Goal: Task Accomplishment & Management: Manage account settings

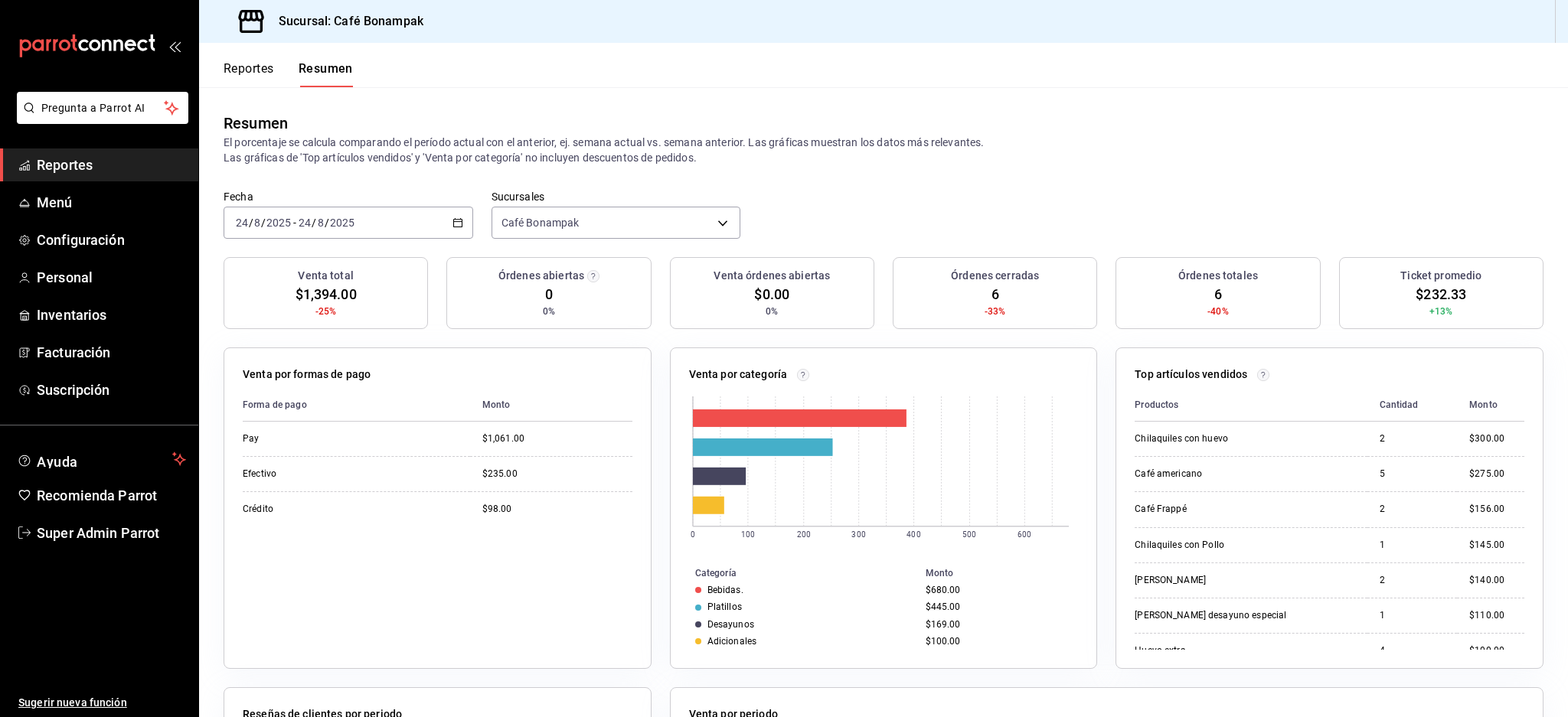
click at [64, 511] on ul "Ayuda Recomienda Parrot Super Admin Parrot" at bounding box center [99, 497] width 199 height 106
click at [88, 556] on ul "Sugerir nueva función" at bounding box center [99, 634] width 199 height 168
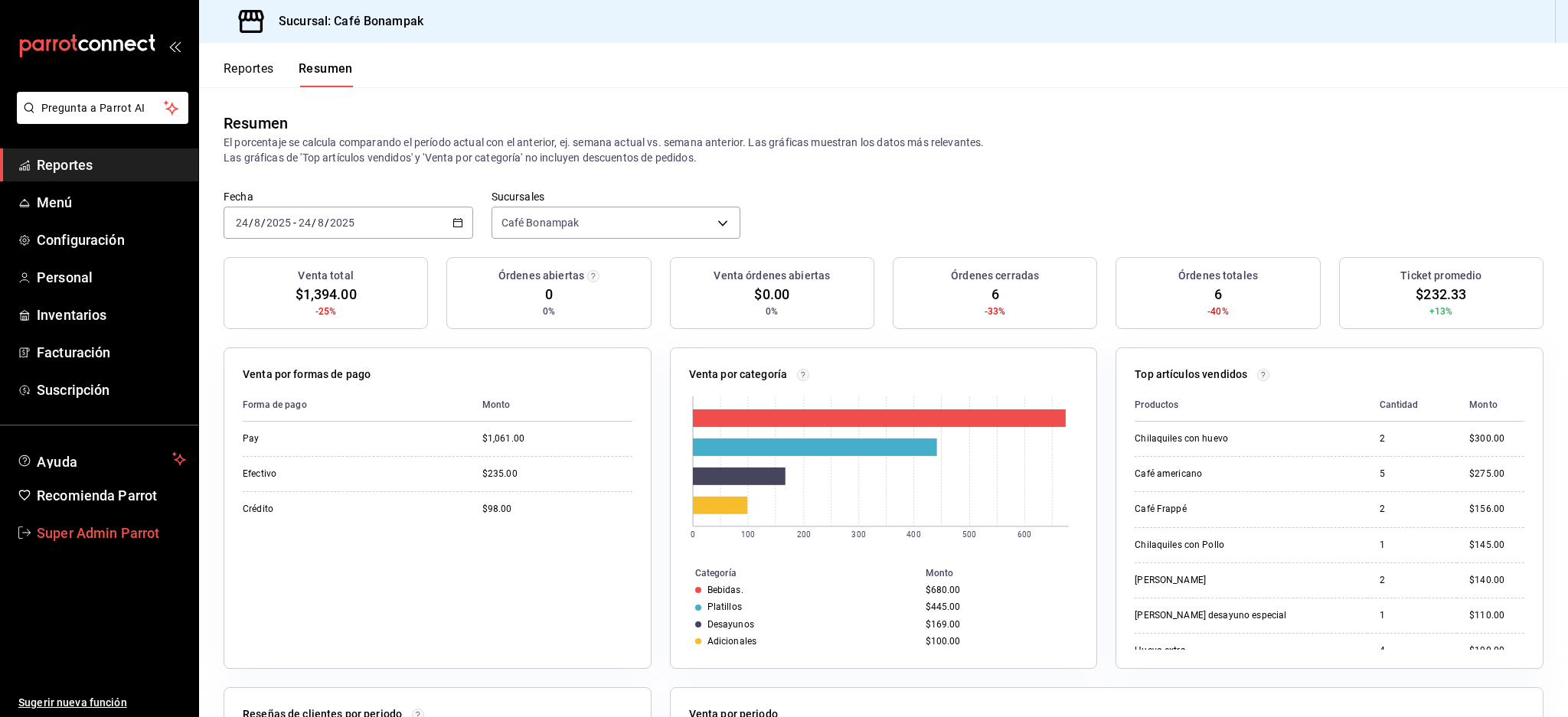
click at [105, 535] on span "Super Admin Parrot" at bounding box center [111, 533] width 149 height 21
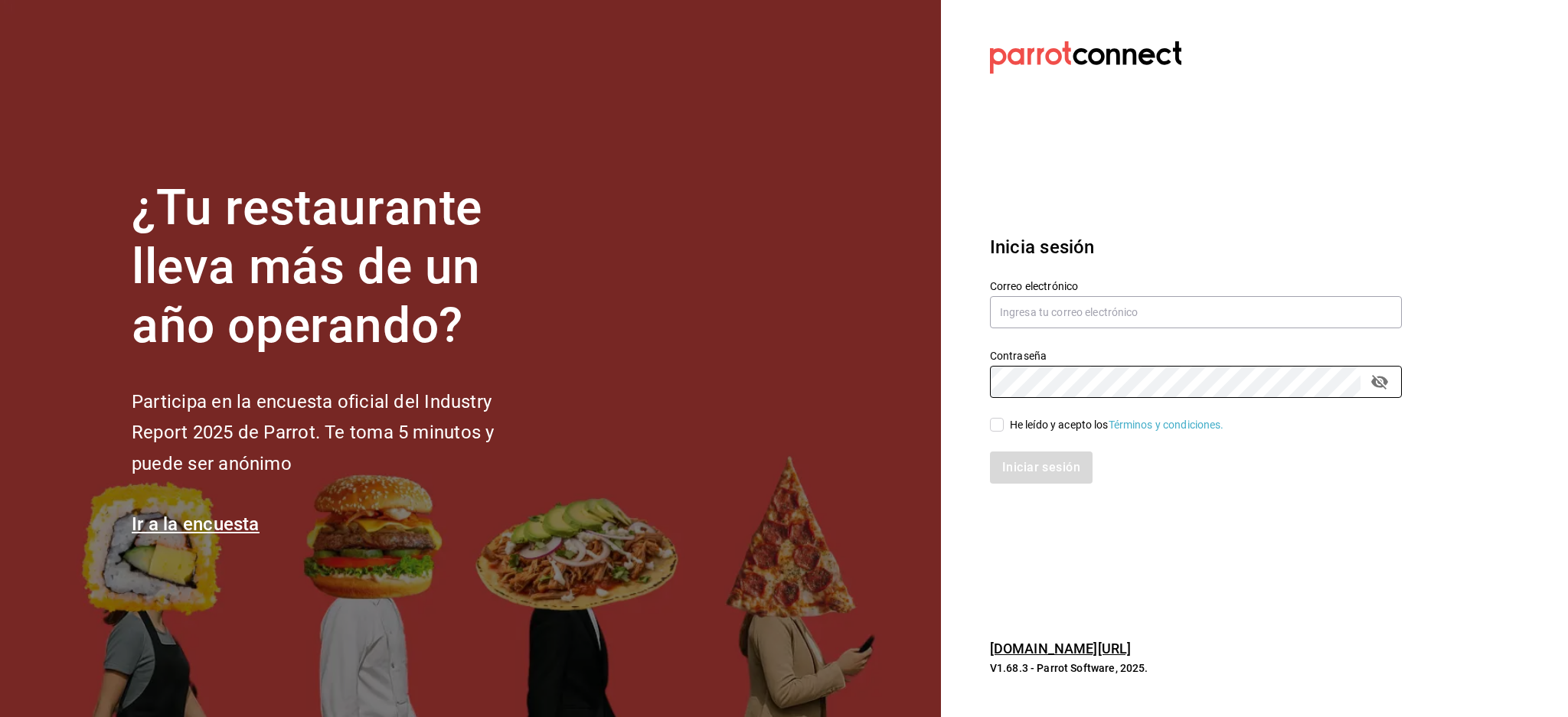
click at [1044, 426] on div "He leído y acepto los Términos y condiciones." at bounding box center [1117, 425] width 214 height 16
click at [1004, 426] on input "He leído y acepto los Términos y condiciones." at bounding box center [997, 425] width 14 height 14
checkbox input "true"
click at [1045, 464] on button "Iniciar sesión" at bounding box center [1042, 467] width 104 height 32
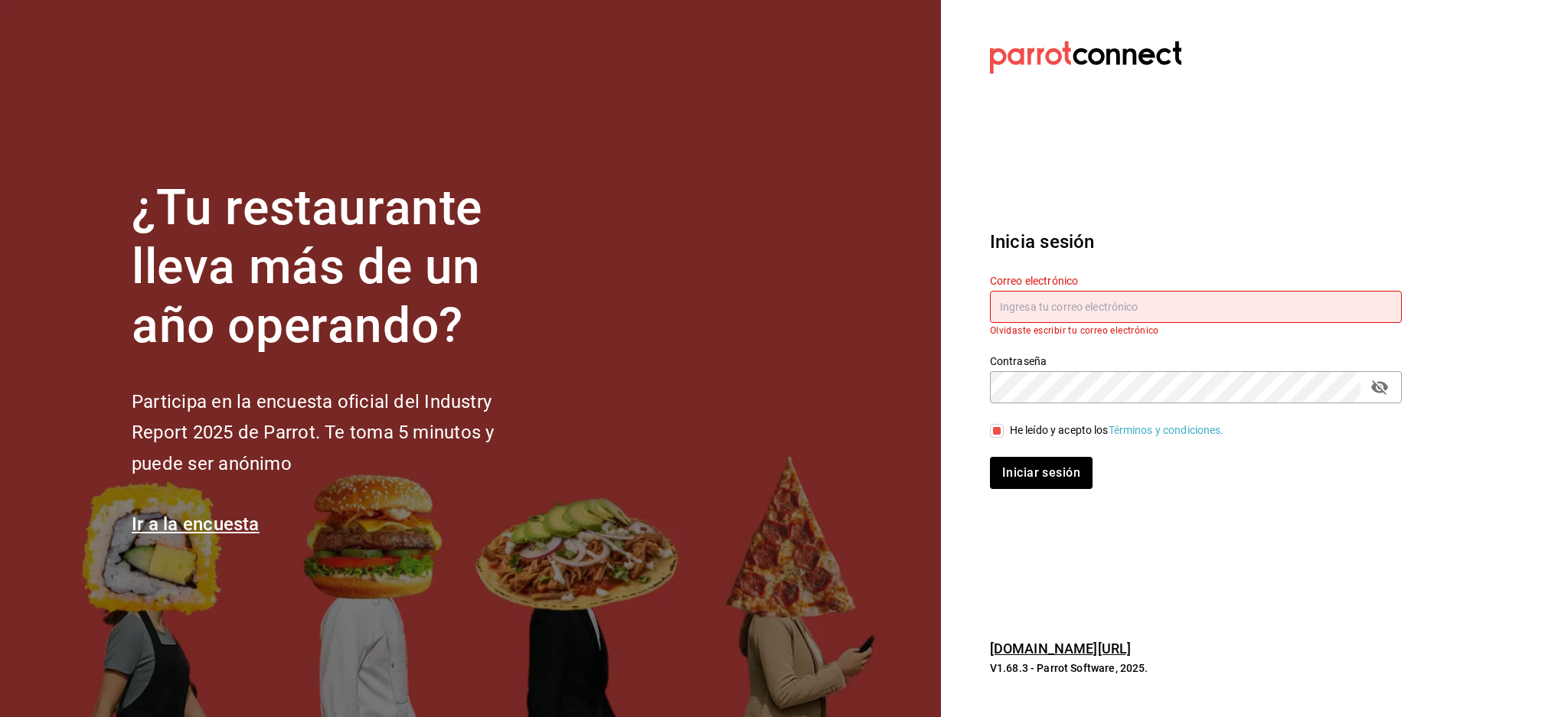
click at [1073, 314] on input "text" at bounding box center [1196, 307] width 412 height 32
paste input "bxcarne@mty.com"
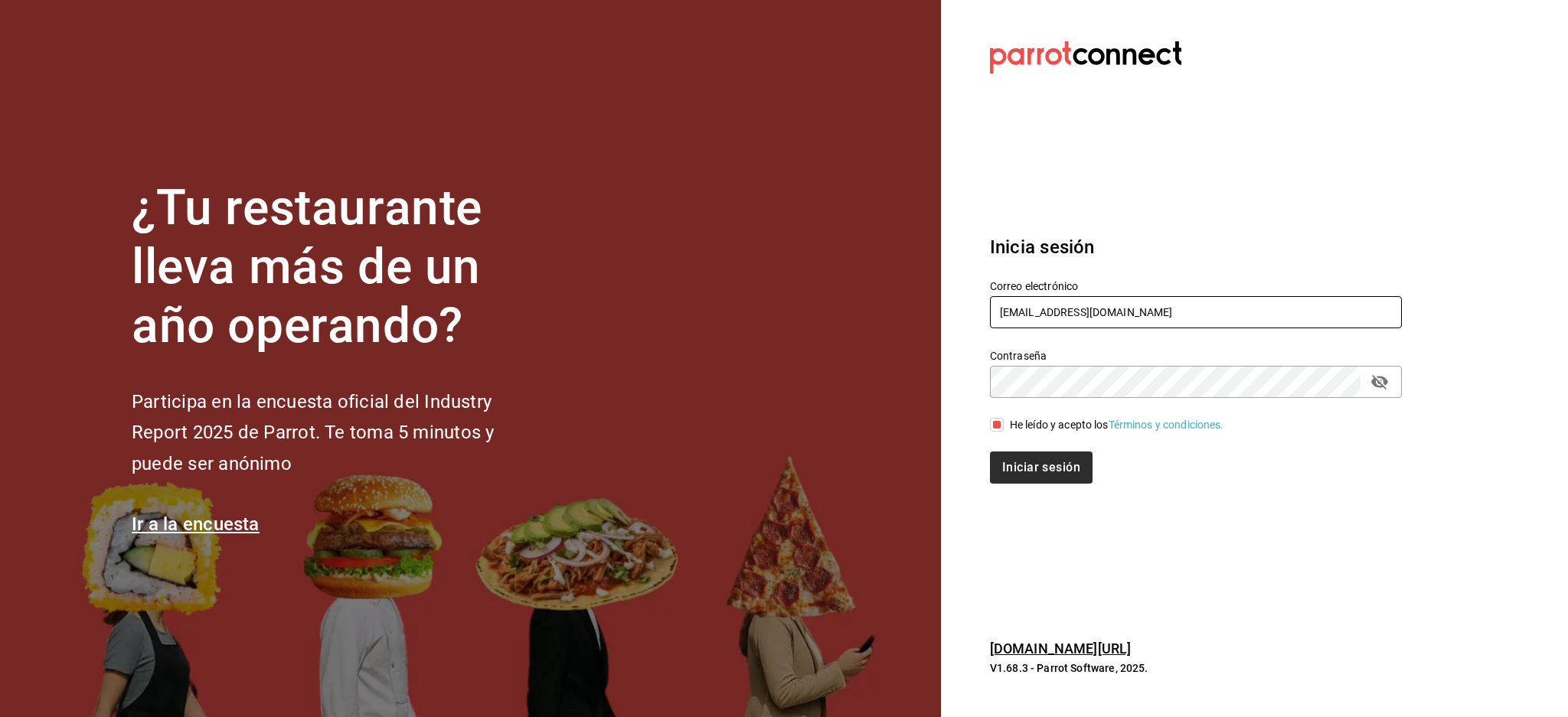
type input "bxcarne@mty.com"
click at [1074, 458] on button "Iniciar sesión" at bounding box center [1042, 467] width 104 height 32
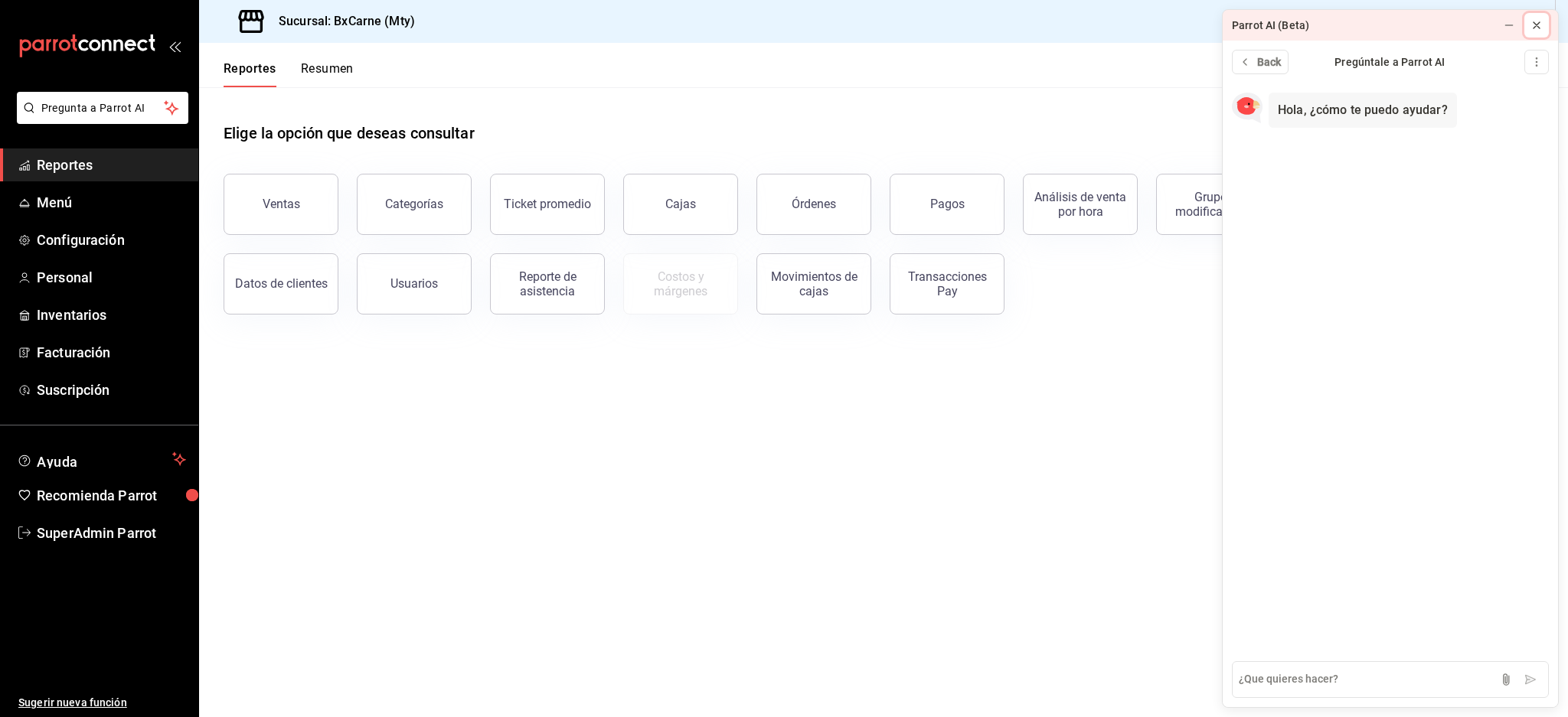
click at [1539, 22] on icon at bounding box center [1536, 25] width 6 height 6
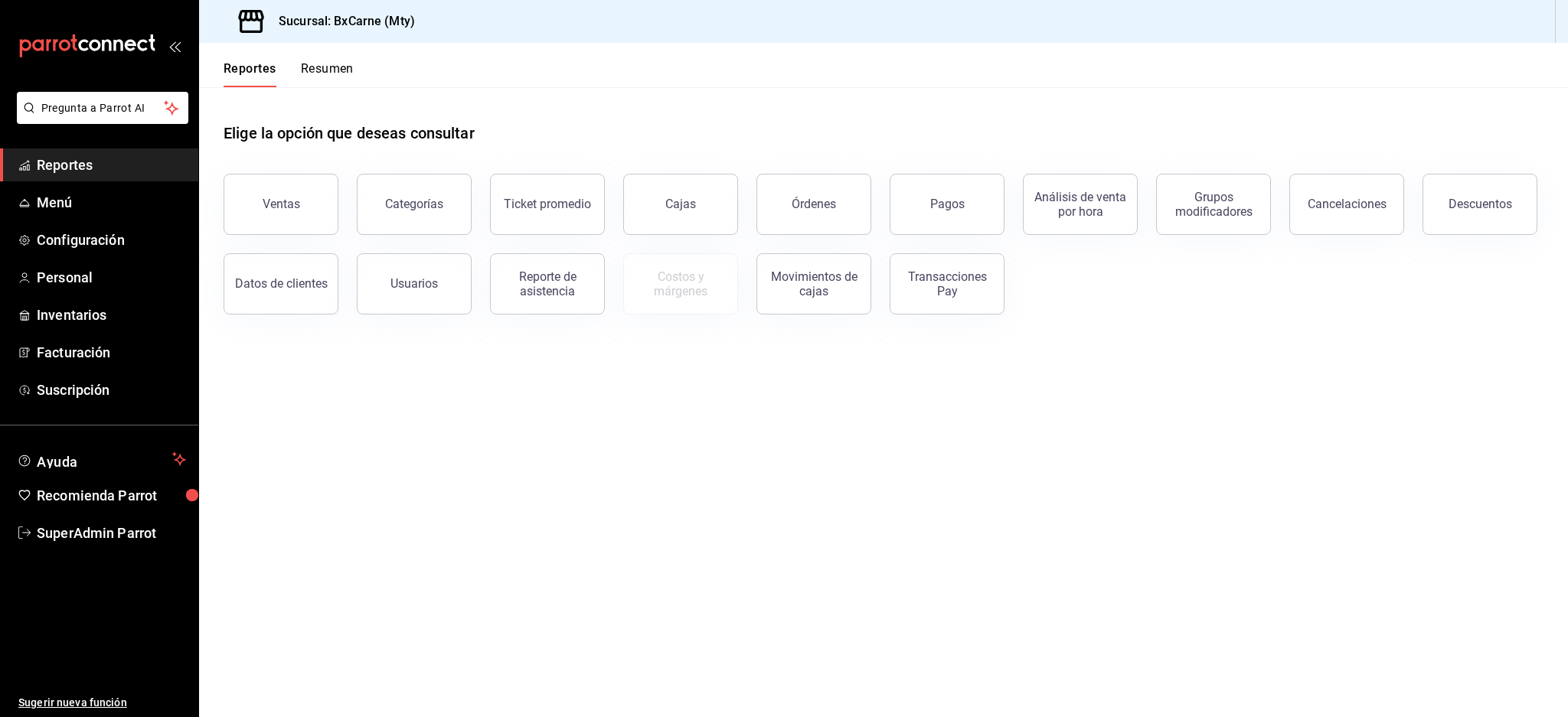
click at [350, 49] on div "Reportes Resumen" at bounding box center [277, 64] width 155 height 44
click at [328, 67] on button "Resumen" at bounding box center [327, 74] width 53 height 26
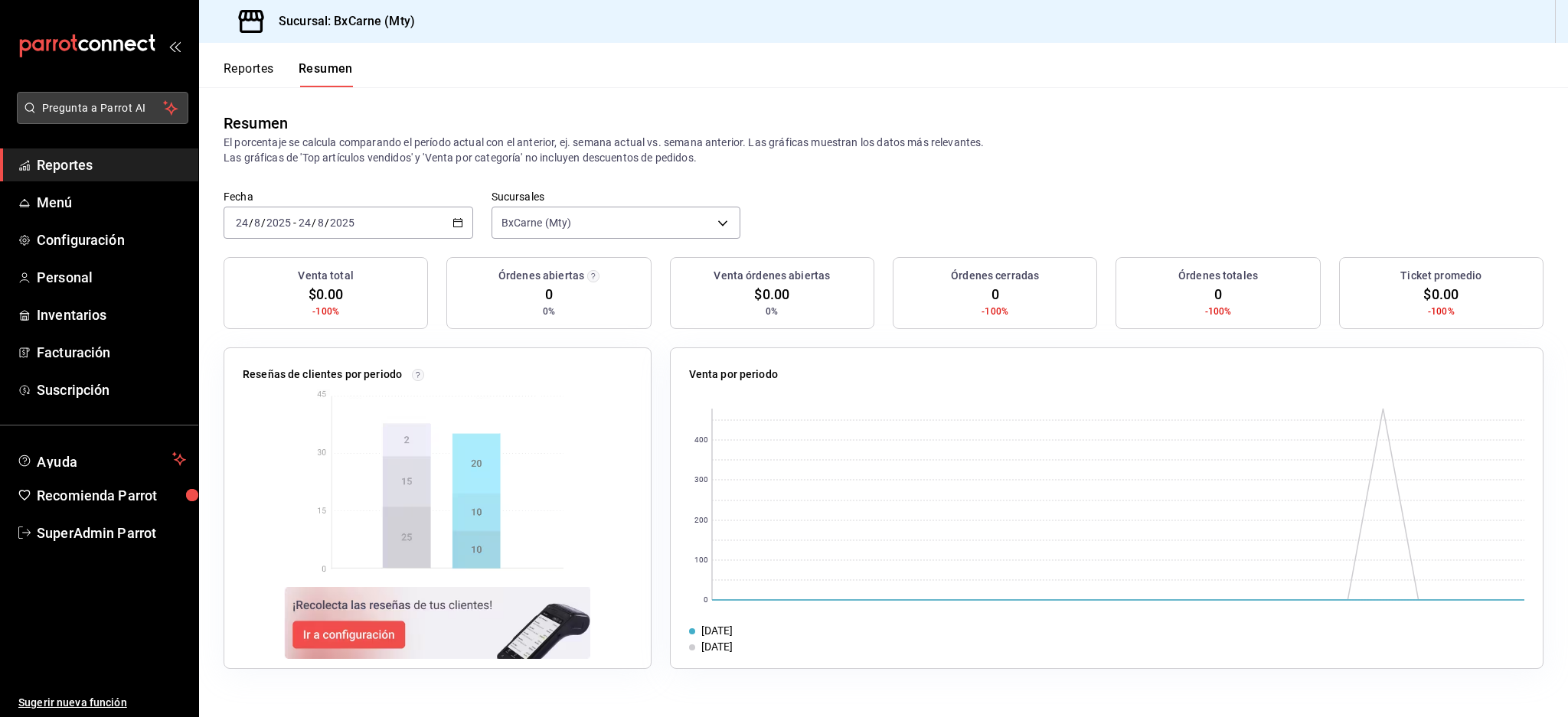
click at [125, 98] on button "Pregunta a Parrot AI" at bounding box center [103, 108] width 172 height 32
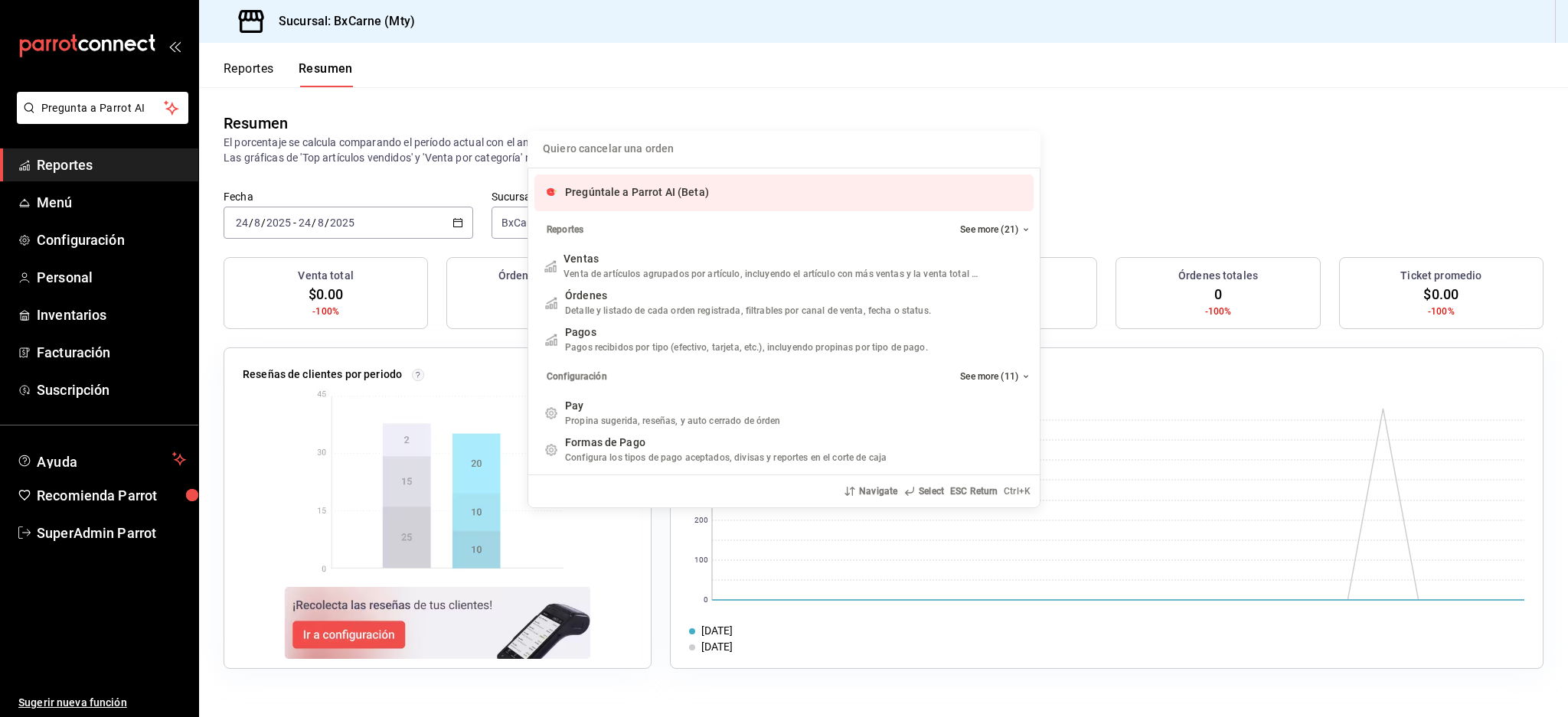
click at [717, 187] on div "Pregúntale a Parrot AI (Beta)" at bounding box center [784, 193] width 499 height 37
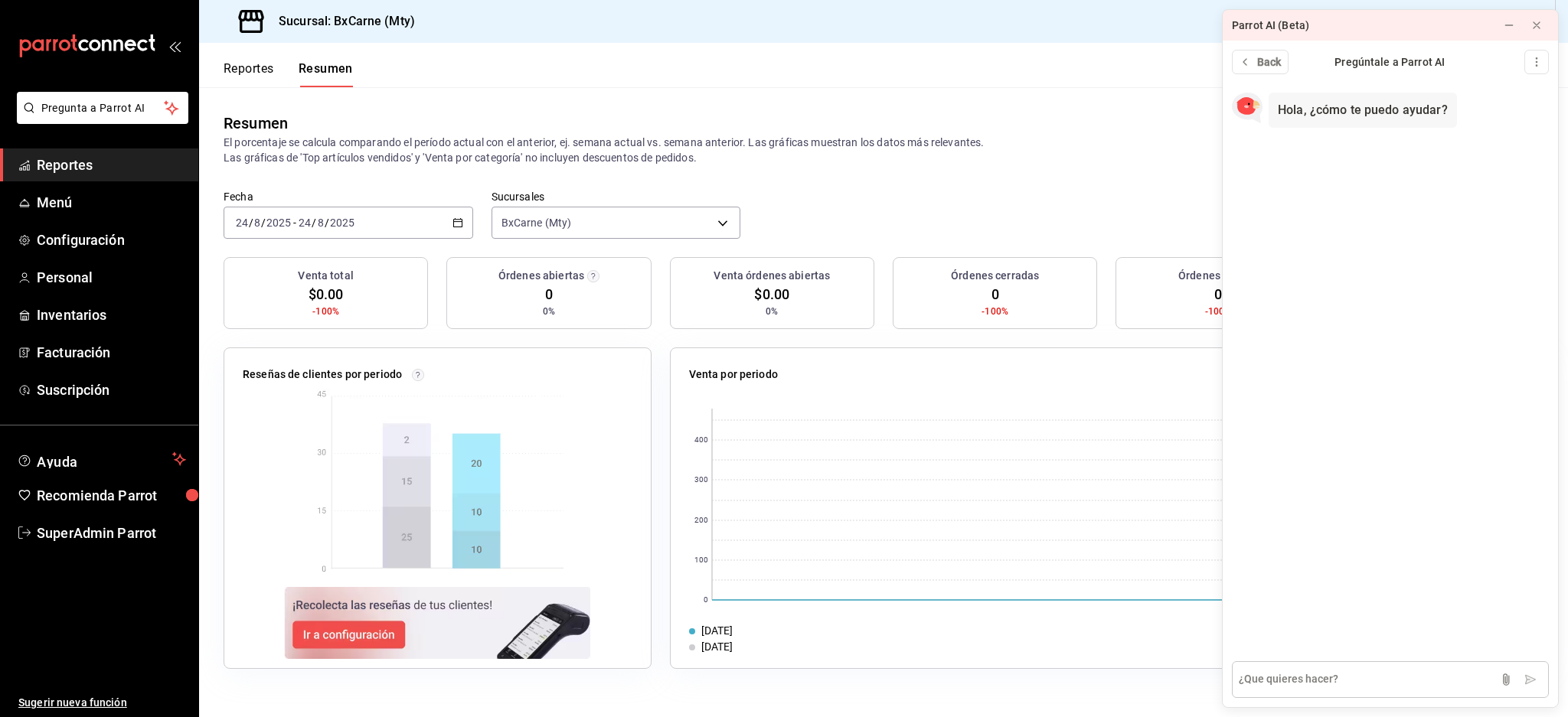
click at [1377, 681] on textarea at bounding box center [1390, 680] width 317 height 37
click at [70, 542] on span "SuperAdmin Parrot" at bounding box center [111, 533] width 149 height 21
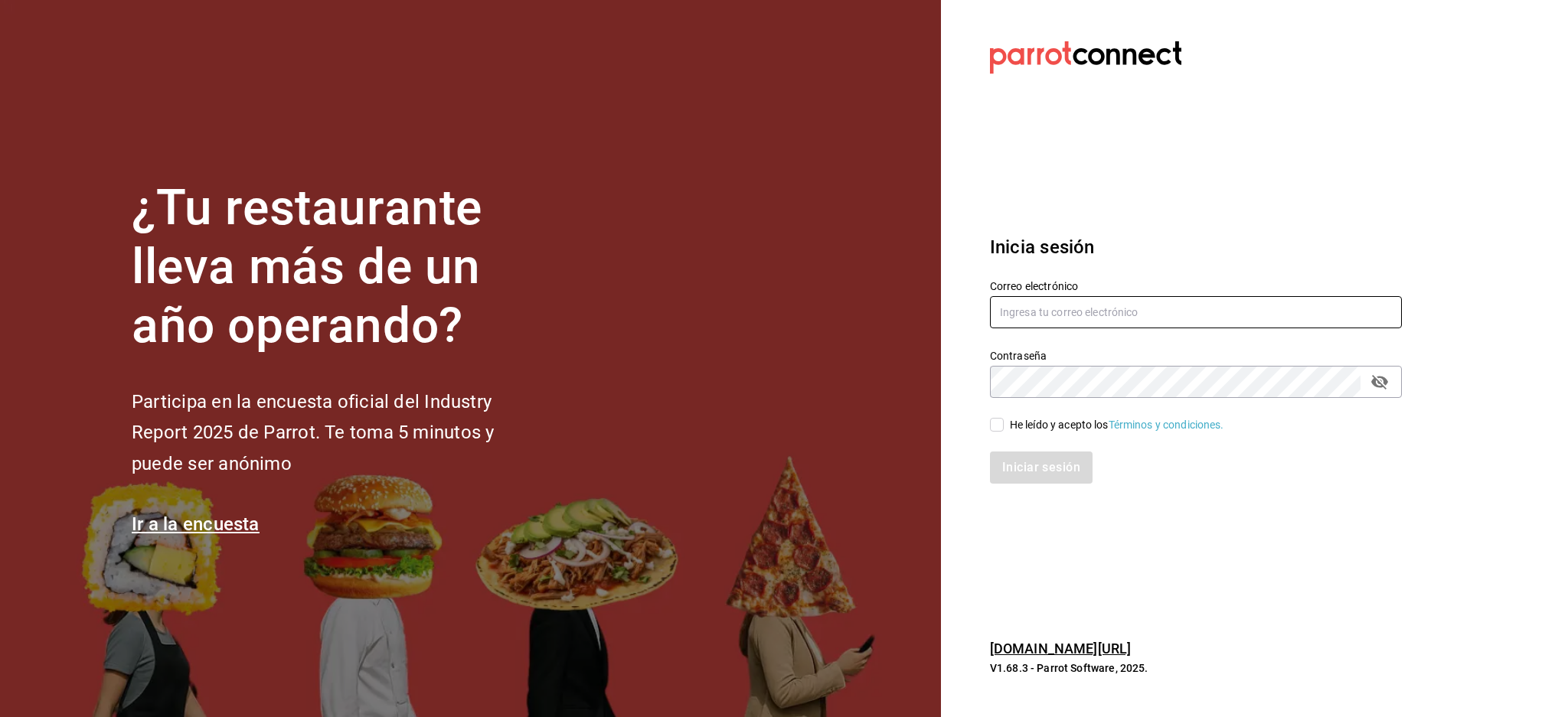
click at [1104, 304] on input "text" at bounding box center [1196, 312] width 412 height 32
paste input "bxcarne@mty.com"
type input "bxcarne@mty.com"
click at [1060, 417] on div "He leído y acepto los Términos y condiciones." at bounding box center [1117, 425] width 214 height 16
click at [1004, 418] on input "He leído y acepto los Términos y condiciones." at bounding box center [997, 425] width 14 height 14
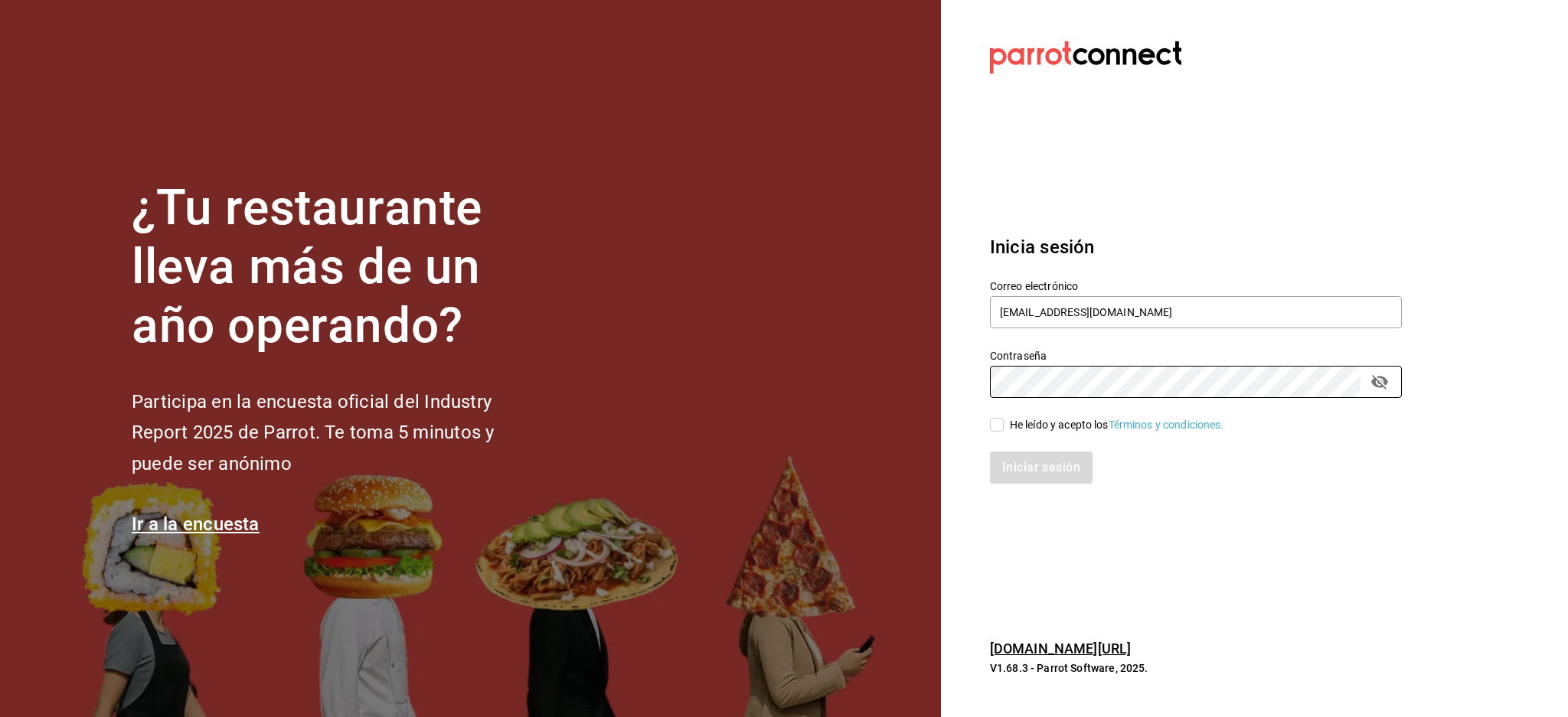
checkbox input "true"
click at [1021, 451] on button "Iniciar sesión" at bounding box center [1042, 467] width 104 height 32
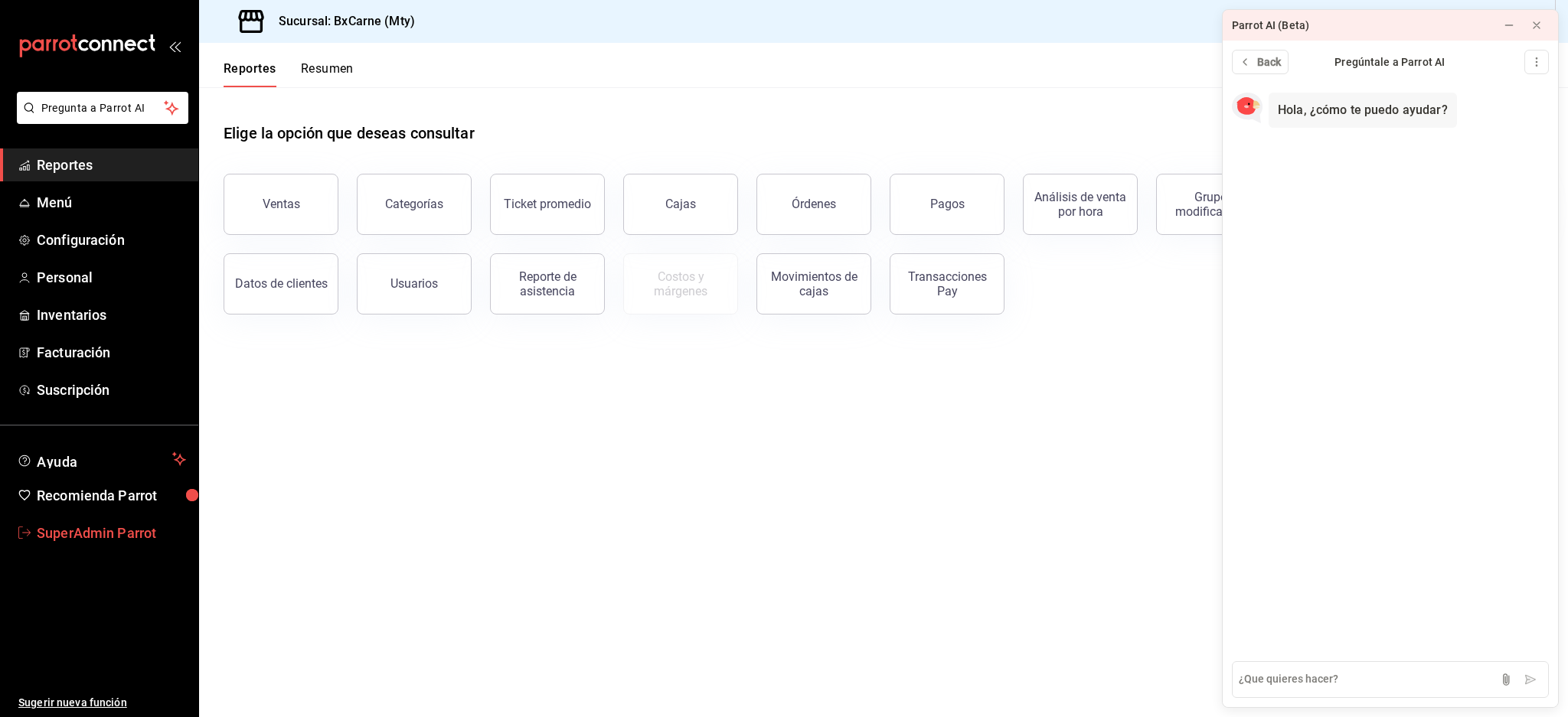
click at [63, 536] on span "SuperAdmin Parrot" at bounding box center [111, 533] width 149 height 21
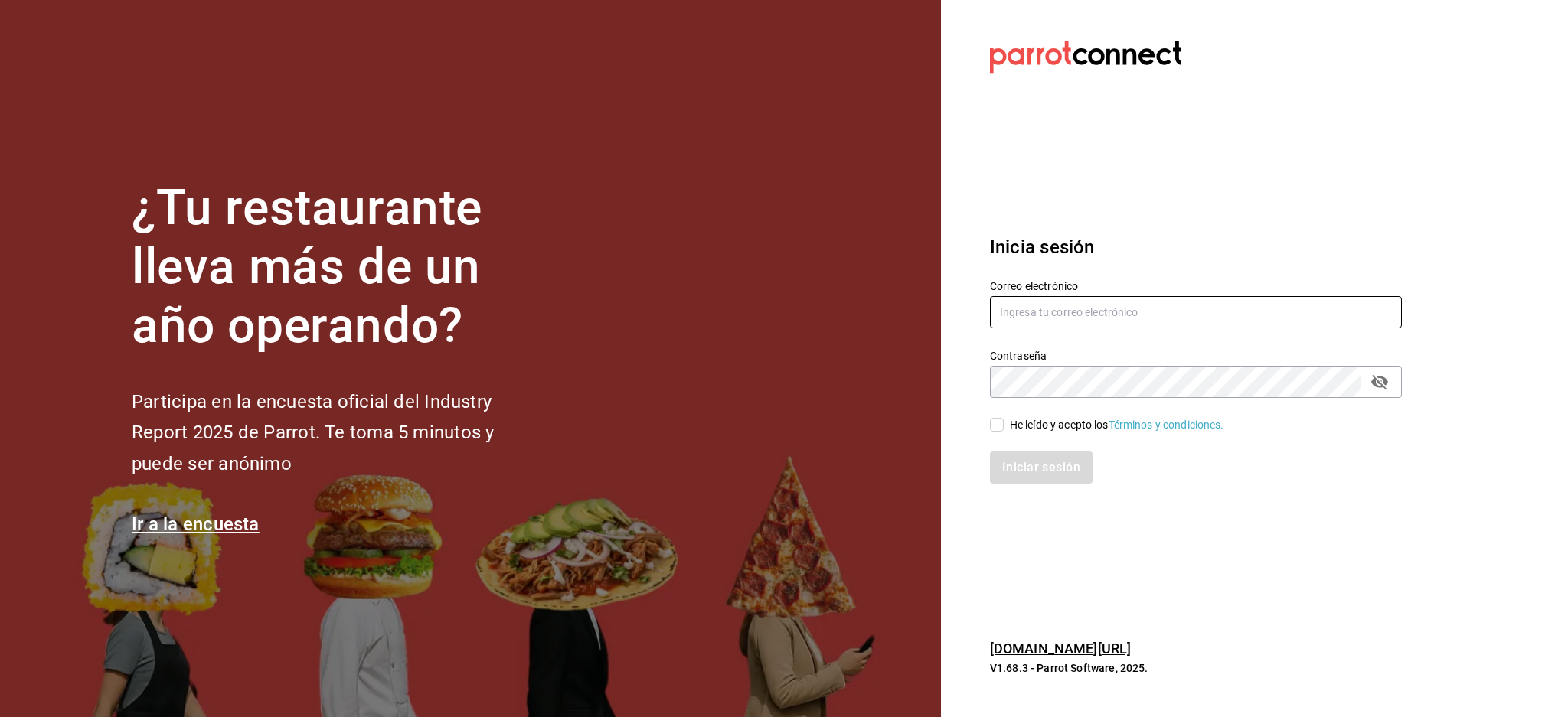
click at [1116, 308] on input "text" at bounding box center [1196, 312] width 412 height 32
paste input "piyos@coah.com"
type input "piyos@coah.com"
click at [1036, 427] on div "He leído y acepto los Términos y condiciones." at bounding box center [1117, 425] width 214 height 16
click at [1004, 427] on input "He leído y acepto los Términos y condiciones." at bounding box center [997, 425] width 14 height 14
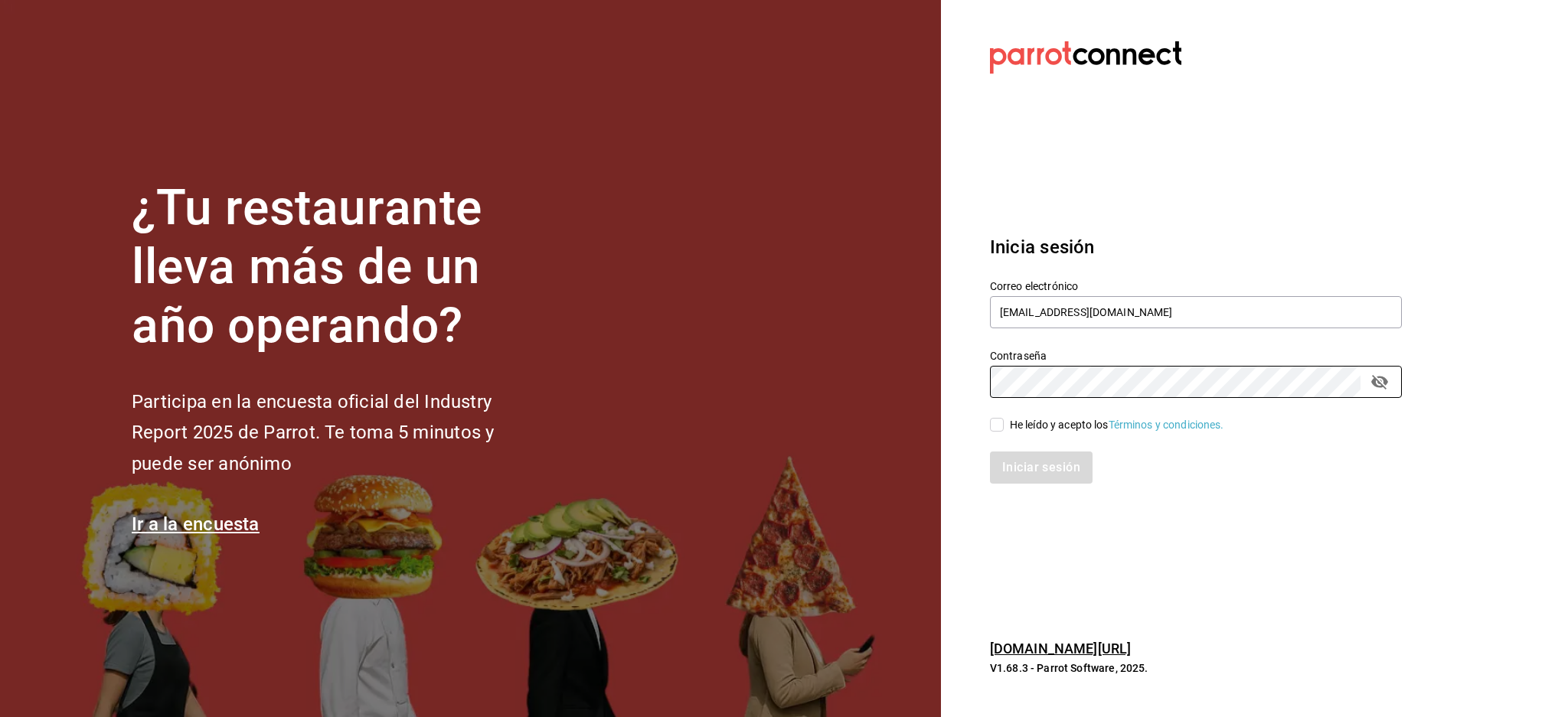
checkbox input "true"
click at [1022, 461] on button "Iniciar sesión" at bounding box center [1042, 467] width 104 height 32
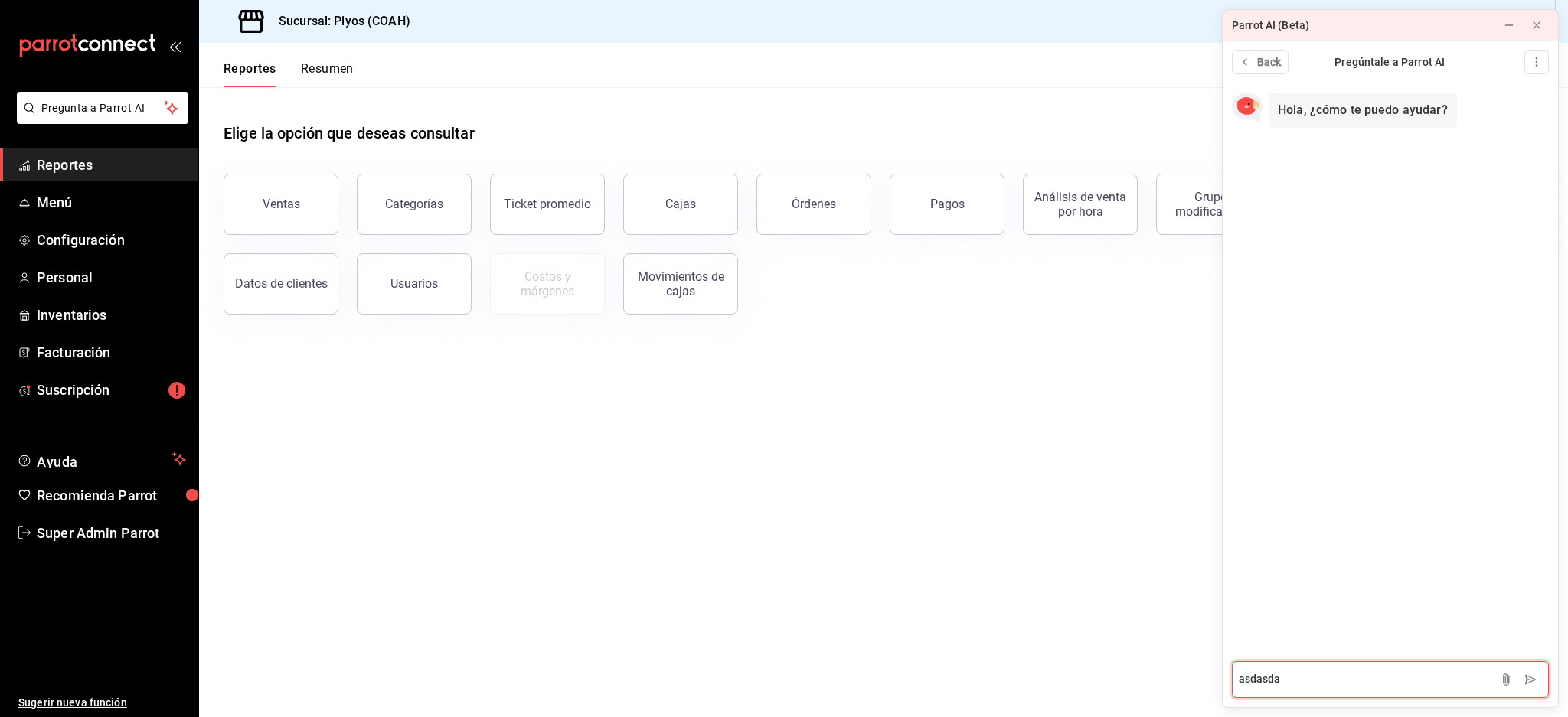
type textarea "asdasdas"
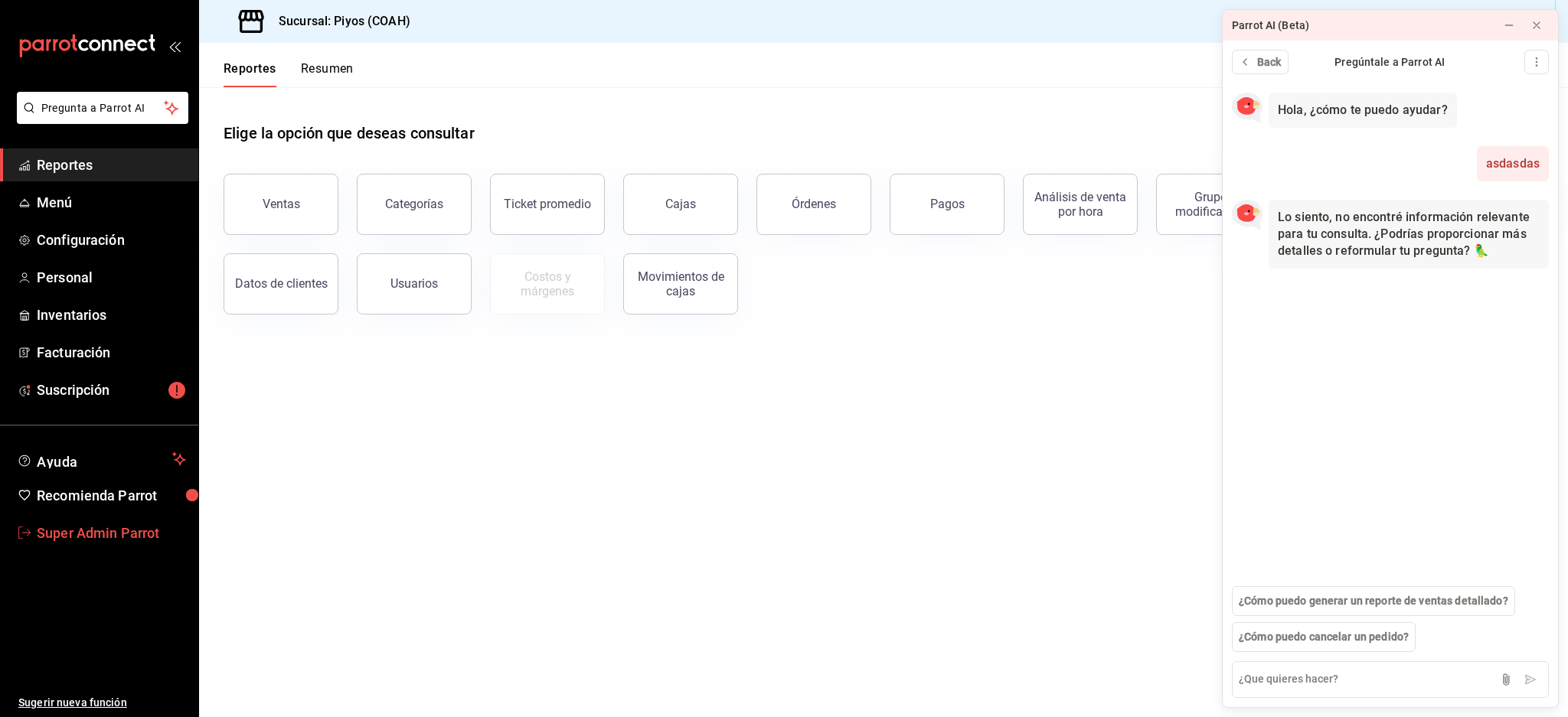
click at [108, 528] on span "Super Admin Parrot" at bounding box center [111, 533] width 149 height 21
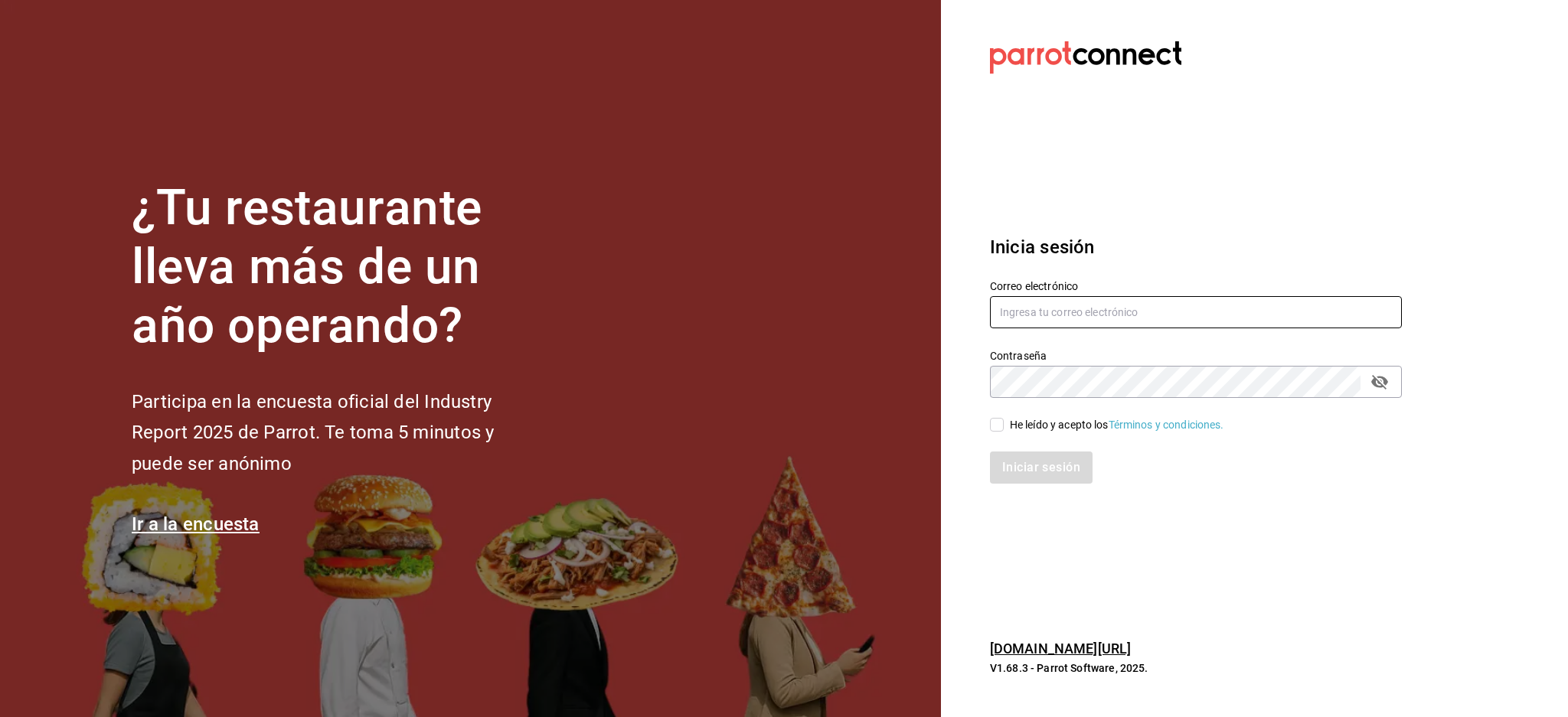
click at [1154, 325] on input "text" at bounding box center [1196, 312] width 412 height 32
paste input "[EMAIL_ADDRESS][DOMAIN_NAME]"
type input "[EMAIL_ADDRESS][DOMAIN_NAME]"
click at [1054, 423] on div "He leído y acepto los Términos y condiciones." at bounding box center [1117, 425] width 214 height 16
click at [1004, 423] on input "He leído y acepto los Términos y condiciones." at bounding box center [997, 425] width 14 height 14
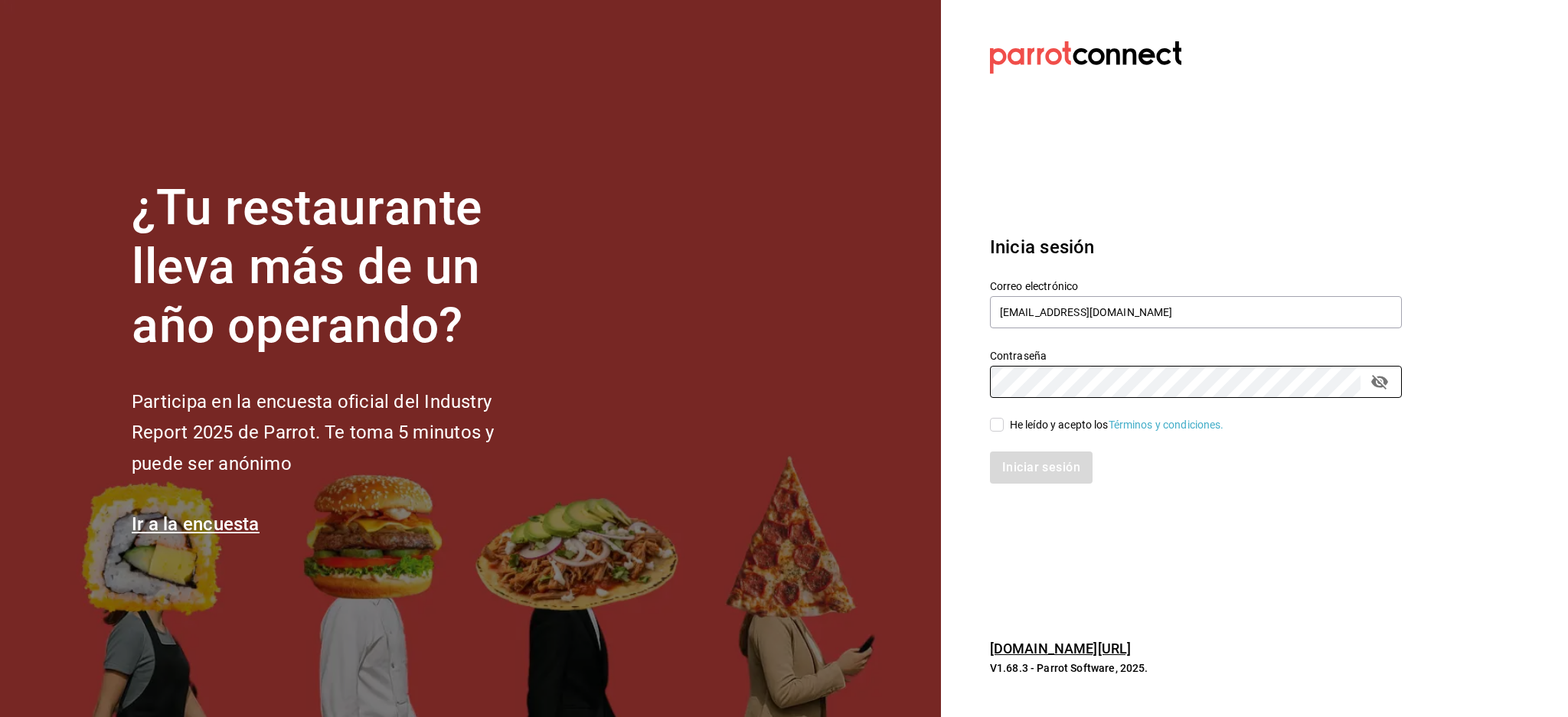
checkbox input "true"
click at [1061, 462] on button "Iniciar sesión" at bounding box center [1042, 467] width 104 height 32
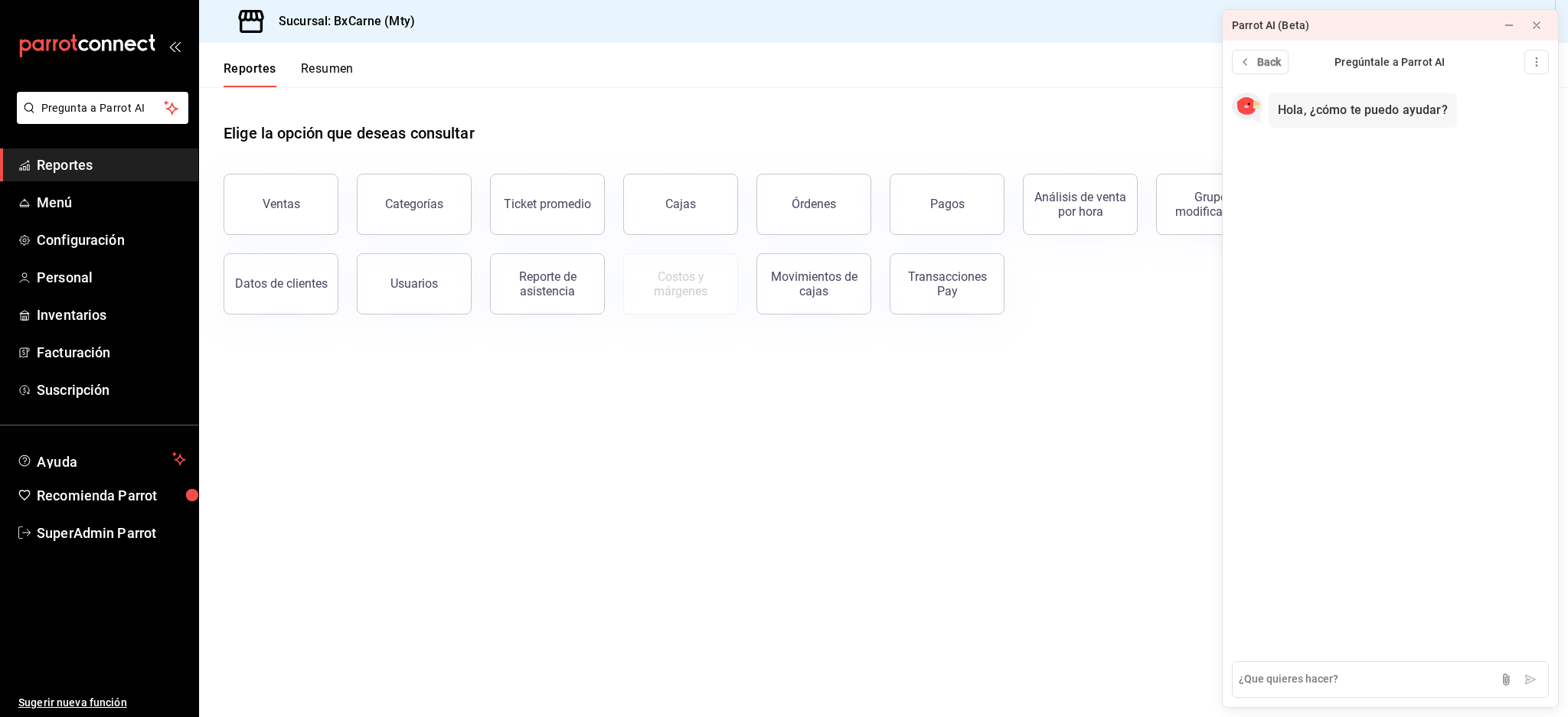
click at [1549, 26] on div at bounding box center [1522, 25] width 70 height 31
click at [1546, 26] on button at bounding box center [1536, 25] width 25 height 25
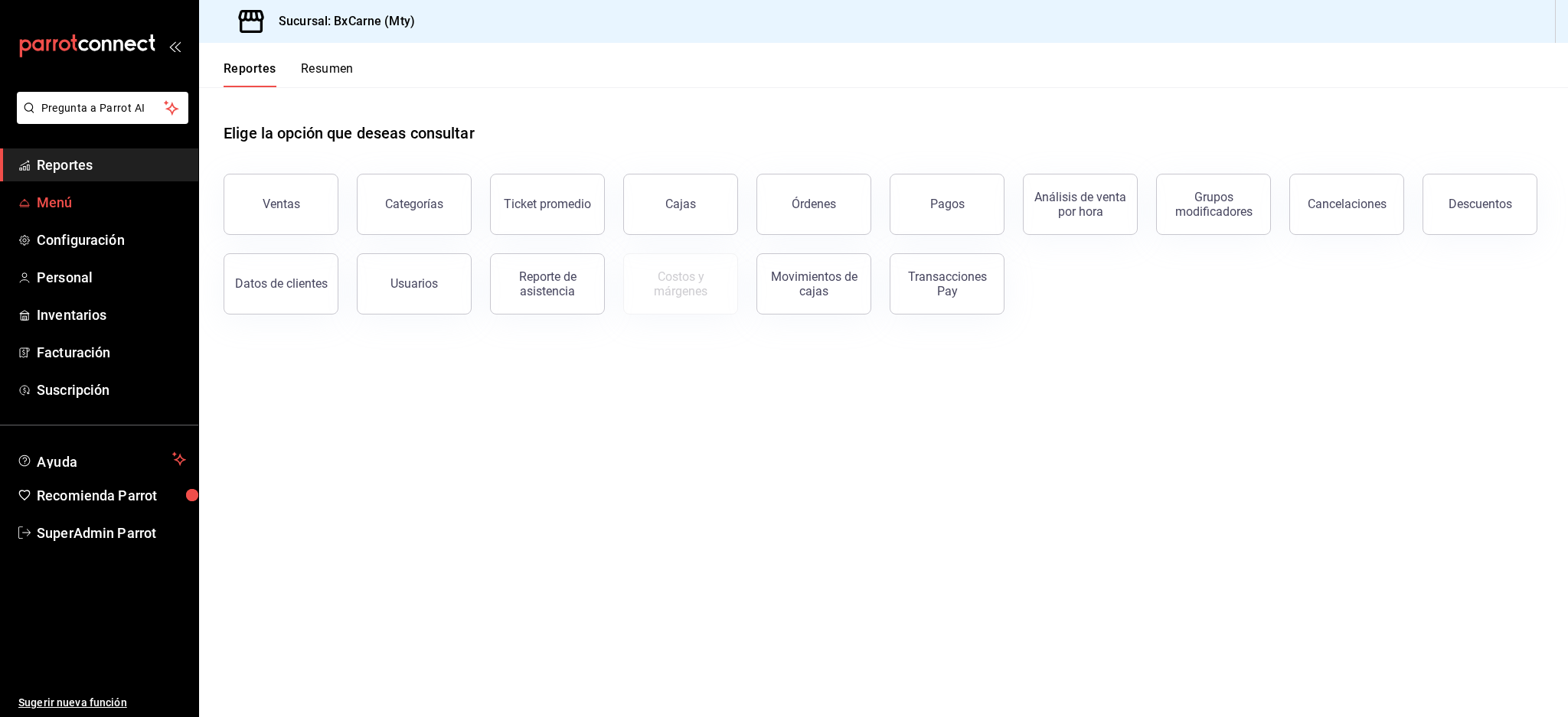
click at [88, 201] on span "Menú" at bounding box center [111, 202] width 149 height 21
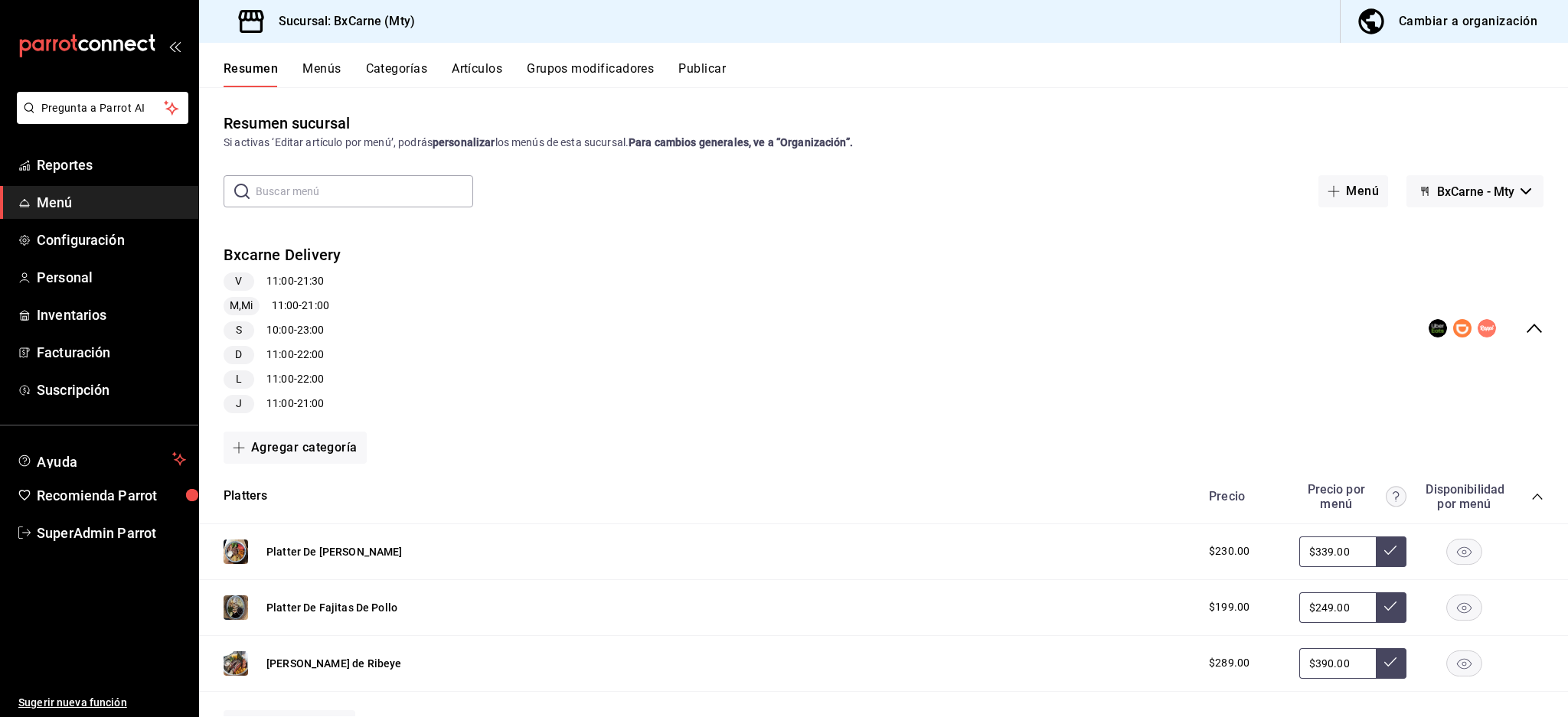
click at [1525, 322] on icon "collapse-menu-row" at bounding box center [1534, 328] width 19 height 19
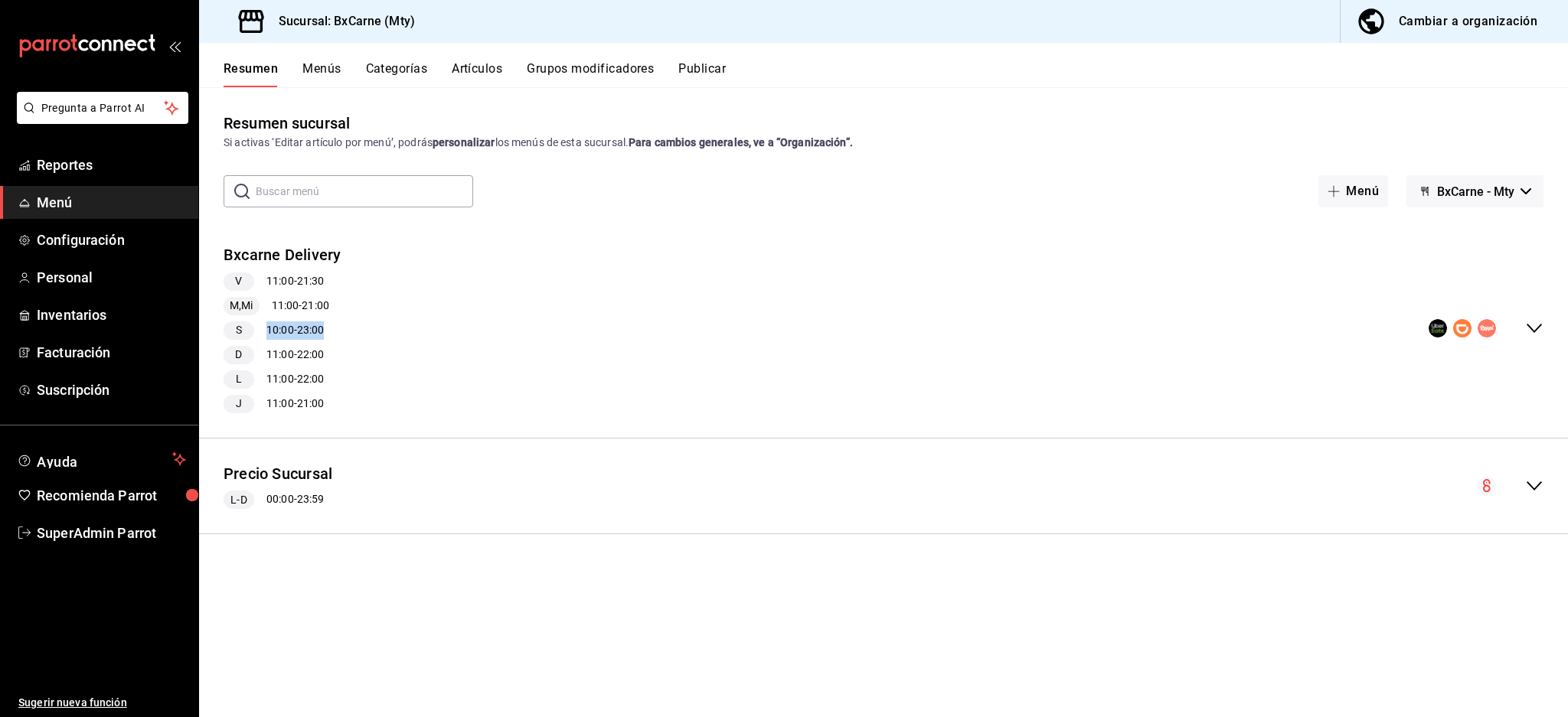
drag, startPoint x: 266, startPoint y: 327, endPoint x: 431, endPoint y: 328, distance: 165.0
click at [431, 328] on div "Bxcarne Delivery V 11:00 - 21:30 M,Mi 11:00 - 21:00 S 10:00 - 23:00 D 11:00 - 2…" at bounding box center [883, 328] width 1369 height 194
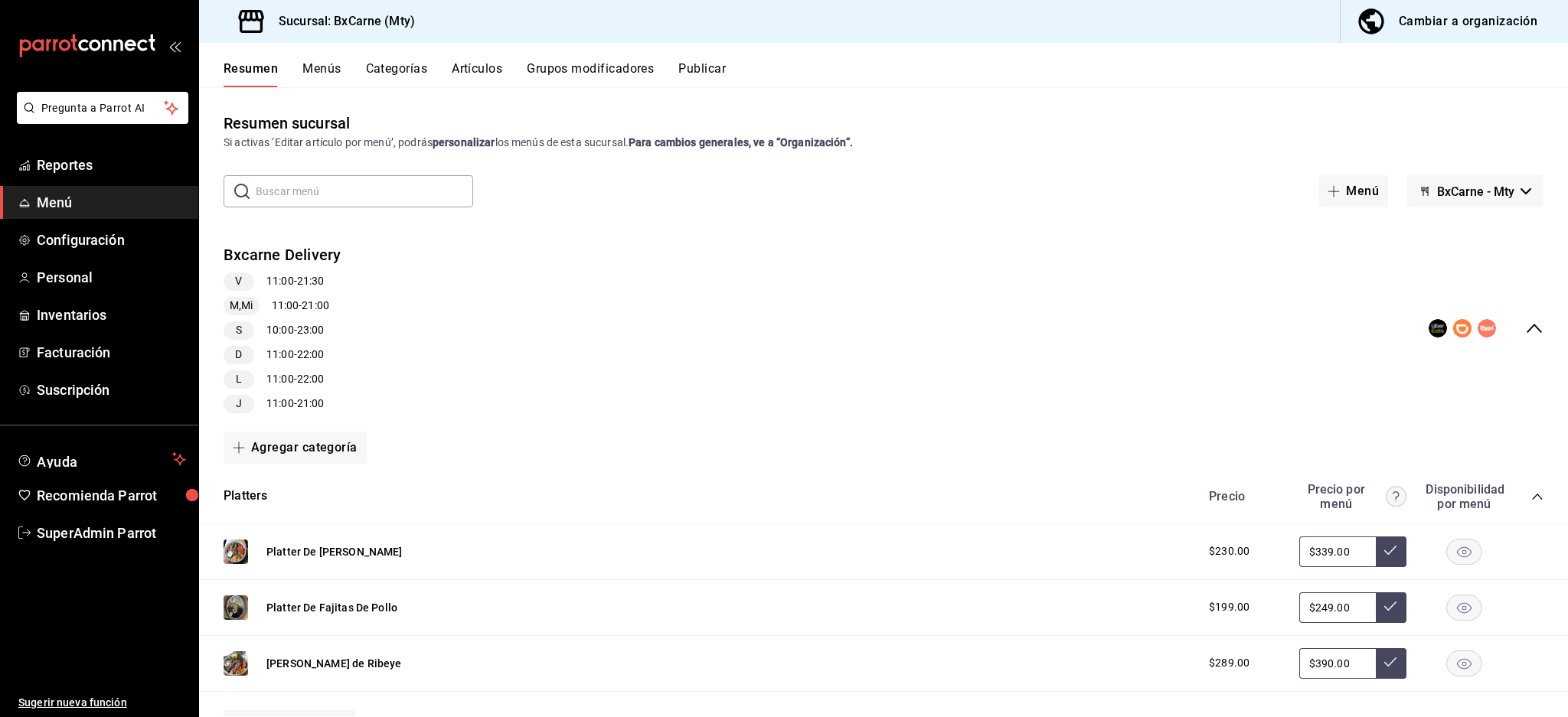
click at [1527, 348] on div "Bxcarne Delivery V 11:00 - 21:30 M,Mi 11:00 - 21:00 S 10:00 - 23:00 D 11:00 - 2…" at bounding box center [883, 328] width 1369 height 194
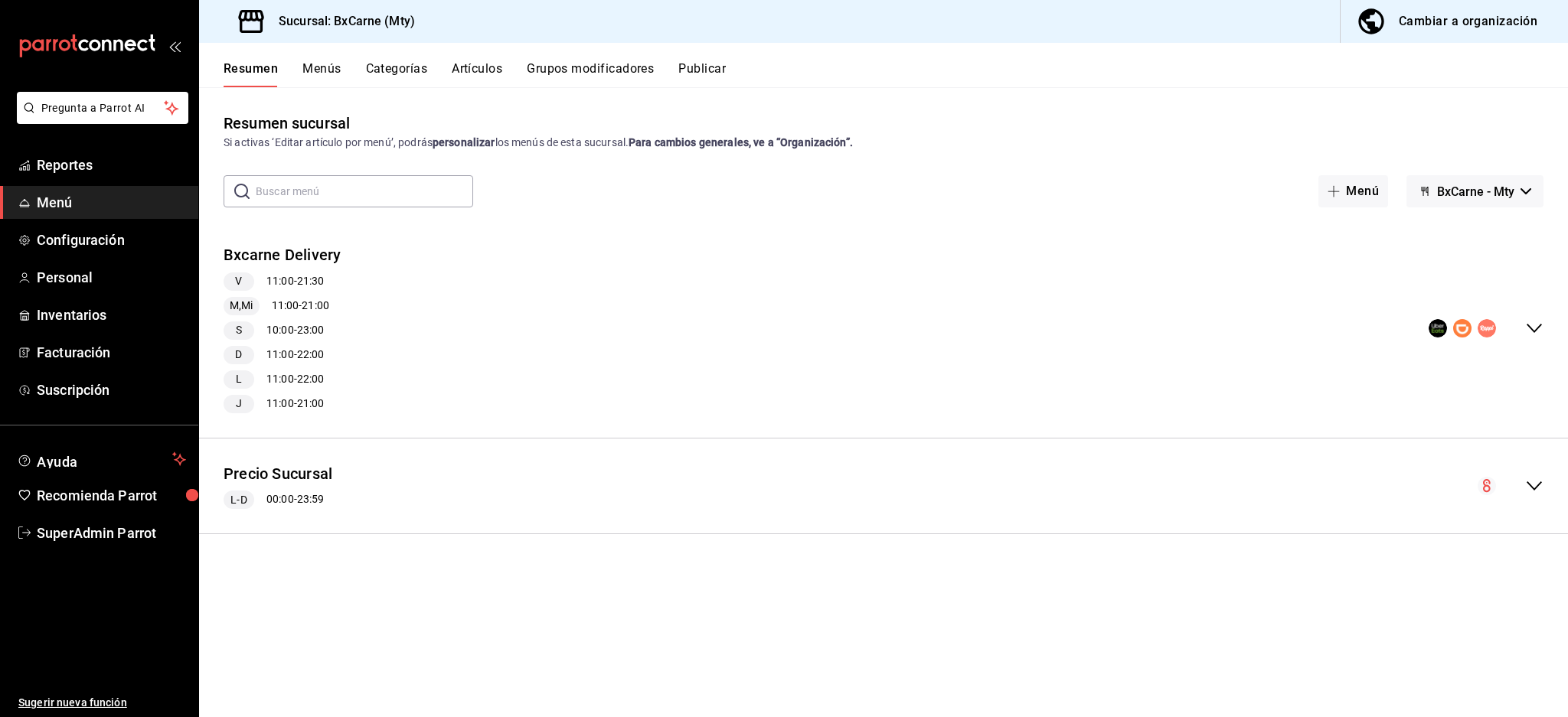
drag, startPoint x: 555, startPoint y: 70, endPoint x: 849, endPoint y: 59, distance: 294.2
click at [914, 60] on div "Resumen Menús Categorías Artículos Grupos modificadores Publicar" at bounding box center [883, 64] width 1369 height 44
click at [563, 67] on button "Grupos modificadores" at bounding box center [590, 74] width 127 height 26
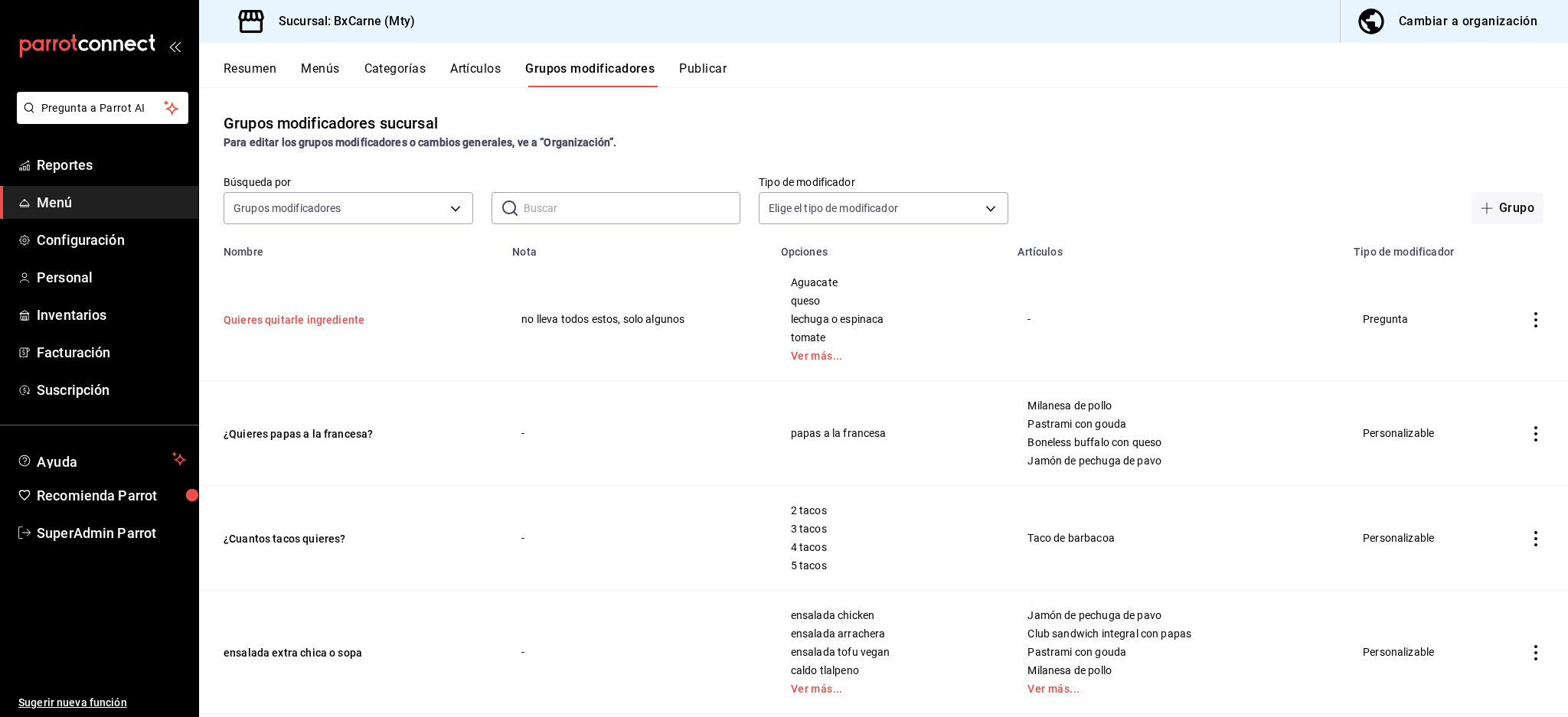
click at [262, 312] on button "Quieres quitarle ingrediente" at bounding box center [315, 320] width 184 height 15
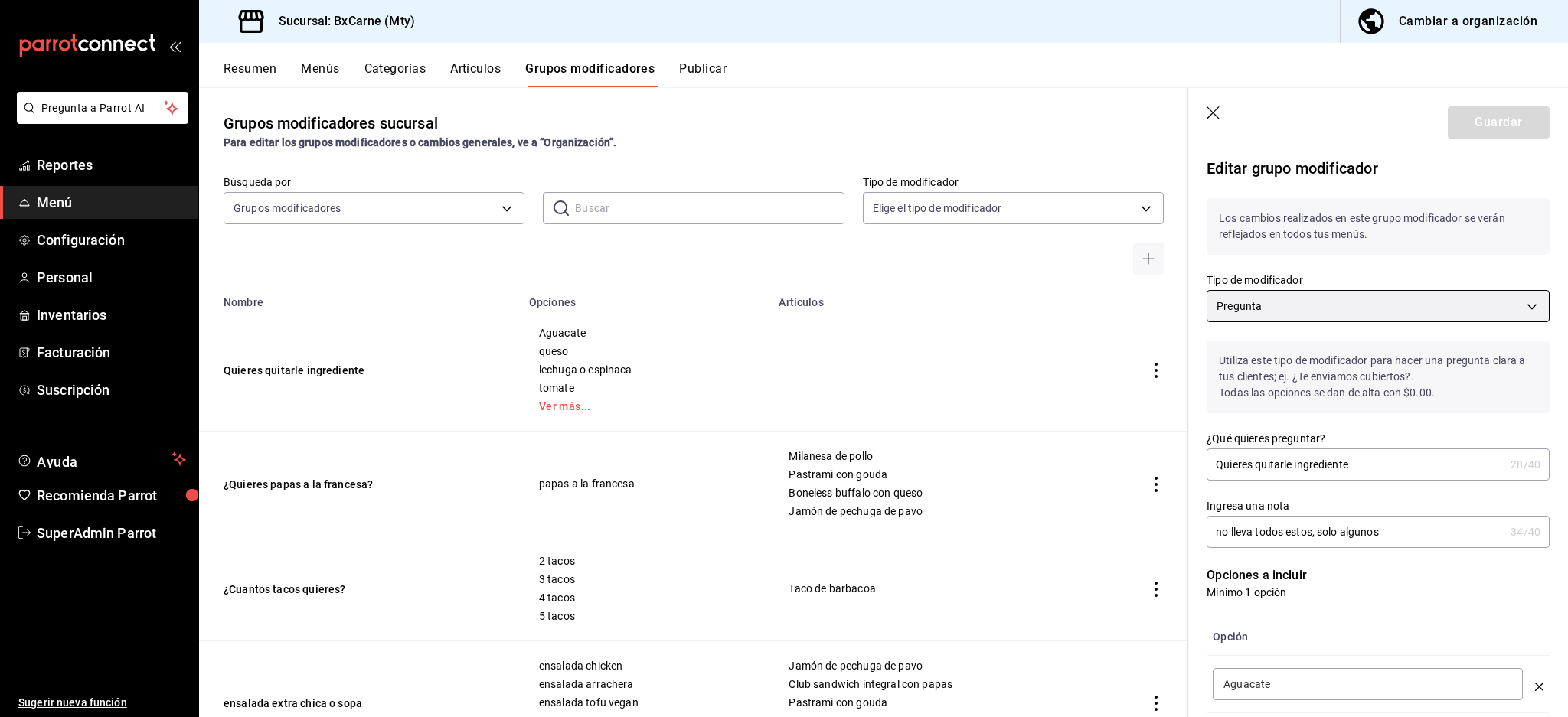
click at [1434, 308] on body "Pregunta a Parrot AI Reportes Menú Configuración Personal Inventarios Facturaci…" at bounding box center [784, 358] width 1568 height 717
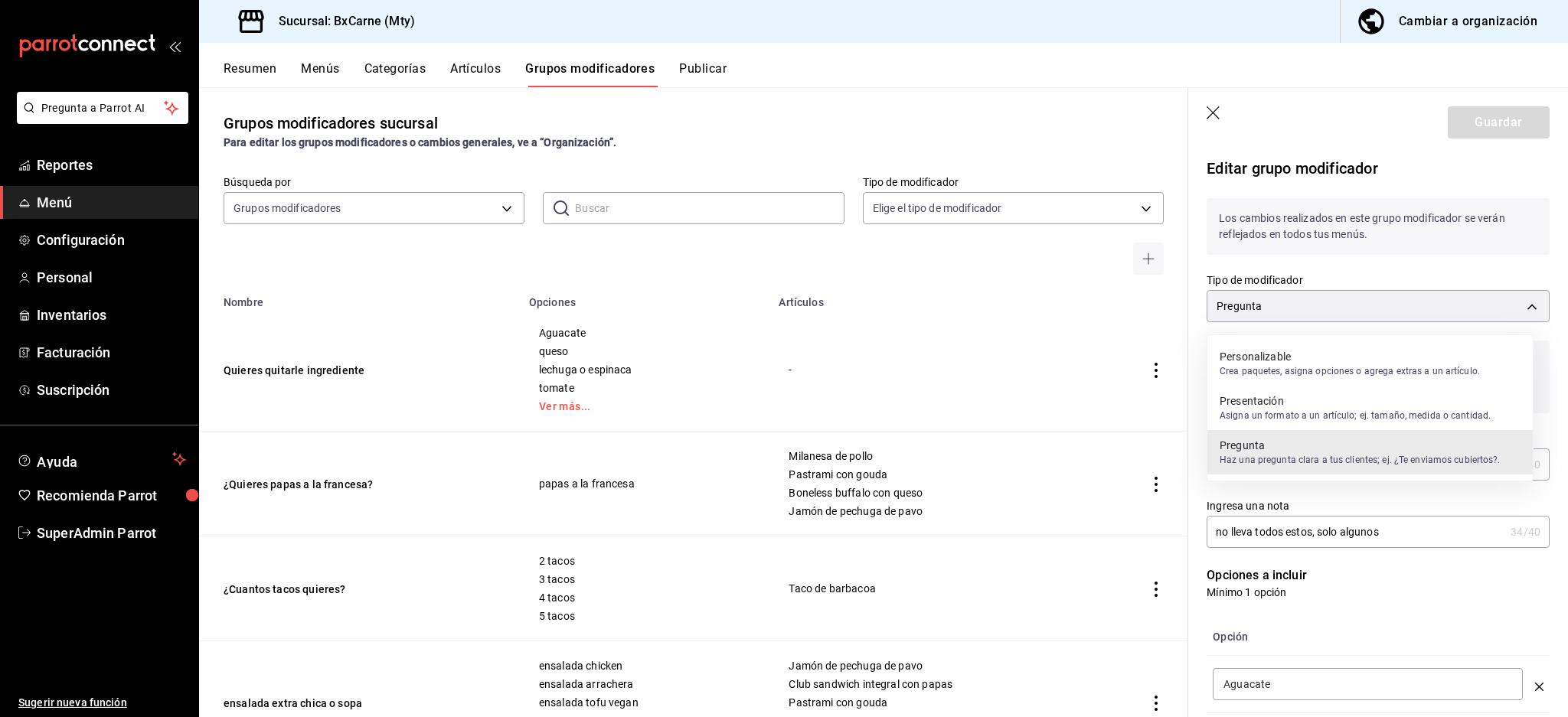
click at [1434, 307] on div at bounding box center [784, 358] width 1568 height 717
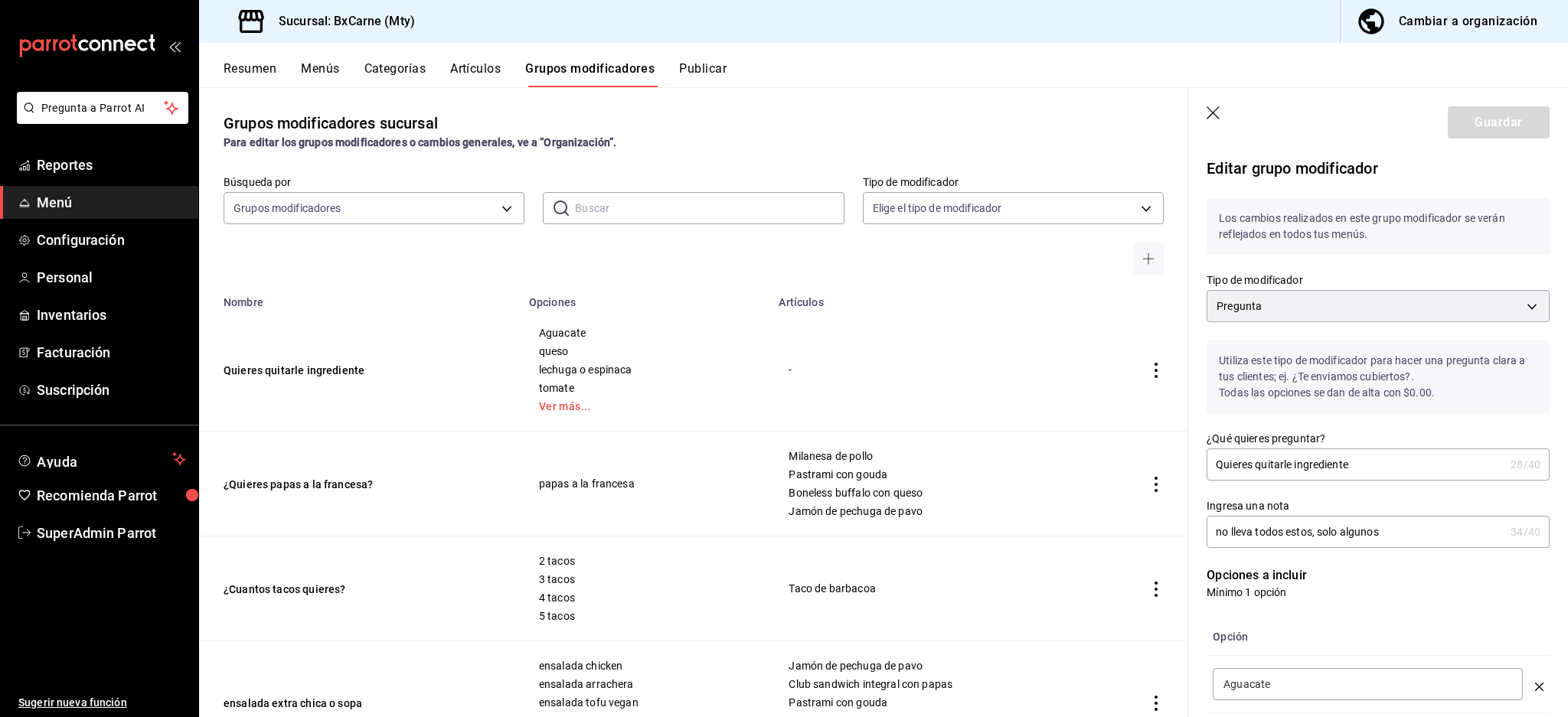
click at [1206, 114] on icon "button" at bounding box center [1214, 114] width 15 height 15
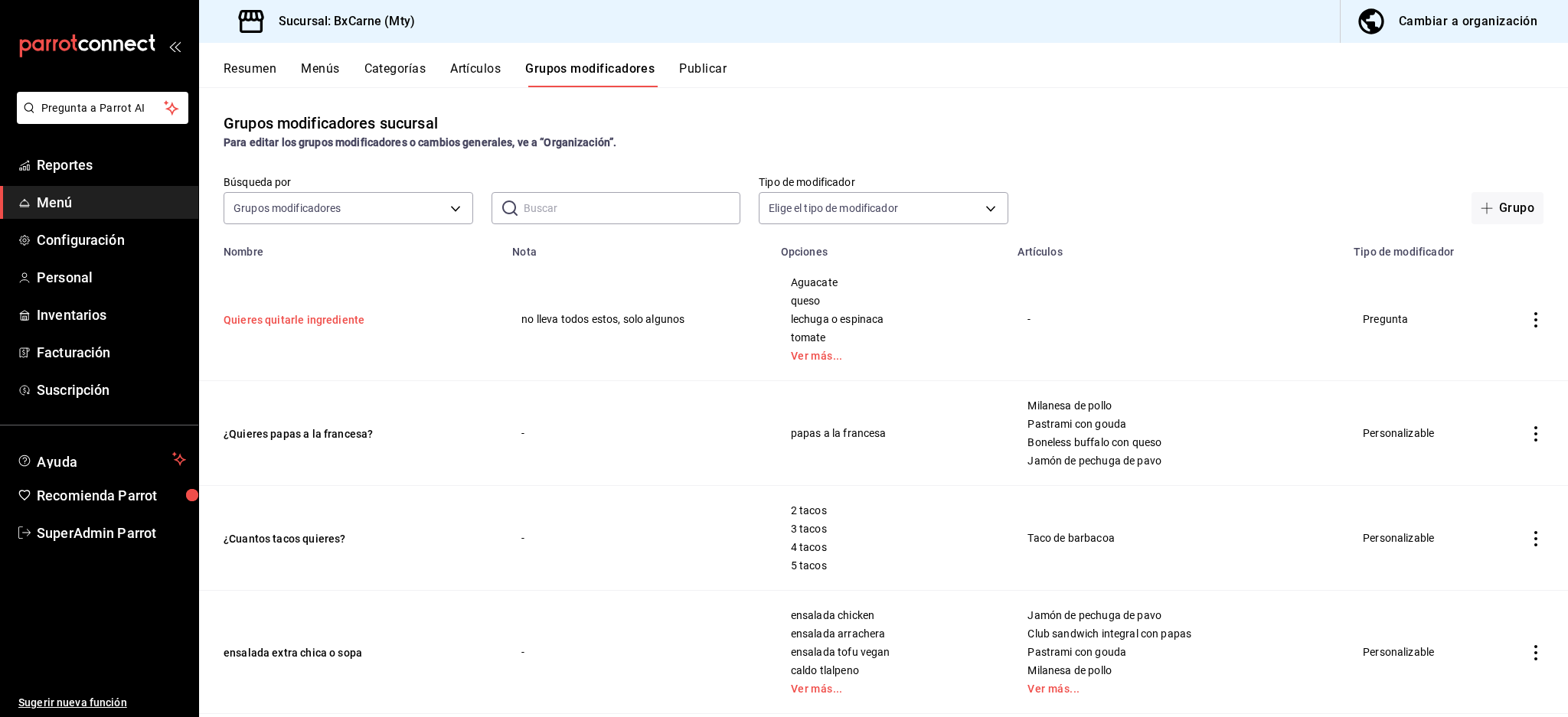
click at [281, 312] on button "Quieres quitarle ingrediente" at bounding box center [315, 320] width 184 height 15
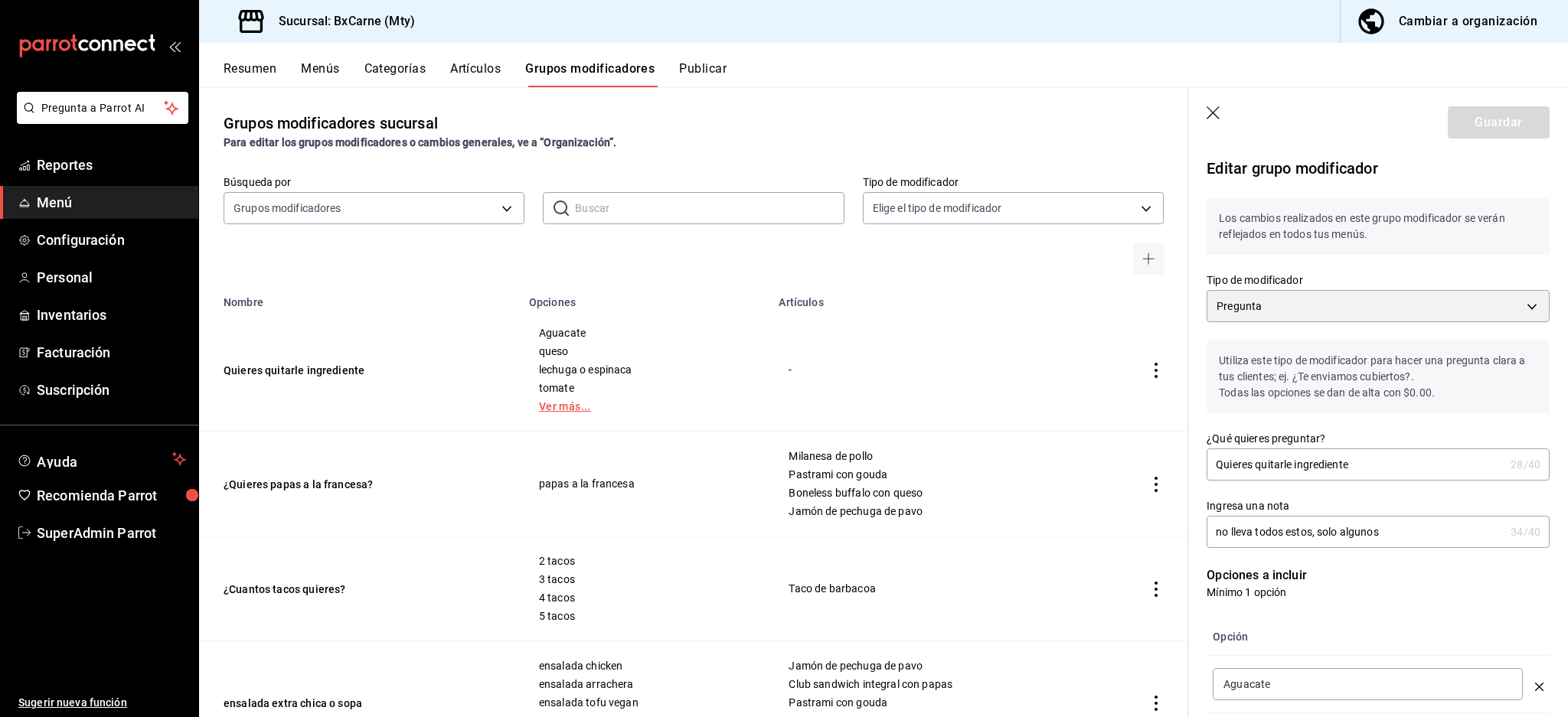
click at [560, 411] on link "Ver más..." at bounding box center [645, 406] width 212 height 11
click at [1363, 325] on div "Utiliza este tipo de modificador para hacer una pregunta clara a tus clientes; …" at bounding box center [1369, 368] width 362 height 91
click at [1366, 306] on body "Pregunta a Parrot AI Reportes Menú Configuración Personal Inventarios Facturaci…" at bounding box center [784, 358] width 1568 height 717
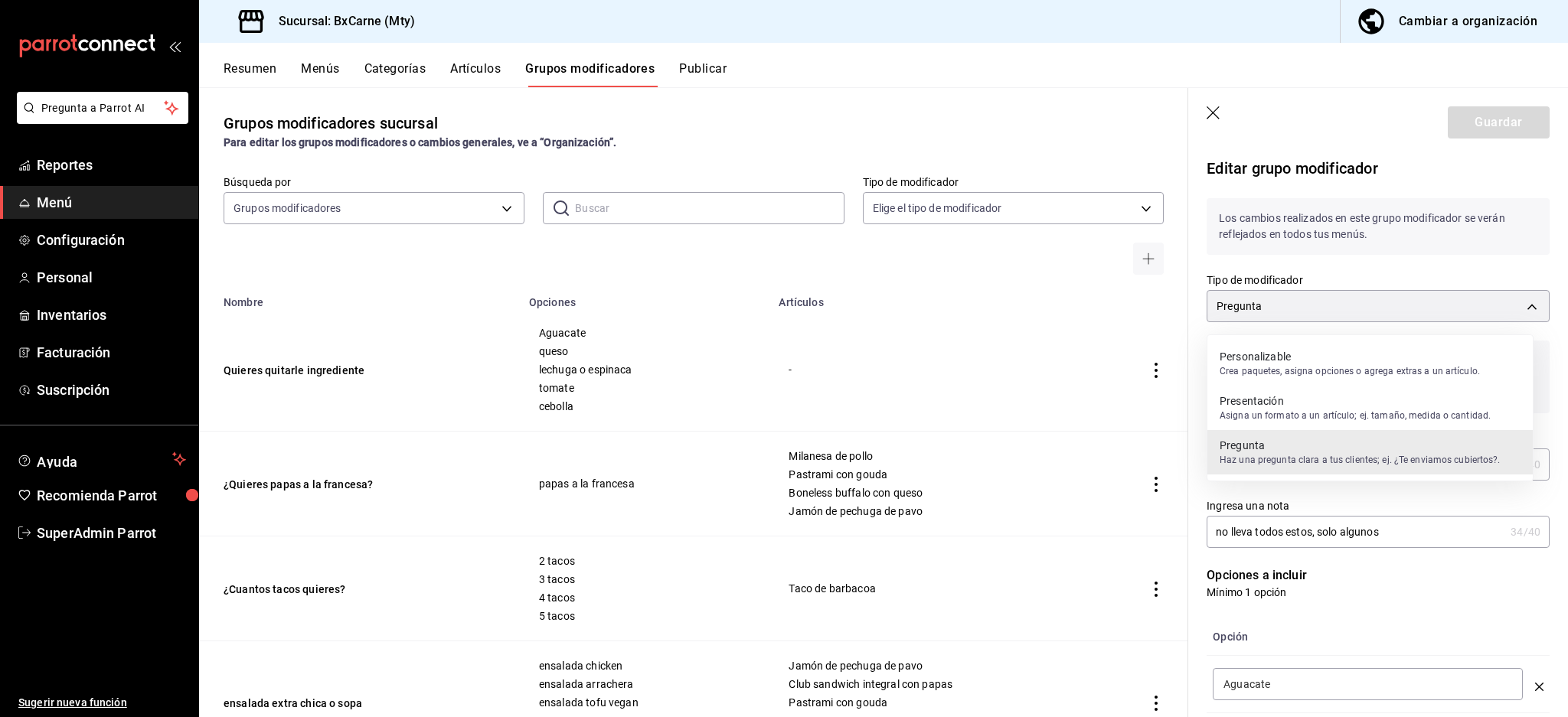
click at [1330, 360] on p "Personalizable" at bounding box center [1349, 357] width 260 height 15
type input "QUESTION"
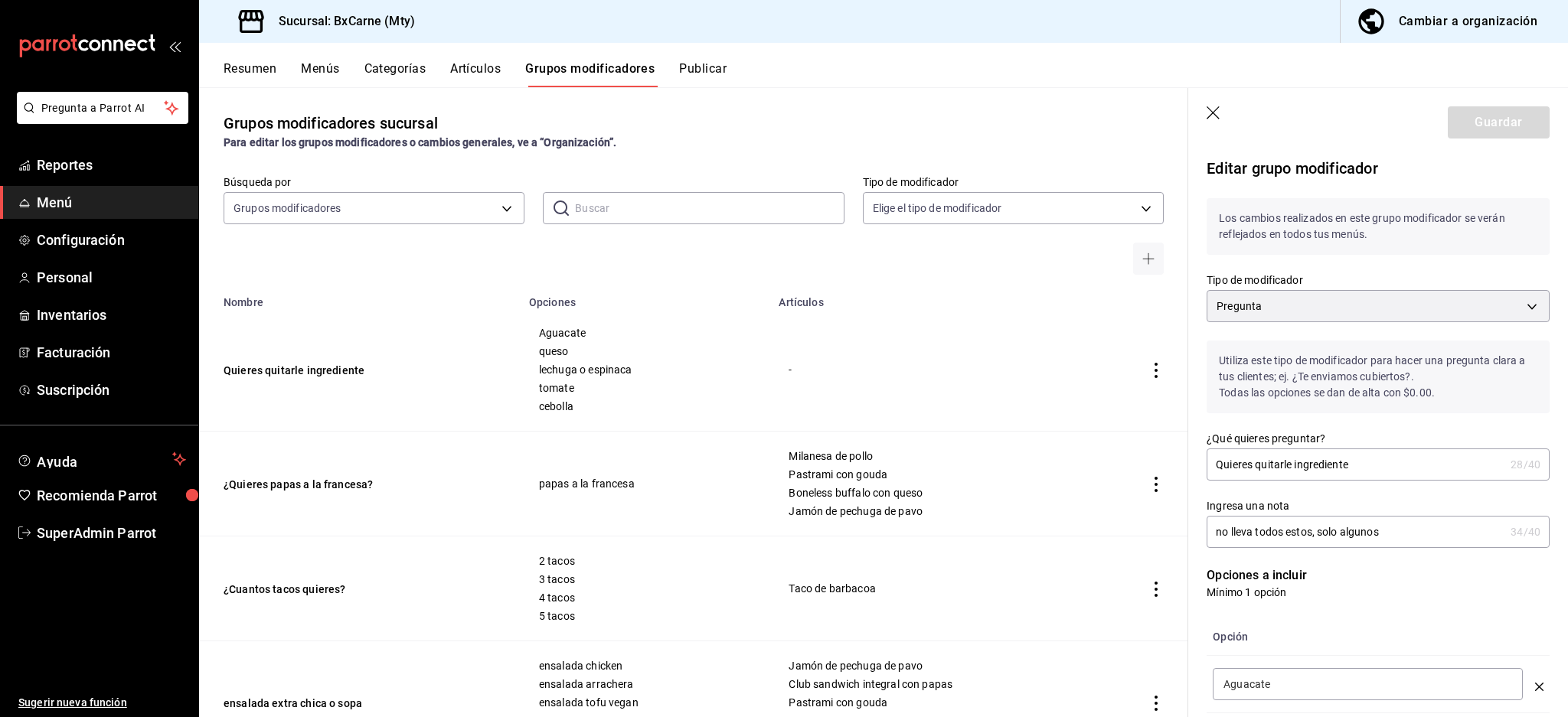
click at [1330, 360] on p "Utiliza este tipo de modificador para hacer una pregunta clara a tus clientes; …" at bounding box center [1378, 377] width 343 height 73
click at [1213, 107] on icon "button" at bounding box center [1214, 114] width 15 height 15
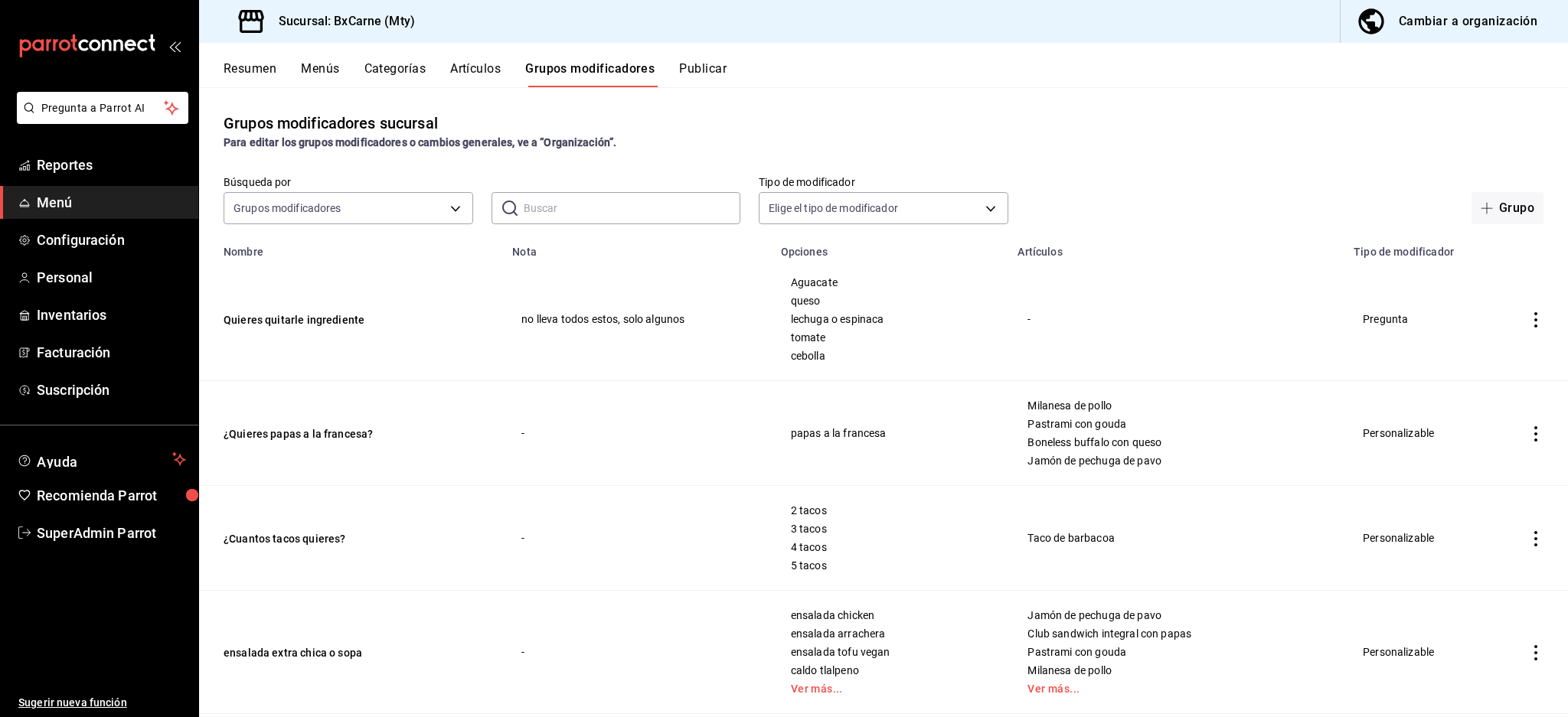
click at [1430, 22] on div "Cambiar a organización" at bounding box center [1468, 22] width 138 height 22
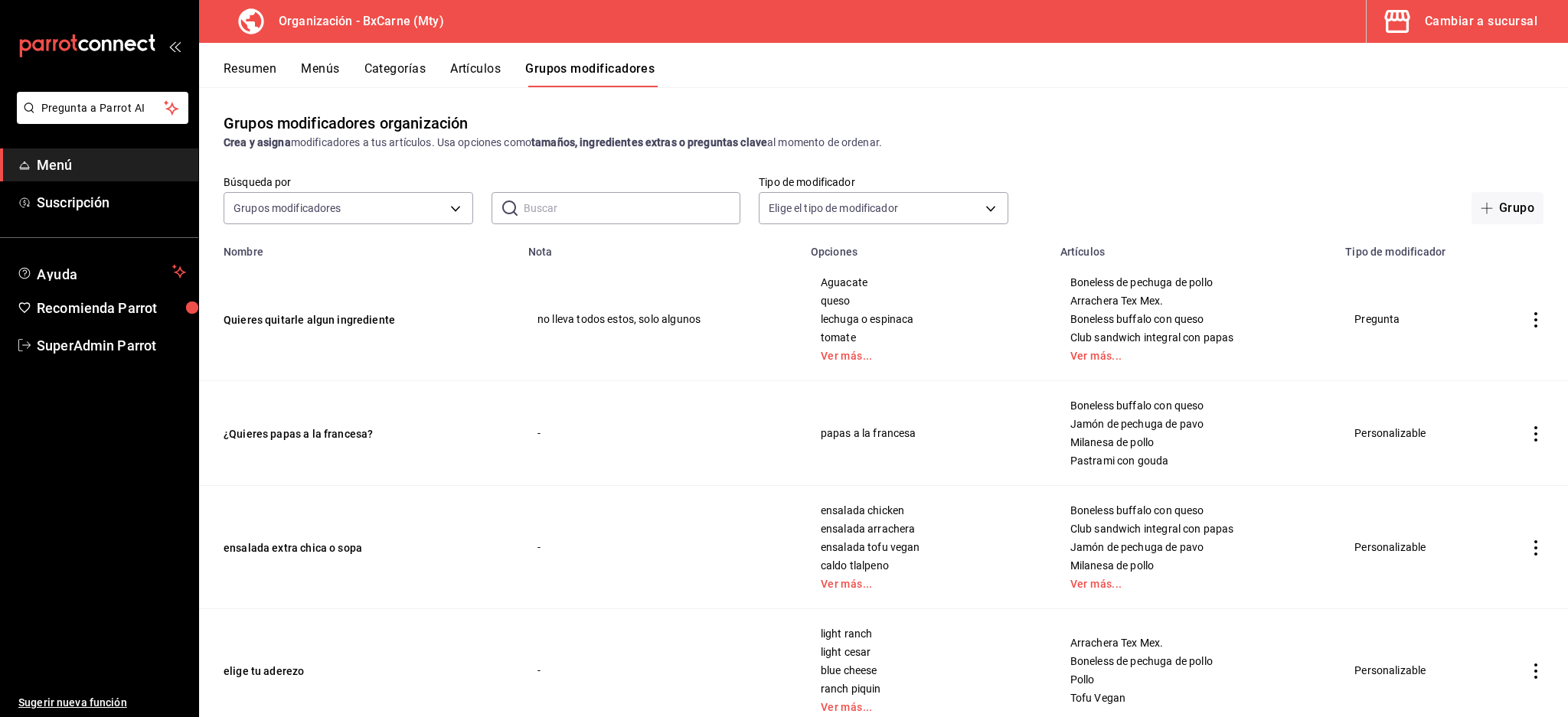
click at [317, 331] on td "Quieres quitarle algun ingrediente" at bounding box center [359, 319] width 320 height 123
click at [326, 316] on button "Quieres quitarle algun ingrediente" at bounding box center [315, 320] width 184 height 15
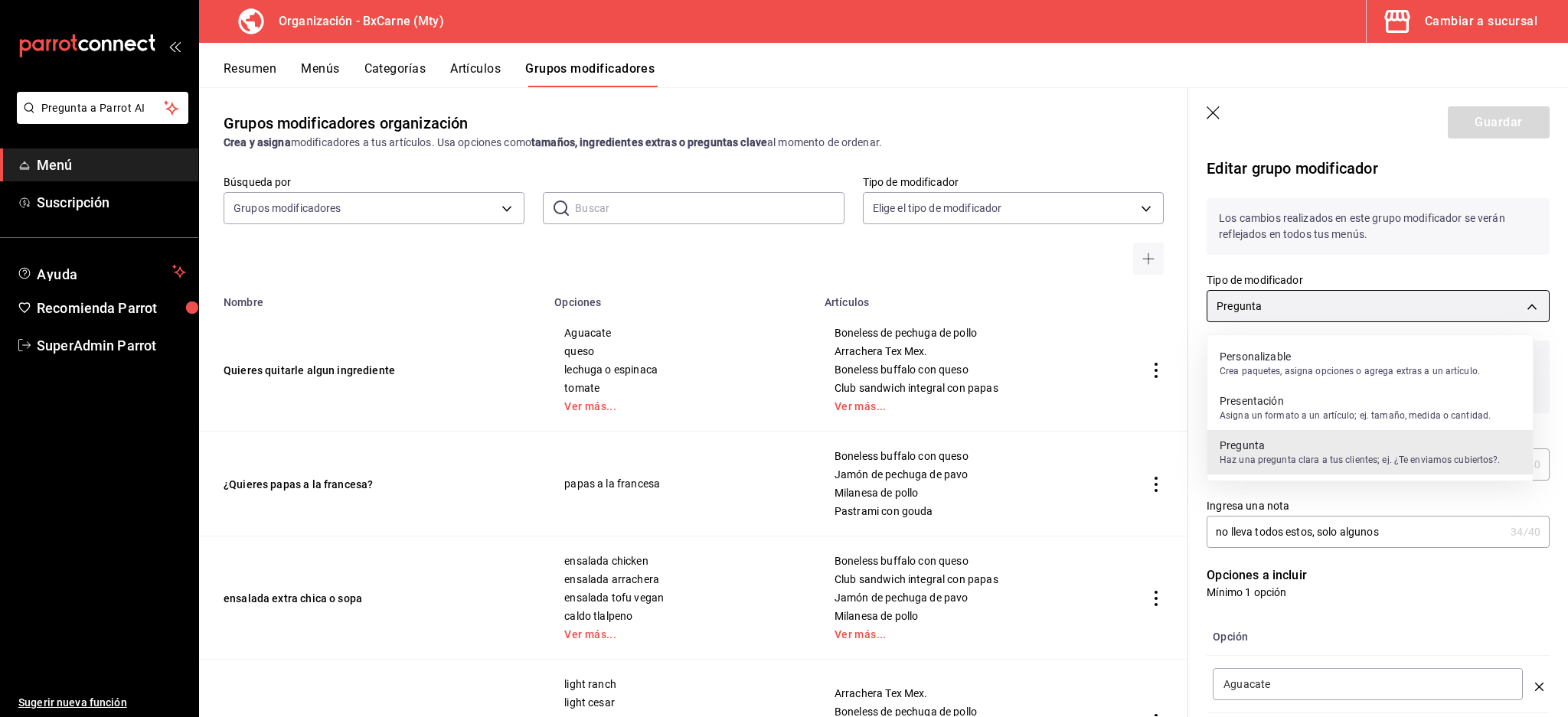
click at [1328, 303] on body "Pregunta a Parrot AI Menú Suscripción Ayuda Recomienda Parrot SuperAdmin Parrot…" at bounding box center [784, 358] width 1568 height 717
click at [1302, 354] on p "Personalizable" at bounding box center [1349, 357] width 260 height 15
type input "QUESTION"
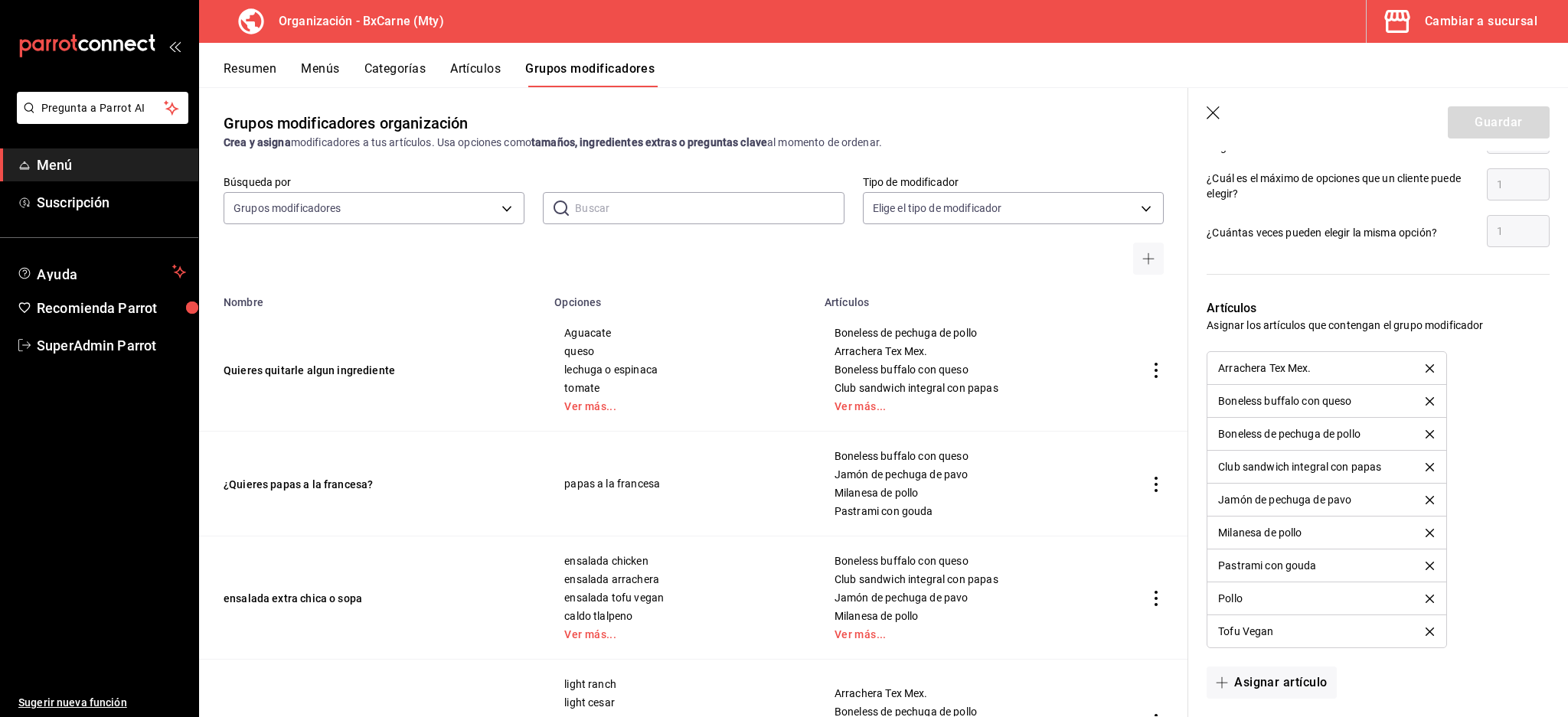
scroll to position [1122, 0]
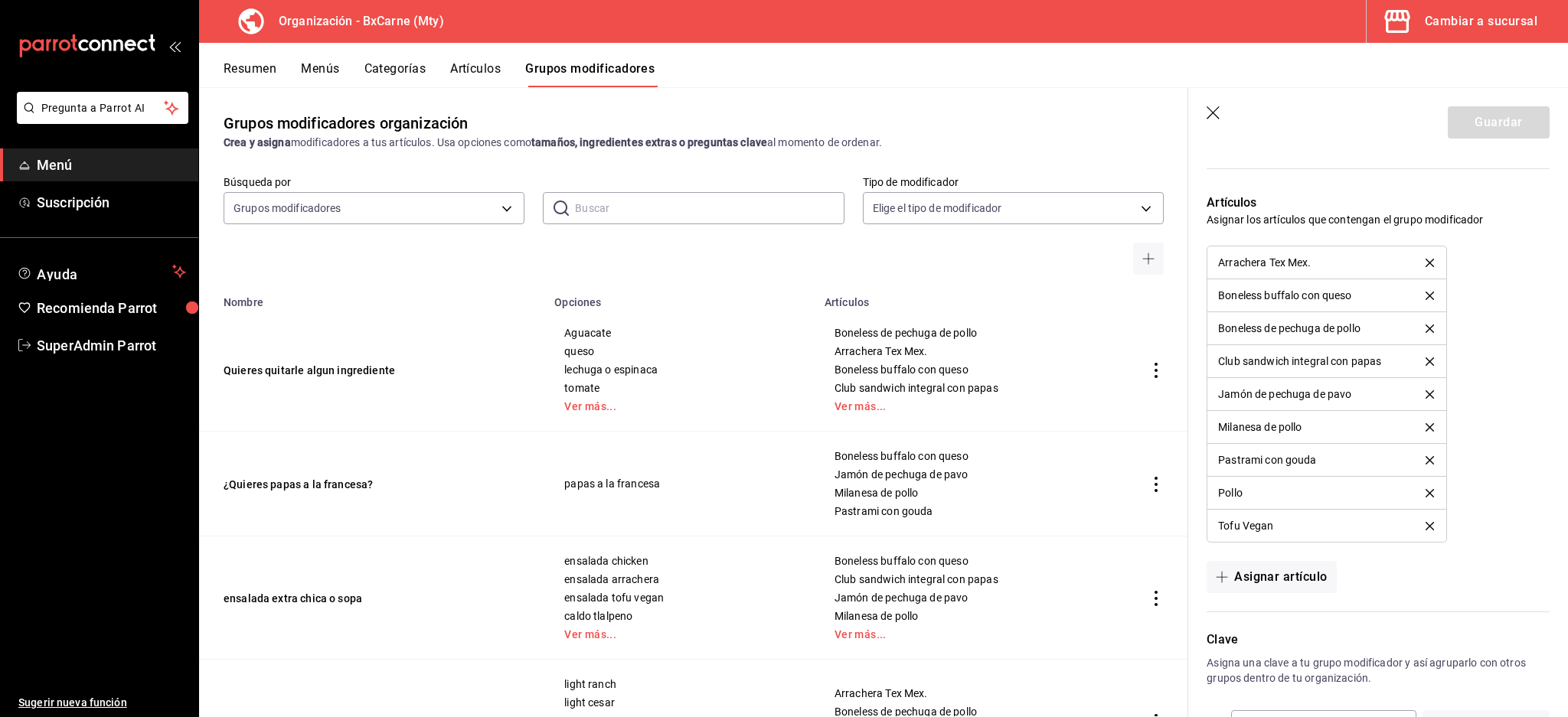
click at [1217, 117] on icon "button" at bounding box center [1214, 114] width 15 height 15
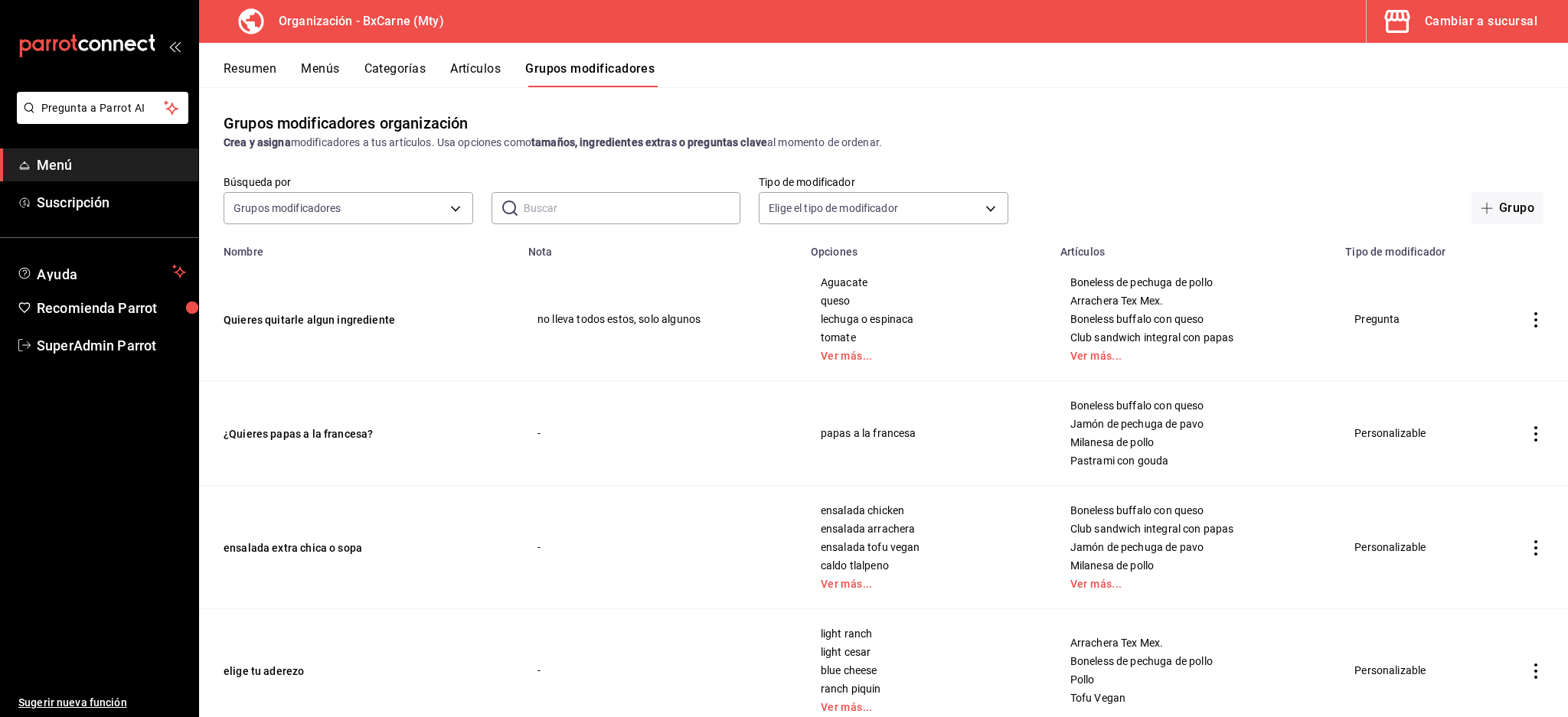
click at [235, 61] on button "Resumen" at bounding box center [250, 74] width 53 height 26
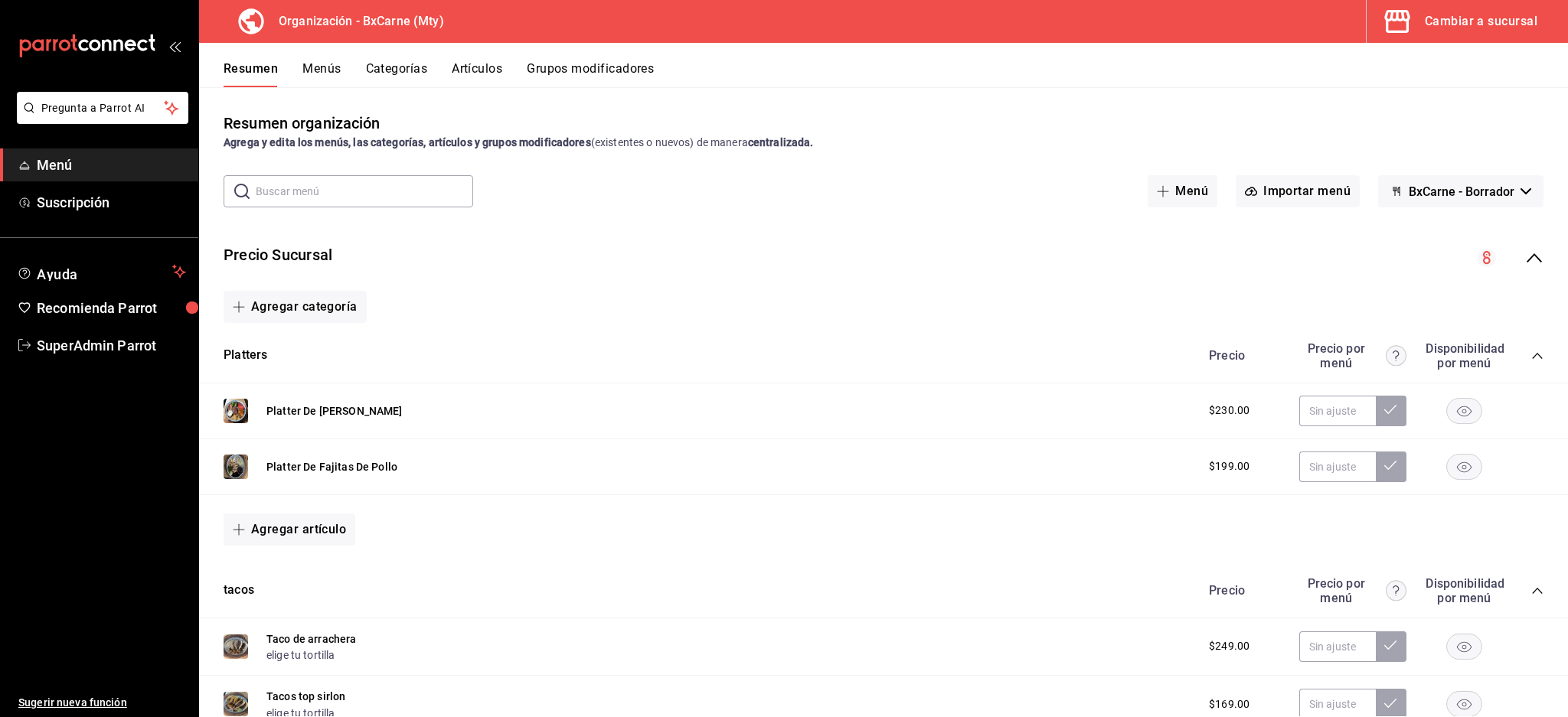
click at [1423, 189] on span "BxCarne - Borrador" at bounding box center [1461, 192] width 106 height 15
click at [1430, 274] on li "Vegains" at bounding box center [1444, 269] width 128 height 37
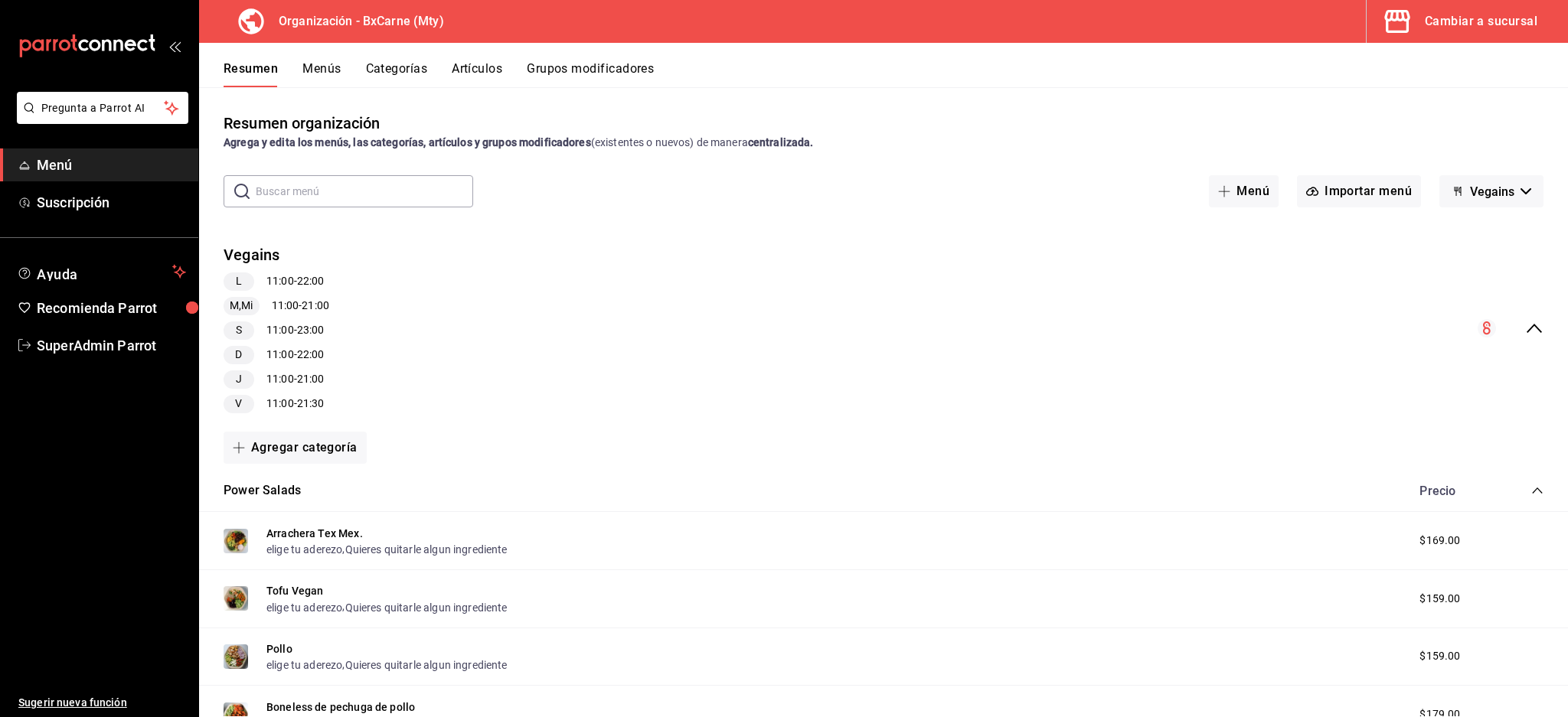
click at [1525, 329] on icon "collapse-menu-row" at bounding box center [1534, 328] width 19 height 19
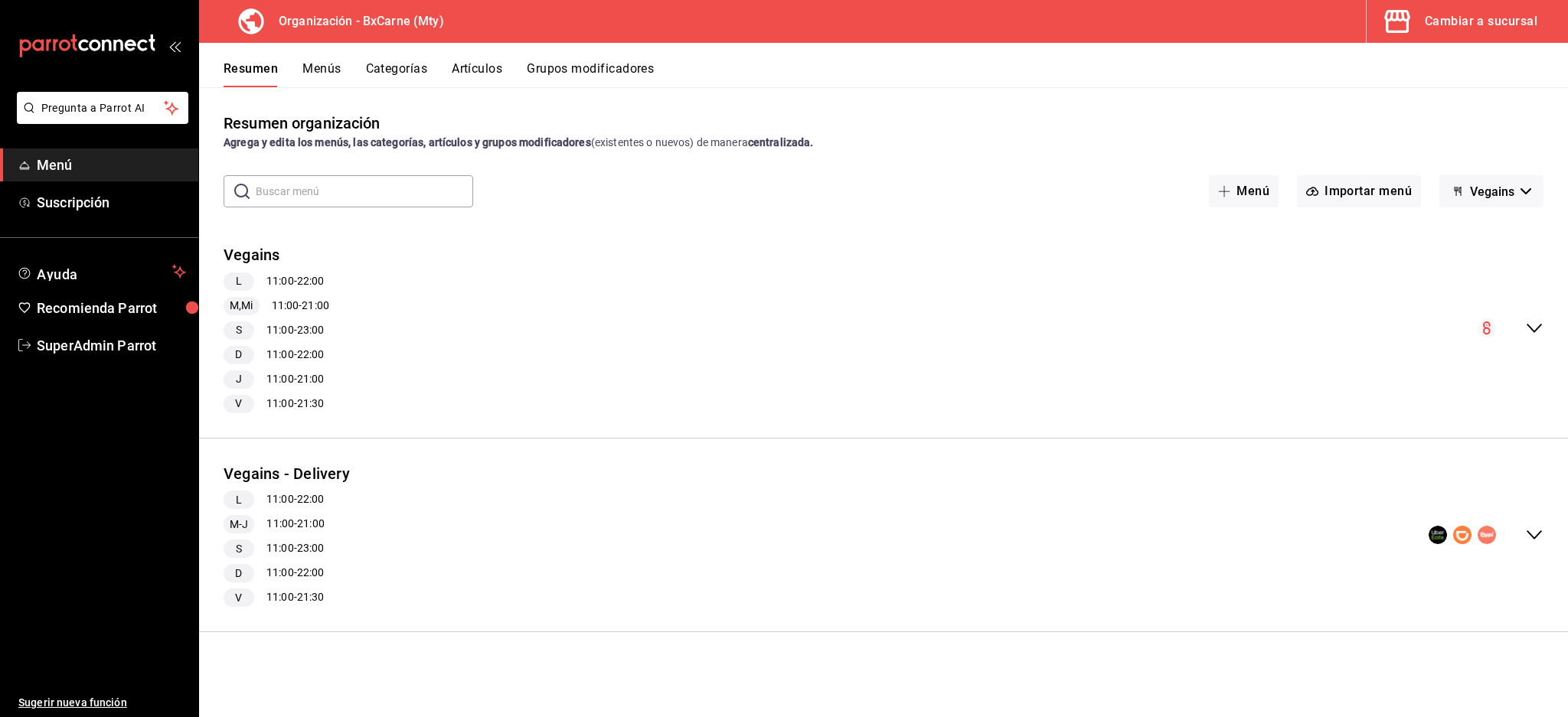
click at [1534, 315] on div "Vegains L 11:00 - 22:00 M,Mi 11:00 - 21:00 S 11:00 - 23:00 D 11:00 - 22:00 J 11…" at bounding box center [883, 328] width 1369 height 194
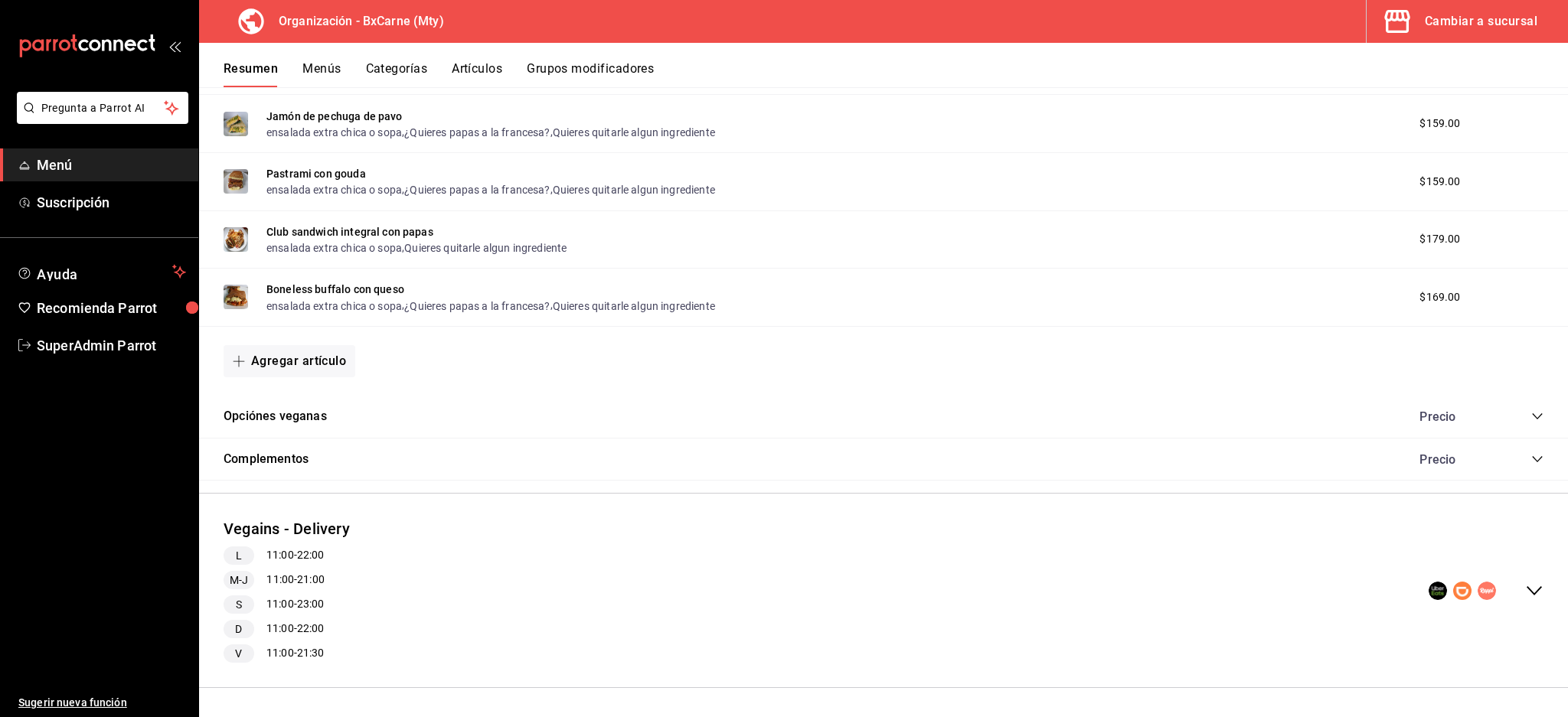
scroll to position [819, 0]
click at [1532, 413] on icon "collapse-category-row" at bounding box center [1536, 416] width 10 height 6
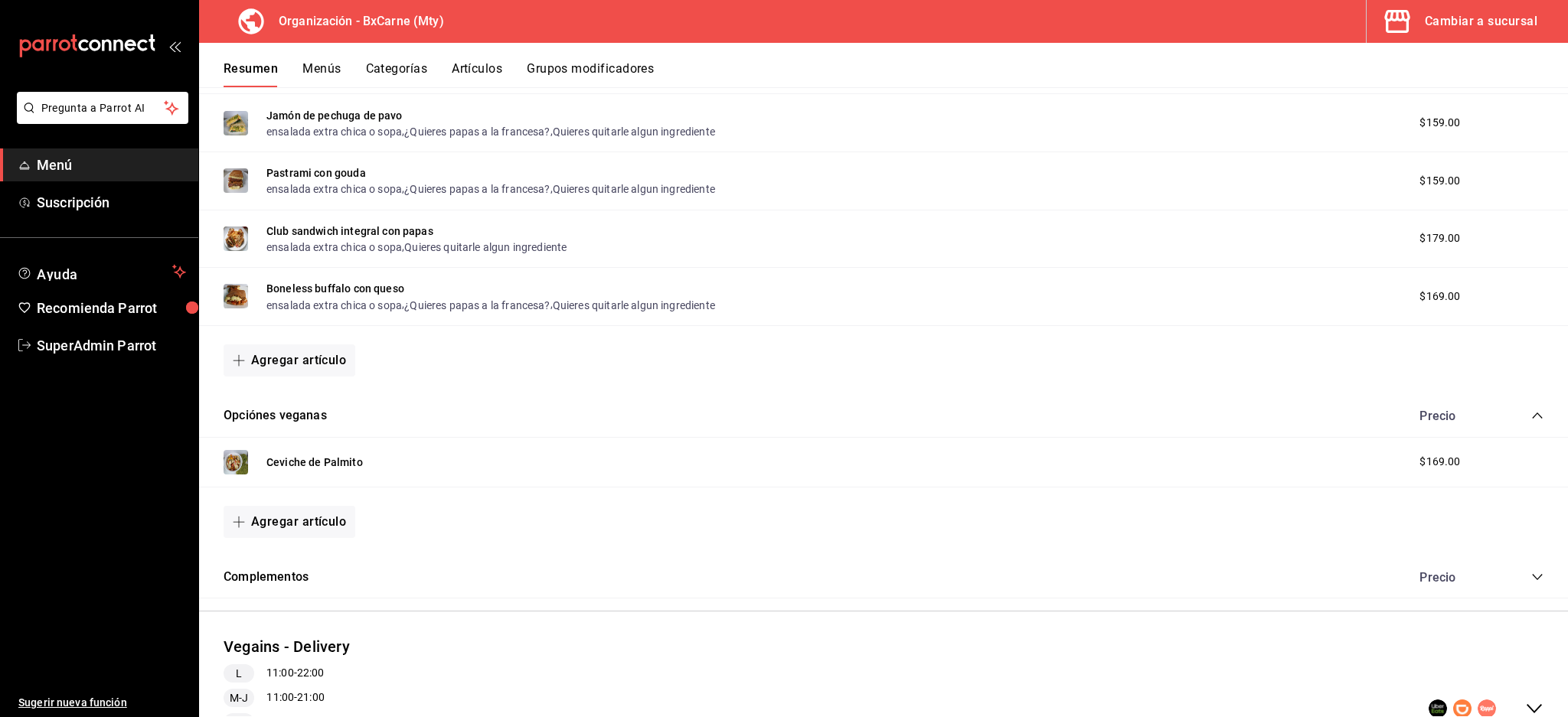
click at [1532, 413] on icon "collapse-category-row" at bounding box center [1536, 416] width 10 height 6
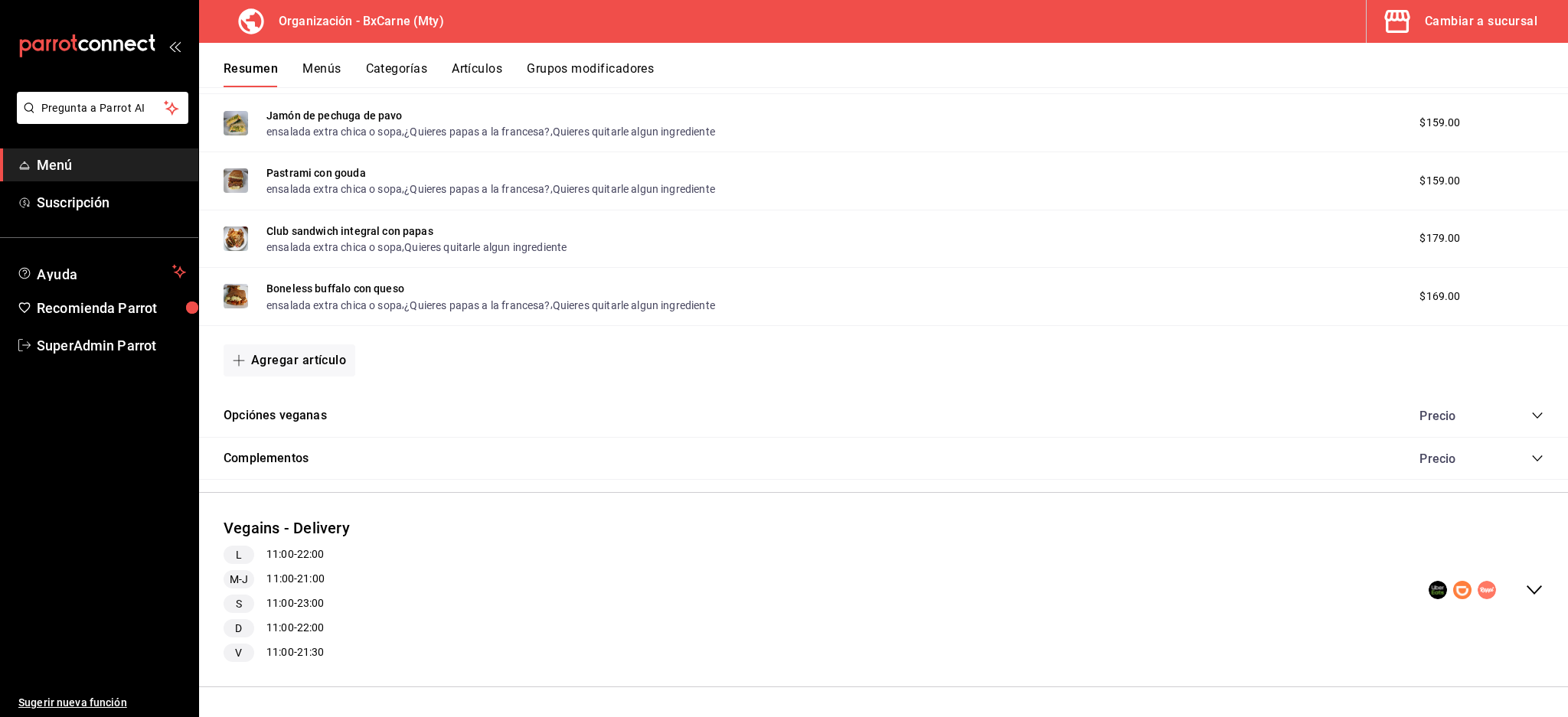
click at [1531, 459] on icon "collapse-category-row" at bounding box center [1537, 458] width 12 height 12
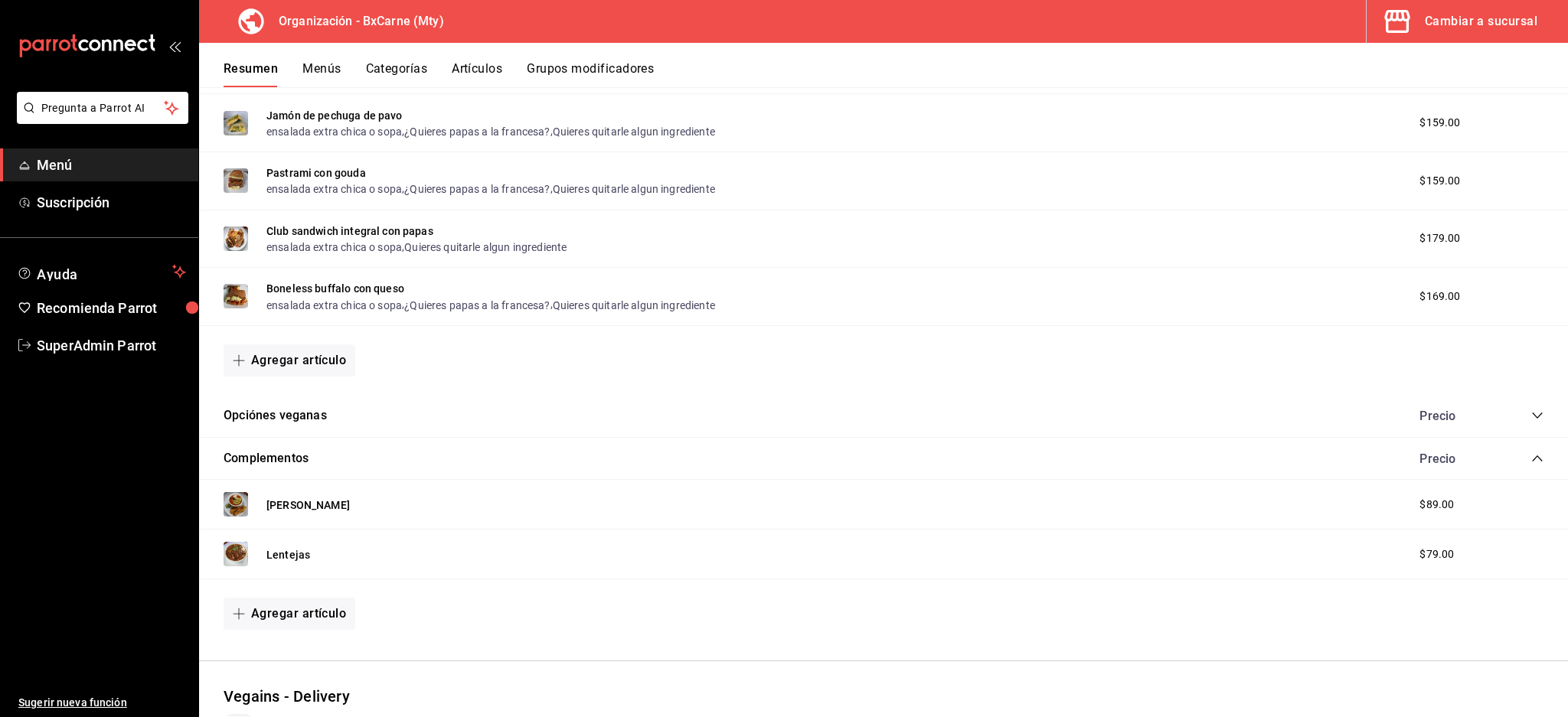
click at [611, 70] on button "Grupos modificadores" at bounding box center [590, 74] width 127 height 26
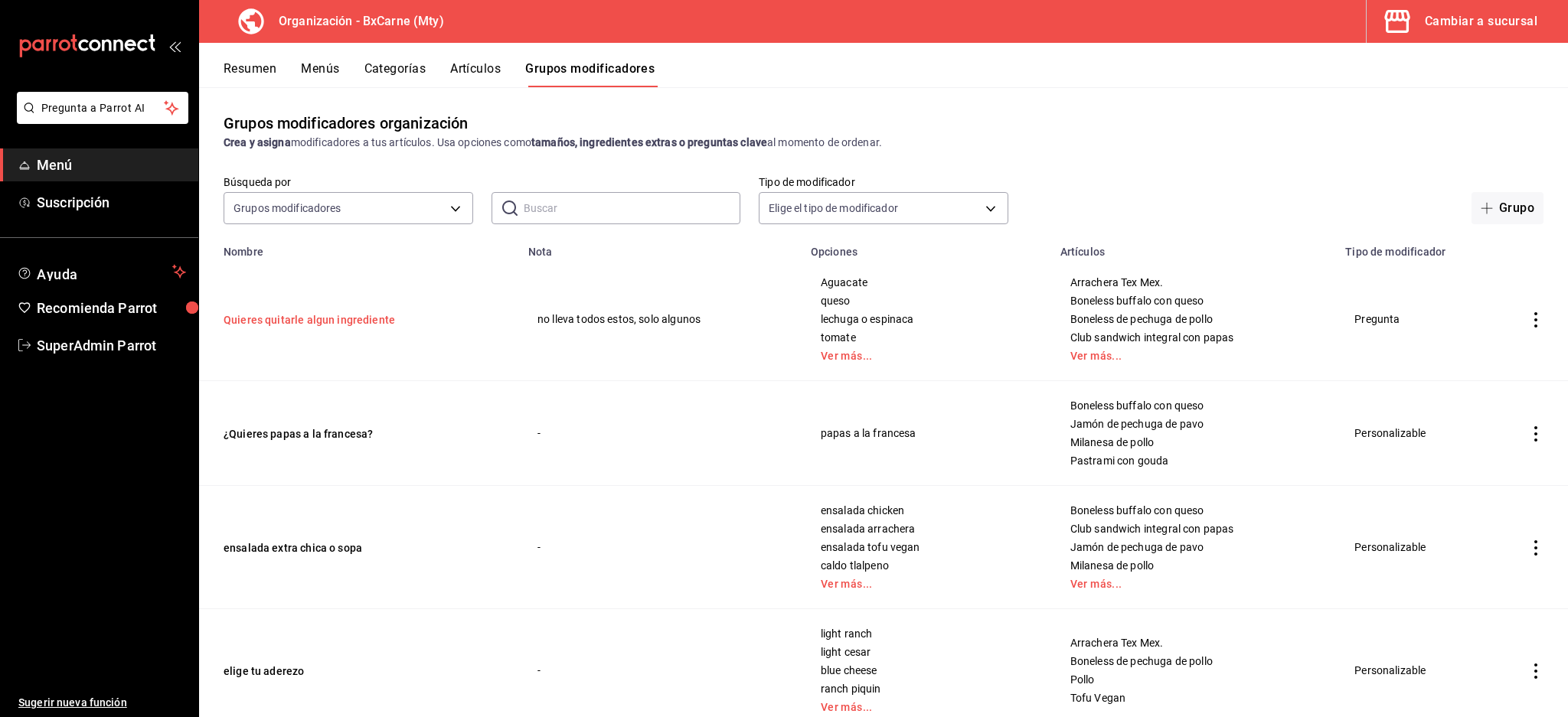
click at [319, 322] on button "Quieres quitarle algun ingrediente" at bounding box center [315, 320] width 184 height 15
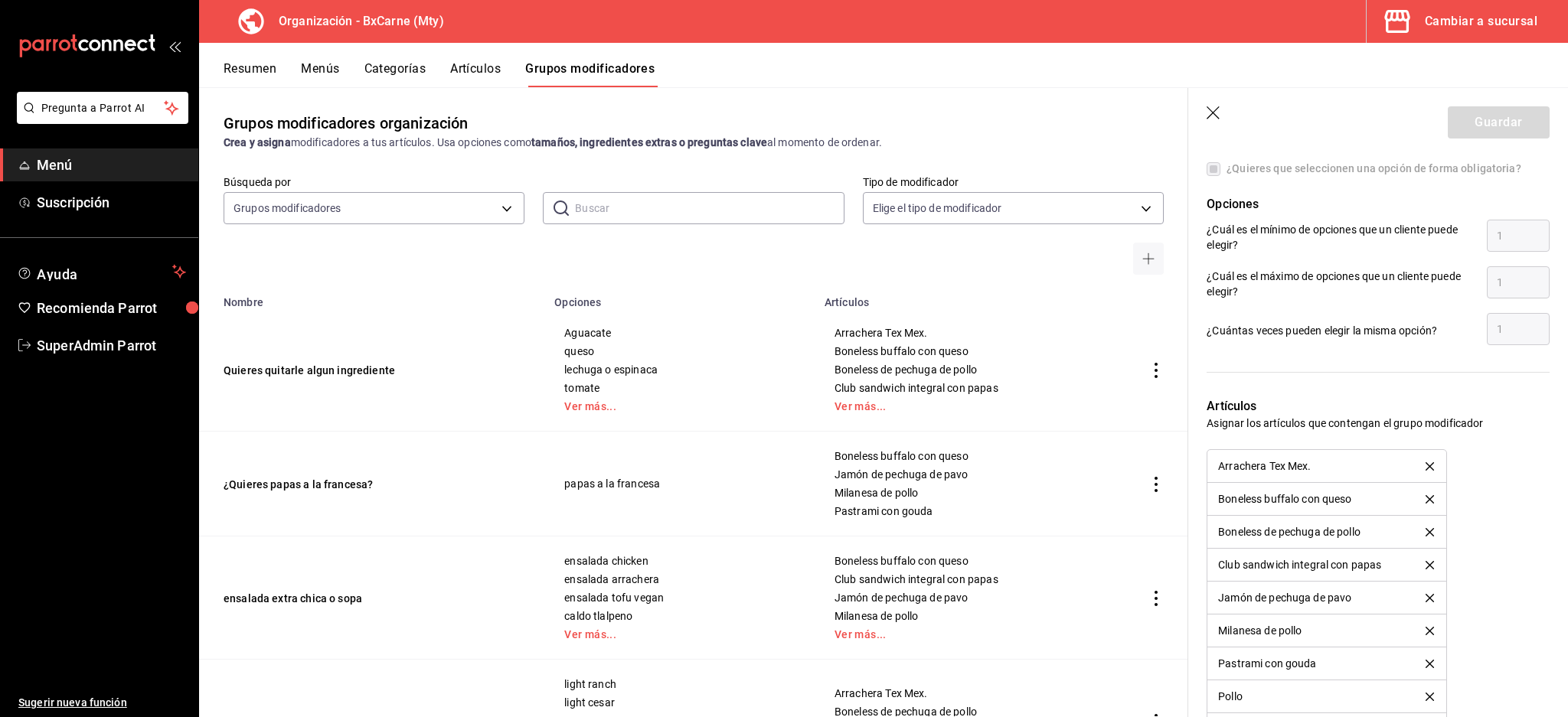
scroll to position [306, 0]
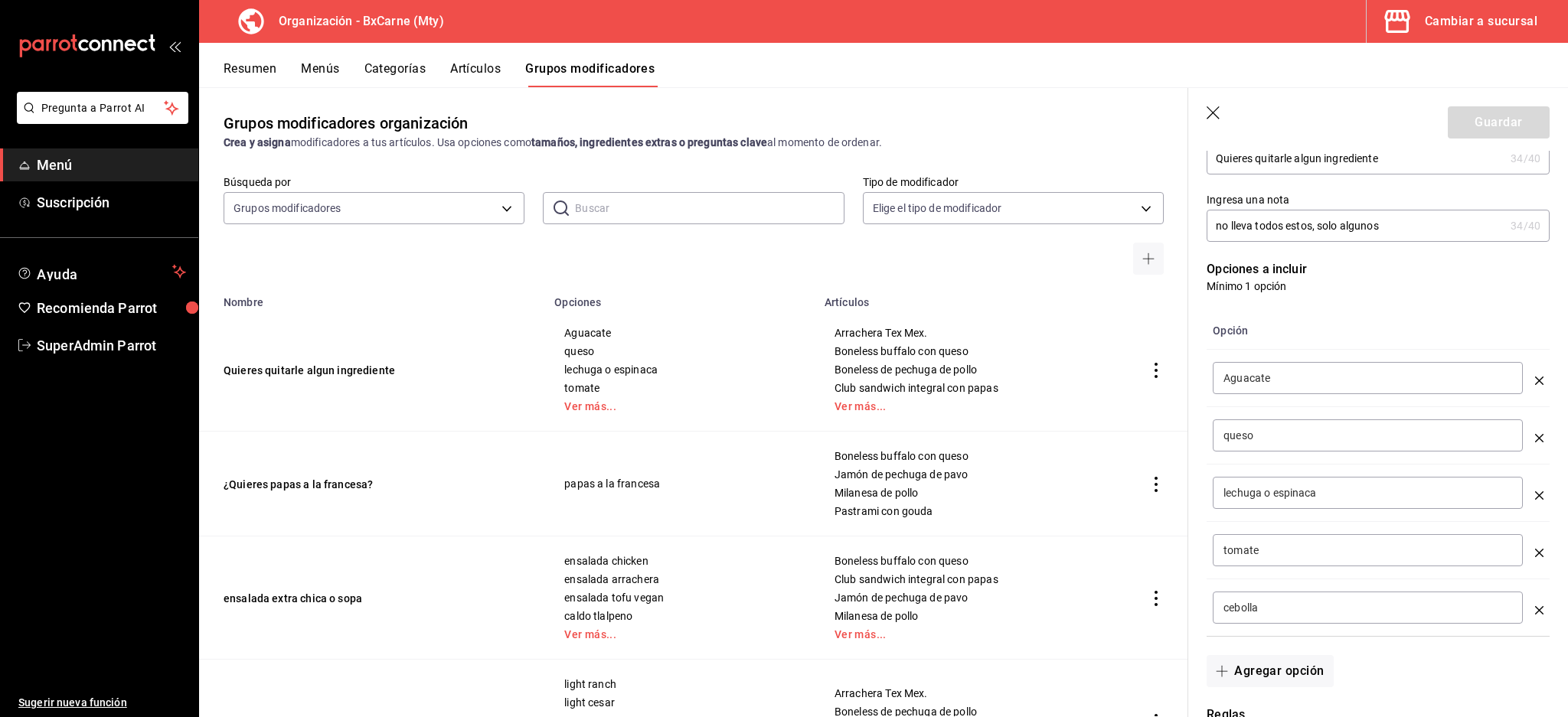
click at [1209, 115] on icon "button" at bounding box center [1214, 114] width 15 height 15
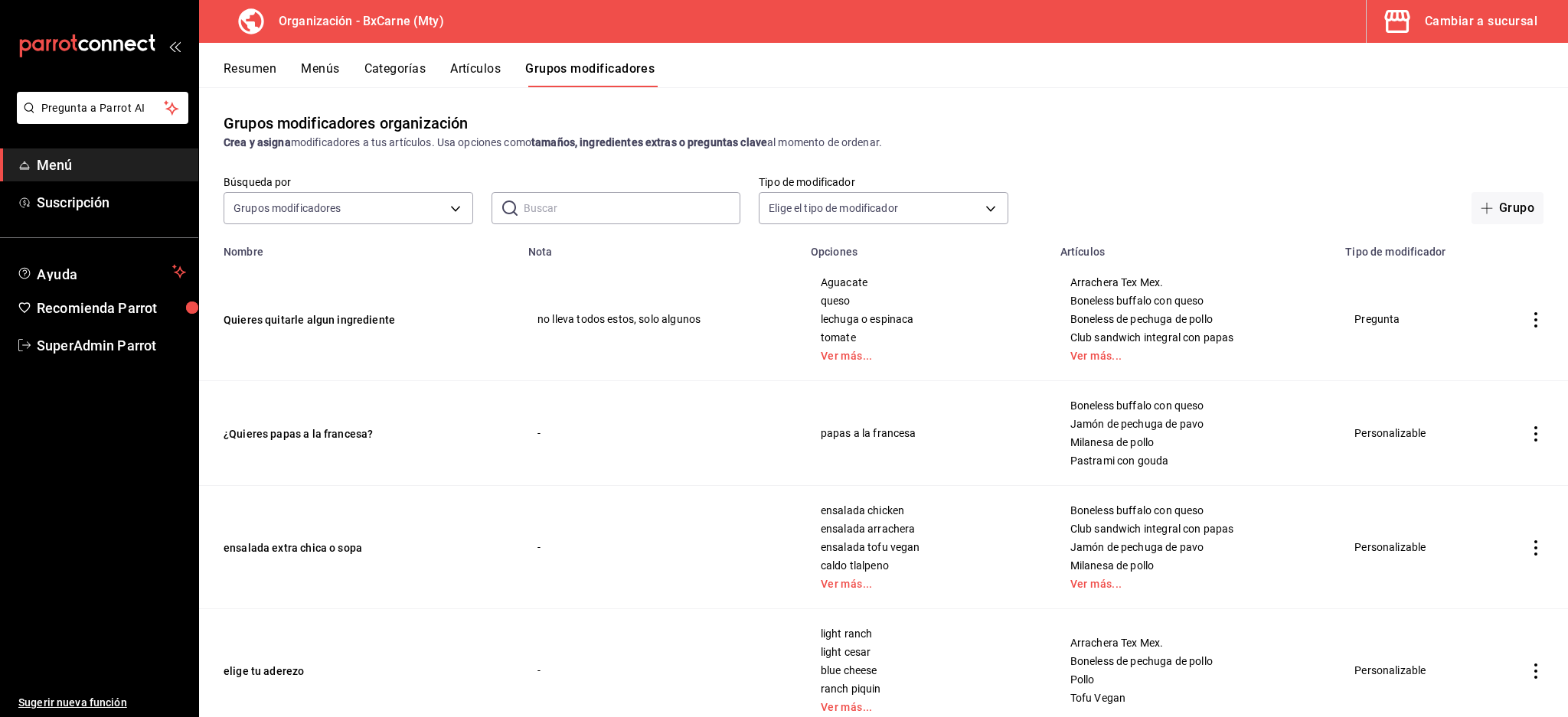
click at [1495, 5] on button "Cambiar a sucursal" at bounding box center [1461, 21] width 189 height 42
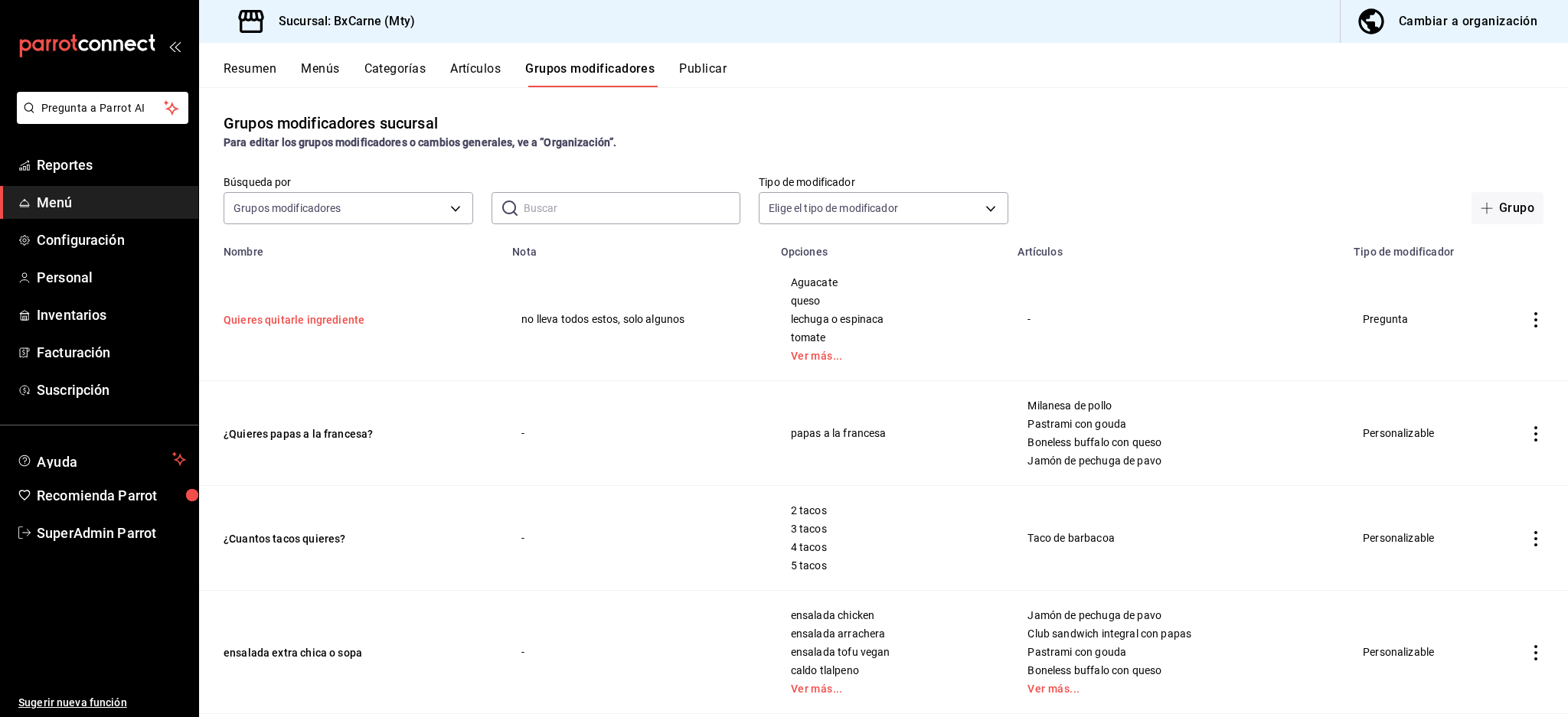
click at [287, 322] on button "Quieres quitarle ingrediente" at bounding box center [315, 320] width 184 height 15
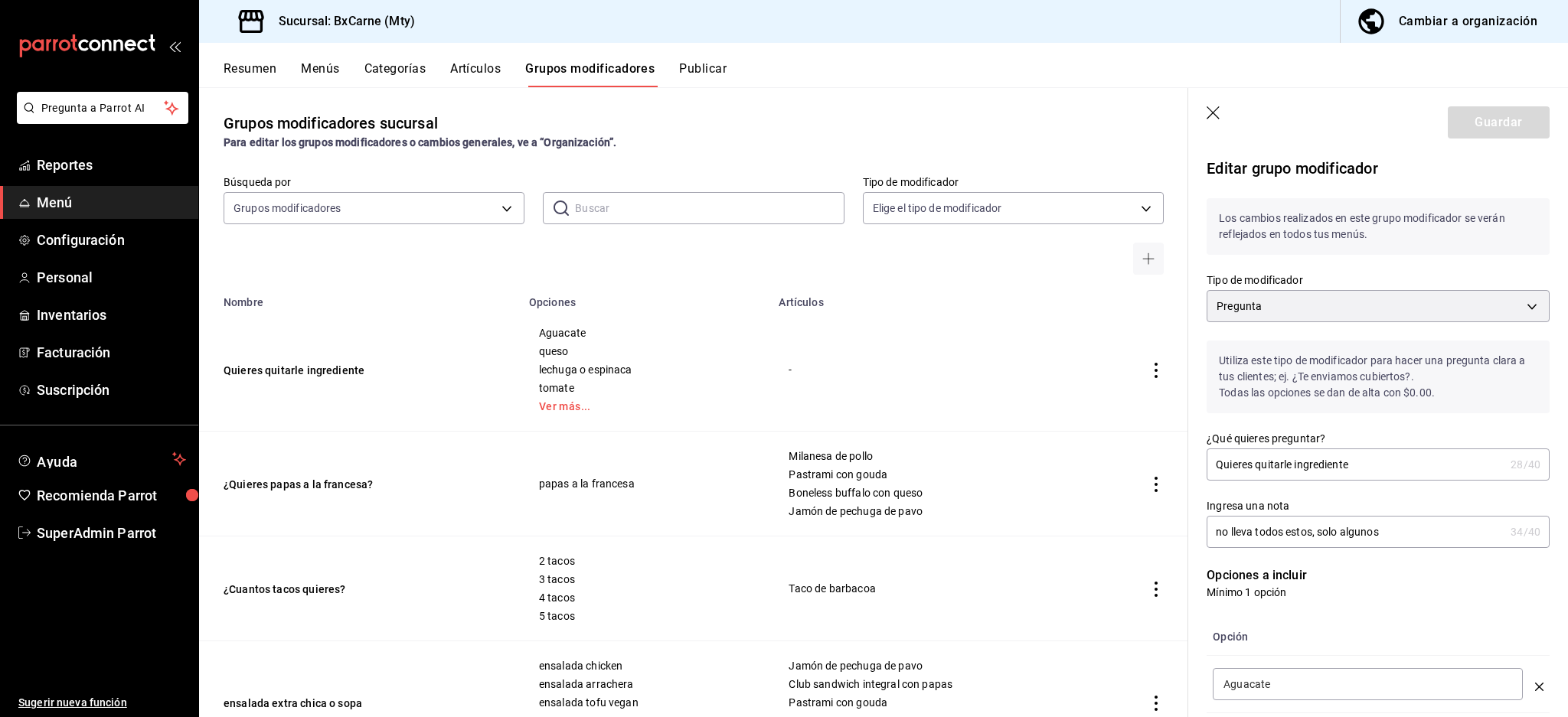
click at [1354, 325] on div "Utiliza este tipo de modificador para hacer una pregunta clara a tus clientes; …" at bounding box center [1369, 368] width 362 height 91
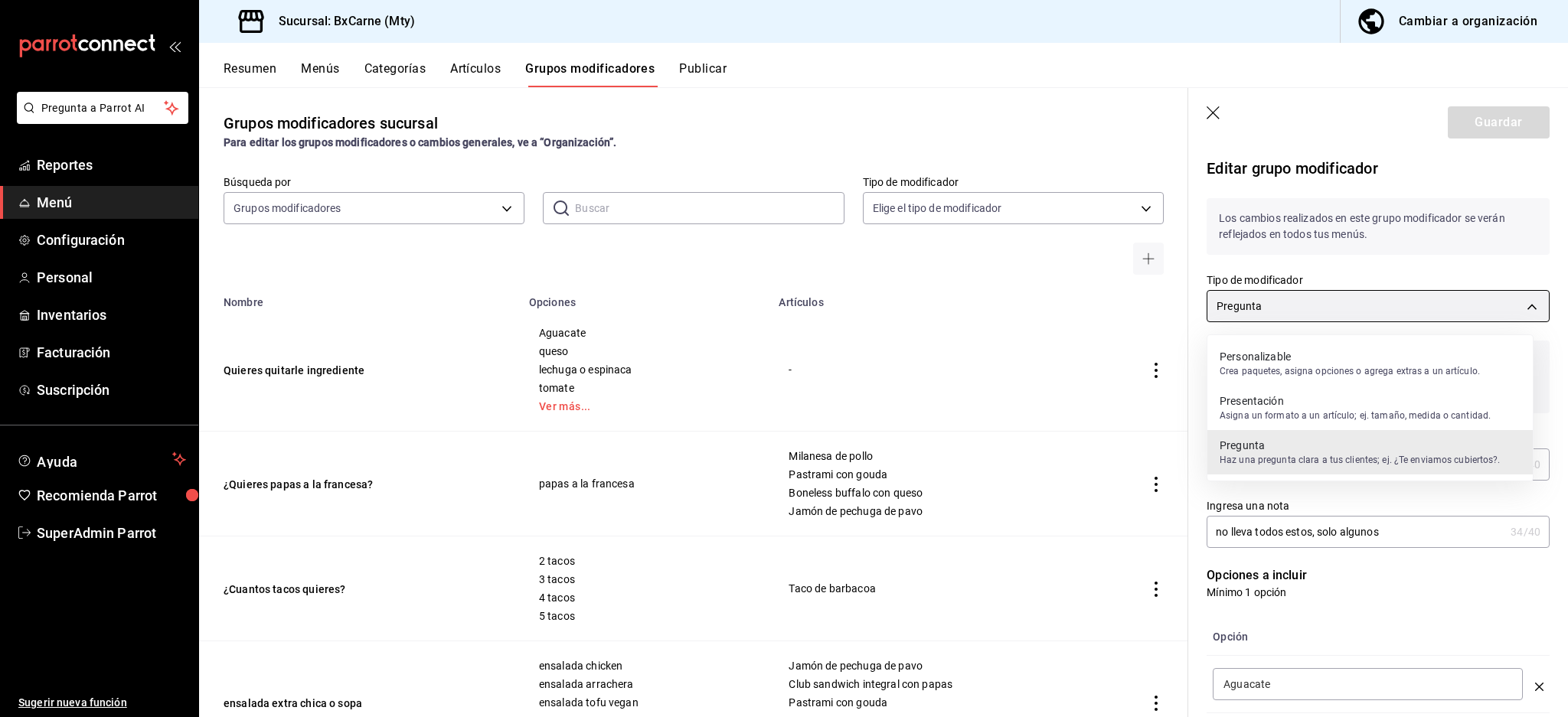
click at [1366, 301] on body "Pregunta a Parrot AI Reportes Menú Configuración Personal Inventarios Facturaci…" at bounding box center [784, 358] width 1568 height 717
click at [1356, 255] on div at bounding box center [784, 358] width 1568 height 717
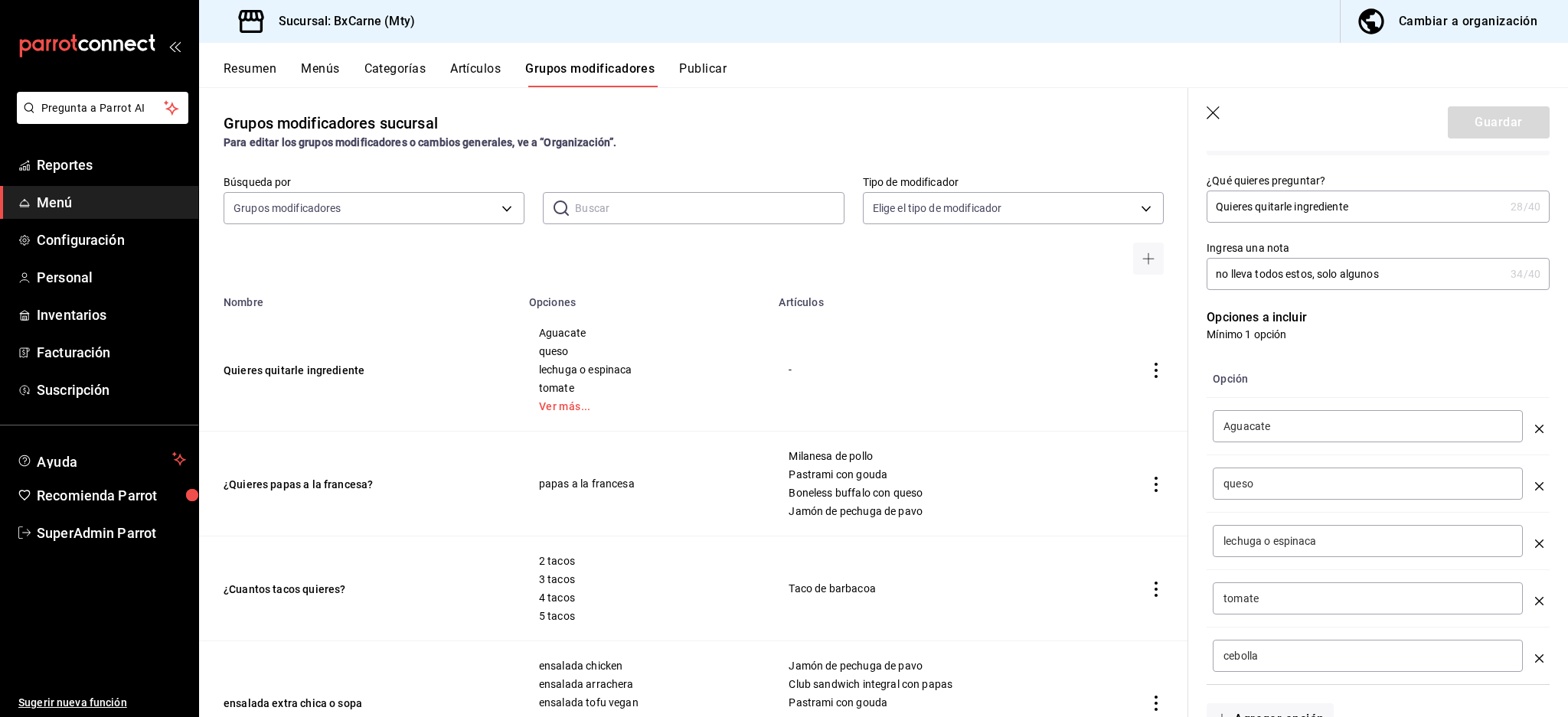
scroll to position [408, 0]
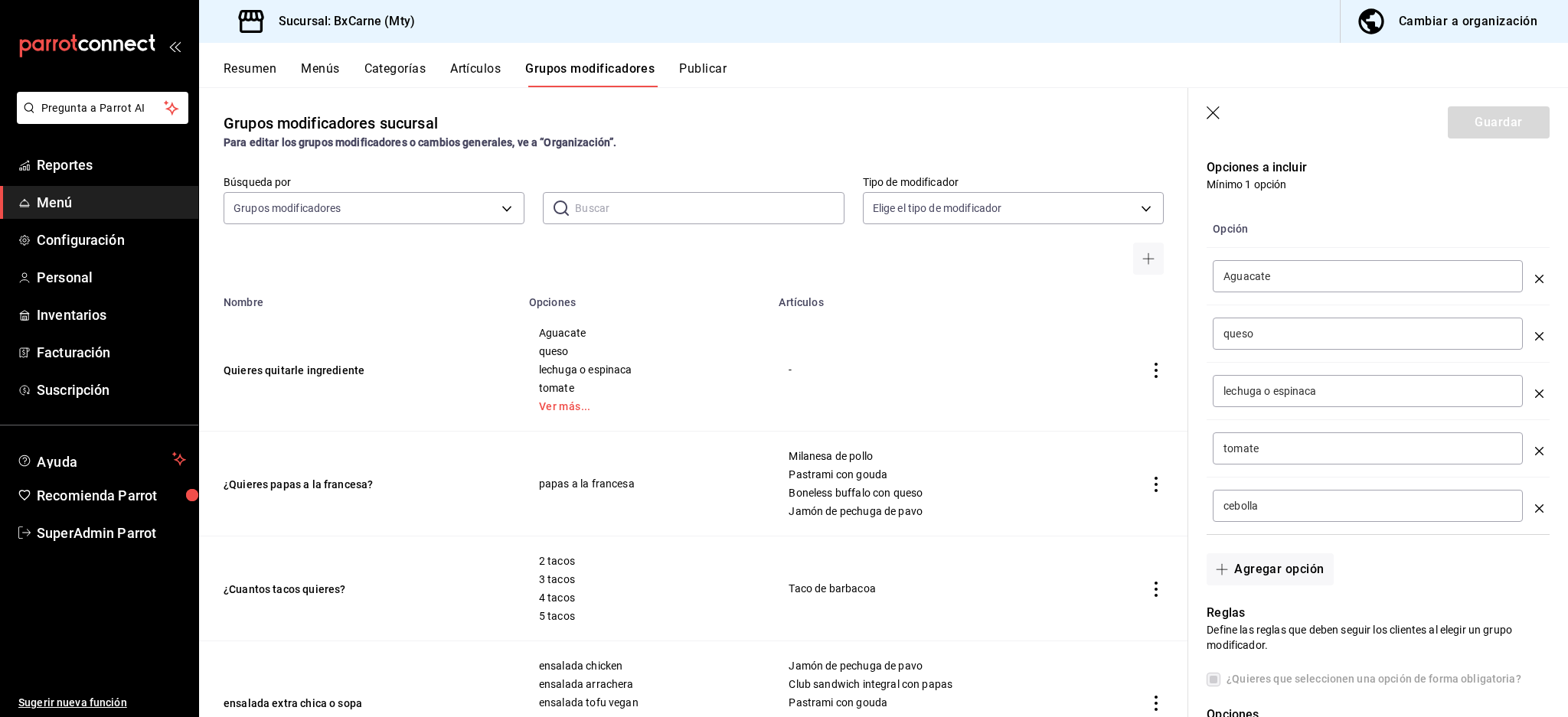
click at [1210, 110] on icon "button" at bounding box center [1214, 114] width 15 height 15
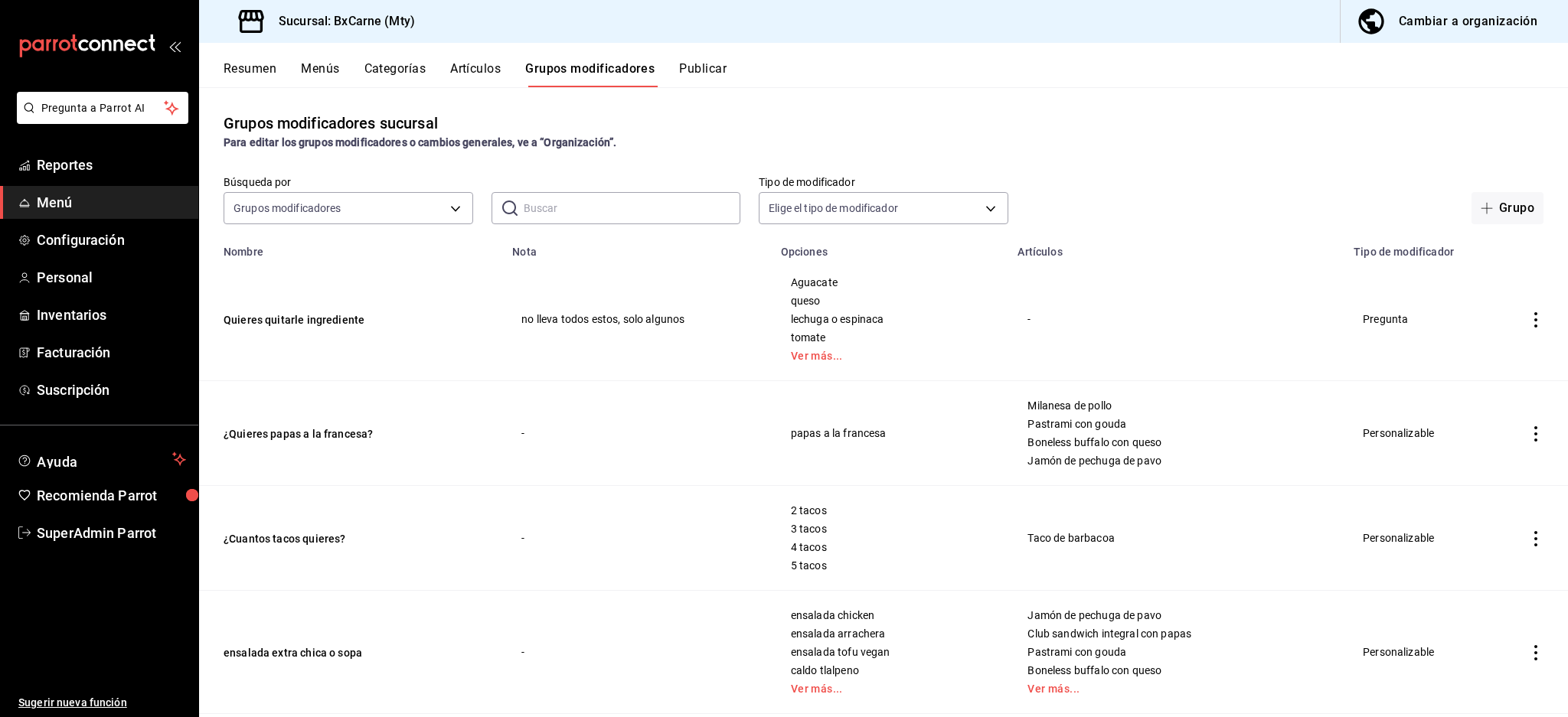
click at [1449, 19] on div "Cambiar a organización" at bounding box center [1468, 22] width 138 height 22
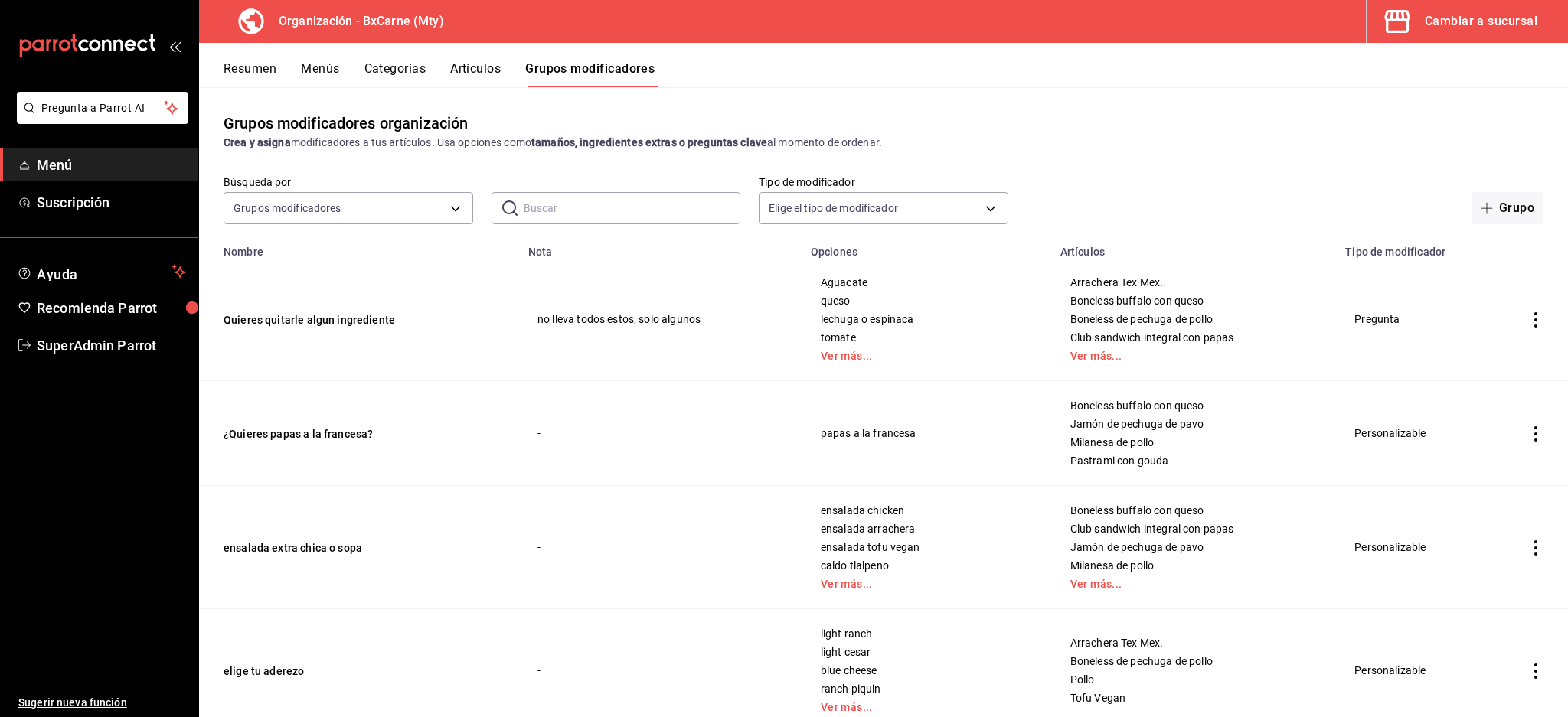
click at [247, 73] on button "Resumen" at bounding box center [250, 74] width 53 height 26
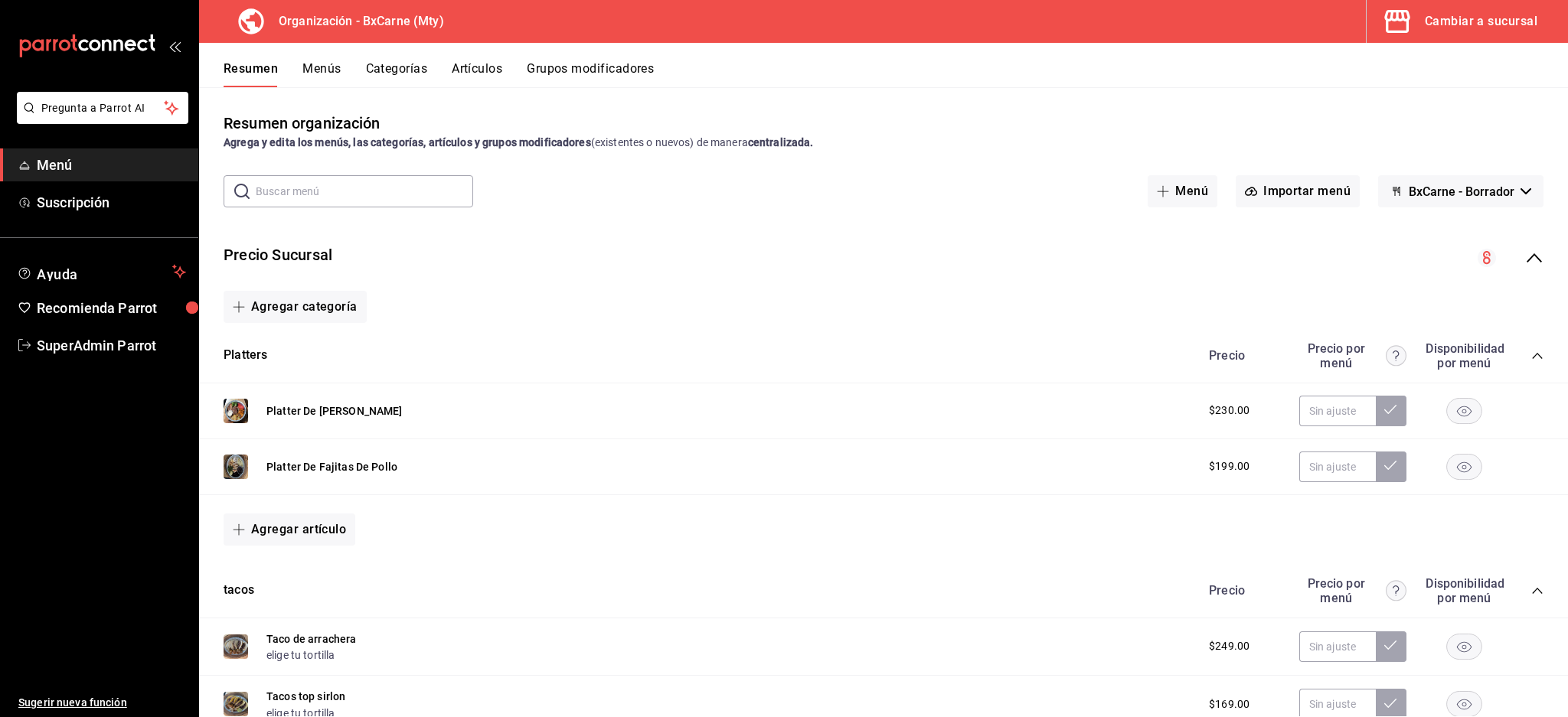
click at [1525, 250] on icon "collapse-menu-row" at bounding box center [1534, 258] width 19 height 19
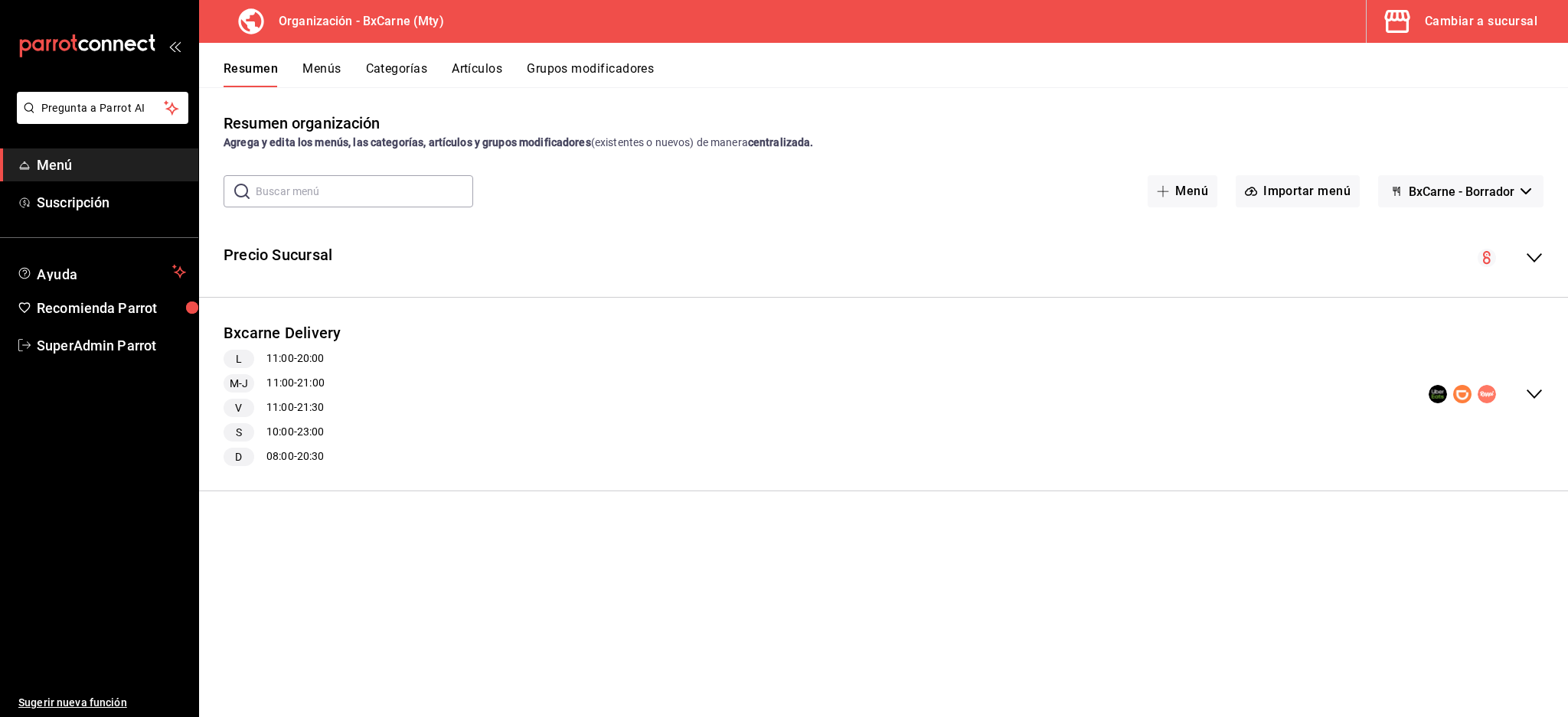
click at [1445, 194] on span "BxCarne - Borrador" at bounding box center [1461, 192] width 106 height 15
click at [1430, 110] on div at bounding box center [784, 358] width 1568 height 717
click at [1446, 202] on button "BxCarne - Borrador" at bounding box center [1461, 192] width 165 height 32
click at [1439, 273] on li "Vegains" at bounding box center [1460, 269] width 128 height 37
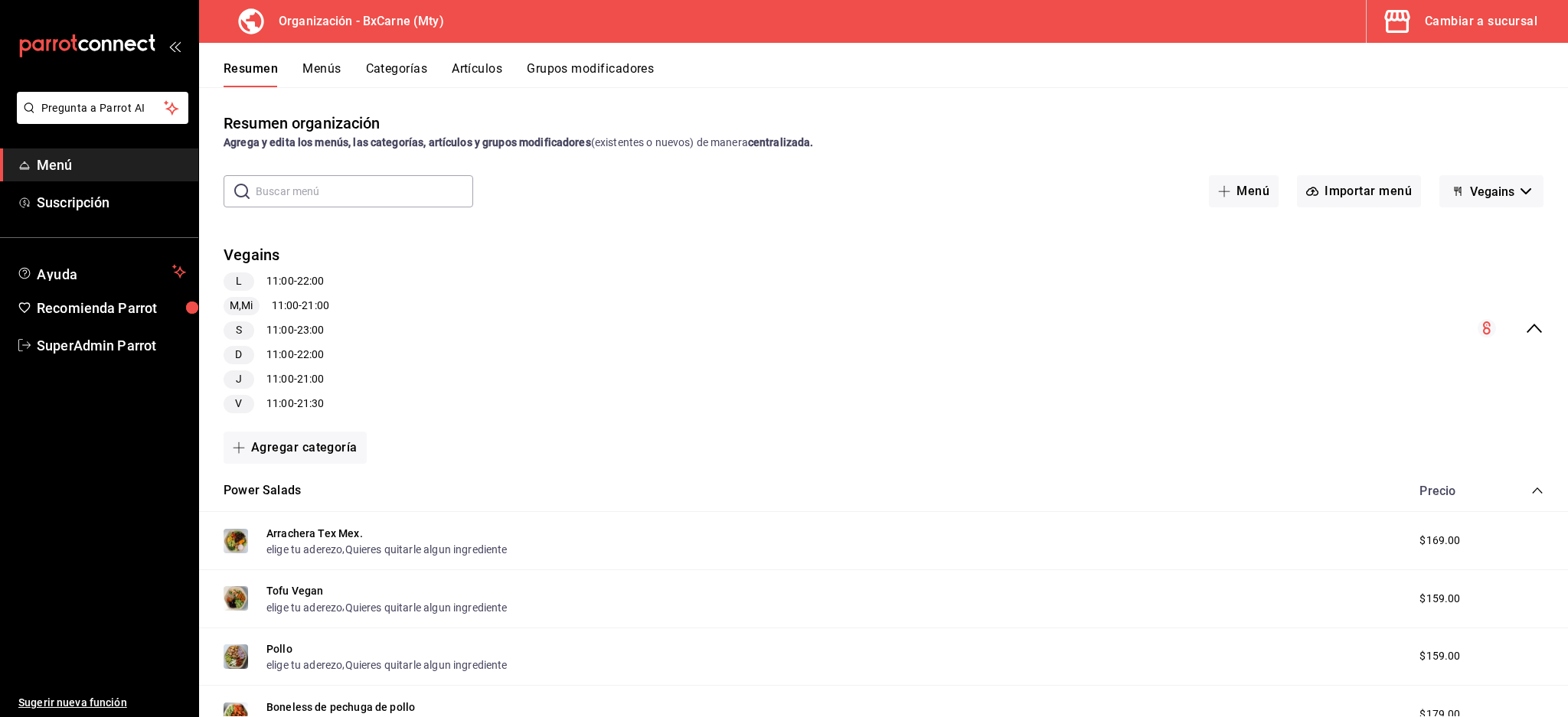
click at [1526, 326] on icon "collapse-menu-row" at bounding box center [1534, 328] width 15 height 9
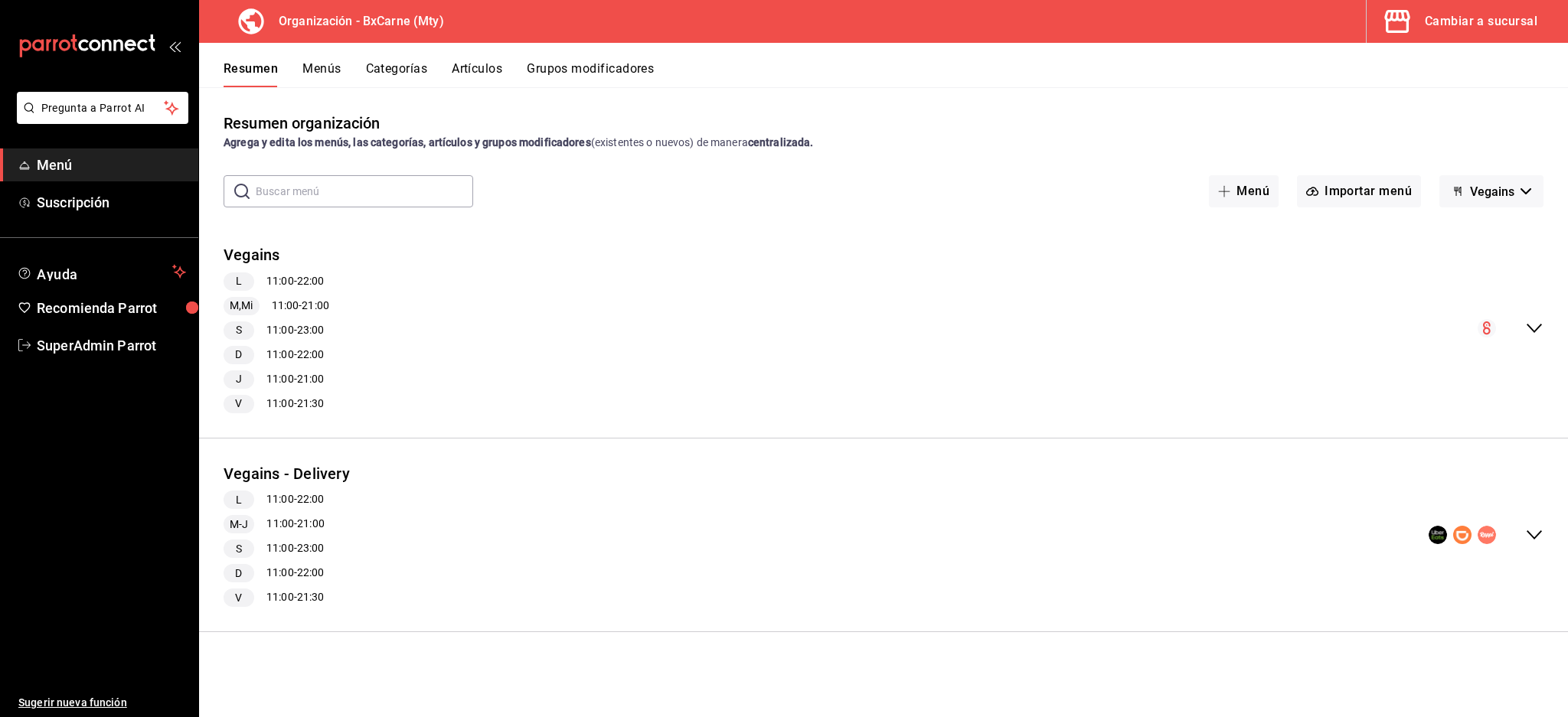
click at [338, 76] on button "Menús" at bounding box center [321, 74] width 39 height 26
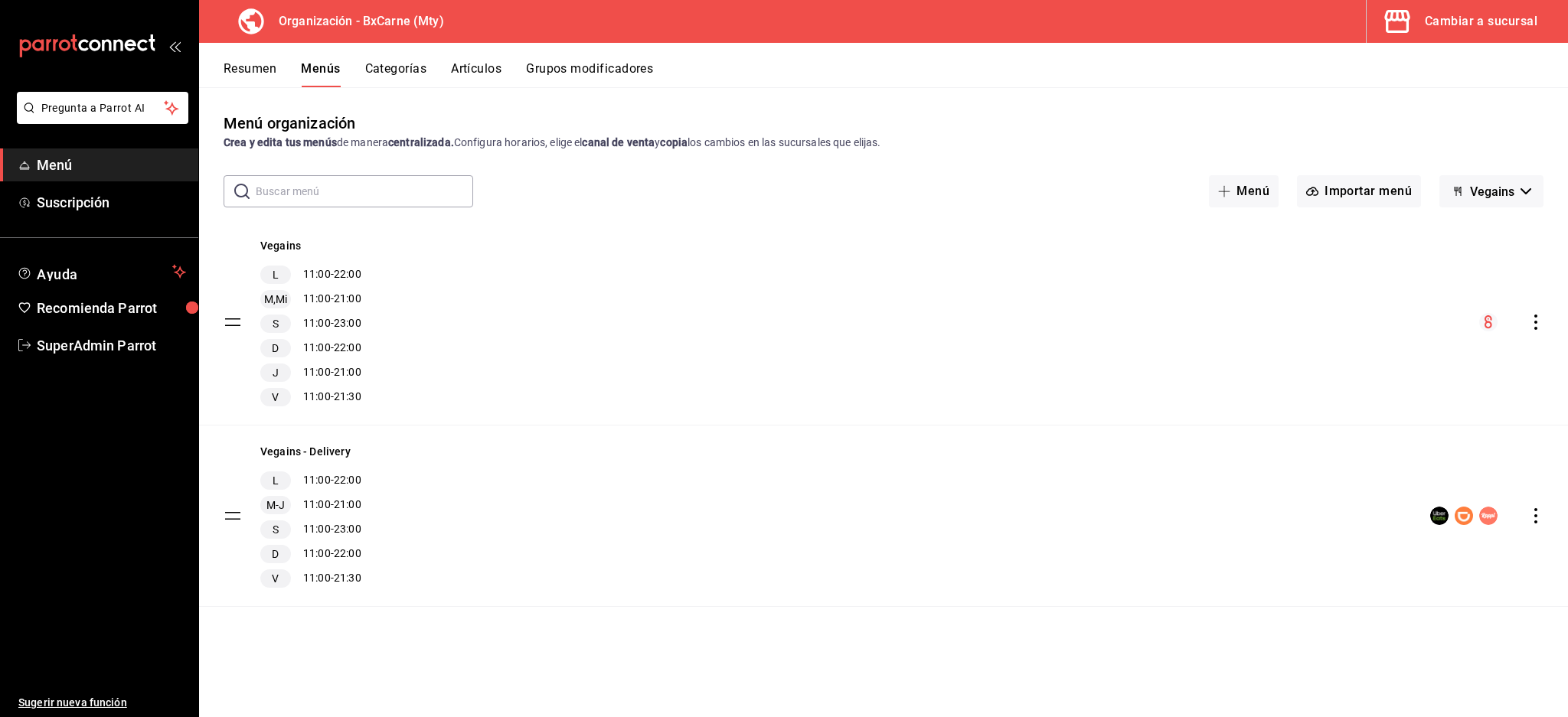
click at [597, 73] on button "Grupos modificadores" at bounding box center [590, 74] width 127 height 26
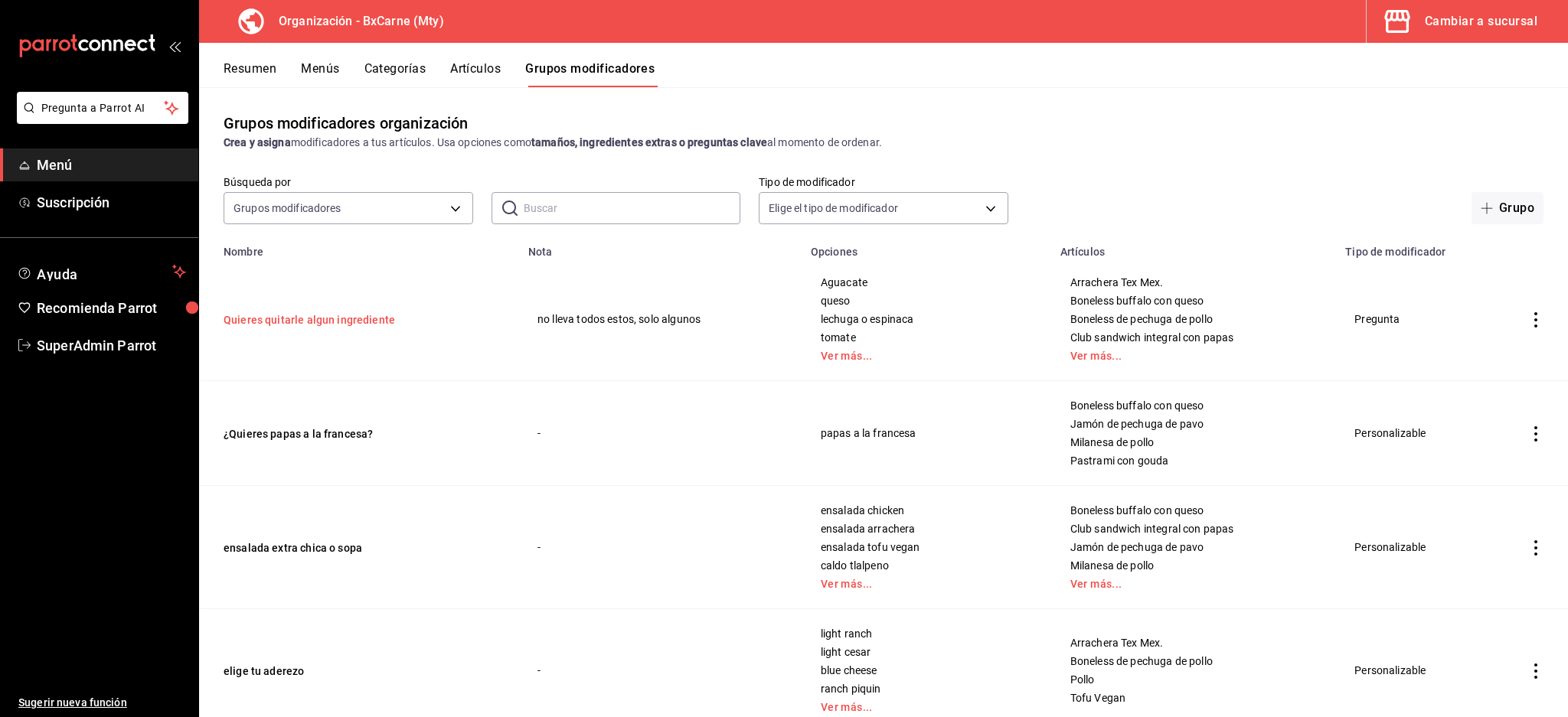
click at [278, 323] on button "Quieres quitarle algun ingrediente" at bounding box center [315, 320] width 184 height 15
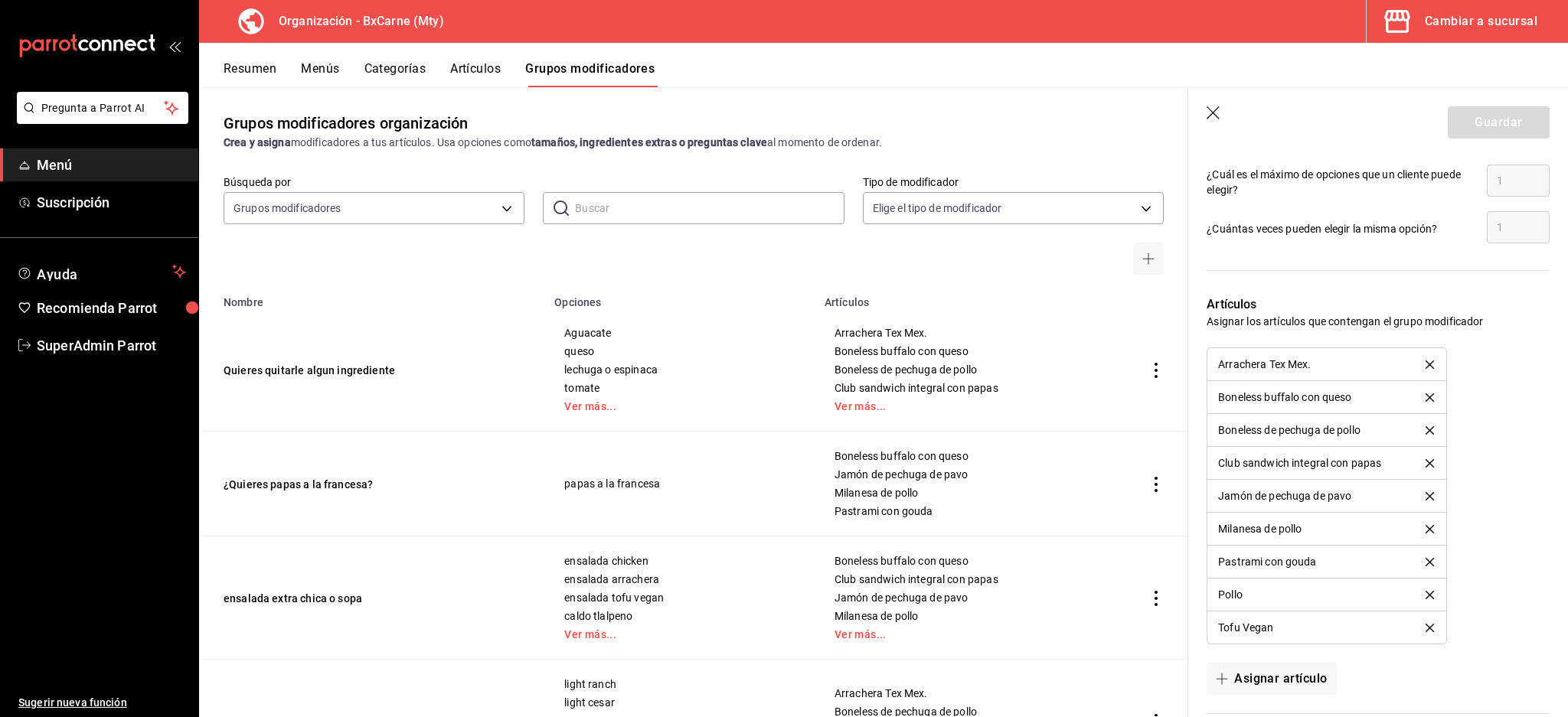
scroll to position [1180, 0]
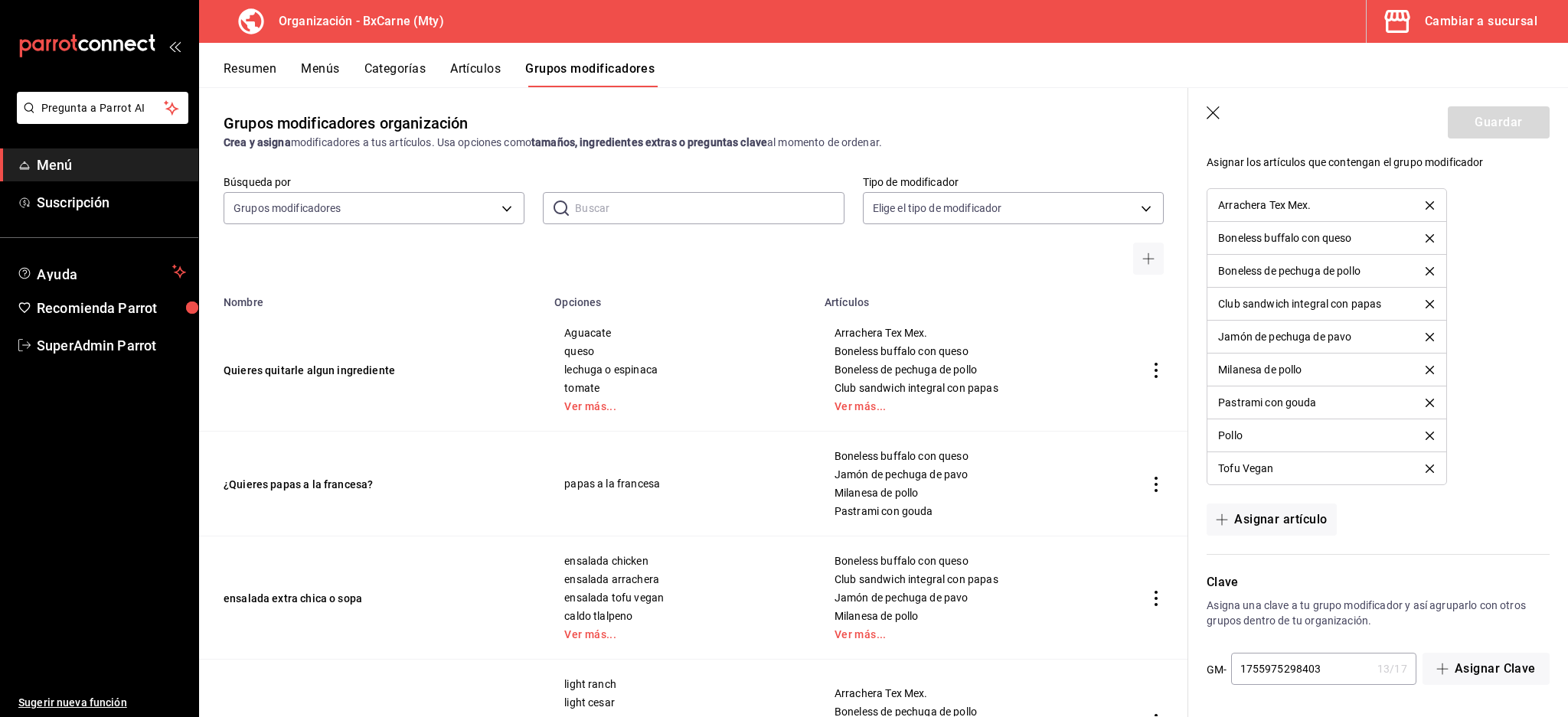
click at [1332, 671] on input "1755975298403" at bounding box center [1301, 669] width 140 height 31
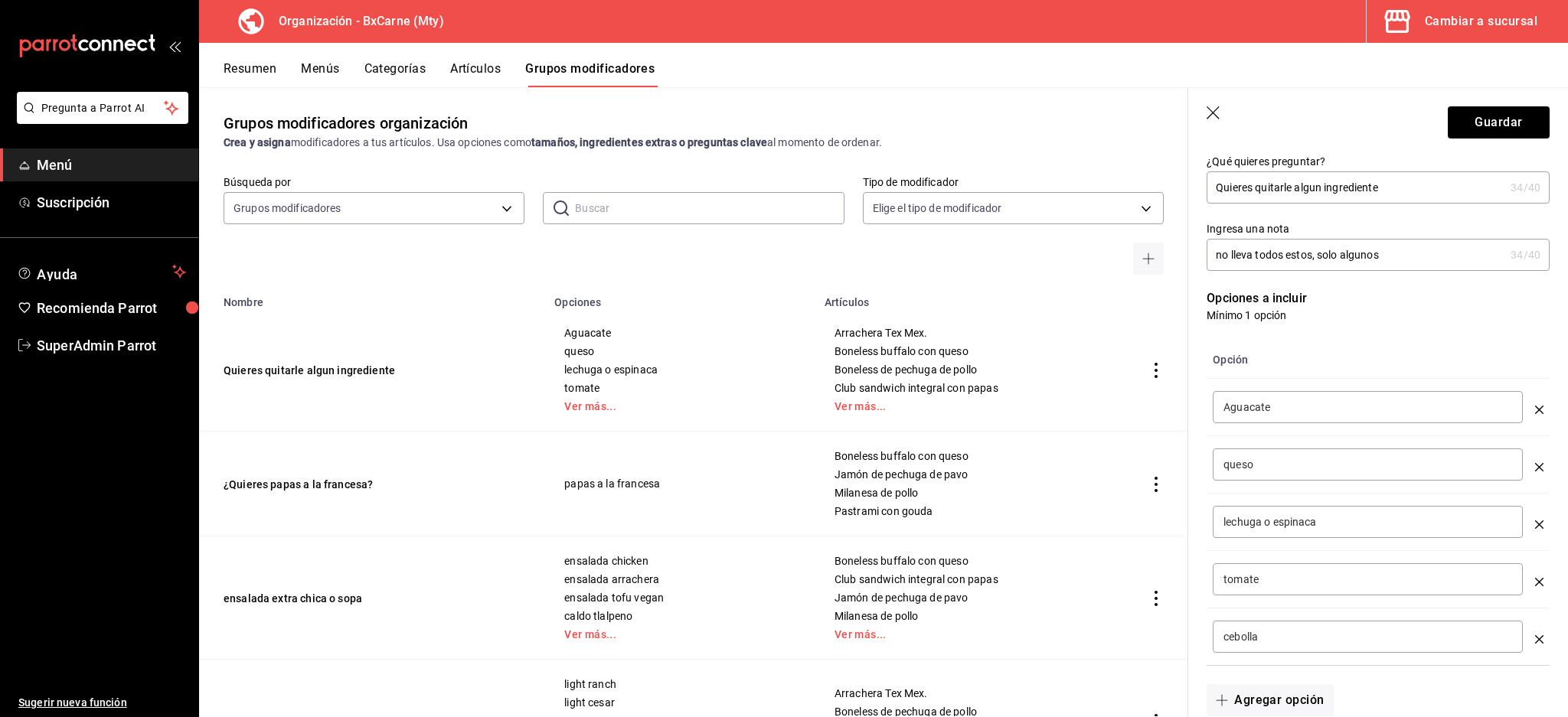
scroll to position [0, 0]
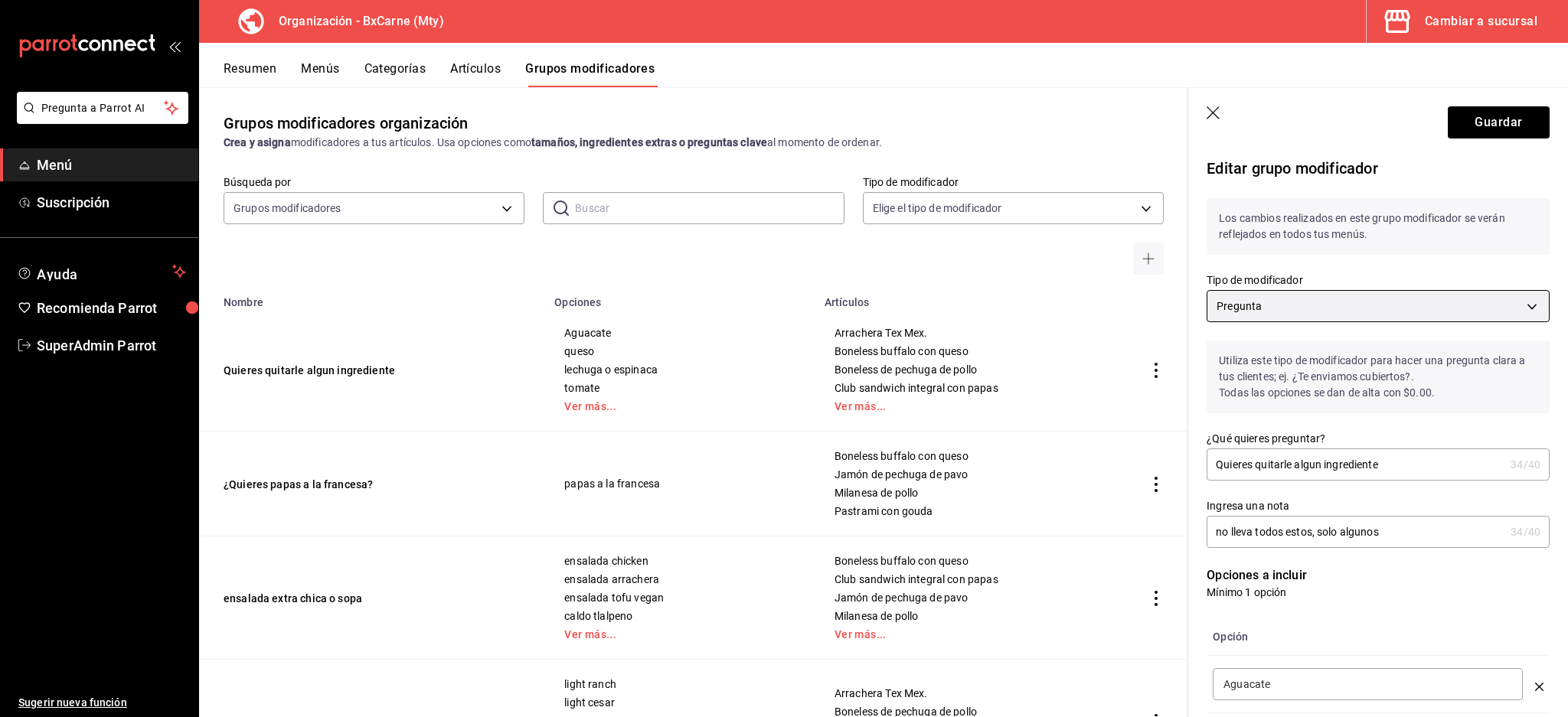
type input "1755975298404"
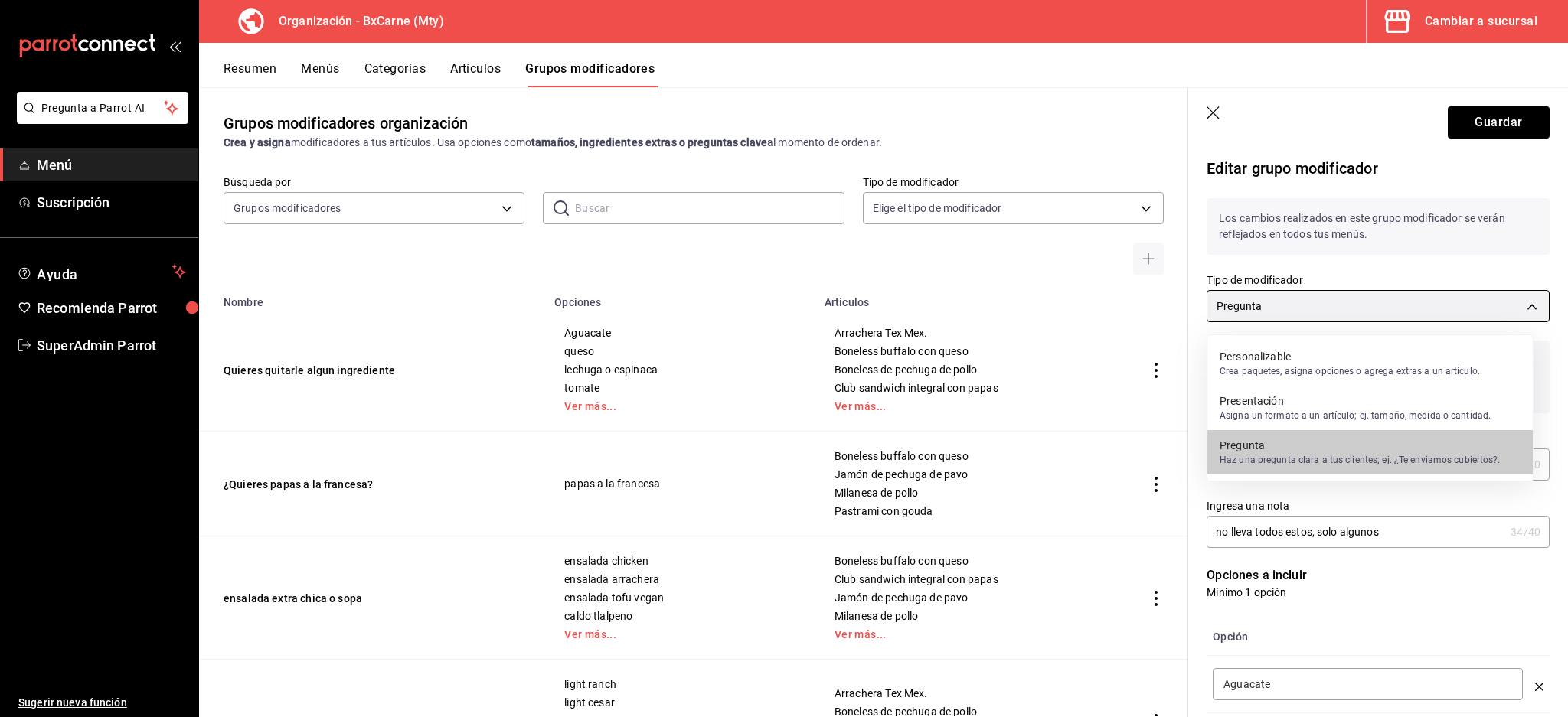
click at [1291, 303] on body "Pregunta a Parrot AI Menú Suscripción Ayuda Recomienda Parrot SuperAdmin Parrot…" at bounding box center [784, 358] width 1568 height 717
click at [1302, 377] on p "Crea paquetes, asigna opciones o agrega extras a un artículo." at bounding box center [1349, 372] width 260 height 14
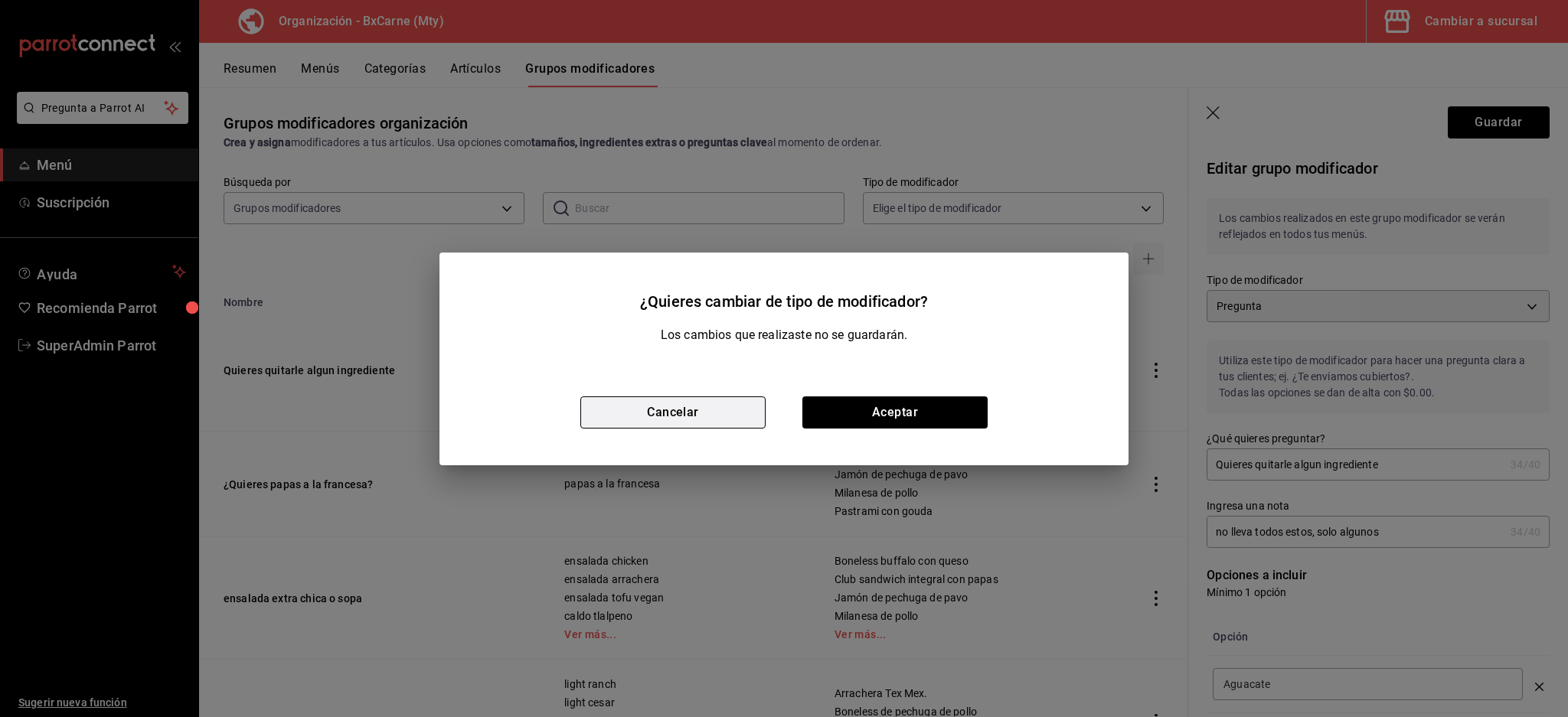
click at [685, 418] on button "Cancelar" at bounding box center [673, 413] width 185 height 32
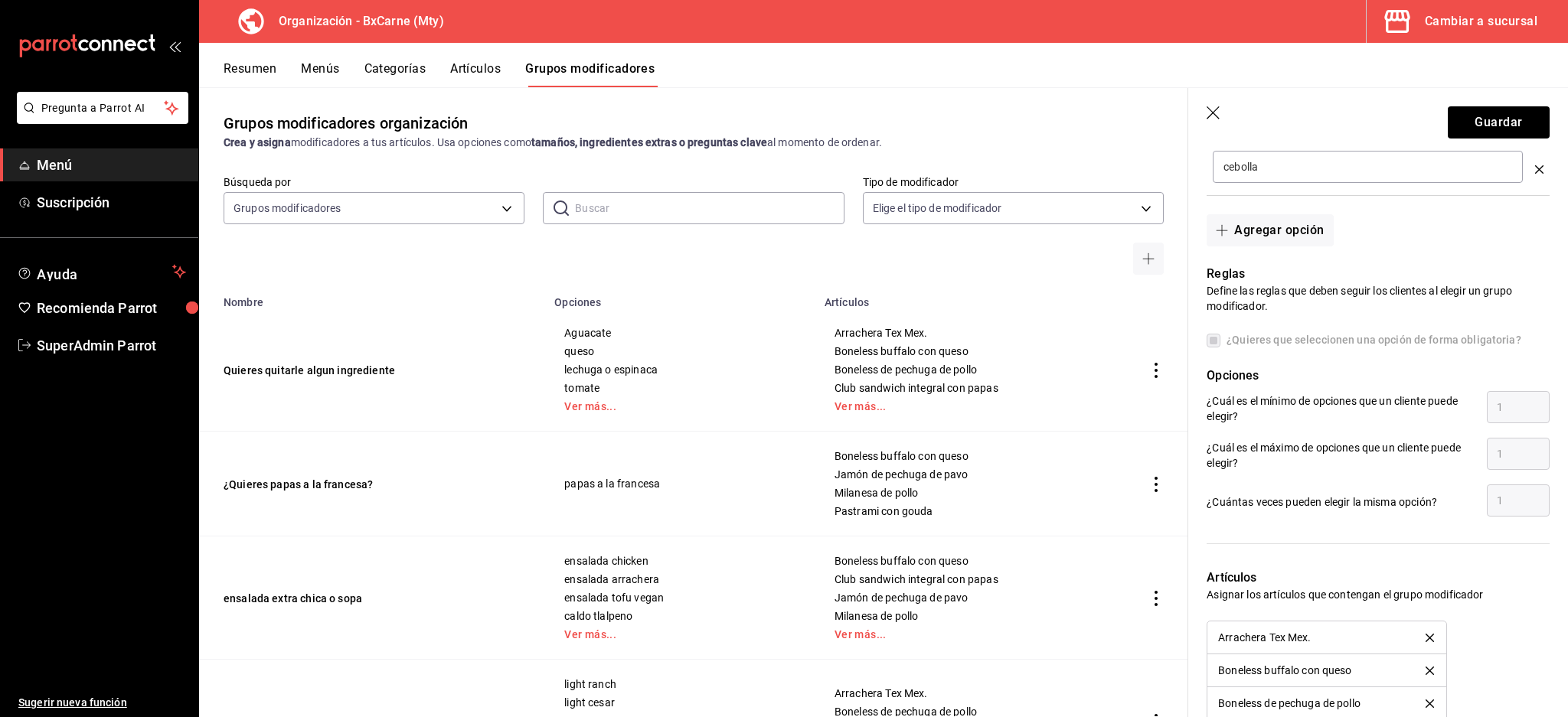
scroll to position [919, 0]
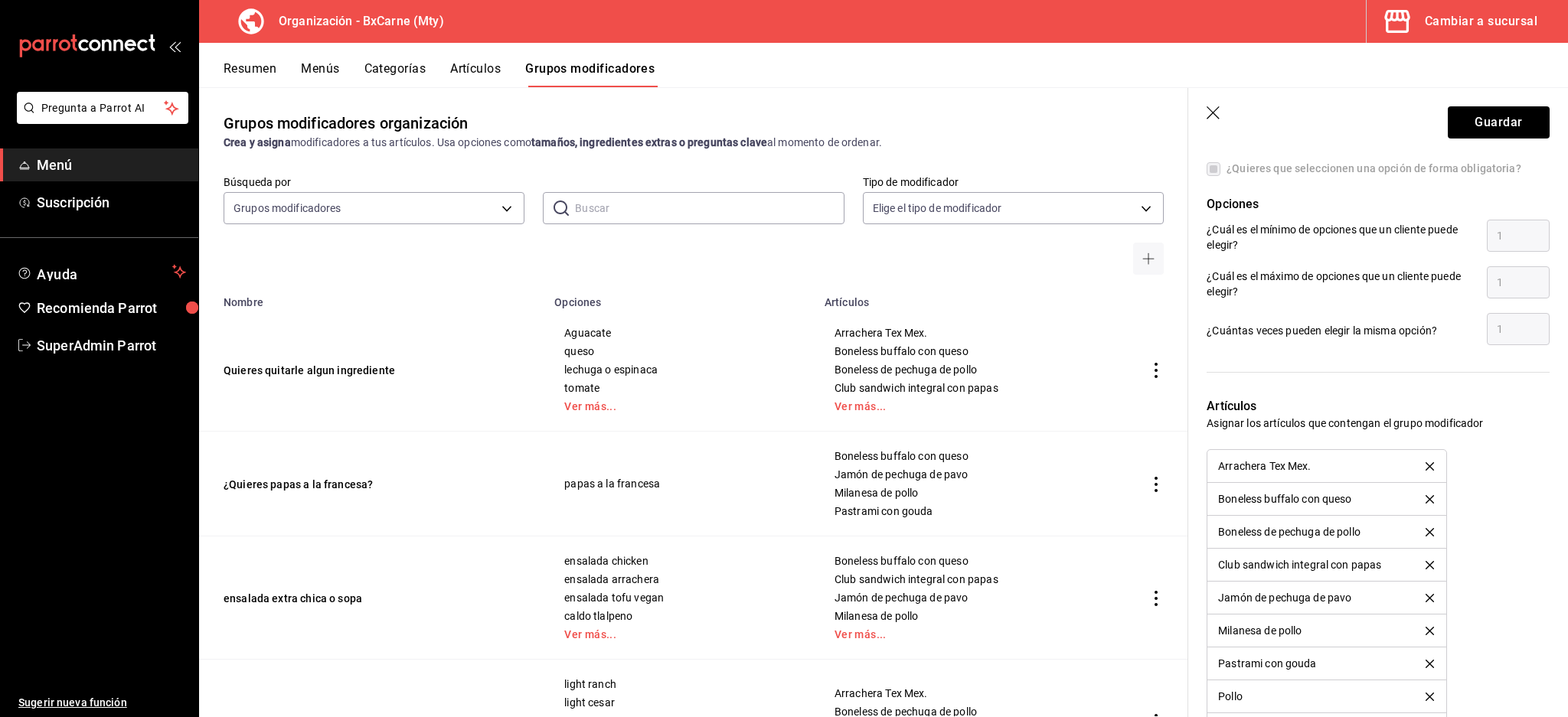
click at [1211, 115] on icon "button" at bounding box center [1214, 114] width 15 height 15
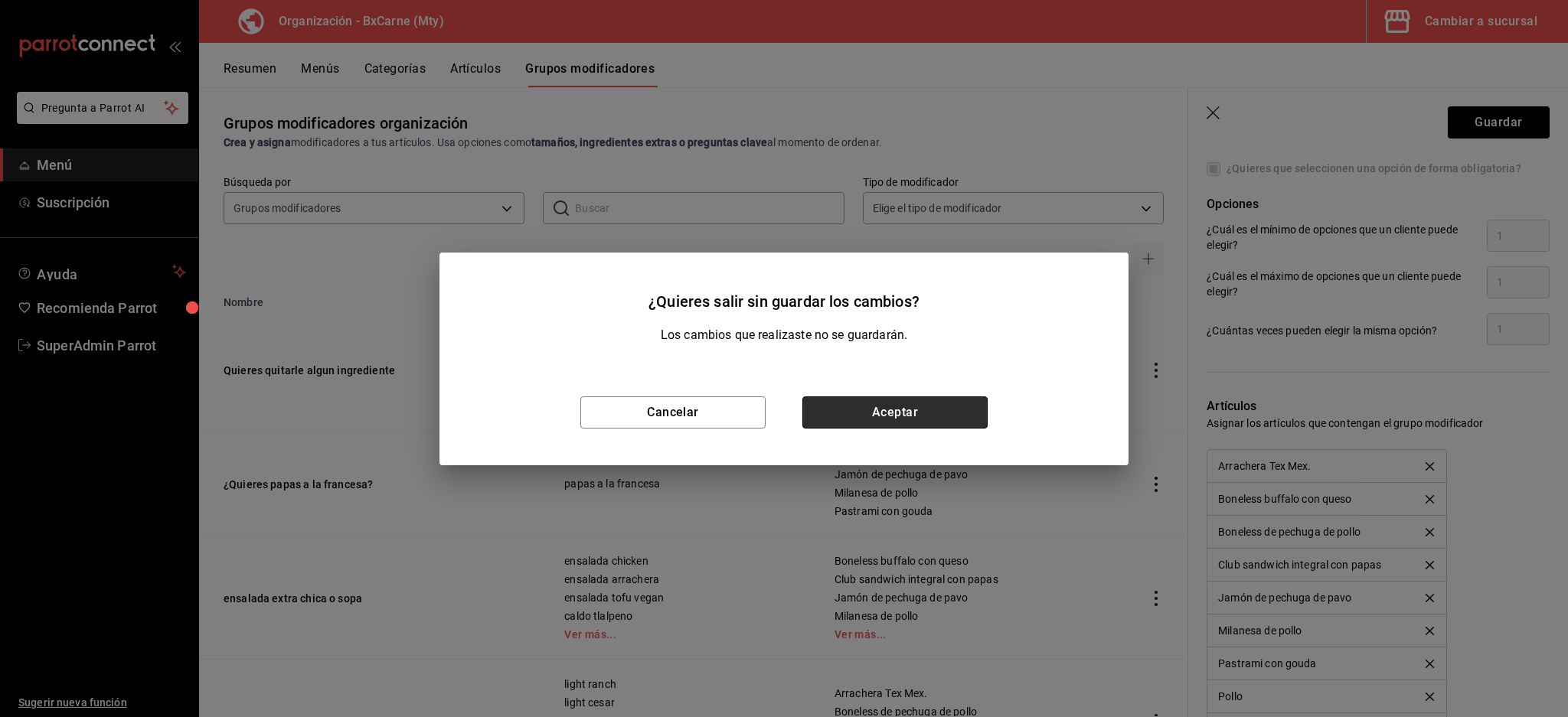
click at [915, 401] on button "Aceptar" at bounding box center [895, 413] width 185 height 32
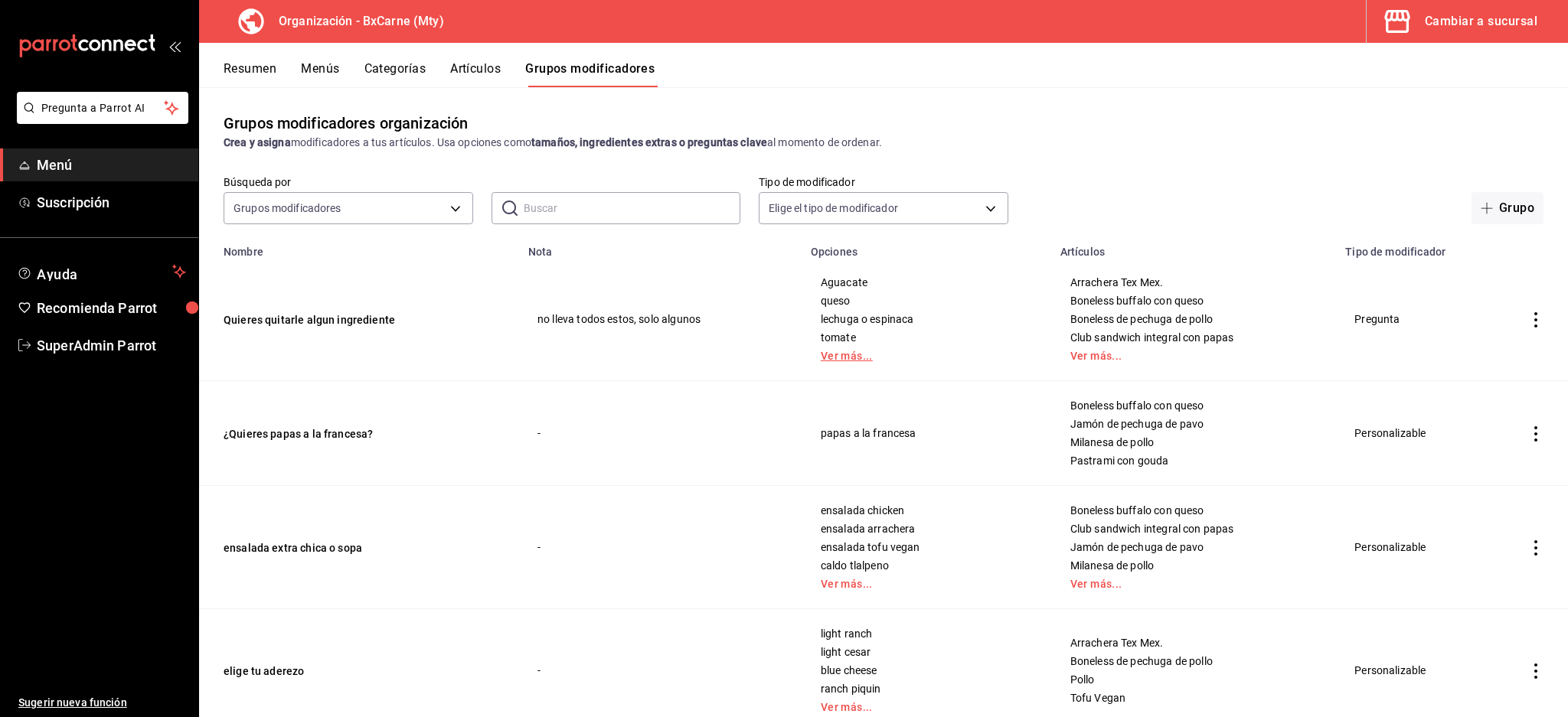
click at [823, 357] on link "Ver más..." at bounding box center [926, 356] width 211 height 11
click at [1070, 355] on link "Ver más..." at bounding box center [1194, 356] width 247 height 11
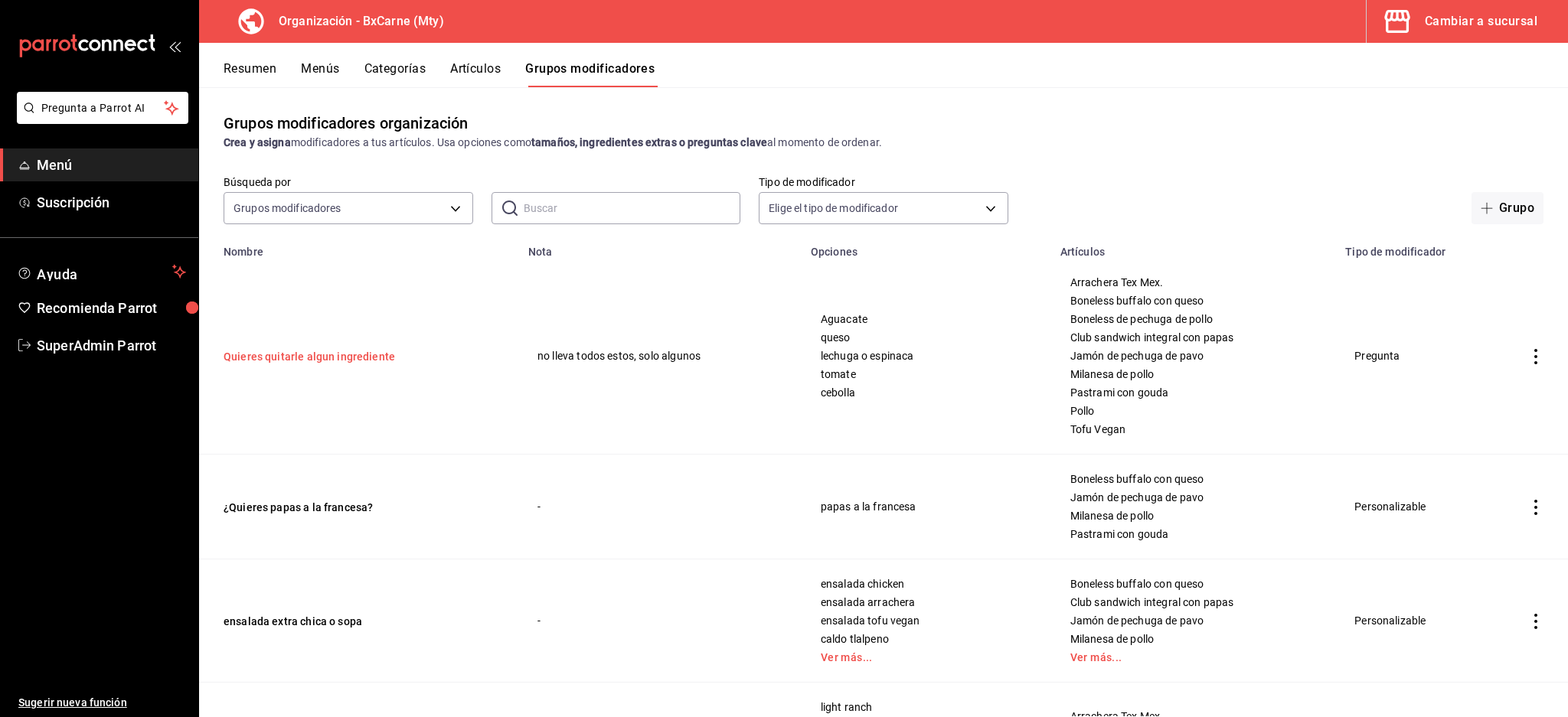
click at [312, 355] on button "Quieres quitarle algun ingrediente" at bounding box center [315, 357] width 184 height 15
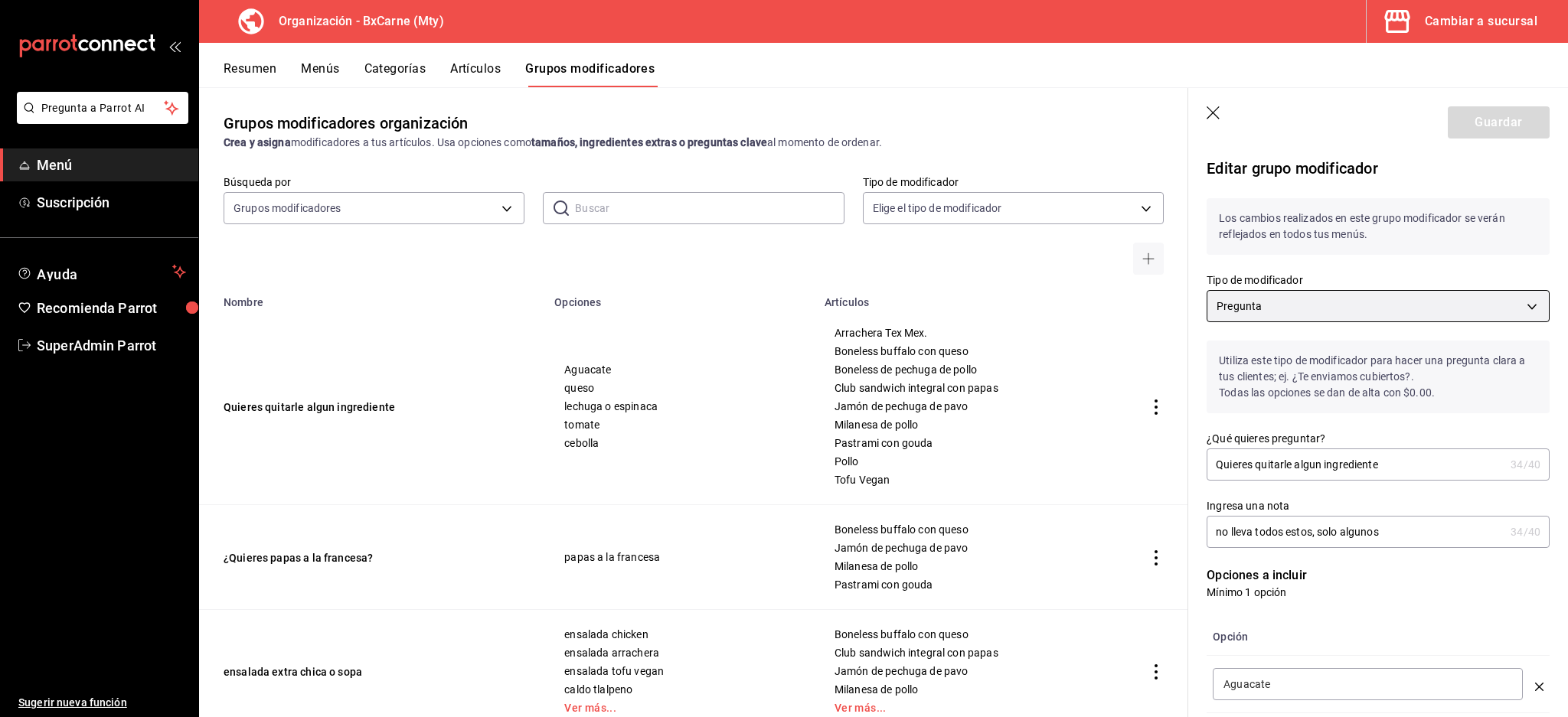
click at [1344, 301] on body "Pregunta a Parrot AI Menú Suscripción Ayuda Recomienda Parrot SuperAdmin Parrot…" at bounding box center [784, 358] width 1568 height 717
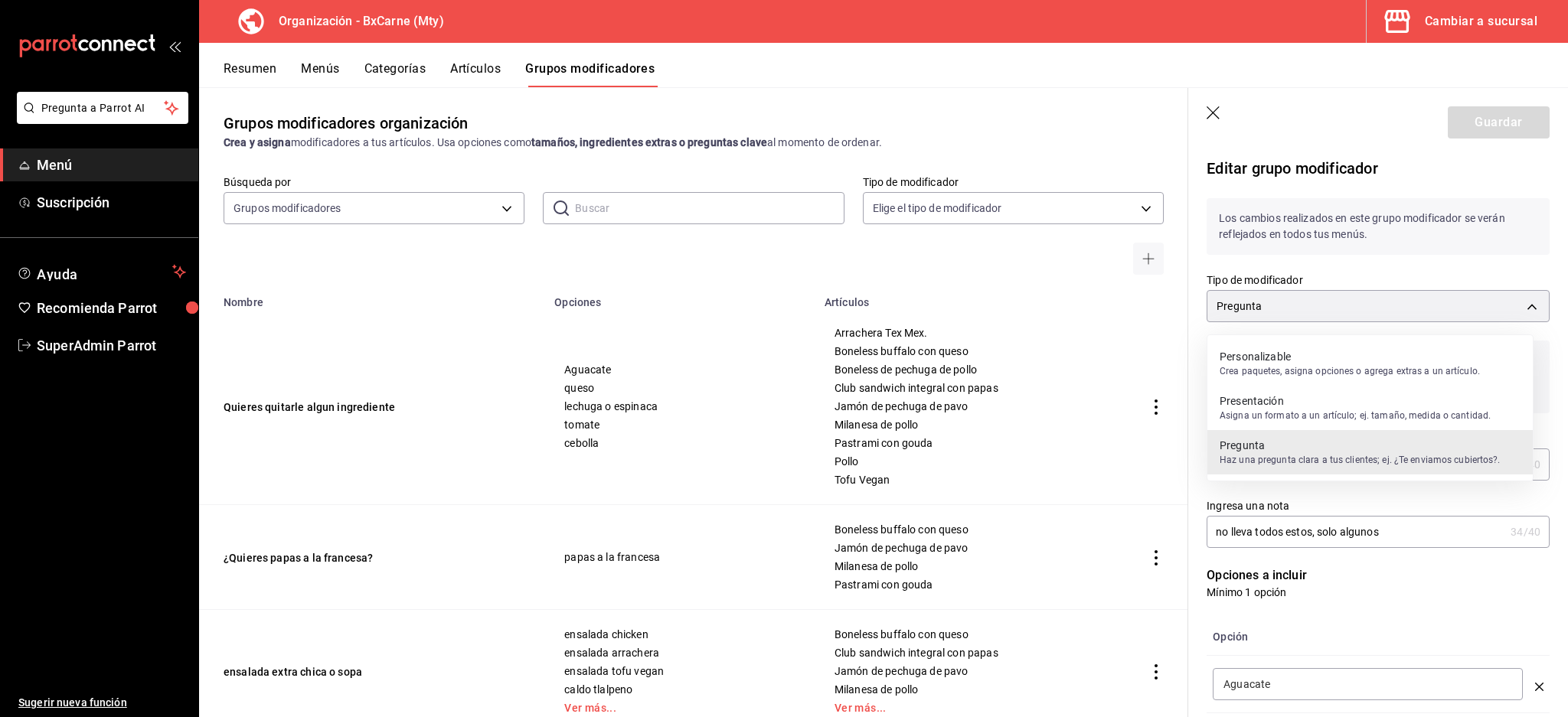
click at [1324, 358] on p "Personalizable" at bounding box center [1349, 357] width 260 height 15
type input "QUESTION"
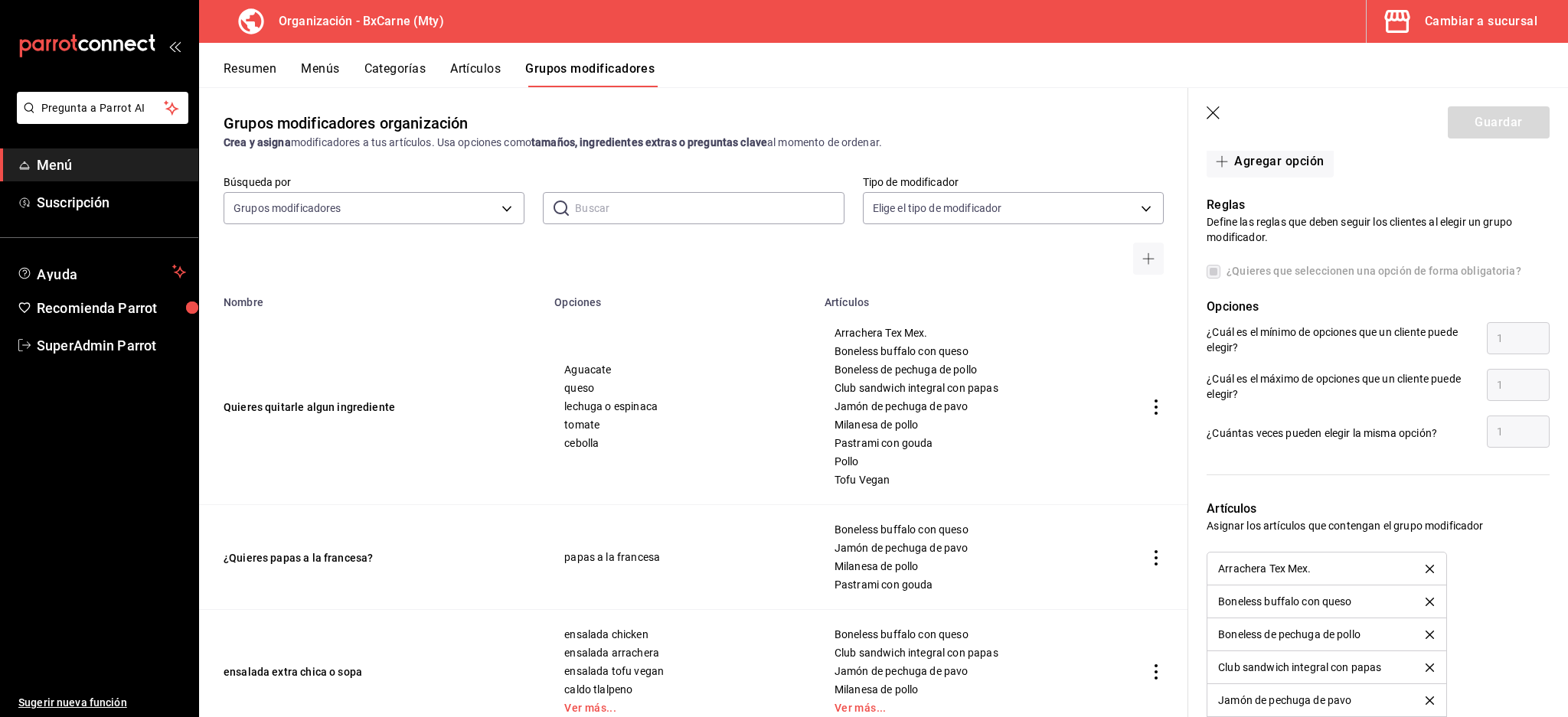
scroll to position [1180, 0]
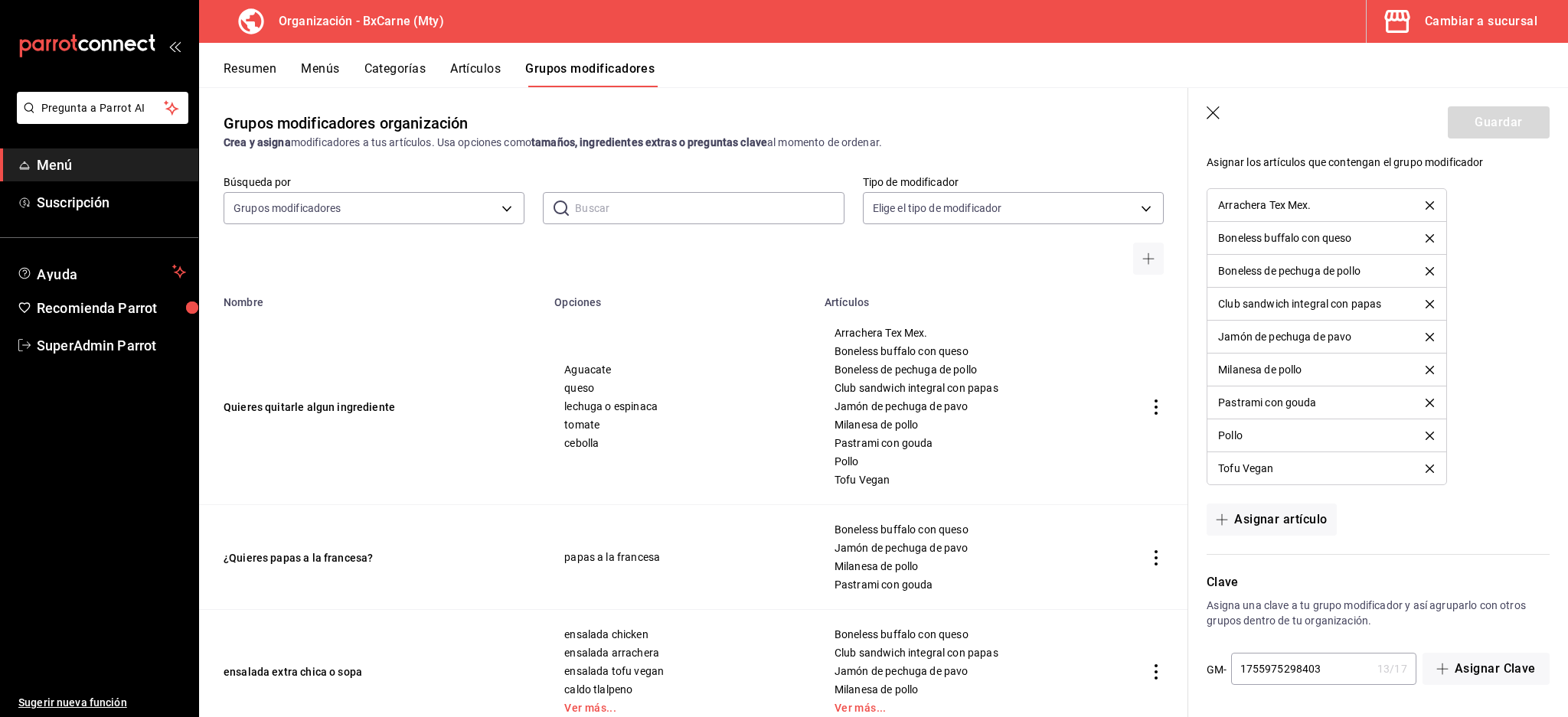
click at [1319, 671] on input "1755975298403" at bounding box center [1301, 669] width 140 height 31
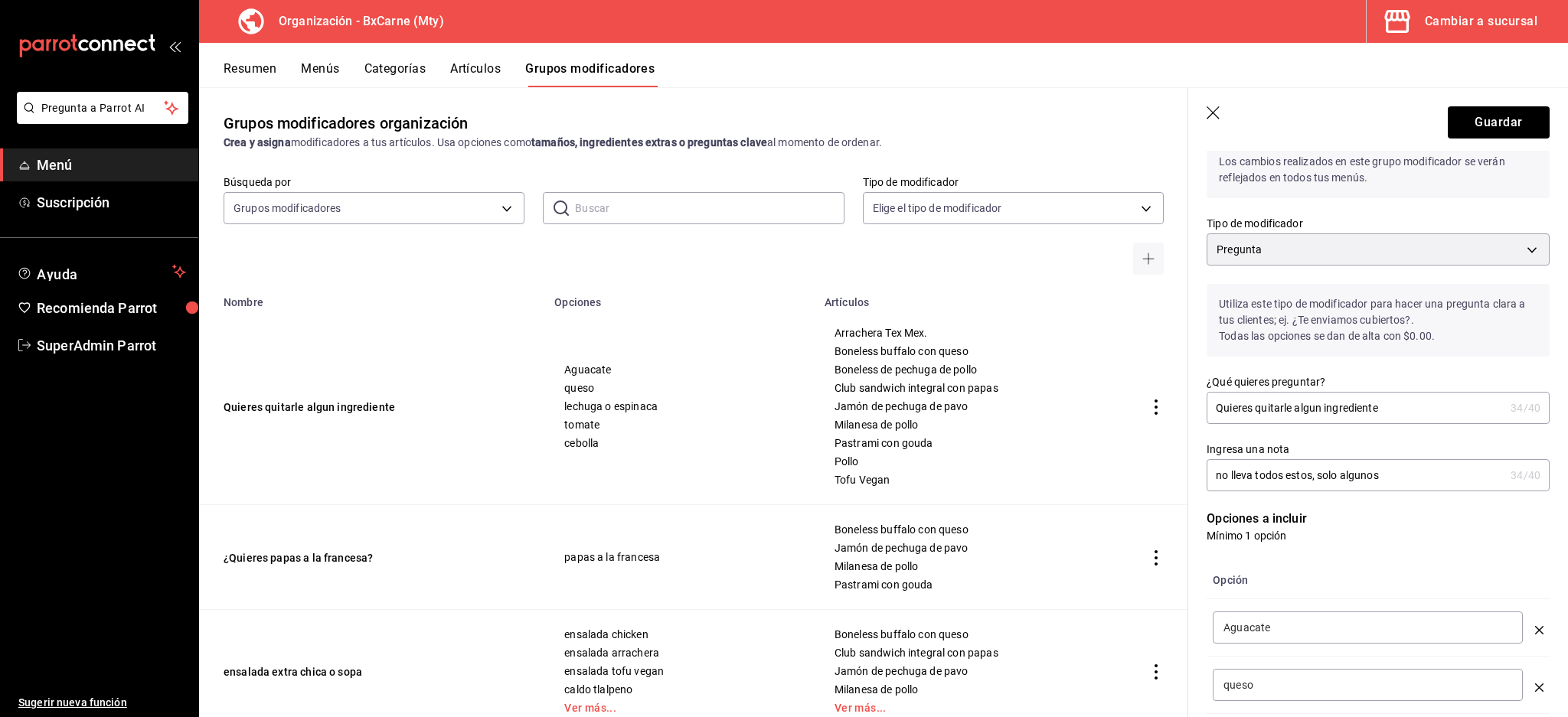
scroll to position [0, 0]
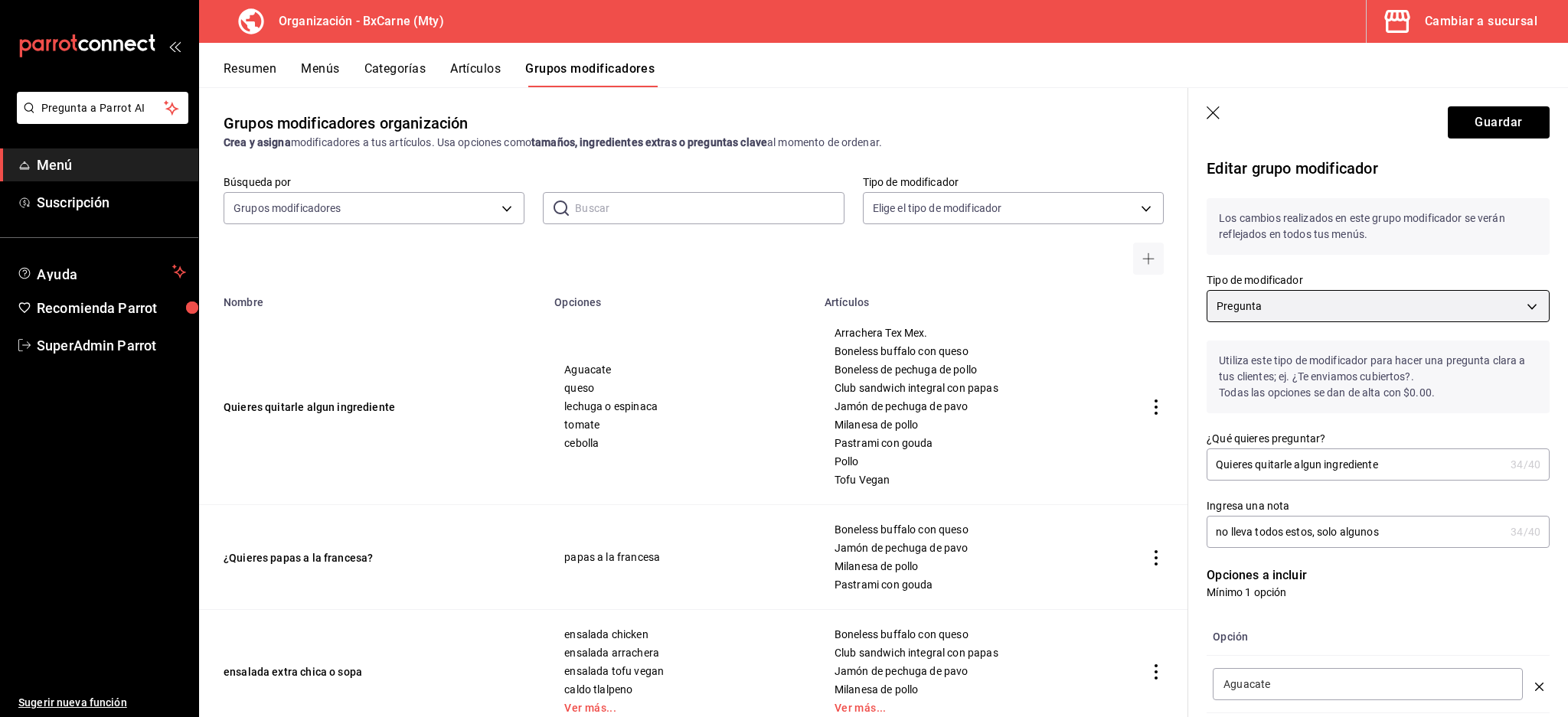
type input "1755975298404"
click at [1349, 299] on body "Pregunta a Parrot AI Menú Suscripción Ayuda Recomienda Parrot SuperAdmin Parrot…" at bounding box center [784, 358] width 1568 height 717
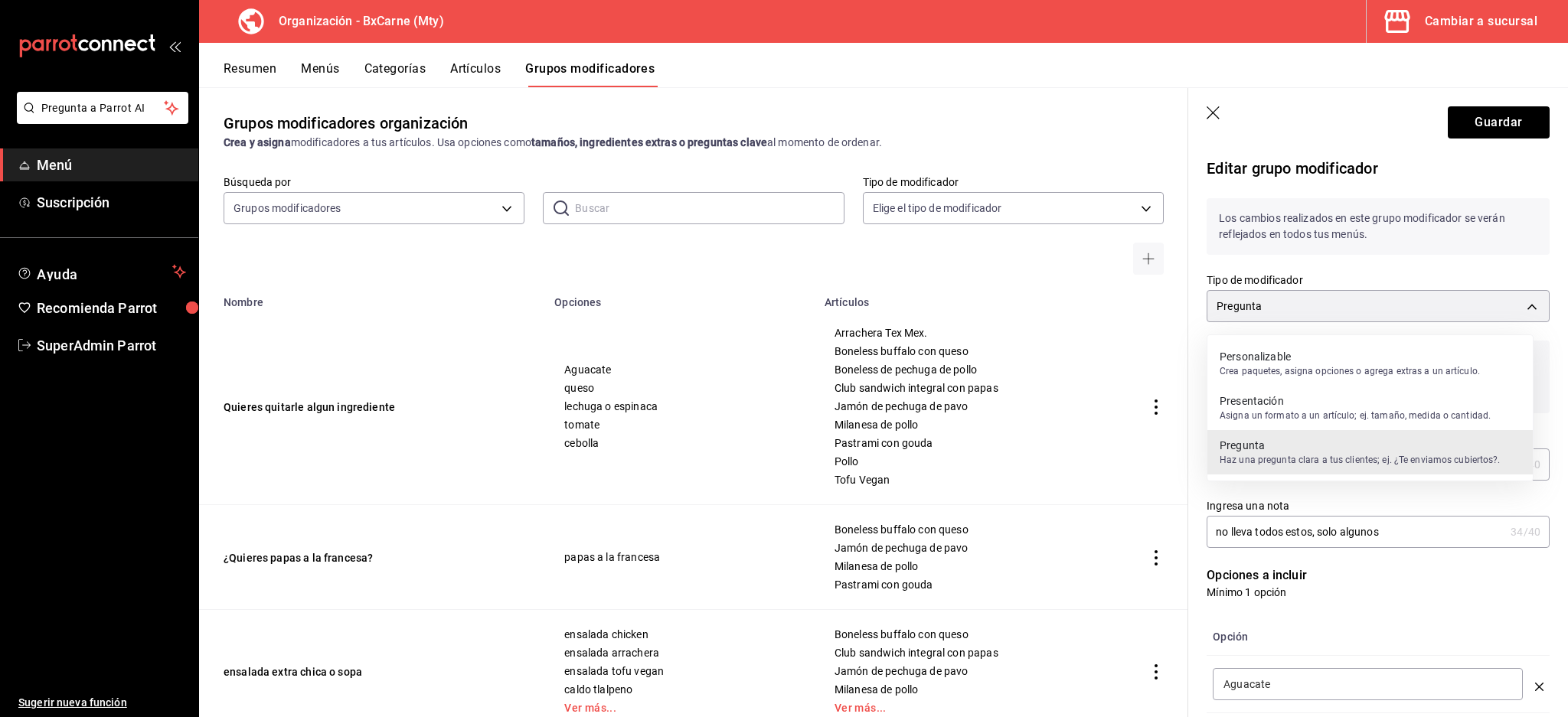
click at [1295, 365] on p "Crea paquetes, asigna opciones o agrega extras a un artículo." at bounding box center [1349, 372] width 260 height 14
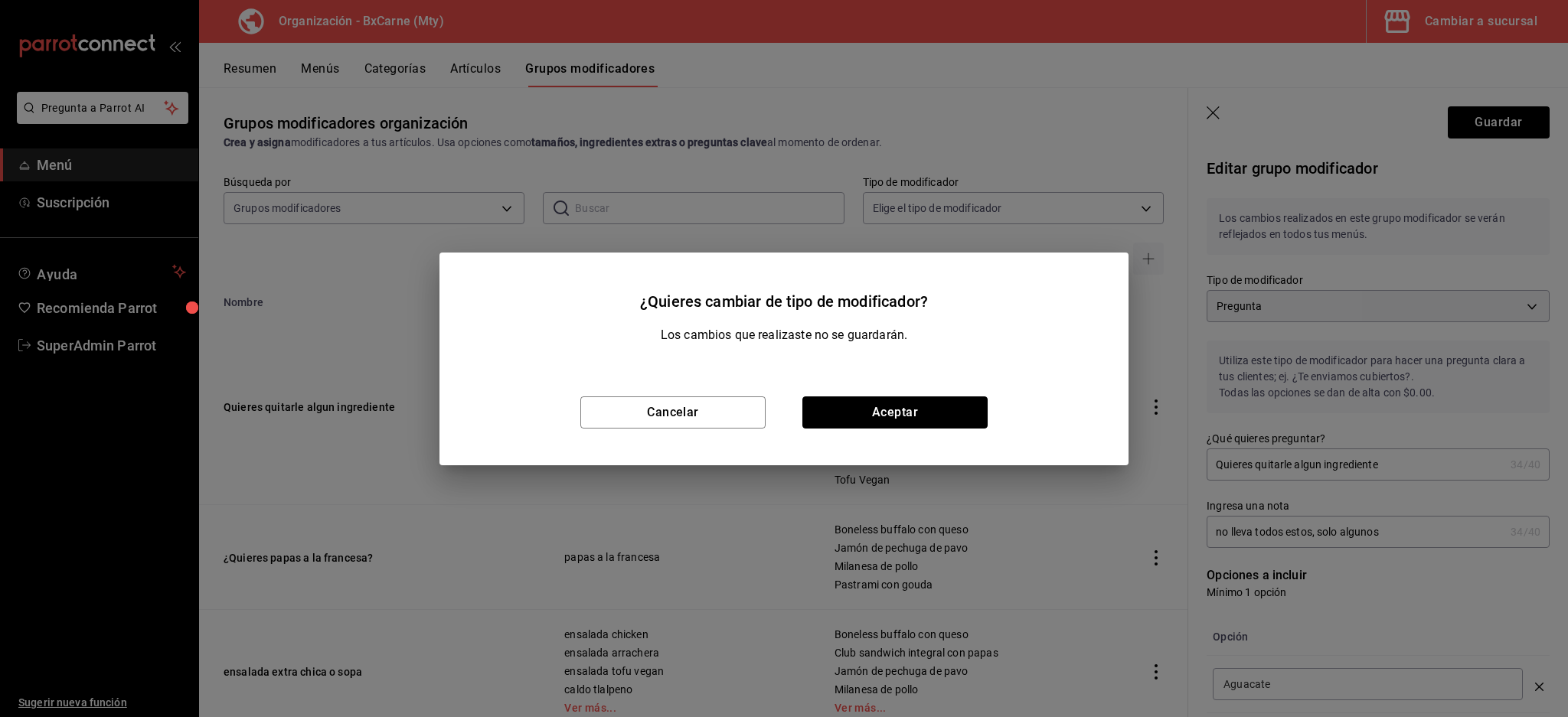
click at [910, 409] on button "Aceptar" at bounding box center [895, 413] width 185 height 32
type input "QUESTION"
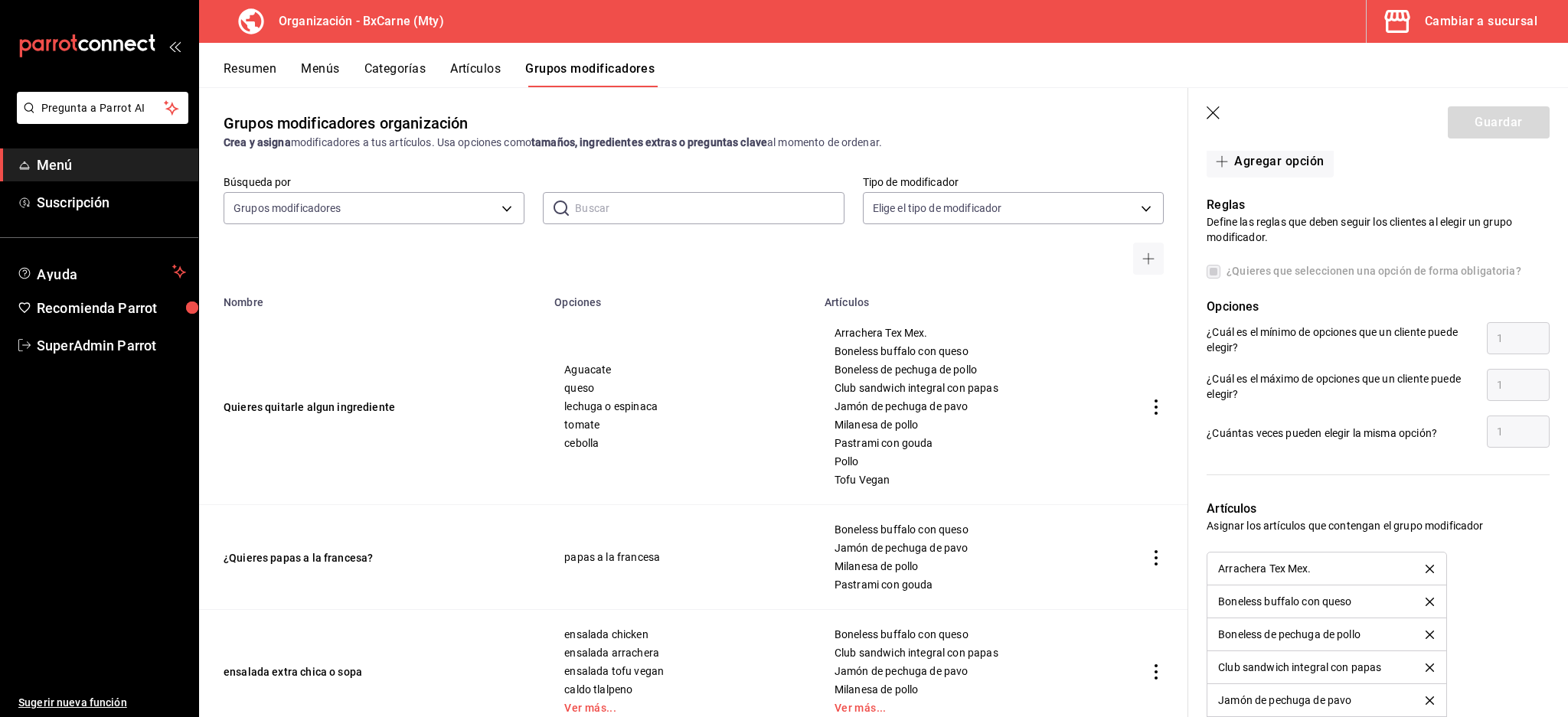
scroll to position [1180, 0]
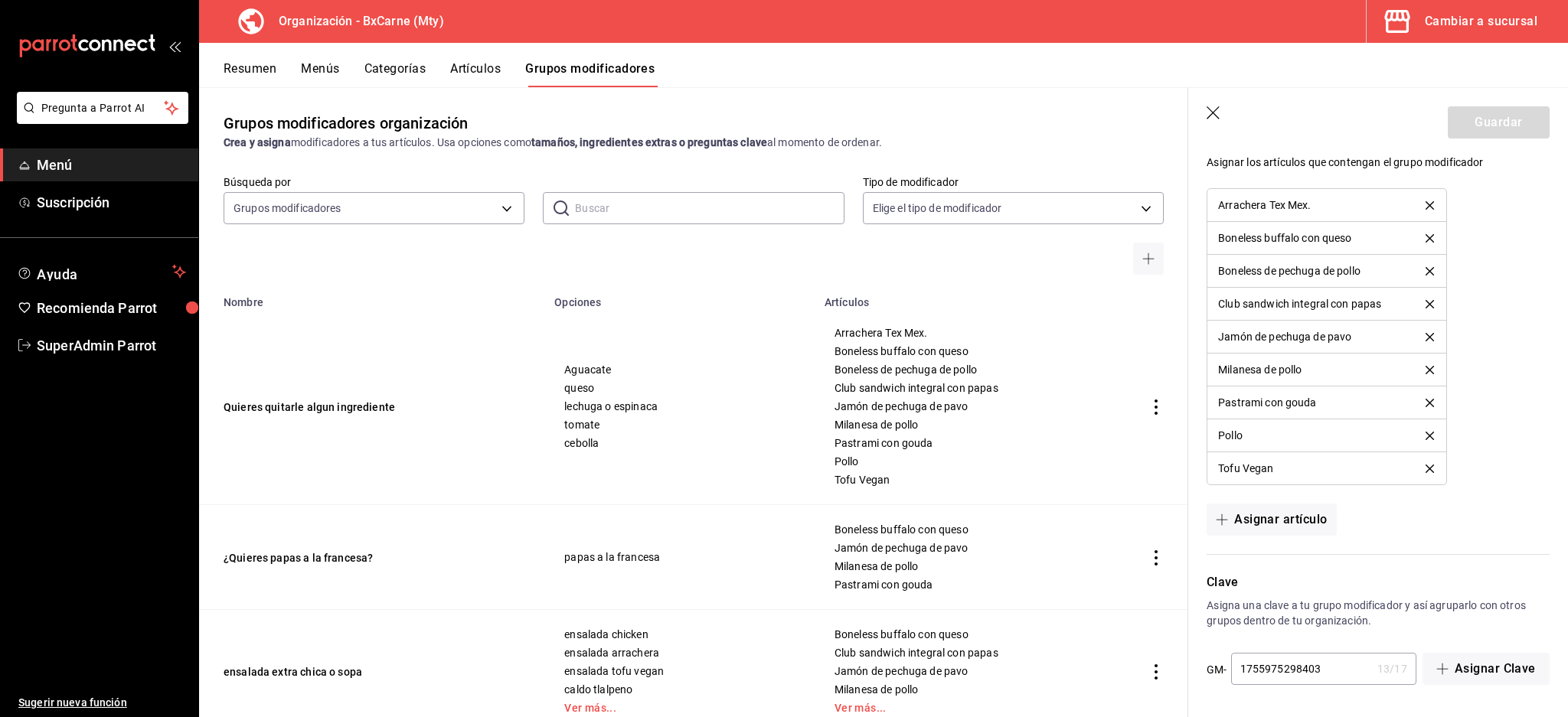
click at [1327, 671] on input "1755975298403" at bounding box center [1301, 669] width 140 height 31
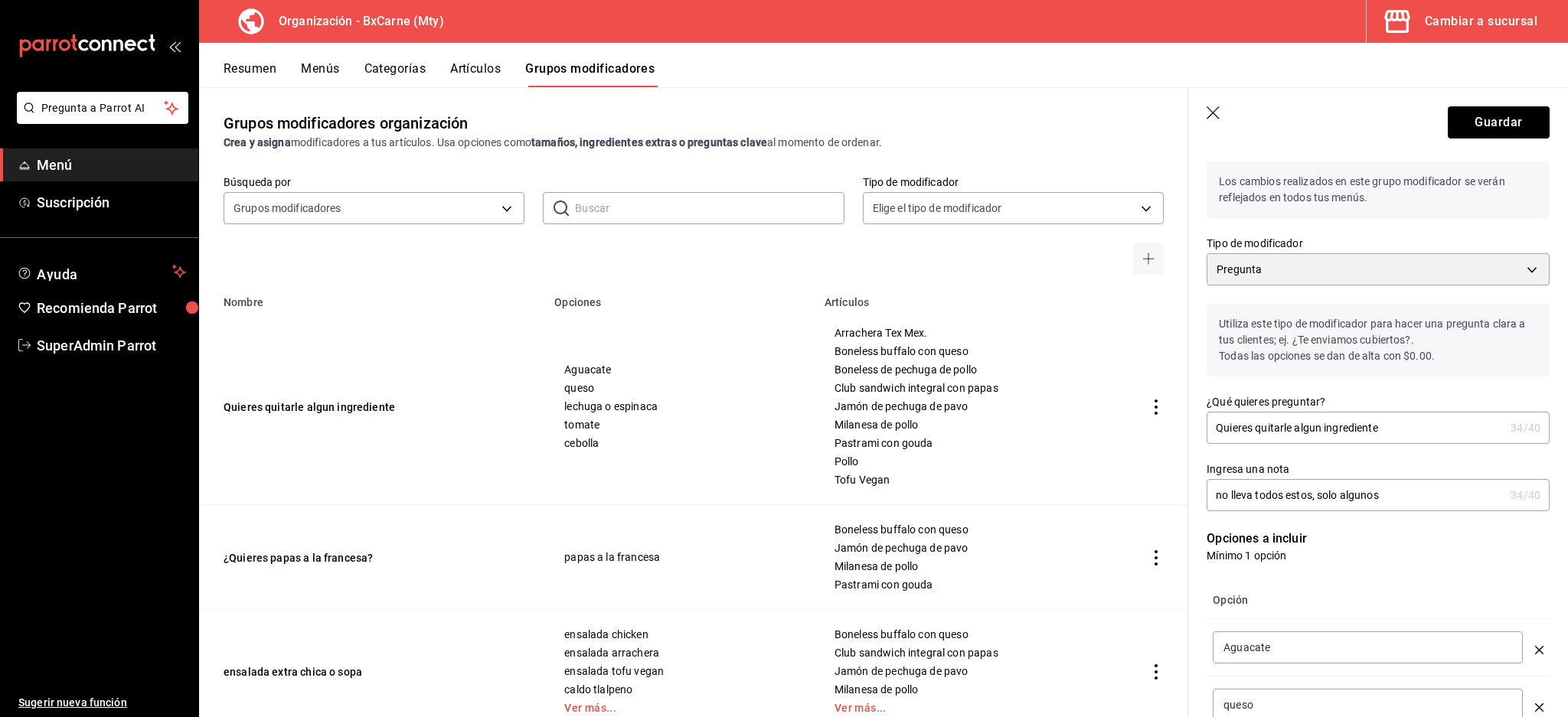
scroll to position [0, 0]
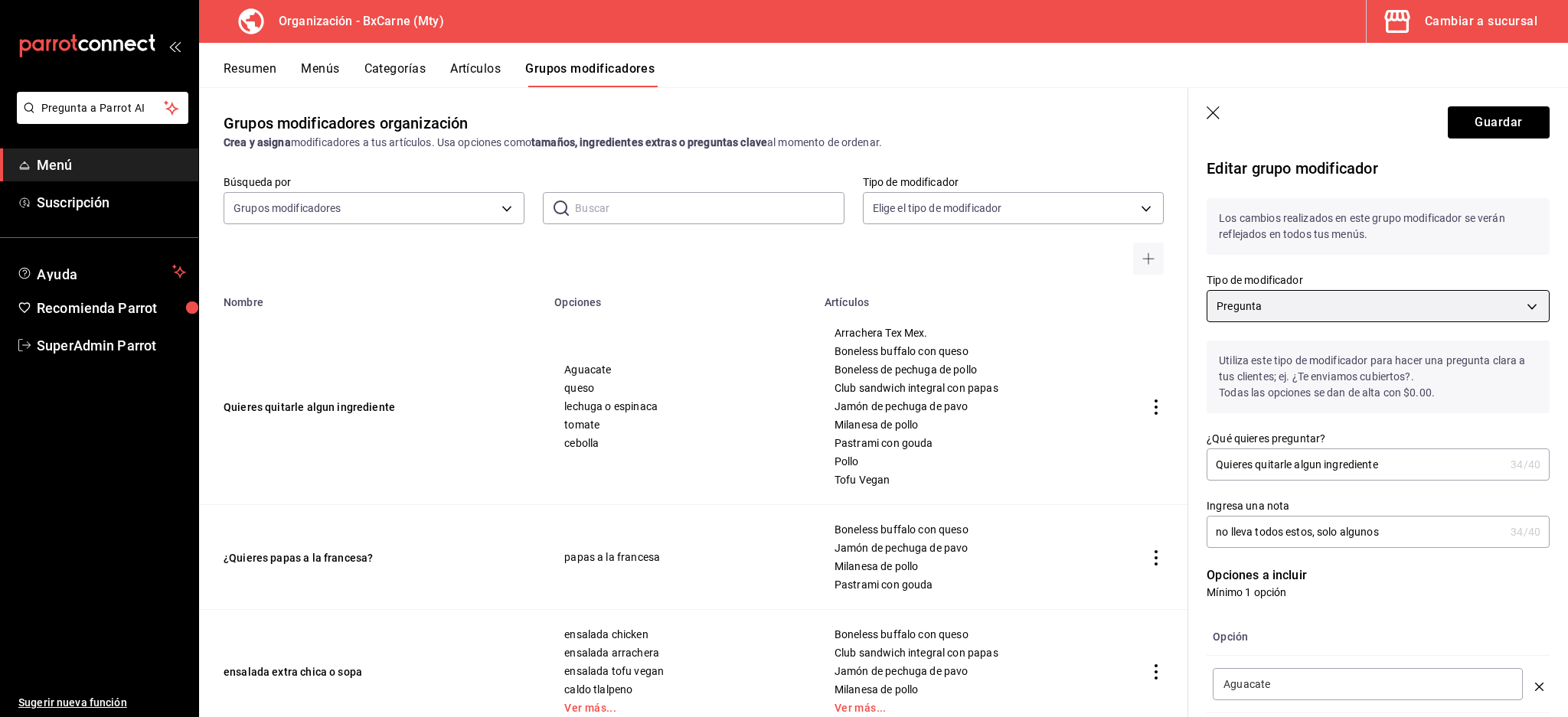
type input "175597529840232"
click at [1304, 300] on body "Pregunta a Parrot AI Menú Suscripción Ayuda Recomienda Parrot SuperAdmin Parrot…" at bounding box center [784, 358] width 1568 height 717
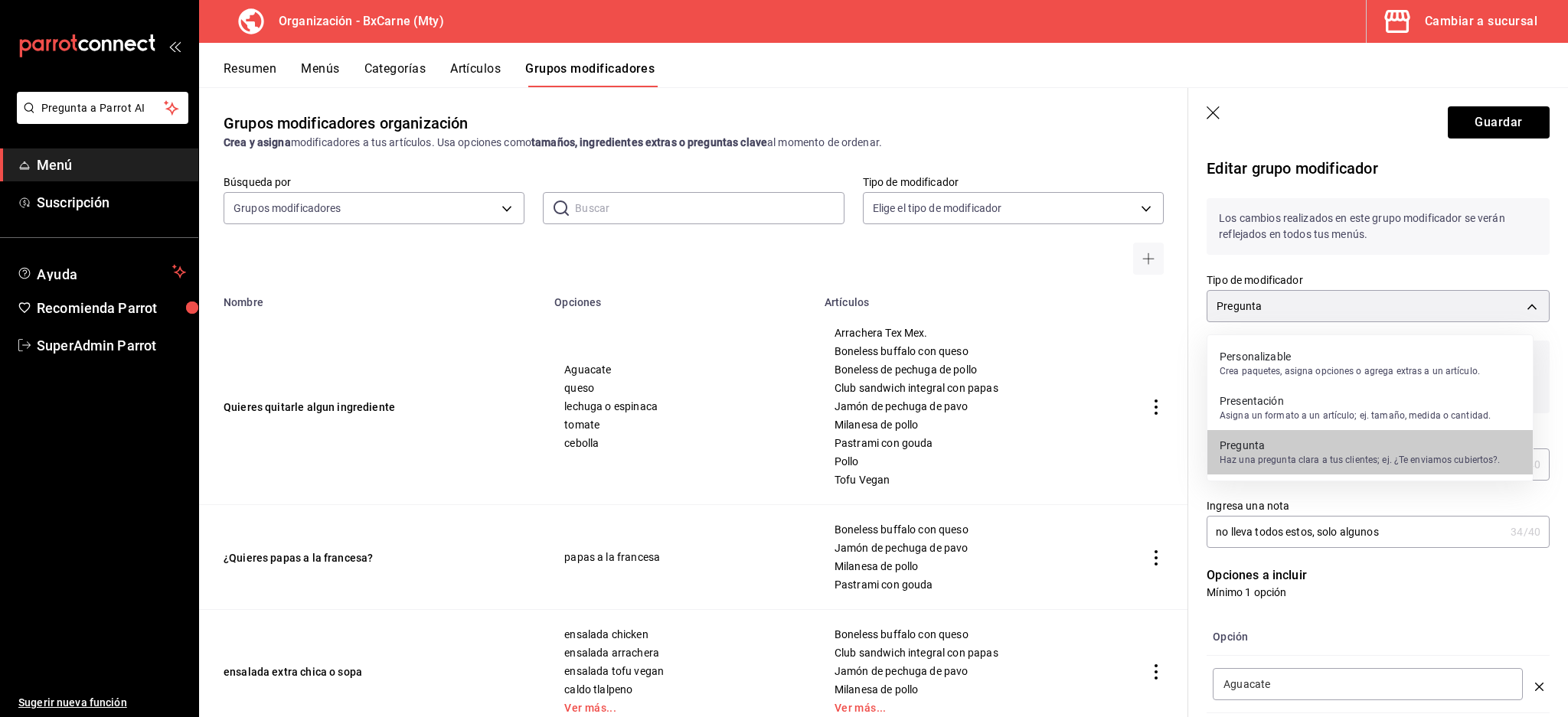
click at [1274, 354] on p "Personalizable" at bounding box center [1349, 357] width 260 height 15
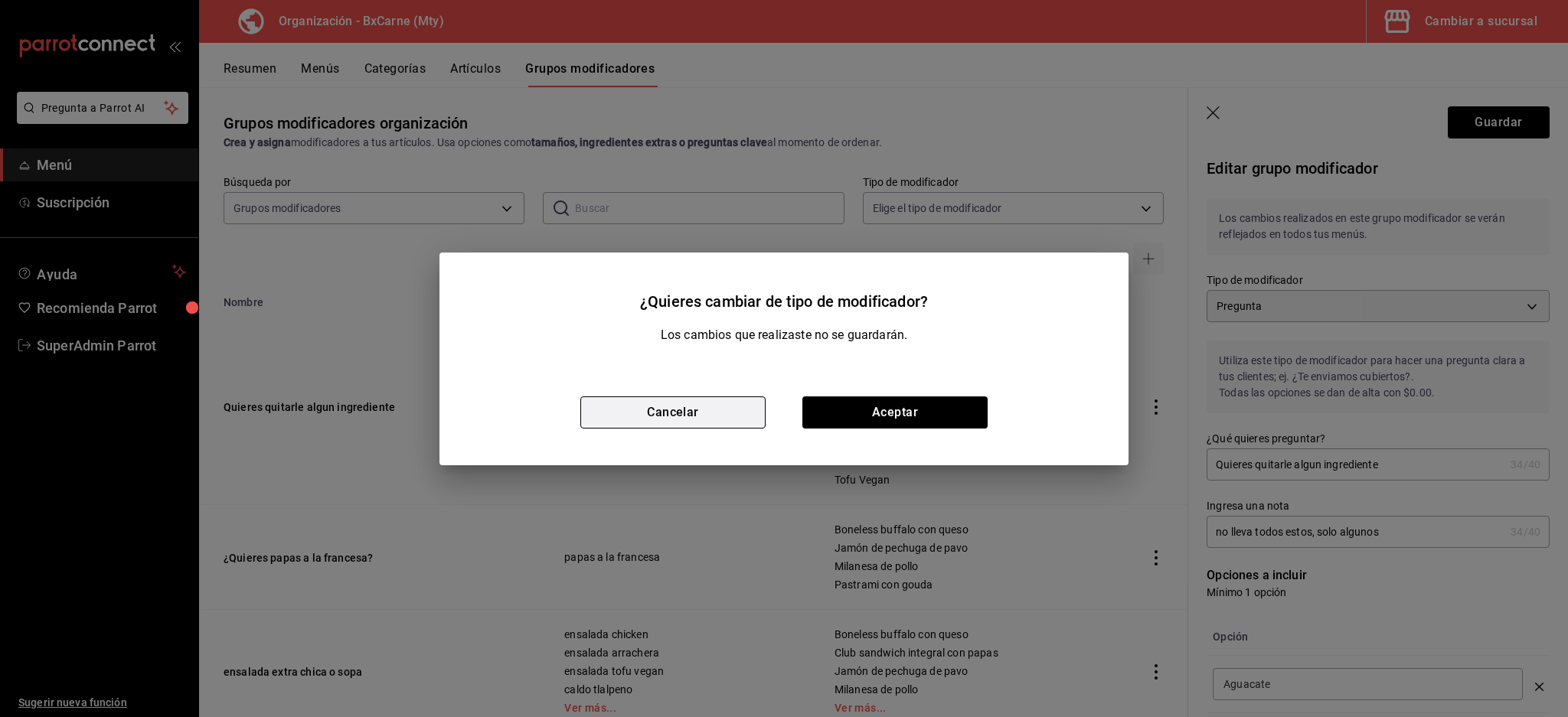
click at [681, 413] on button "Cancelar" at bounding box center [673, 413] width 185 height 32
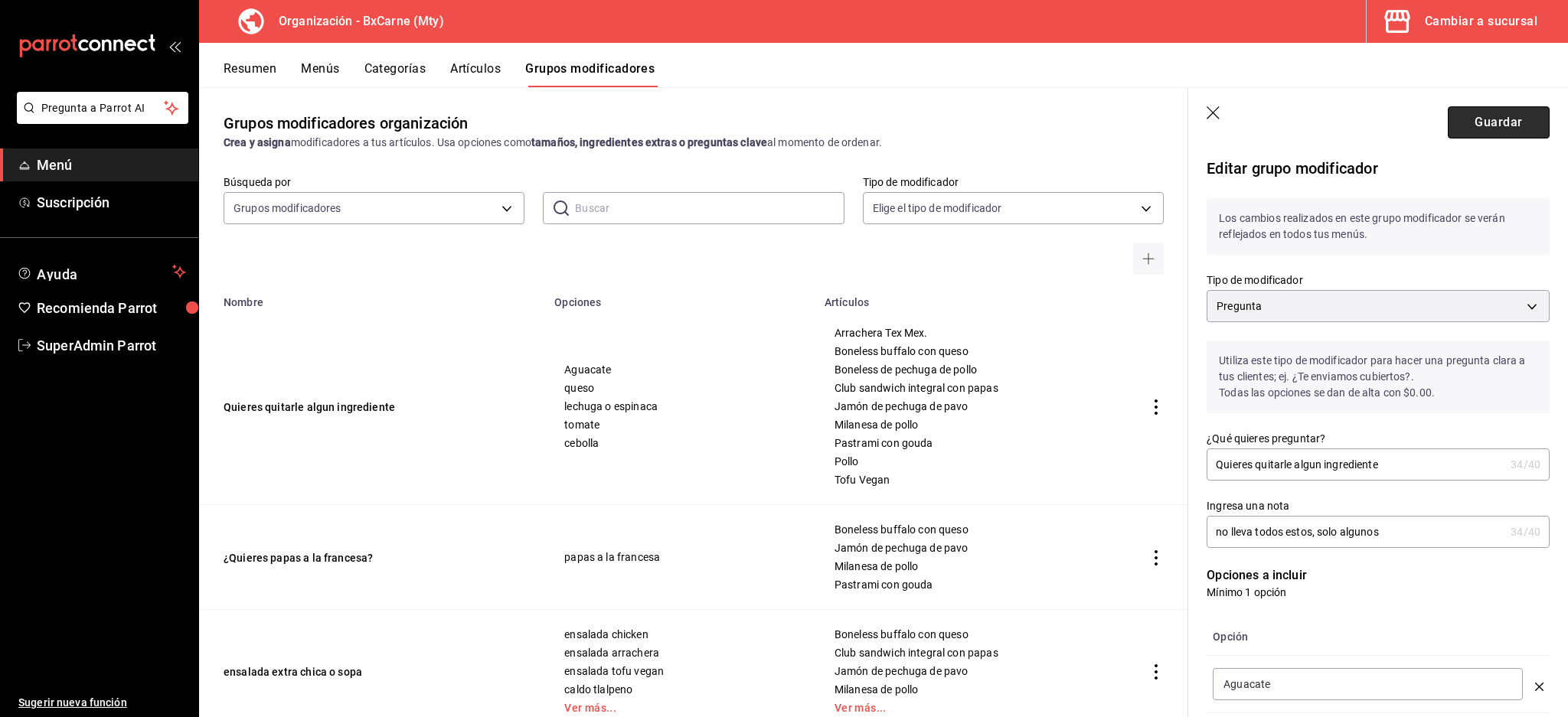
click at [1489, 127] on button "Guardar" at bounding box center [1498, 123] width 102 height 32
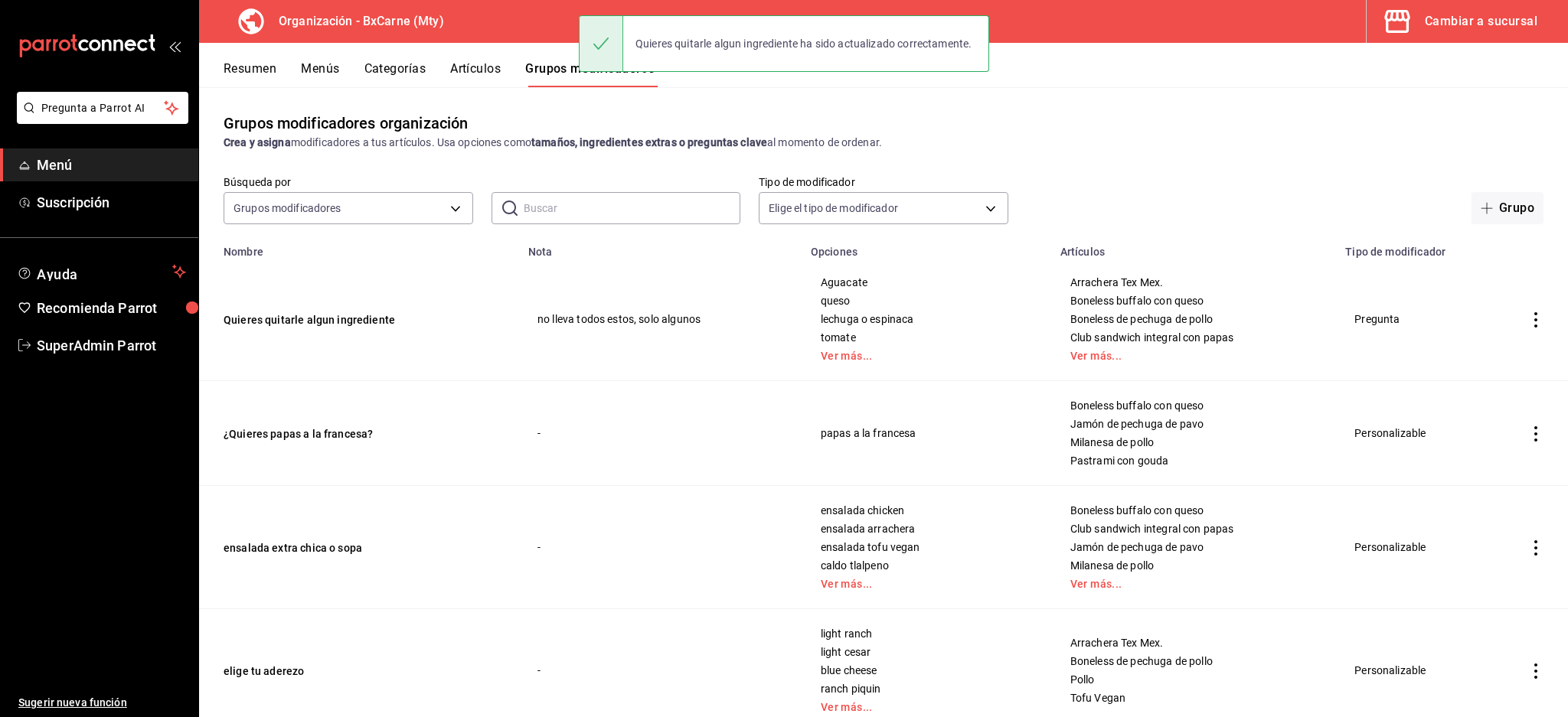
click at [349, 327] on td "Quieres quitarle algun ingrediente" at bounding box center [359, 319] width 320 height 123
click at [346, 314] on button "Quieres quitarle algun ingrediente" at bounding box center [315, 320] width 184 height 15
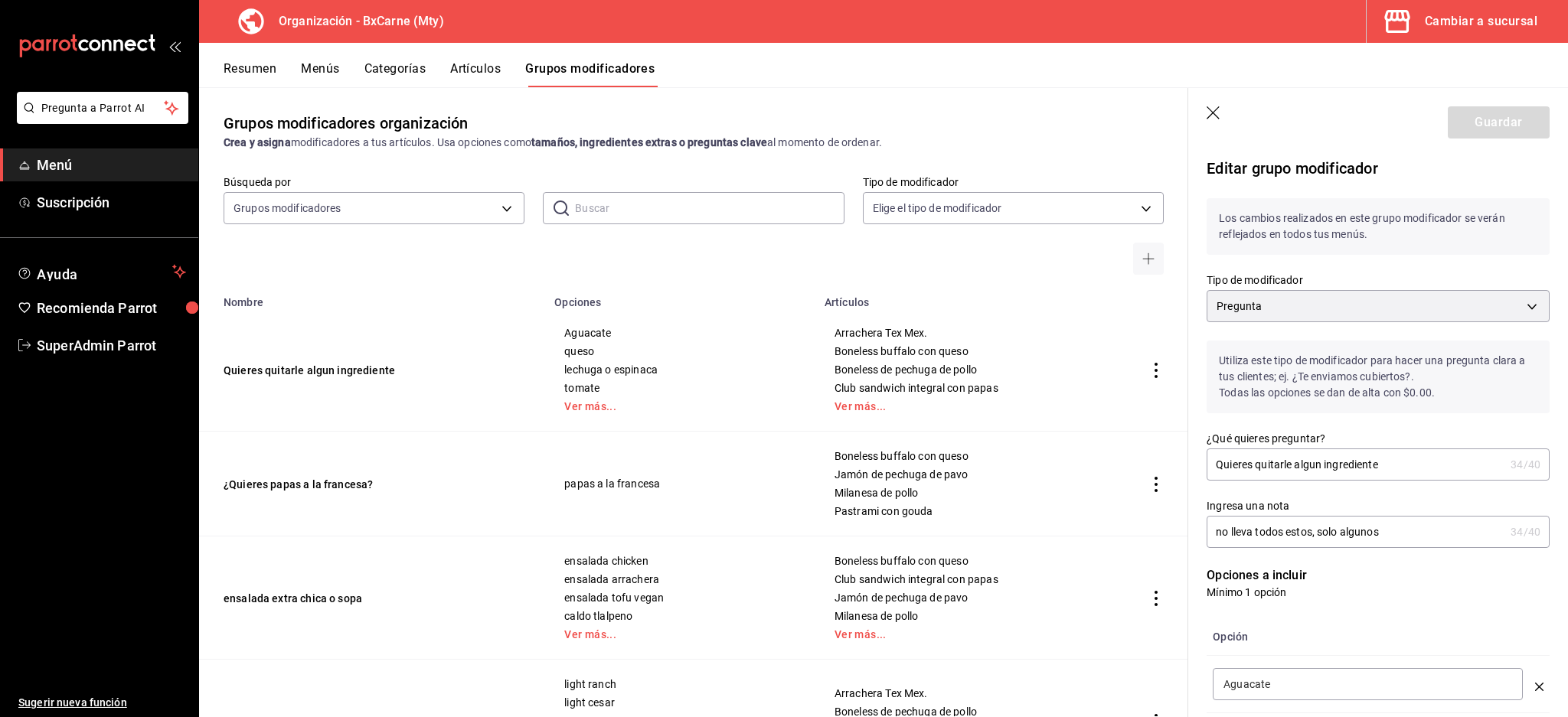
click at [1498, 21] on div "Cambiar a sucursal" at bounding box center [1481, 22] width 113 height 22
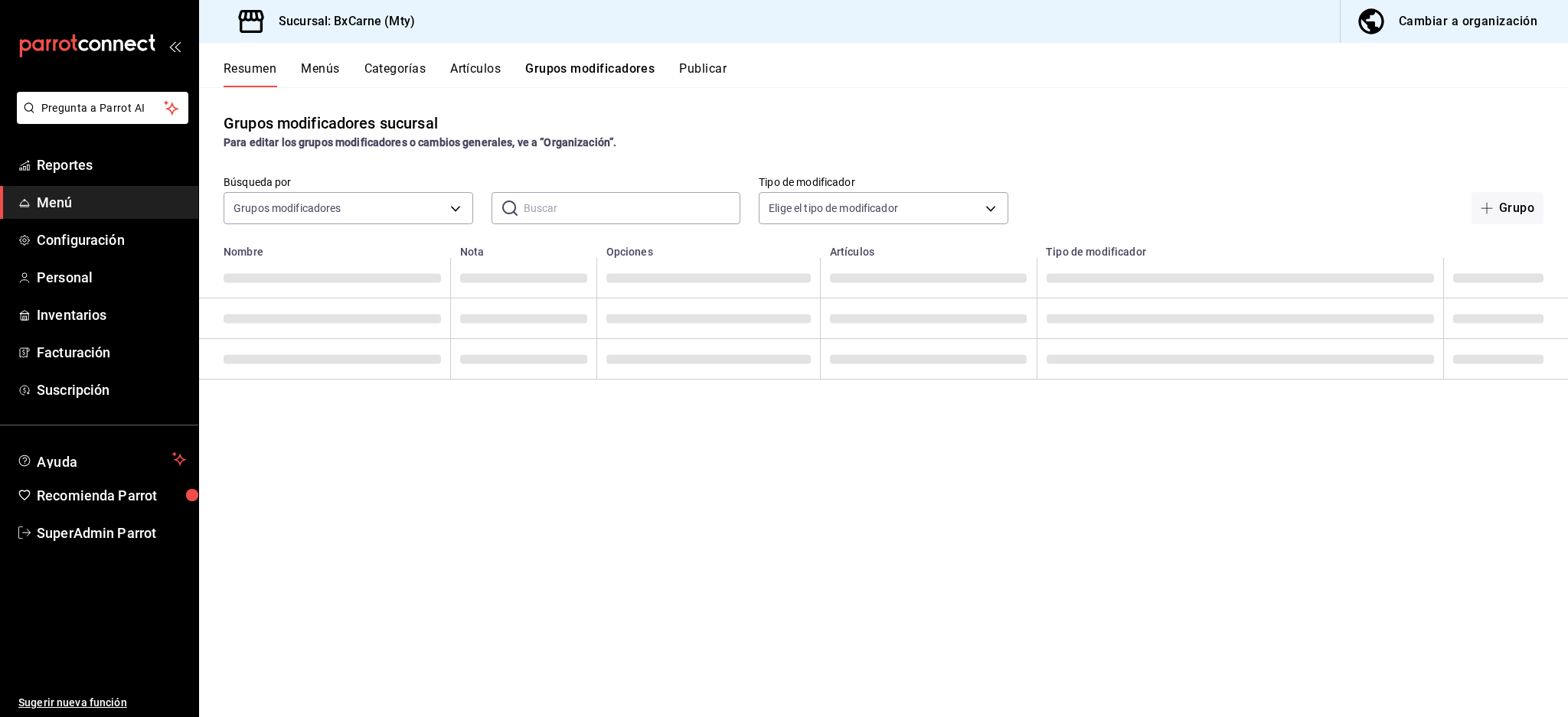
click at [549, 75] on button "Grupos modificadores" at bounding box center [590, 74] width 129 height 26
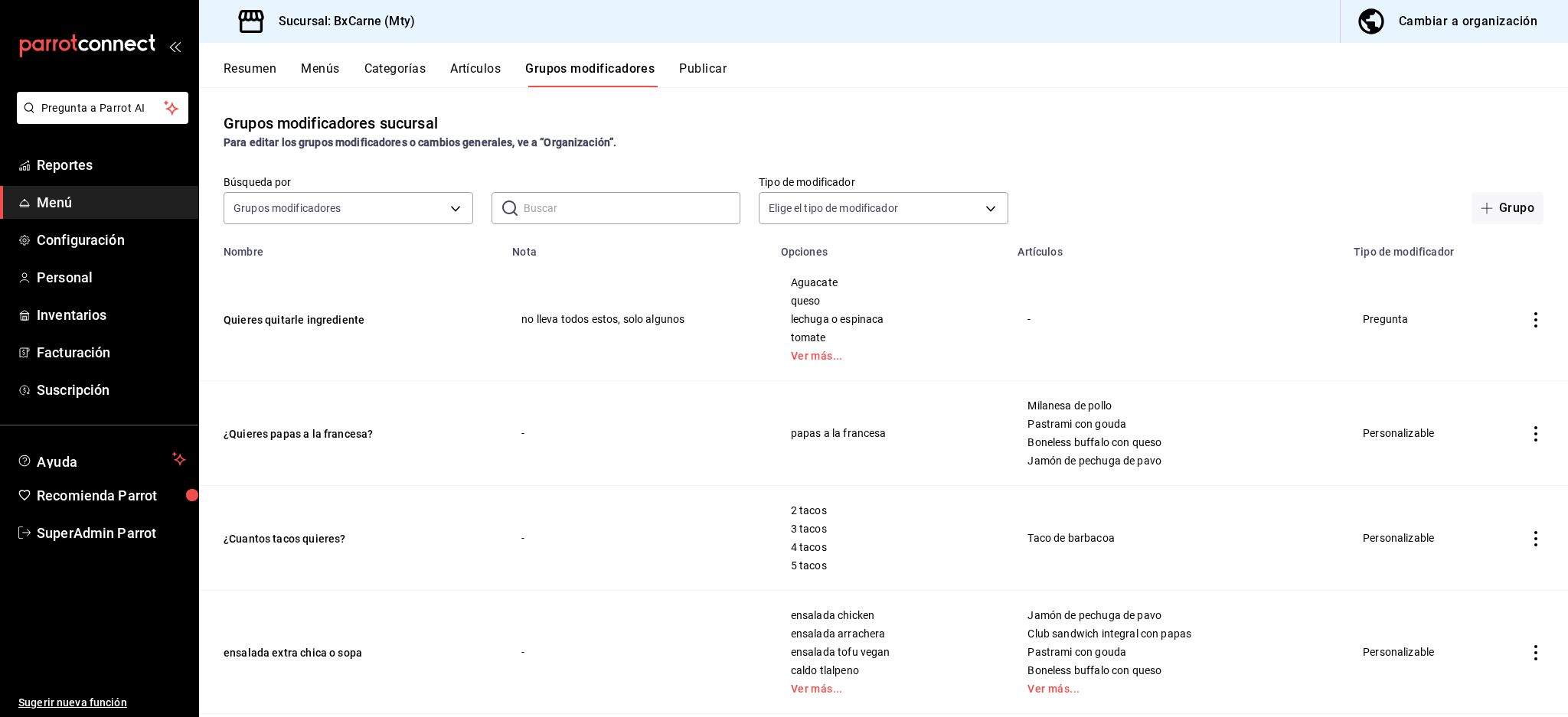
click at [275, 308] on td "Quieres quitarle ingrediente" at bounding box center [351, 319] width 304 height 123
click at [282, 314] on button "Quieres quitarle ingrediente" at bounding box center [315, 320] width 184 height 15
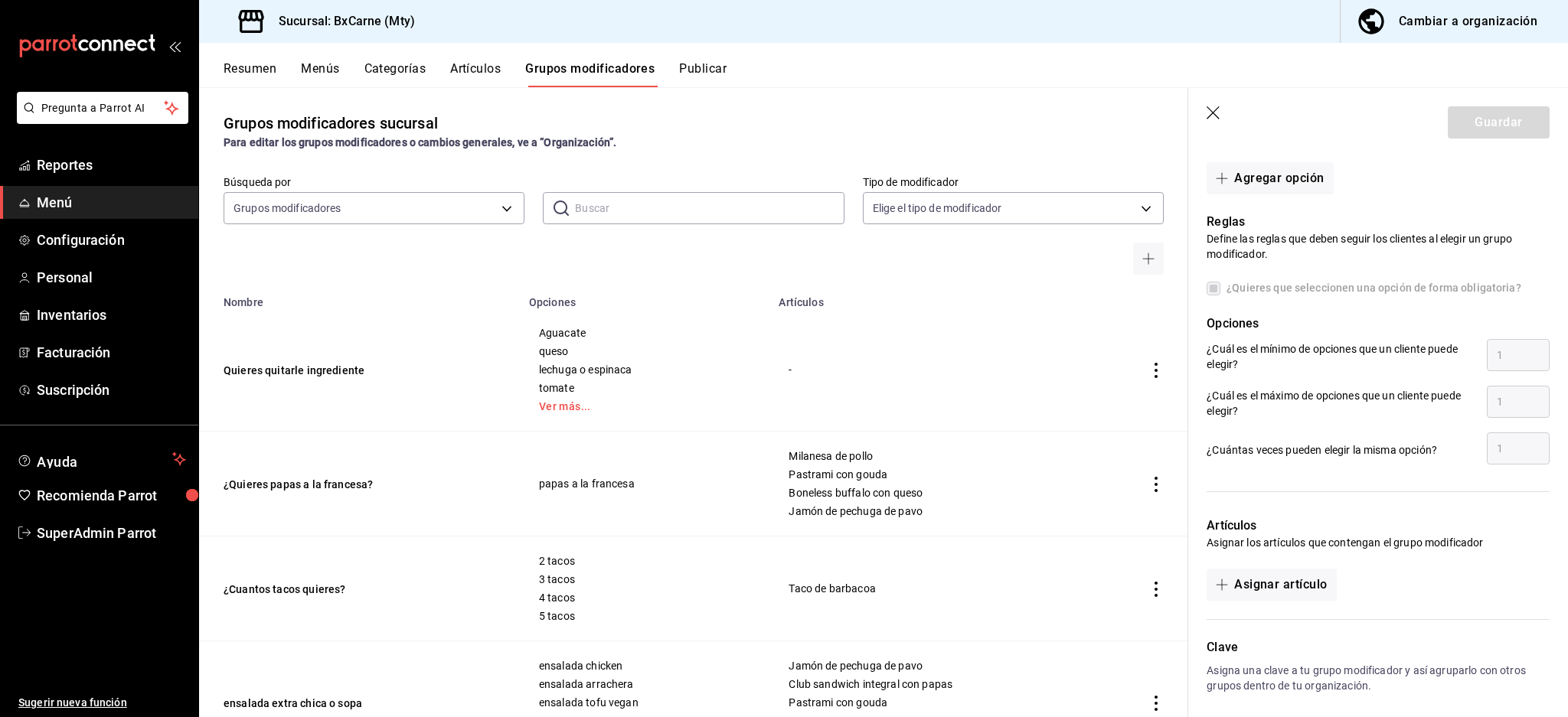
scroll to position [863, 0]
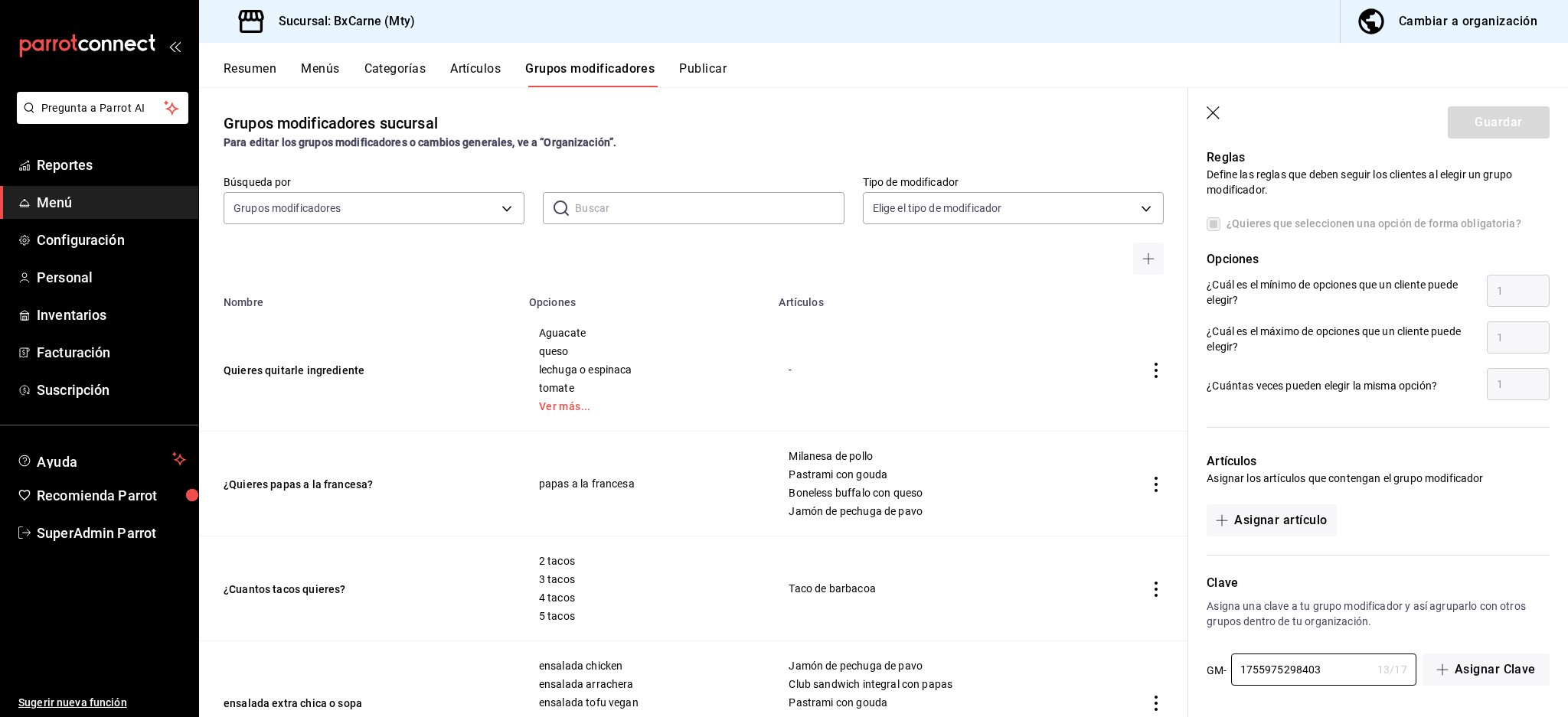
drag, startPoint x: 1333, startPoint y: 673, endPoint x: 865, endPoint y: 652, distance: 468.5
click at [835, 667] on main "Grupos modificadores sucursal Para editar los grupos modificadores o cambios ge…" at bounding box center [883, 402] width 1369 height 630
click at [1429, 22] on div "Cambiar a organización" at bounding box center [1468, 22] width 138 height 22
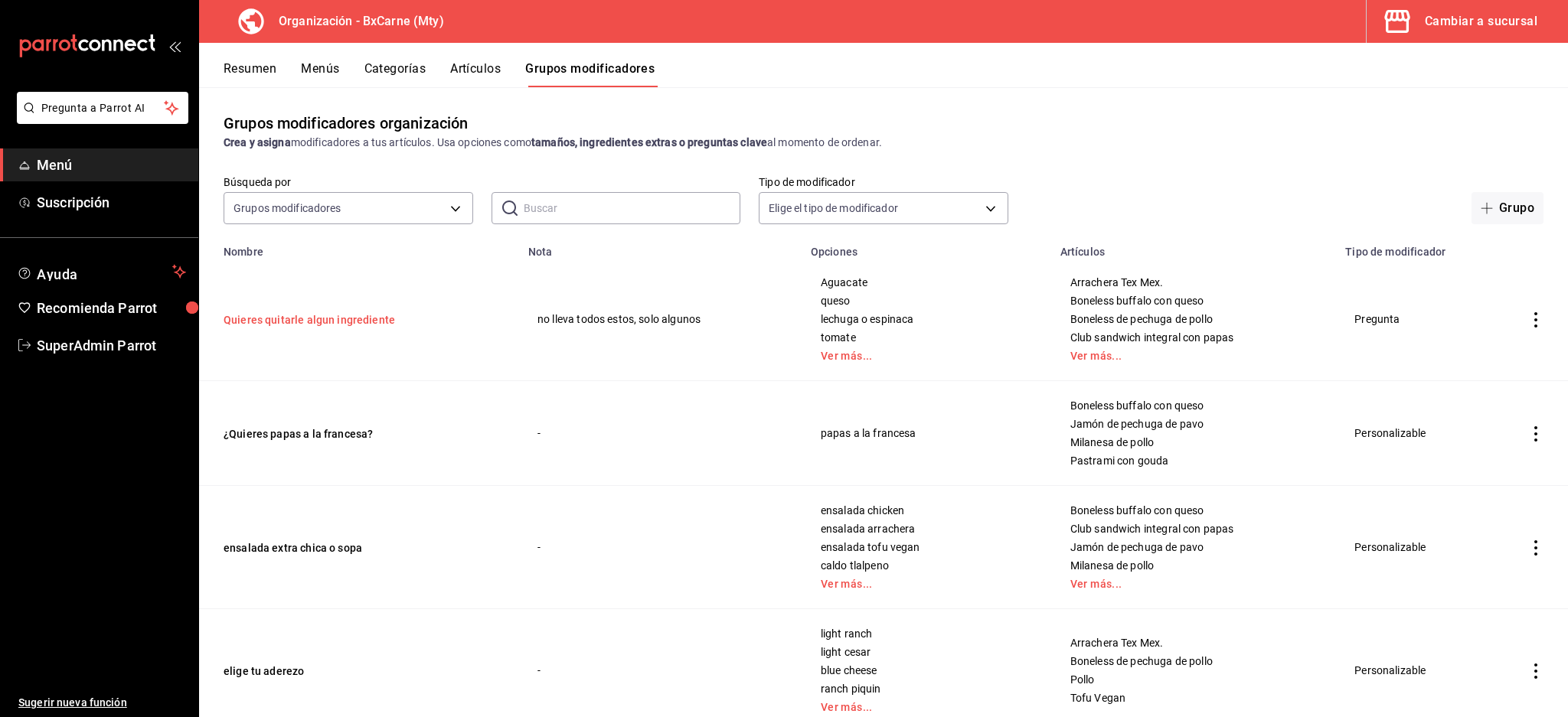
click at [374, 312] on button "Quieres quitarle algun ingrediente" at bounding box center [315, 320] width 184 height 15
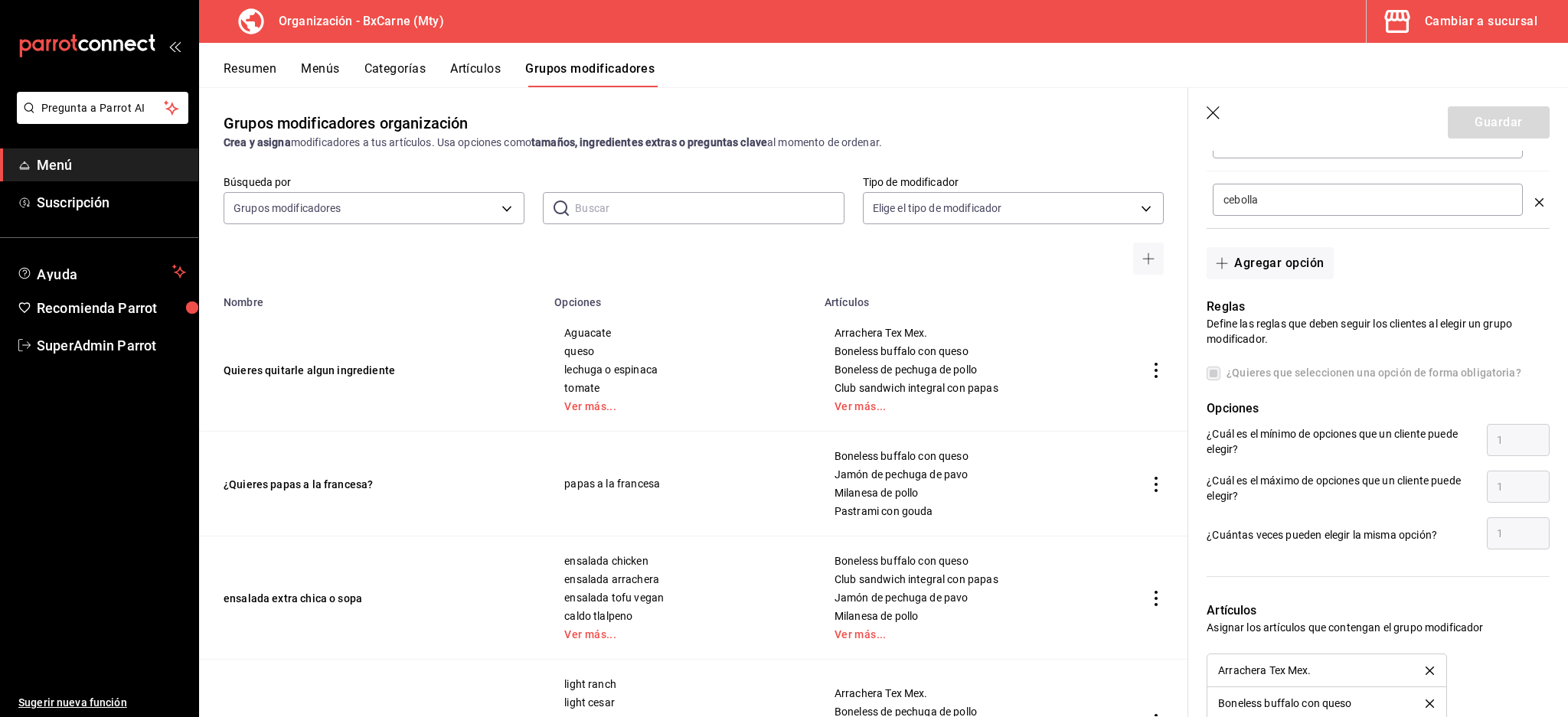
scroll to position [1180, 0]
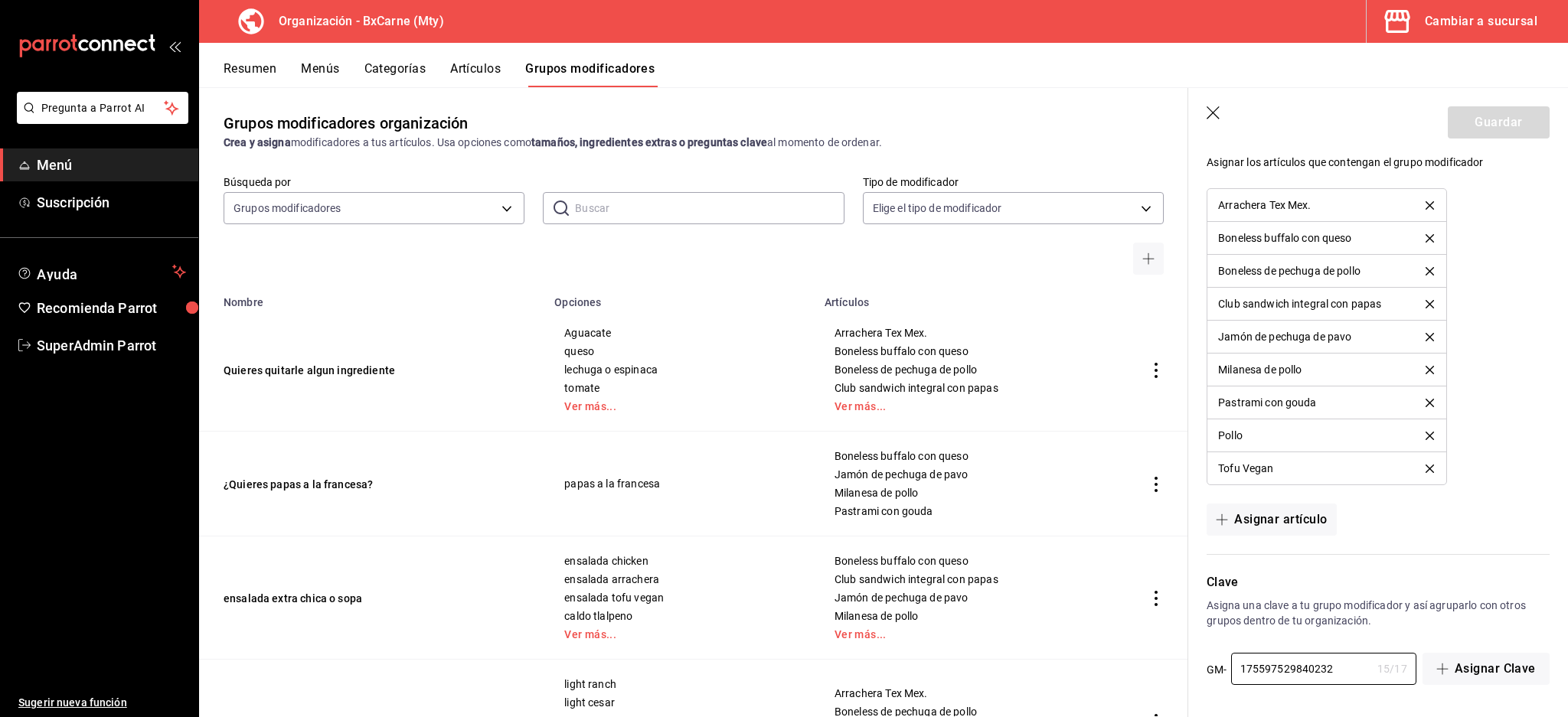
drag, startPoint x: 1116, startPoint y: 660, endPoint x: 873, endPoint y: 651, distance: 243.2
click at [869, 652] on main "Grupos modificadores organización Crea y asigna modificadores a tus artículos. …" at bounding box center [883, 402] width 1369 height 630
paste input "3"
type input "1755975298403"
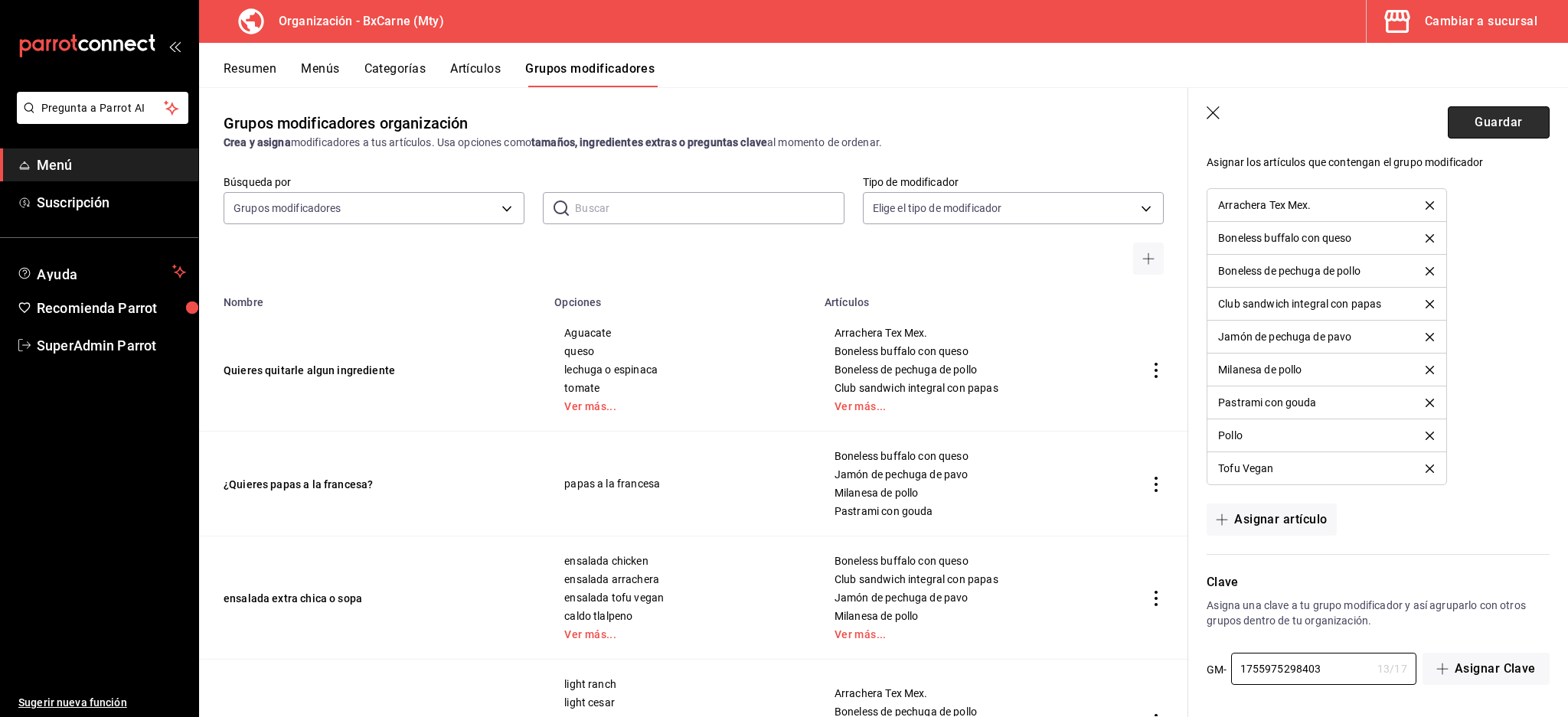
click at [1472, 117] on button "Guardar" at bounding box center [1498, 123] width 102 height 32
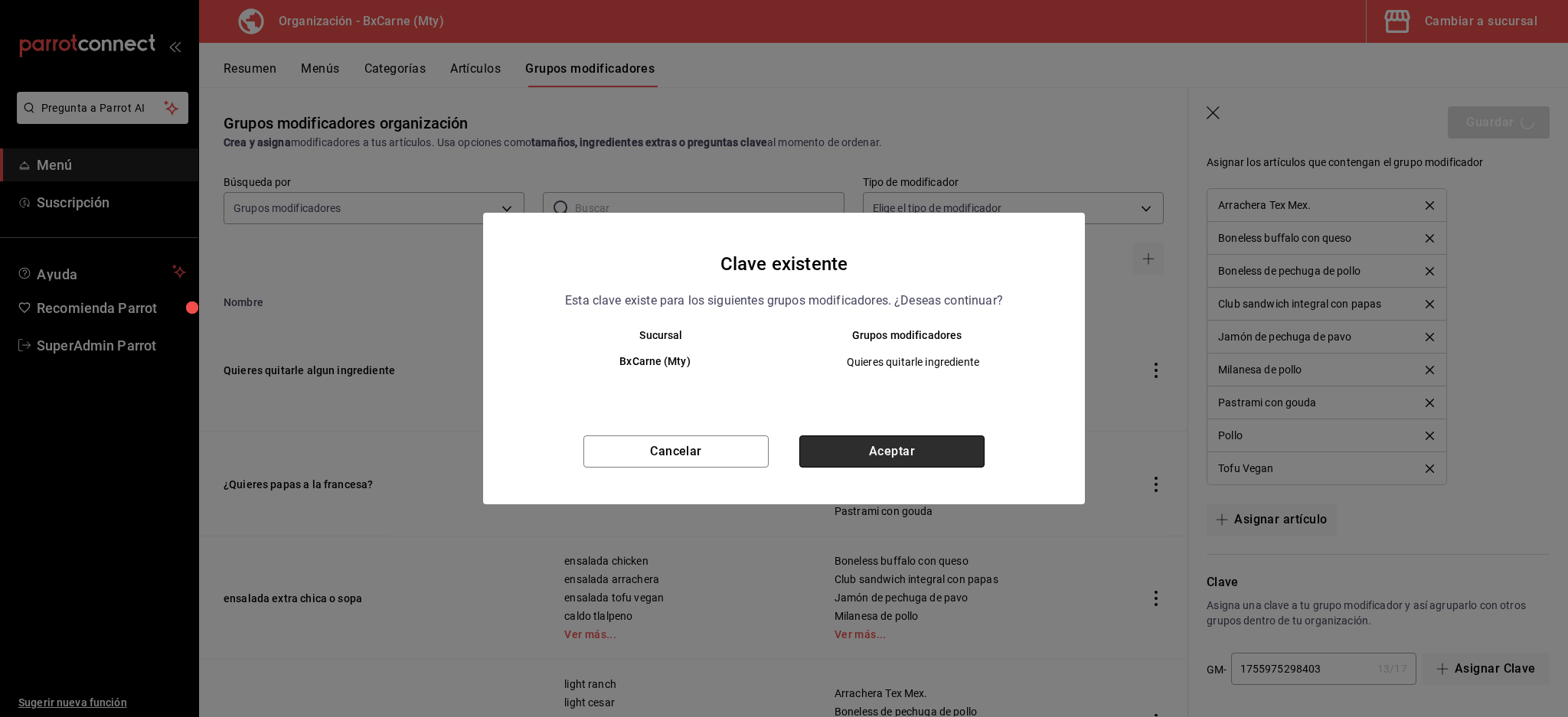
click at [877, 457] on button "Aceptar" at bounding box center [892, 452] width 185 height 32
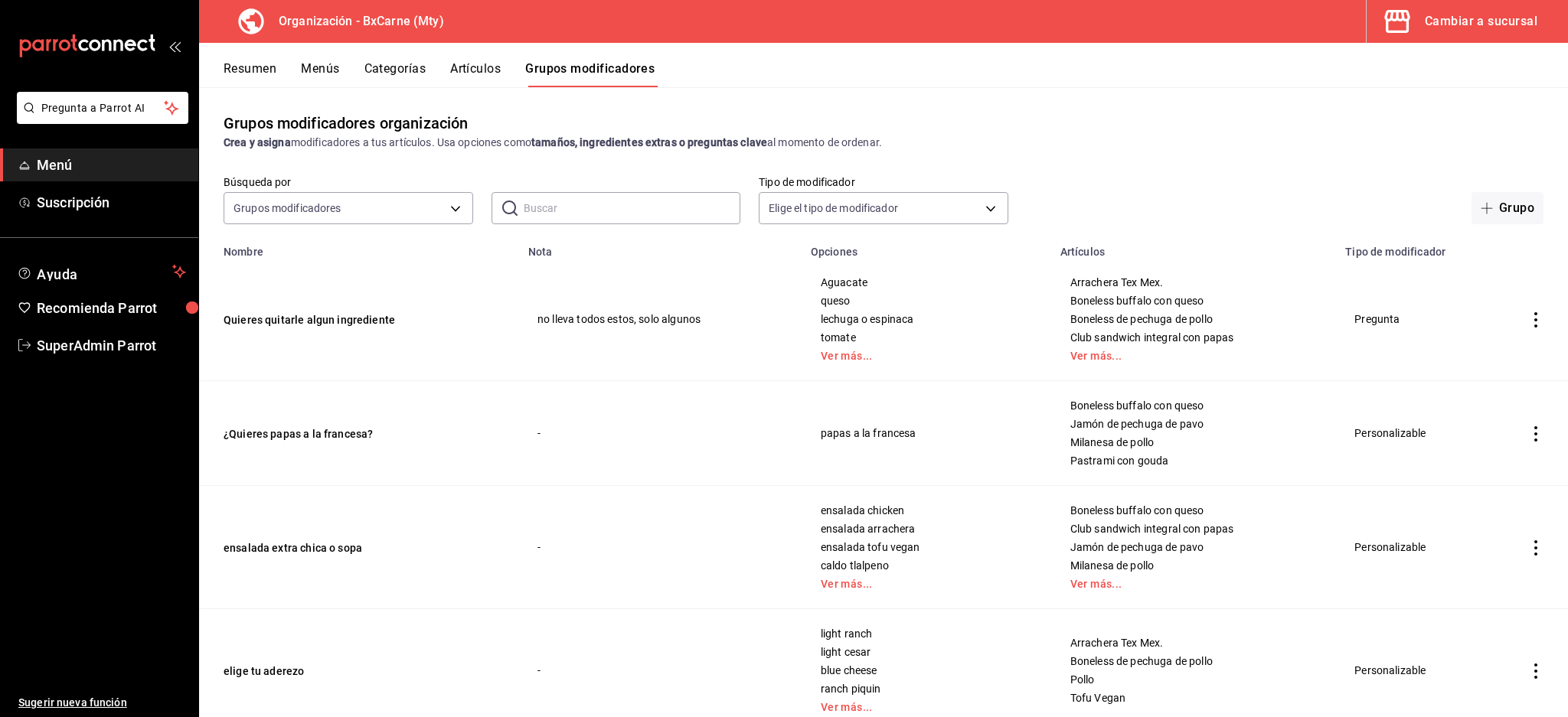
click at [1066, 184] on div "Búsqueda por Grupos modificadores GROUP ​ ​ Tipo de modificador Elige el tipo d…" at bounding box center [883, 199] width 1369 height 49
click at [351, 319] on button "Quieres quitarle algun ingrediente" at bounding box center [315, 320] width 184 height 15
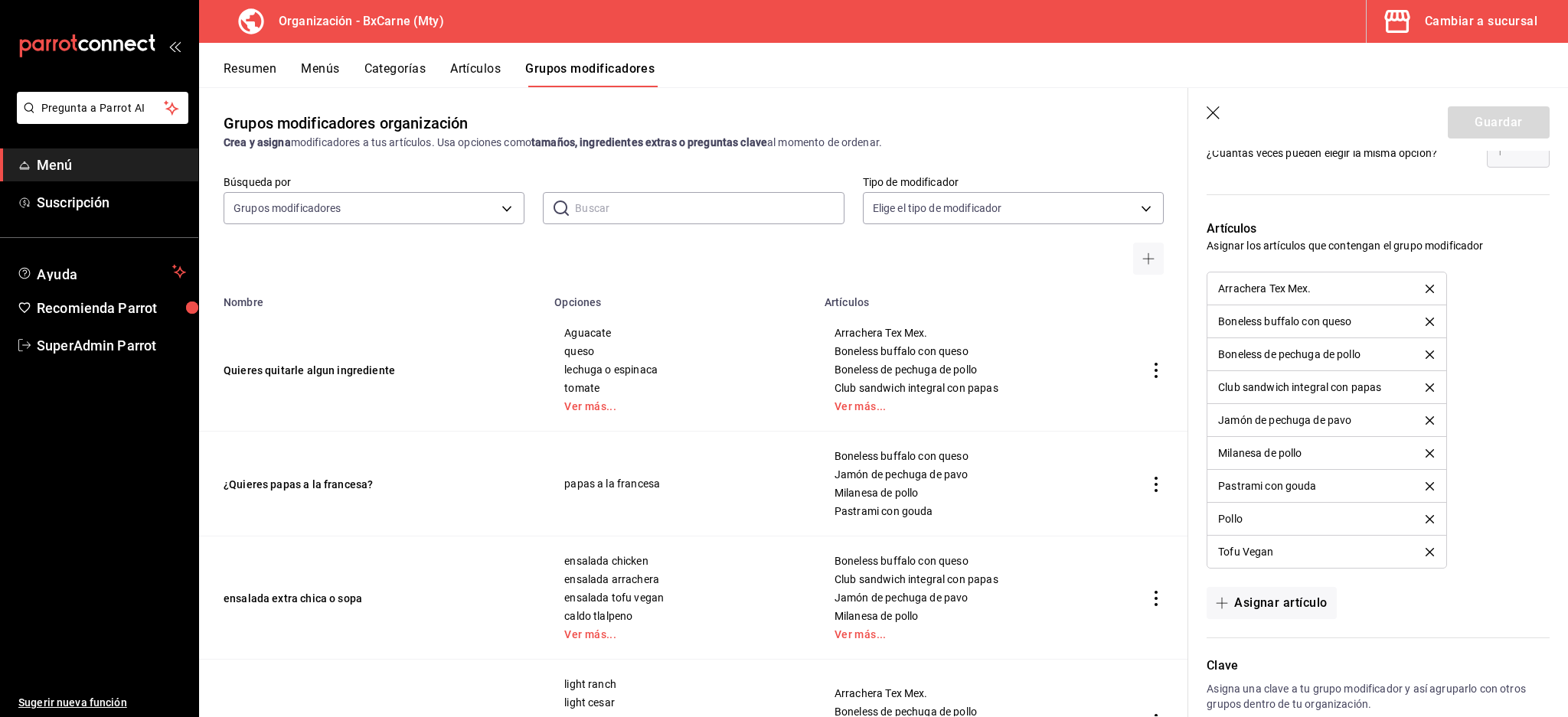
scroll to position [1180, 0]
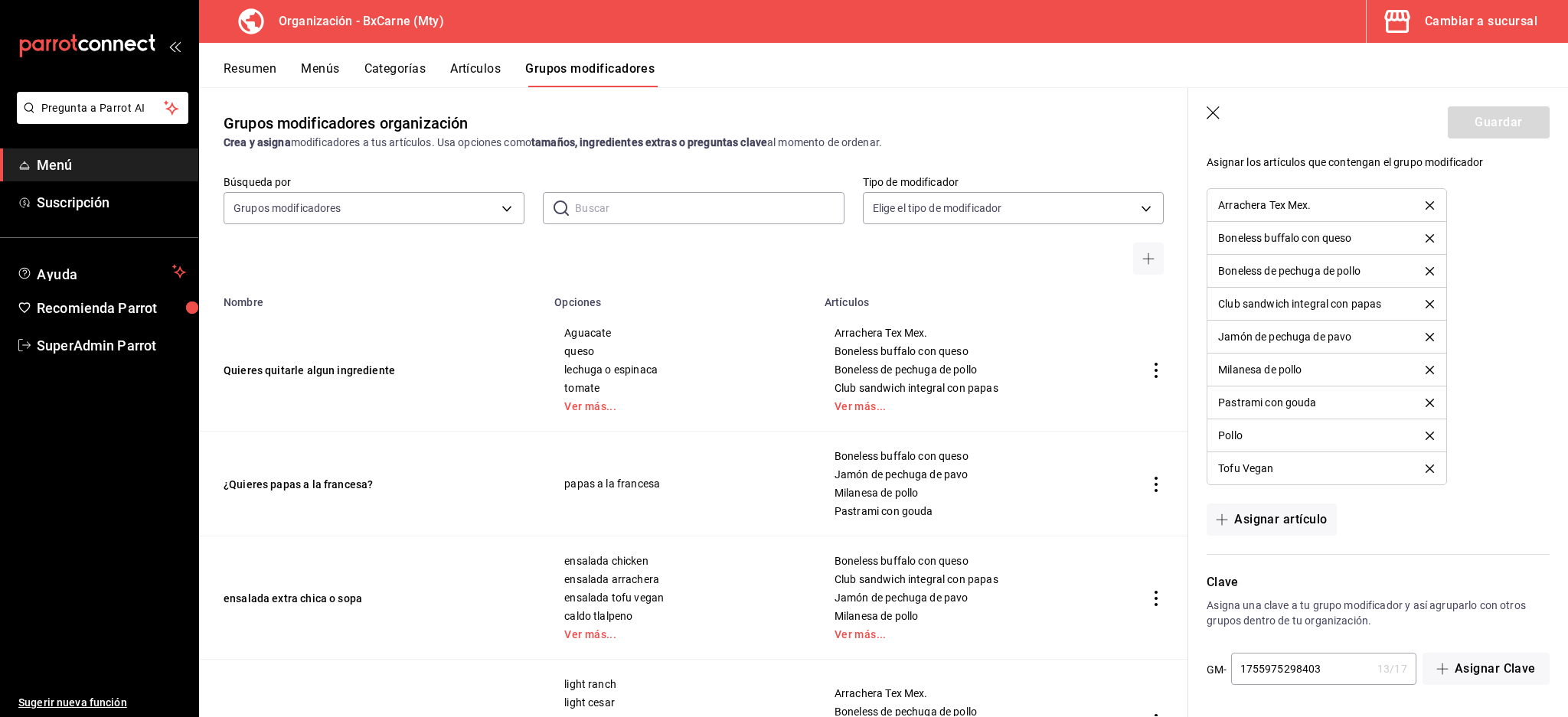
click at [1357, 668] on input "1755975298403" at bounding box center [1301, 669] width 140 height 31
type input "1755975298402323"
click at [1471, 116] on button "Guardar" at bounding box center [1498, 123] width 102 height 32
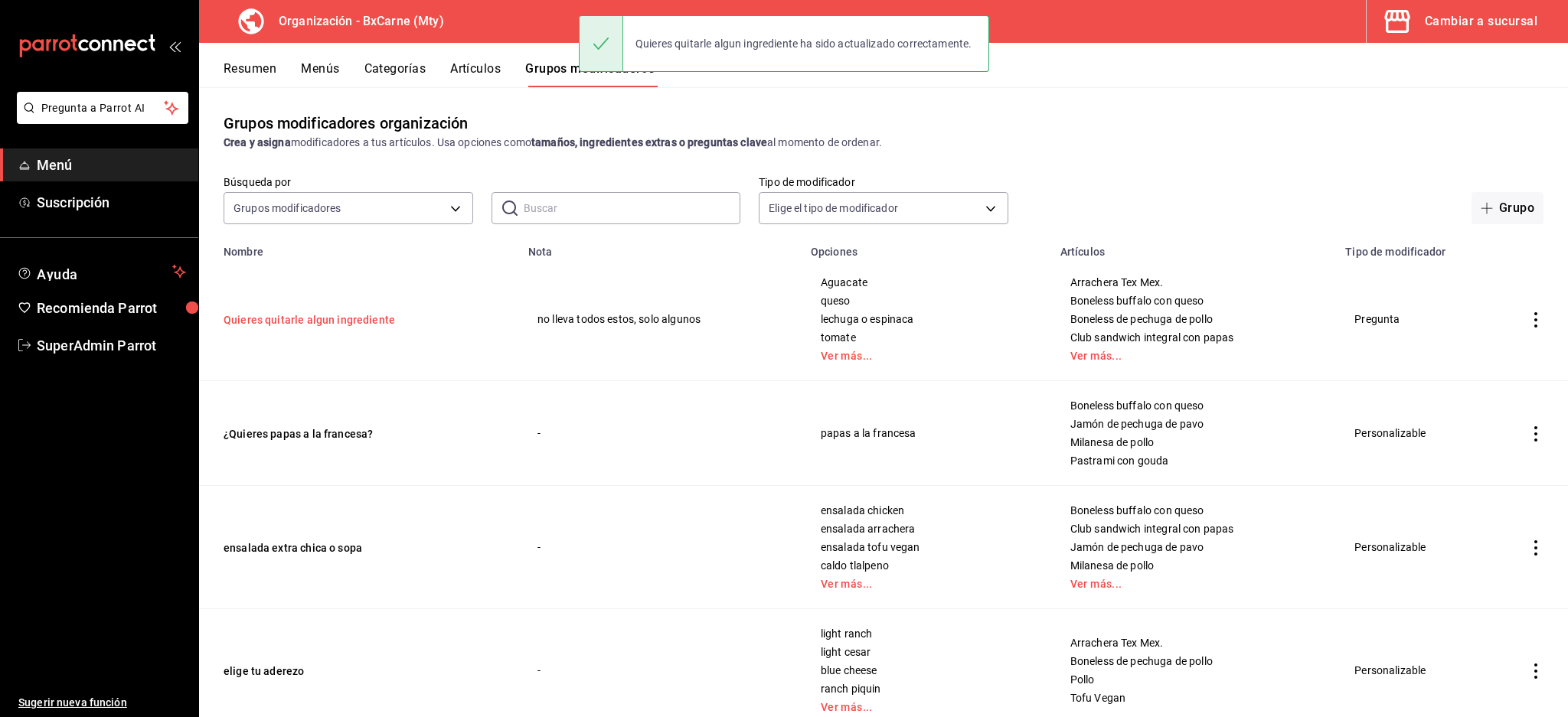
click at [286, 322] on button "Quieres quitarle algun ingrediente" at bounding box center [315, 320] width 184 height 15
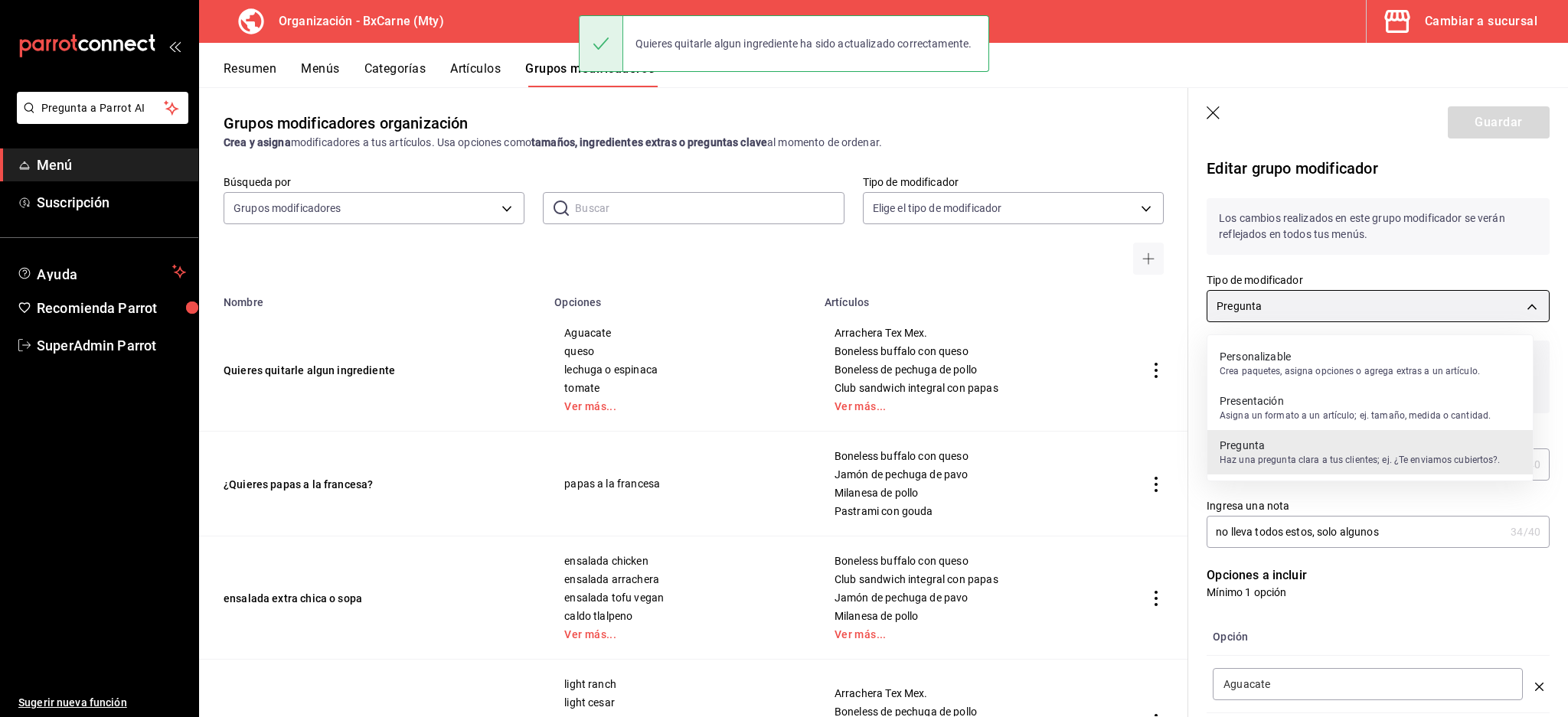
click at [1315, 314] on body "Pregunta a Parrot AI Menú Suscripción Ayuda Recomienda Parrot SuperAdmin Parrot…" at bounding box center [784, 358] width 1568 height 717
click at [1286, 374] on p "Crea paquetes, asigna opciones o agrega extras a un artículo." at bounding box center [1349, 372] width 260 height 14
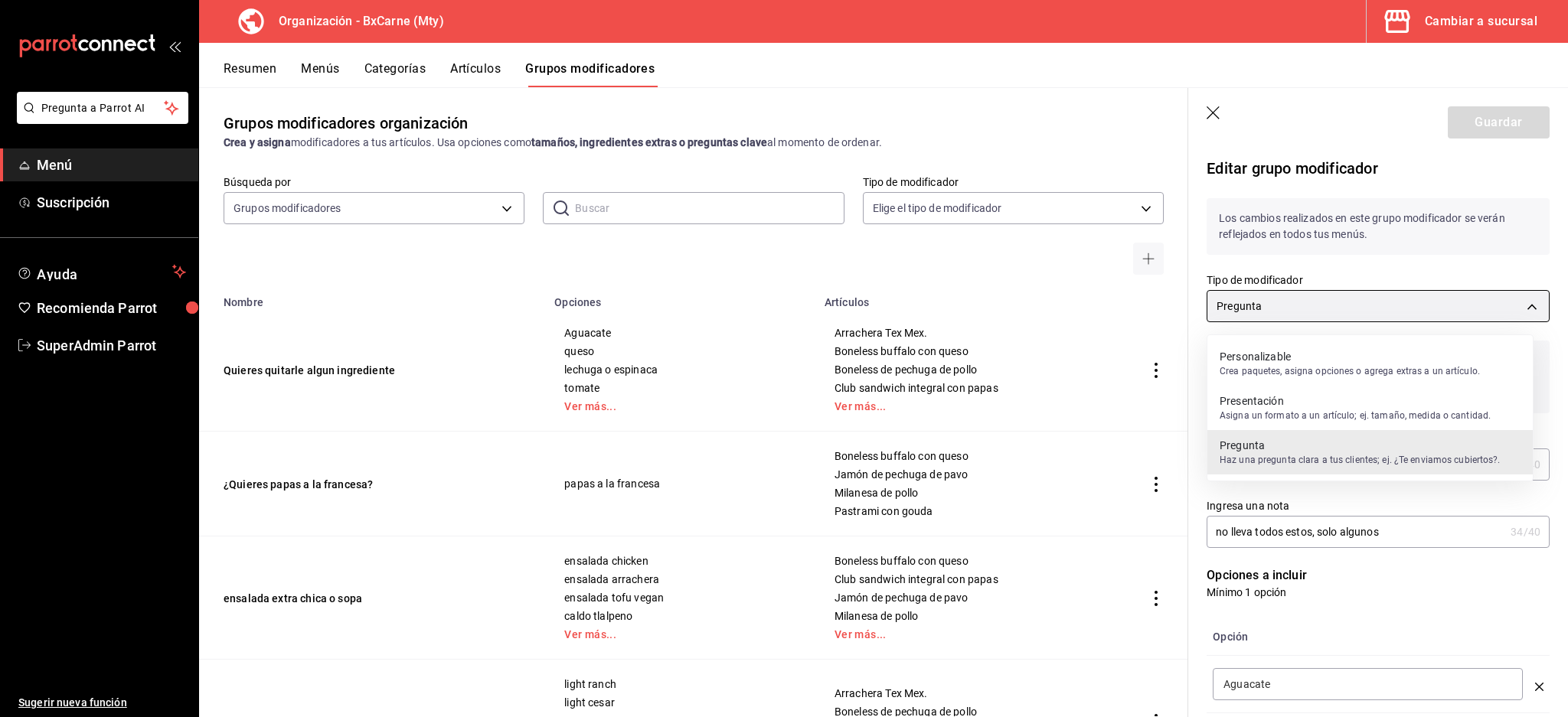
click at [1306, 315] on body "Pregunta a Parrot AI Menú Suscripción Ayuda Recomienda Parrot SuperAdmin Parrot…" at bounding box center [784, 358] width 1568 height 717
click at [1306, 365] on p "Crea paquetes, asigna opciones o agrega extras a un artículo." at bounding box center [1349, 372] width 260 height 14
type input "QUESTION"
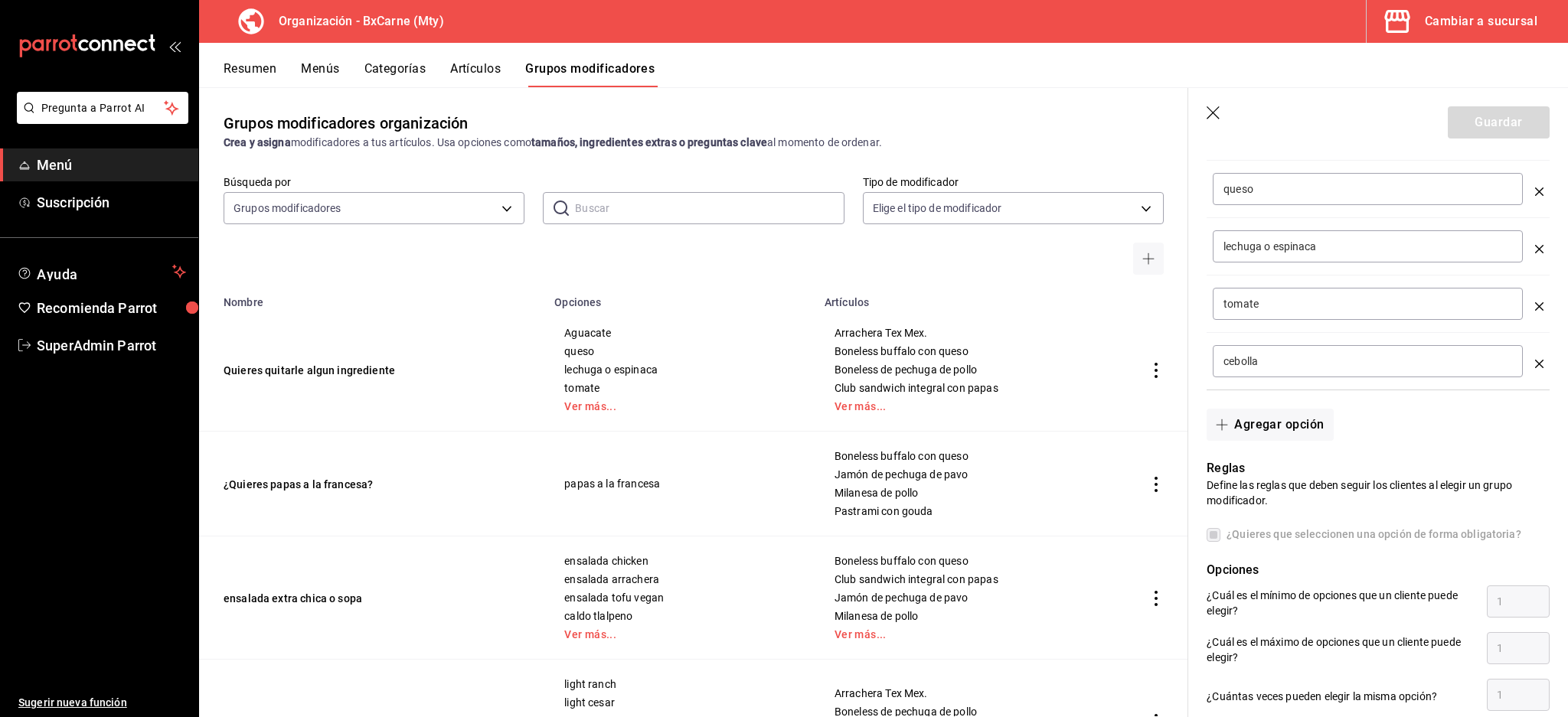
scroll to position [816, 0]
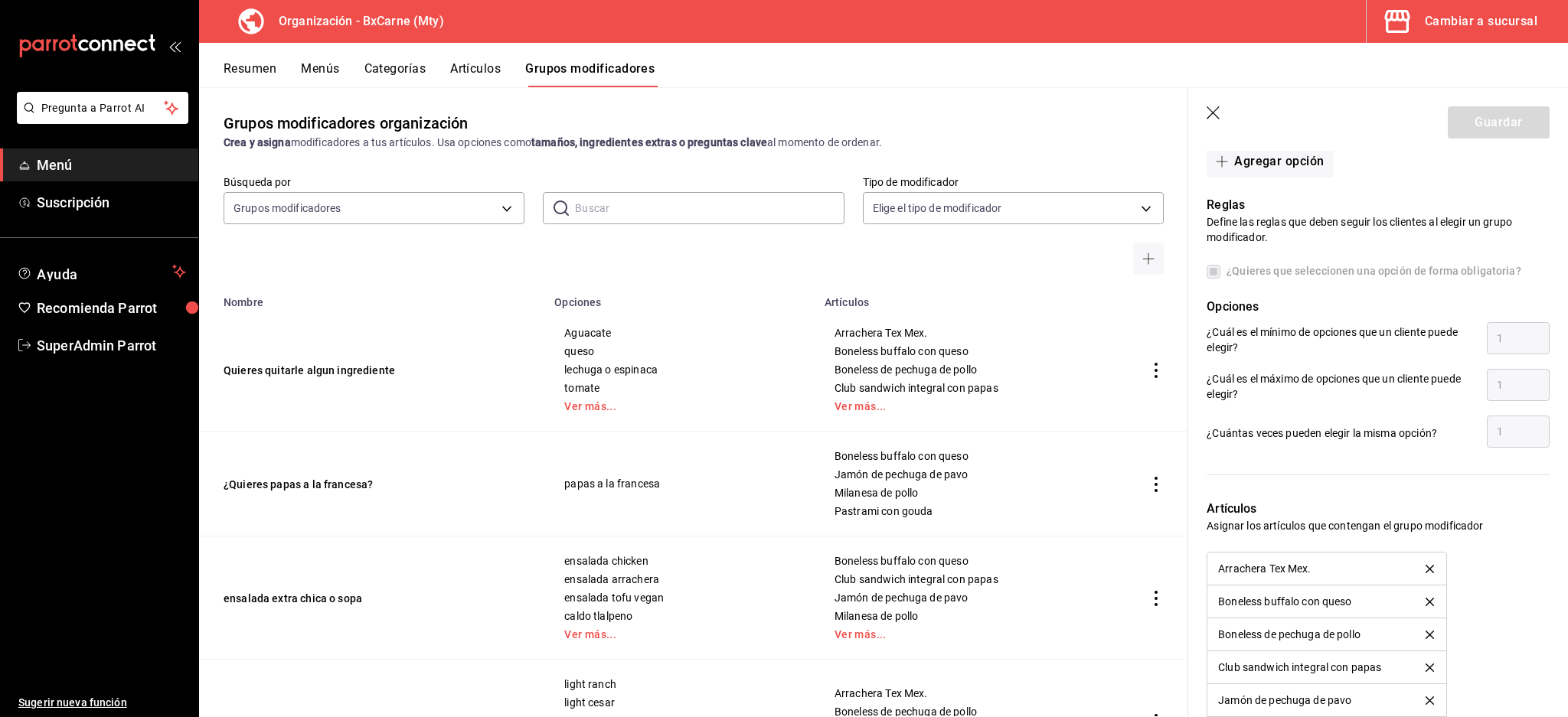
click at [1214, 116] on icon "button" at bounding box center [1214, 114] width 15 height 15
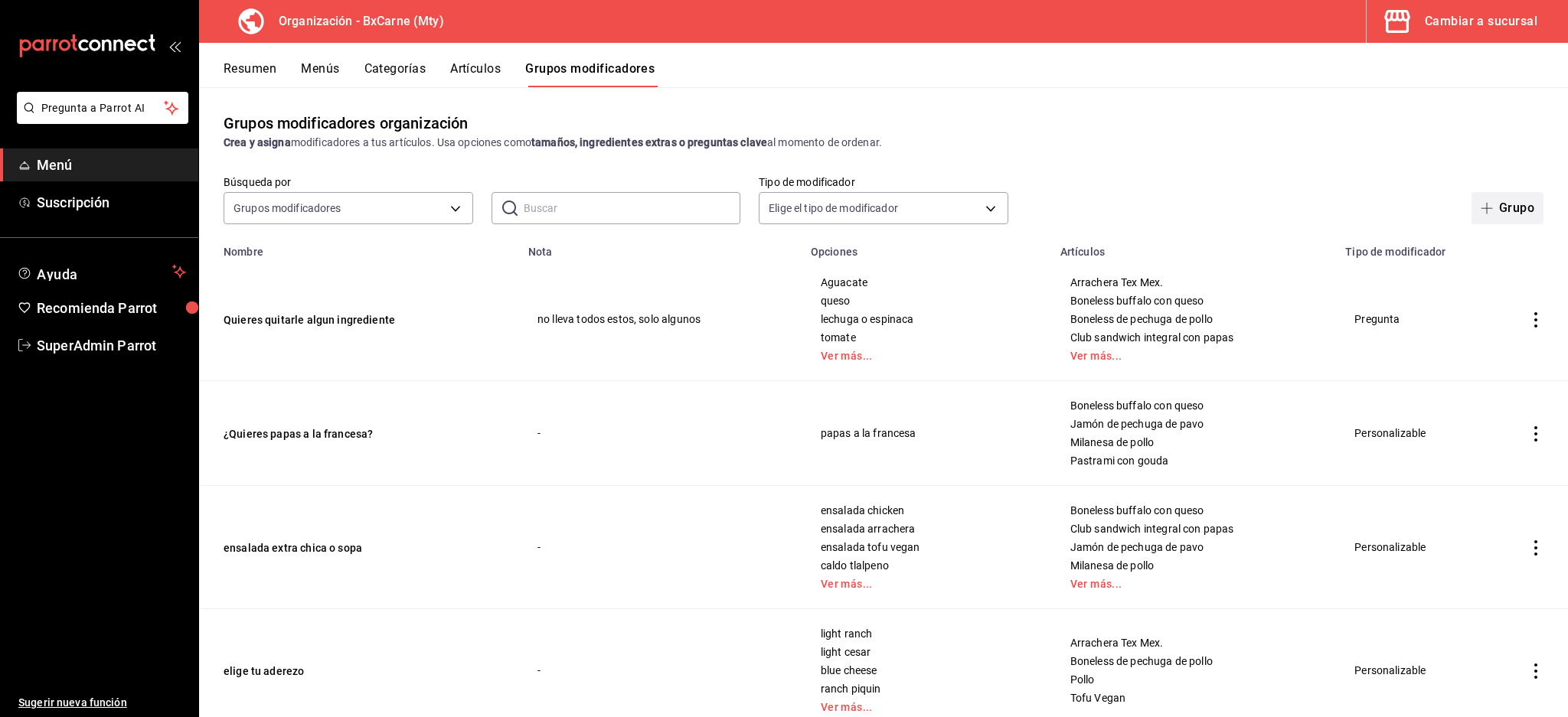
click at [1507, 218] on button "Grupo" at bounding box center [1507, 209] width 72 height 32
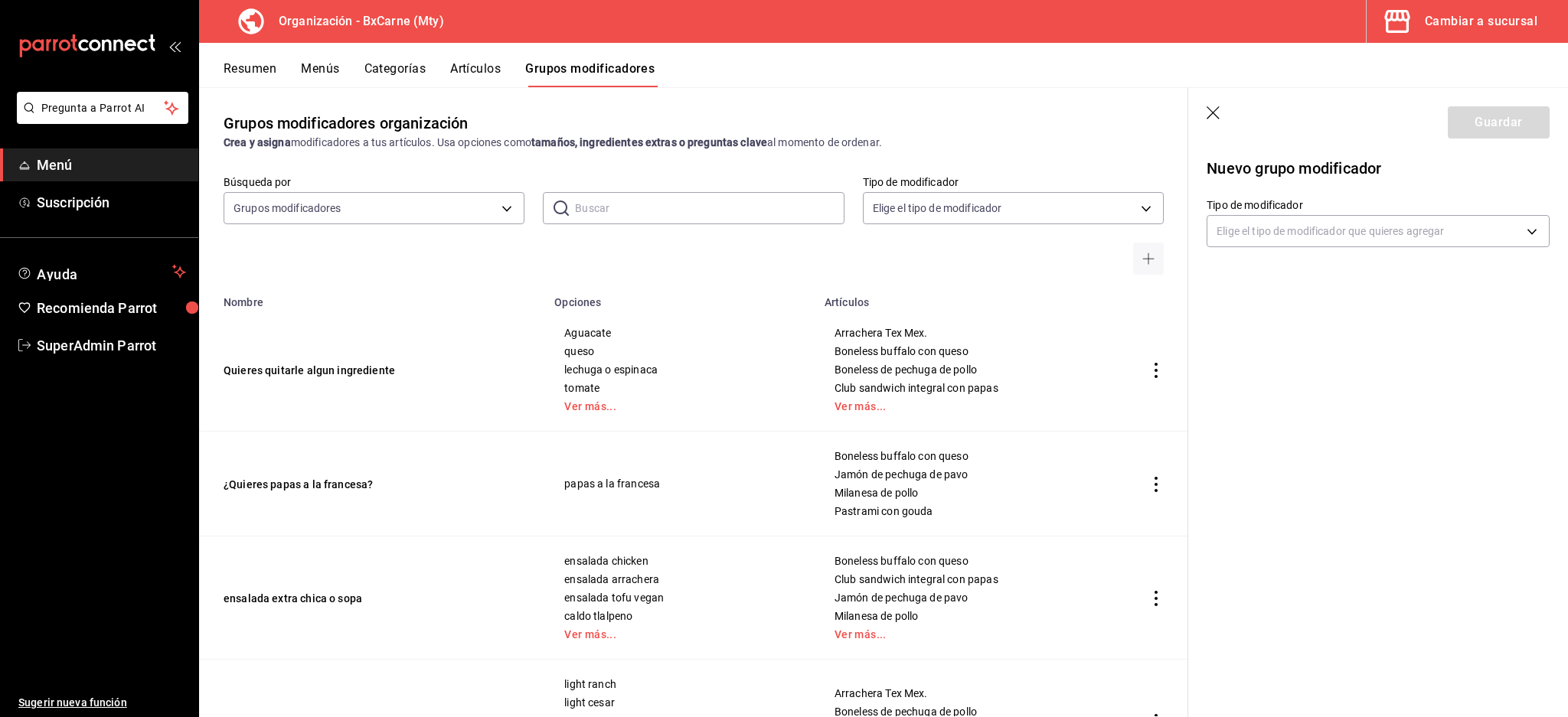
click at [1345, 213] on div "Elige el tipo de modificador que quieres agregar" at bounding box center [1378, 228] width 343 height 39
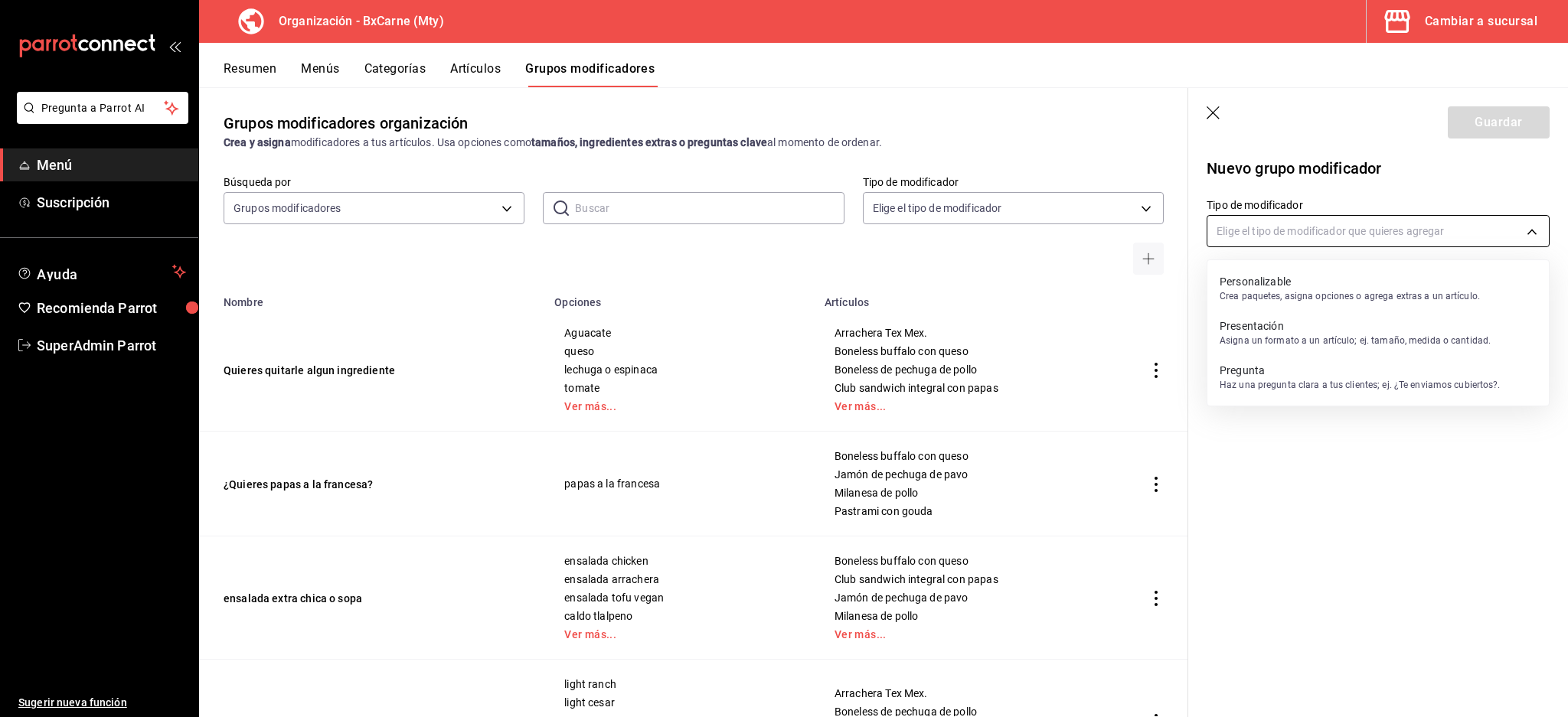
click at [1352, 227] on body "Pregunta a Parrot AI Menú Suscripción Ayuda Recomienda Parrot SuperAdmin Parrot…" at bounding box center [784, 358] width 1568 height 717
click at [1296, 287] on p "Personalizable" at bounding box center [1349, 282] width 260 height 15
type input "CUSTOMIZABLE"
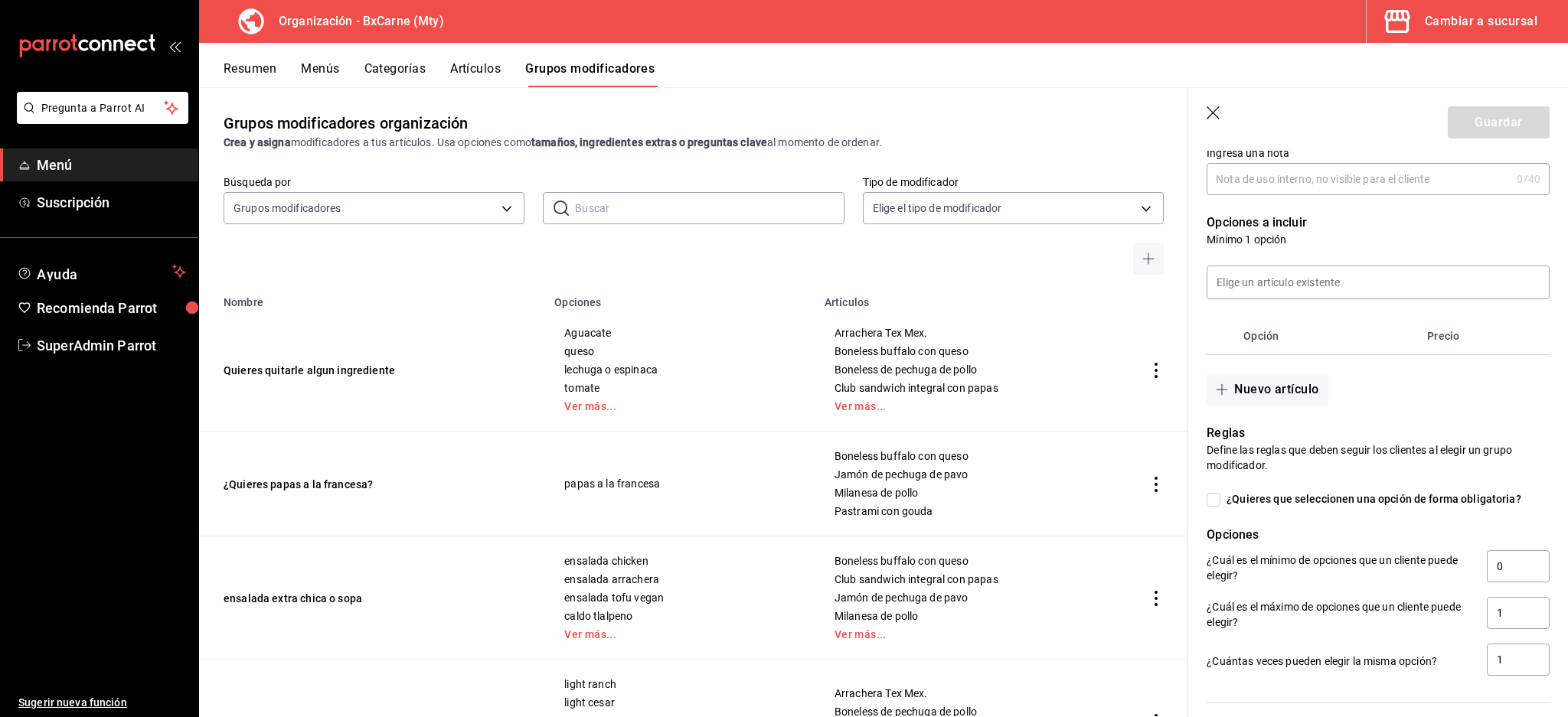
scroll to position [129, 0]
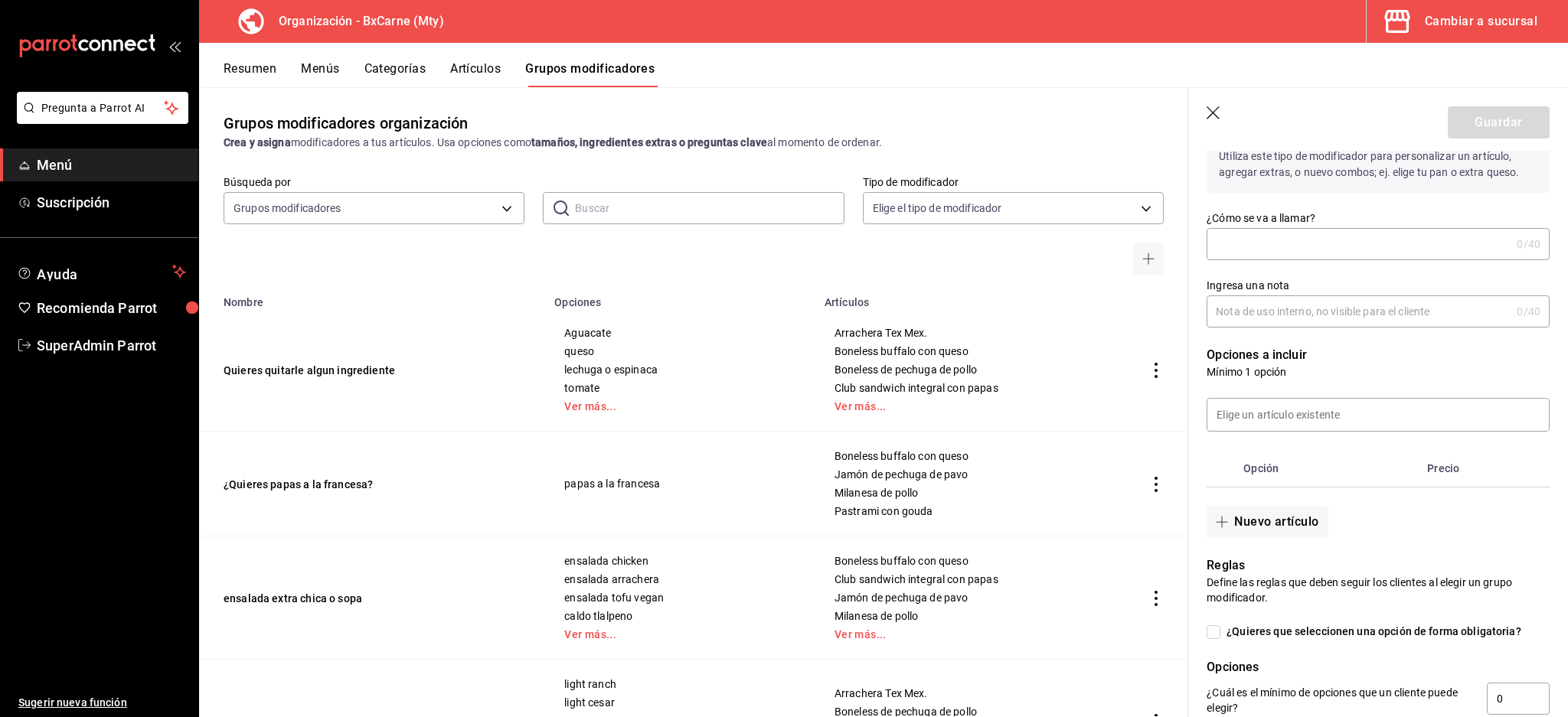
click at [1223, 114] on header "Guardar" at bounding box center [1377, 119] width 379 height 63
click at [1209, 111] on icon "button" at bounding box center [1214, 114] width 15 height 15
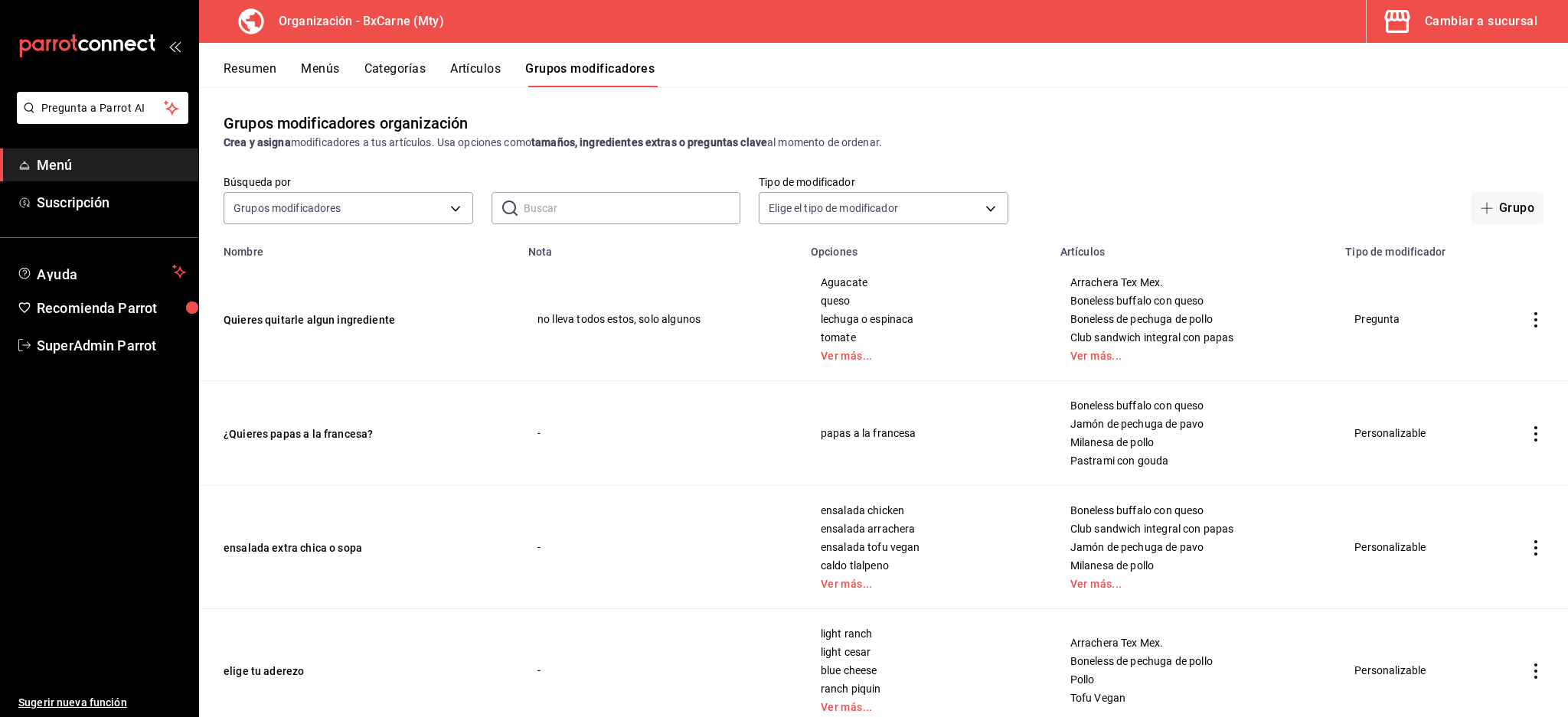
click at [831, 346] on div "Aguacate queso lechuga o espinaca tomate Ver más..." at bounding box center [926, 319] width 213 height 86
click at [835, 355] on link "Ver más..." at bounding box center [926, 356] width 211 height 11
click at [1091, 352] on link "Ver más..." at bounding box center [1194, 356] width 247 height 11
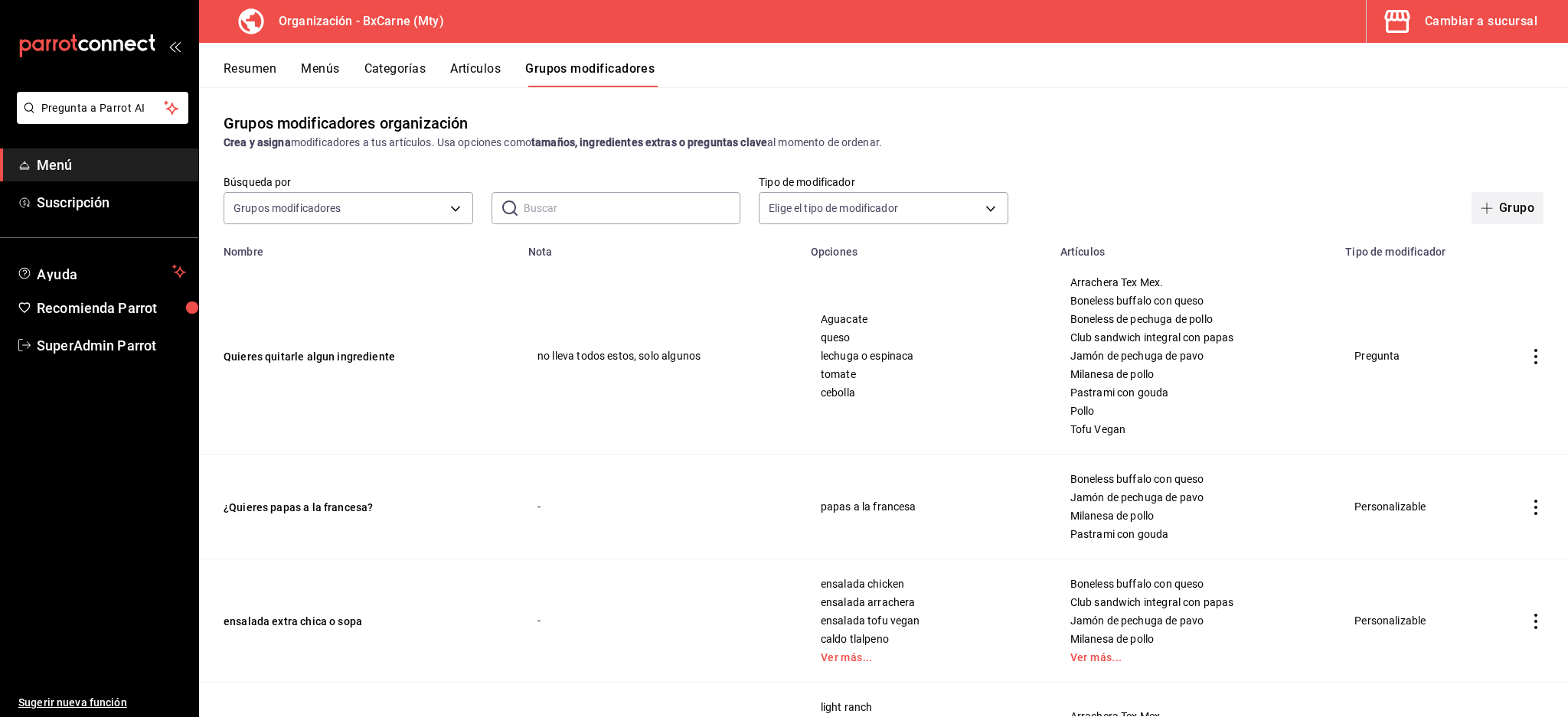
click at [1487, 204] on button "Grupo" at bounding box center [1507, 209] width 72 height 32
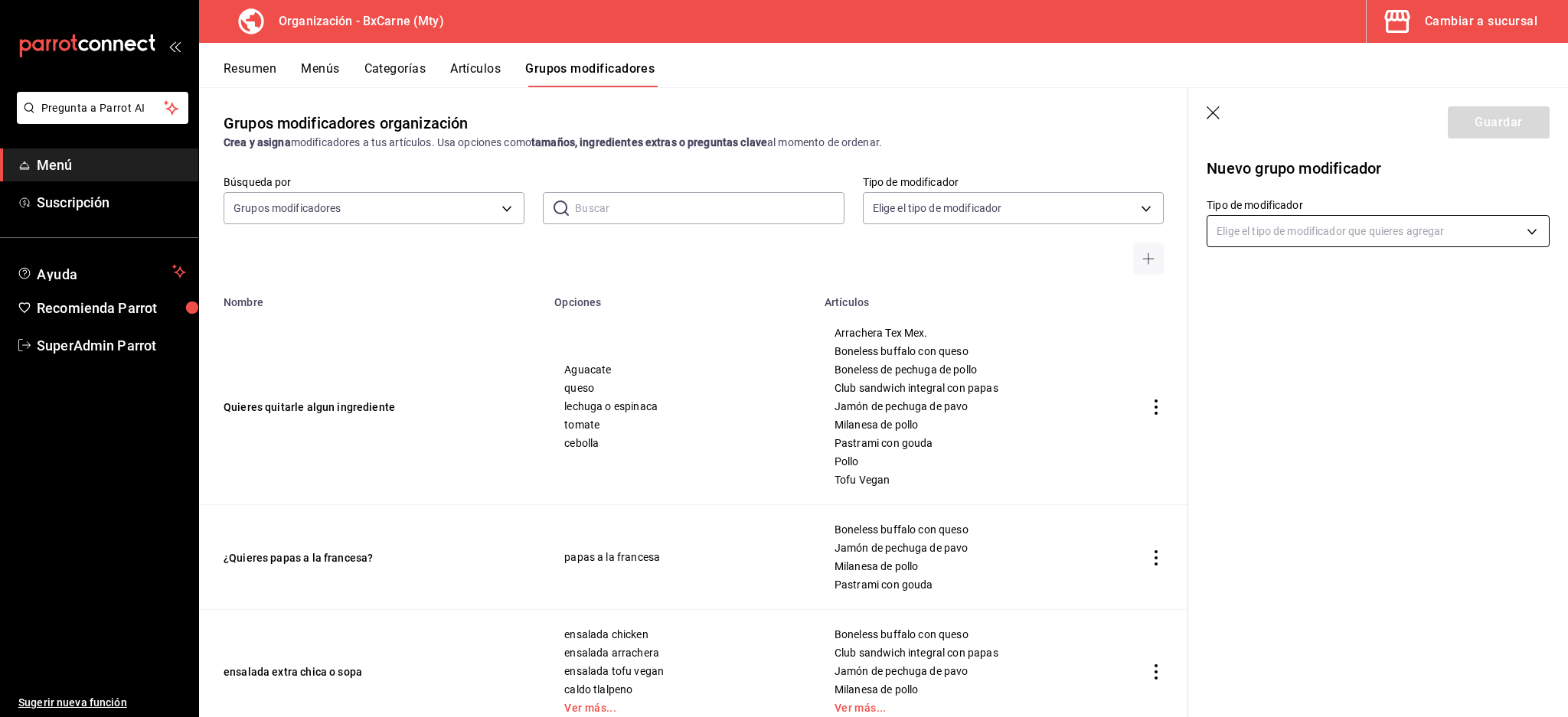
click at [1270, 236] on body "Pregunta a Parrot AI Menú Suscripción Ayuda Recomienda Parrot SuperAdmin Parrot…" at bounding box center [784, 358] width 1568 height 717
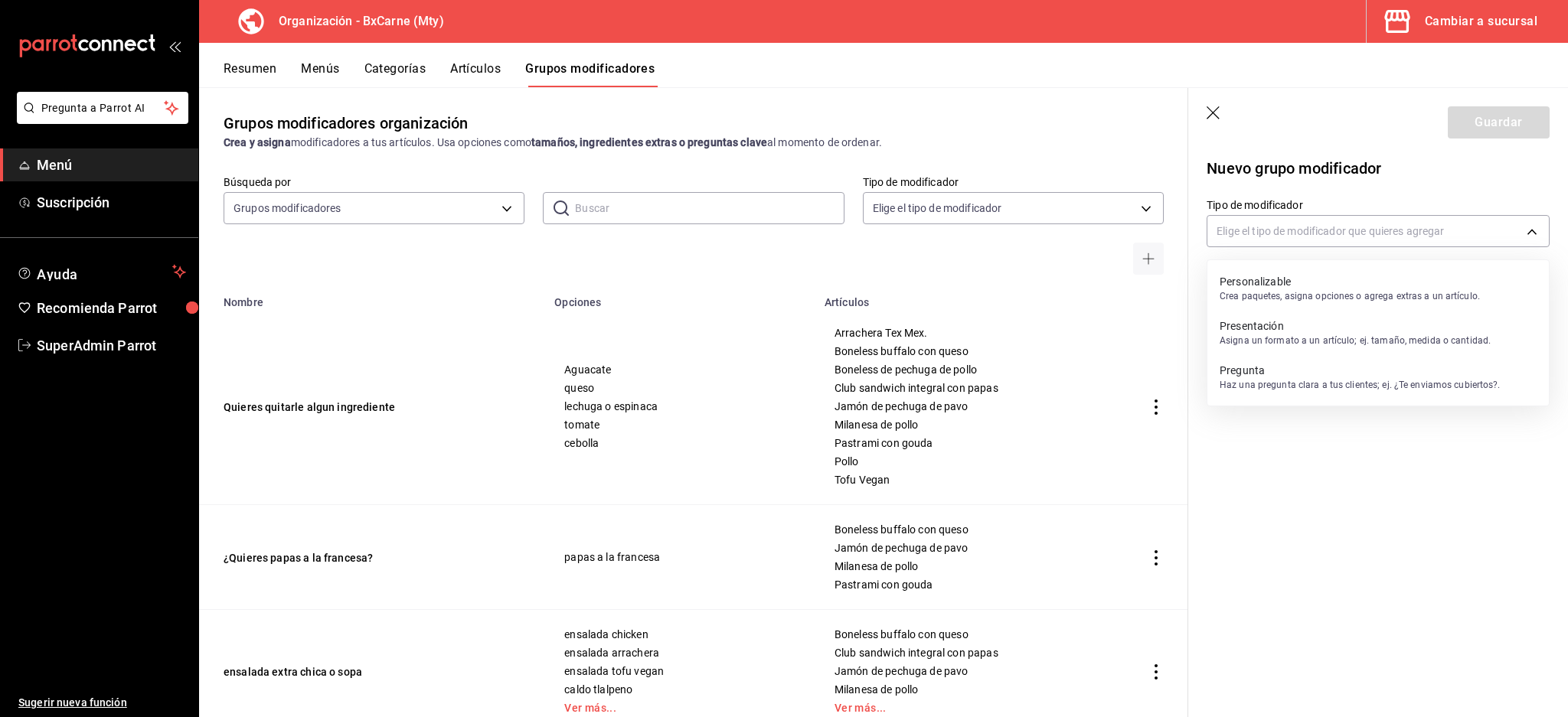
click at [1277, 276] on p "Personalizable" at bounding box center [1349, 282] width 260 height 15
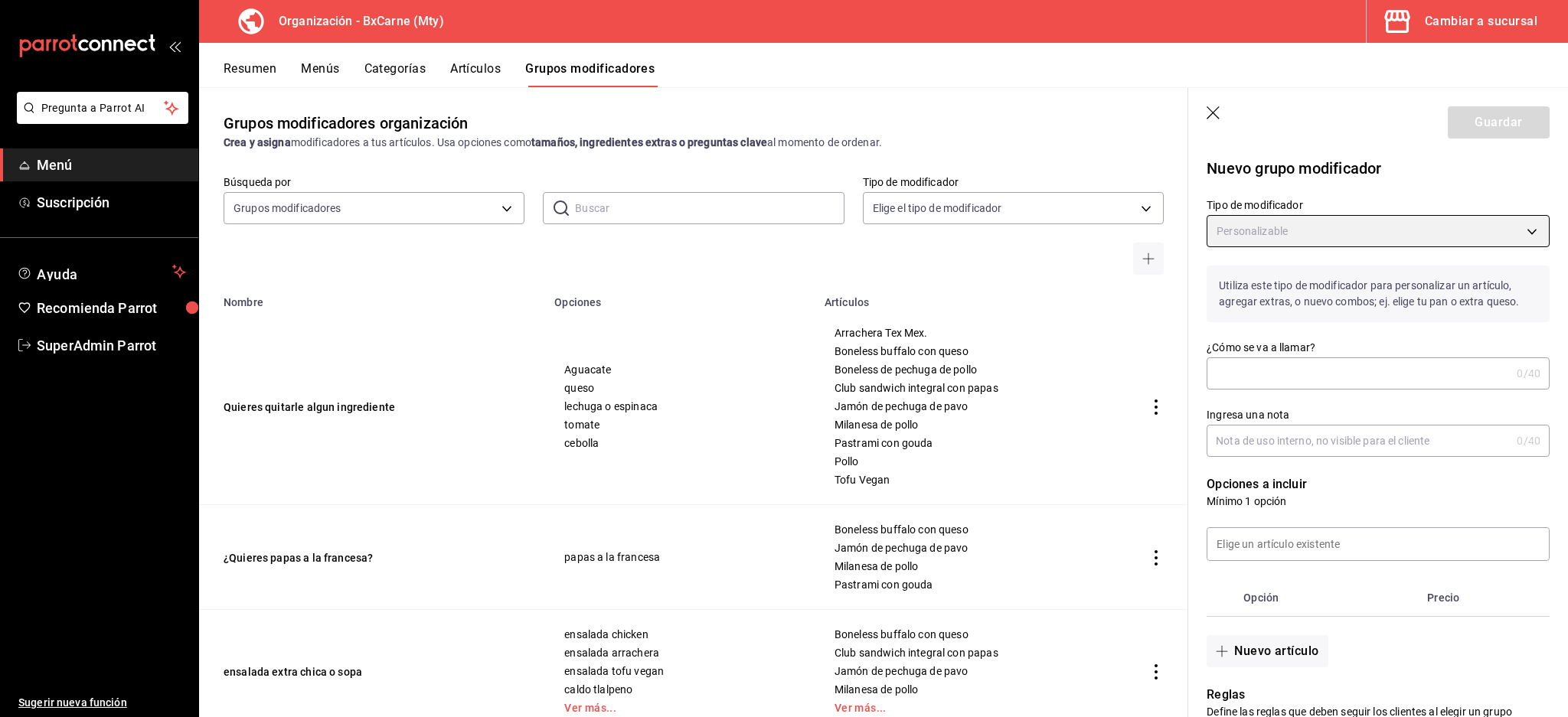
type input "CUSTOMIZABLE"
click at [1297, 377] on input "¿Cómo se va a llamar?" at bounding box center [1358, 374] width 304 height 31
type input "Q"
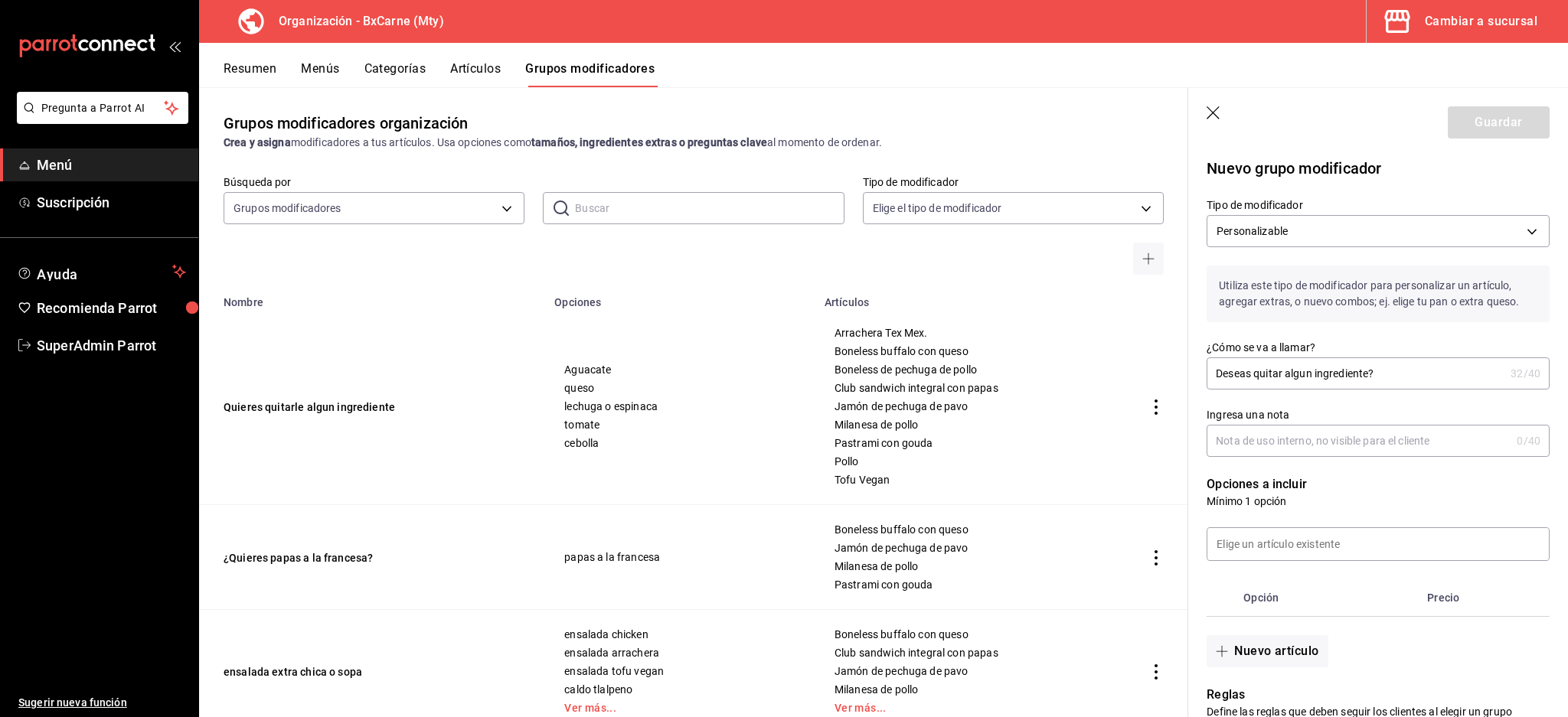
click at [1297, 377] on input "Deseas quitar algun ingrediente?" at bounding box center [1355, 374] width 298 height 31
drag, startPoint x: 1399, startPoint y: 369, endPoint x: 1284, endPoint y: 378, distance: 115.4
click at [1284, 378] on input "Deseas quitar algun ingrediente?" at bounding box center [1355, 374] width 298 height 31
click at [1213, 374] on input "Deseas quitar ingredientes?" at bounding box center [1355, 374] width 298 height 31
click at [1410, 368] on input "¿Deseas quitar ingredientes?" at bounding box center [1355, 374] width 298 height 31
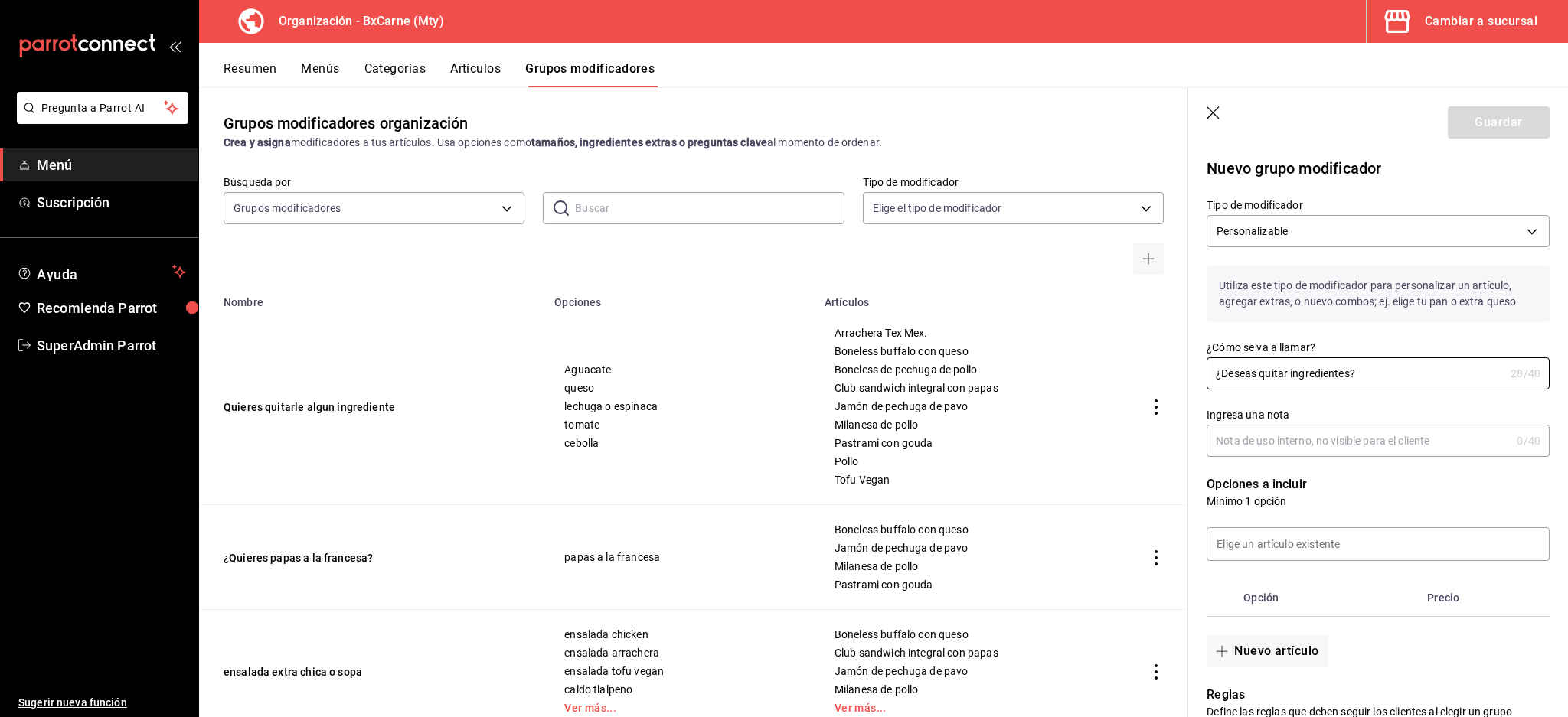
type input "¿Deseas quitar ingredientes?"
click at [1327, 459] on div "Opciones a incluir Mínimo 1 opción Opción Precio Nuevo artículo" at bounding box center [1369, 562] width 362 height 210
click at [1329, 450] on input "Ingresa una nota" at bounding box center [1358, 441] width 304 height 31
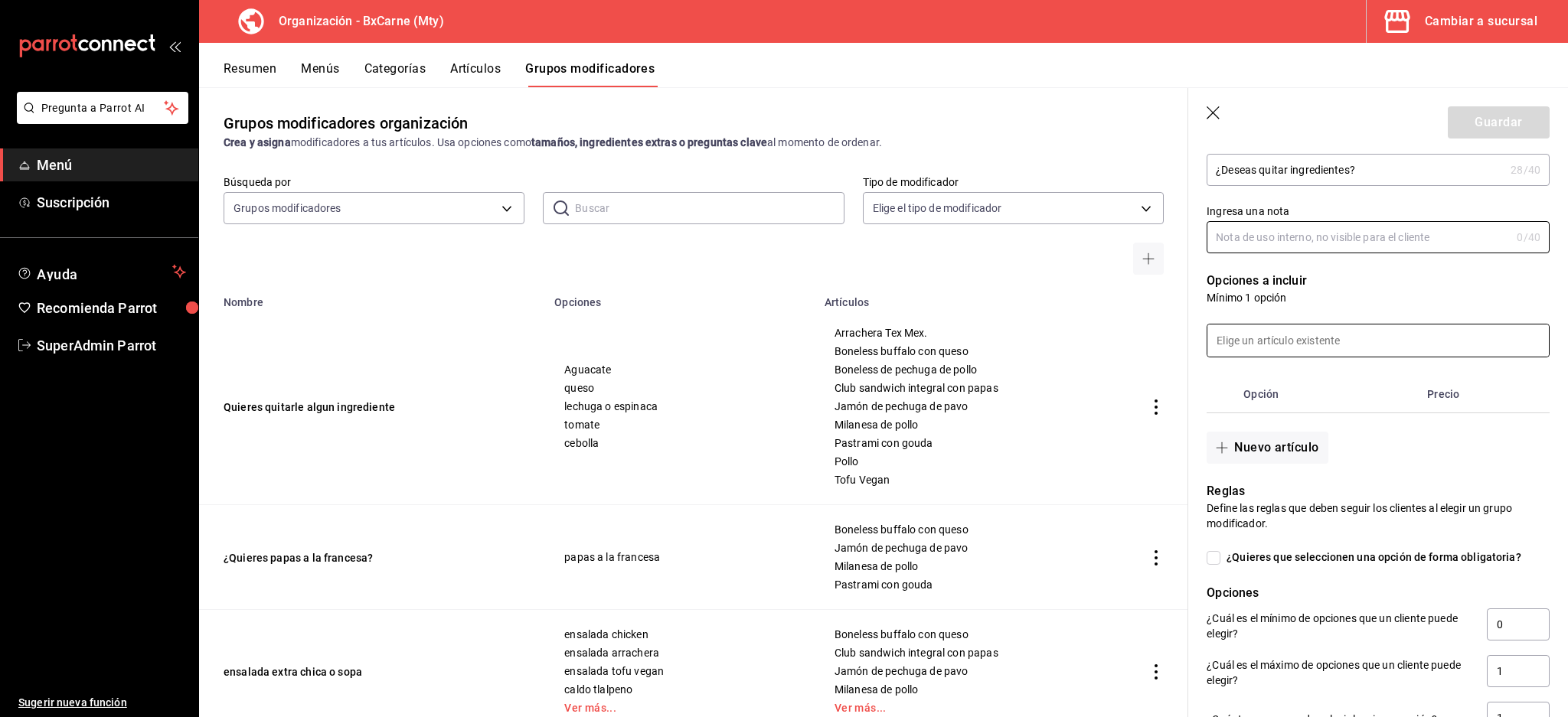
click at [1315, 330] on input at bounding box center [1378, 341] width 342 height 32
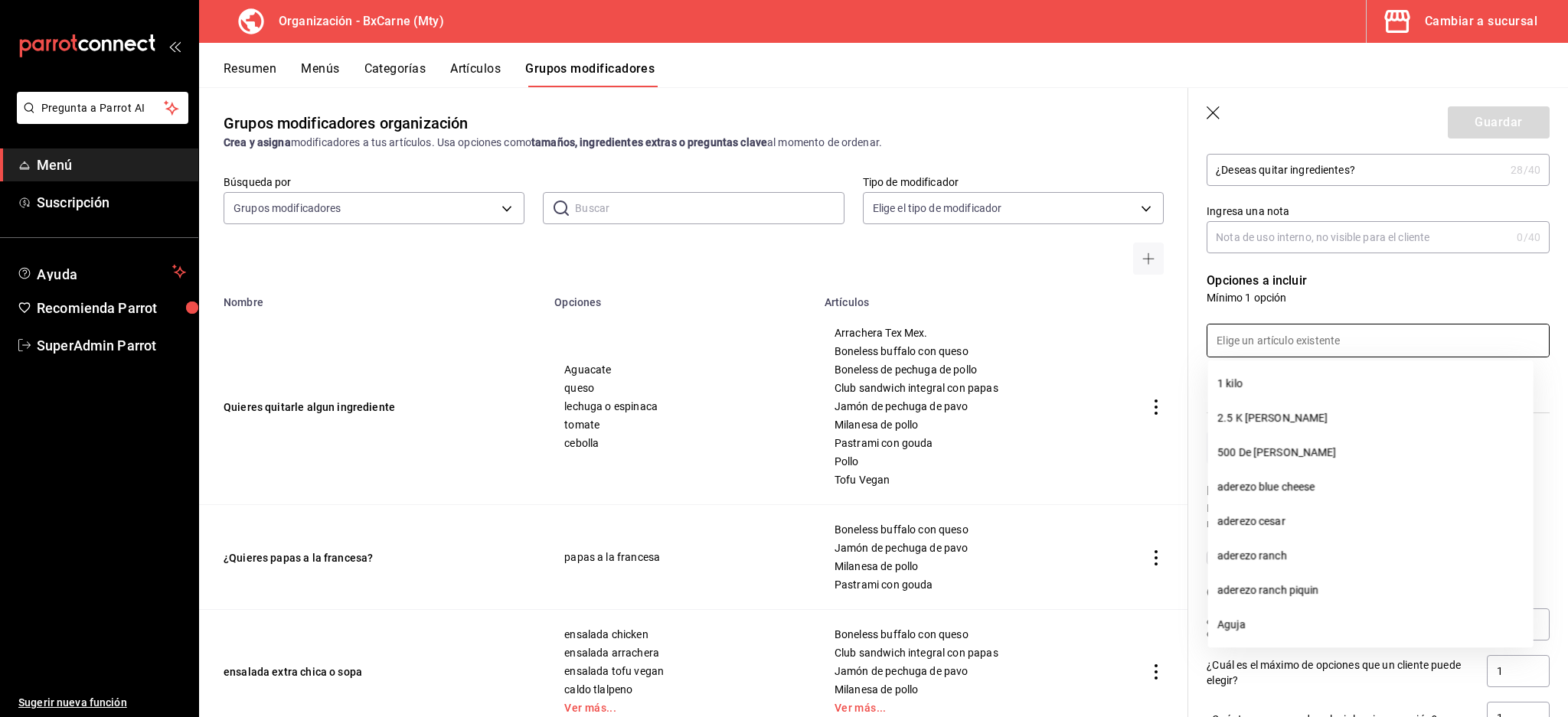
click at [1356, 291] on p "Mínimo 1 opción" at bounding box center [1378, 297] width 343 height 15
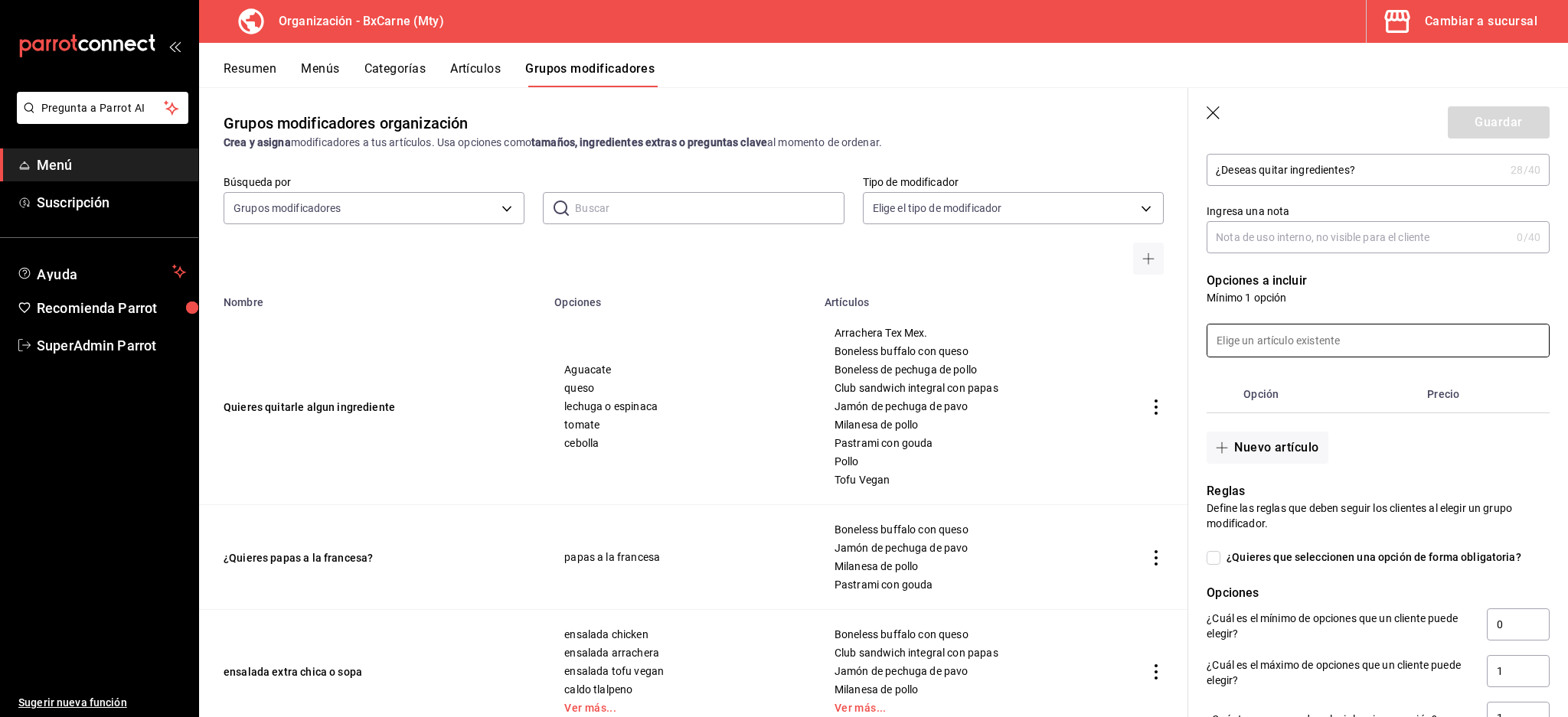
click at [1267, 339] on input at bounding box center [1378, 341] width 342 height 32
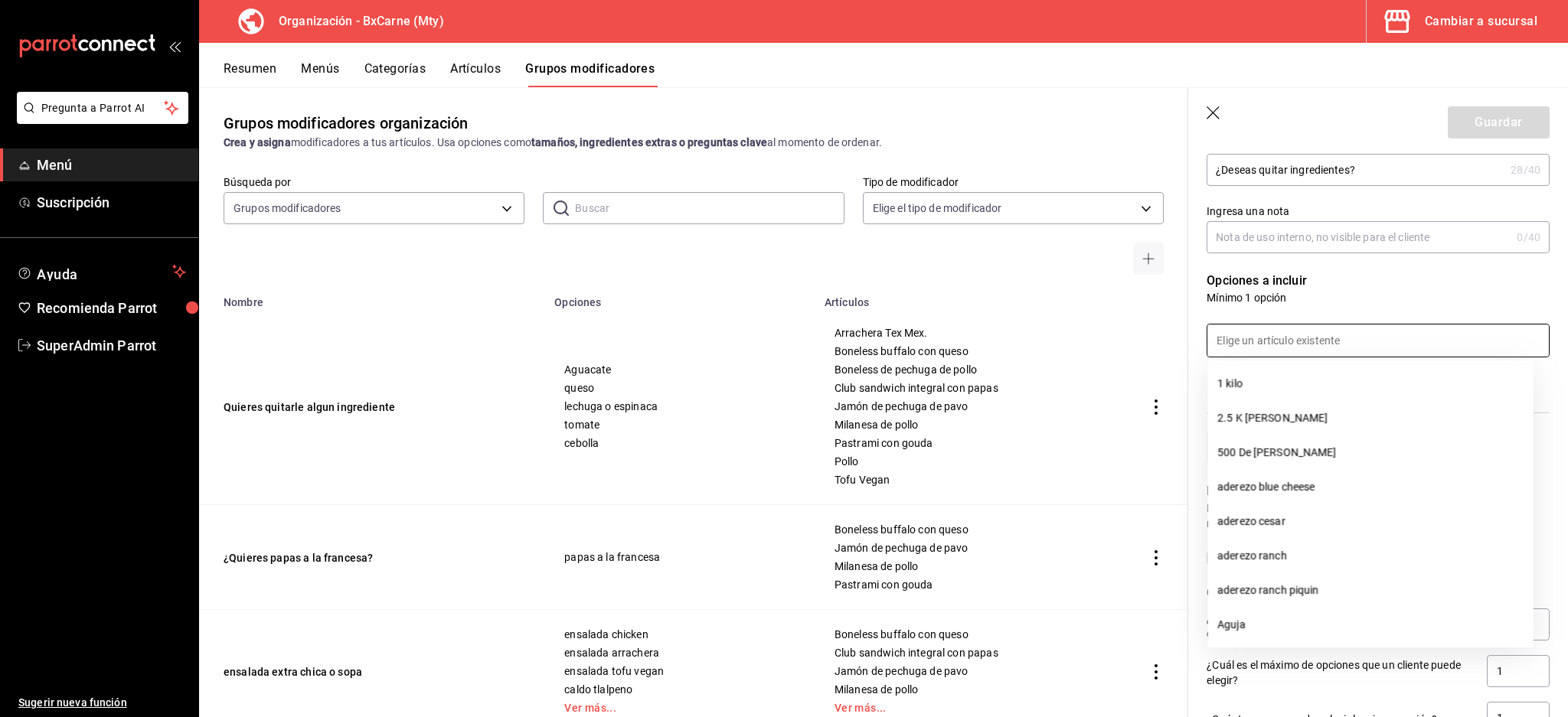
click at [1491, 279] on p "Opciones a incluir" at bounding box center [1378, 281] width 343 height 19
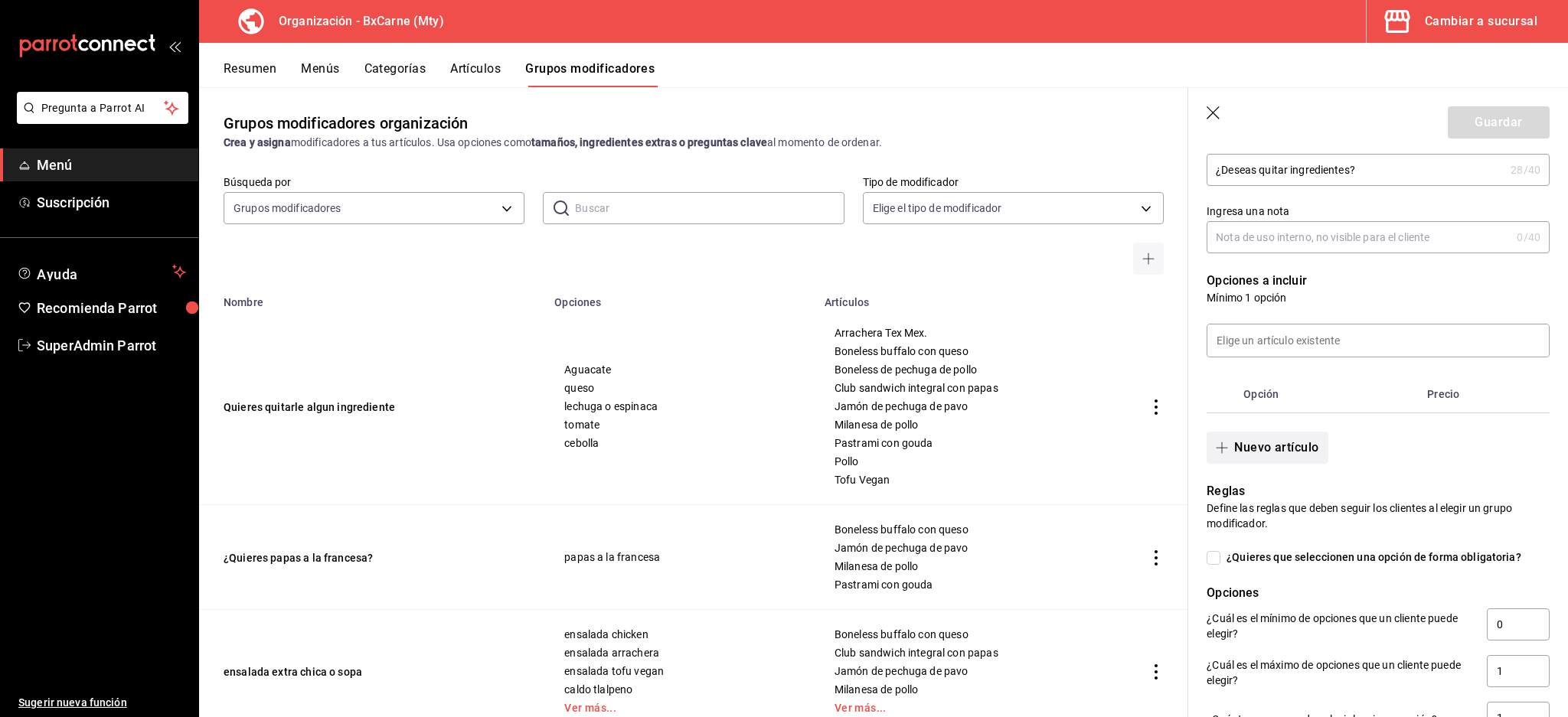
click at [1276, 448] on button "Nuevo artículo" at bounding box center [1267, 448] width 121 height 32
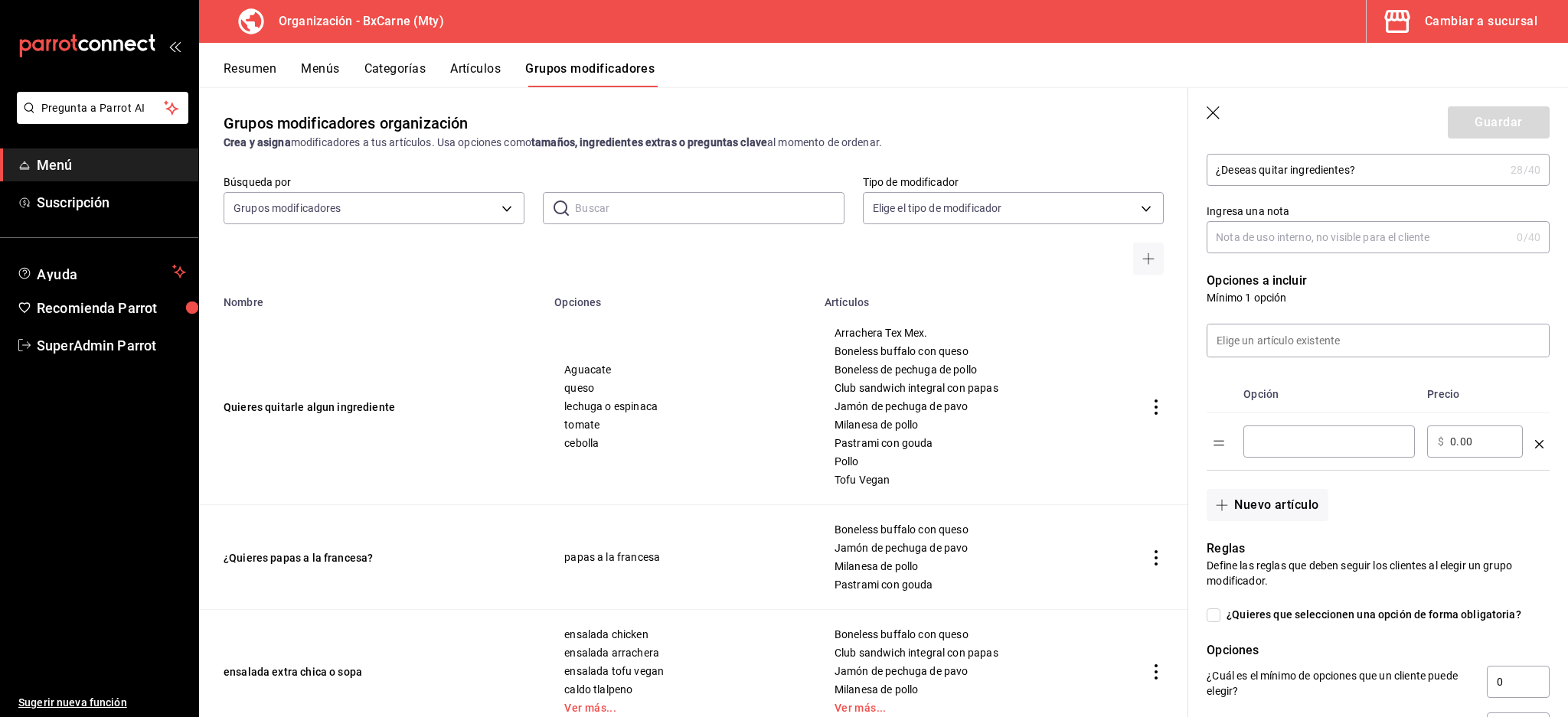
click at [1262, 434] on input "optionsTable" at bounding box center [1329, 442] width 150 height 15
type input "Aguacate"
click at [1244, 525] on div "Reglas Define las reglas que deben seguir los clientes al elegir un grupo modif…" at bounding box center [1369, 658] width 362 height 273
click at [1246, 507] on button "Nuevo artículo" at bounding box center [1267, 505] width 121 height 32
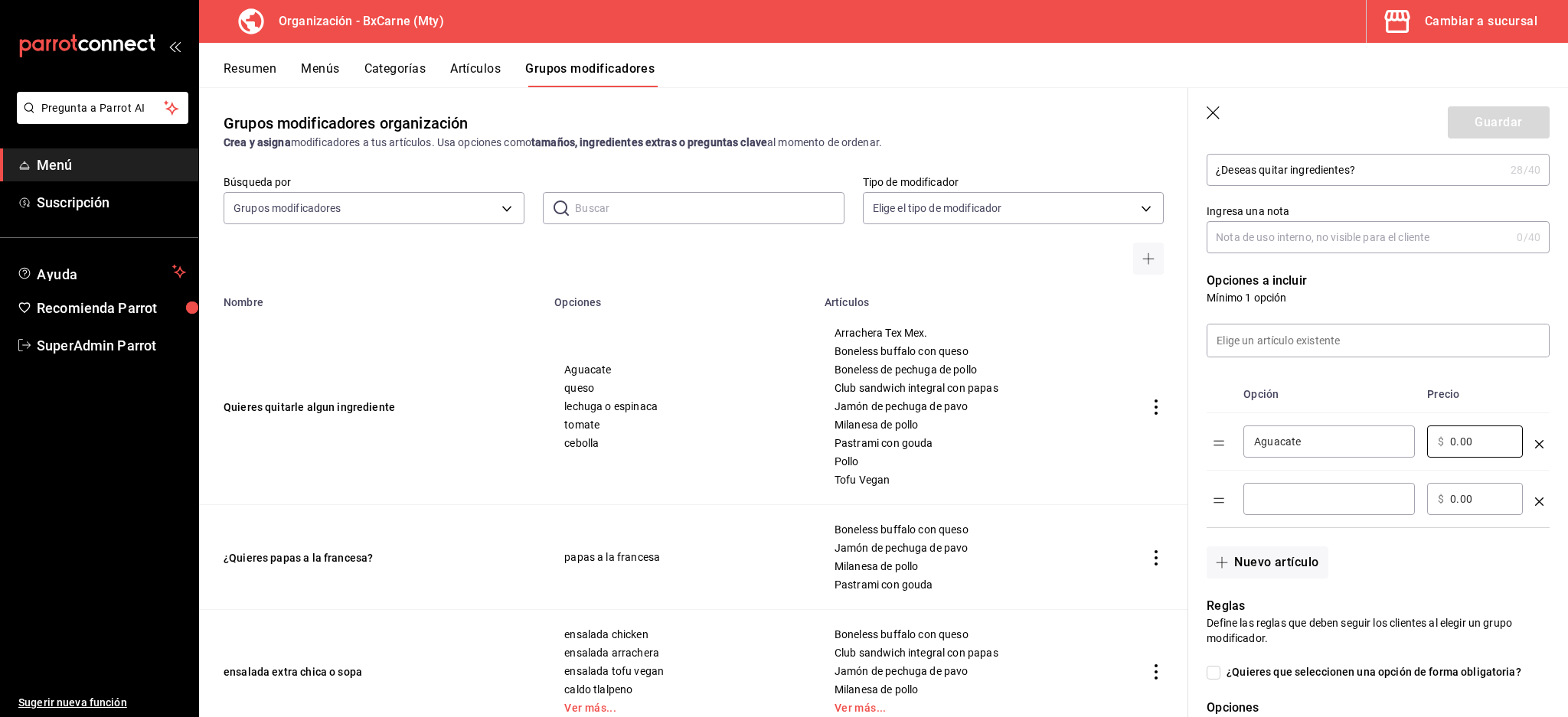
drag, startPoint x: 1487, startPoint y: 438, endPoint x: 1307, endPoint y: 441, distance: 180.0
click at [1307, 441] on tr "Aguacate ​ ​ $ 0.00 ​" at bounding box center [1378, 442] width 343 height 57
type input "2.00"
click at [1291, 489] on div "​" at bounding box center [1329, 499] width 172 height 32
type input "Queso"
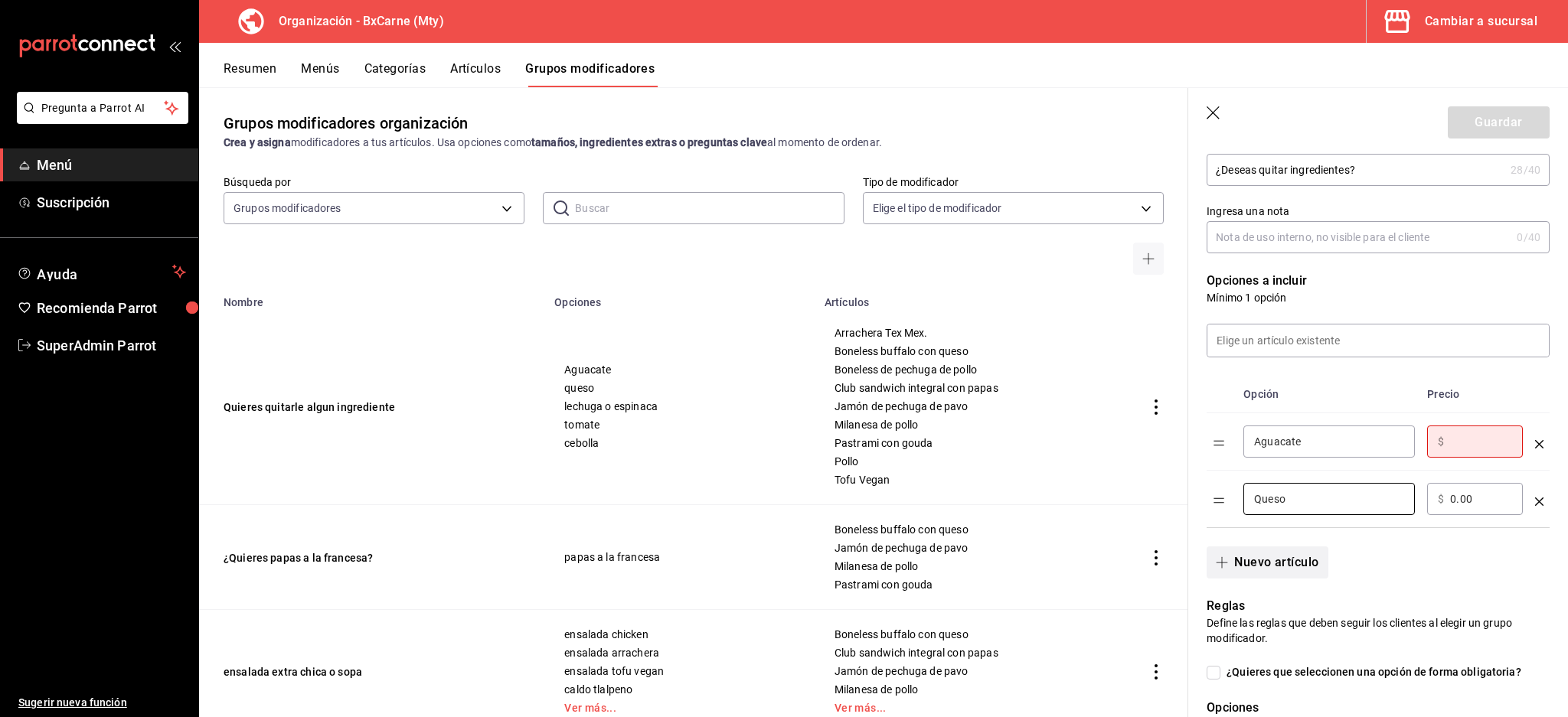
click at [1272, 548] on button "Nuevo artículo" at bounding box center [1267, 562] width 121 height 32
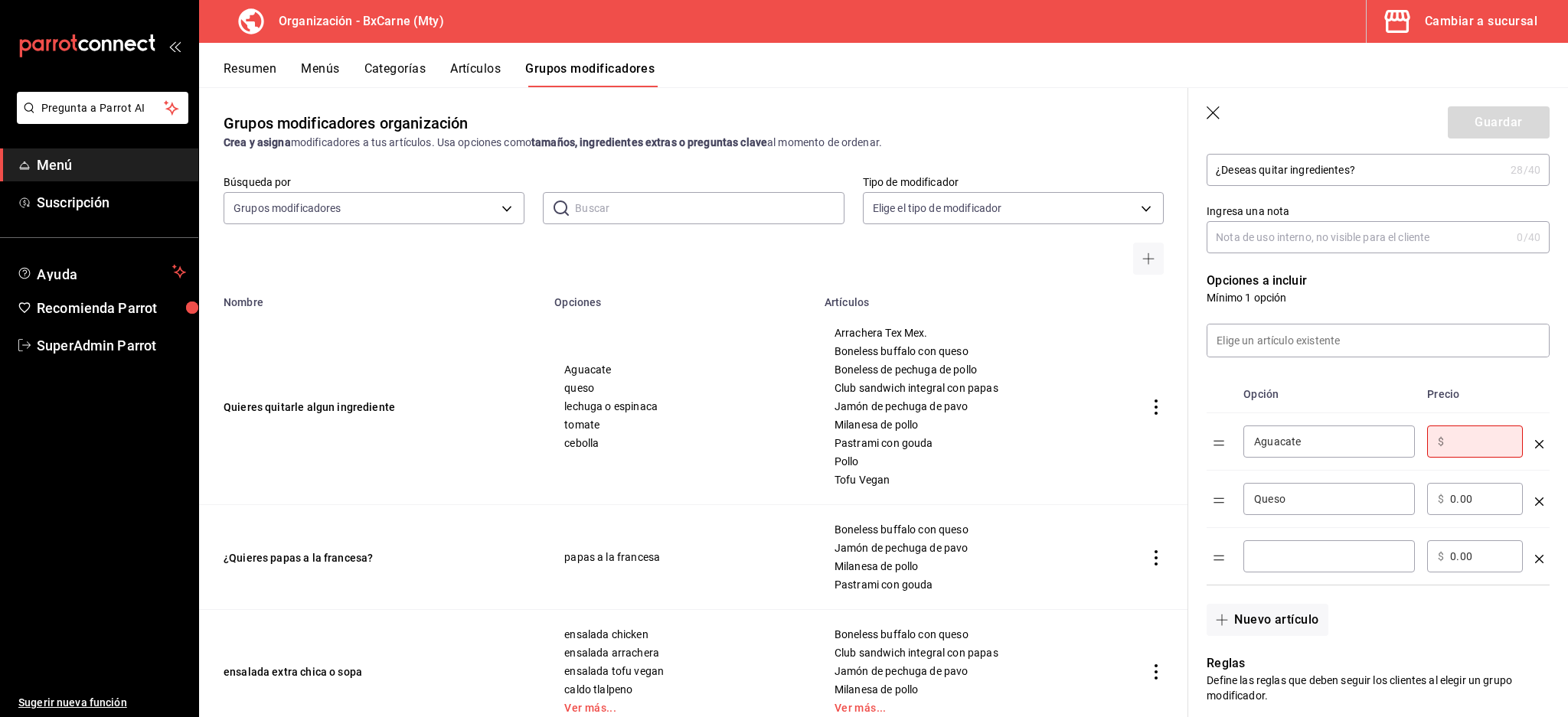
click at [1270, 568] on div "​" at bounding box center [1329, 556] width 172 height 32
type input "Lechuga o Espinaca"
click at [1276, 621] on button "Nuevo artículo" at bounding box center [1267, 620] width 121 height 32
click at [1282, 607] on input "optionsTable" at bounding box center [1329, 614] width 150 height 15
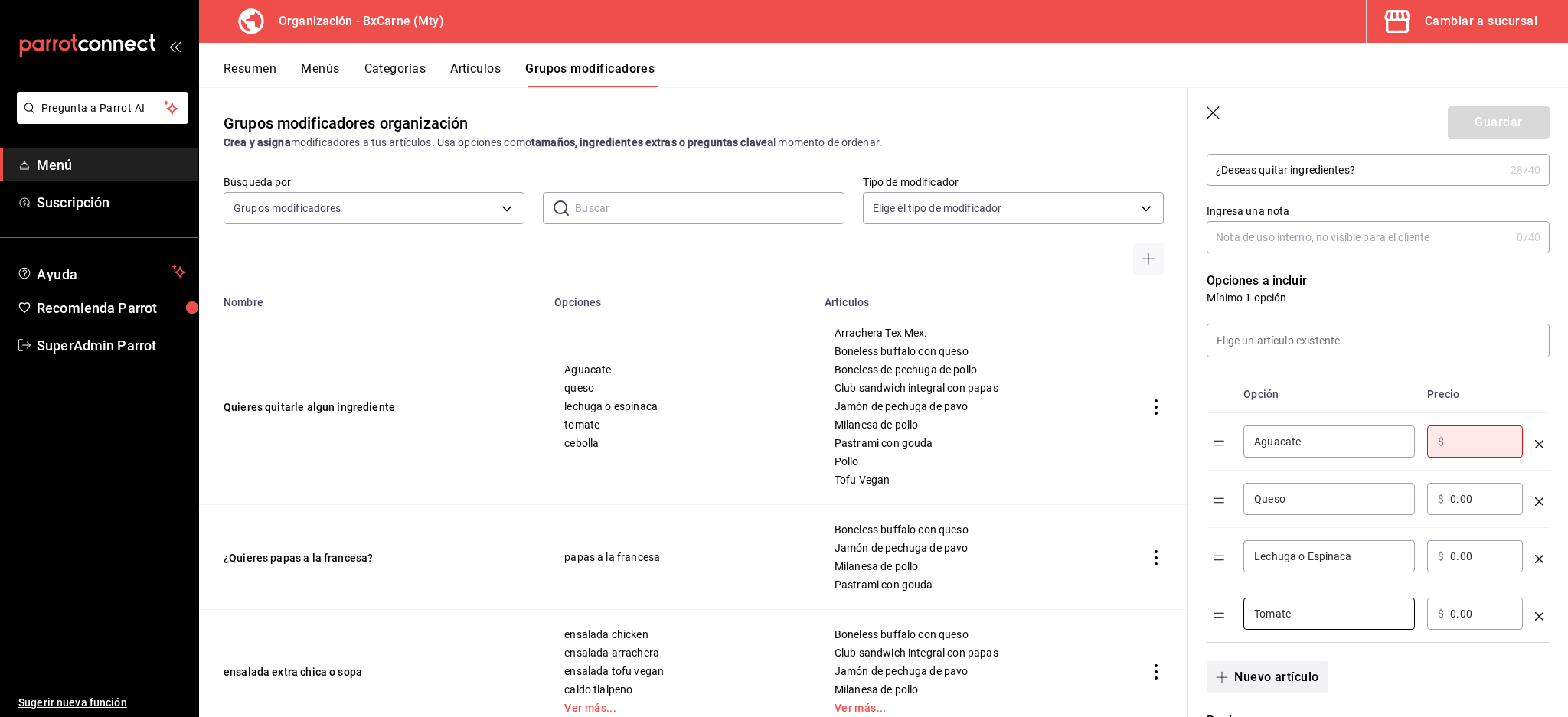
type input "Tomate"
click at [1255, 684] on button "Nuevo artículo" at bounding box center [1267, 678] width 121 height 32
click at [1463, 439] on input "optionsTable" at bounding box center [1481, 442] width 62 height 15
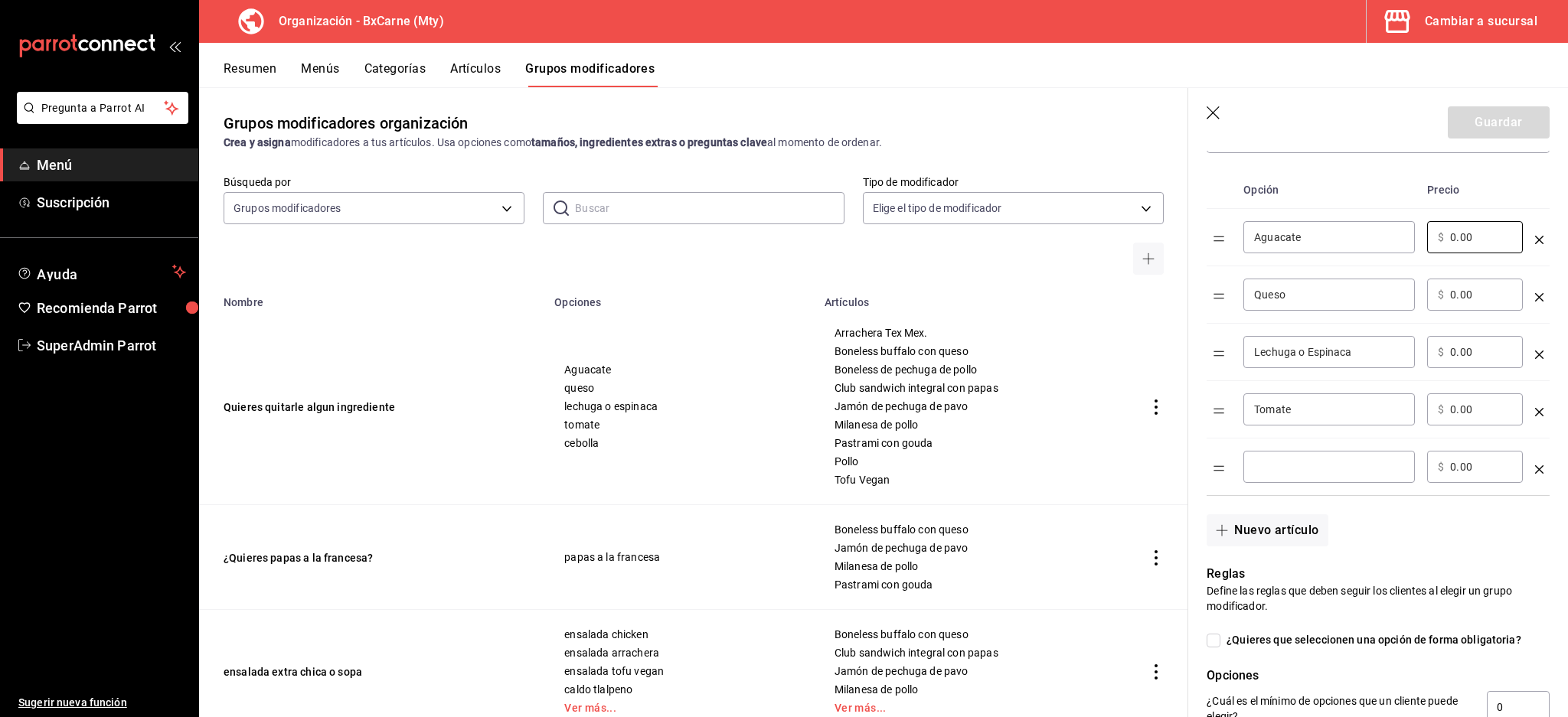
type input "0.00"
click at [1279, 470] on input "optionsTable" at bounding box center [1329, 467] width 150 height 15
type input "Cebolla"
click at [1495, 540] on div "Nuevo artículo" at bounding box center [1369, 521] width 362 height 50
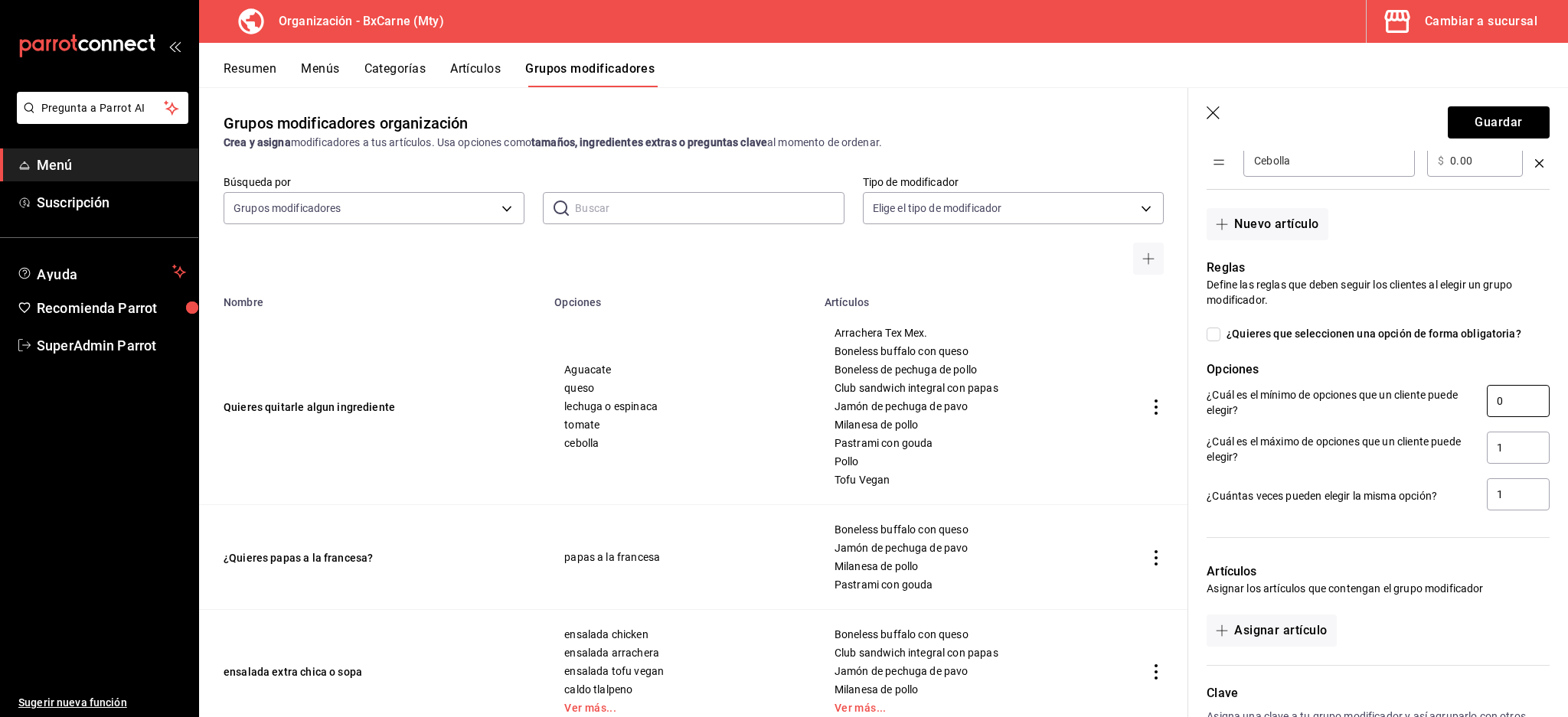
drag, startPoint x: 1507, startPoint y: 399, endPoint x: 1380, endPoint y: 396, distance: 127.0
click at [1382, 396] on div "¿Cuál es el mínimo de opciones que un cliente puede elegir? 0" at bounding box center [1378, 402] width 343 height 35
click at [1507, 461] on input "1" at bounding box center [1518, 448] width 63 height 32
click at [1508, 448] on input "1" at bounding box center [1518, 448] width 63 height 32
drag, startPoint x: 1498, startPoint y: 449, endPoint x: 1376, endPoint y: 448, distance: 122.0
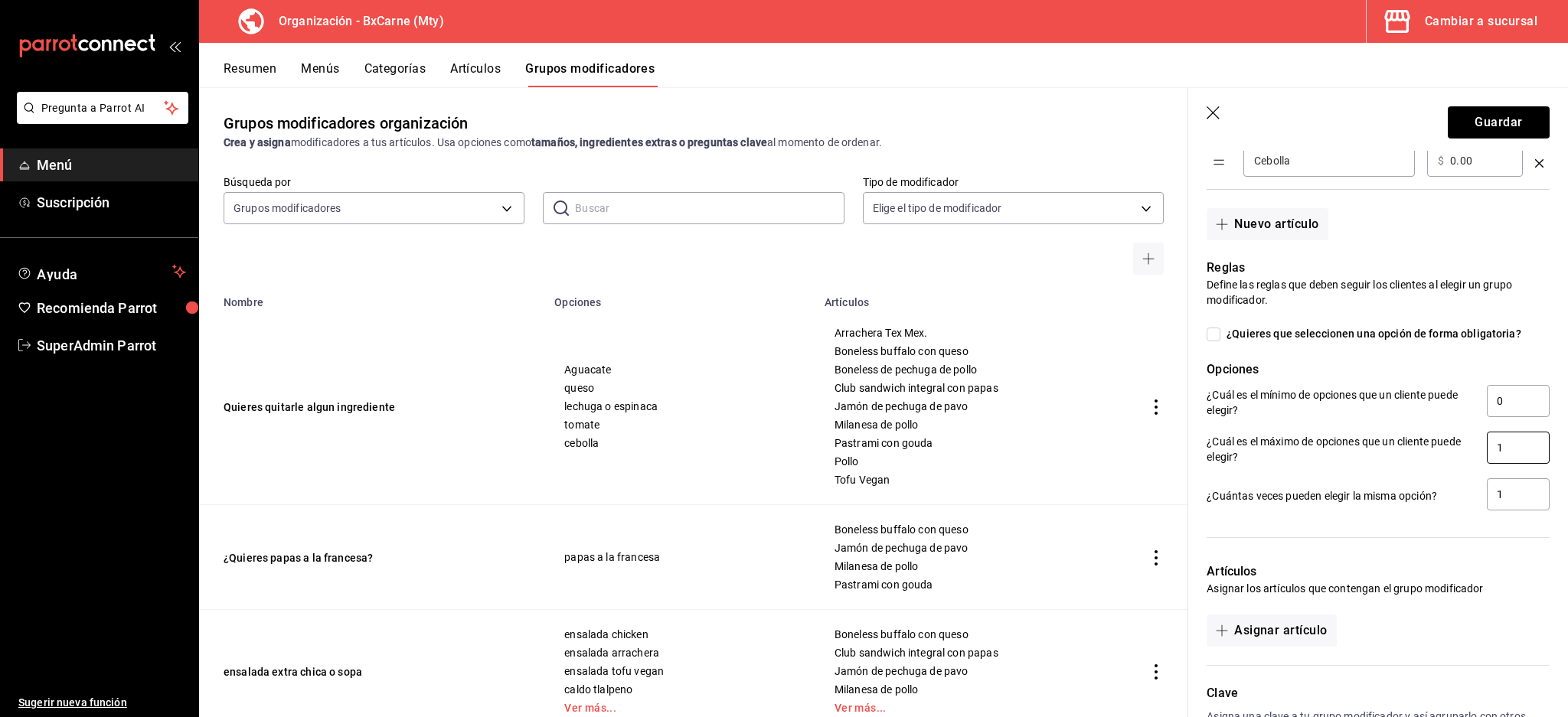
click at [1376, 448] on div "¿Cuál es el máximo de opciones que un cliente puede elegir? 1" at bounding box center [1378, 449] width 343 height 35
type input "5"
drag, startPoint x: 1505, startPoint y: 498, endPoint x: 1468, endPoint y: 493, distance: 37.3
click at [1501, 497] on input "1" at bounding box center [1518, 494] width 63 height 32
click at [1380, 494] on p "¿Cuántas veces pueden elegir la misma opción?" at bounding box center [1340, 496] width 268 height 15
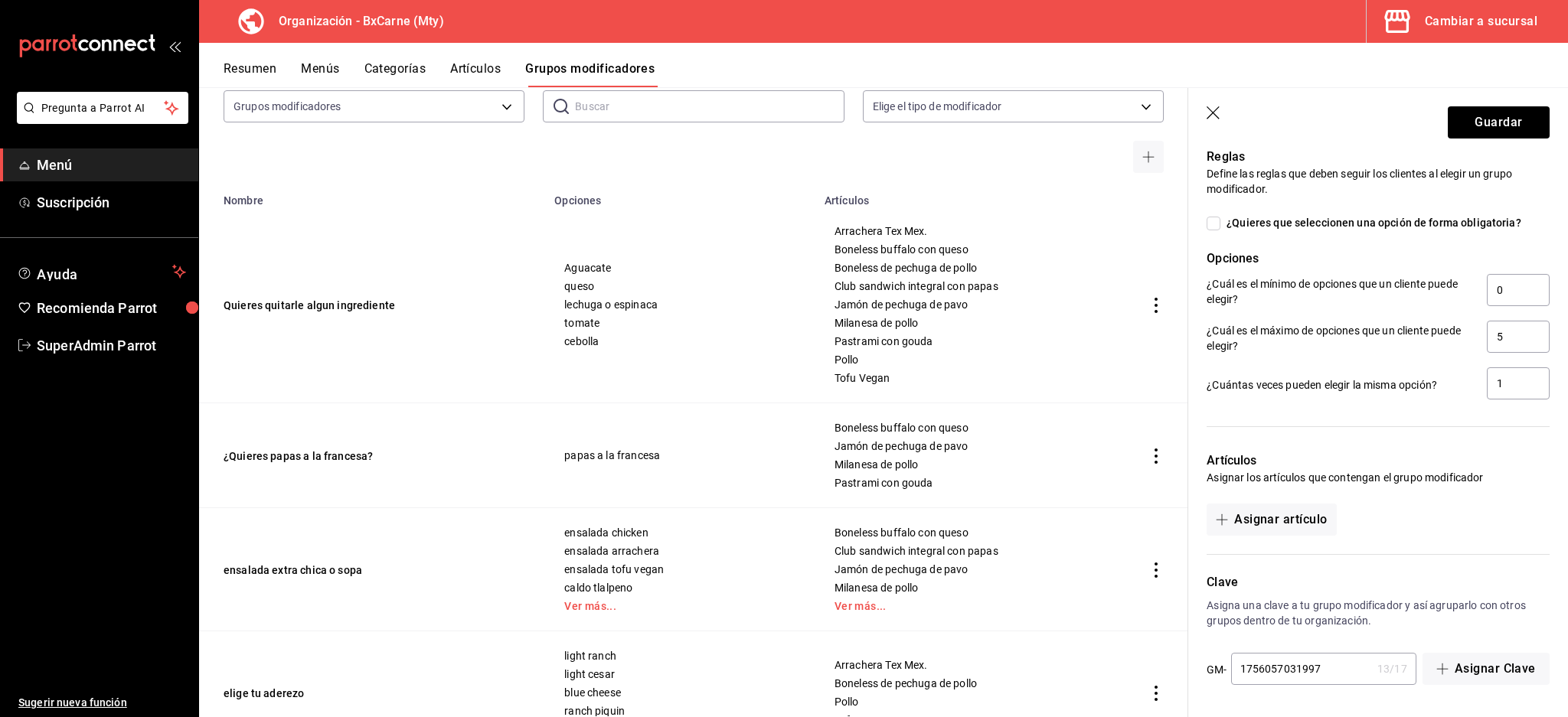
scroll to position [0, 0]
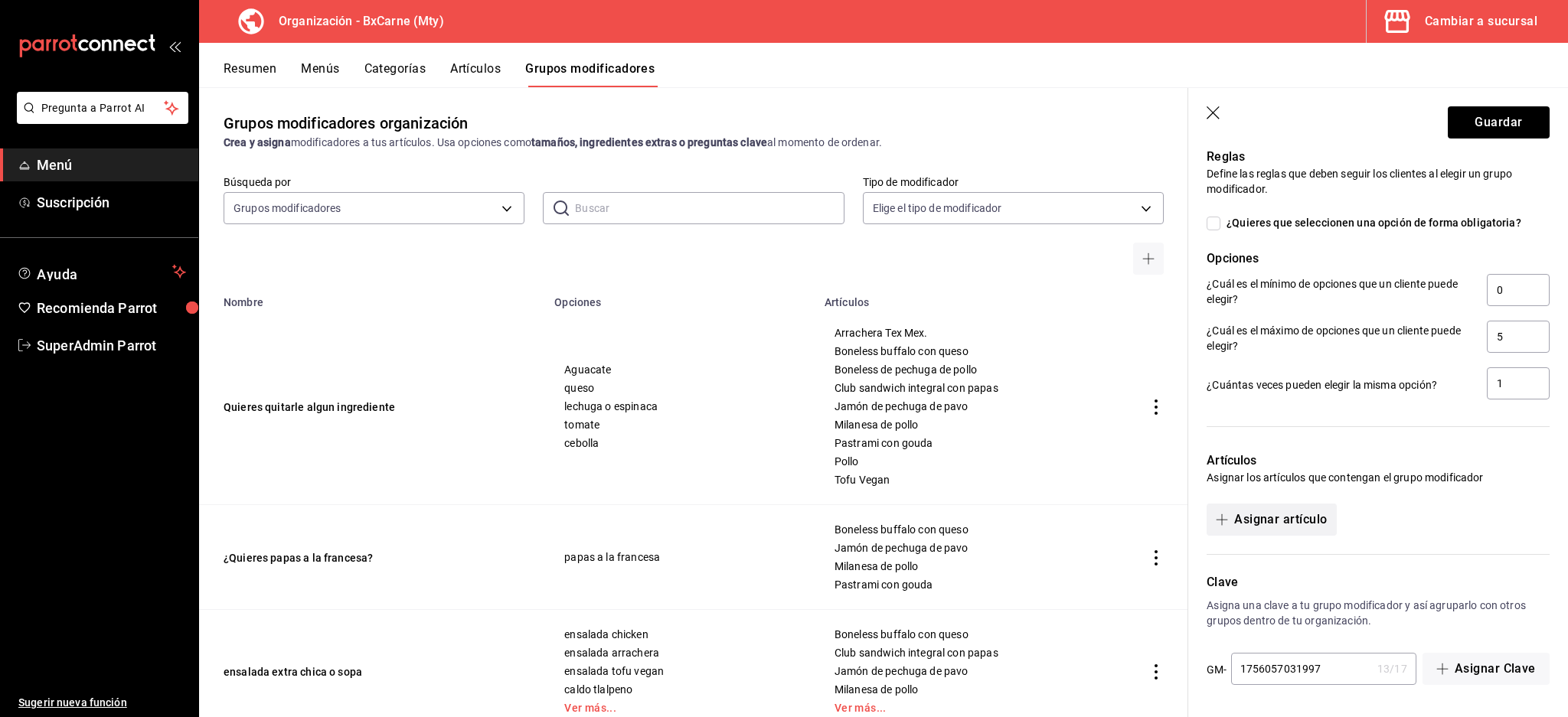
click at [1257, 519] on button "Asignar artículo" at bounding box center [1270, 520] width 129 height 32
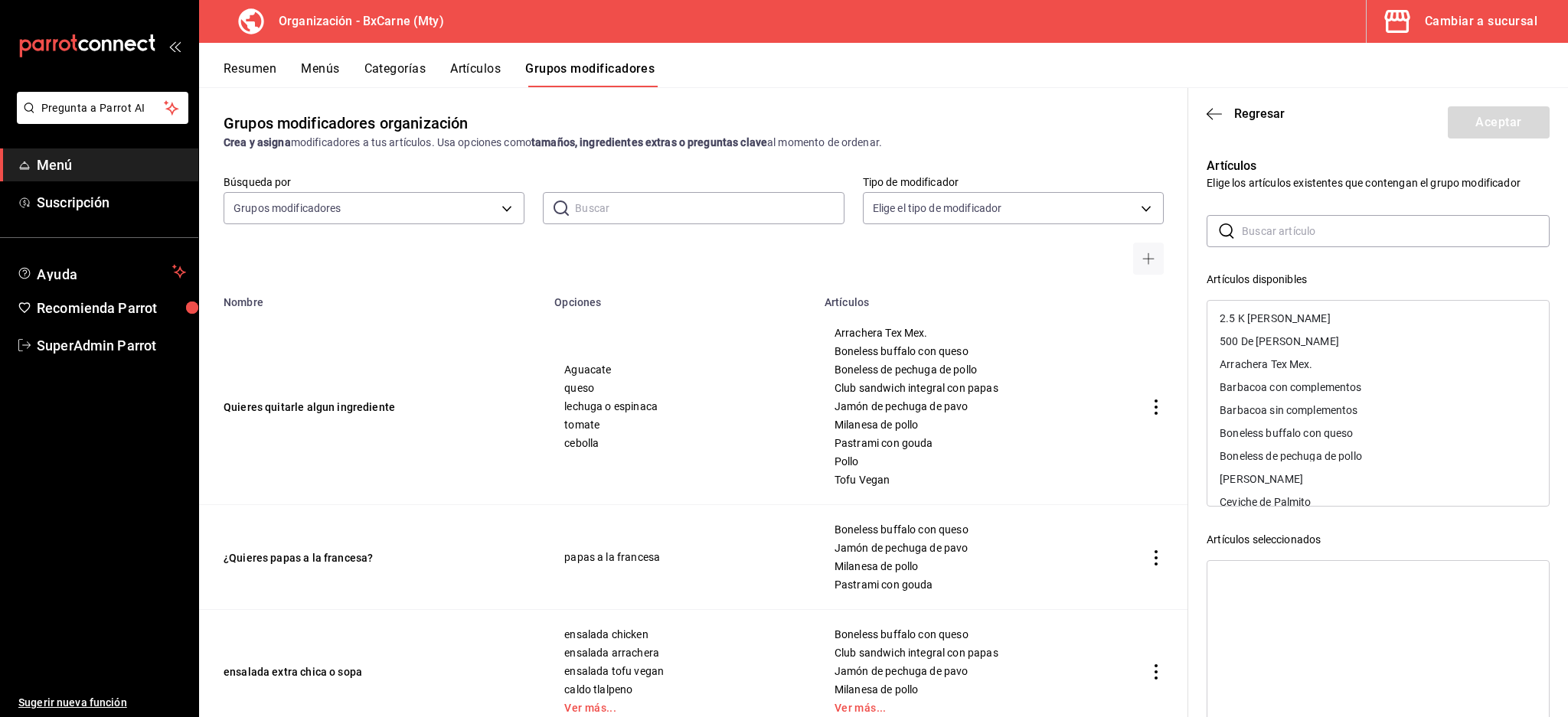
click at [1280, 222] on input "text" at bounding box center [1396, 231] width 308 height 31
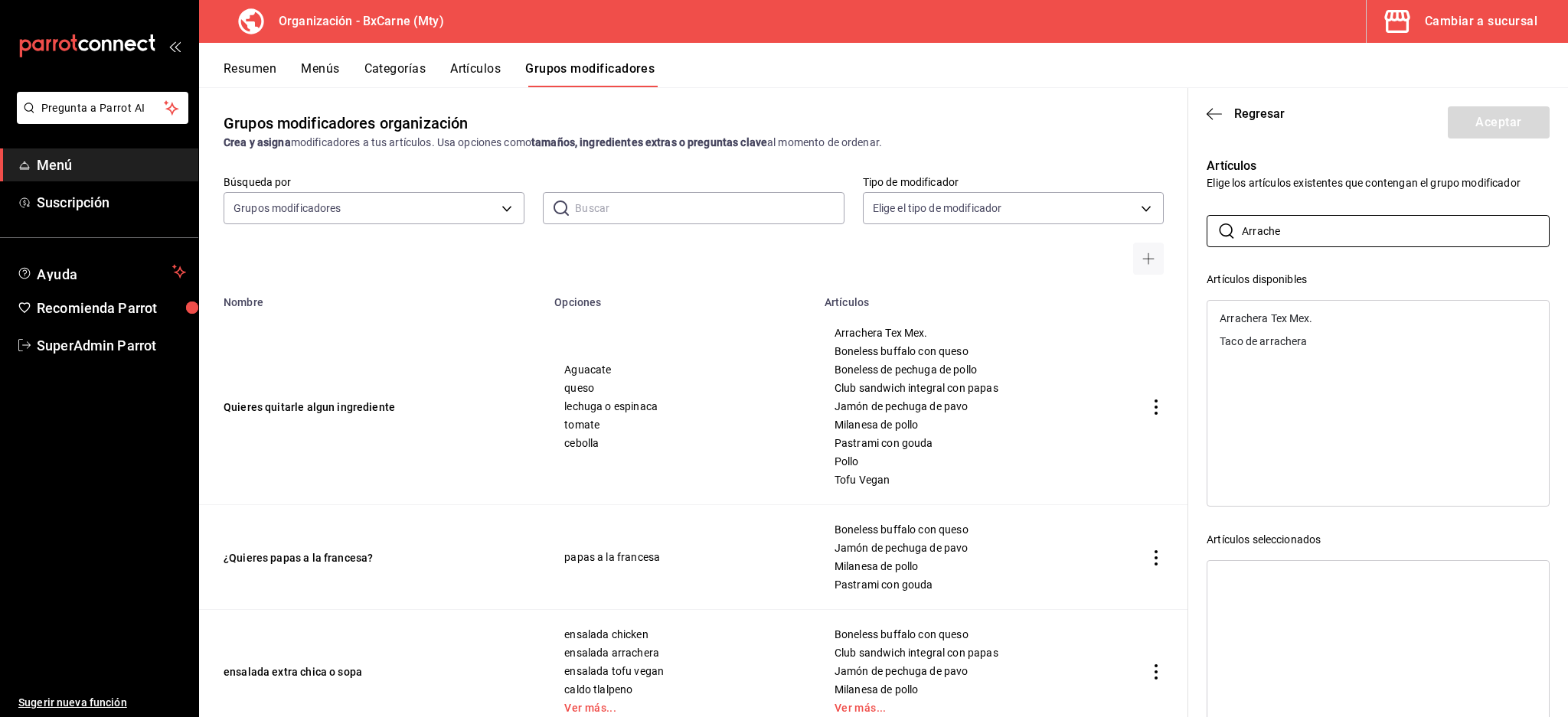
click at [1298, 315] on div "Arrachera Tex Mex." at bounding box center [1266, 318] width 93 height 11
drag, startPoint x: 1293, startPoint y: 229, endPoint x: 790, endPoint y: 216, distance: 503.2
click at [790, 216] on main "Grupos modificadores organización Crea y asigna modificadores a tus artículos. …" at bounding box center [883, 402] width 1369 height 630
drag, startPoint x: 966, startPoint y: 349, endPoint x: 825, endPoint y: 361, distance: 141.5
click at [834, 361] on div "Arrachera Tex Mex. Boneless buffalo con queso Boneless de pechuga de pollo Club…" at bounding box center [970, 406] width 272 height 159
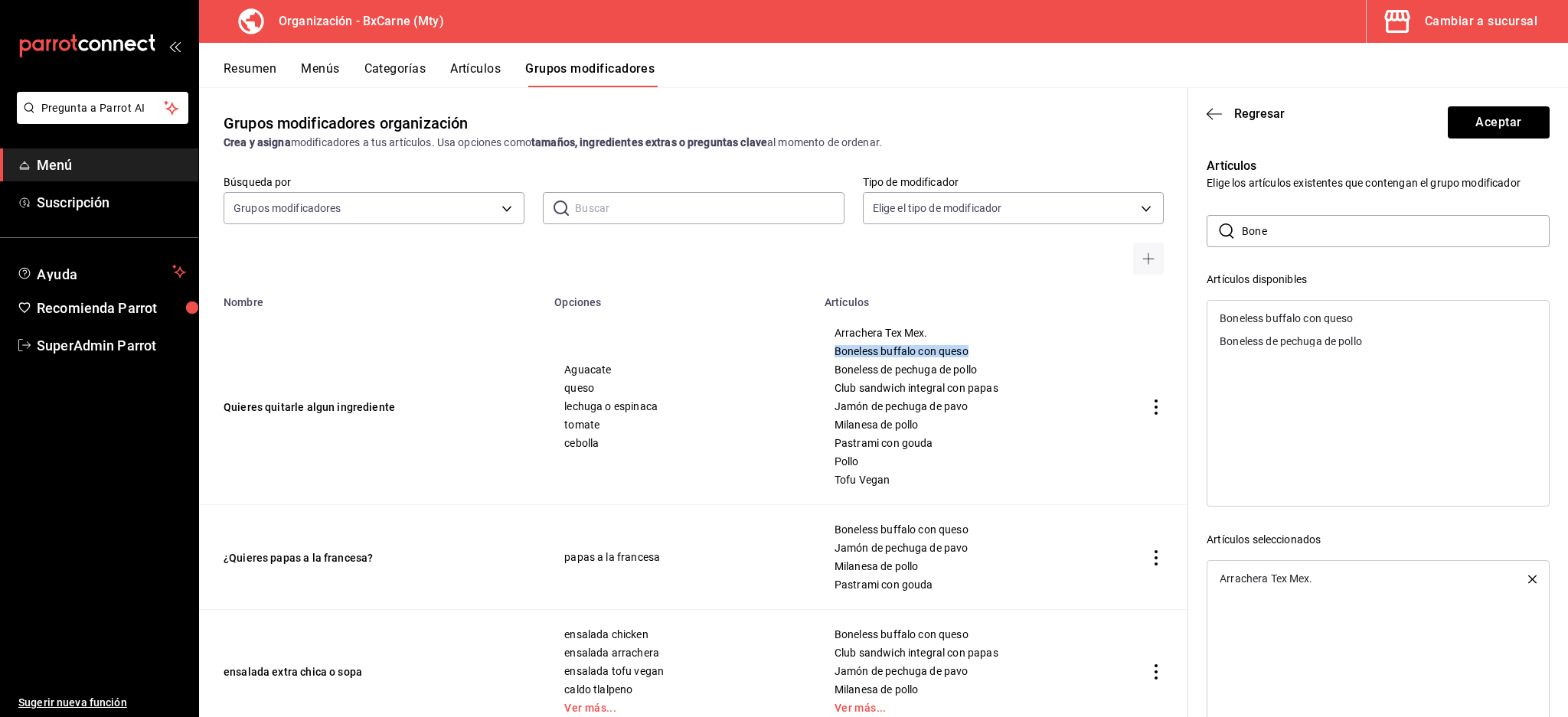
copy span "Boneless buffalo con queso"
drag, startPoint x: 1304, startPoint y: 246, endPoint x: 1108, endPoint y: 219, distance: 197.9
click at [1108, 219] on main "Grupos modificadores organización Crea y asigna modificadores a tus artículos. …" at bounding box center [883, 402] width 1369 height 630
paste input "less buffalo con queso"
drag, startPoint x: 1404, startPoint y: 229, endPoint x: 1283, endPoint y: 212, distance: 122.2
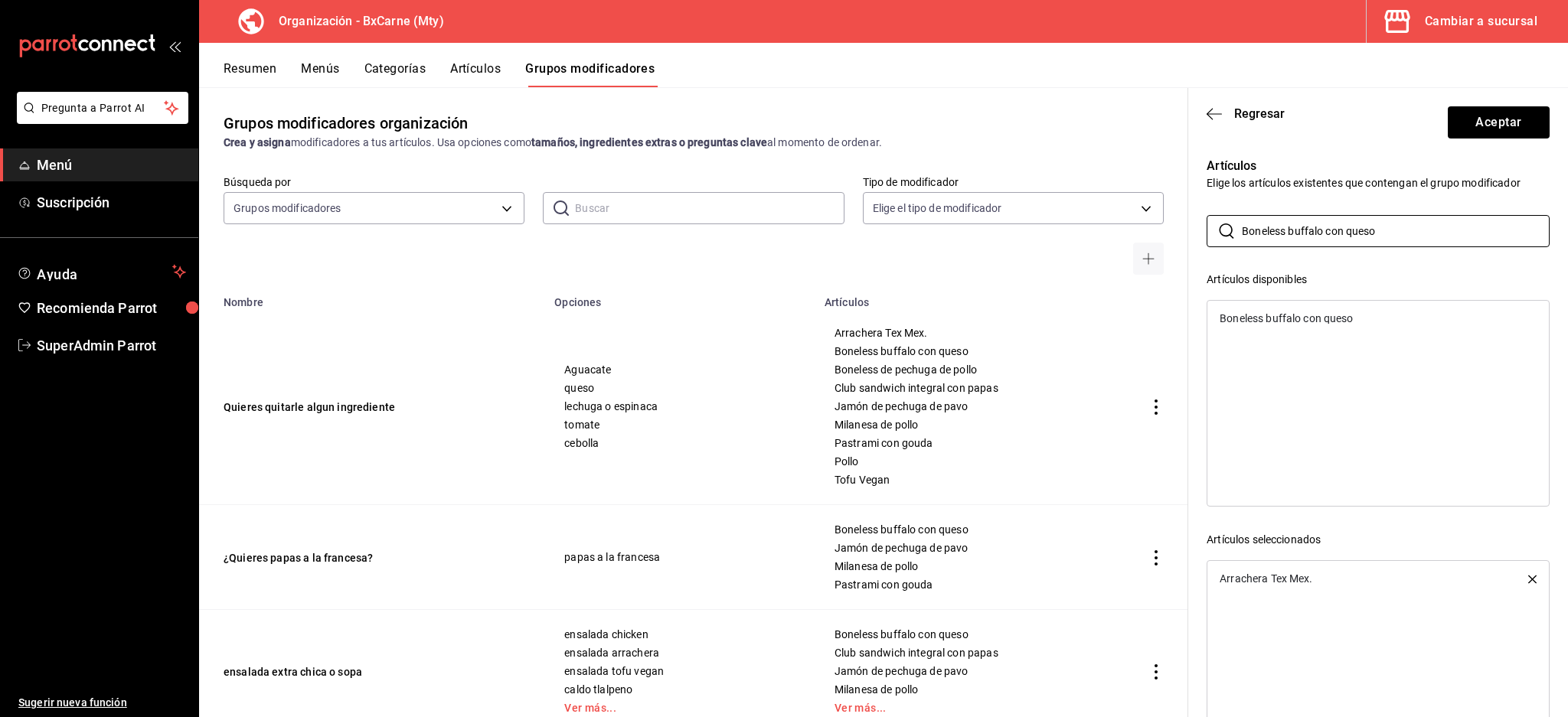
click at [1283, 212] on div "Artículos Elige los artículos existentes que contengan el grupo modificador ​ B…" at bounding box center [1369, 450] width 362 height 623
click at [1266, 316] on div "Boneless buffalo con queso" at bounding box center [1286, 318] width 133 height 11
click at [1267, 325] on div "Boneless de pechuga de pollo" at bounding box center [1378, 318] width 342 height 23
click at [927, 382] on span "Club sandwich integral con papas" at bounding box center [970, 388] width 270 height 11
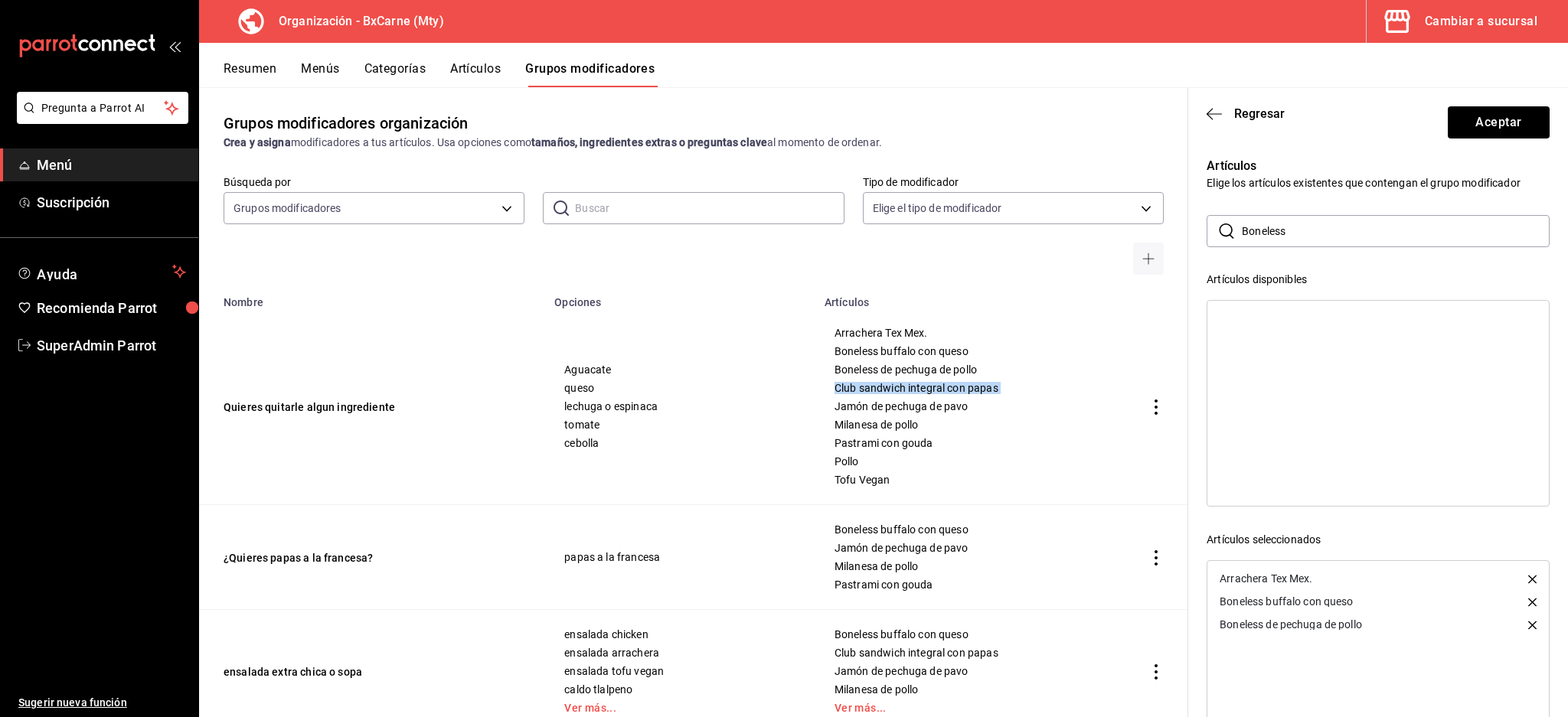
click at [927, 382] on span "Club sandwich integral con papas" at bounding box center [970, 388] width 270 height 11
copy span "Club sandwich integral con papas"
click at [1319, 216] on input "Boneless" at bounding box center [1396, 231] width 308 height 31
drag, startPoint x: 1166, startPoint y: 234, endPoint x: 1020, endPoint y: 265, distance: 149.3
click at [855, 234] on main "Grupos modificadores organización Crea y asigna modificadores a tus artículos. …" at bounding box center [883, 402] width 1369 height 630
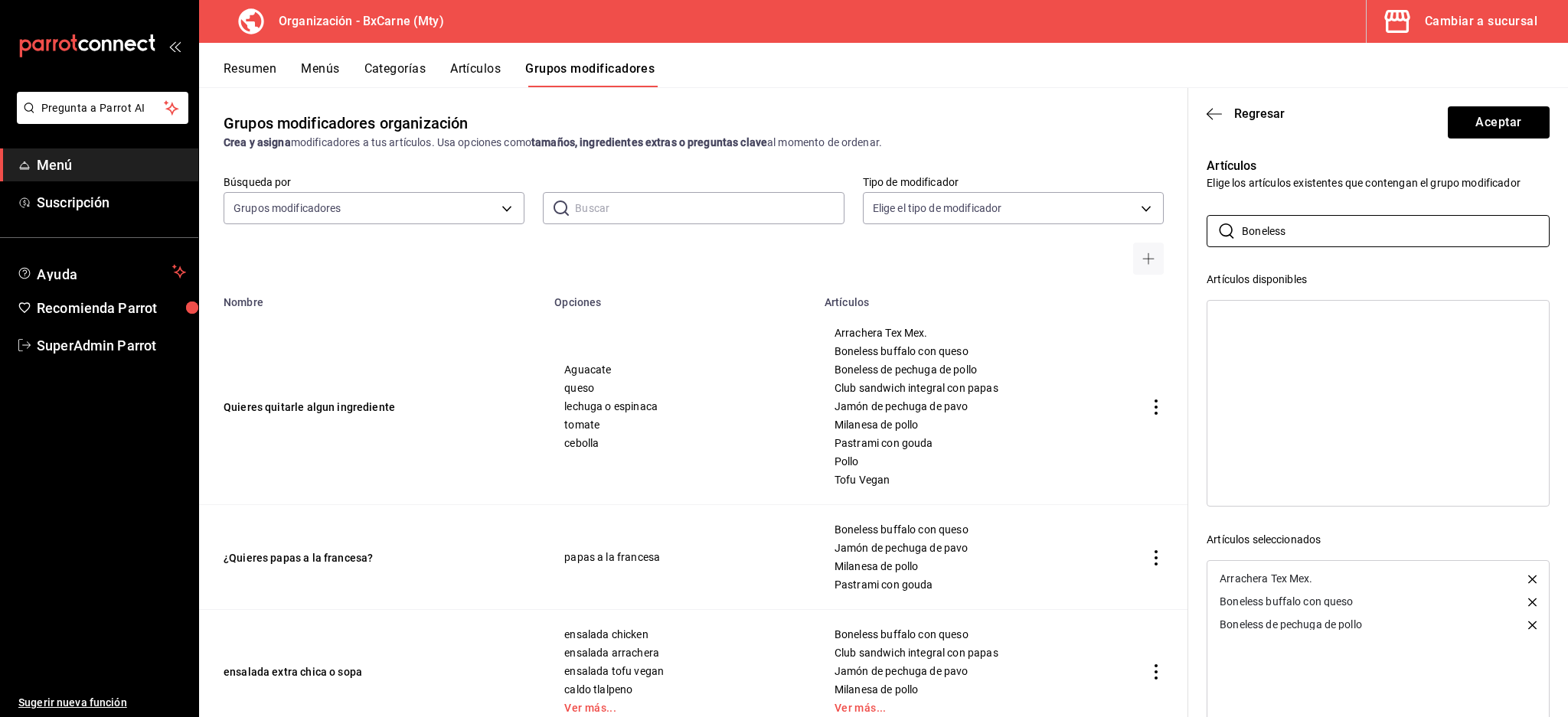
paste input "Club sandwich integral con papa"
click at [1287, 321] on div "Club sandwich integral con papas" at bounding box center [1301, 318] width 163 height 11
click at [872, 399] on div "Arrachera Tex Mex. Boneless buffalo con queso Boneless de pechuga de pollo Club…" at bounding box center [970, 406] width 272 height 159
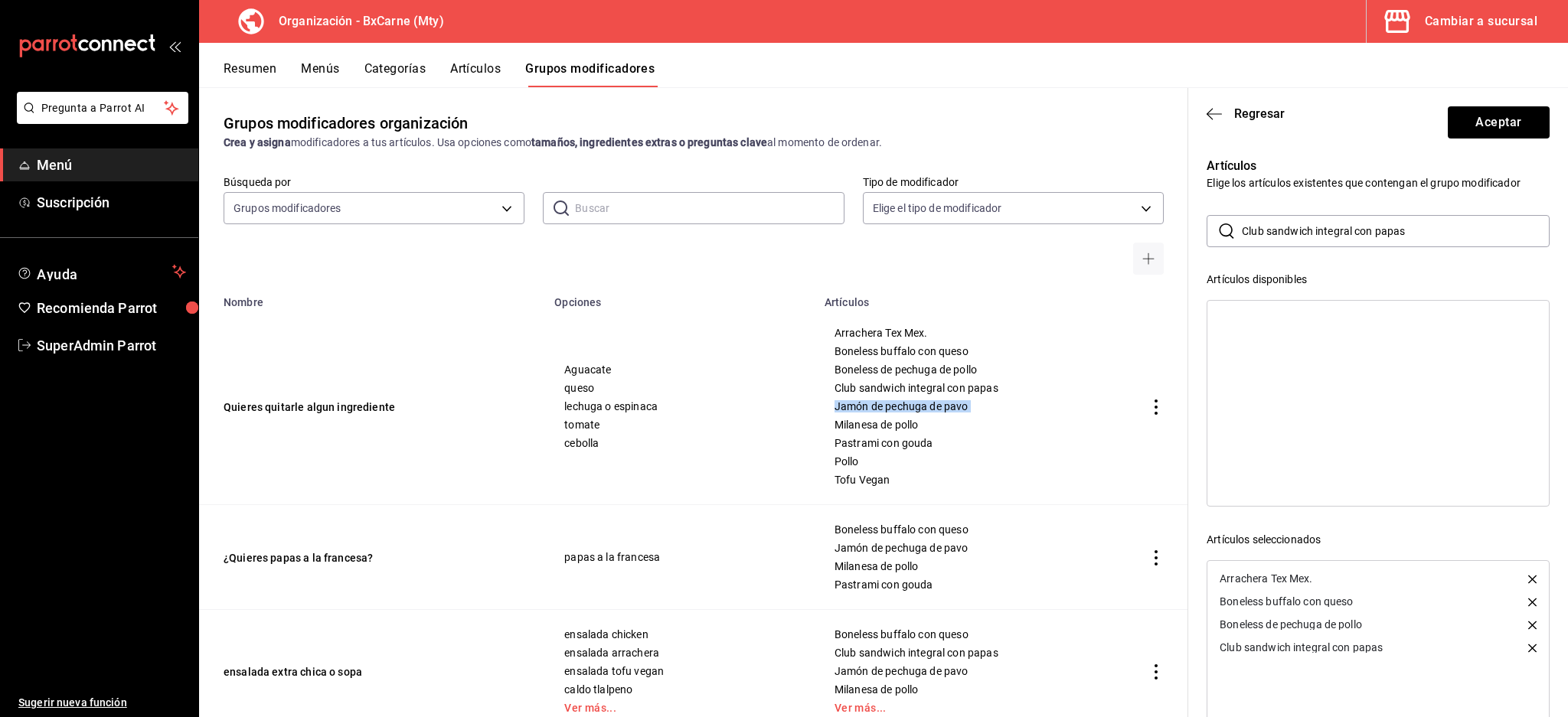
copy span "Jamón de pechuga de pavo"
click at [1349, 237] on input "Club sandwich integral con papas" at bounding box center [1396, 231] width 308 height 31
click at [1349, 240] on input "Club sandwich integral con papas" at bounding box center [1396, 231] width 308 height 31
click at [1348, 240] on input "Club sandwich integral con papas" at bounding box center [1396, 231] width 308 height 31
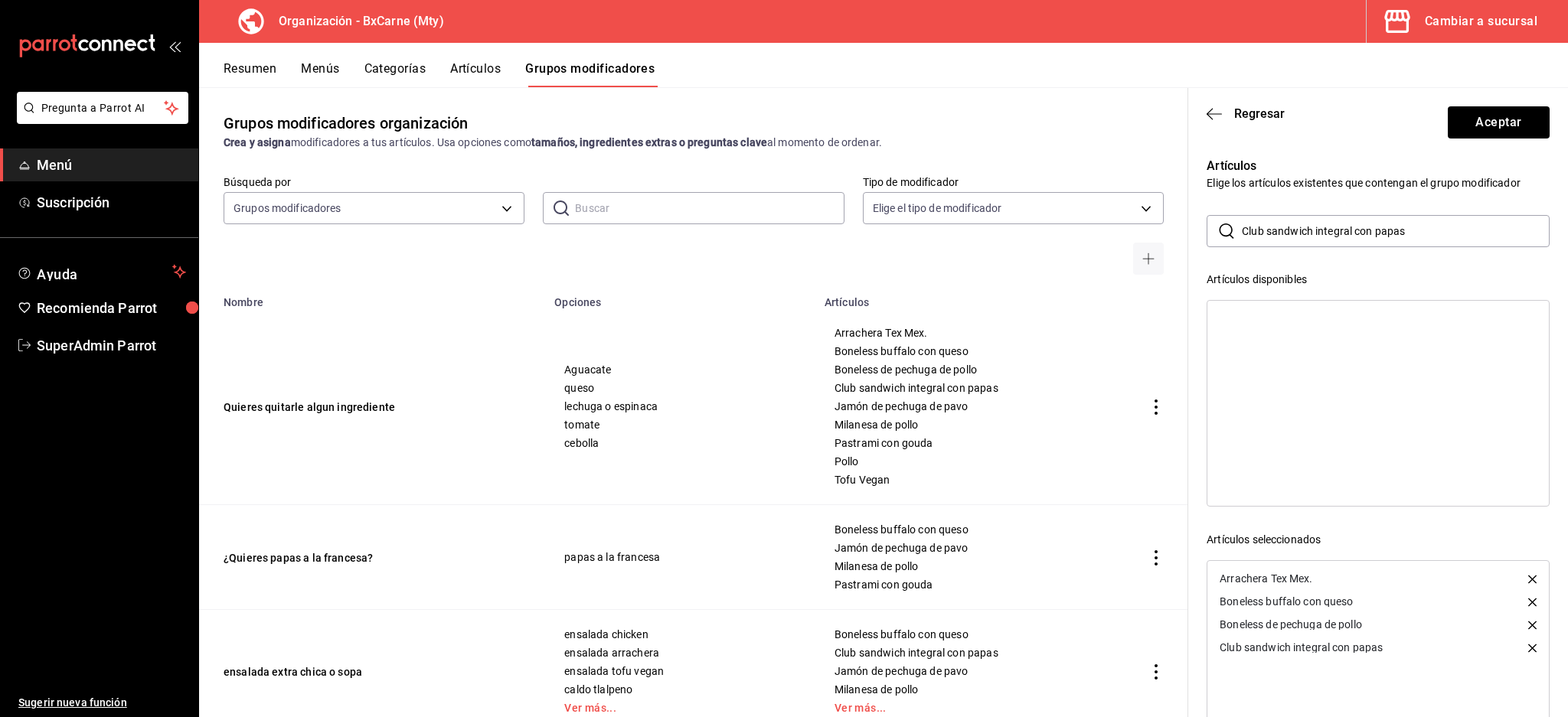
click at [1348, 240] on input "Club sandwich integral con papas" at bounding box center [1396, 231] width 308 height 31
paste input "Jamón de pechuga de pavo"
click at [1287, 323] on div "Jamón de pechuga de pavo" at bounding box center [1286, 318] width 133 height 11
click at [868, 423] on span "Milanesa de pollo" at bounding box center [970, 425] width 270 height 11
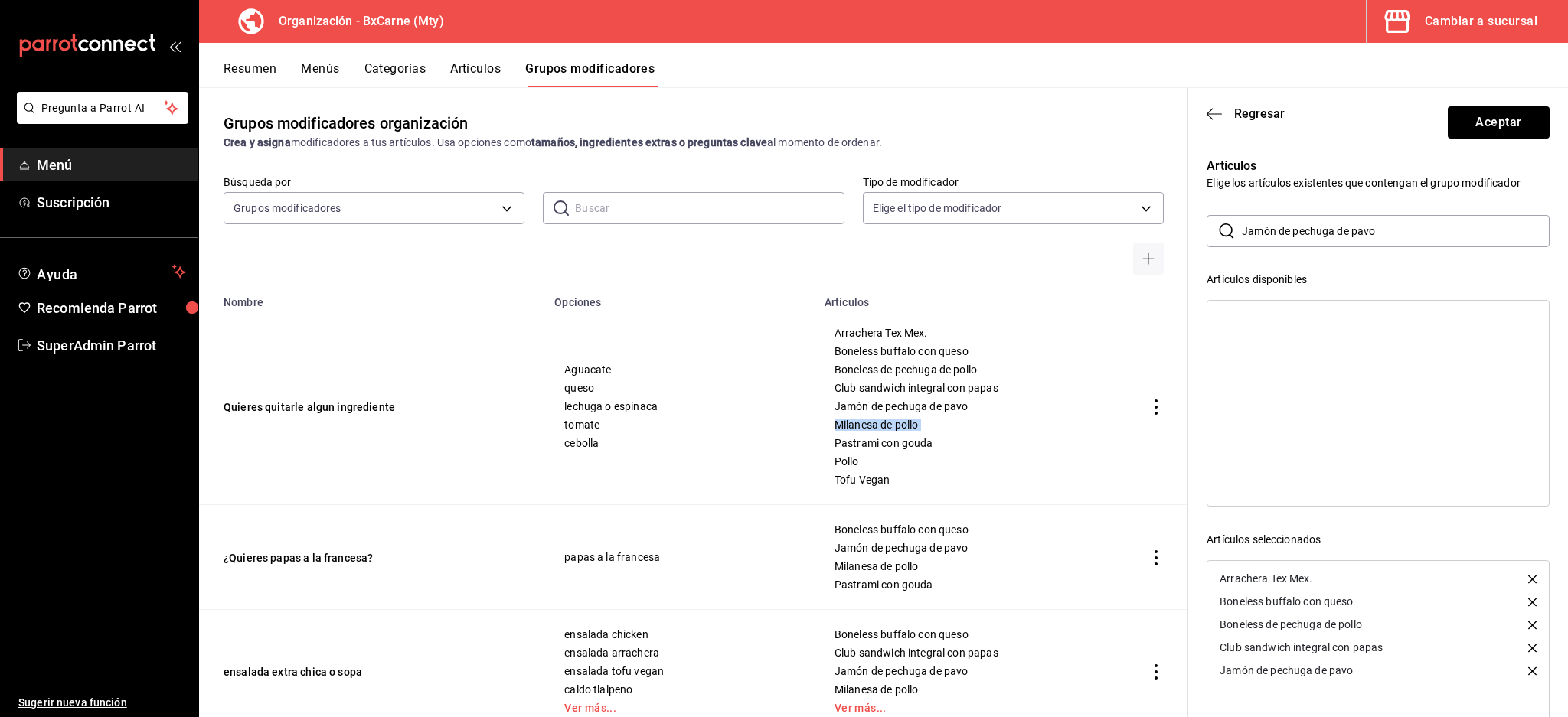
click at [868, 423] on span "Milanesa de pollo" at bounding box center [970, 425] width 270 height 11
copy span "Milanesa de pollo"
click at [1351, 233] on input "Jamón de pechuga de pavo" at bounding box center [1396, 231] width 308 height 31
click at [1350, 233] on input "Jamón de pechuga de pavo" at bounding box center [1396, 231] width 308 height 31
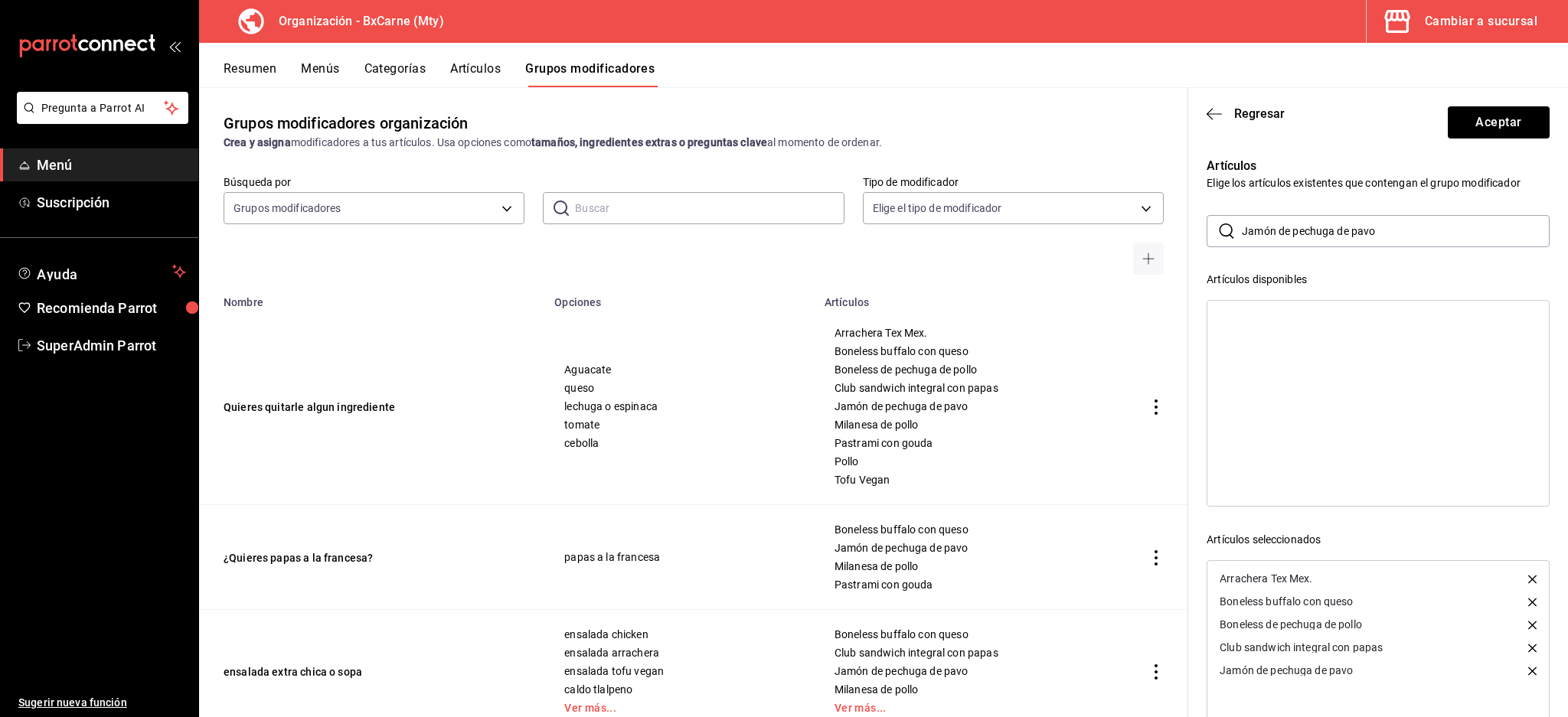
click at [1350, 233] on input "Jamón de pechuga de pavo" at bounding box center [1396, 231] width 308 height 31
paste input "Milanesa de poll"
click at [1270, 326] on div "Milanesa de pollo" at bounding box center [1378, 318] width 342 height 23
click at [869, 442] on span "Pastrami con gouda" at bounding box center [970, 443] width 270 height 11
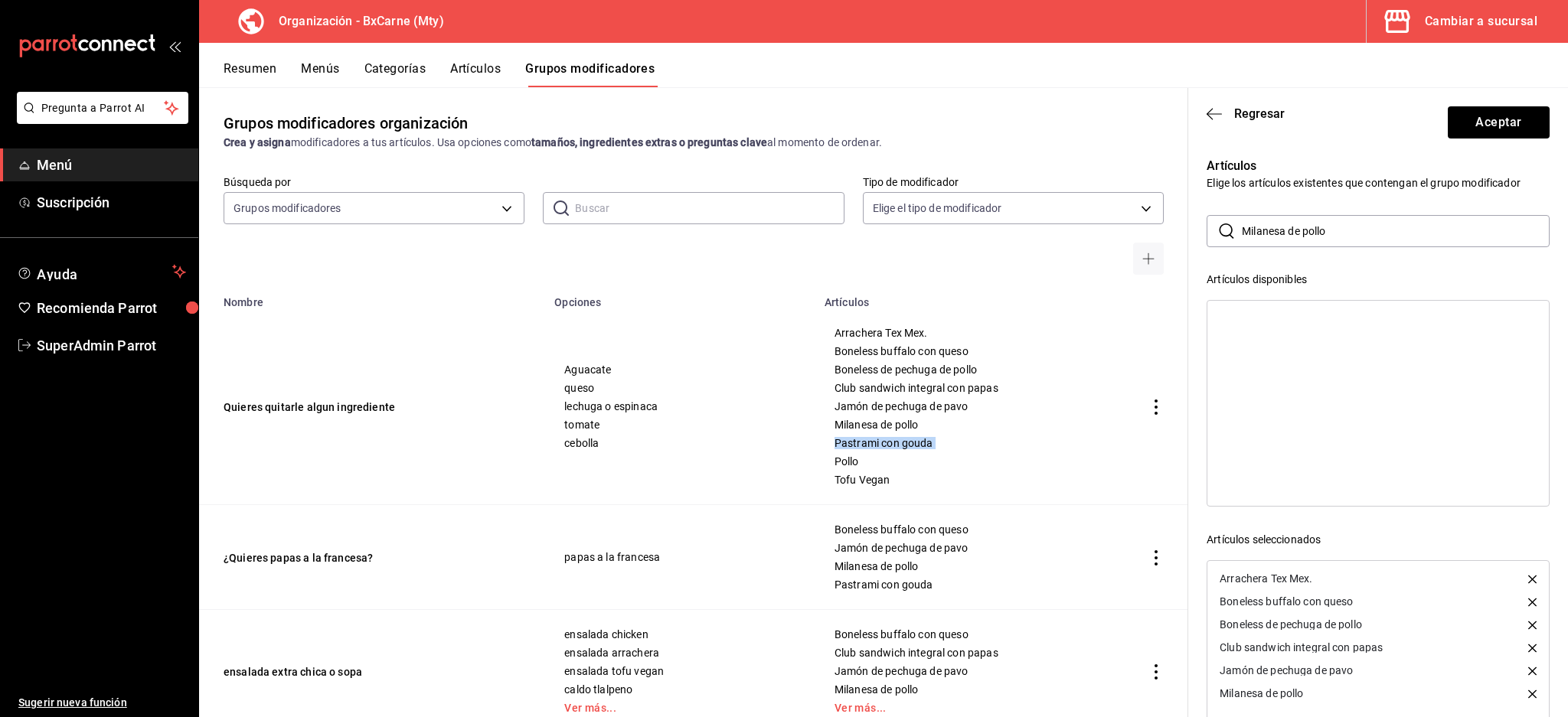
click at [869, 442] on span "Pastrami con gouda" at bounding box center [970, 443] width 270 height 11
copy span "Pastrami con gouda"
click at [1379, 226] on input "Milanesa de pollo" at bounding box center [1396, 231] width 308 height 31
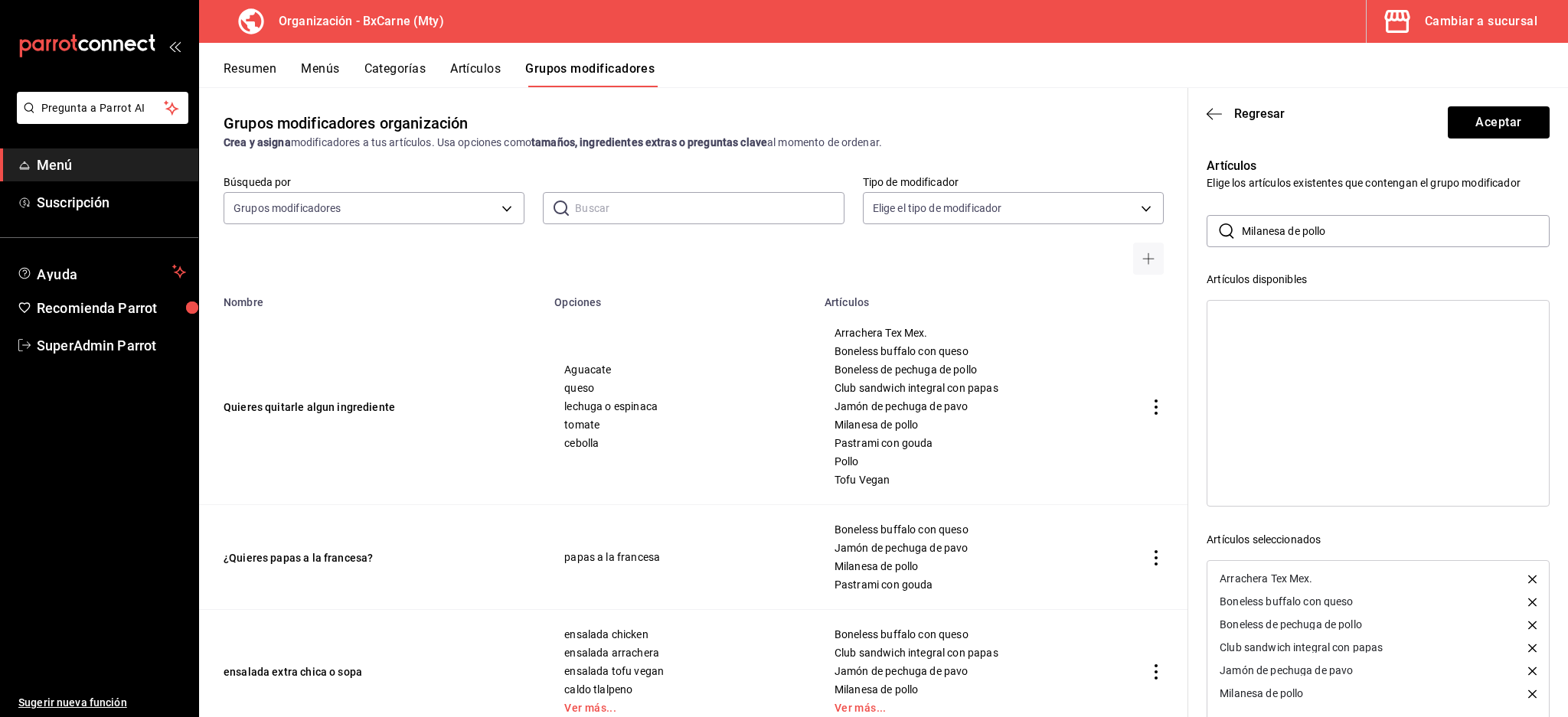
paste input "Pastrami con gouda"
click at [1269, 313] on div "Pastrami con gouda" at bounding box center [1268, 318] width 98 height 11
click at [835, 464] on span "Pollo" at bounding box center [970, 461] width 270 height 11
copy span "Pollo"
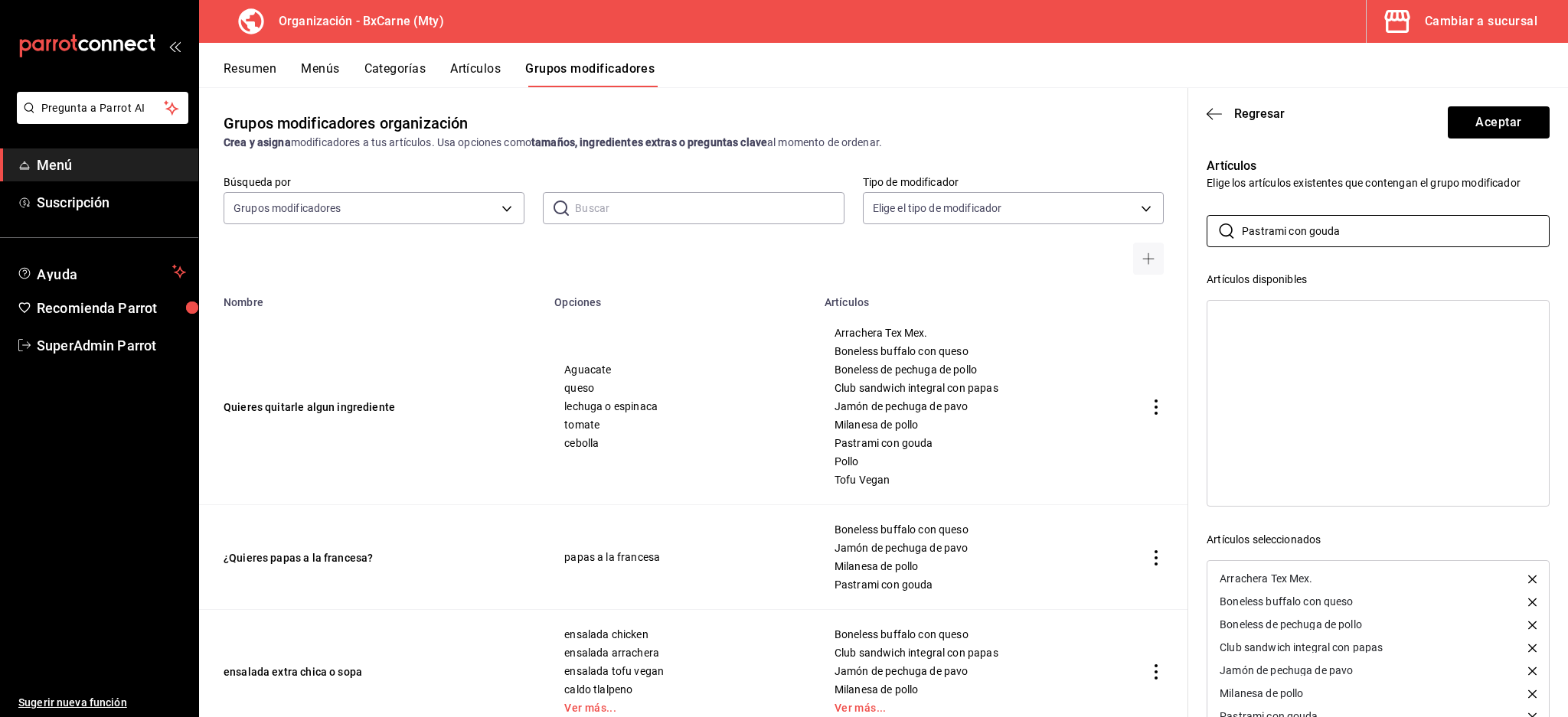
drag, startPoint x: 1323, startPoint y: 234, endPoint x: 705, endPoint y: 231, distance: 618.0
click at [704, 231] on main "Grupos modificadores organización Crea y asigna modificadores a tus artículos. …" at bounding box center [883, 402] width 1369 height 630
paste input "ollo"
click at [1275, 439] on div "Platter De Fajitas De Pollo Pollo Wrap de pollo" at bounding box center [1378, 403] width 343 height 206
click at [1238, 337] on div "Pollo" at bounding box center [1232, 342] width 25 height 11
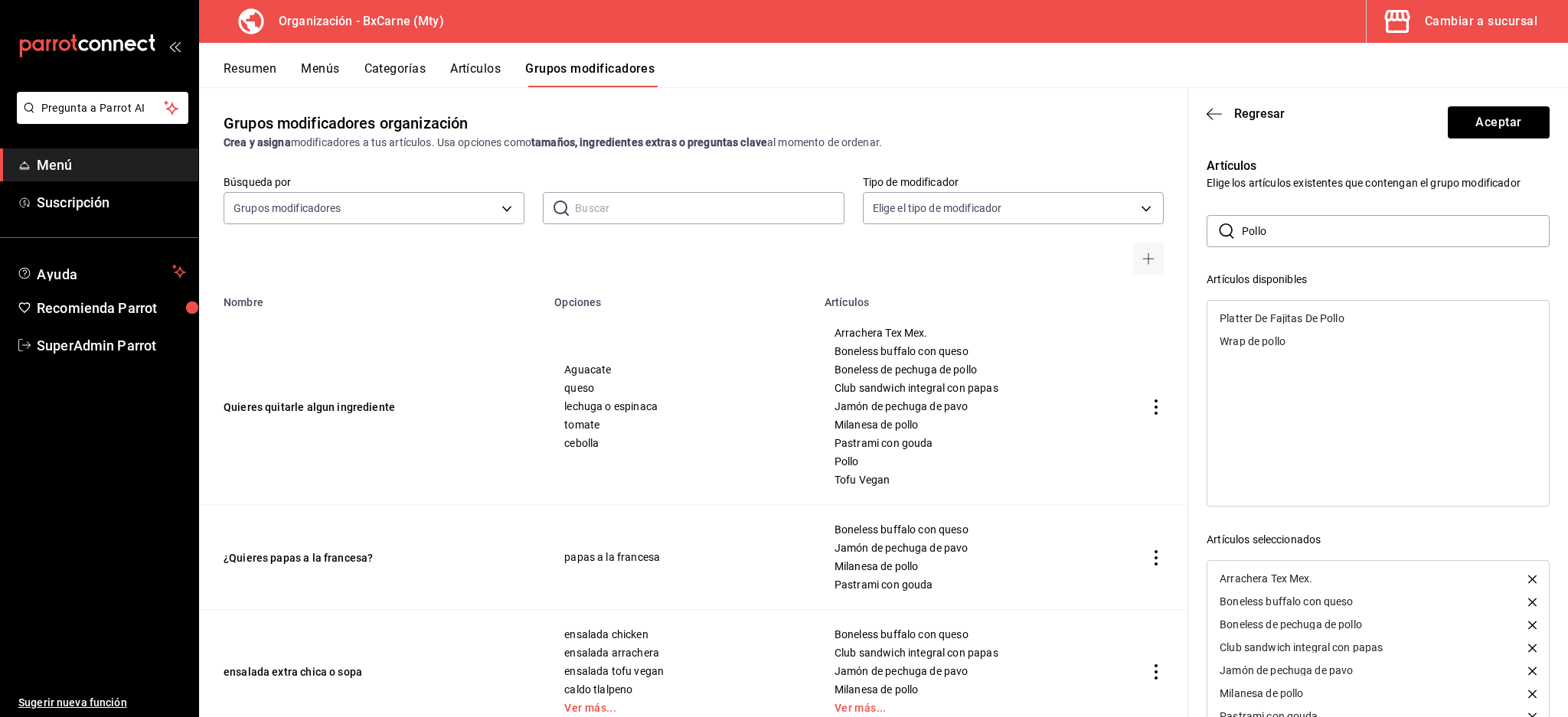
click at [852, 476] on span "Tofu Vegan" at bounding box center [970, 480] width 270 height 11
copy tbody "Tofu Vegan ¿Quieres papas a la francesa?"
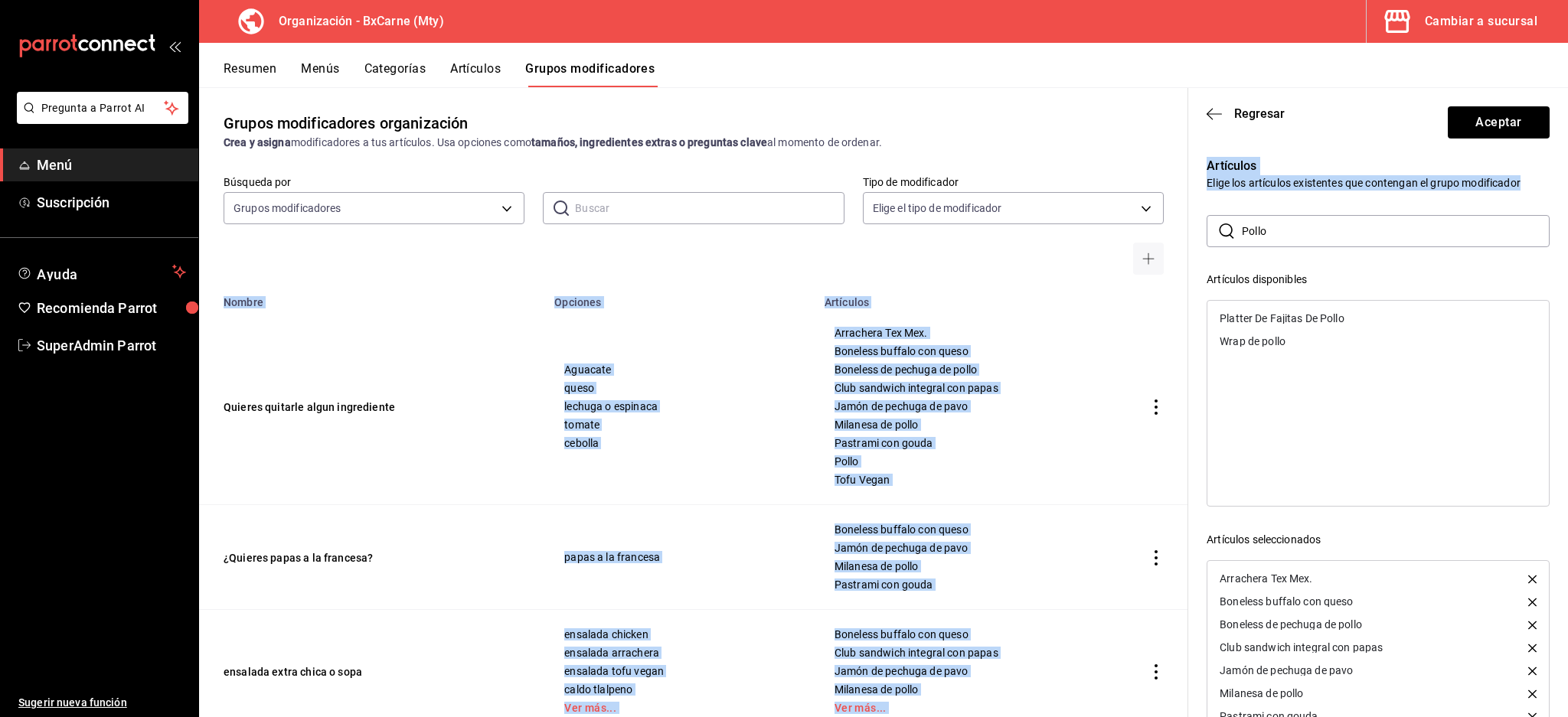
drag, startPoint x: 1353, startPoint y: 246, endPoint x: 940, endPoint y: 243, distance: 413.0
click at [937, 243] on main "Grupos modificadores organización Crea y asigna modificadores a tus artículos. …" at bounding box center [883, 402] width 1369 height 630
click at [1320, 243] on input "Pollo" at bounding box center [1396, 231] width 308 height 31
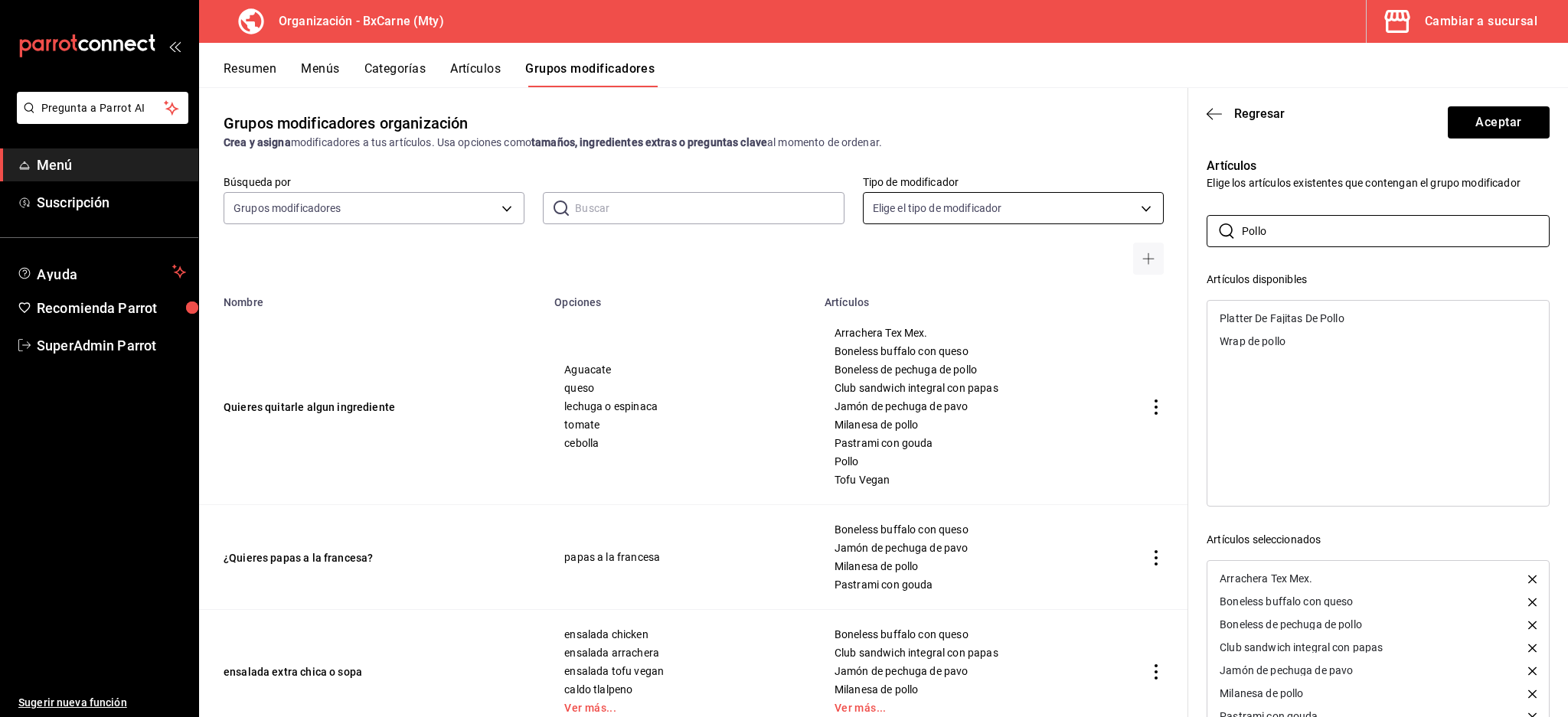
drag, startPoint x: 910, startPoint y: 216, endPoint x: 921, endPoint y: 220, distance: 11.7
click at [909, 217] on main "Grupos modificadores organización Crea y asigna modificadores a tus artículos. …" at bounding box center [883, 402] width 1369 height 630
paste input "Tofu Vegan"
type input "Tofu Vegan"
click at [1265, 325] on div "Tofu Vegan" at bounding box center [1378, 318] width 342 height 23
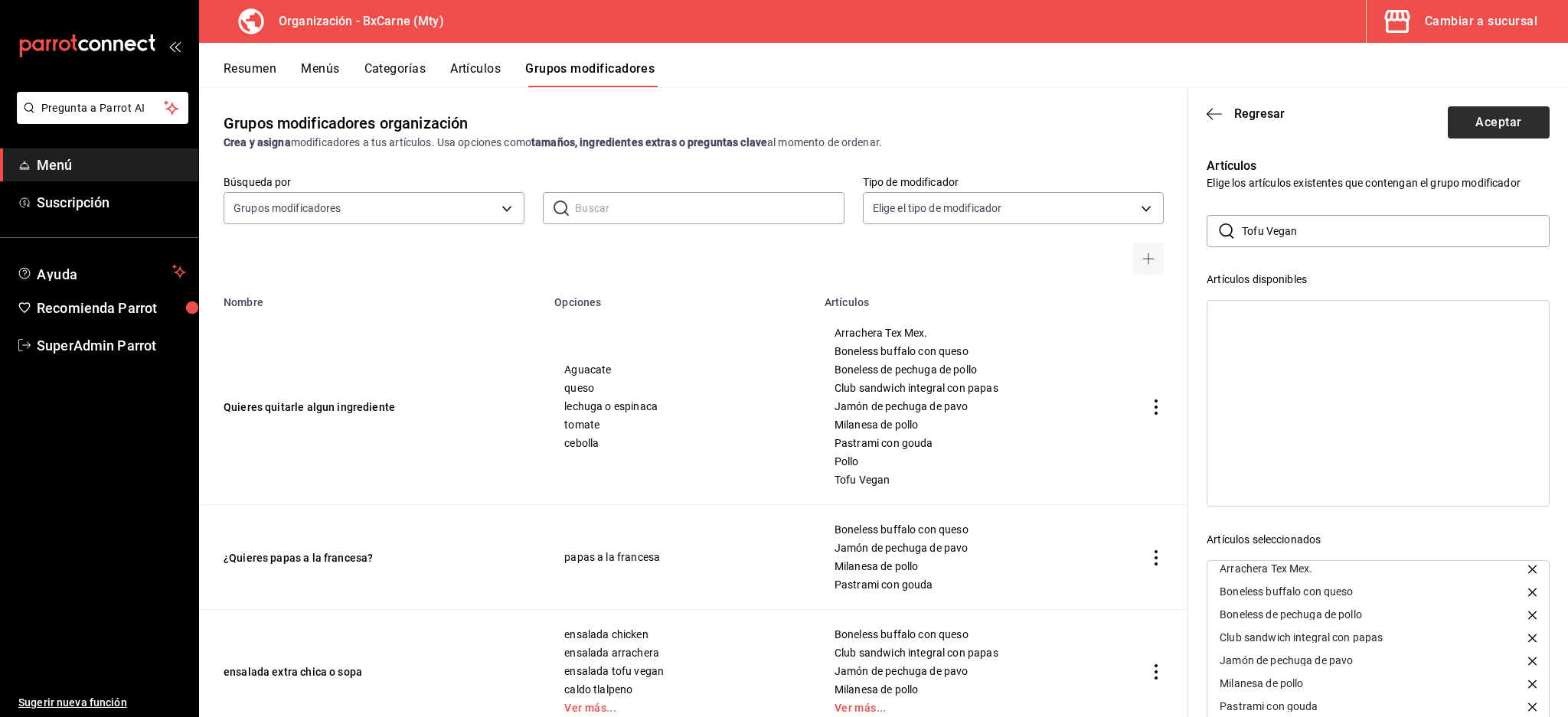
scroll to position [14, 0]
click at [1484, 134] on button "Aceptar" at bounding box center [1498, 123] width 102 height 32
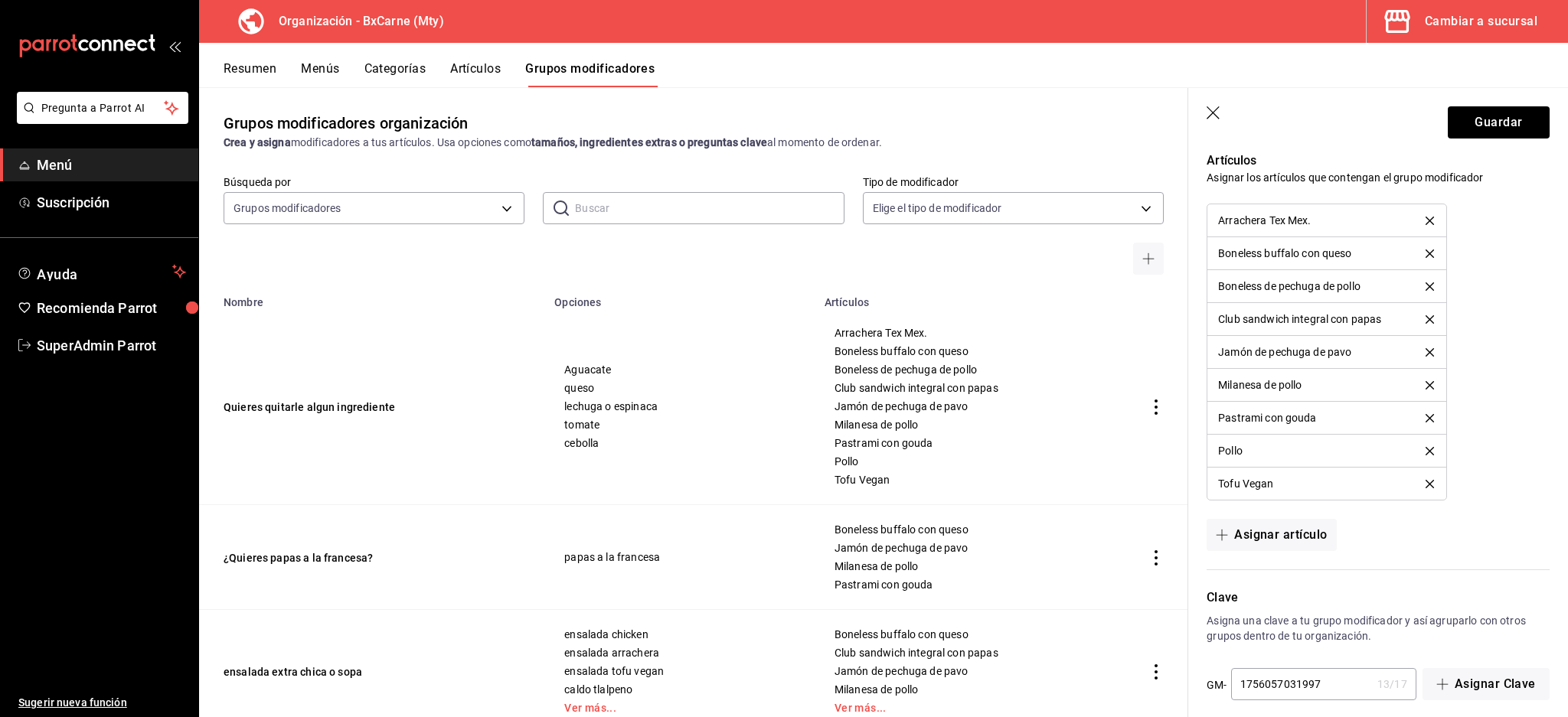
scroll to position [1141, 0]
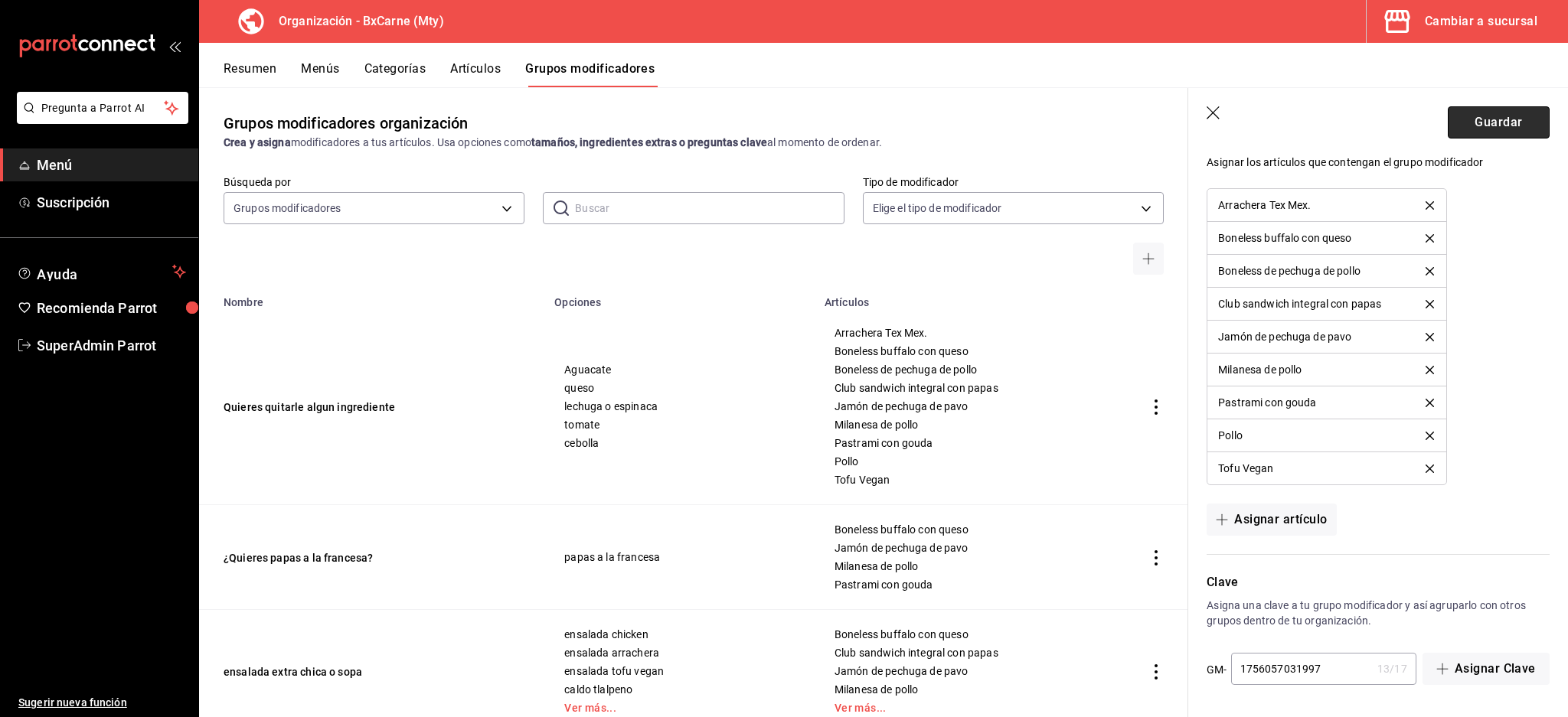
click at [1508, 130] on button "Guardar" at bounding box center [1498, 123] width 102 height 32
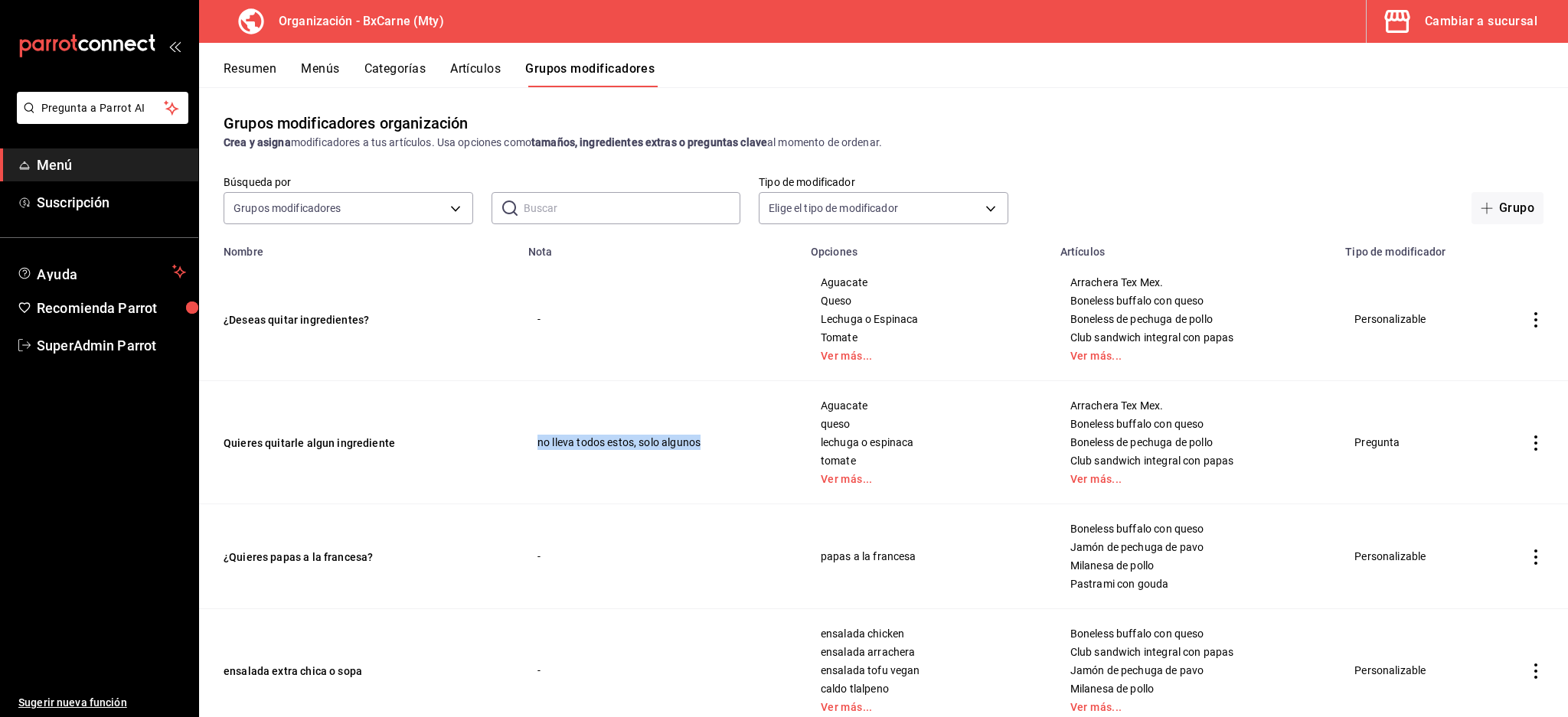
drag, startPoint x: 705, startPoint y: 442, endPoint x: 455, endPoint y: 442, distance: 250.0
click at [455, 442] on tr "Quieres quitarle algun ingrediente no lleva todos estos, solo algunos Aguacate …" at bounding box center [883, 442] width 1369 height 123
copy td "no lleva todos estos, solo algunos"
click at [270, 305] on td "¿Deseas quitar ingredientes?" at bounding box center [359, 319] width 320 height 123
click at [276, 314] on button "¿Deseas quitar ingredientes?" at bounding box center [315, 320] width 184 height 15
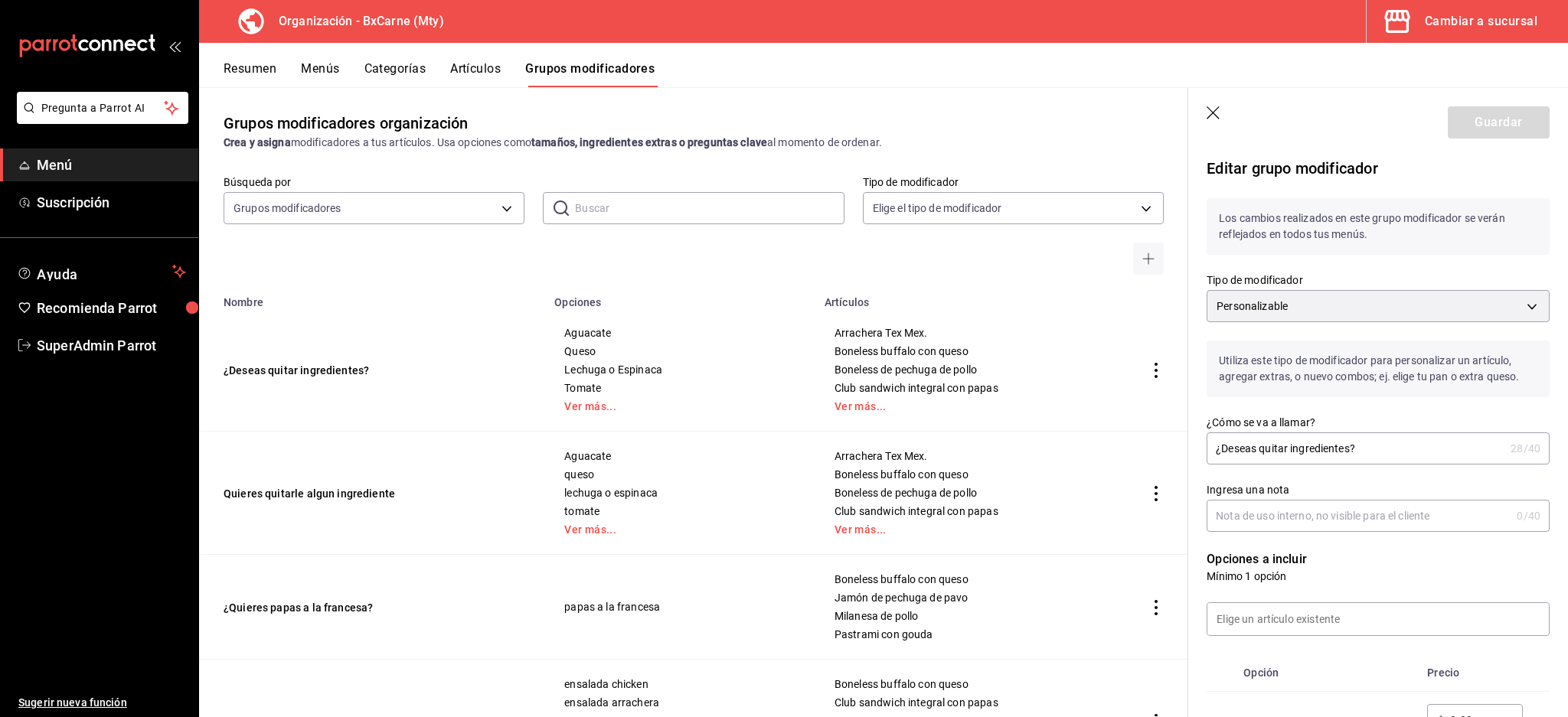
click at [1253, 510] on input "Ingresa una nota" at bounding box center [1358, 516] width 304 height 31
paste input "no lleva todos estos, solo algunos"
drag, startPoint x: 1386, startPoint y: 513, endPoint x: 874, endPoint y: 512, distance: 512.0
click at [874, 512] on main "Grupos modificadores organización Crea y asigna modificadores a tus artículos. …" at bounding box center [883, 402] width 1369 height 630
drag, startPoint x: 1326, startPoint y: 508, endPoint x: 861, endPoint y: 511, distance: 465.0
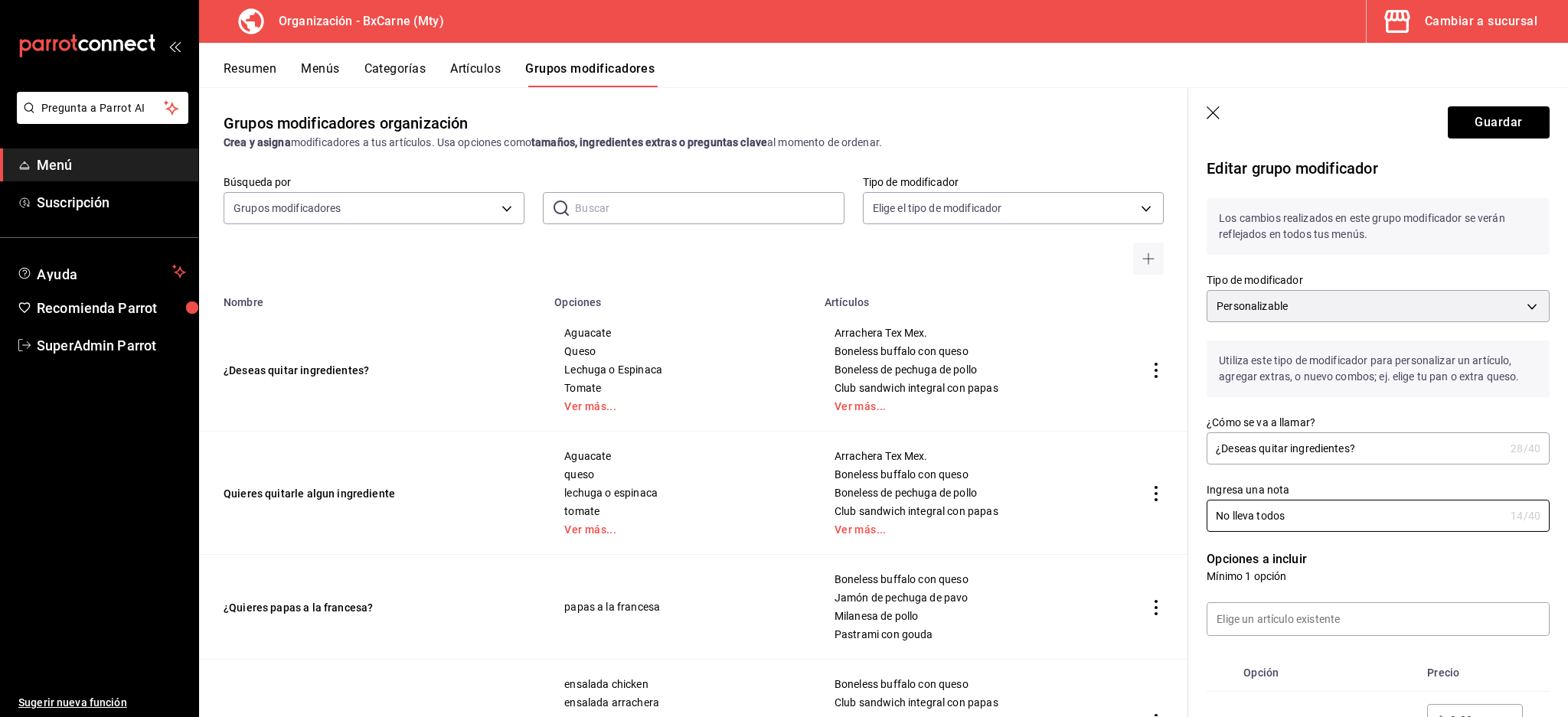
click at [861, 511] on main "Grupos modificadores organización Crea y asigna modificadores a tus artículos. …" at bounding box center [883, 402] width 1369 height 630
paste input "no lleva todos estos, solo algun"
drag, startPoint x: 1414, startPoint y: 519, endPoint x: 803, endPoint y: 512, distance: 611.0
click at [801, 513] on main "Grupos modificadores organización Crea y asigna modificadores a tus artículos. …" at bounding box center [883, 402] width 1369 height 630
type input "No lleva todos solo algunos"
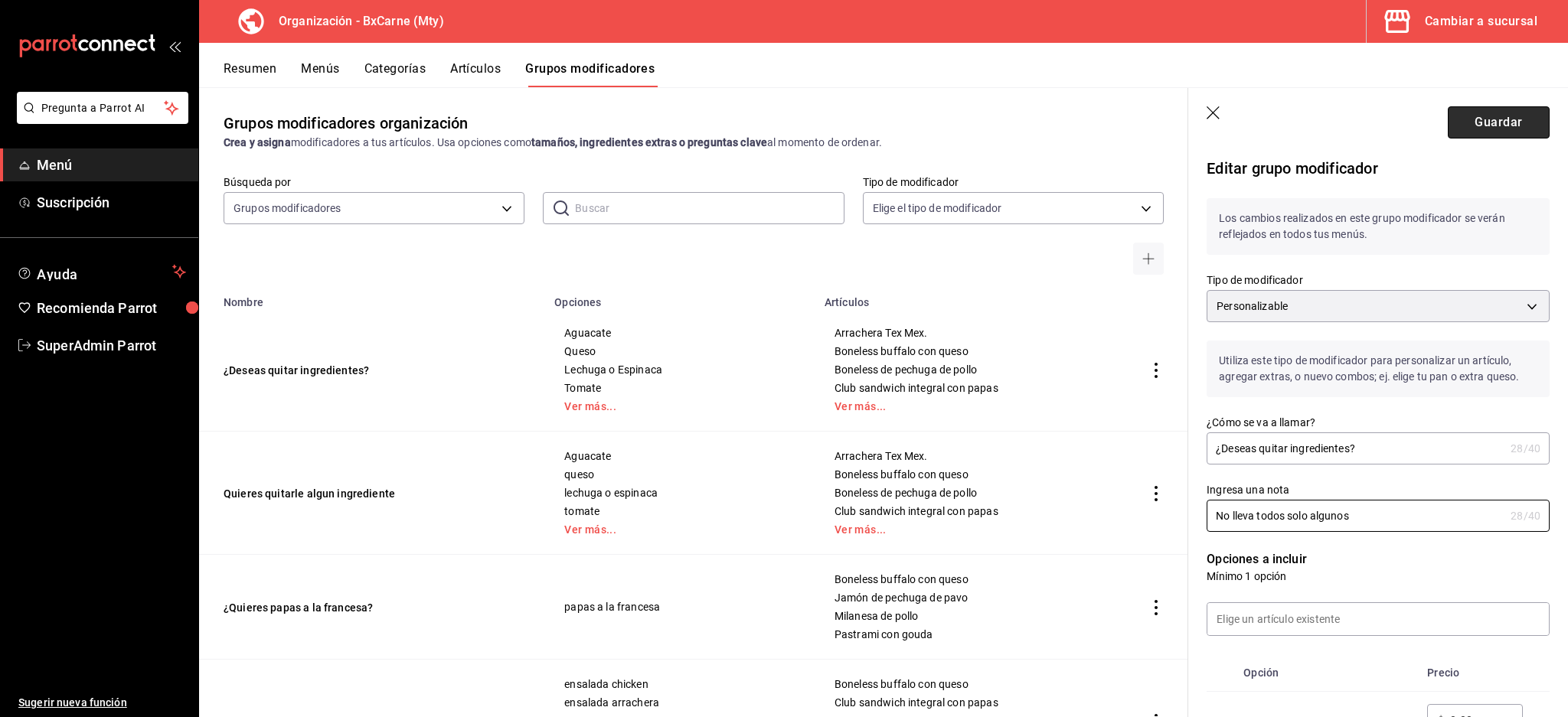
click at [1464, 128] on button "Guardar" at bounding box center [1498, 123] width 102 height 32
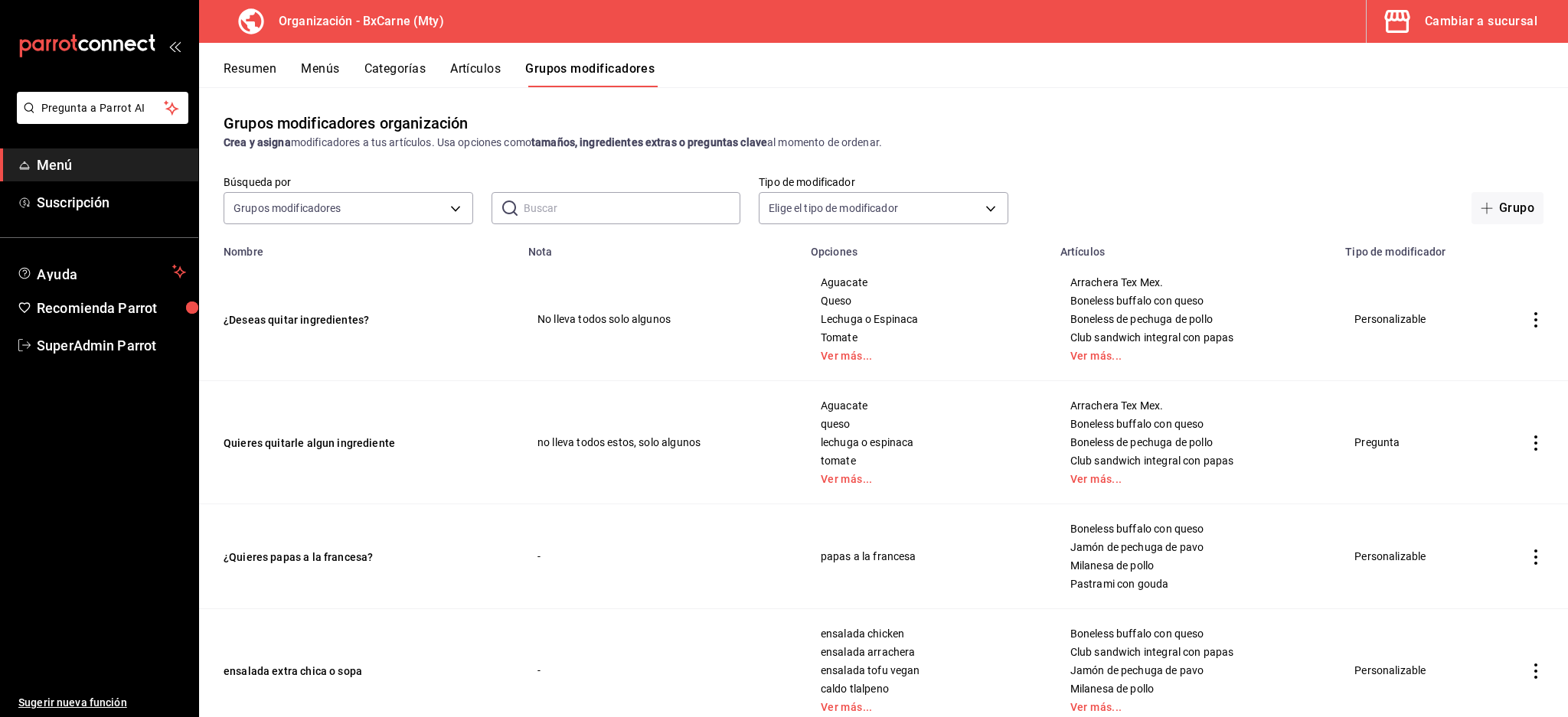
click at [250, 82] on button "Resumen" at bounding box center [250, 74] width 53 height 26
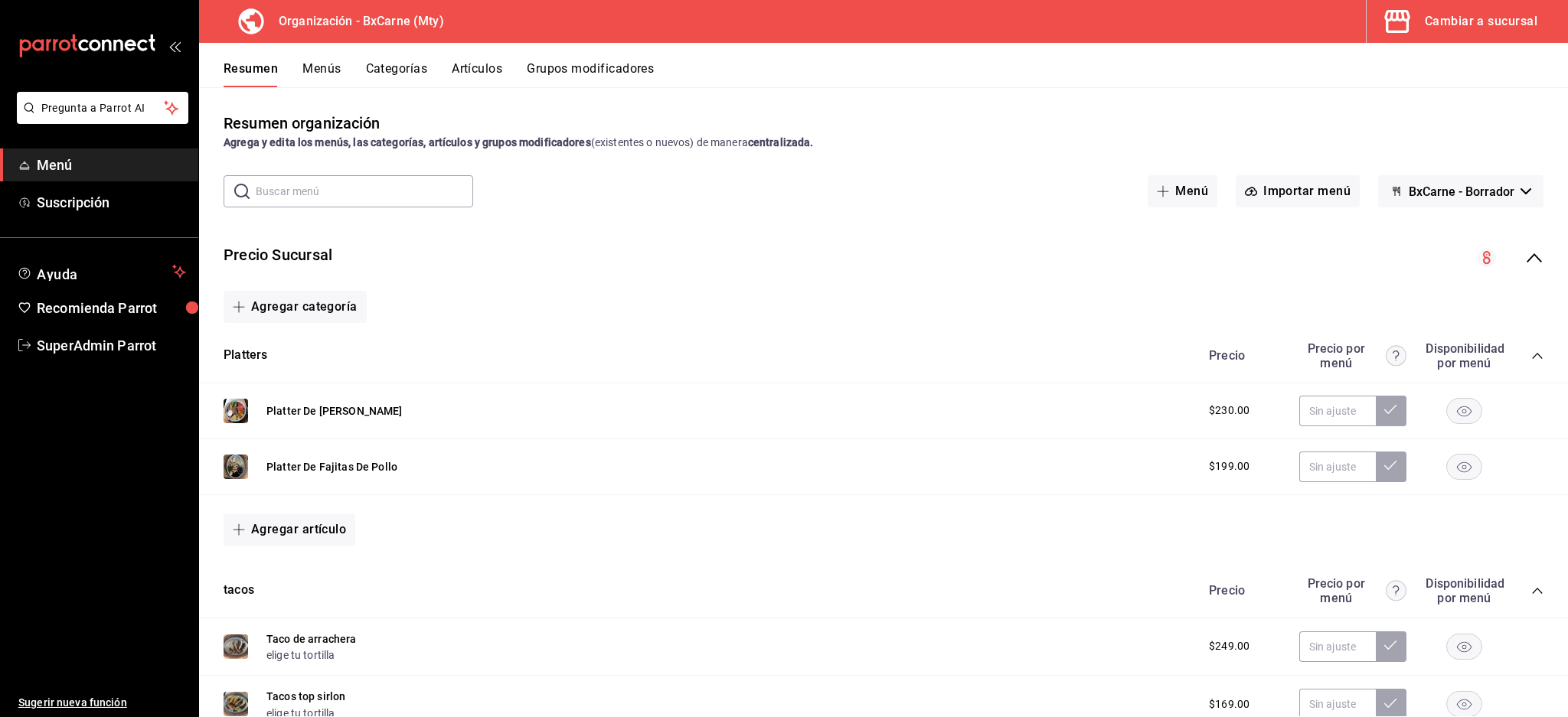
click at [1511, 248] on div "Precio Sucursal" at bounding box center [883, 258] width 1369 height 53
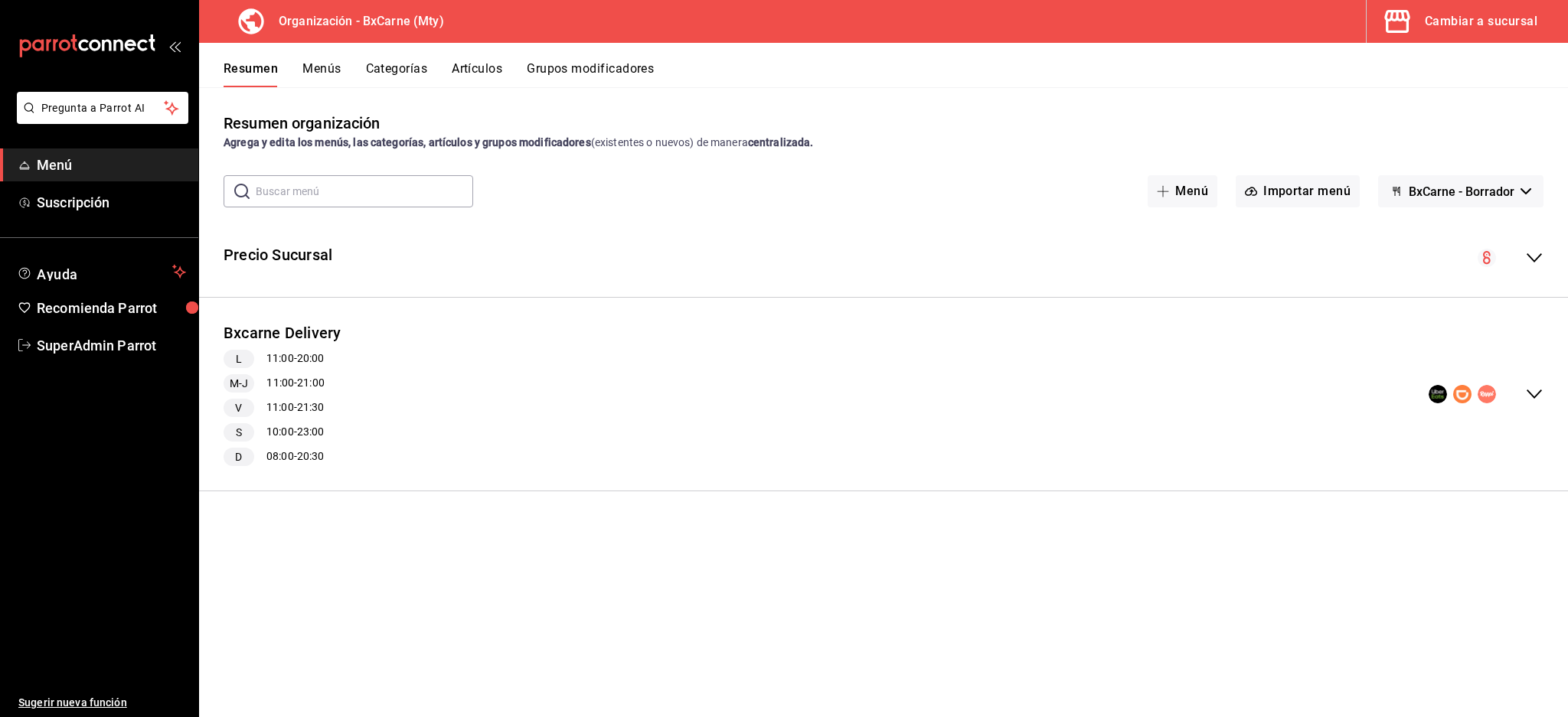
click at [1460, 187] on span "BxCarne - Borrador" at bounding box center [1461, 192] width 106 height 15
click at [1450, 231] on li "BxCarne - Borrador" at bounding box center [1460, 232] width 128 height 37
click at [1457, 190] on span "BxCarne - Borrador" at bounding box center [1461, 192] width 106 height 15
click at [1423, 270] on li "Vegains" at bounding box center [1460, 269] width 128 height 37
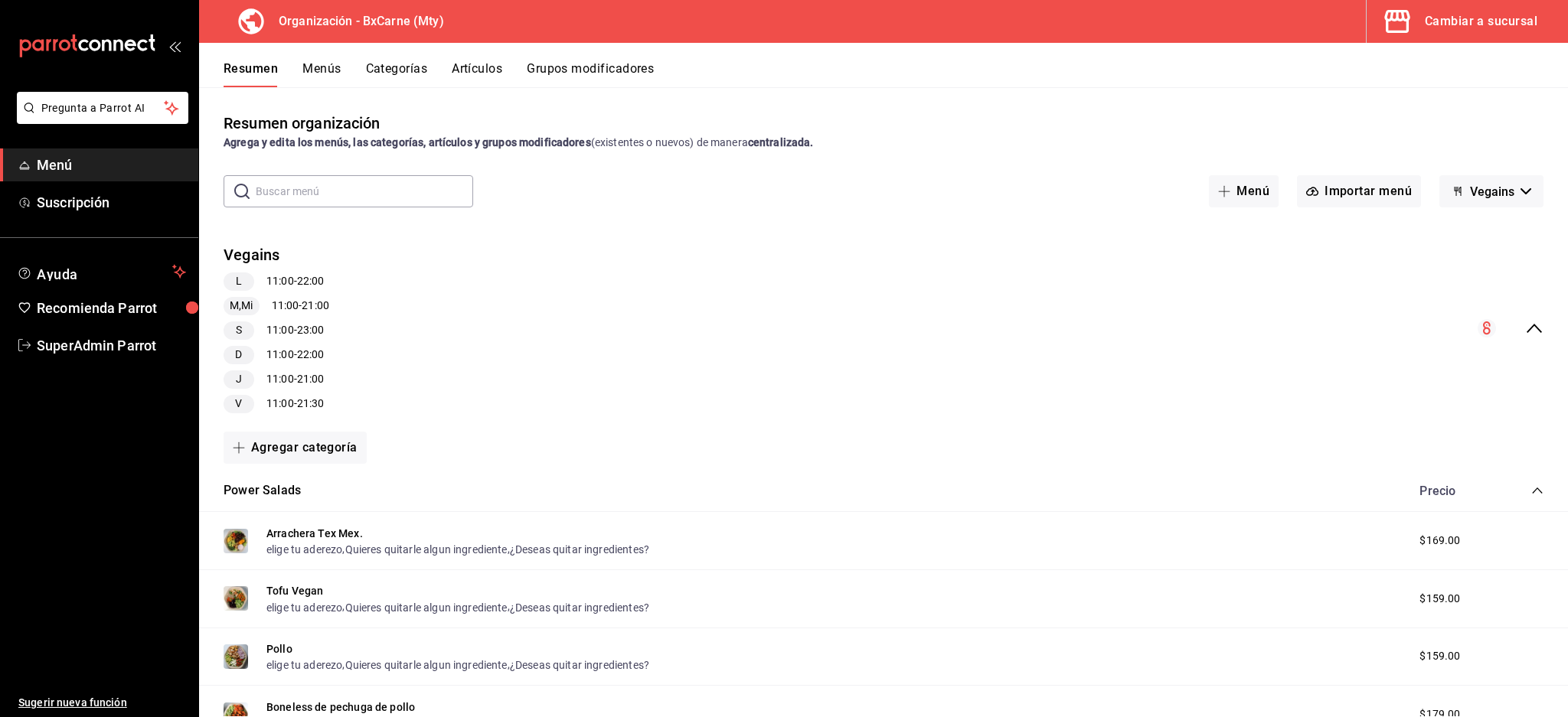
click at [543, 68] on button "Grupos modificadores" at bounding box center [590, 74] width 127 height 26
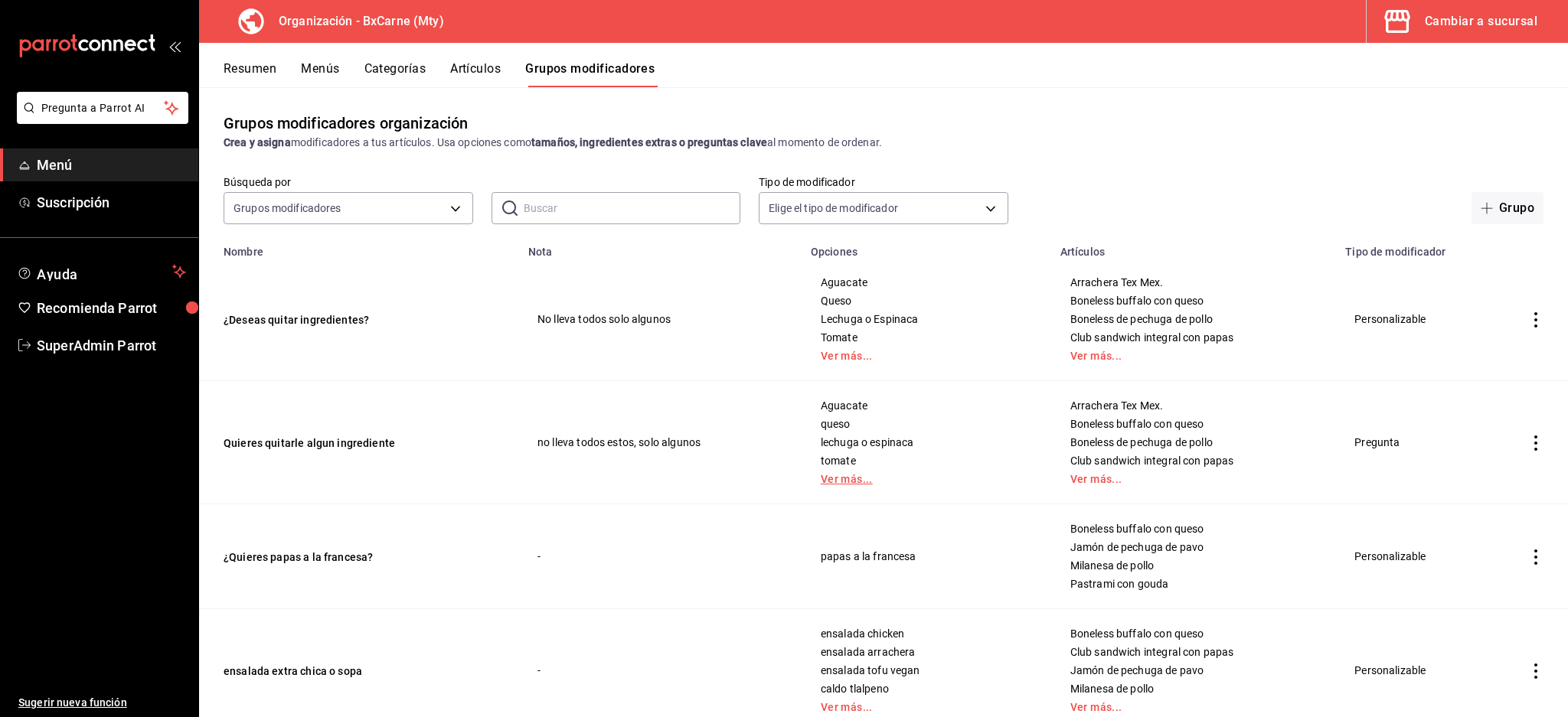
click at [832, 481] on link "Ver más..." at bounding box center [926, 479] width 211 height 11
click at [1131, 274] on td "Arrachera Tex Mex. Boneless buffalo con queso Boneless de pechuga de pollo Club…" at bounding box center [1194, 319] width 286 height 123
copy span "Arrachera Tex Mex."
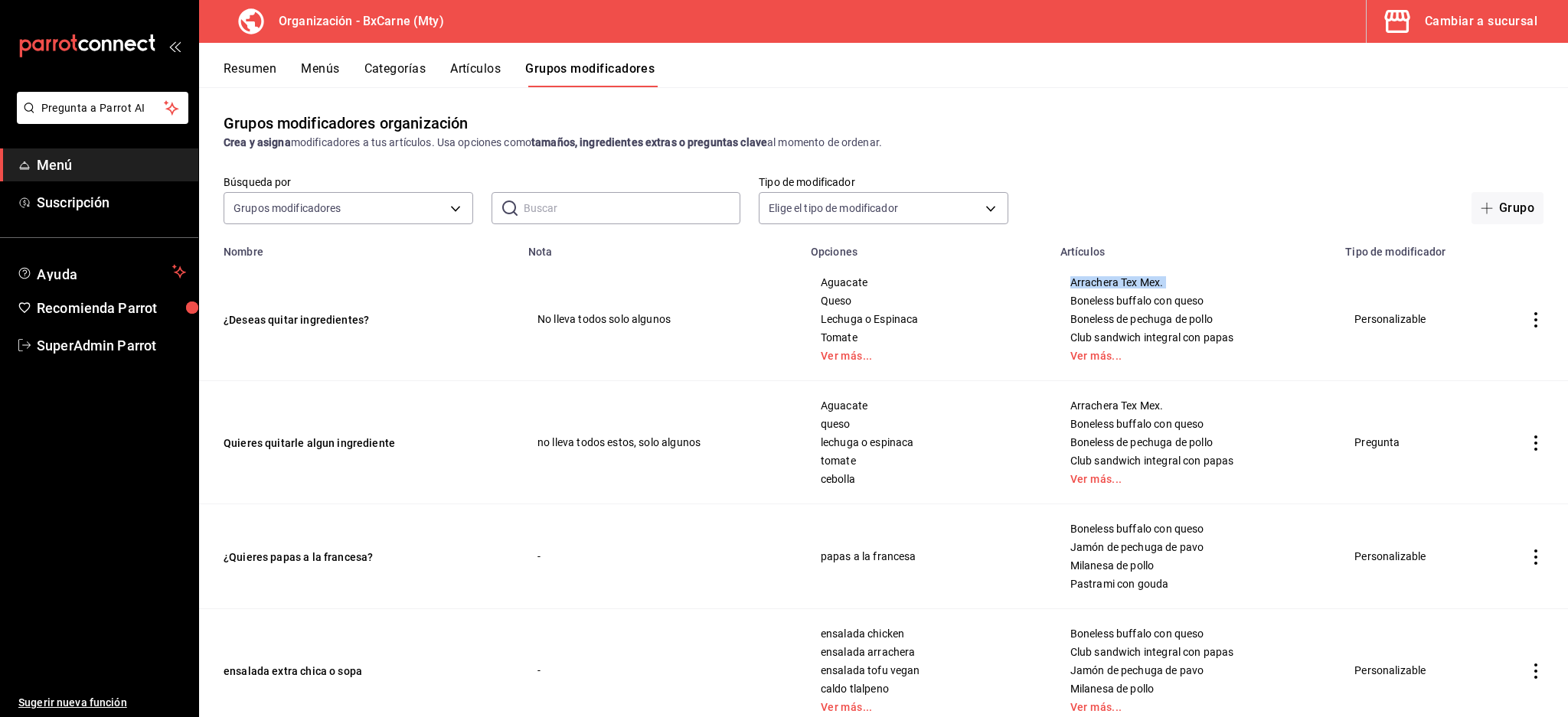
click at [476, 80] on button "Artículos" at bounding box center [474, 74] width 50 height 26
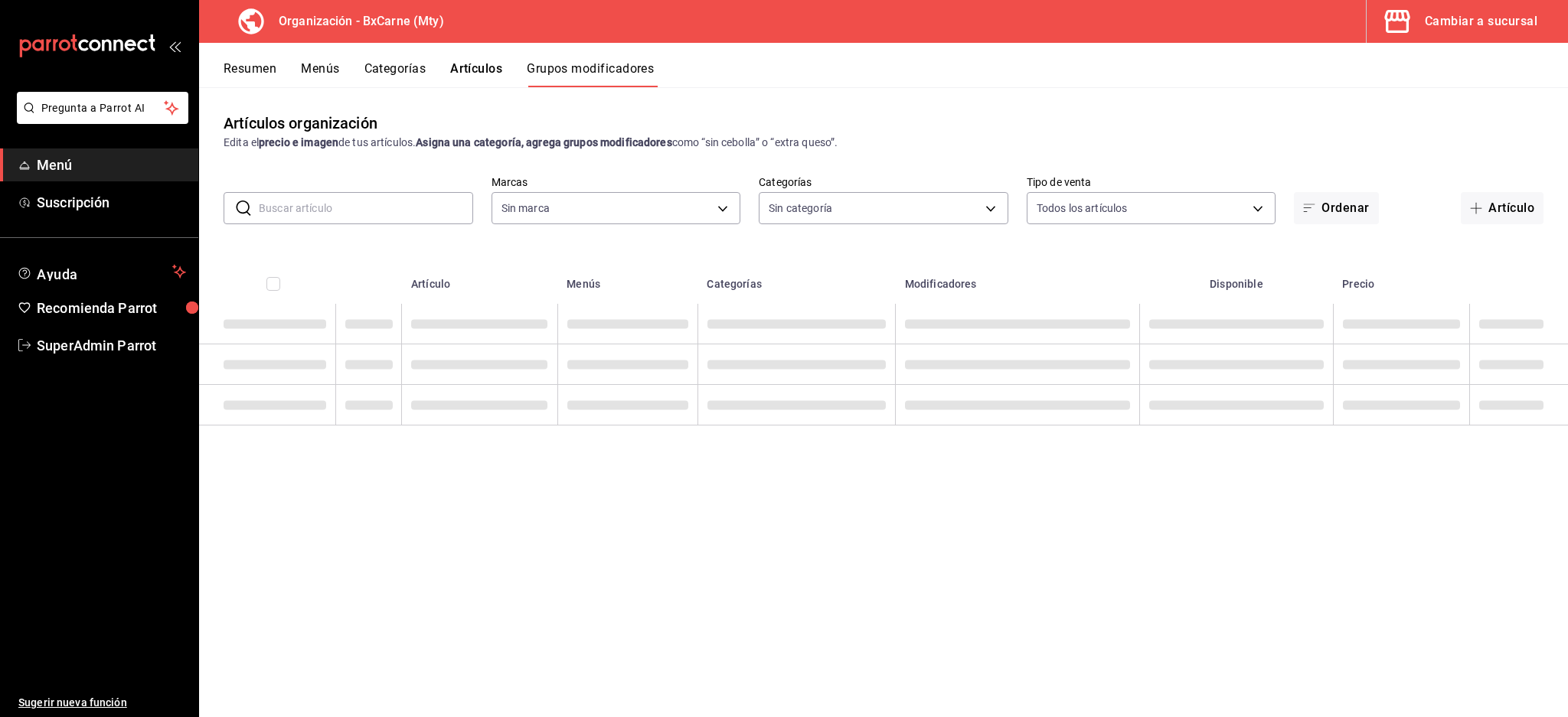
drag, startPoint x: 457, startPoint y: 172, endPoint x: 393, endPoint y: 200, distance: 69.9
click at [393, 200] on input "text" at bounding box center [366, 209] width 214 height 31
paste input "Arrachera Tex Mex."
type input "Arrachera Tex Mex."
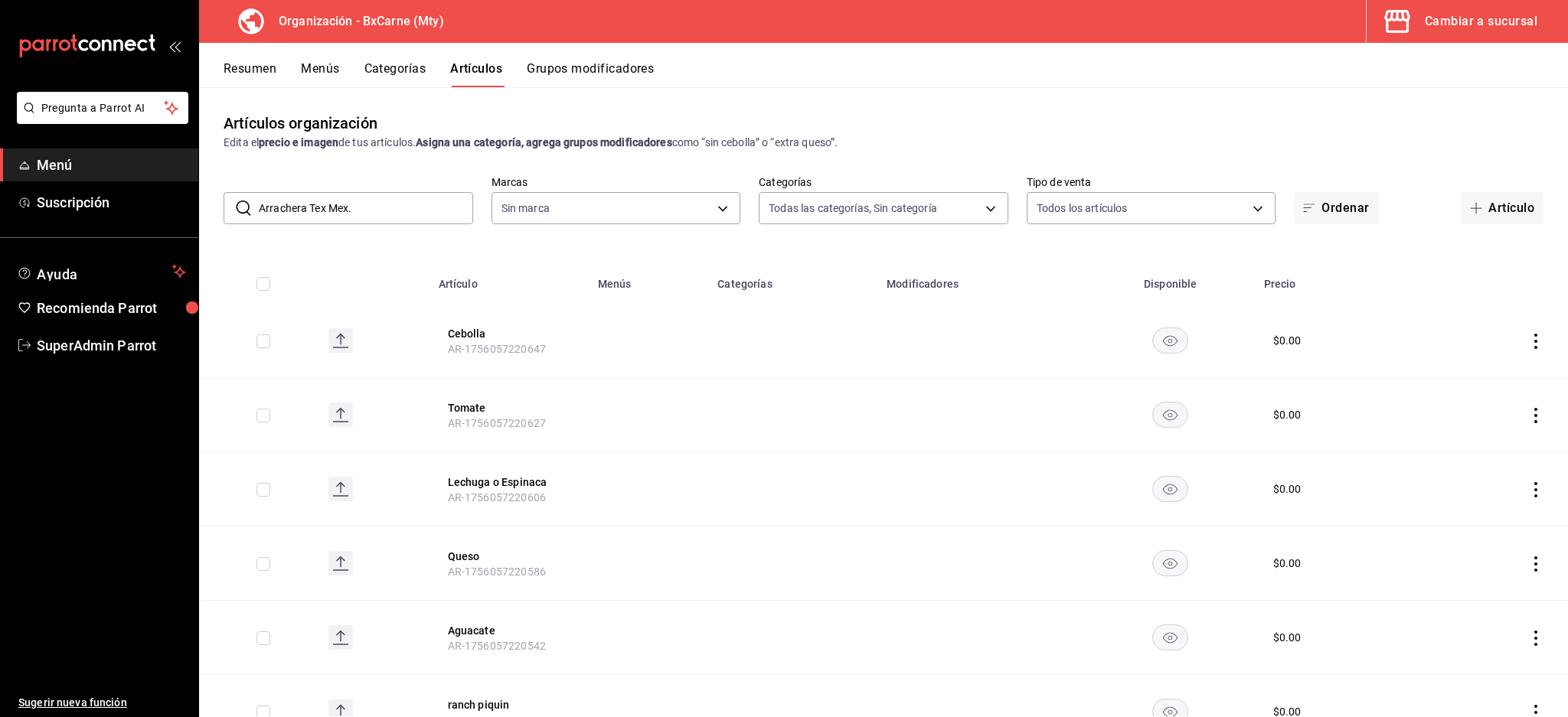
type input "a26de688-3212-4f12-b489-7f4f3857efde,59054836-5c62-44f2-9b39-220d4025fa36,ca3b0…"
type input "aac85fa4-277a-4fa4-949f-654da81e0b2d,bb8242be-bdcc-4dac-841e-7cd2b2ac3139"
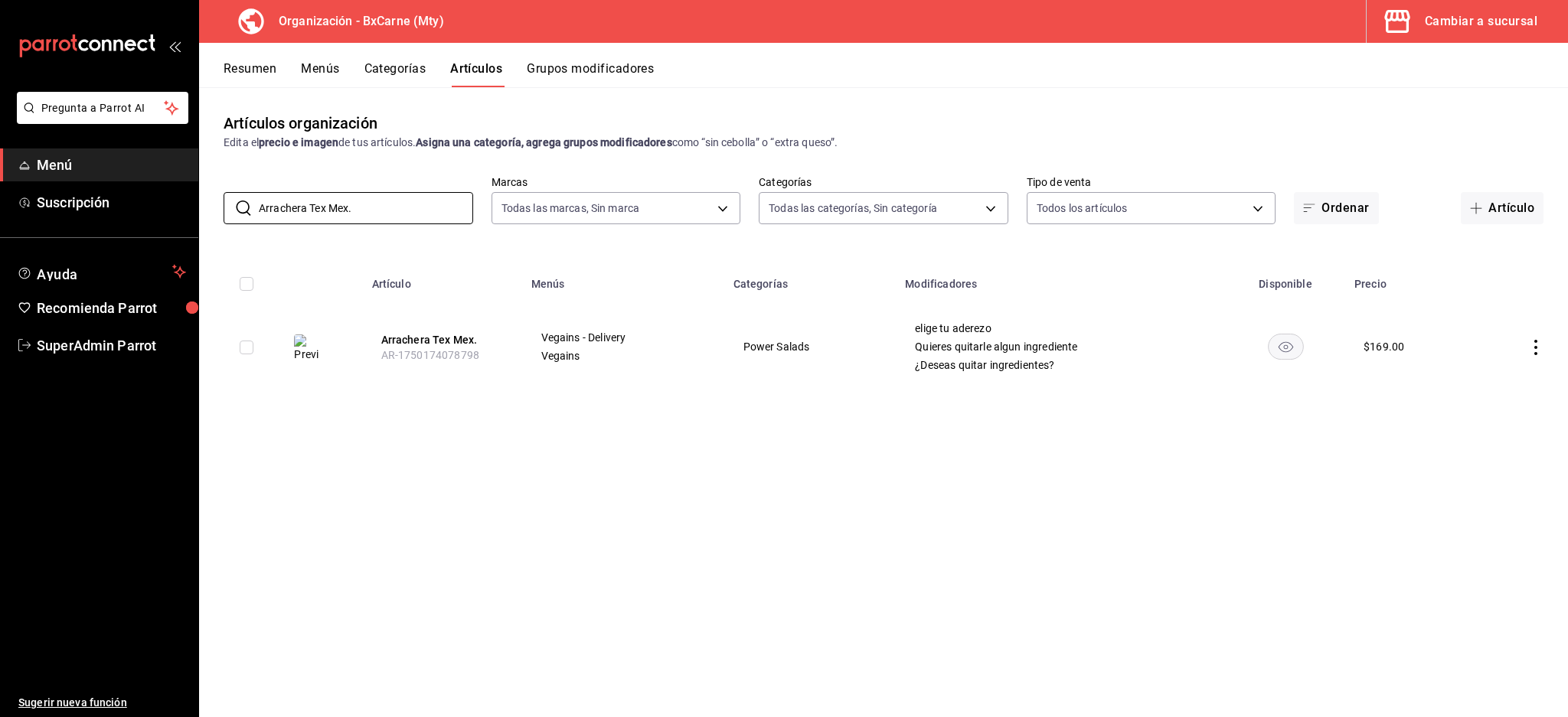
type input "Arrachera Tex Mex."
click at [573, 73] on button "Grupos modificadores" at bounding box center [590, 74] width 127 height 26
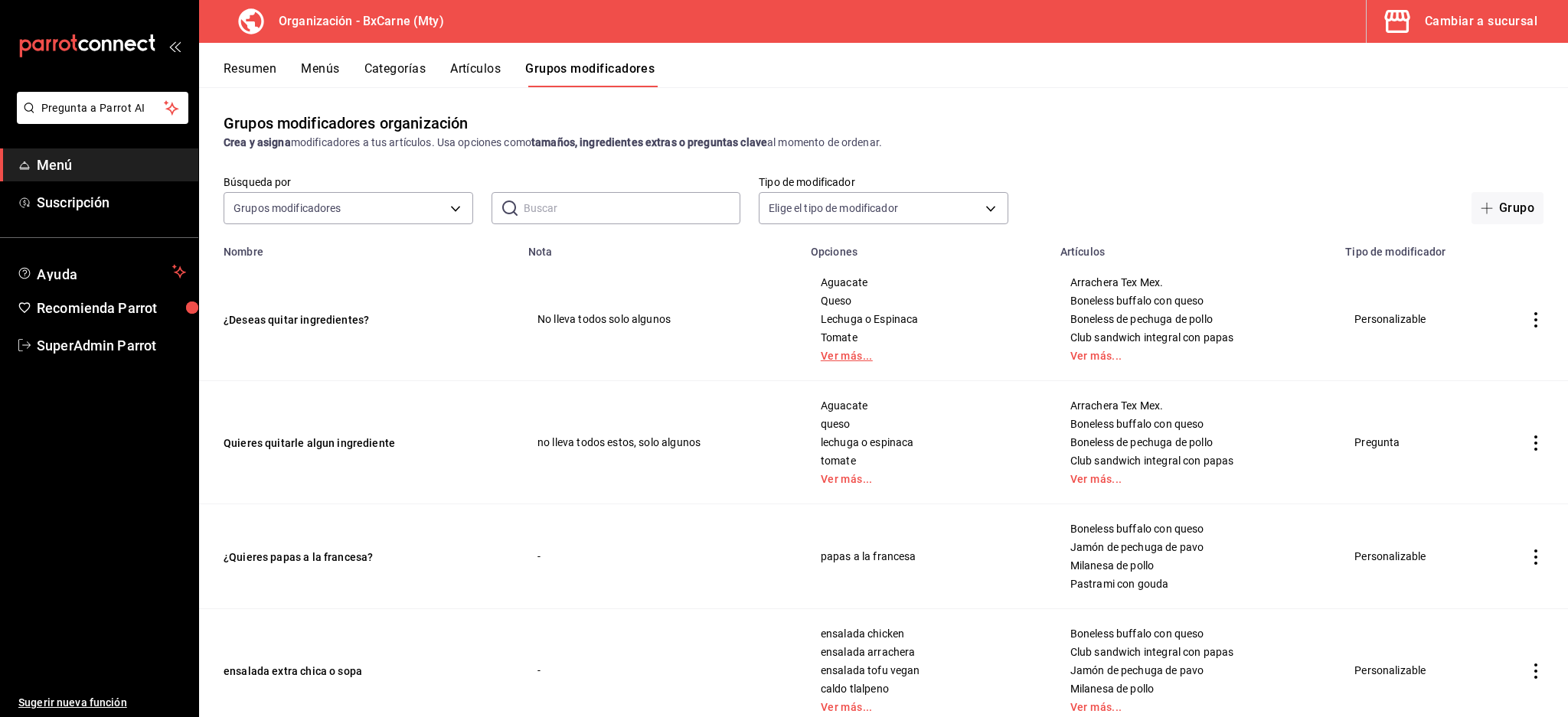
click at [828, 358] on link "Ver más..." at bounding box center [926, 356] width 211 height 11
click at [1080, 348] on div "Arrachera Tex Mex. Boneless buffalo con queso Boneless de pechuga de pollo Club…" at bounding box center [1194, 319] width 249 height 86
click at [1080, 357] on link "Ver más..." at bounding box center [1194, 356] width 247 height 11
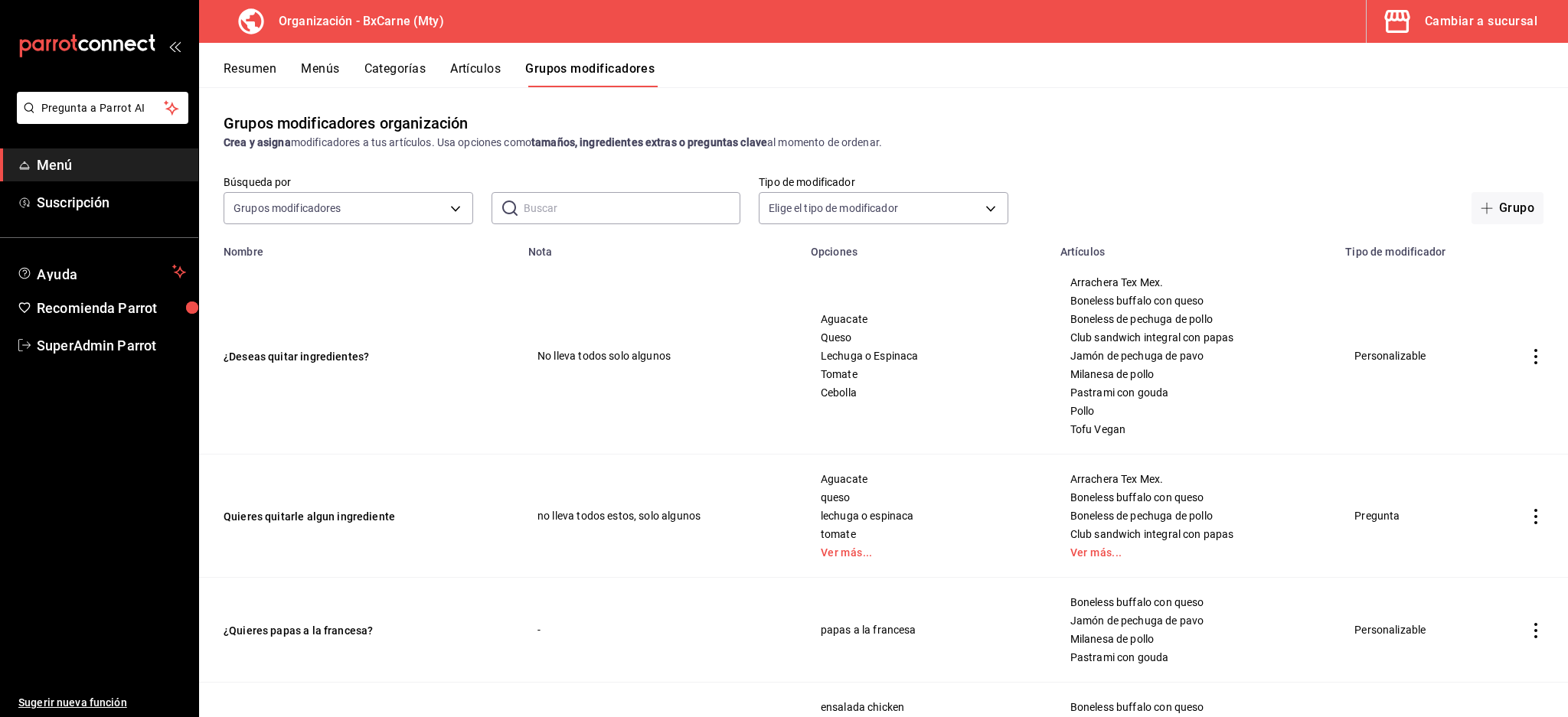
click at [1088, 438] on td "Arrachera Tex Mex. Boneless buffalo con queso Boneless de pechuga de pollo Club…" at bounding box center [1194, 356] width 286 height 197
click at [1092, 424] on span "Tofu Vegan" at bounding box center [1194, 430] width 247 height 11
copy span "Tofu Vegan"
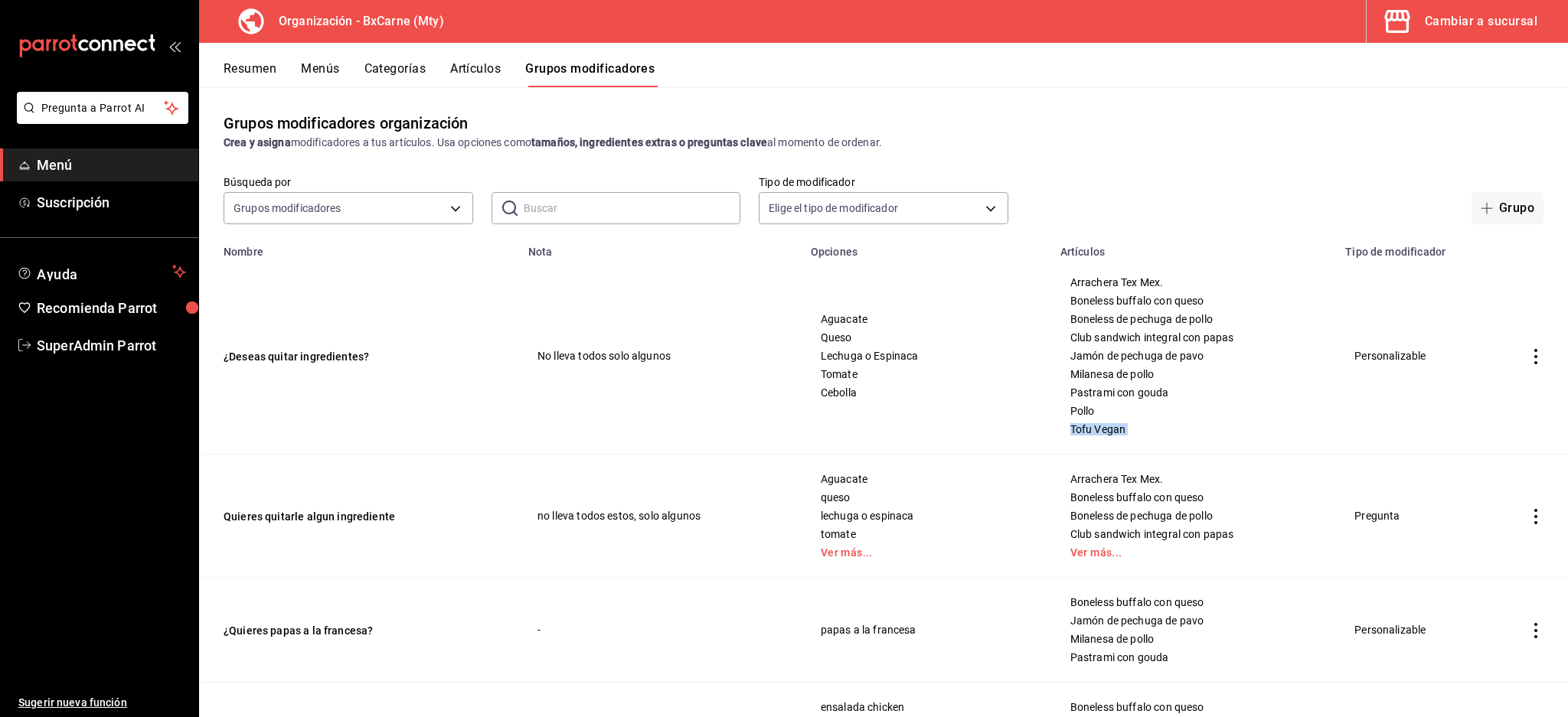
click at [1117, 315] on span "Boneless de pechuga de pollo" at bounding box center [1194, 319] width 247 height 11
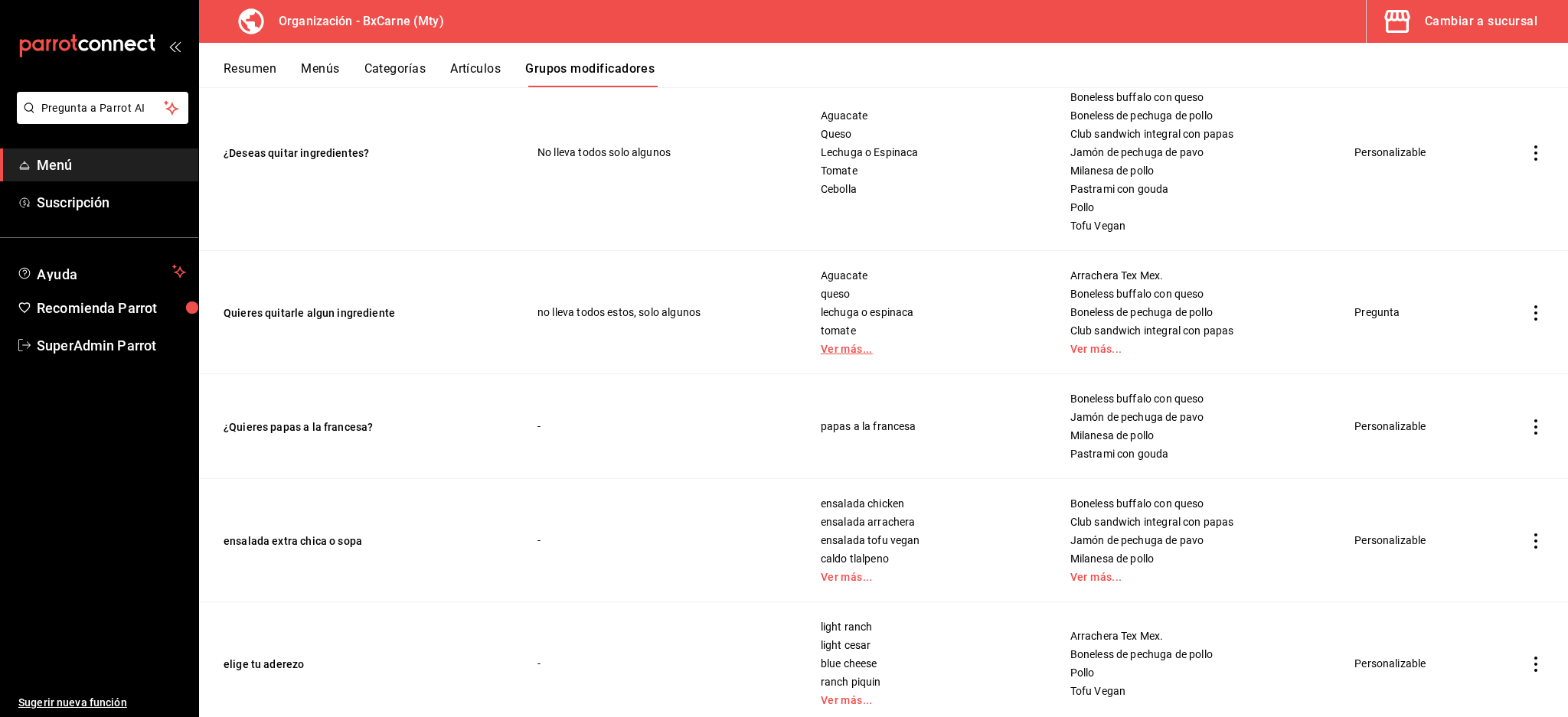
click at [835, 354] on link "Ver más..." at bounding box center [926, 349] width 211 height 11
click at [298, 308] on button "Quieres quitarle algun ingrediente" at bounding box center [315, 313] width 184 height 15
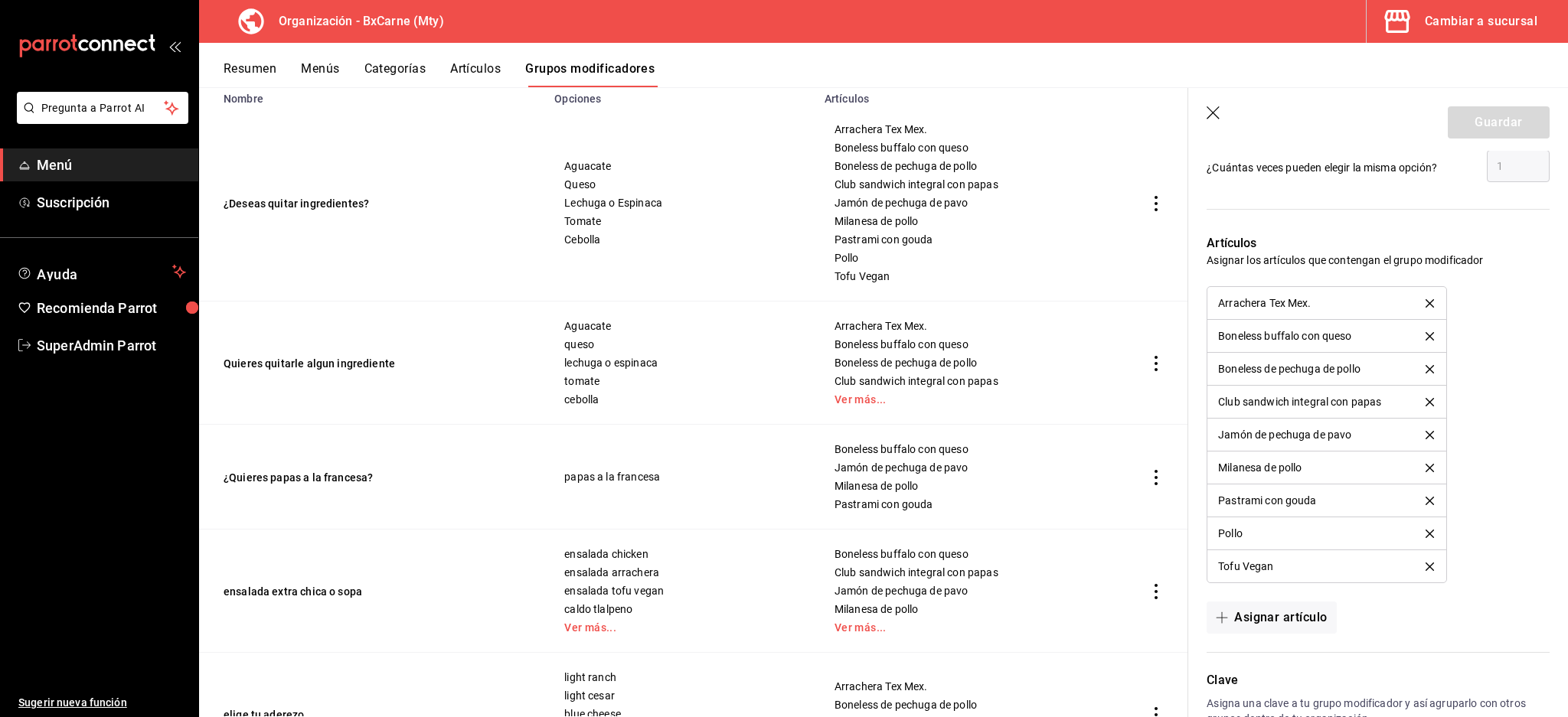
scroll to position [1180, 0]
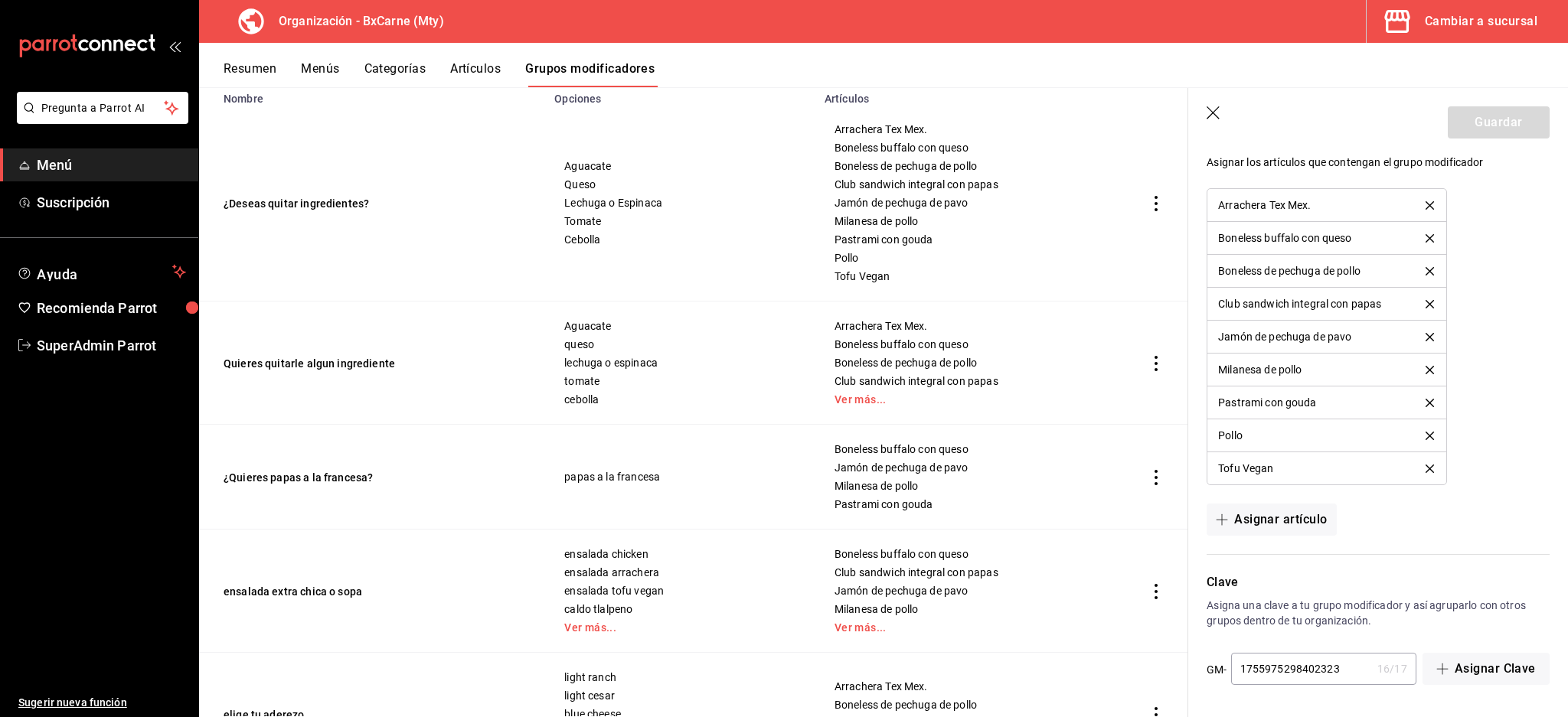
click at [1213, 109] on icon "button" at bounding box center [1214, 114] width 15 height 15
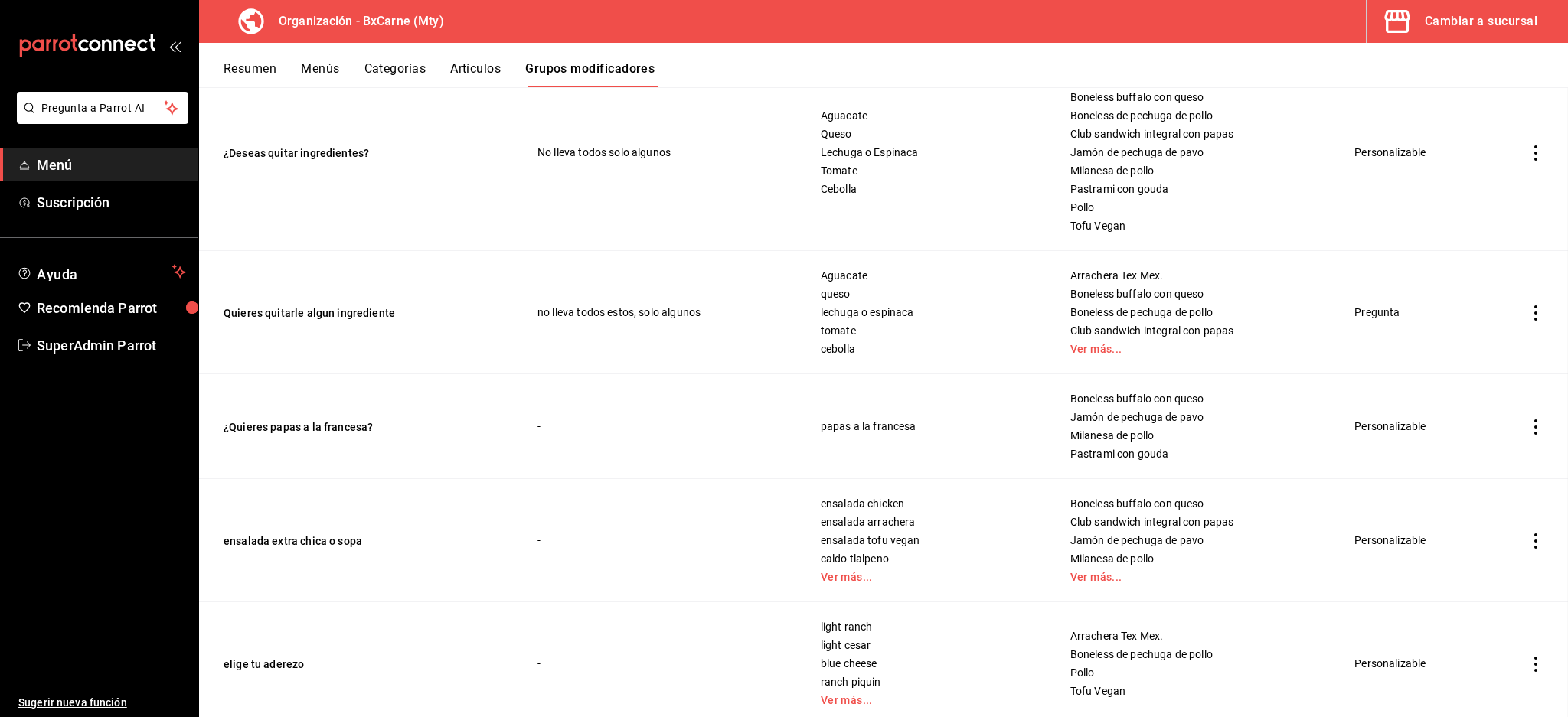
scroll to position [160, 0]
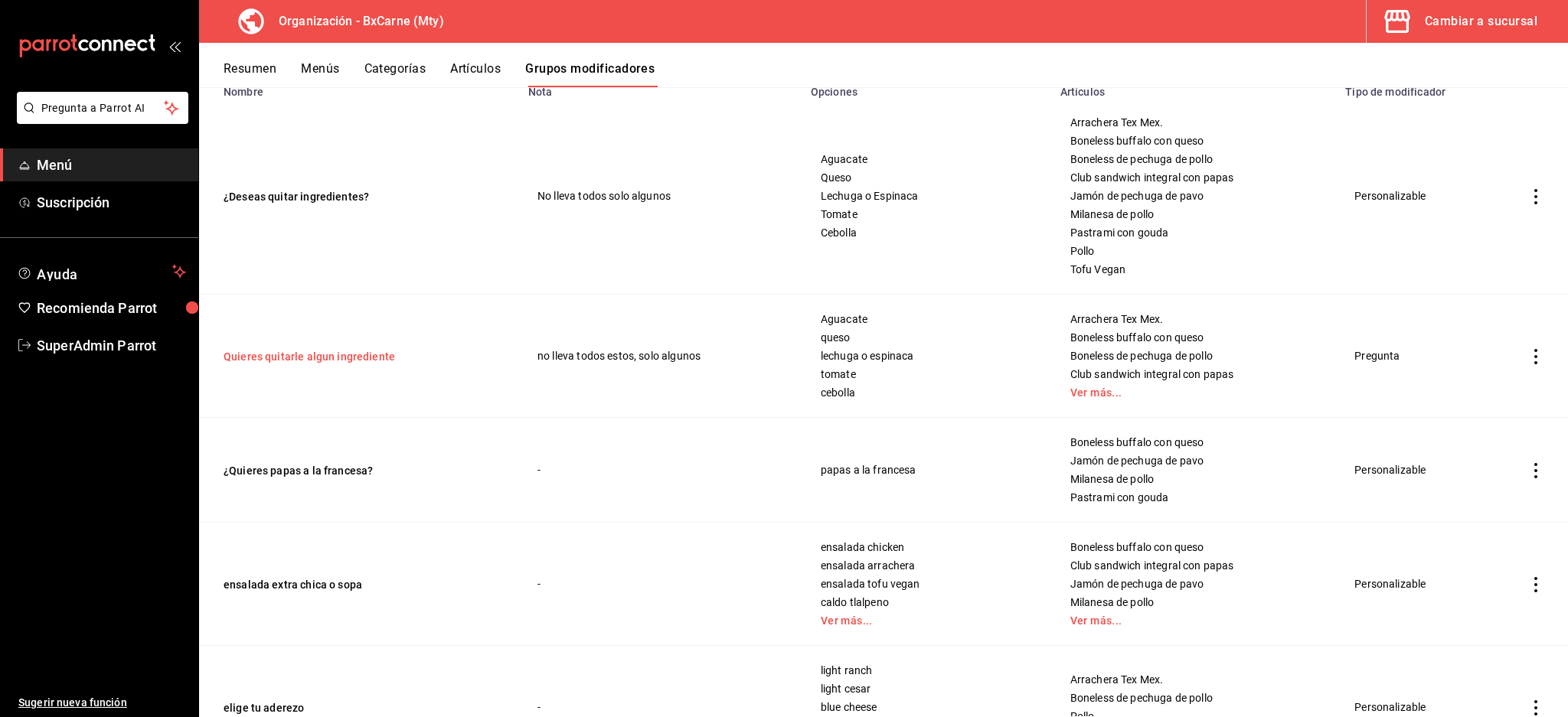
click at [350, 354] on button "Quieres quitarle algun ingrediente" at bounding box center [315, 357] width 184 height 15
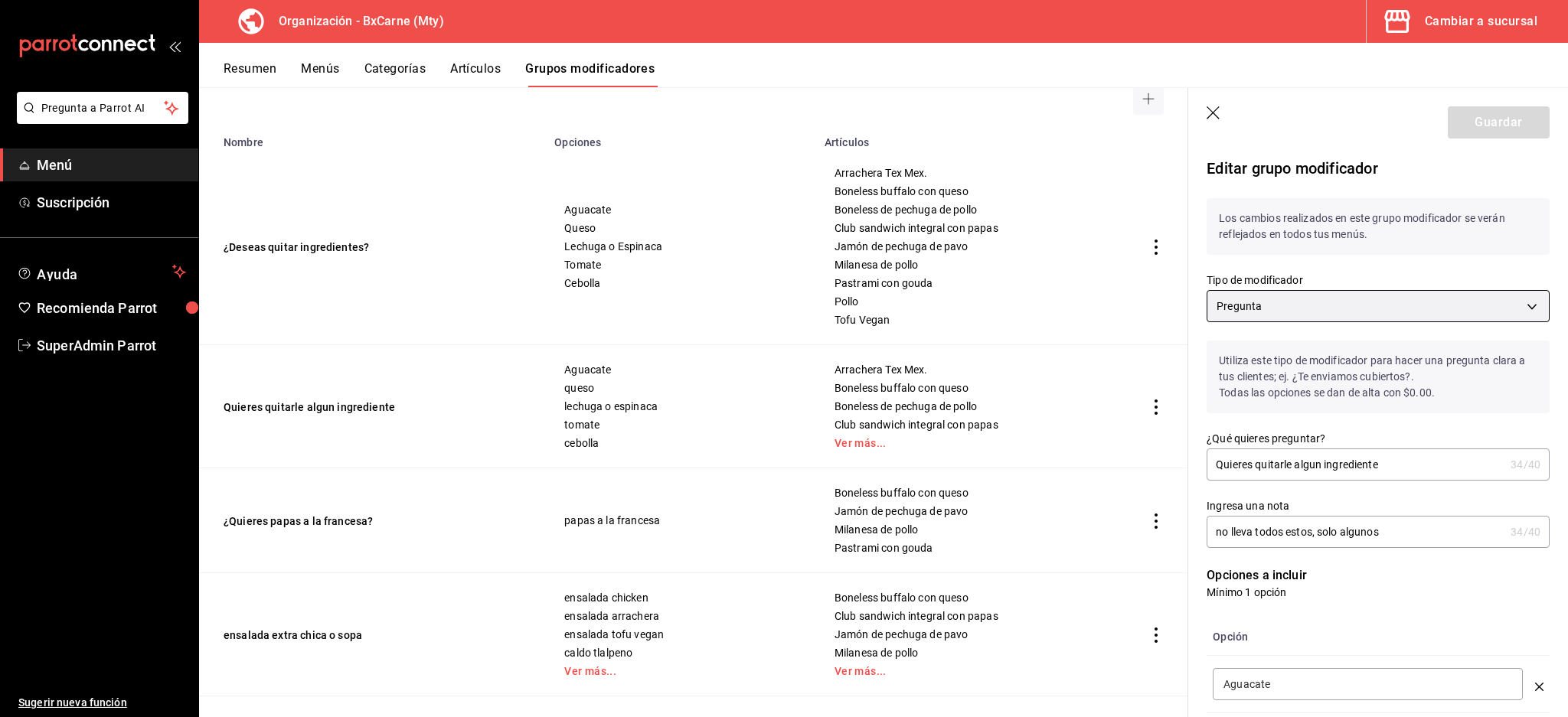
click at [1318, 306] on body "Pregunta a Parrot AI Menú Suscripción Ayuda Recomienda Parrot SuperAdmin Parrot…" at bounding box center [784, 358] width 1568 height 717
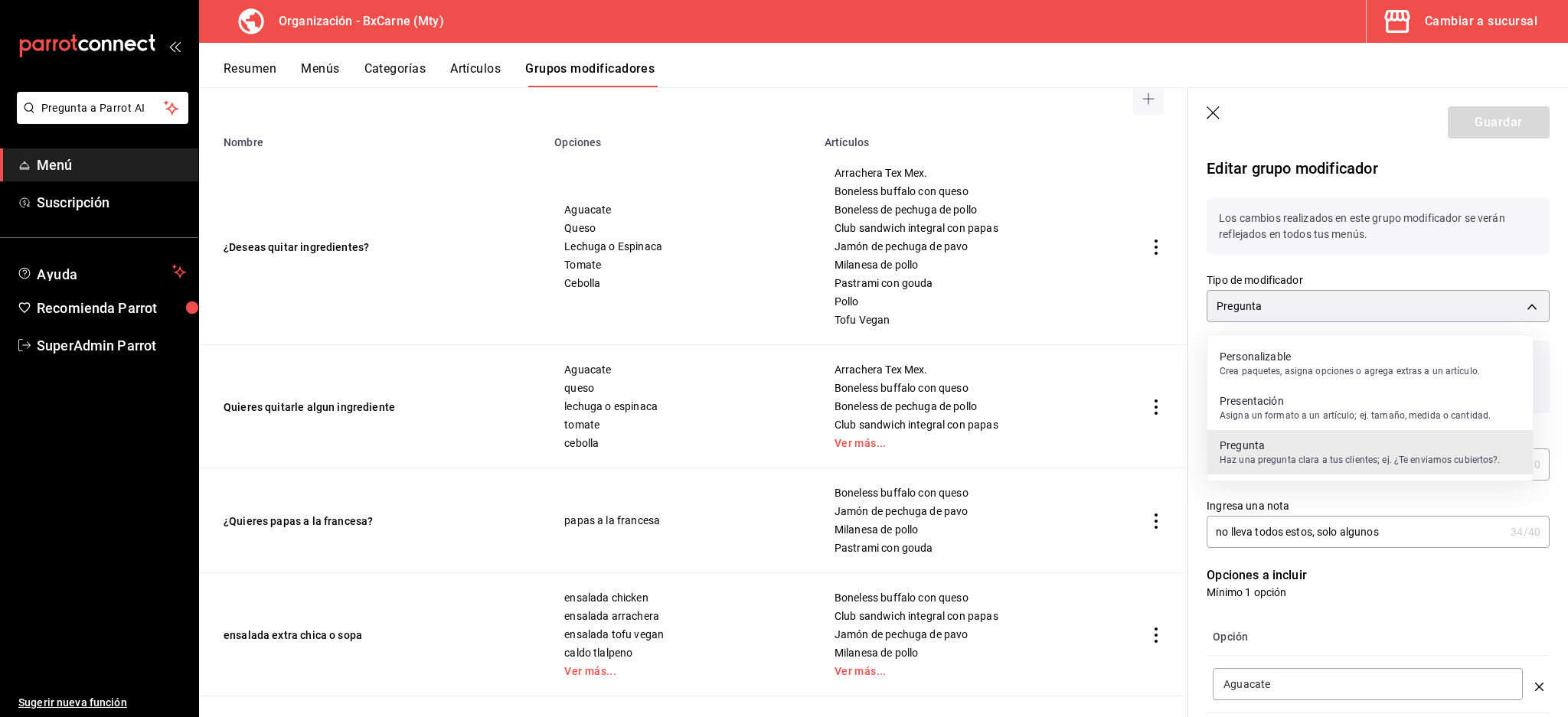
click at [1267, 372] on p "Crea paquetes, asigna opciones o agrega extras a un artículo." at bounding box center [1349, 372] width 260 height 14
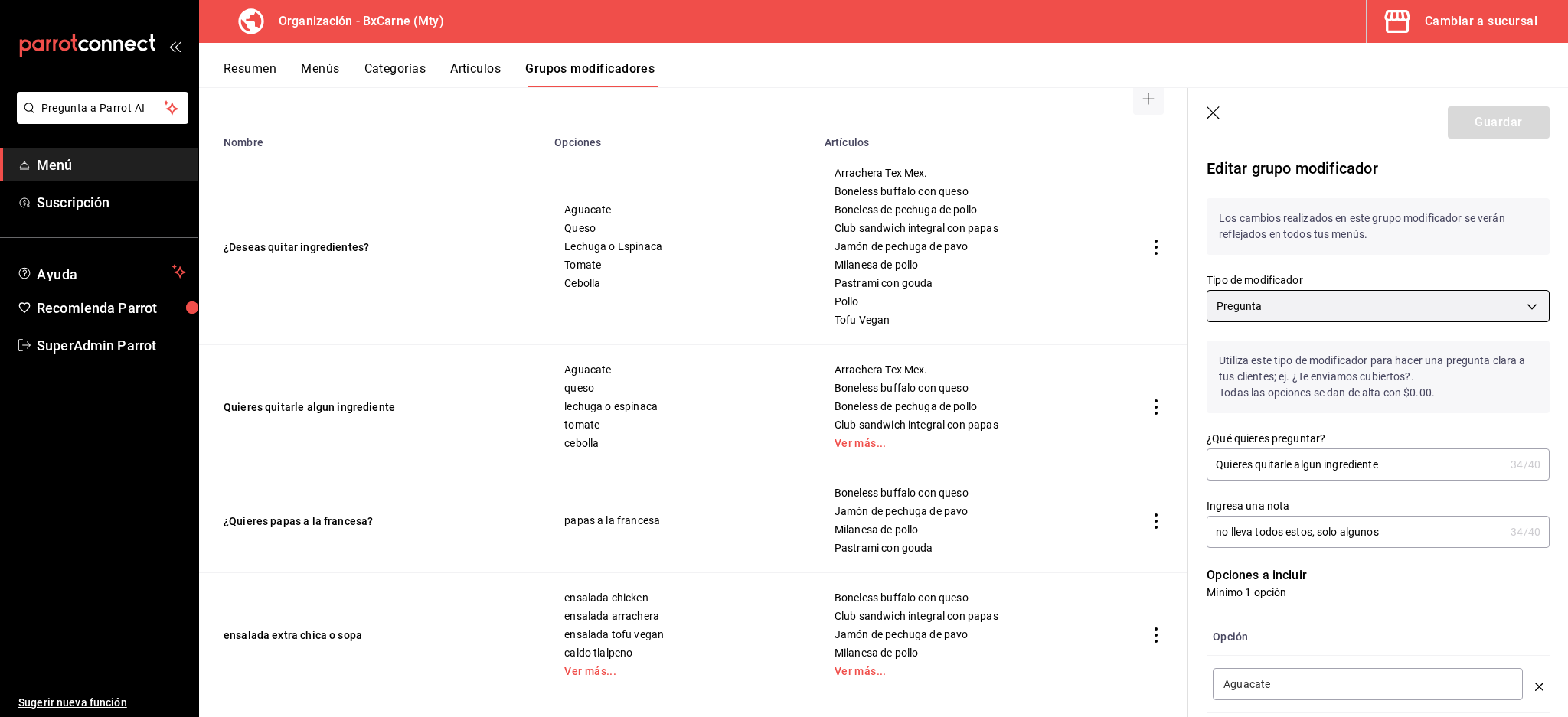
click at [1362, 318] on body "Pregunta a Parrot AI Menú Suscripción Ayuda Recomienda Parrot SuperAdmin Parrot…" at bounding box center [784, 358] width 1568 height 717
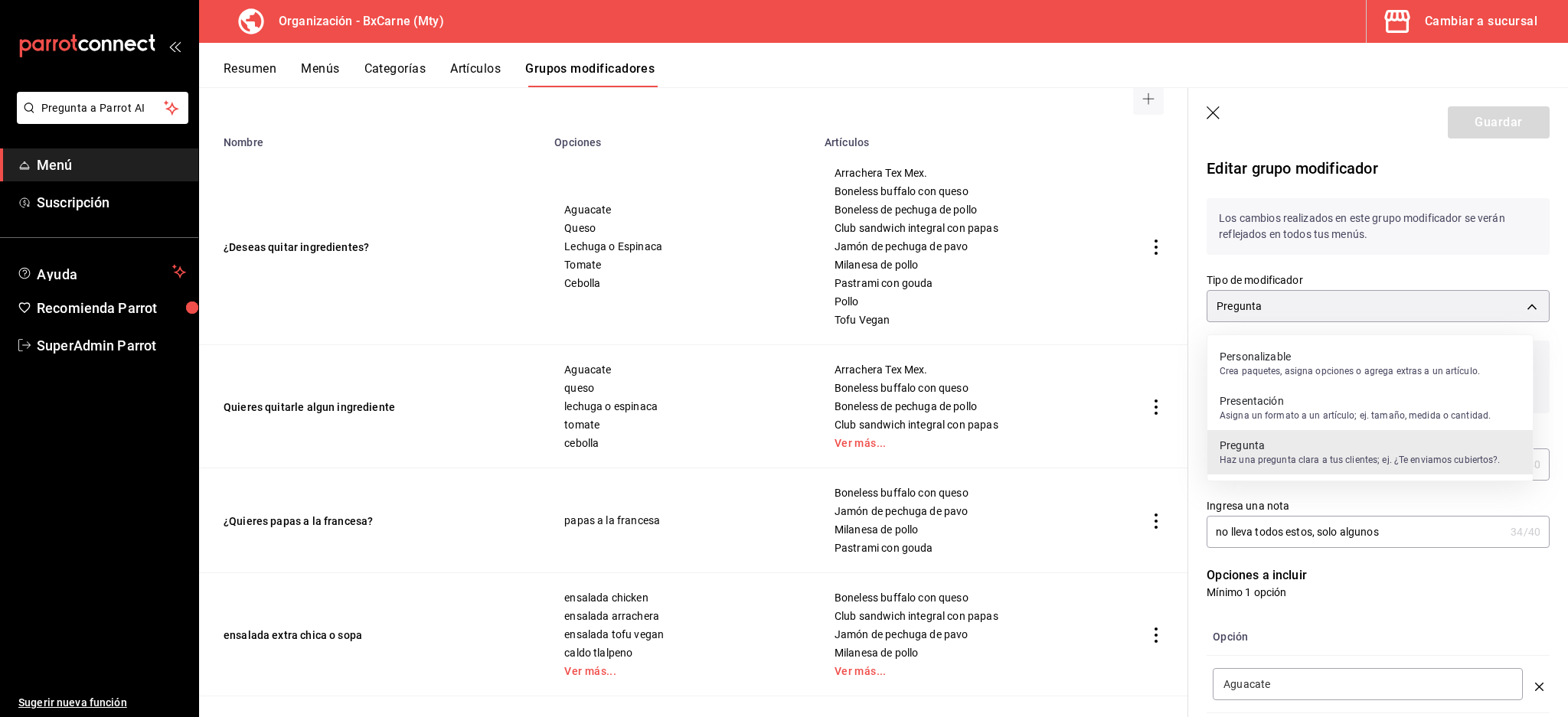
drag, startPoint x: 1325, startPoint y: 352, endPoint x: 1350, endPoint y: 352, distance: 25.0
click at [1325, 352] on p "Personalizable" at bounding box center [1349, 357] width 260 height 15
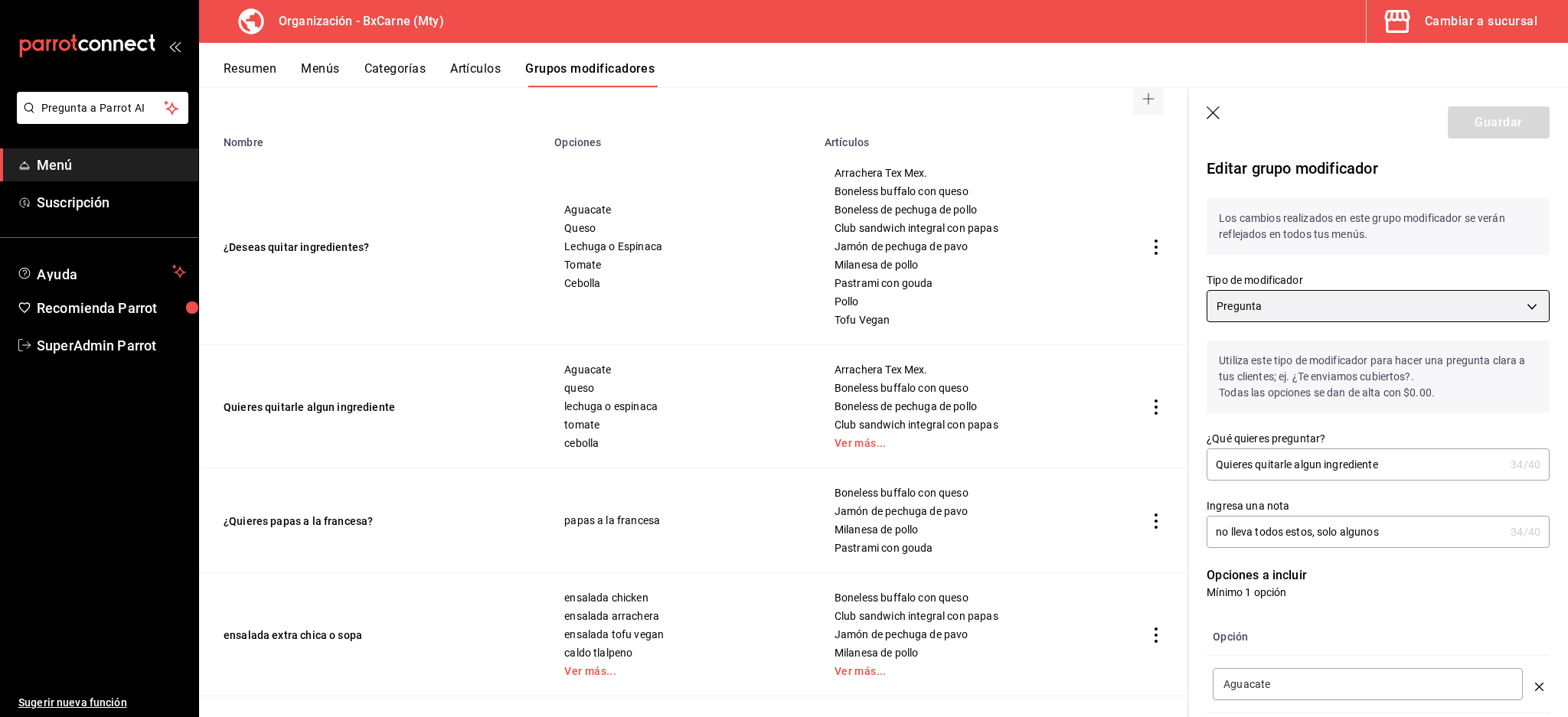
click at [1400, 297] on body "Pregunta a Parrot AI Menú Suscripción Ayuda Recomienda Parrot SuperAdmin Parrot…" at bounding box center [784, 358] width 1568 height 717
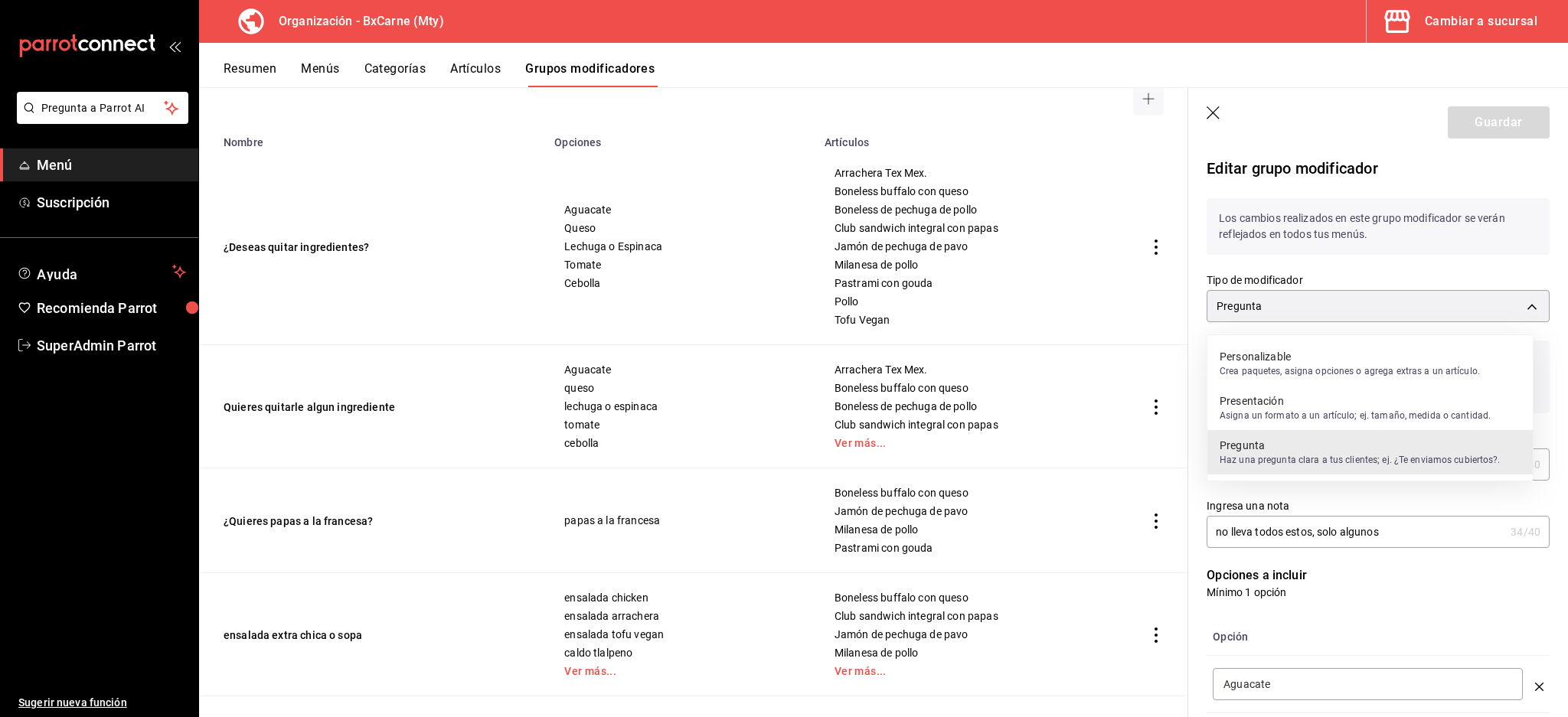
click at [1378, 400] on p "Presentación" at bounding box center [1355, 401] width 271 height 15
type input "QUESTION"
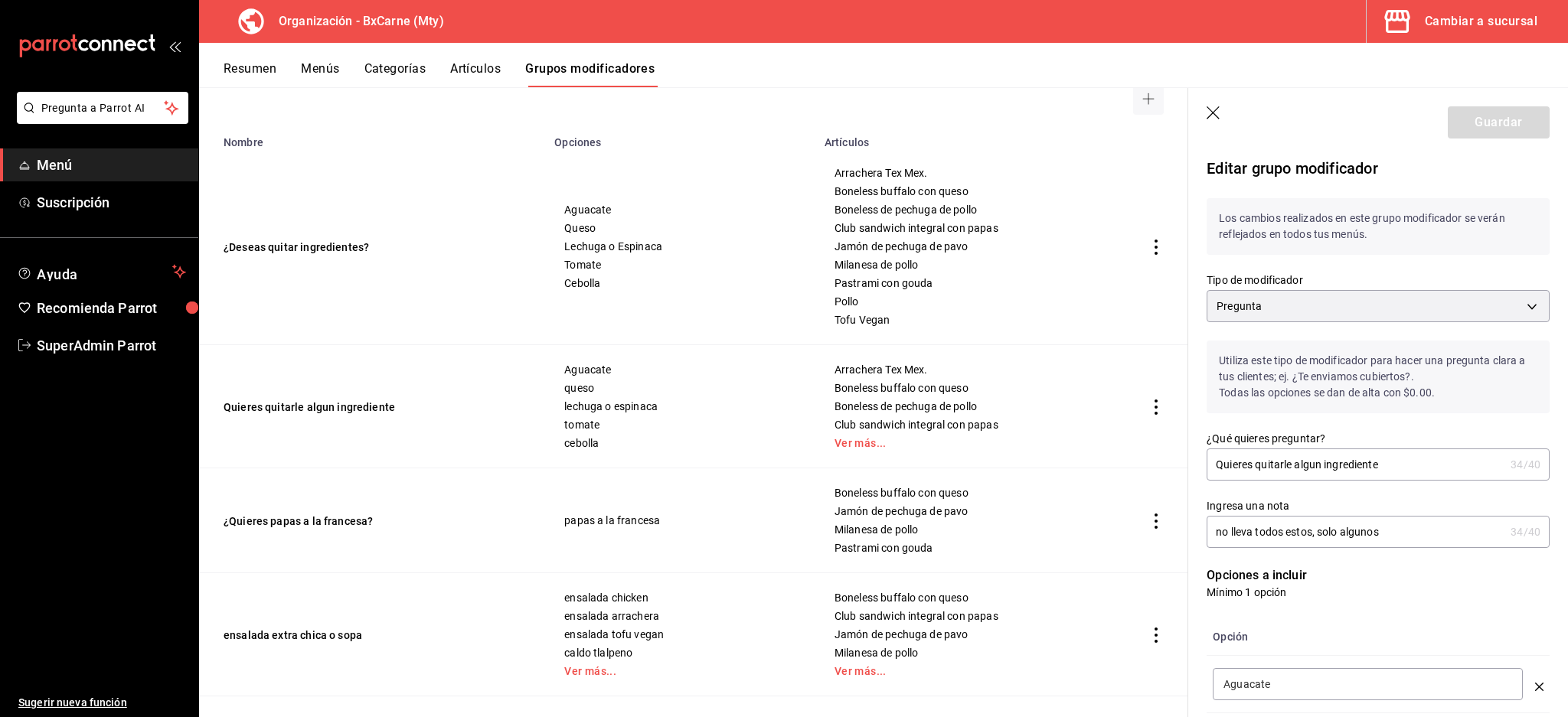
click at [1400, 255] on div "Tipo de modificador Pregunta QUESTION" at bounding box center [1369, 288] width 362 height 67
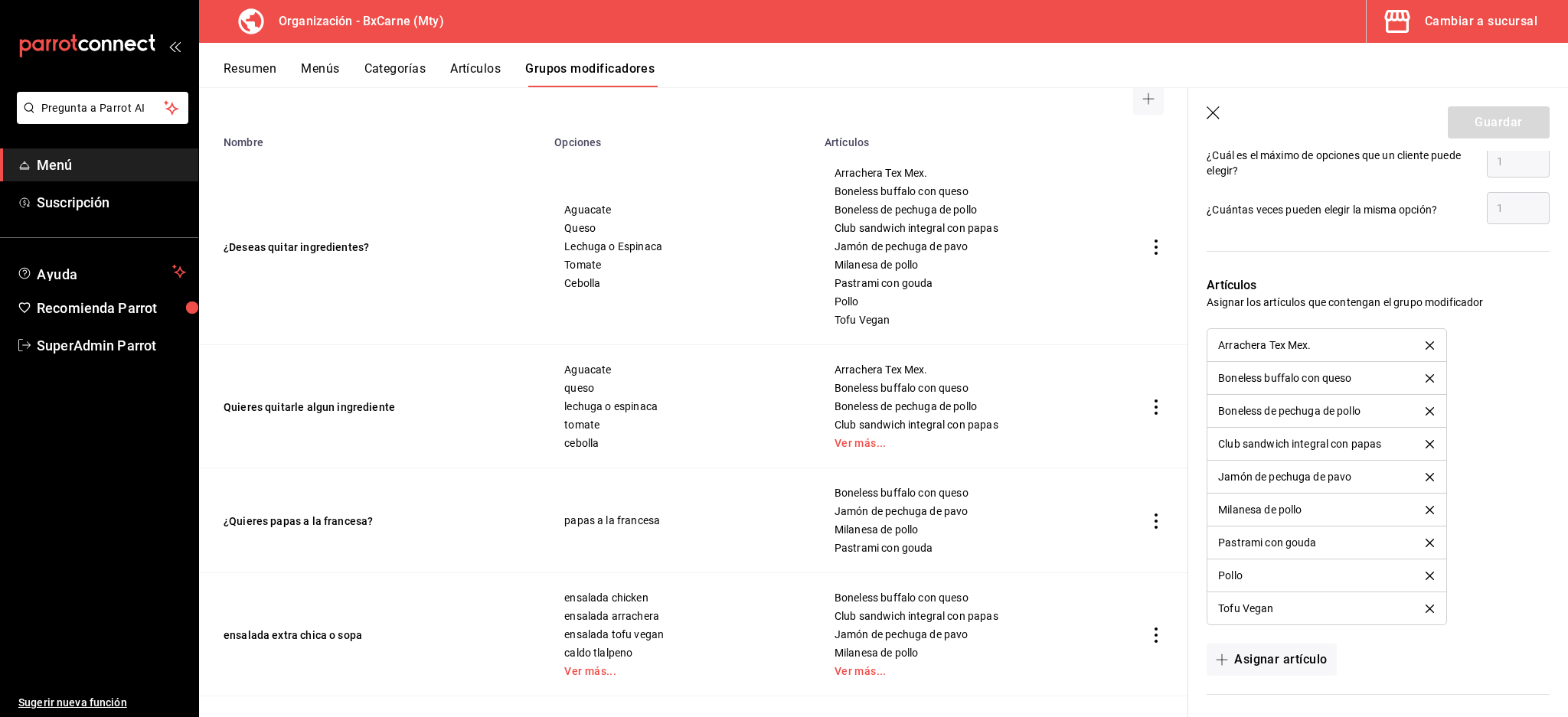
scroll to position [1180, 0]
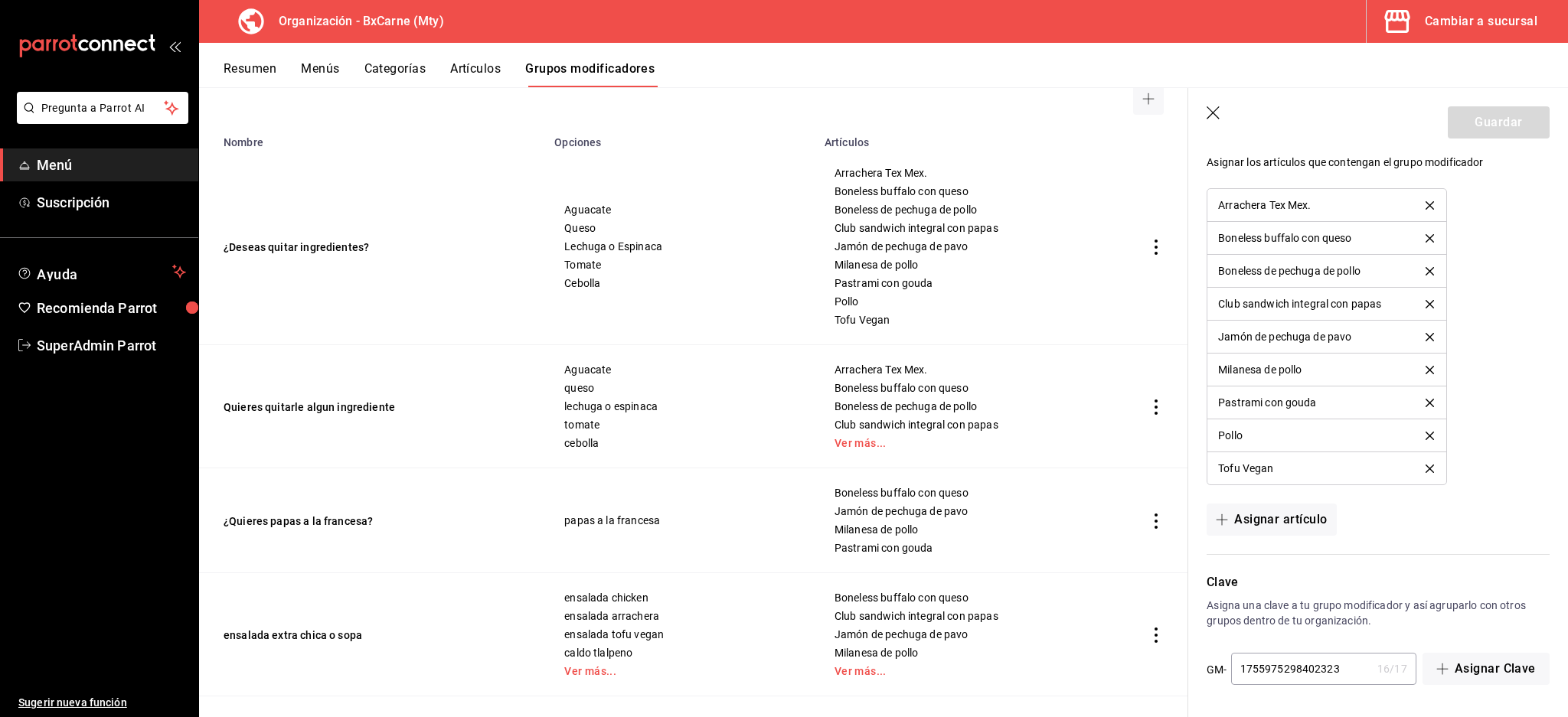
click at [1415, 204] on button "delete" at bounding box center [1430, 206] width 30 height 8
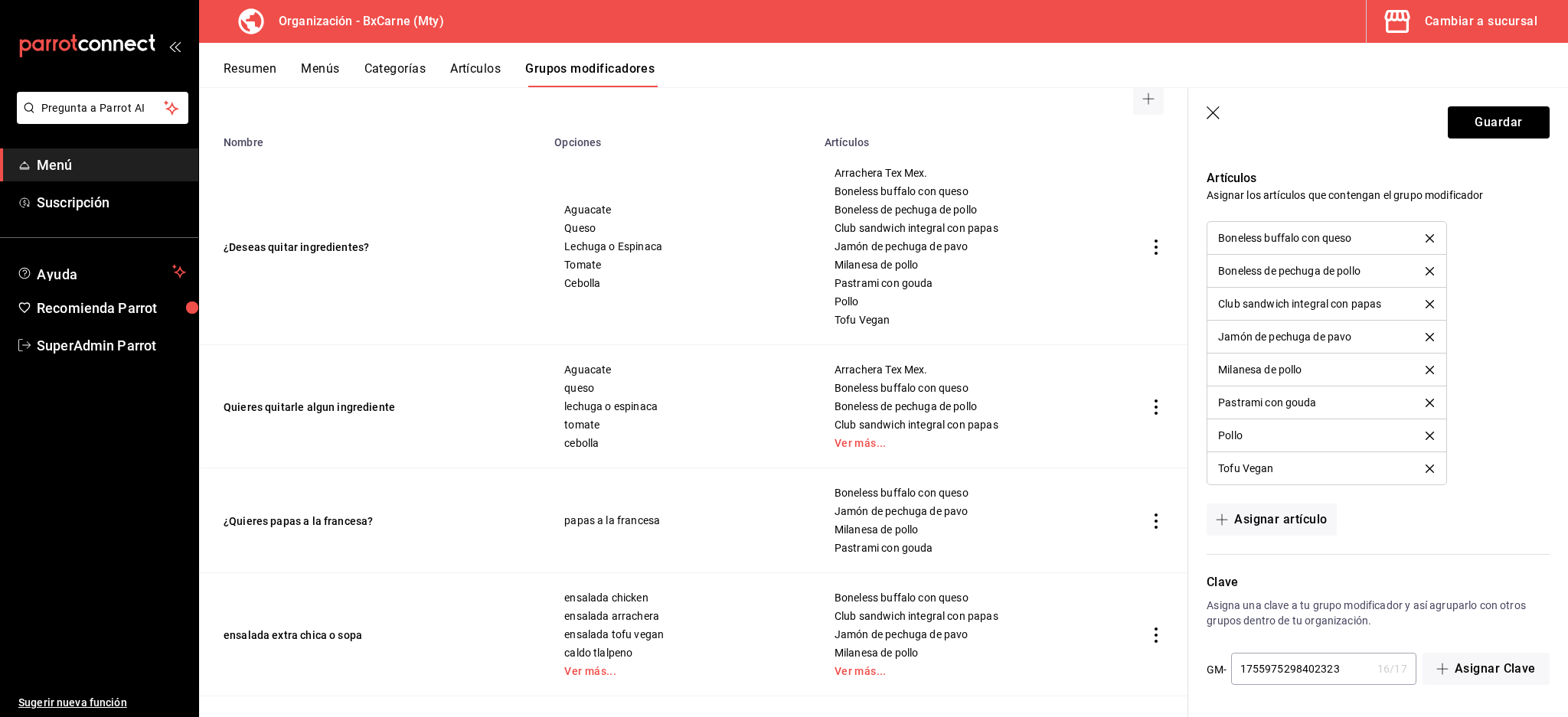
click at [911, 195] on span "Boneless buffalo con queso" at bounding box center [970, 192] width 270 height 11
click at [886, 165] on td "Arrachera Tex Mex. Boneless buffalo con queso Boneless de pechuga de pollo Club…" at bounding box center [969, 246] width 308 height 197
click at [886, 168] on span "Arrachera Tex Mex." at bounding box center [970, 173] width 270 height 11
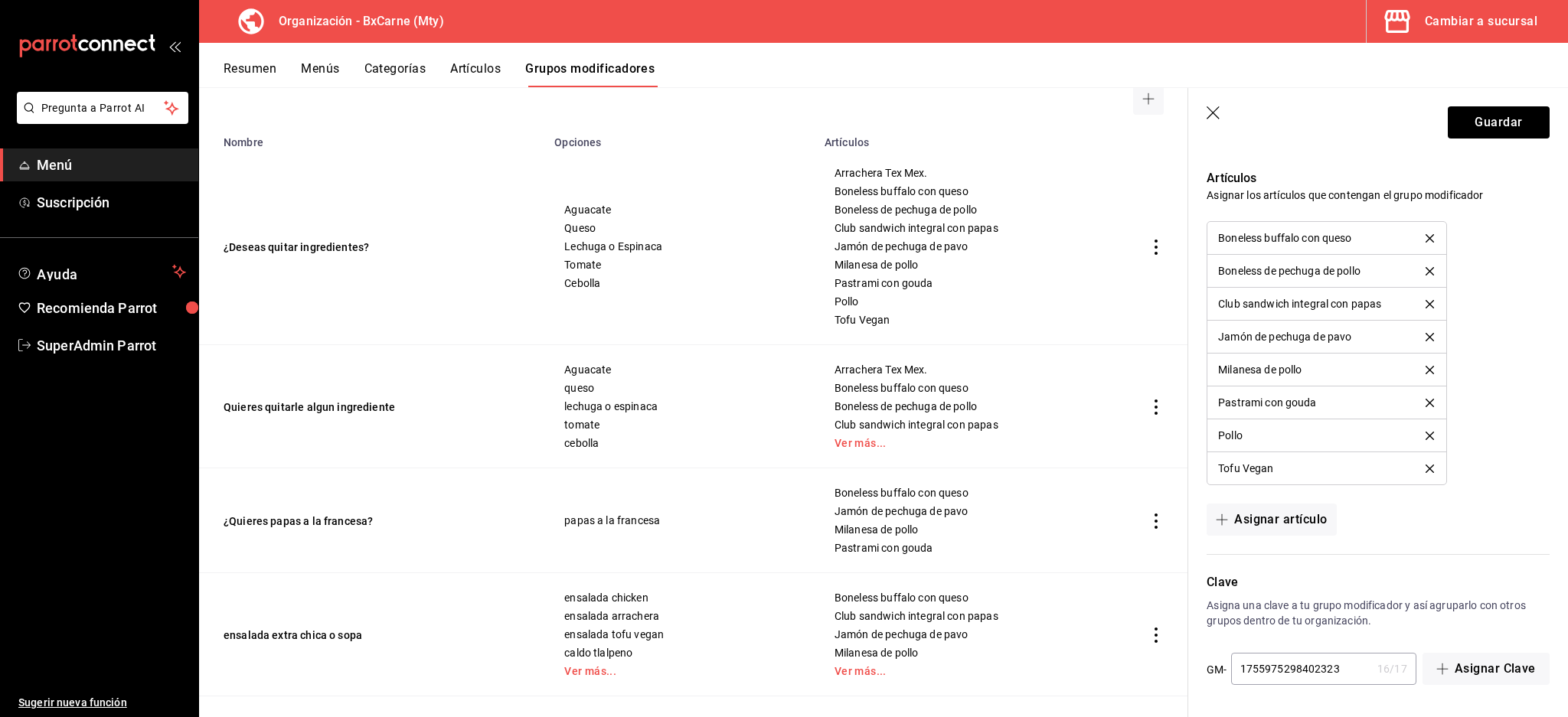
click at [886, 168] on span "Arrachera Tex Mex." at bounding box center [970, 173] width 270 height 11
click at [1491, 130] on button "Guardar" at bounding box center [1498, 123] width 102 height 32
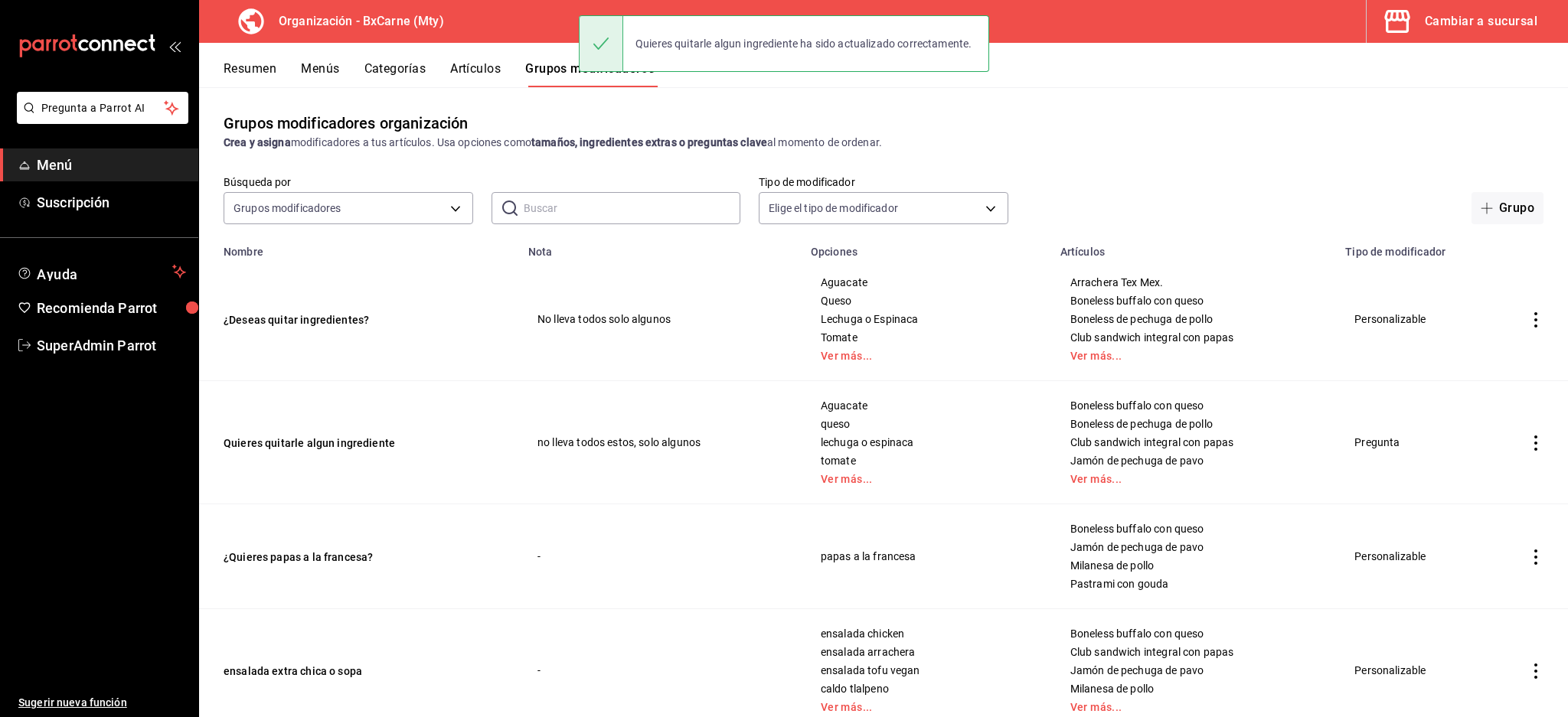
click at [338, 433] on td "Quieres quitarle algun ingrediente" at bounding box center [359, 442] width 320 height 123
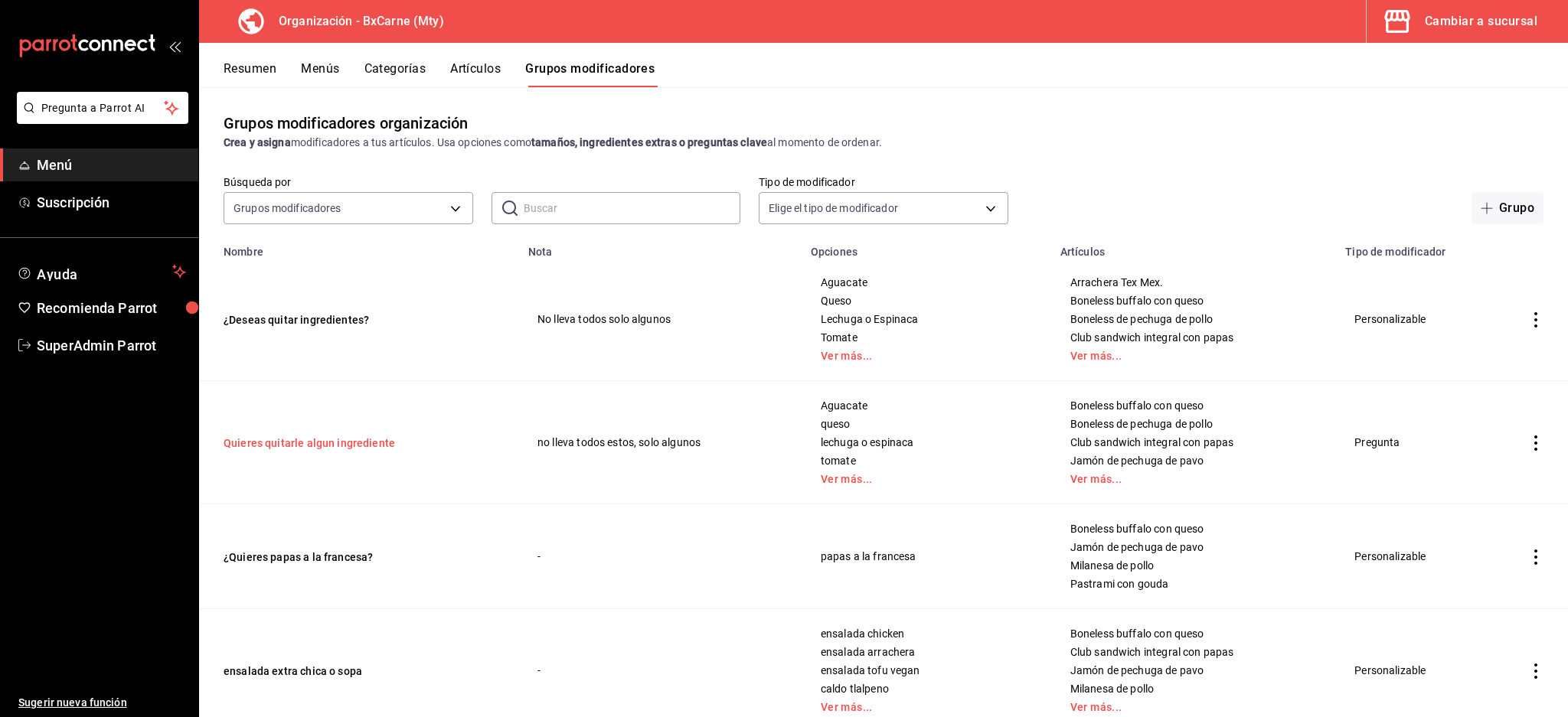
click at [338, 439] on button "Quieres quitarle algun ingrediente" at bounding box center [315, 443] width 184 height 15
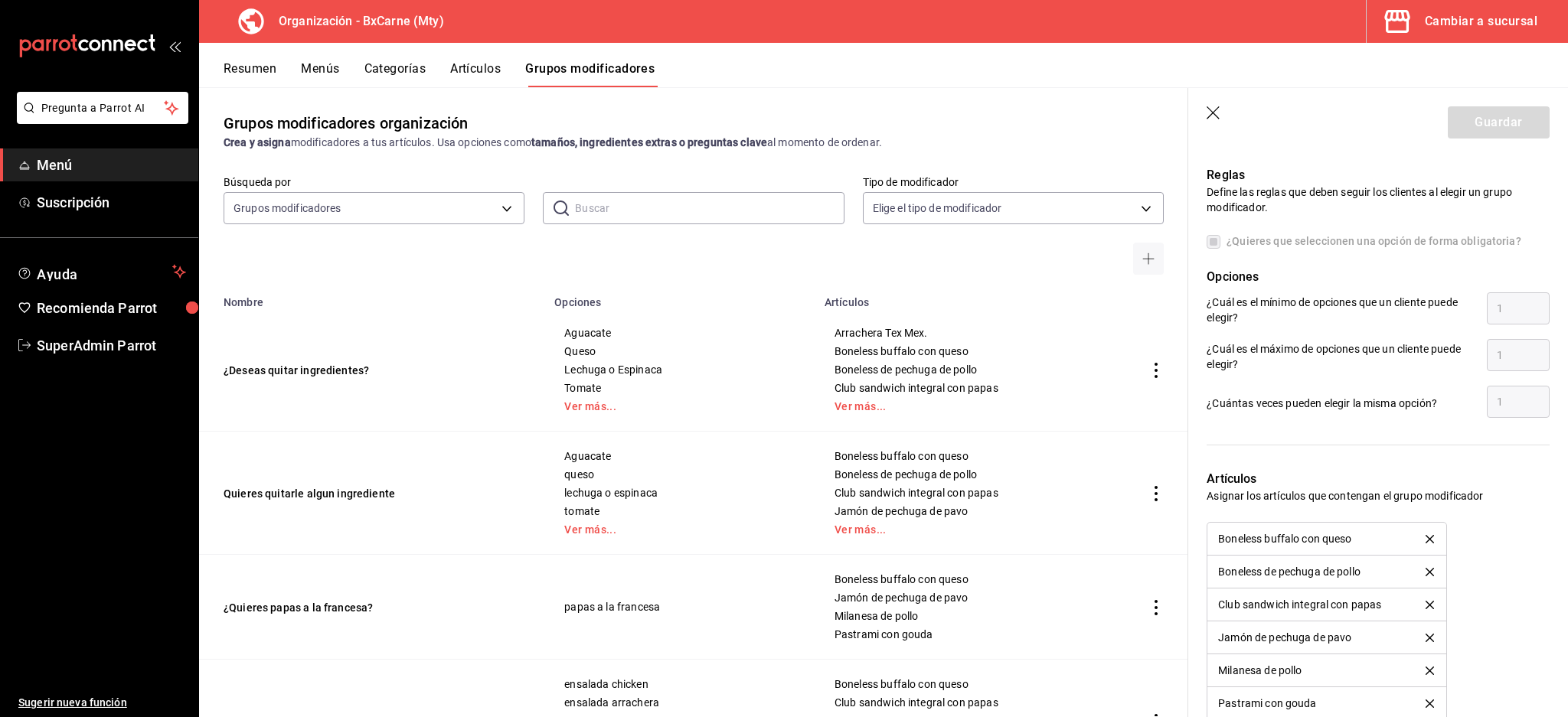
scroll to position [1021, 0]
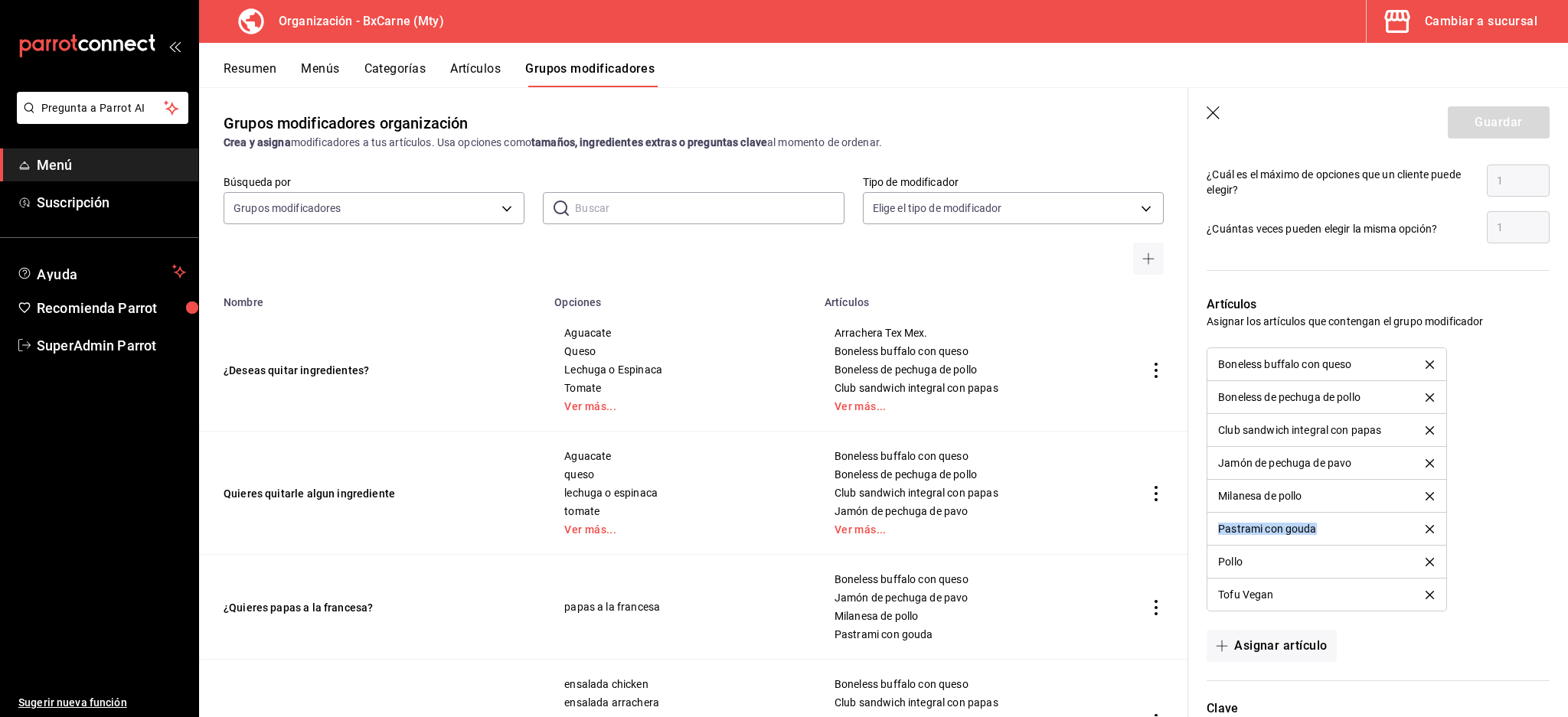
drag, startPoint x: 1324, startPoint y: 528, endPoint x: 1188, endPoint y: 528, distance: 136.0
click at [1188, 528] on div "Artículos Asignar los artículos que contengan el grupo modificador Boneless buf…" at bounding box center [1369, 470] width 362 height 385
click at [1426, 364] on icon "delete" at bounding box center [1430, 365] width 9 height 8
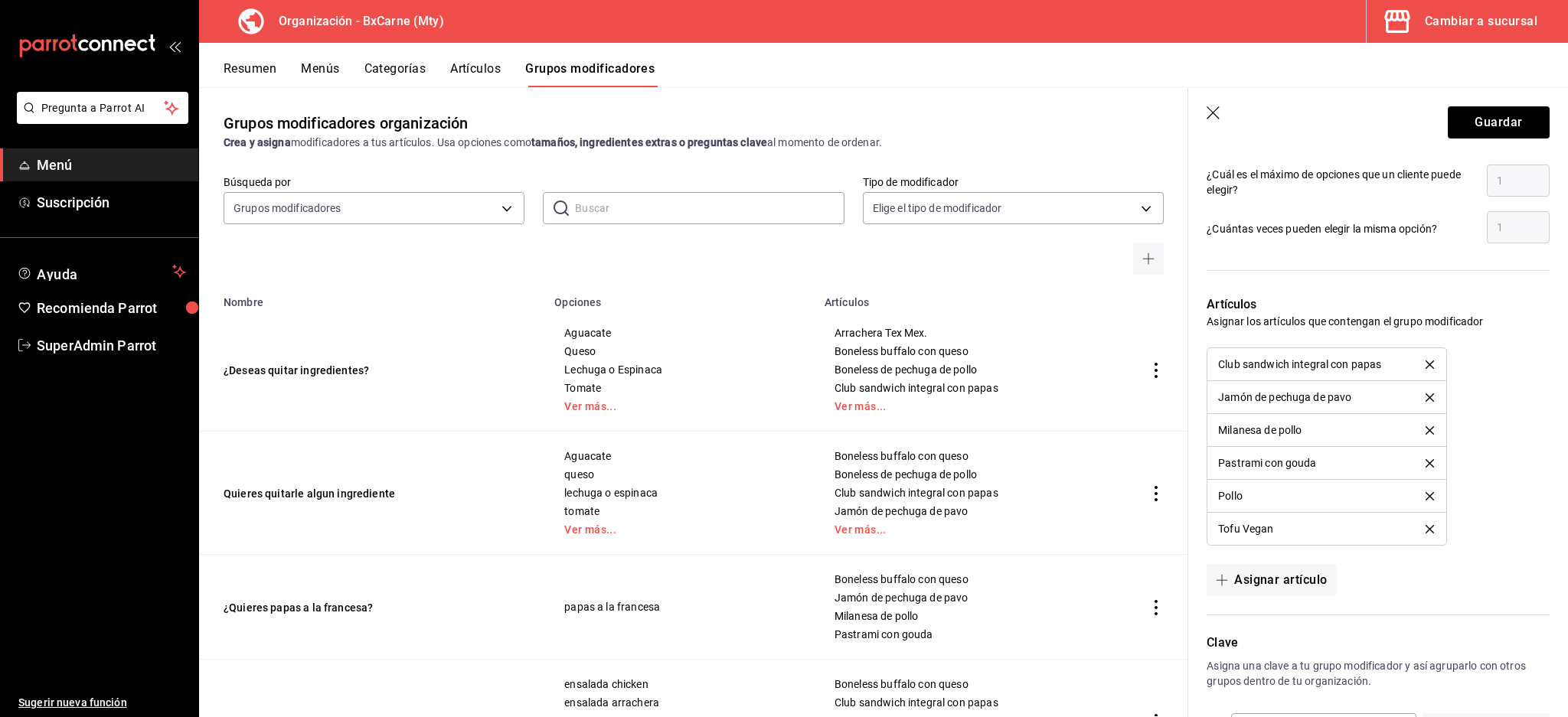
click at [1426, 364] on icon "delete" at bounding box center [1430, 365] width 9 height 8
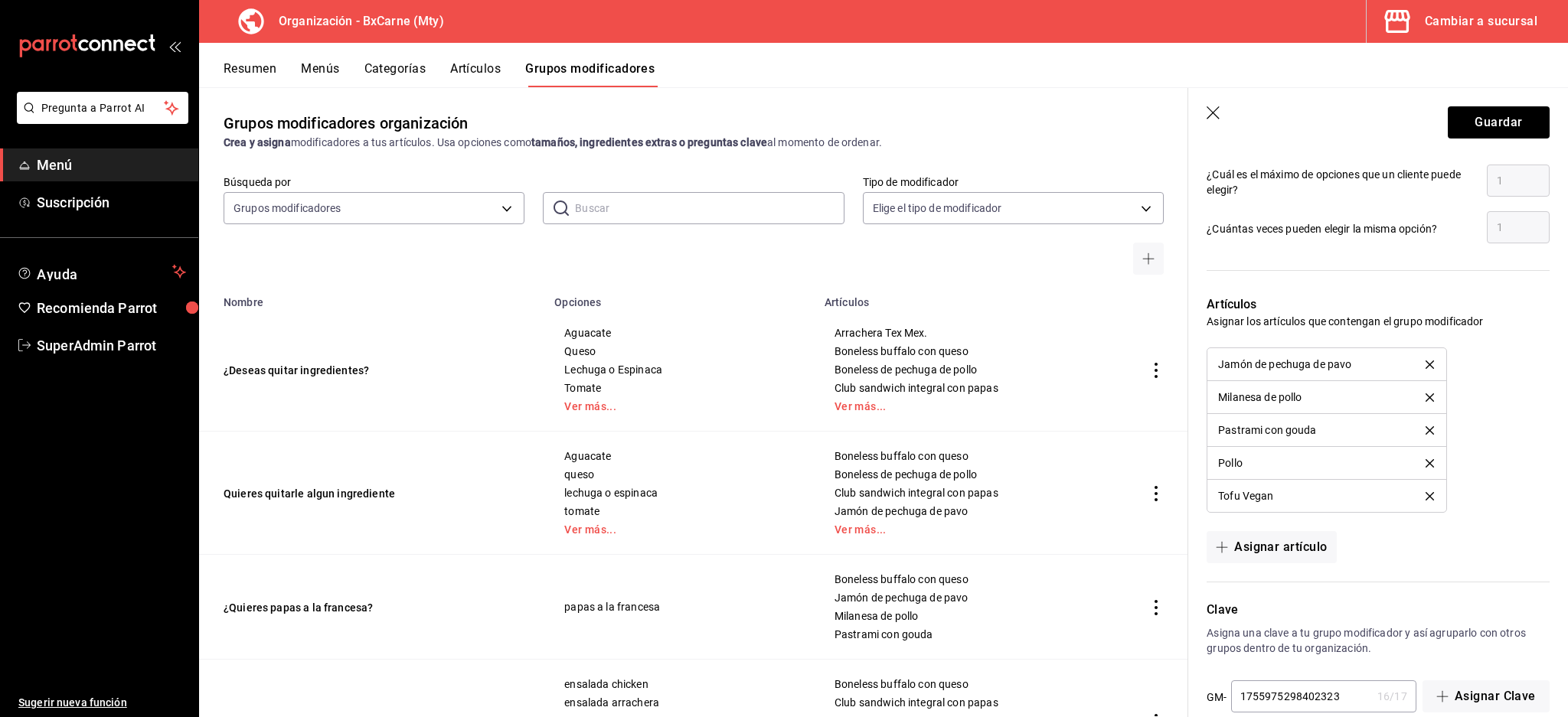
click at [1426, 364] on icon "delete" at bounding box center [1430, 365] width 9 height 8
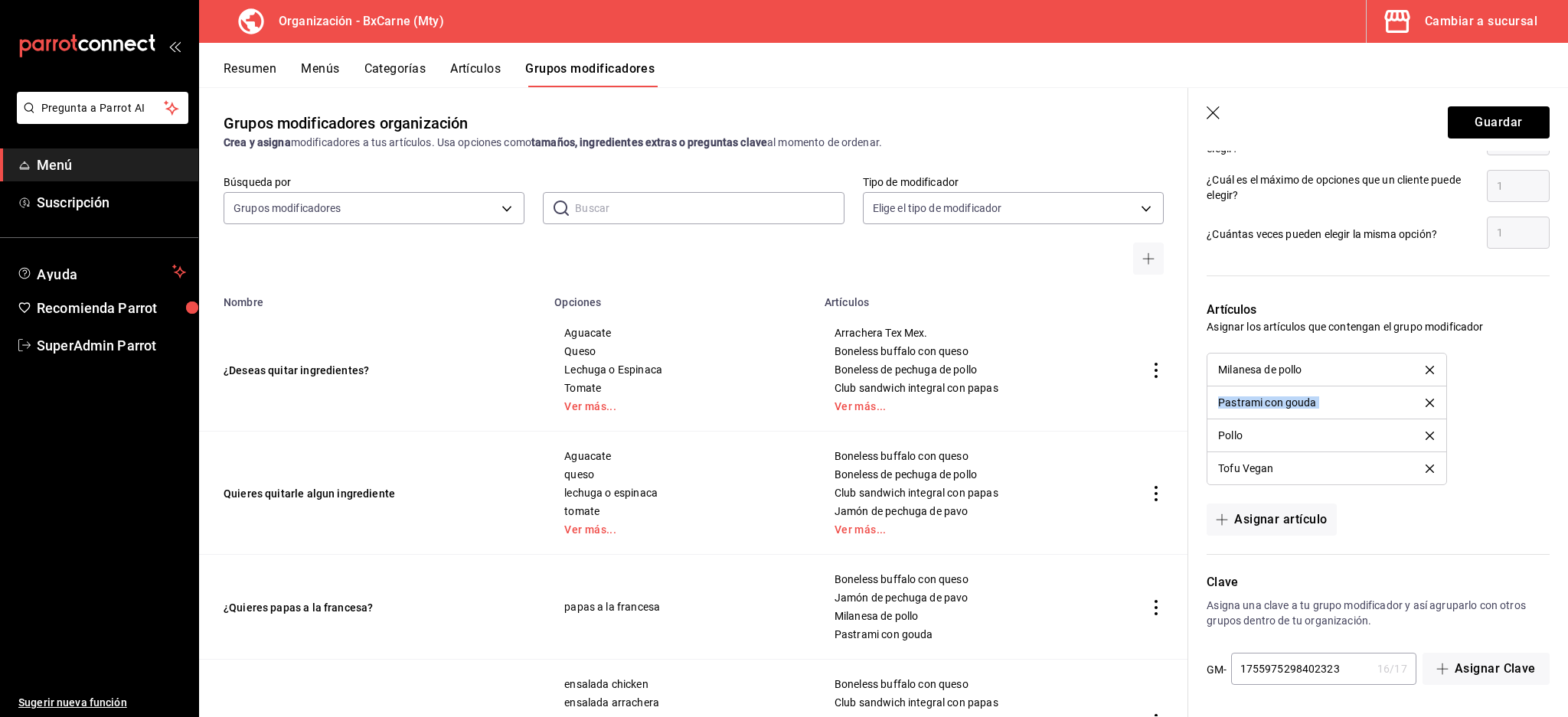
click at [1420, 365] on div "Milanesa de pollo" at bounding box center [1326, 370] width 216 height 11
click at [1426, 371] on icon "delete" at bounding box center [1430, 370] width 9 height 8
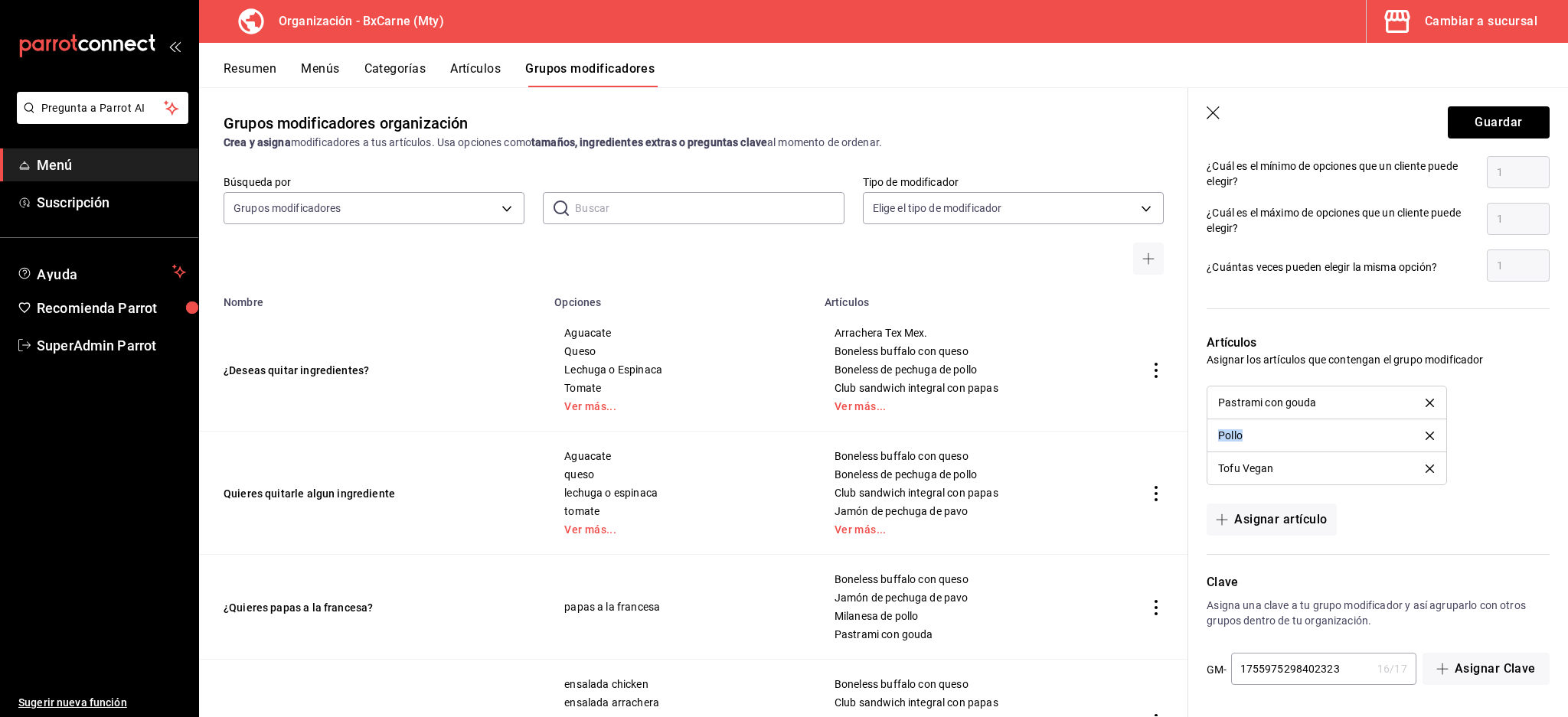
click at [1416, 371] on div "Artículos Asignar los artículos que contengan el grupo modificador Pastrami con…" at bounding box center [1369, 425] width 362 height 220
click at [1426, 404] on icon "delete" at bounding box center [1430, 403] width 9 height 8
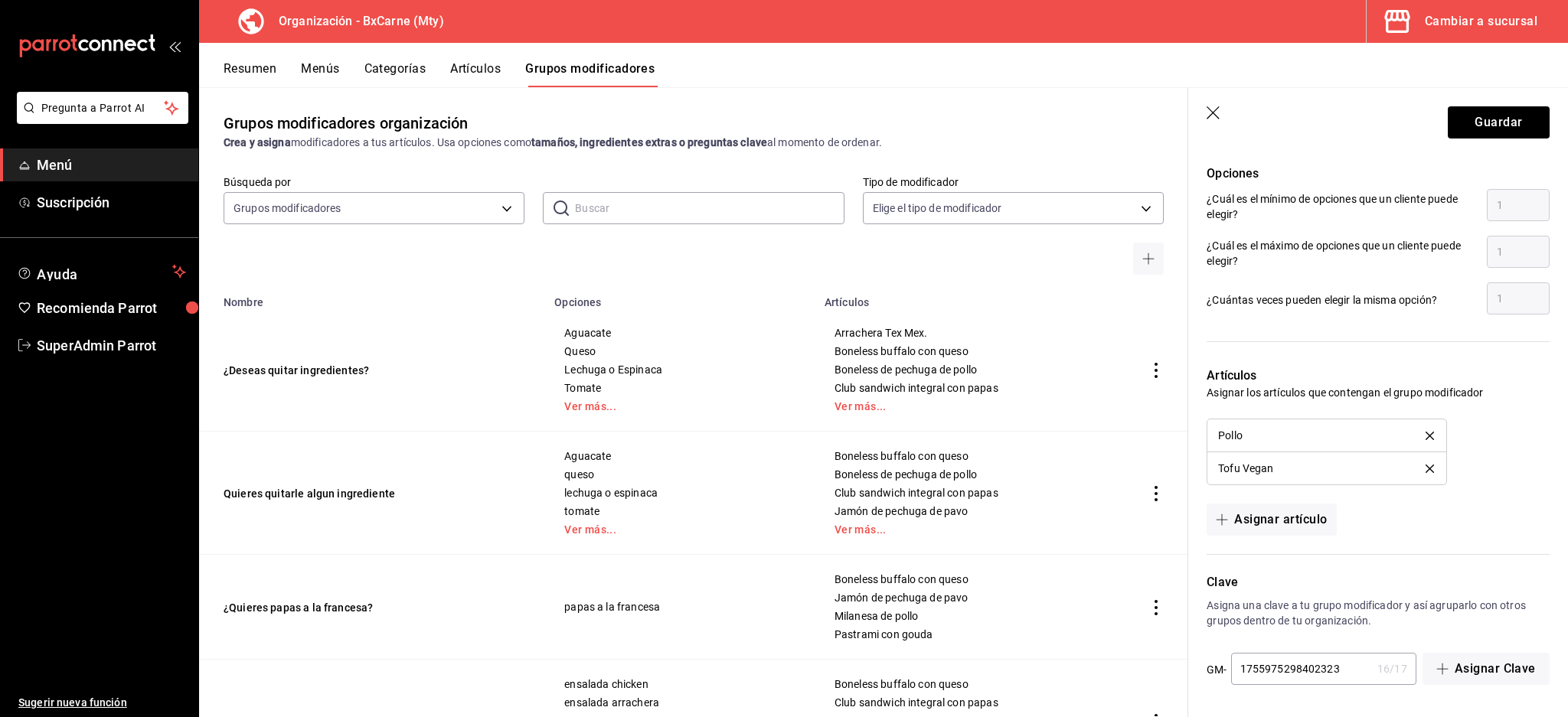
click at [1426, 433] on icon "delete" at bounding box center [1430, 436] width 9 height 8
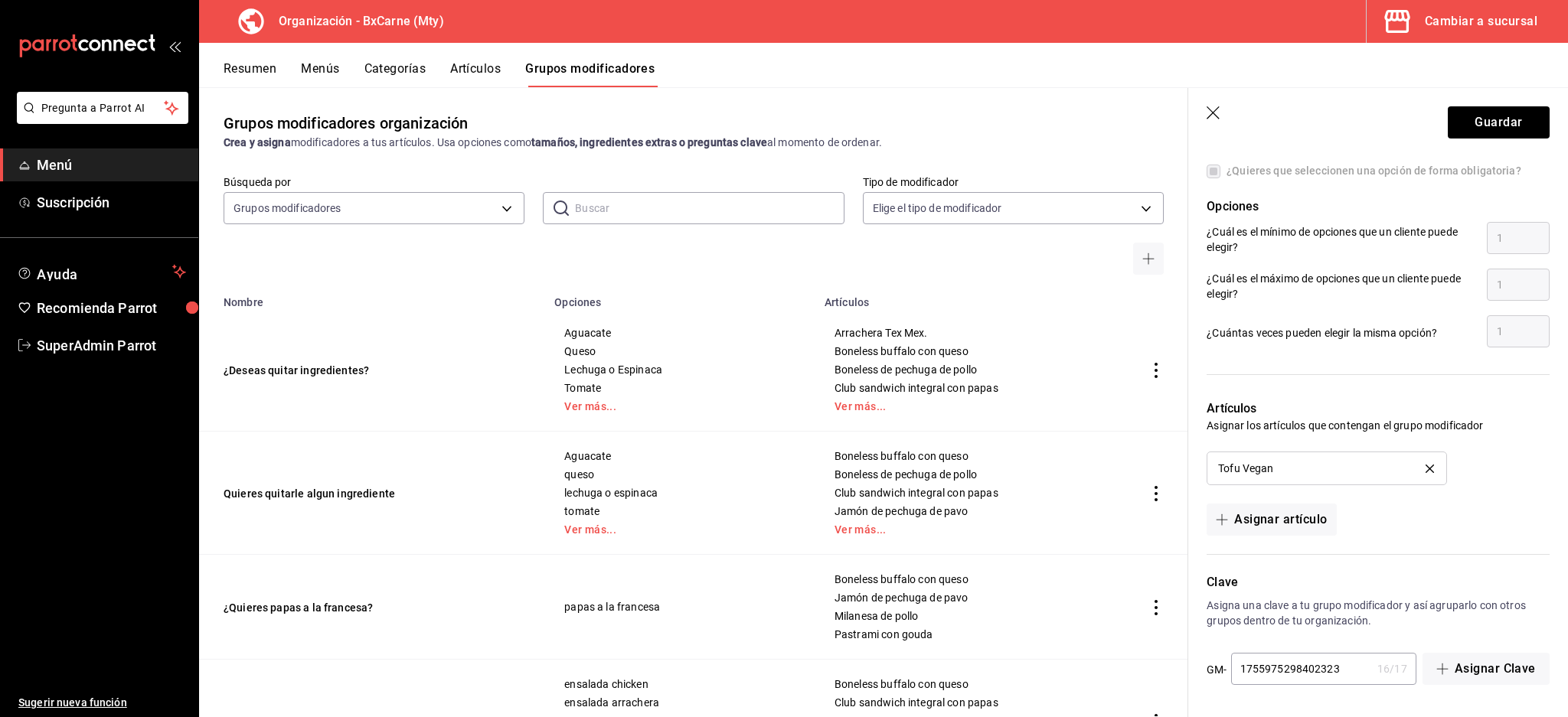
click at [1417, 463] on div "Tofu Vegan" at bounding box center [1326, 468] width 216 height 11
click at [1426, 468] on icon "delete" at bounding box center [1430, 468] width 9 height 8
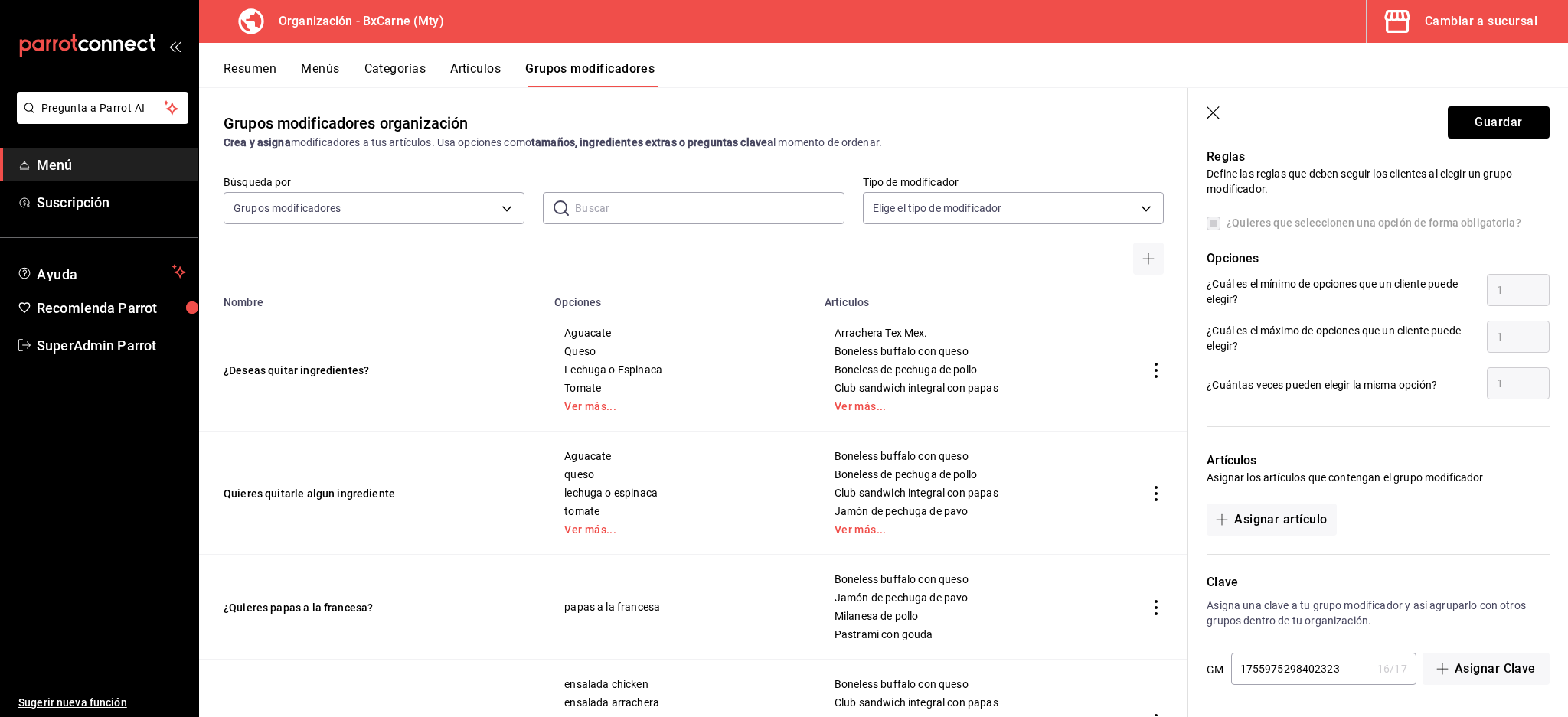
scroll to position [864, 0]
click at [1468, 132] on button "Guardar" at bounding box center [1498, 123] width 102 height 32
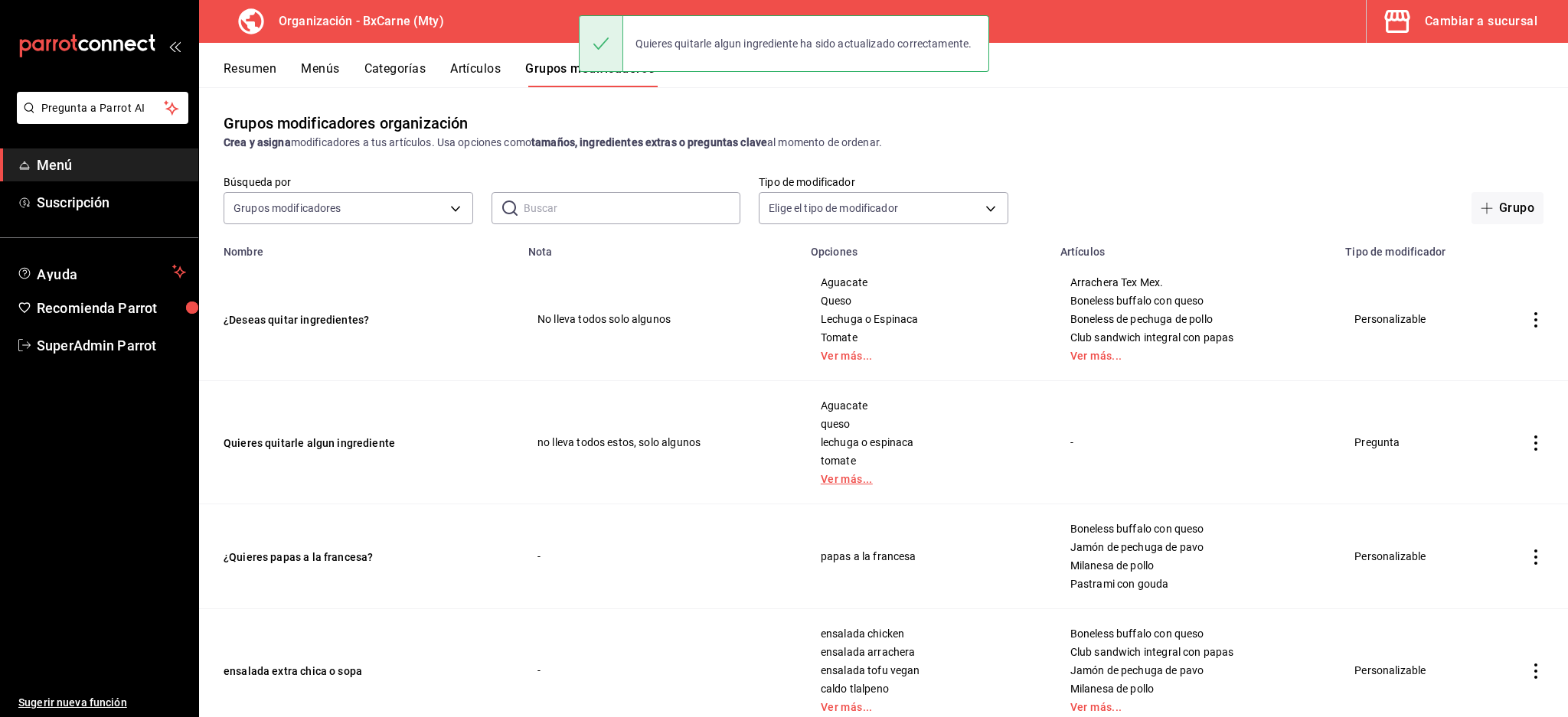
click at [835, 474] on link "Ver más..." at bounding box center [926, 479] width 211 height 11
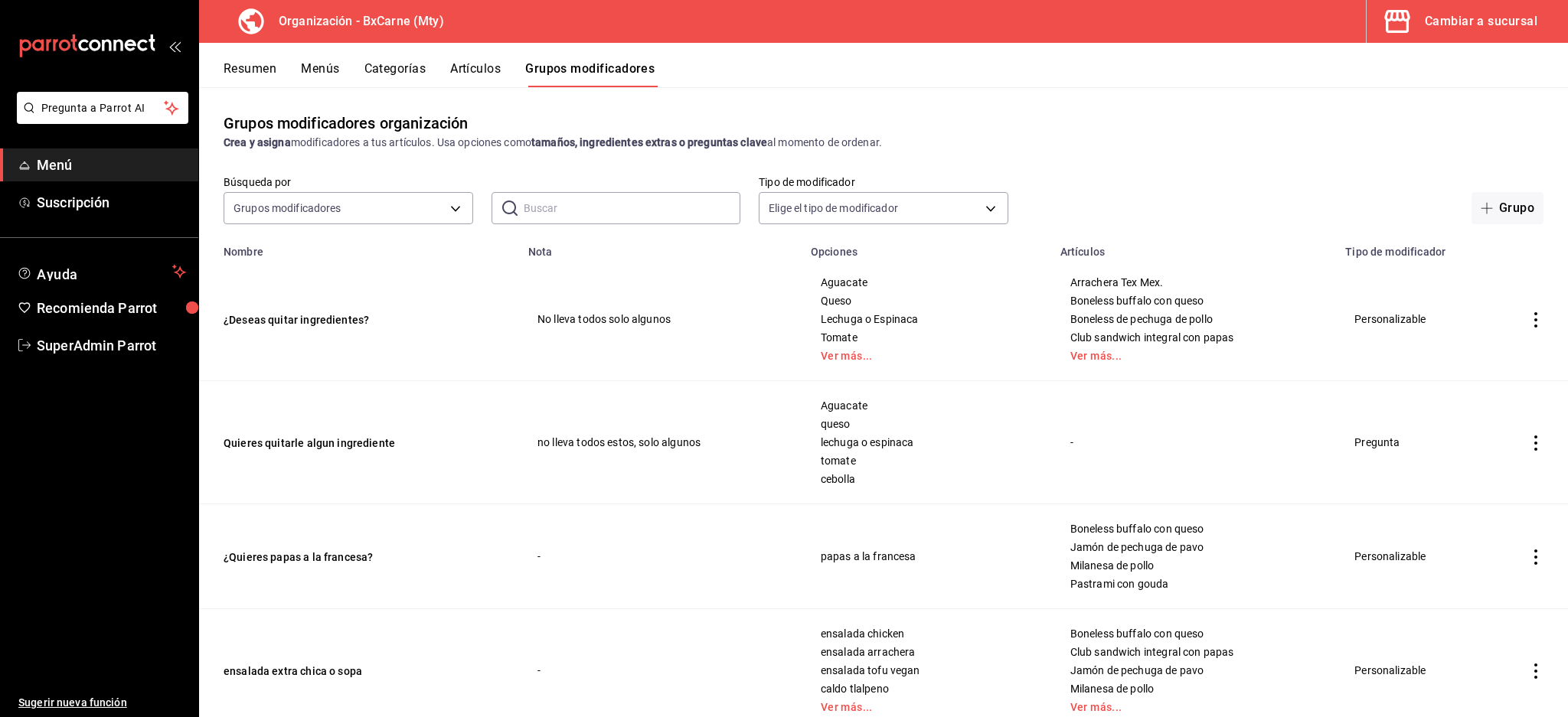
click at [1528, 440] on icon "actions" at bounding box center [1536, 443] width 15 height 15
click at [1451, 543] on div at bounding box center [1441, 541] width 28 height 15
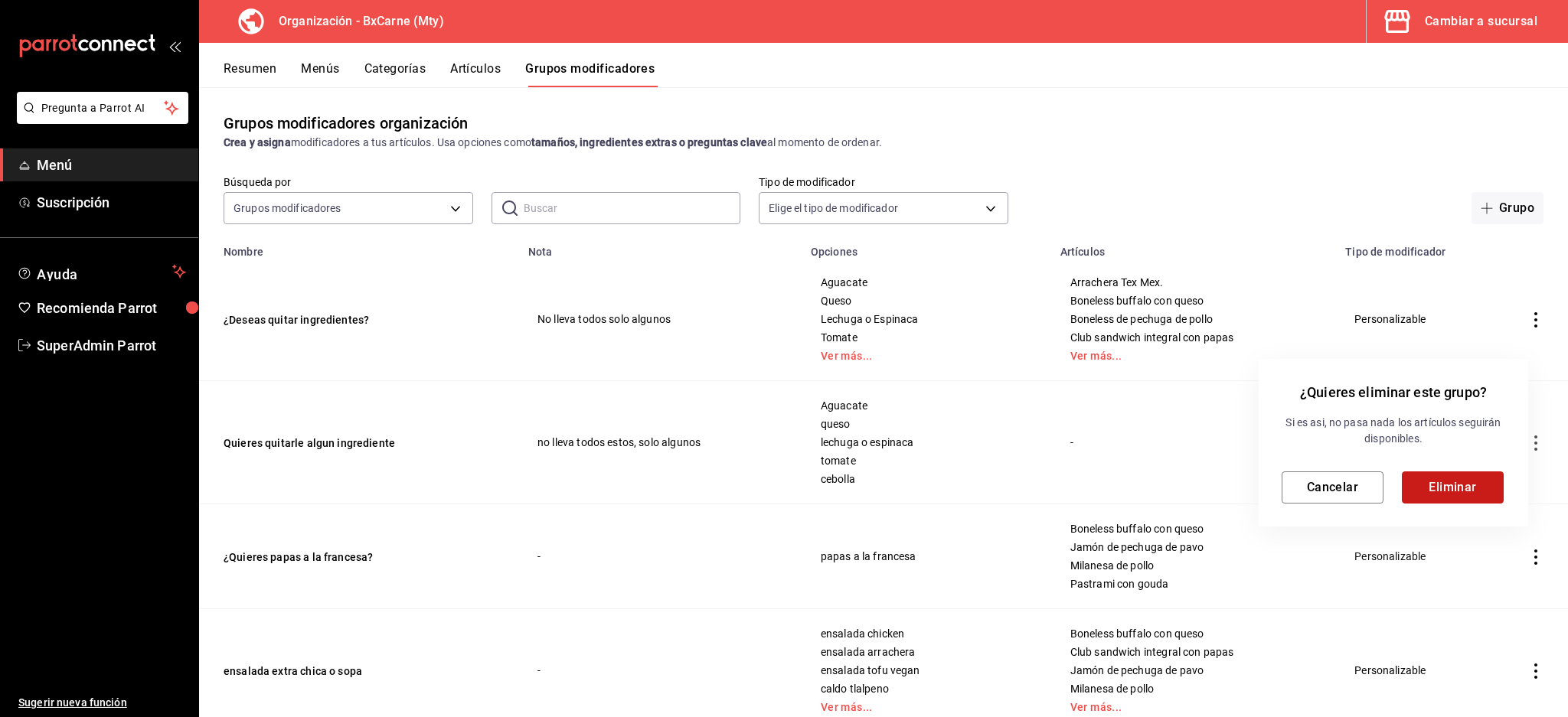
click at [1459, 482] on button "Eliminar" at bounding box center [1453, 488] width 102 height 32
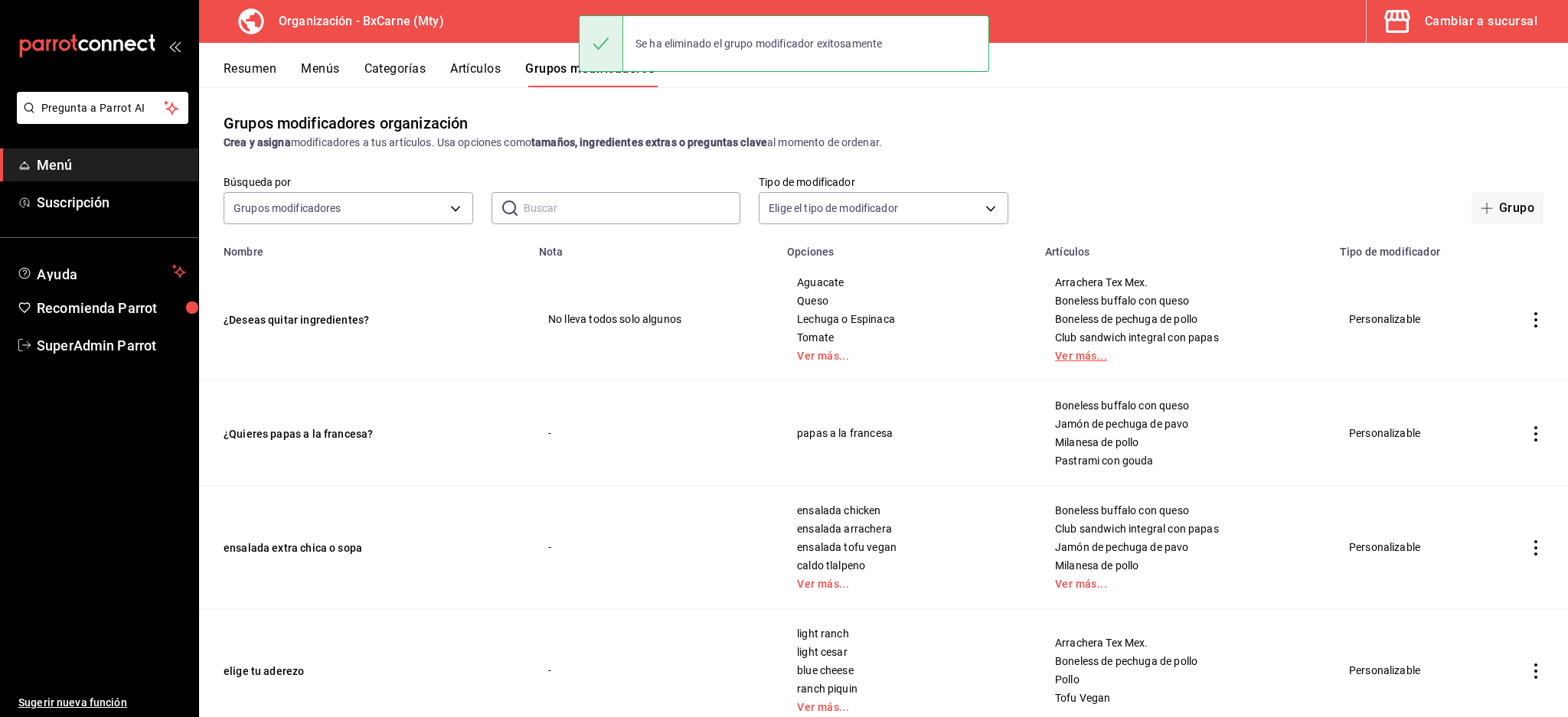
click at [1076, 352] on link "Ver más..." at bounding box center [1183, 356] width 257 height 11
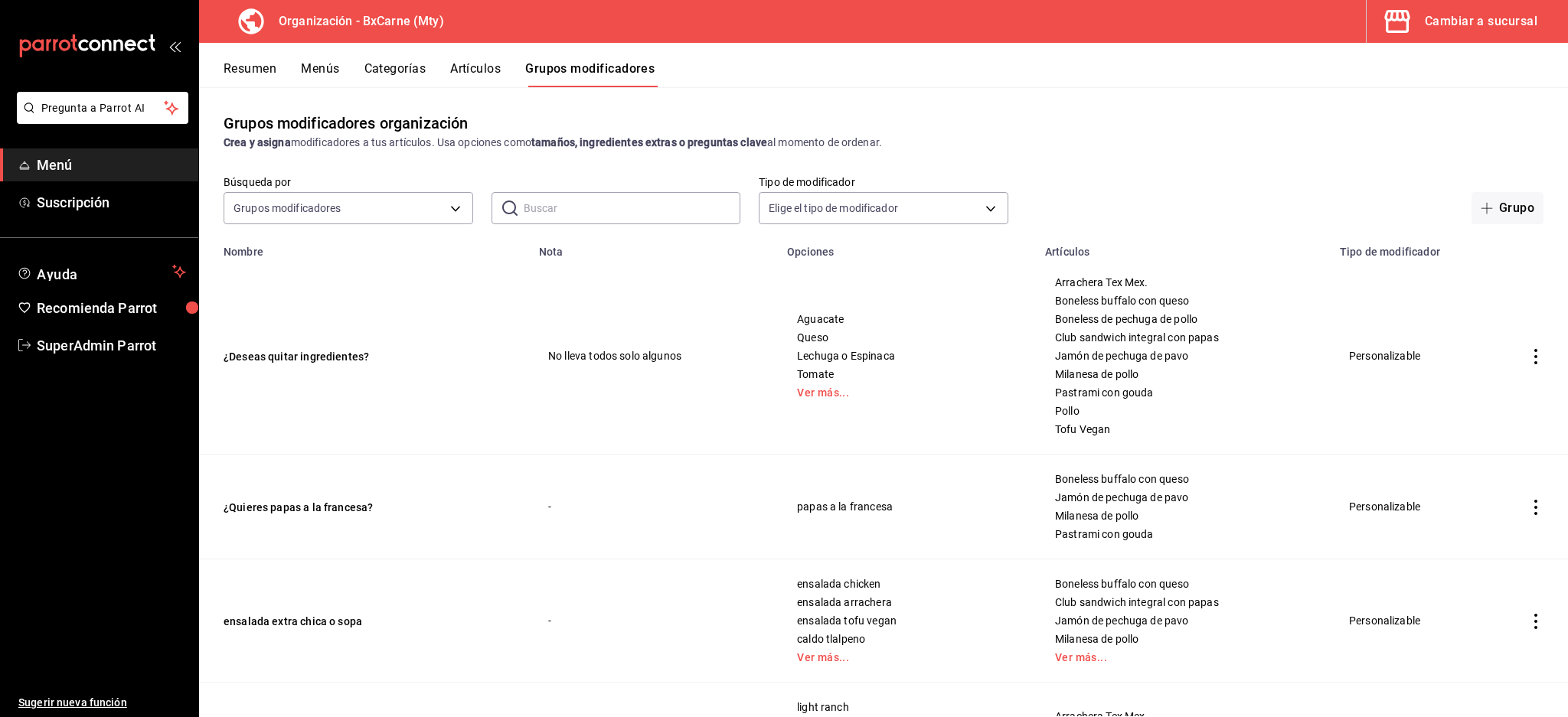
click at [1089, 351] on span "Jamón de pechuga de pavo" at bounding box center [1183, 356] width 257 height 11
click at [446, 58] on div "Resumen Menús Categorías Artículos Grupos modificadores" at bounding box center [883, 64] width 1369 height 44
click at [476, 74] on button "Artículos" at bounding box center [474, 74] width 50 height 26
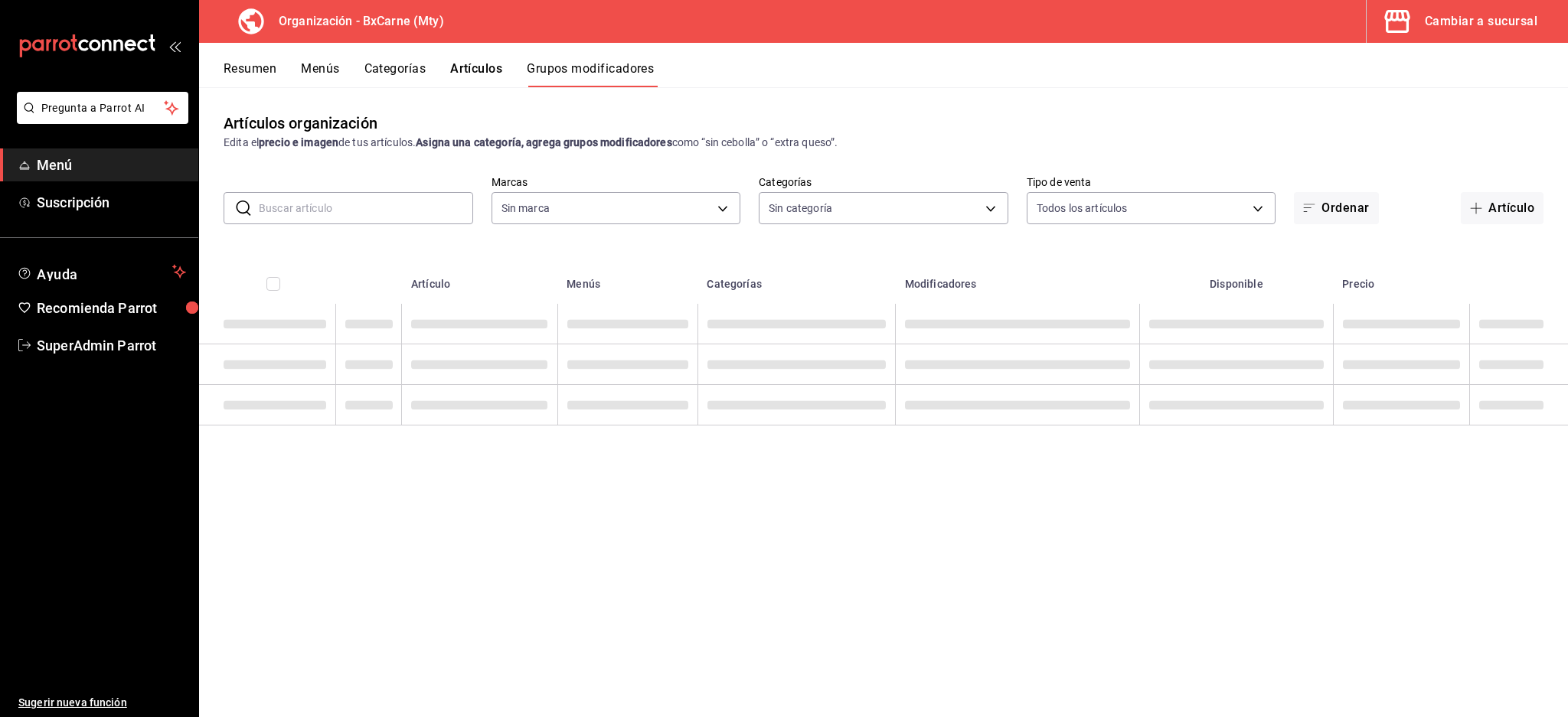
type input "aac85fa4-277a-4fa4-949f-654da81e0b2d,bb8242be-bdcc-4dac-841e-7cd2b2ac3139"
click at [352, 213] on input "text" at bounding box center [366, 209] width 214 height 31
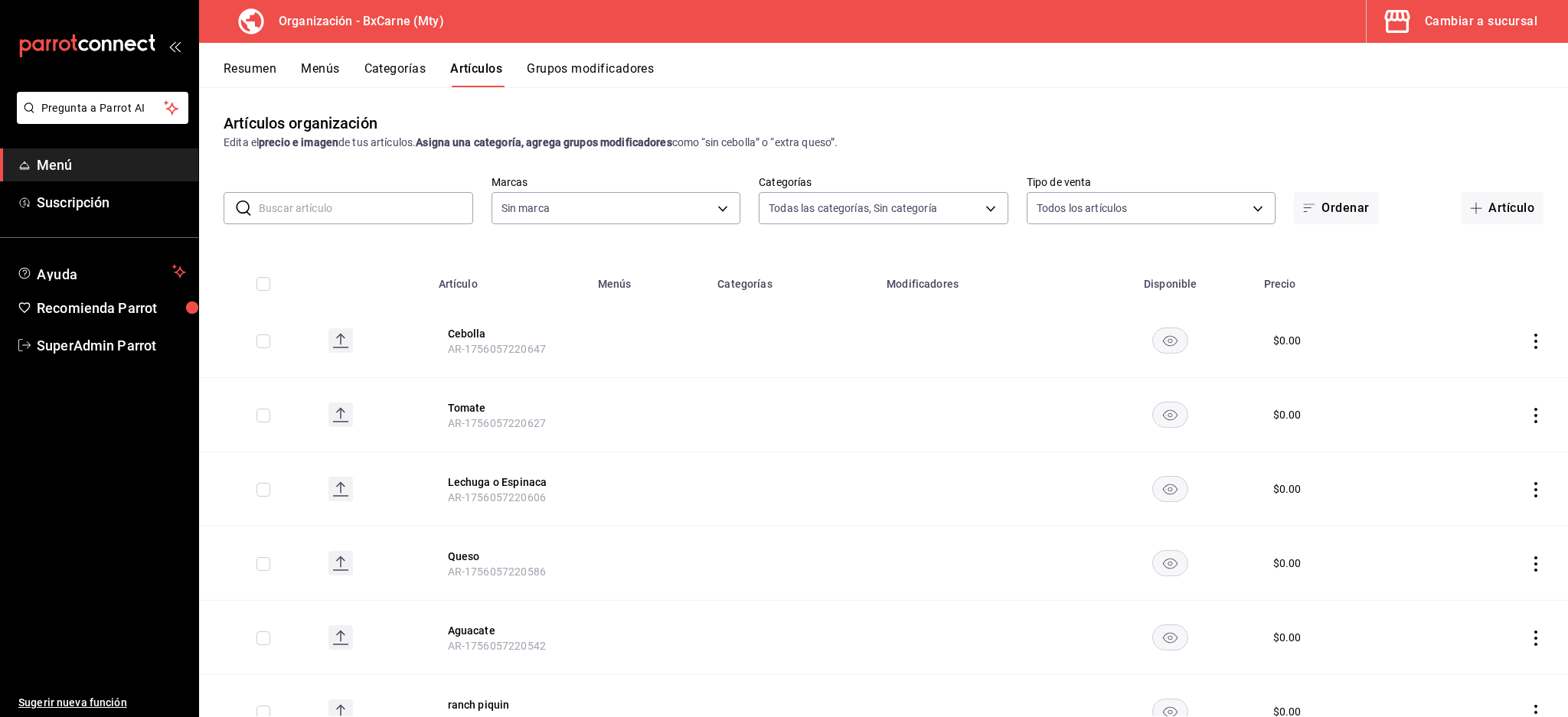
type input "a26de688-3212-4f12-b489-7f4f3857efde,59054836-5c62-44f2-9b39-220d4025fa36,ca3b0…"
paste input "Jamón de pechuga de pavo"
type input "Jamón de pechuga de pavo"
type input "aac85fa4-277a-4fa4-949f-654da81e0b2d,bb8242be-bdcc-4dac-841e-7cd2b2ac3139"
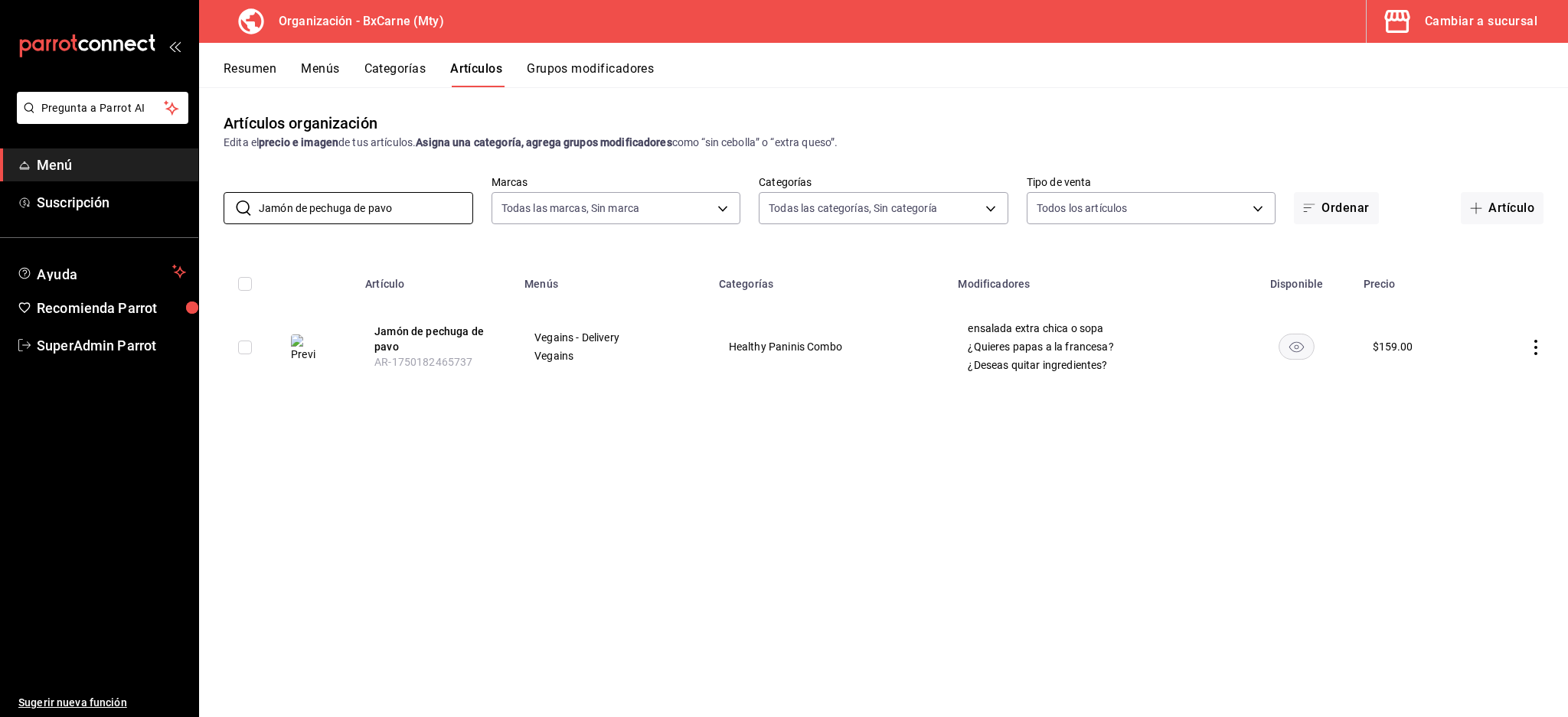
type input "Jamón de pechuga de pavo"
drag, startPoint x: 531, startPoint y: 335, endPoint x: 655, endPoint y: 336, distance: 124.0
click at [655, 336] on td "Vegains - Delivery Vegains" at bounding box center [613, 346] width 195 height 86
click at [634, 415] on div "Artículos organización Edita el precio e imagen de tus artículos. Asigna una ca…" at bounding box center [883, 402] width 1369 height 629
click at [554, 355] on span "Vegains" at bounding box center [612, 356] width 156 height 11
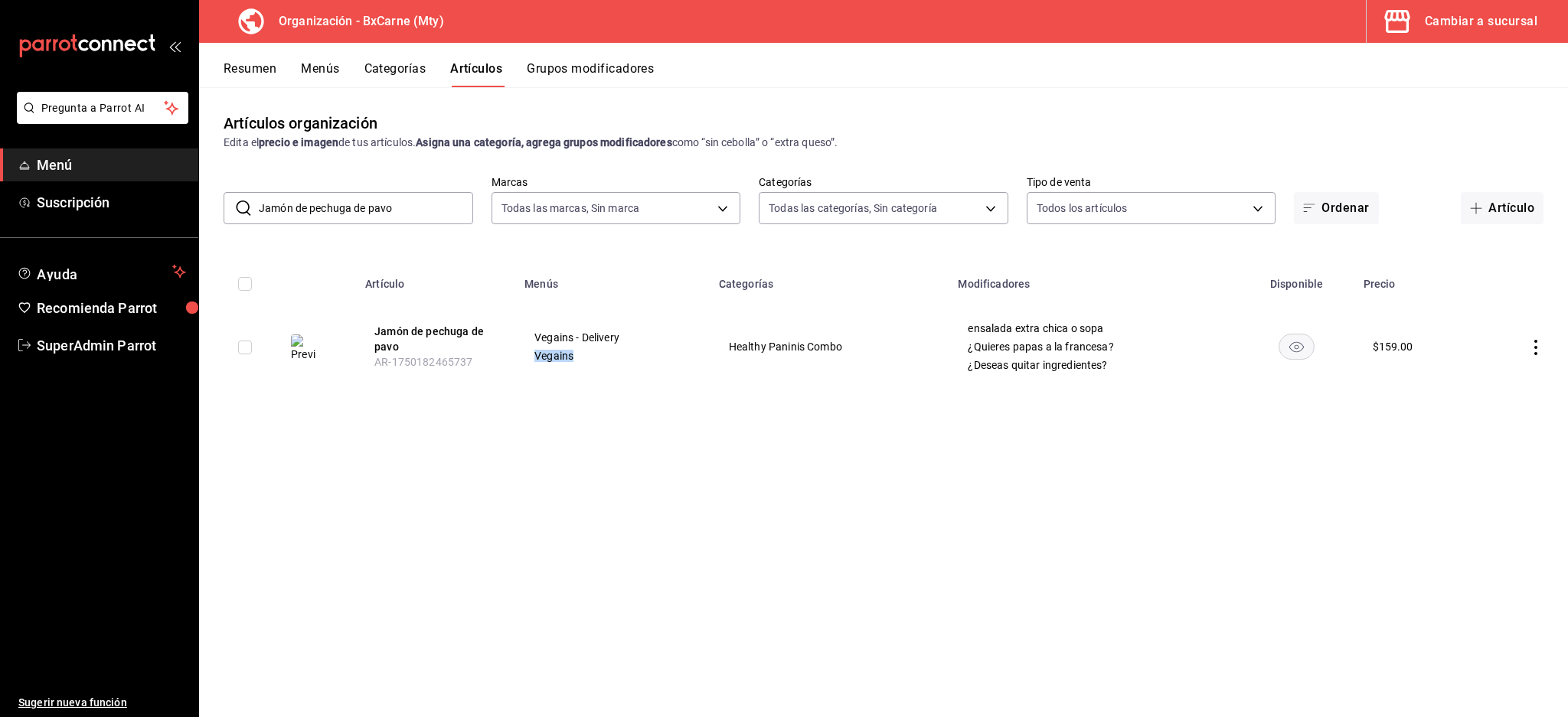
click at [554, 355] on span "Vegains" at bounding box center [612, 356] width 156 height 11
click at [679, 426] on div "Artículos organización Edita el precio e imagen de tus artículos. Asigna una ca…" at bounding box center [883, 402] width 1369 height 629
drag, startPoint x: 730, startPoint y: 345, endPoint x: 883, endPoint y: 346, distance: 153.0
click at [883, 346] on span "Healthy Paninis Combo" at bounding box center [829, 347] width 202 height 11
click at [842, 435] on div "Artículos organización Edita el precio e imagen de tus artículos. Asigna una ca…" at bounding box center [883, 402] width 1369 height 629
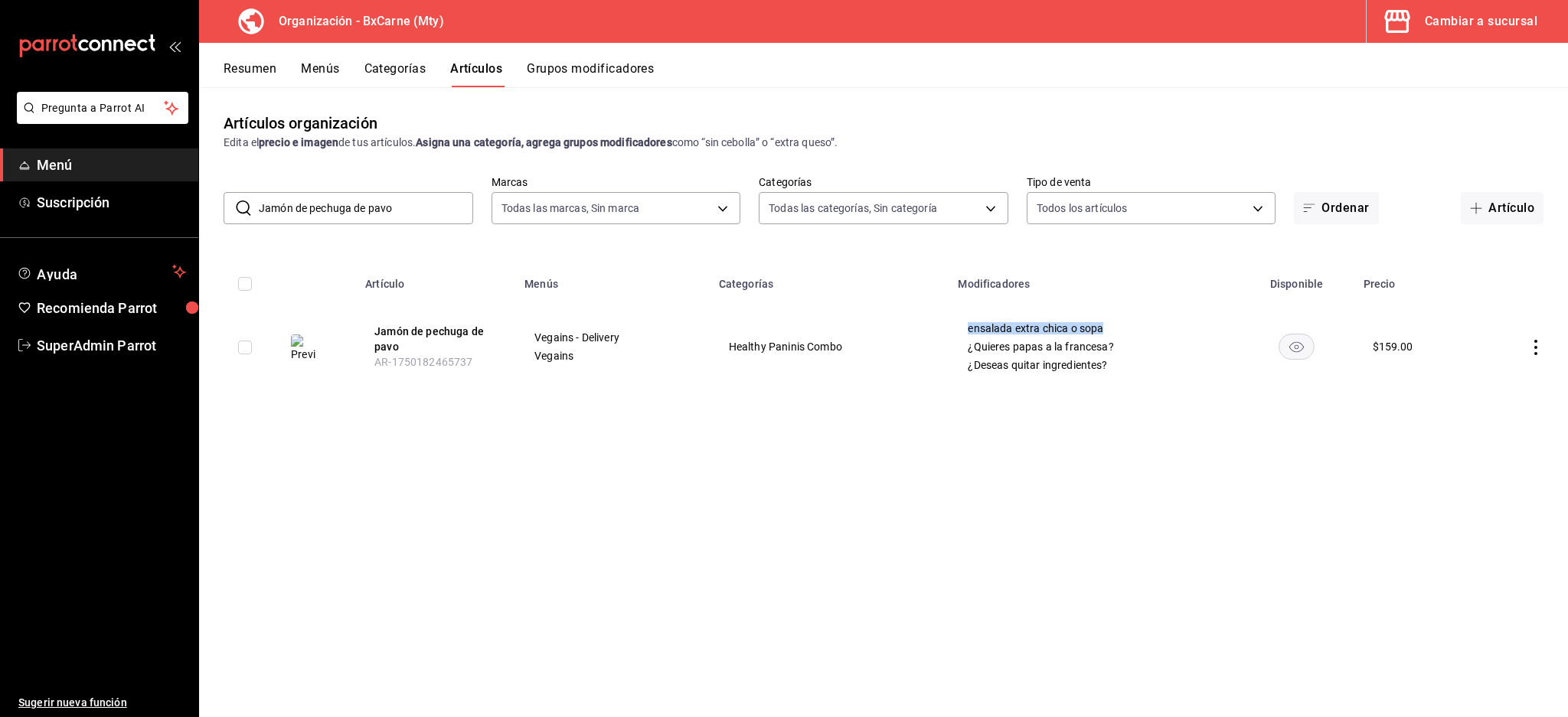
drag, startPoint x: 966, startPoint y: 326, endPoint x: 1123, endPoint y: 322, distance: 157.1
click at [1123, 322] on td "ensalada extra chica o sopa ¿Quieres papas a la francesa? ¿Deseas quitar ingred…" at bounding box center [1093, 346] width 290 height 86
drag, startPoint x: 948, startPoint y: 354, endPoint x: 1181, endPoint y: 354, distance: 233.0
click at [1181, 354] on tr "Jamón de pechuga de pavo AR-1750182465737 Vegains - Delivery Vegains Healthy Pa…" at bounding box center [883, 346] width 1369 height 86
click at [1134, 388] on td "ensalada extra chica o sopa ¿Quieres papas a la francesa? ¿Deseas quitar ingred…" at bounding box center [1093, 346] width 290 height 86
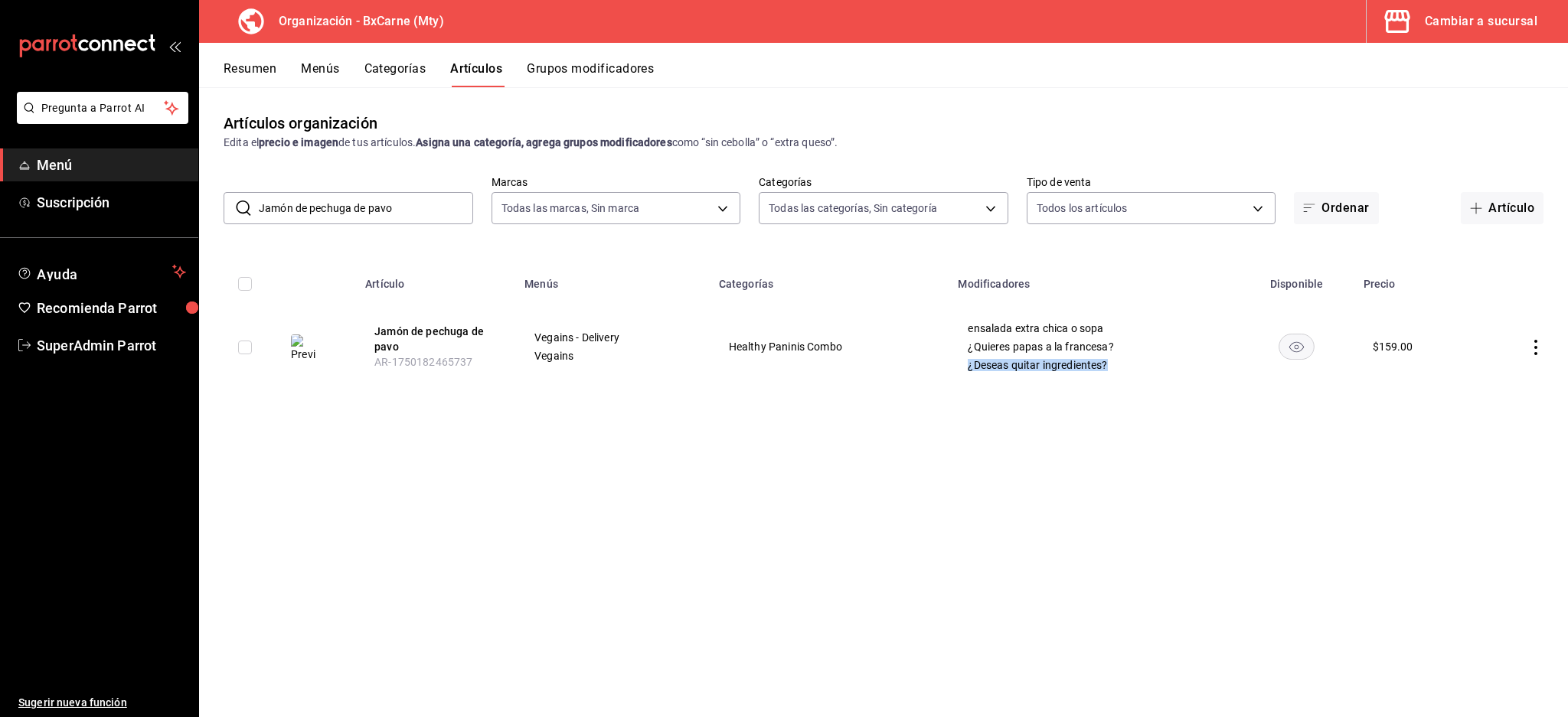
drag, startPoint x: 1060, startPoint y: 368, endPoint x: 1168, endPoint y: 368, distance: 108.0
click at [1168, 368] on td "ensalada extra chica o sopa ¿Quieres papas a la francesa? ¿Deseas quitar ingred…" at bounding box center [1093, 346] width 290 height 86
click at [1060, 433] on div "Artículos organización Edita el precio e imagen de tus artículos. Asigna una ca…" at bounding box center [883, 402] width 1369 height 629
click at [270, 72] on button "Resumen" at bounding box center [250, 74] width 53 height 26
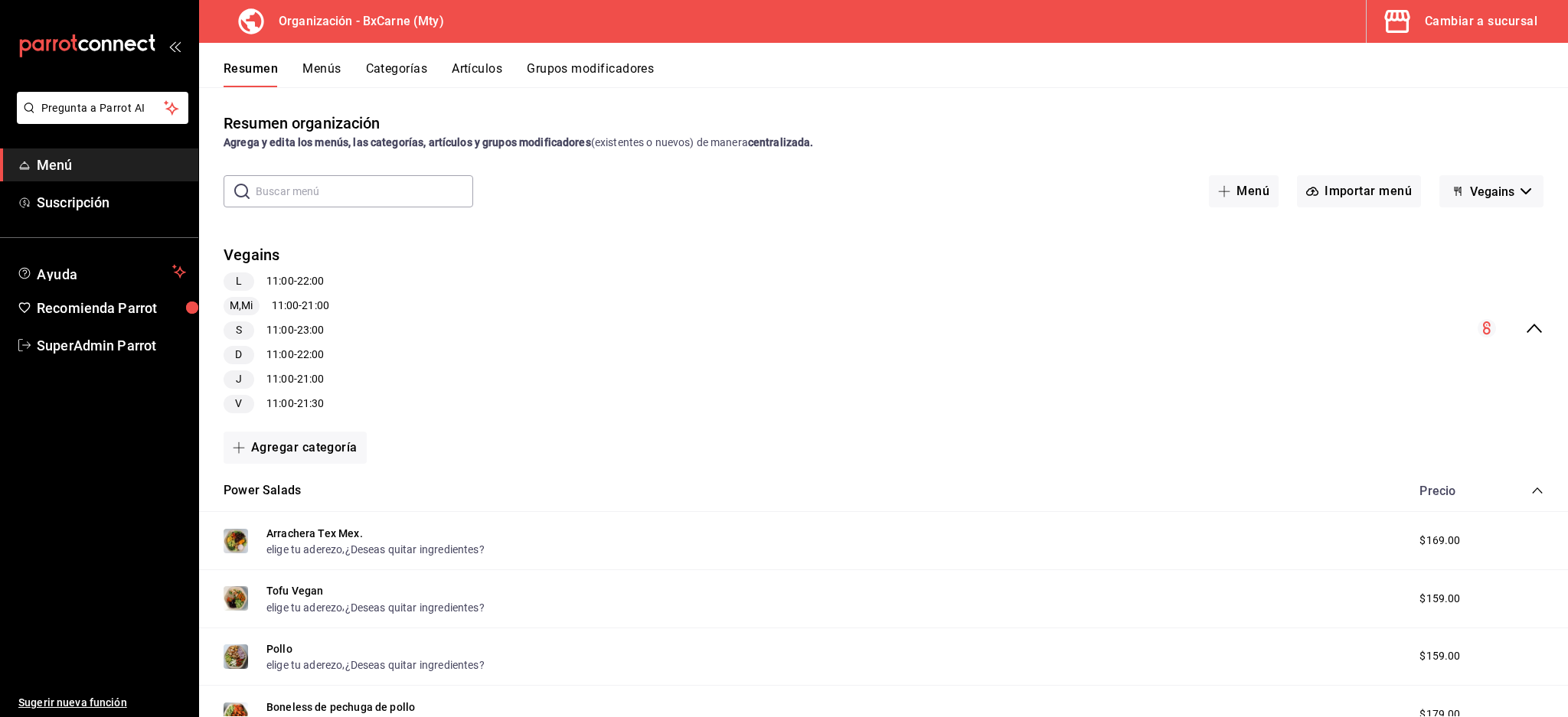
click at [341, 71] on div "Resumen Menús Categorías Artículos Grupos modificadores" at bounding box center [896, 74] width 1345 height 26
click at [325, 70] on button "Menús" at bounding box center [321, 74] width 39 height 26
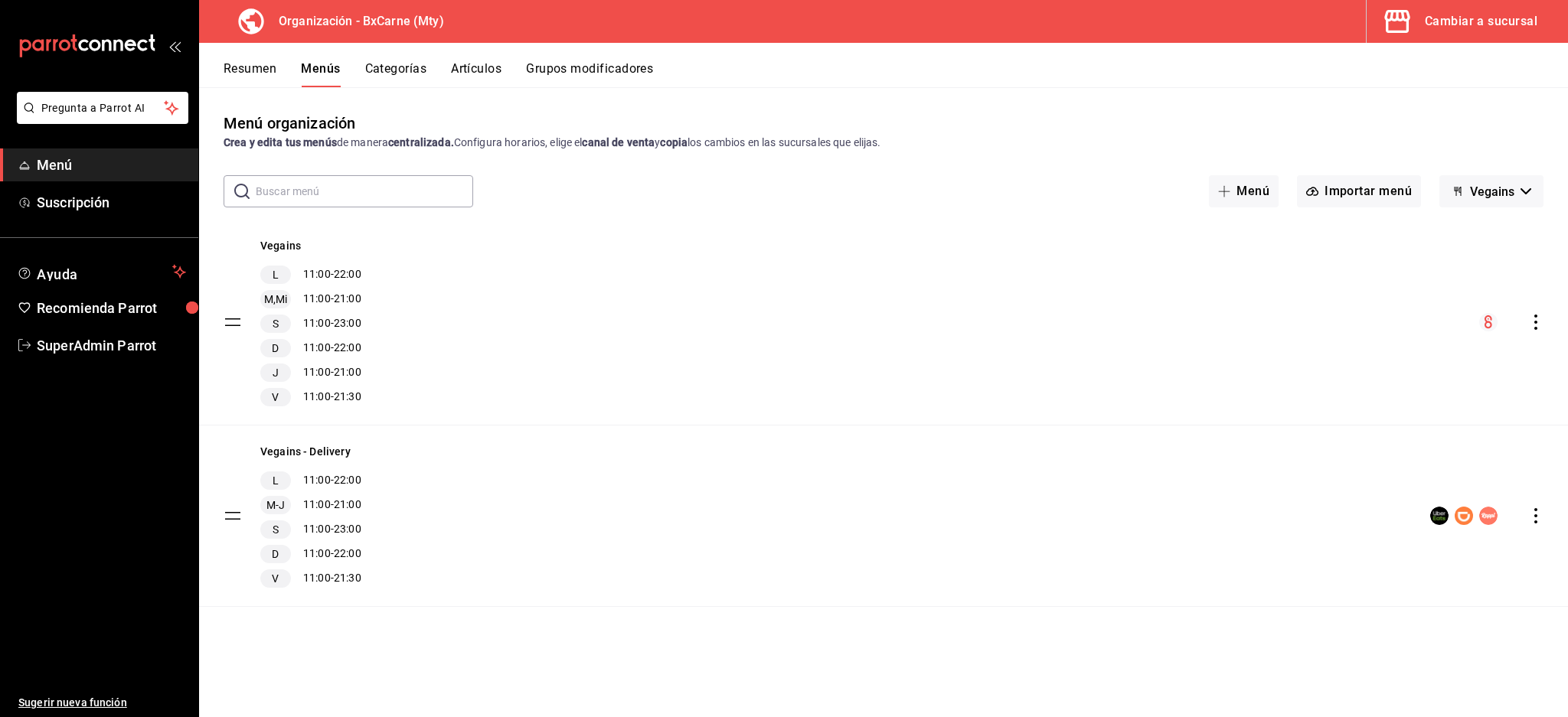
click at [1534, 314] on icon "actions" at bounding box center [1536, 322] width 15 height 15
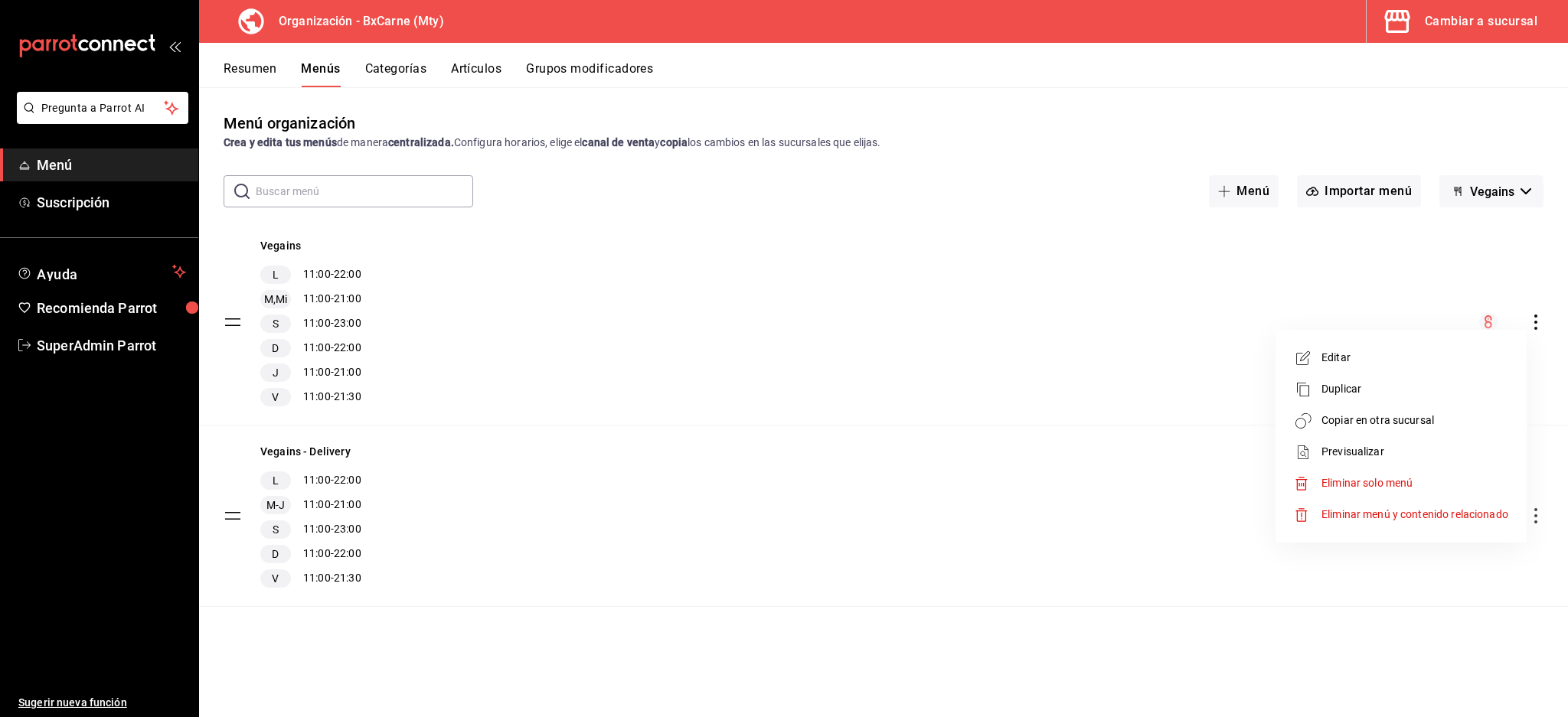
click at [1536, 322] on div at bounding box center [784, 358] width 1568 height 717
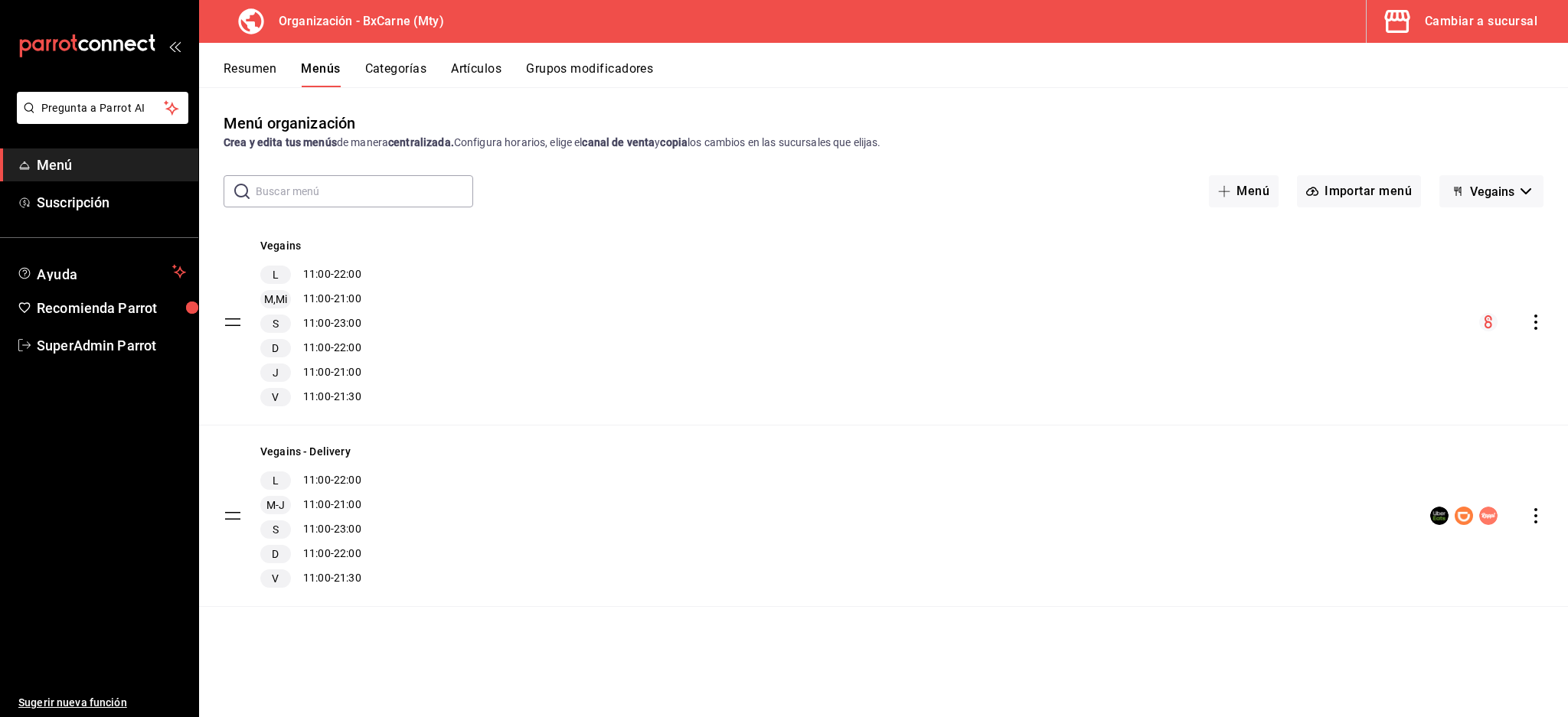
click at [1536, 322] on icon "actions" at bounding box center [1536, 322] width 3 height 15
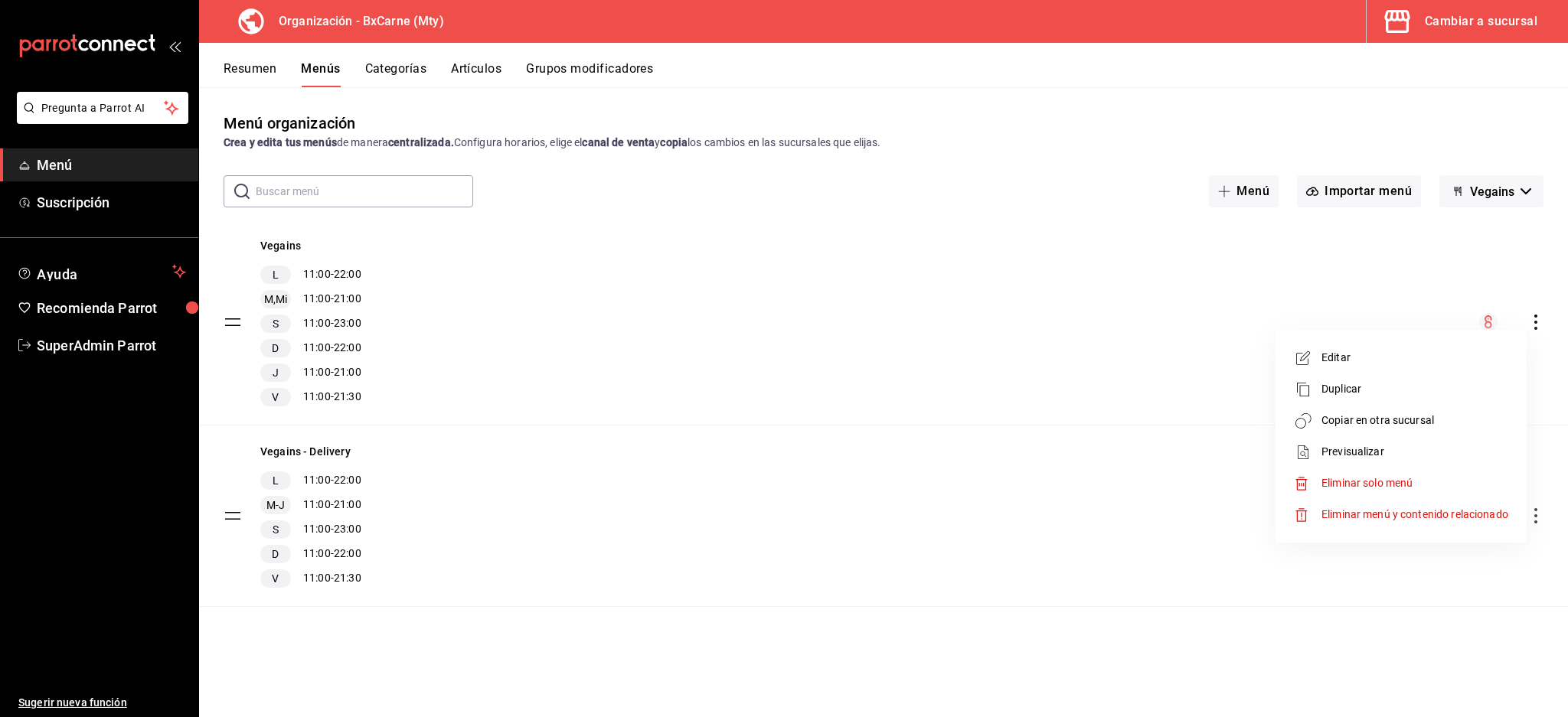
click at [1377, 422] on span "Copiar en otra sucursal" at bounding box center [1415, 420] width 187 height 16
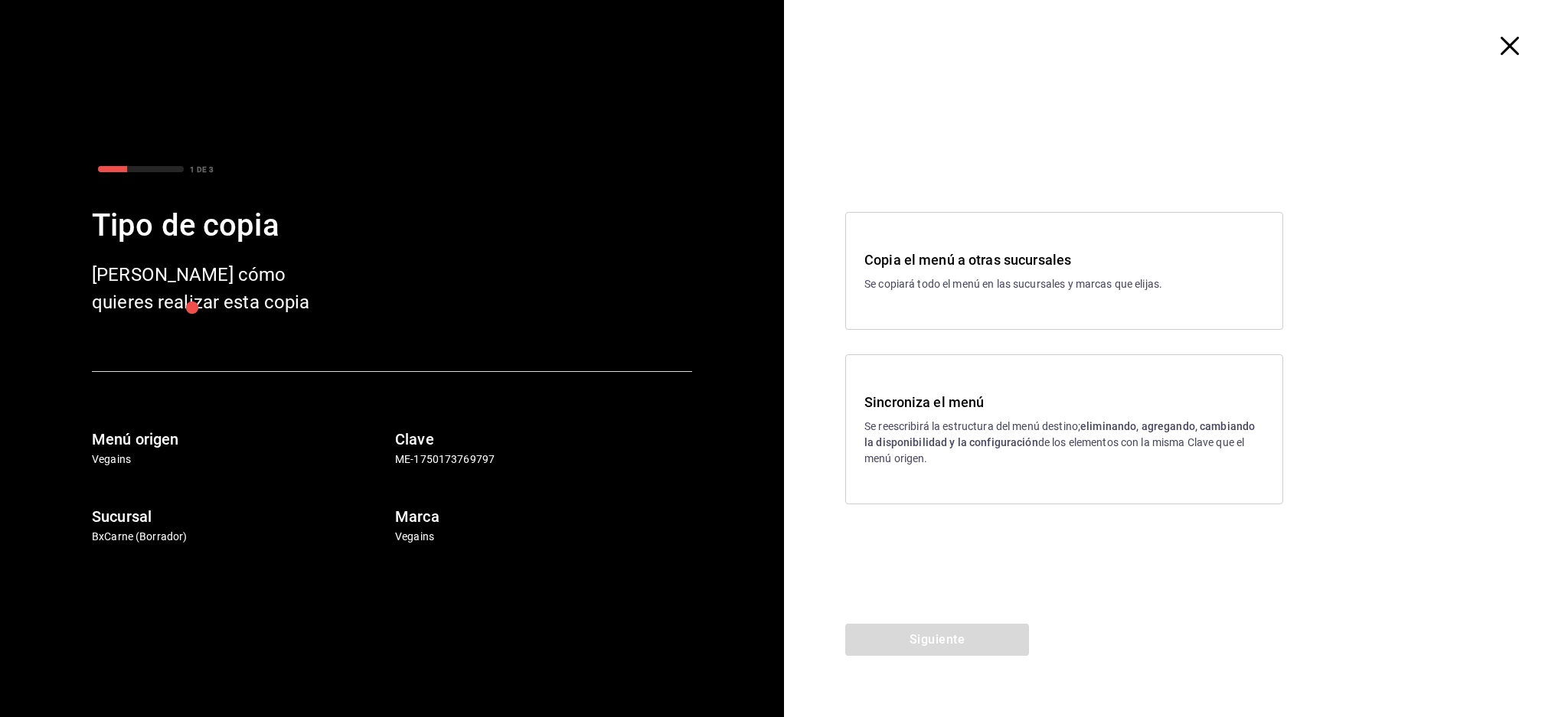
click at [961, 433] on p "Se reescribirá la estructura del menú destino; eliminando, agregando, cambiando…" at bounding box center [1063, 443] width 400 height 48
click at [904, 657] on div "Siguiente" at bounding box center [937, 670] width 306 height 93
click at [930, 641] on button "Siguiente" at bounding box center [937, 640] width 184 height 32
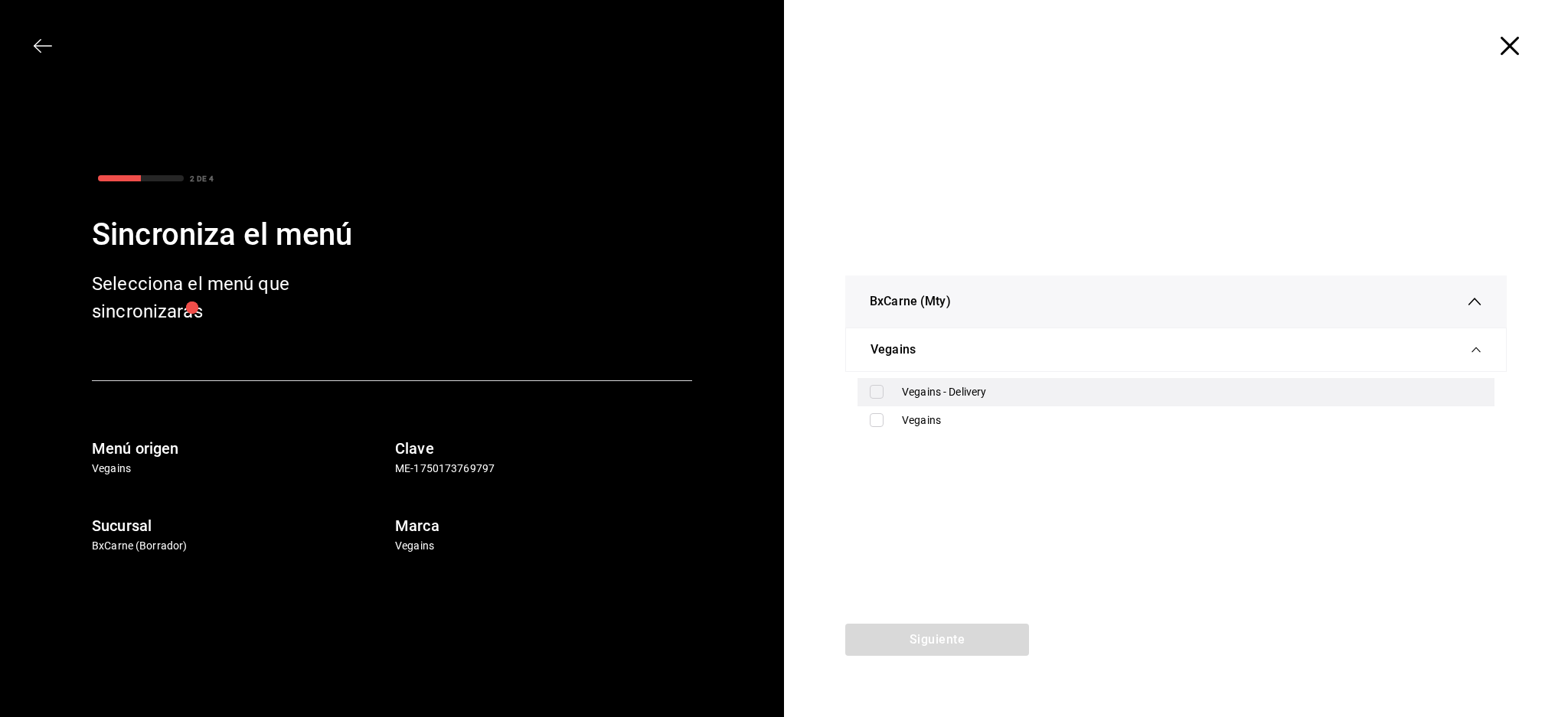
click at [913, 392] on div "Vegains - Delivery" at bounding box center [1192, 392] width 580 height 16
checkbox input "true"
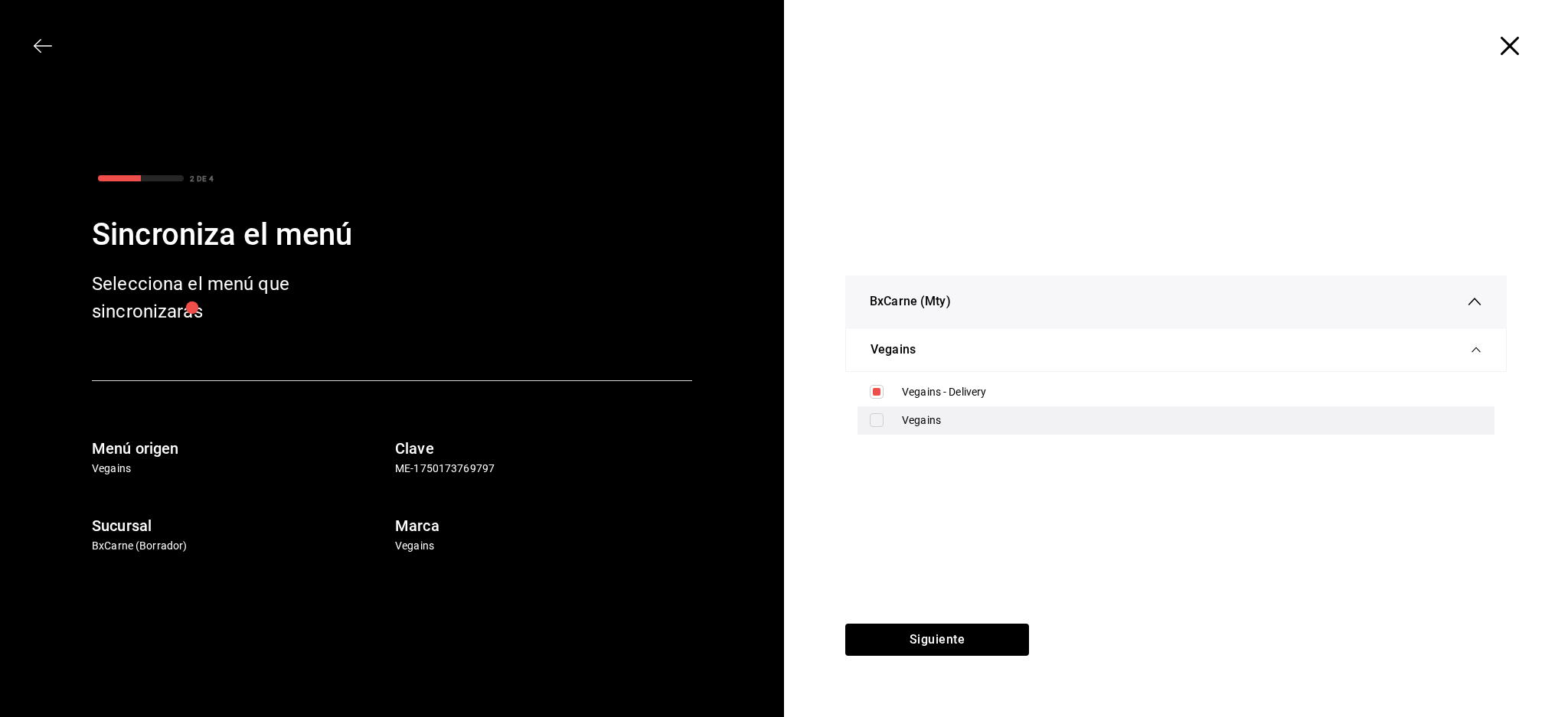
click at [903, 424] on div "Vegains" at bounding box center [1192, 420] width 580 height 16
checkbox input "true"
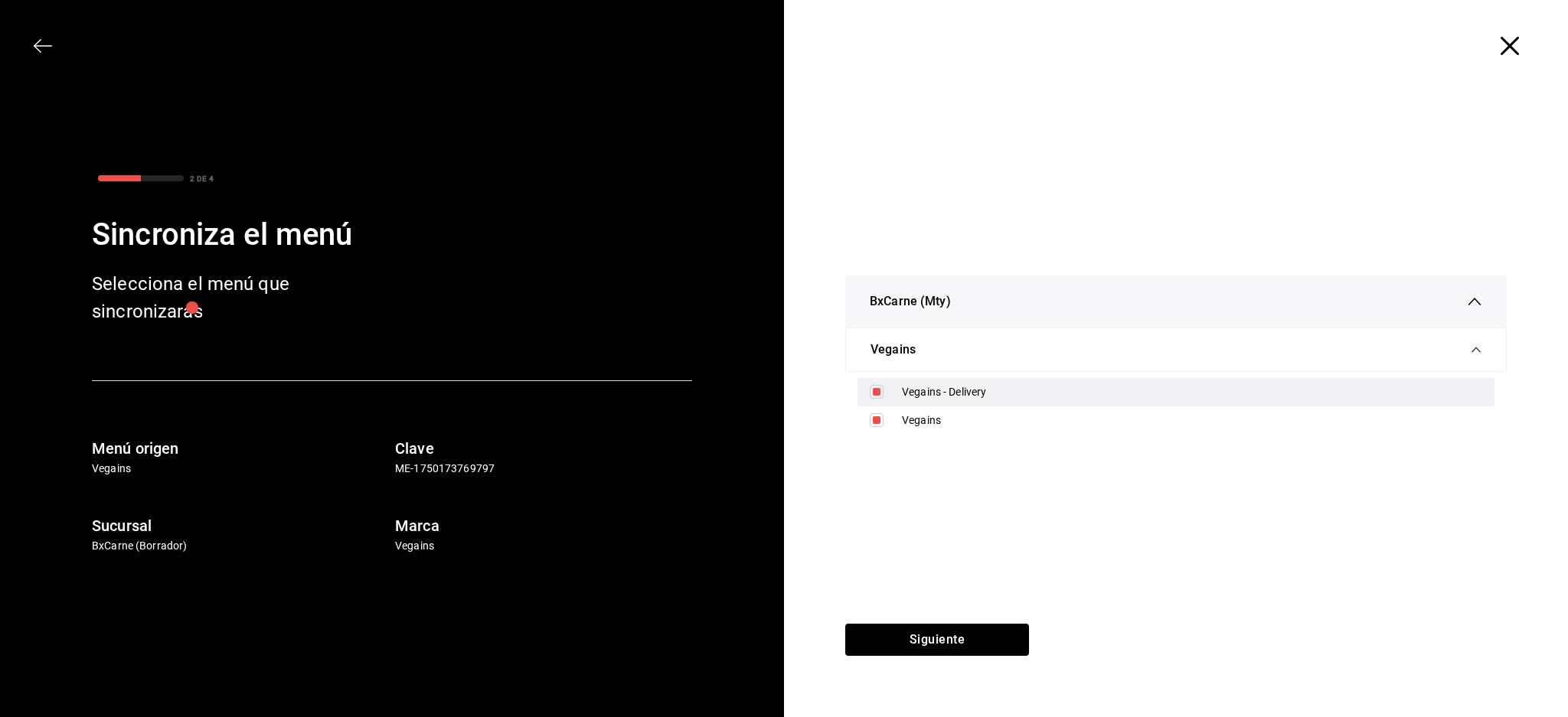
click at [914, 396] on div "Vegains - Delivery" at bounding box center [1192, 392] width 580 height 16
checkbox input "false"
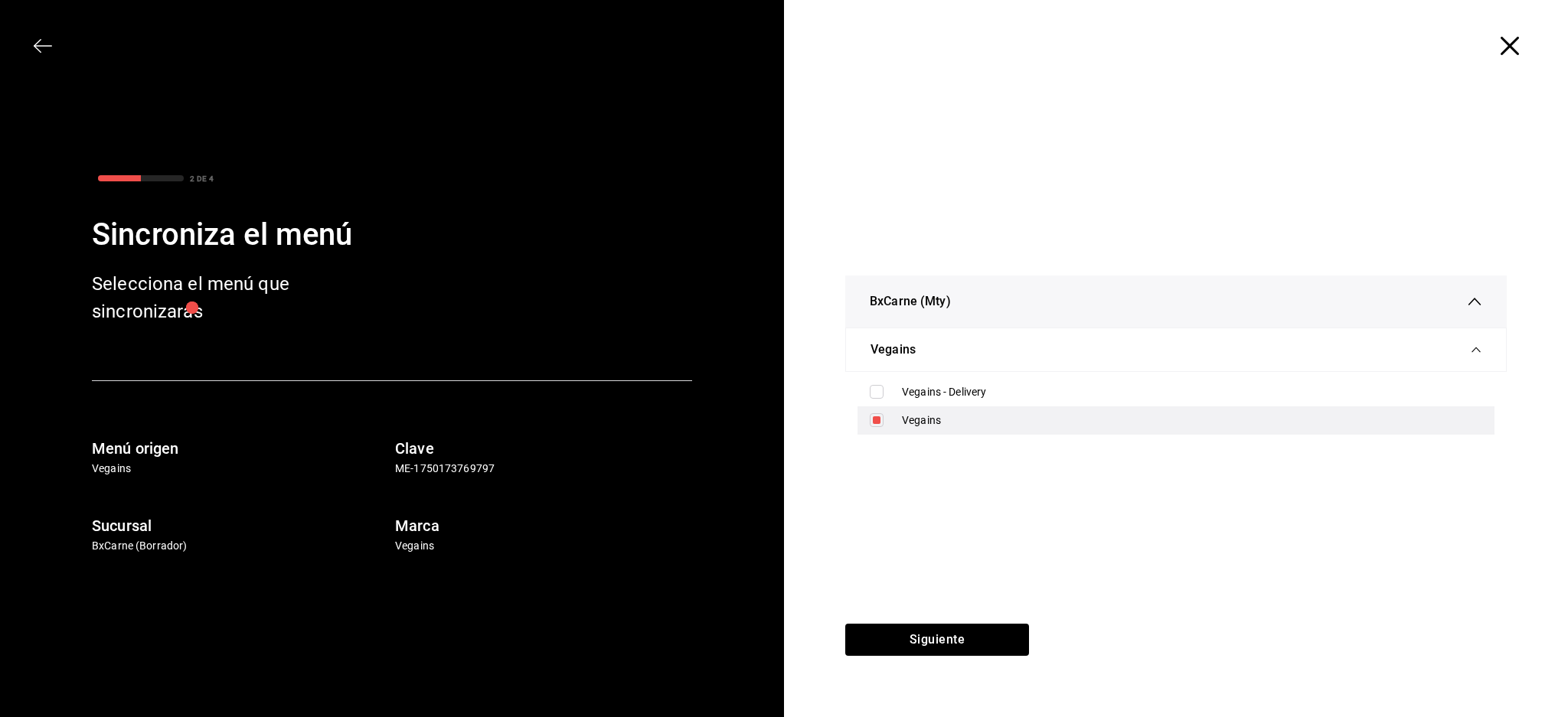
click at [914, 422] on div "Vegains" at bounding box center [1192, 420] width 580 height 16
click at [878, 424] on input "checkbox" at bounding box center [876, 420] width 14 height 14
checkbox input "true"
click at [1505, 46] on icon "button" at bounding box center [1510, 46] width 19 height 19
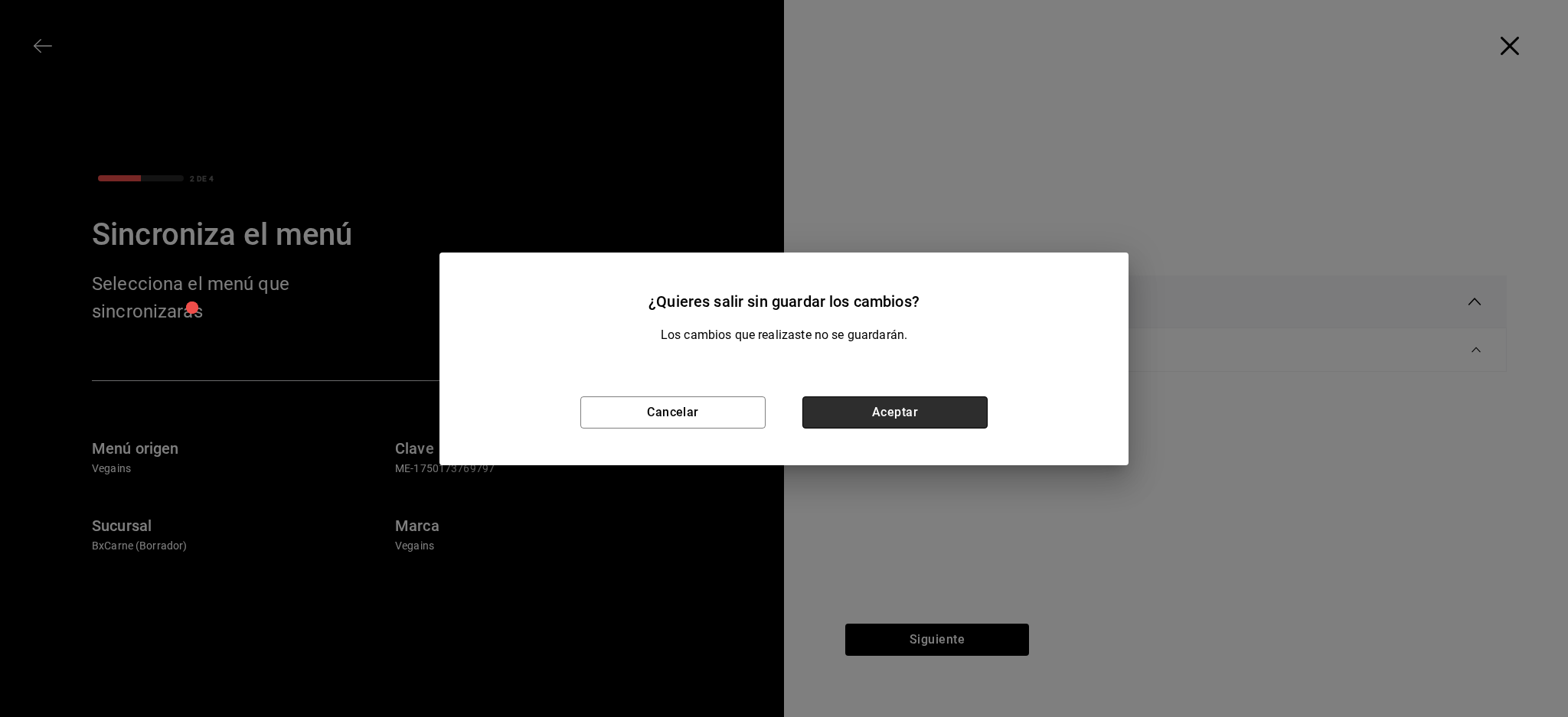
click at [906, 398] on button "Aceptar" at bounding box center [895, 413] width 185 height 32
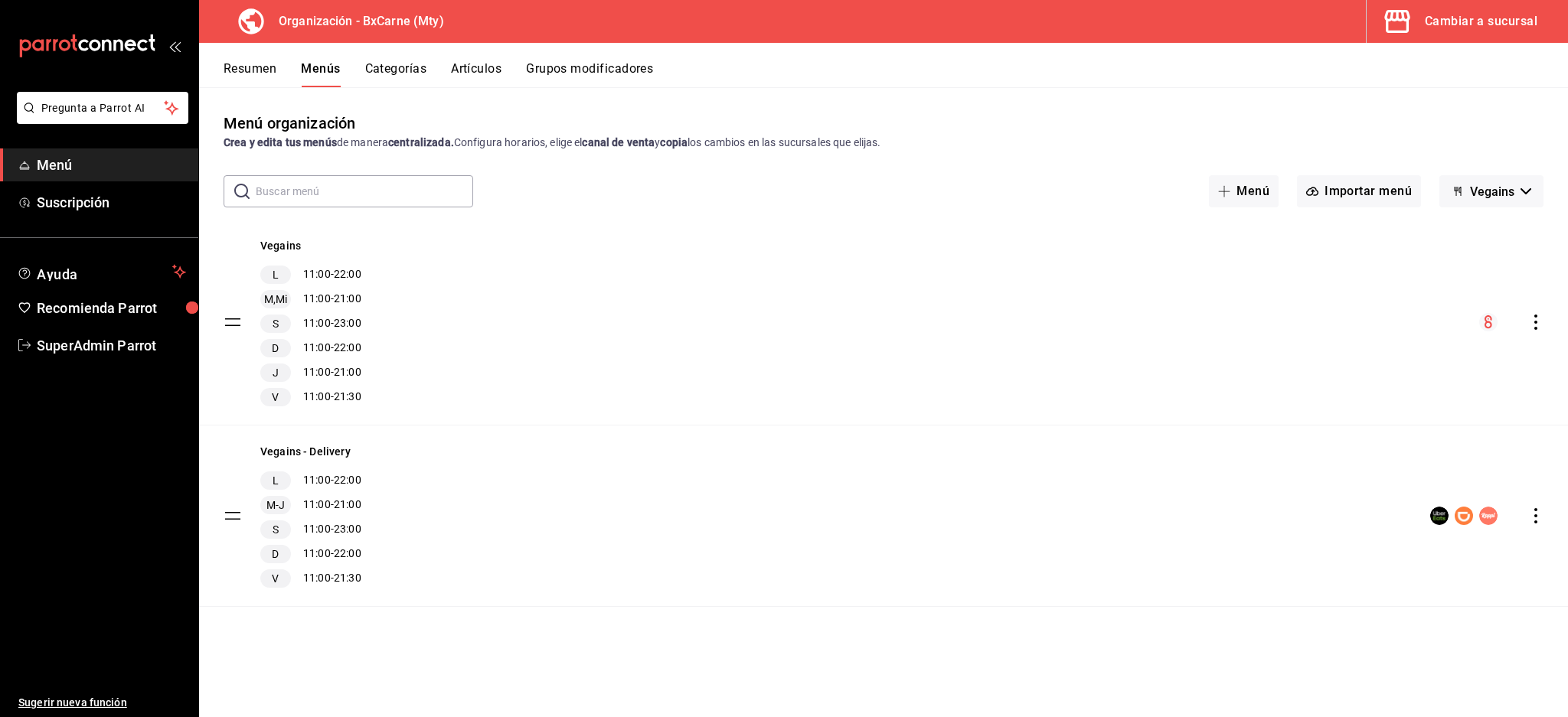
click at [1536, 319] on icon "actions" at bounding box center [1536, 322] width 15 height 15
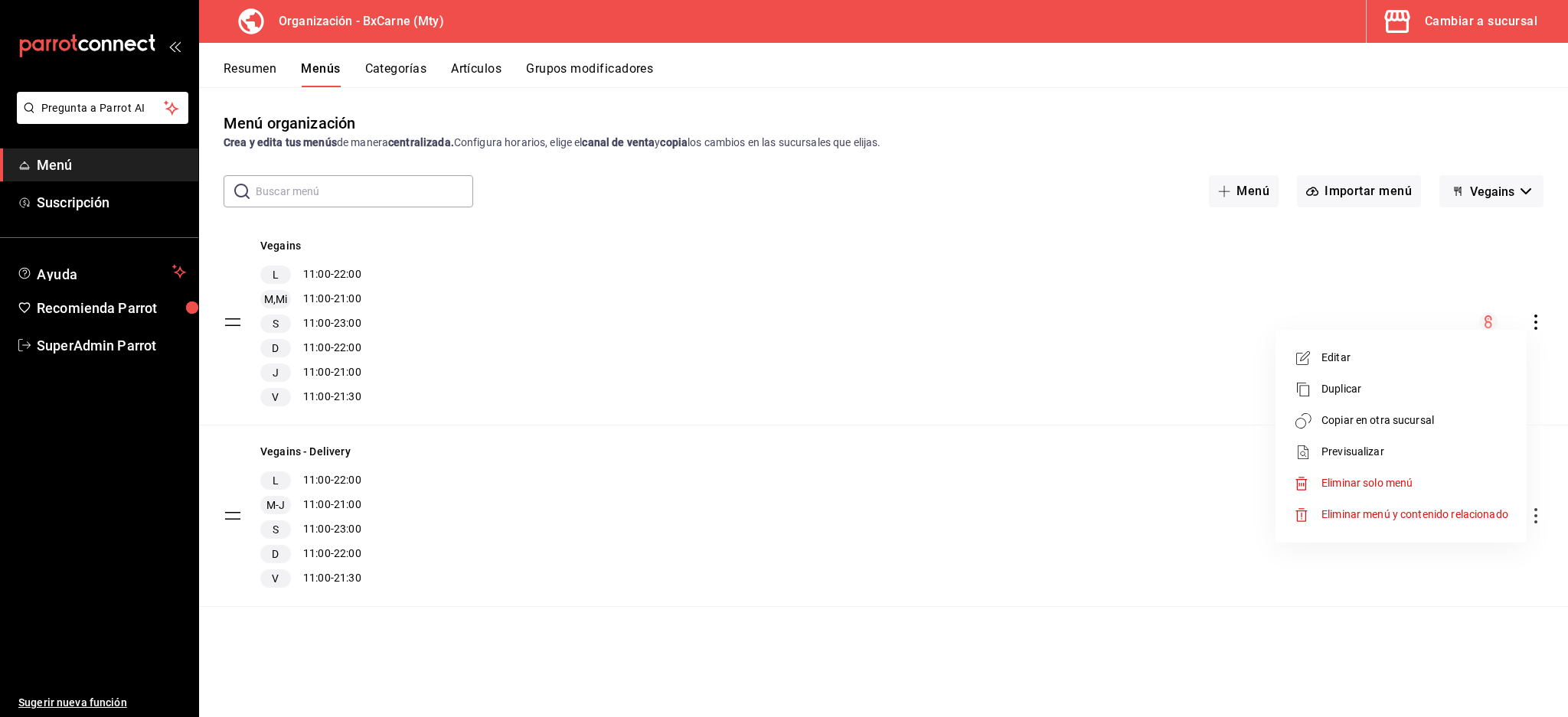
click at [1415, 415] on span "Copiar en otra sucursal" at bounding box center [1415, 420] width 187 height 16
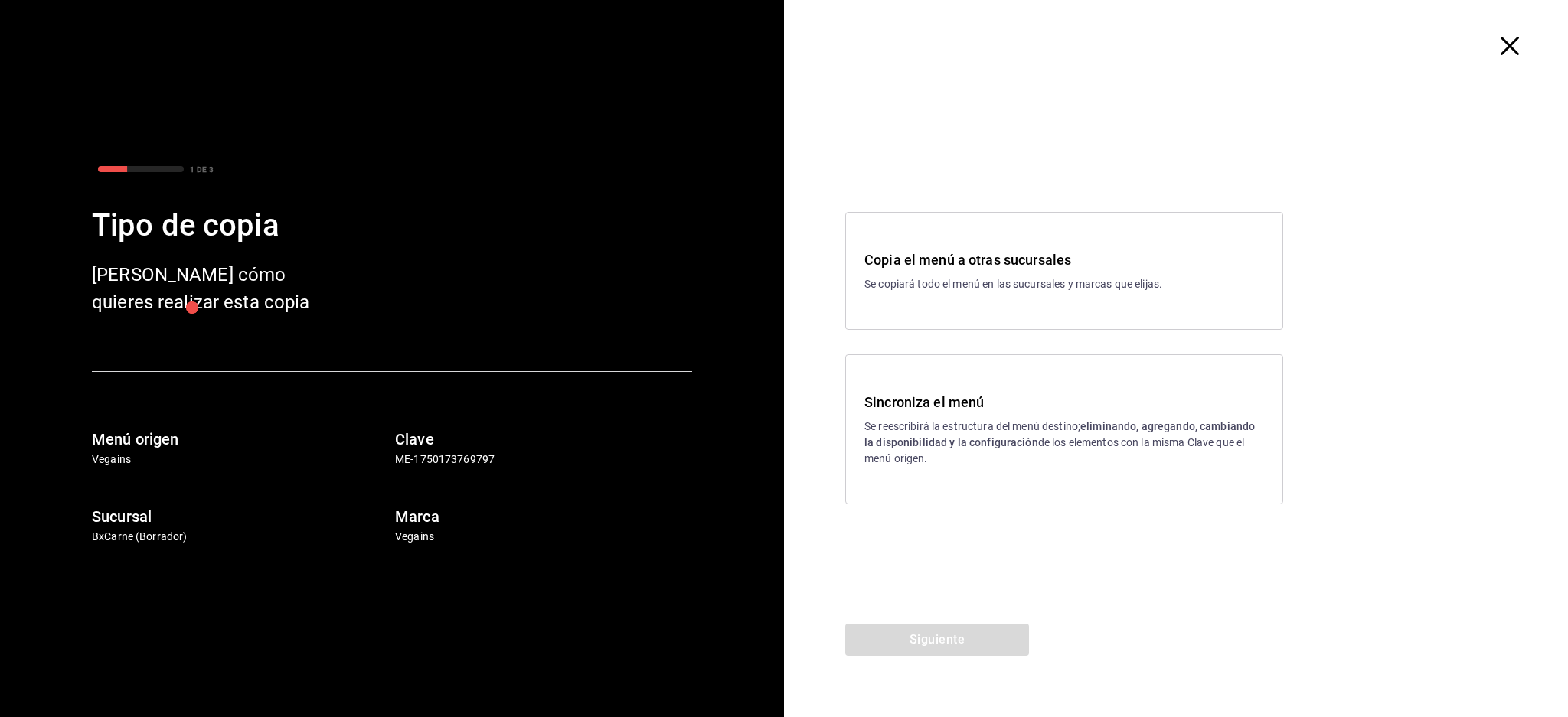
click at [1009, 427] on p "Se reescribirá la estructura del menú destino; eliminando, agregando, cambiando…" at bounding box center [1063, 443] width 400 height 48
click at [951, 653] on button "Siguiente" at bounding box center [937, 640] width 184 height 32
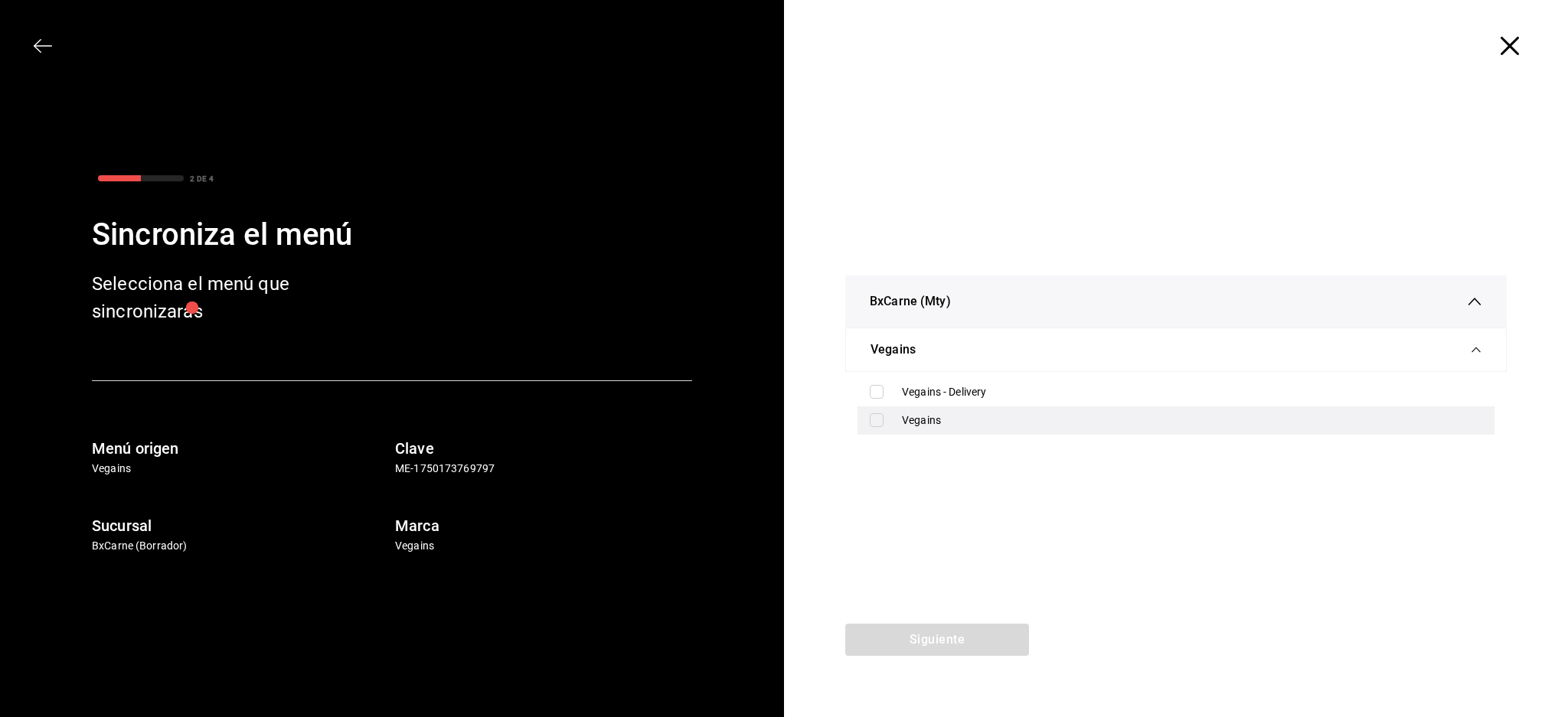
click at [913, 422] on div "Vegains" at bounding box center [1192, 420] width 580 height 16
checkbox input "true"
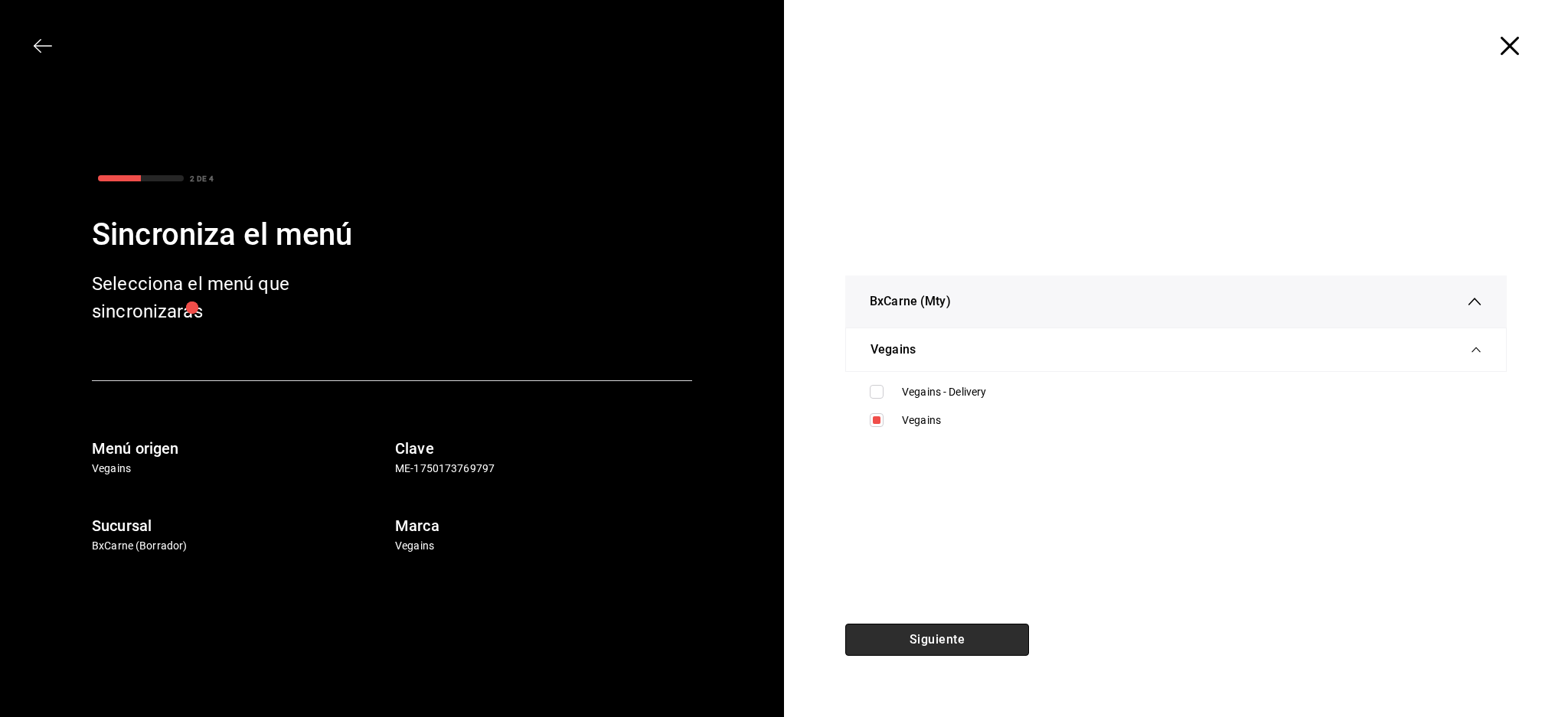
click at [937, 632] on button "Siguiente" at bounding box center [937, 640] width 184 height 32
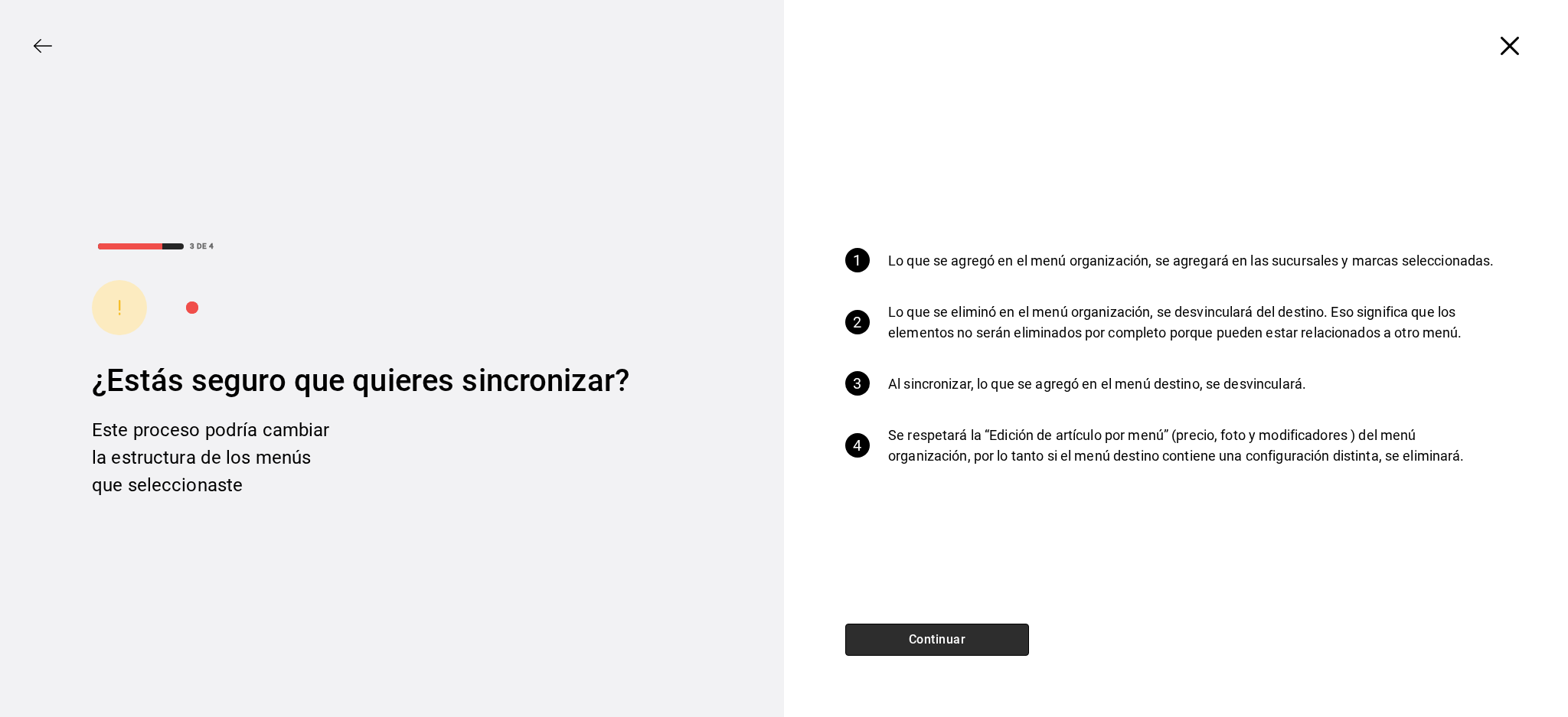
click at [954, 628] on button "Continuar" at bounding box center [937, 640] width 184 height 32
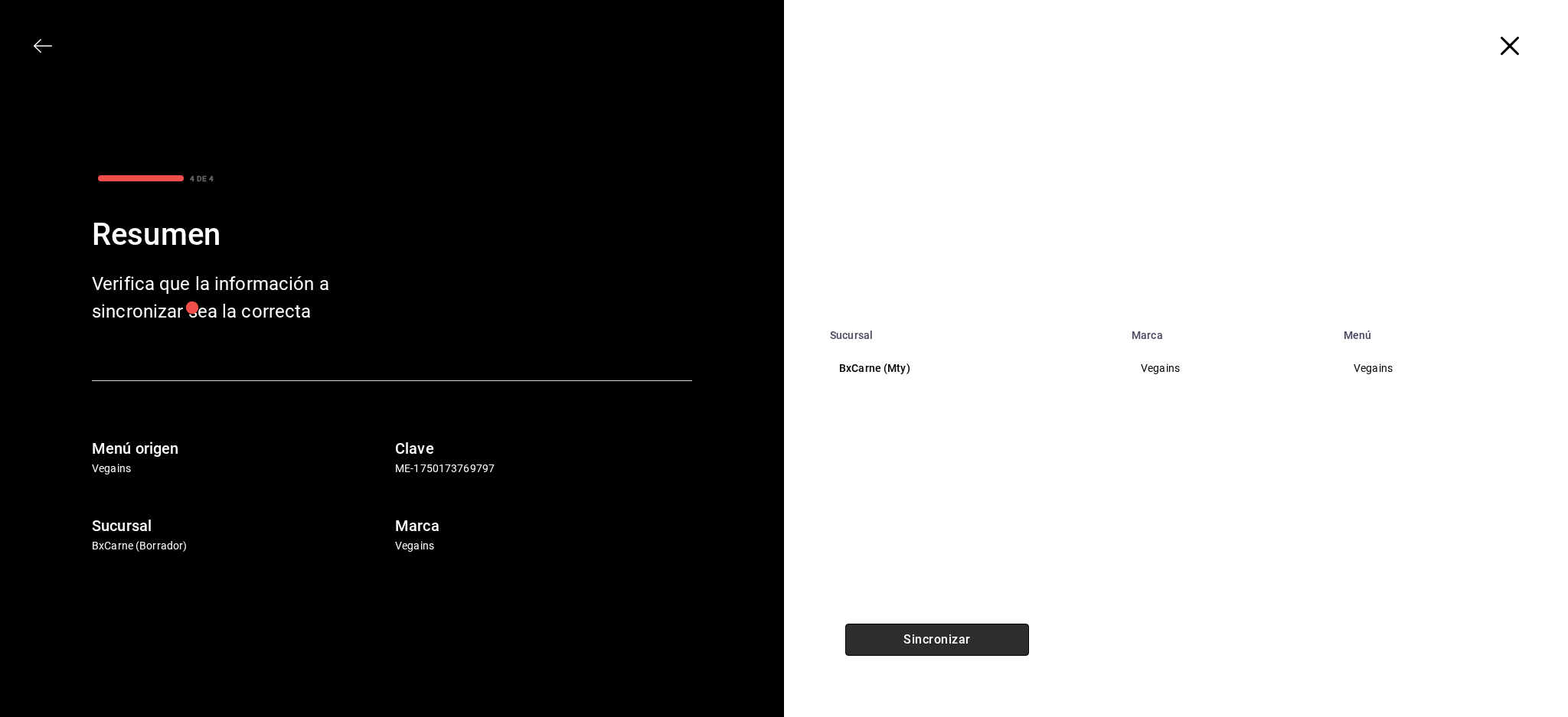
click at [974, 635] on button "Sincronizar" at bounding box center [937, 640] width 184 height 32
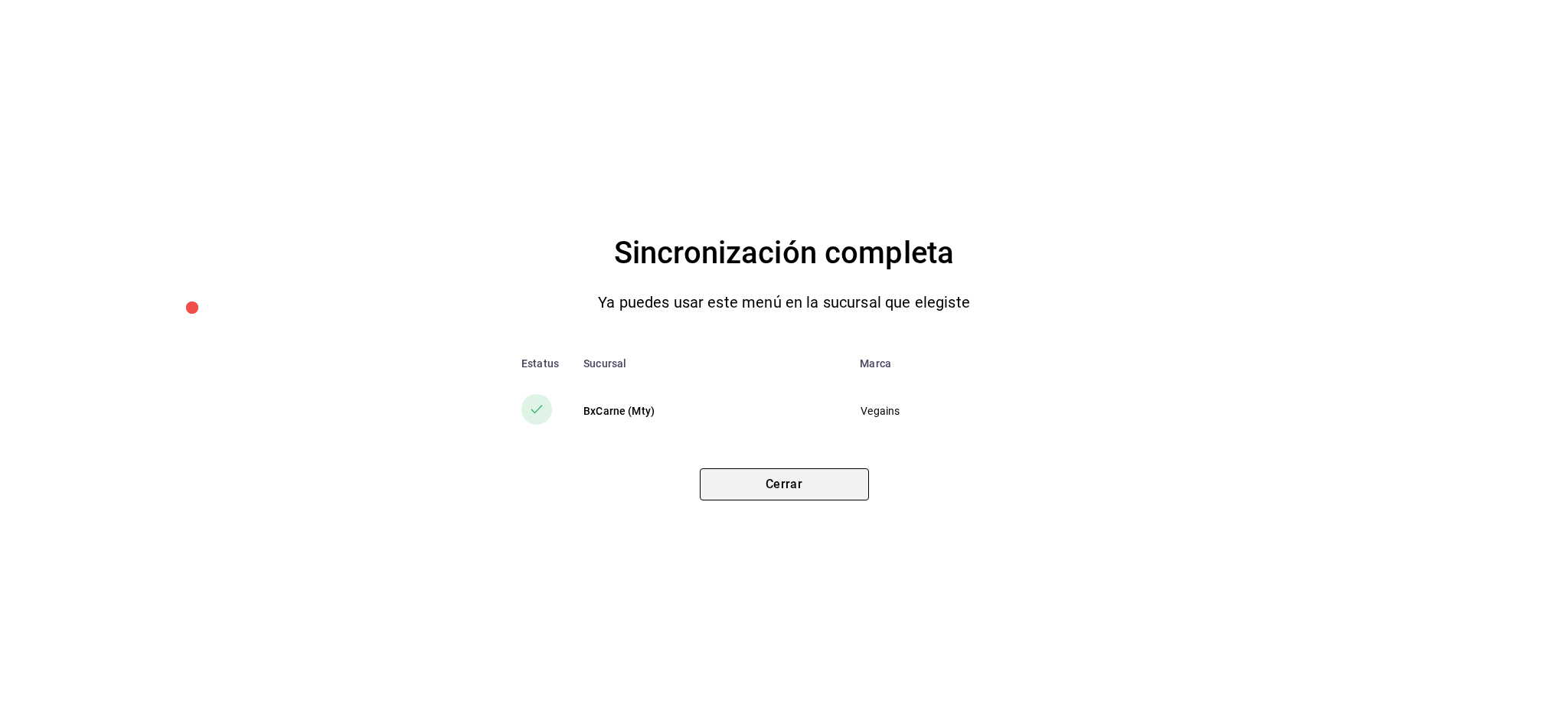
click at [793, 488] on button "Cerrar" at bounding box center [784, 484] width 169 height 32
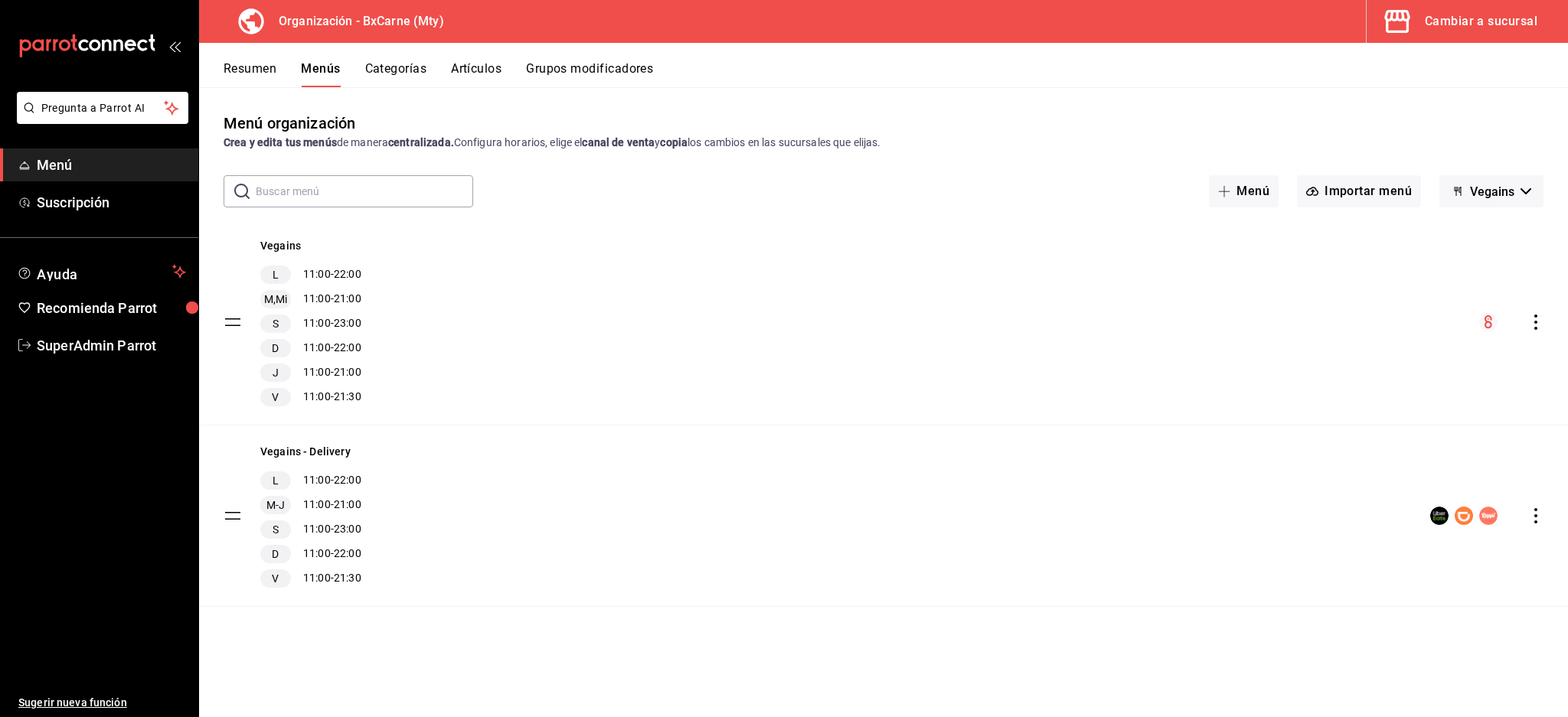
click at [1533, 508] on icon "actions" at bounding box center [1536, 516] width 15 height 15
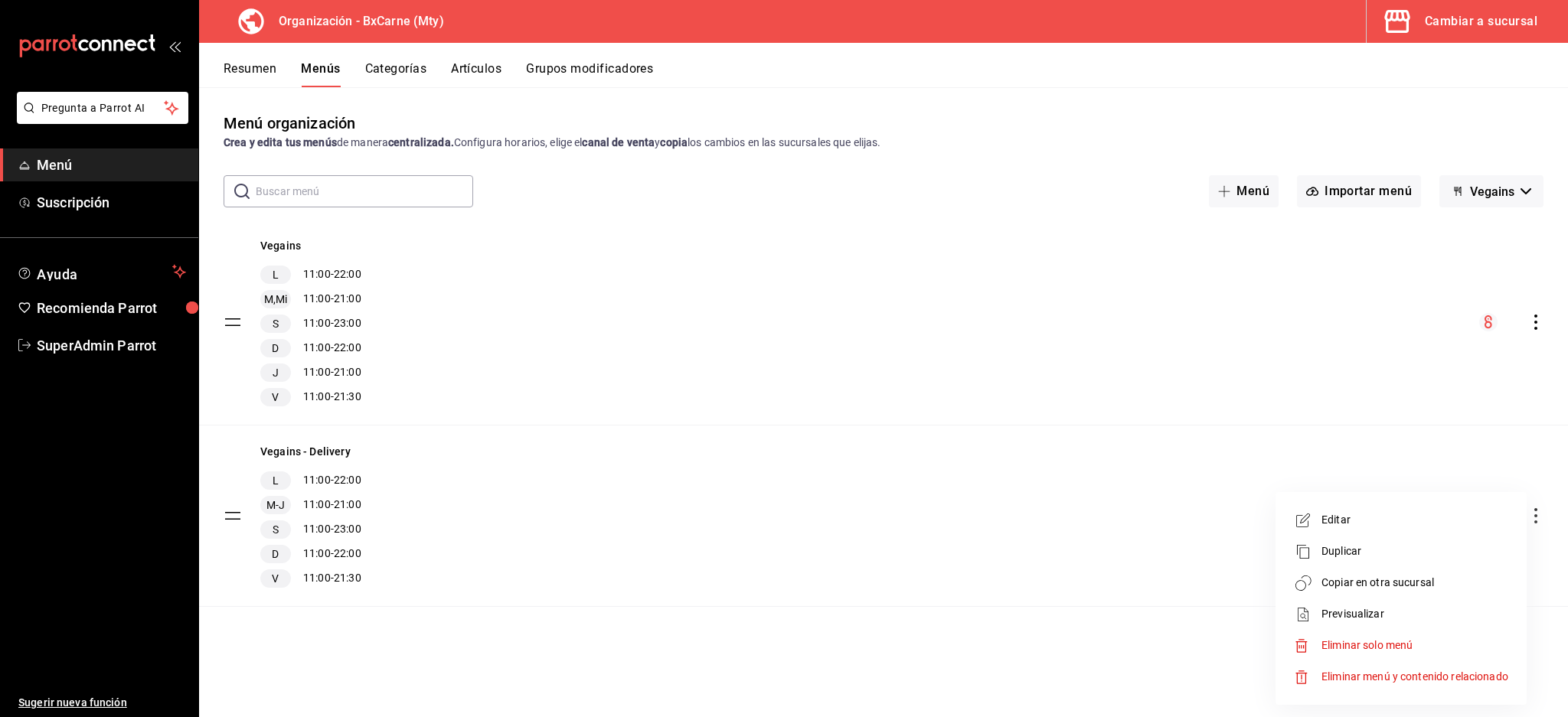
click at [1379, 583] on span "Copiar en otra sucursal" at bounding box center [1415, 583] width 187 height 16
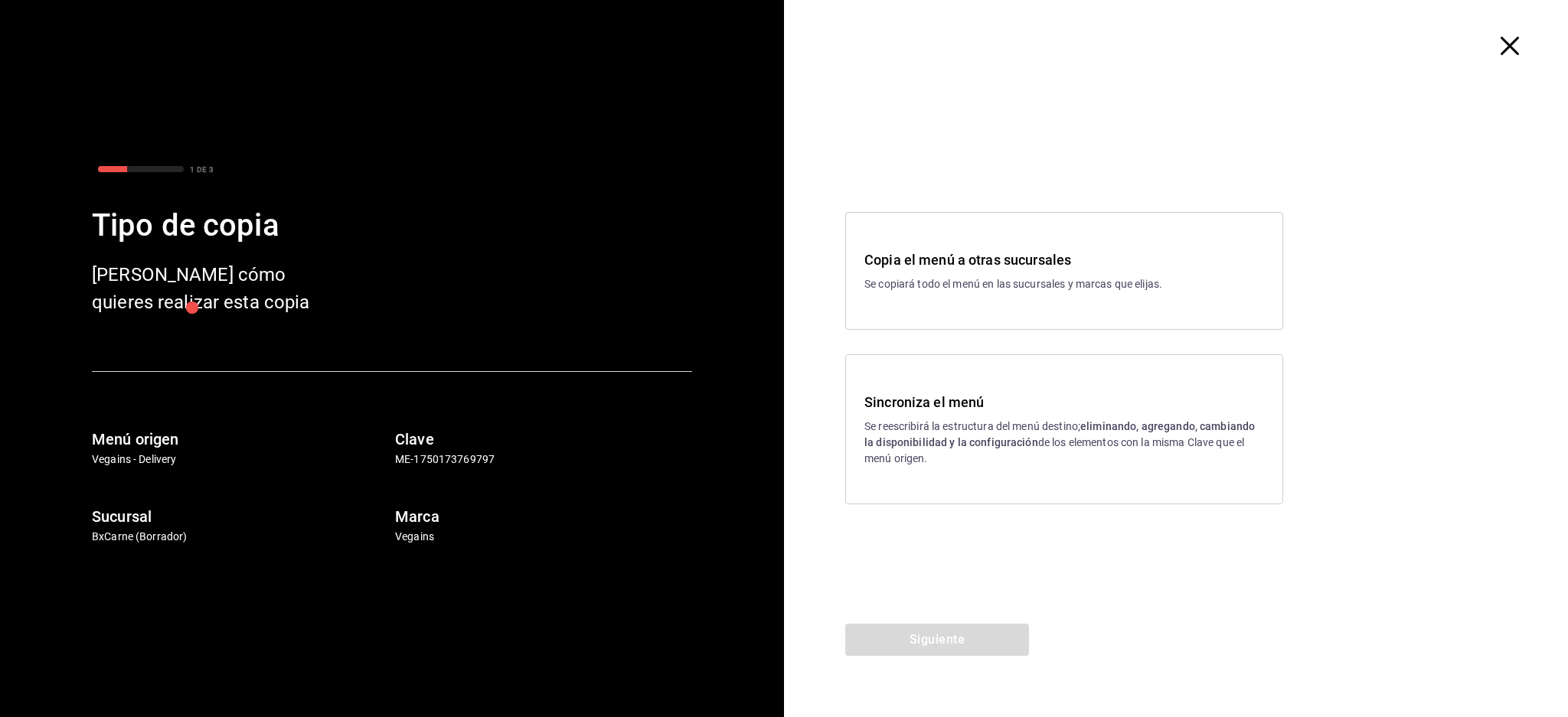
click at [971, 458] on p "Se reescribirá la estructura del menú destino; eliminando, agregando, cambiando…" at bounding box center [1063, 443] width 400 height 48
click at [948, 628] on button "Siguiente" at bounding box center [937, 640] width 184 height 32
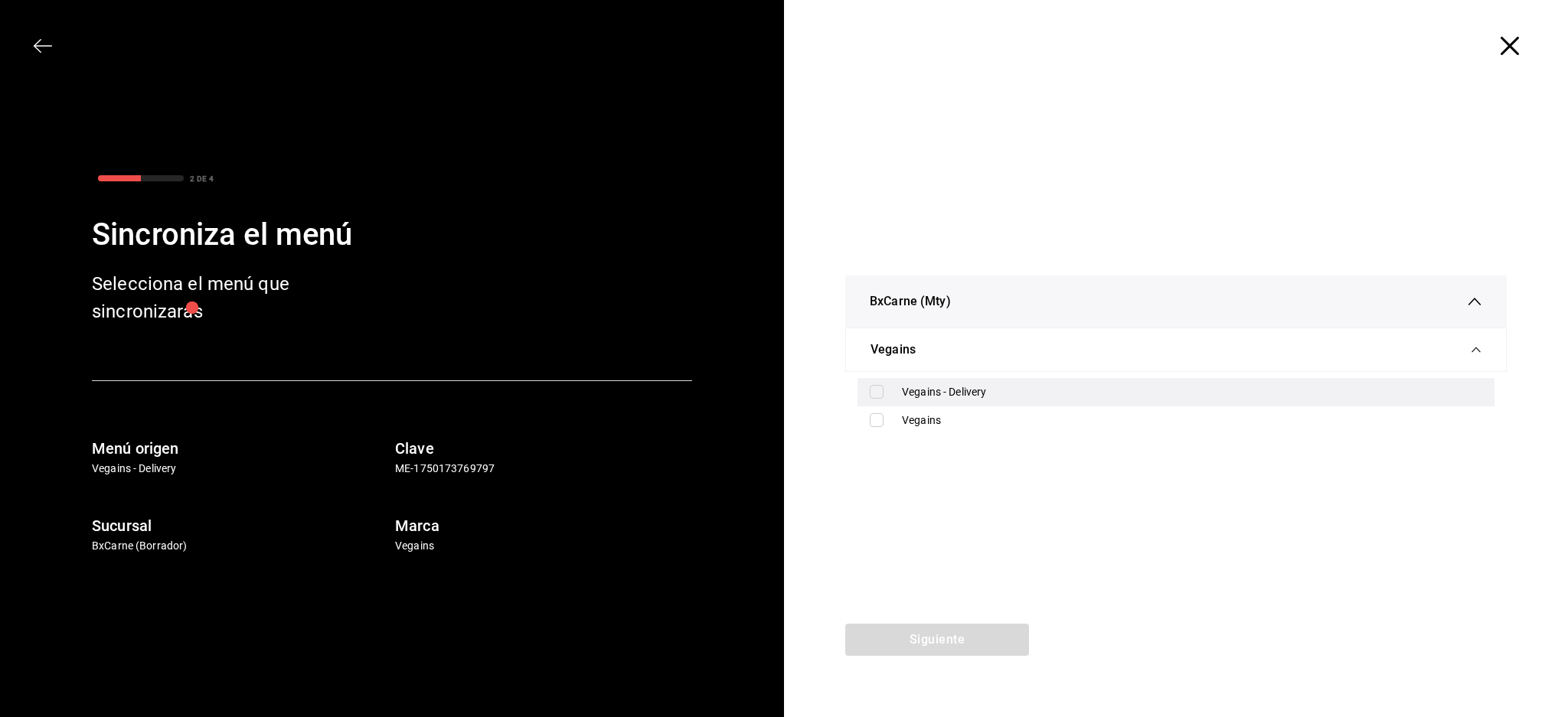
click at [903, 397] on div "Vegains - Delivery" at bounding box center [1192, 392] width 580 height 16
checkbox input "true"
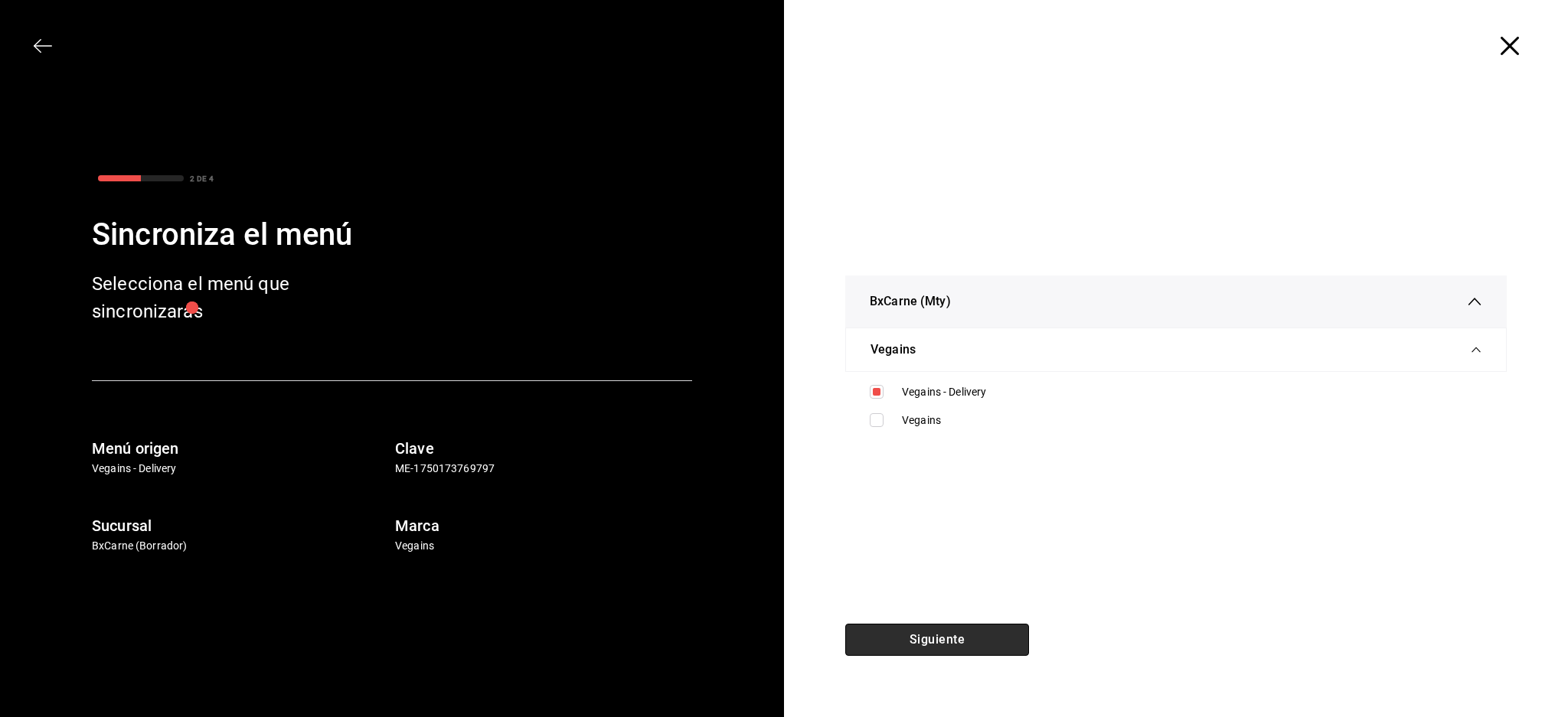
click at [968, 632] on button "Siguiente" at bounding box center [937, 640] width 184 height 32
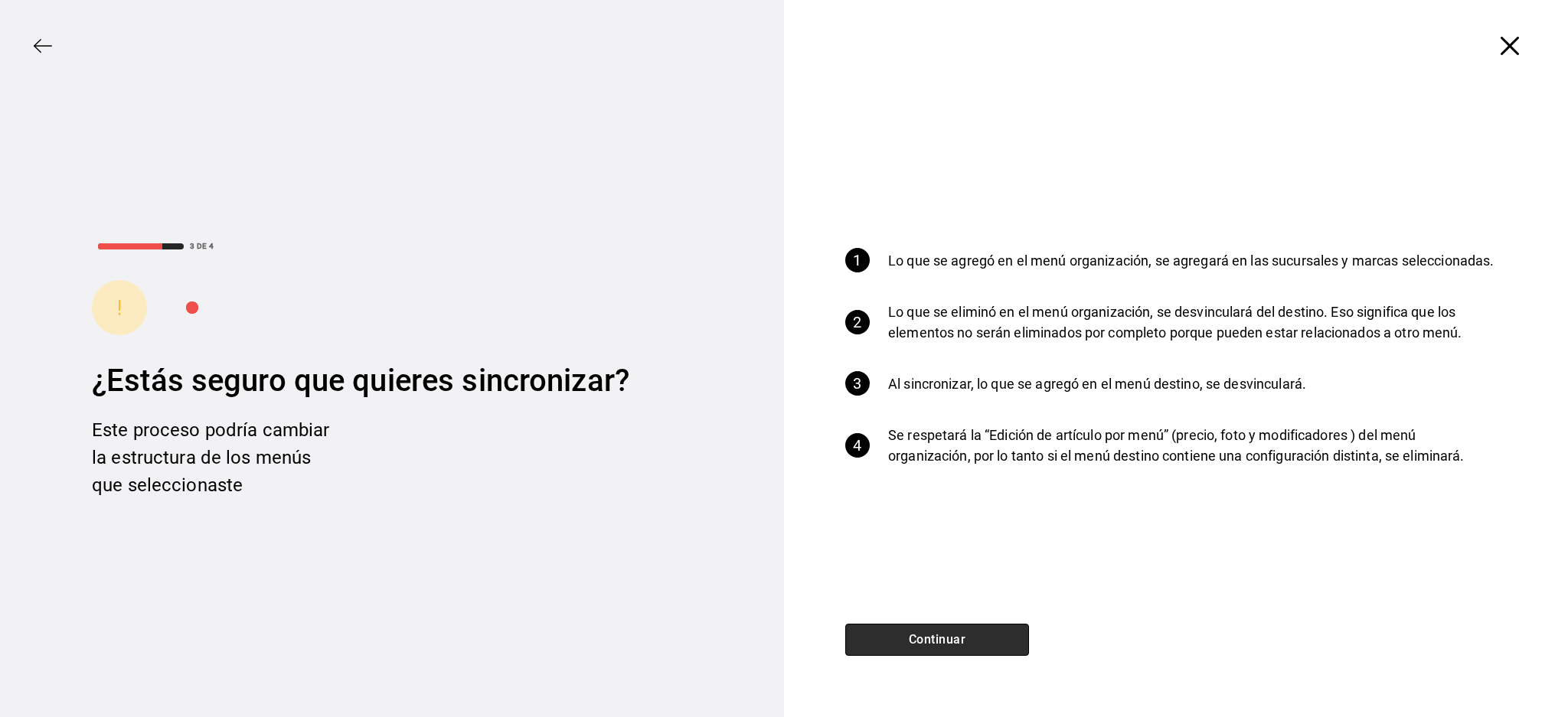
click at [968, 632] on button "Continuar" at bounding box center [937, 640] width 184 height 32
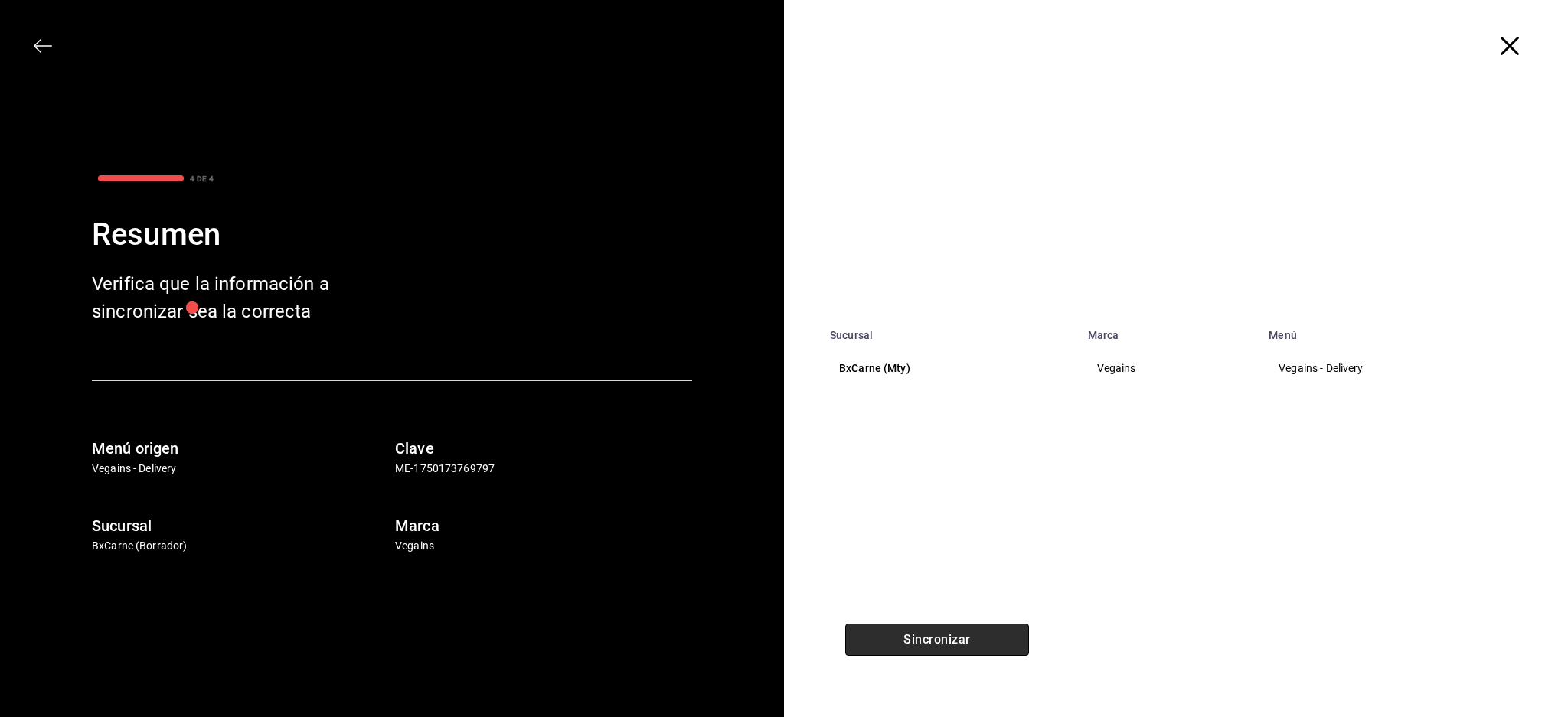
click at [968, 632] on button "Sincronizar" at bounding box center [937, 640] width 184 height 32
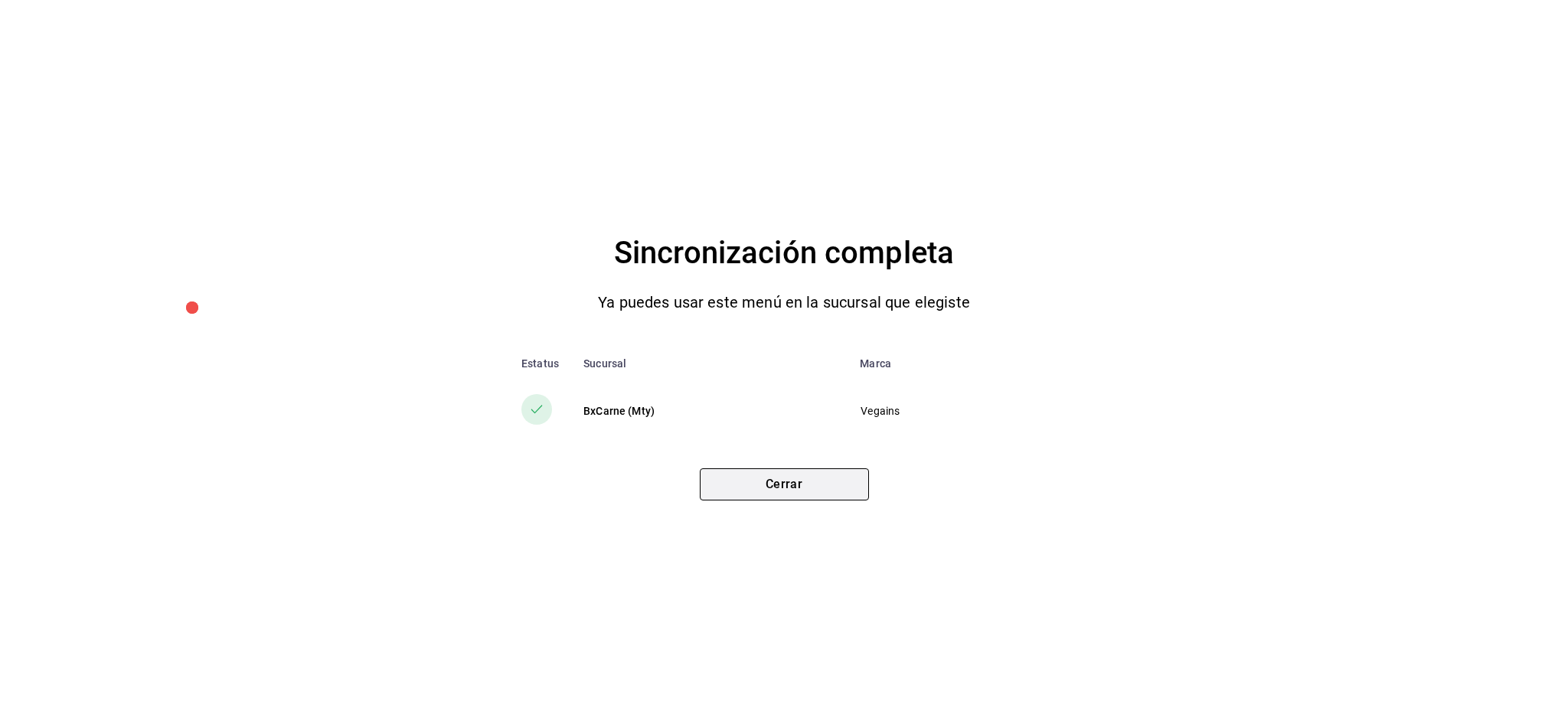
click at [796, 484] on button "Cerrar" at bounding box center [784, 484] width 169 height 32
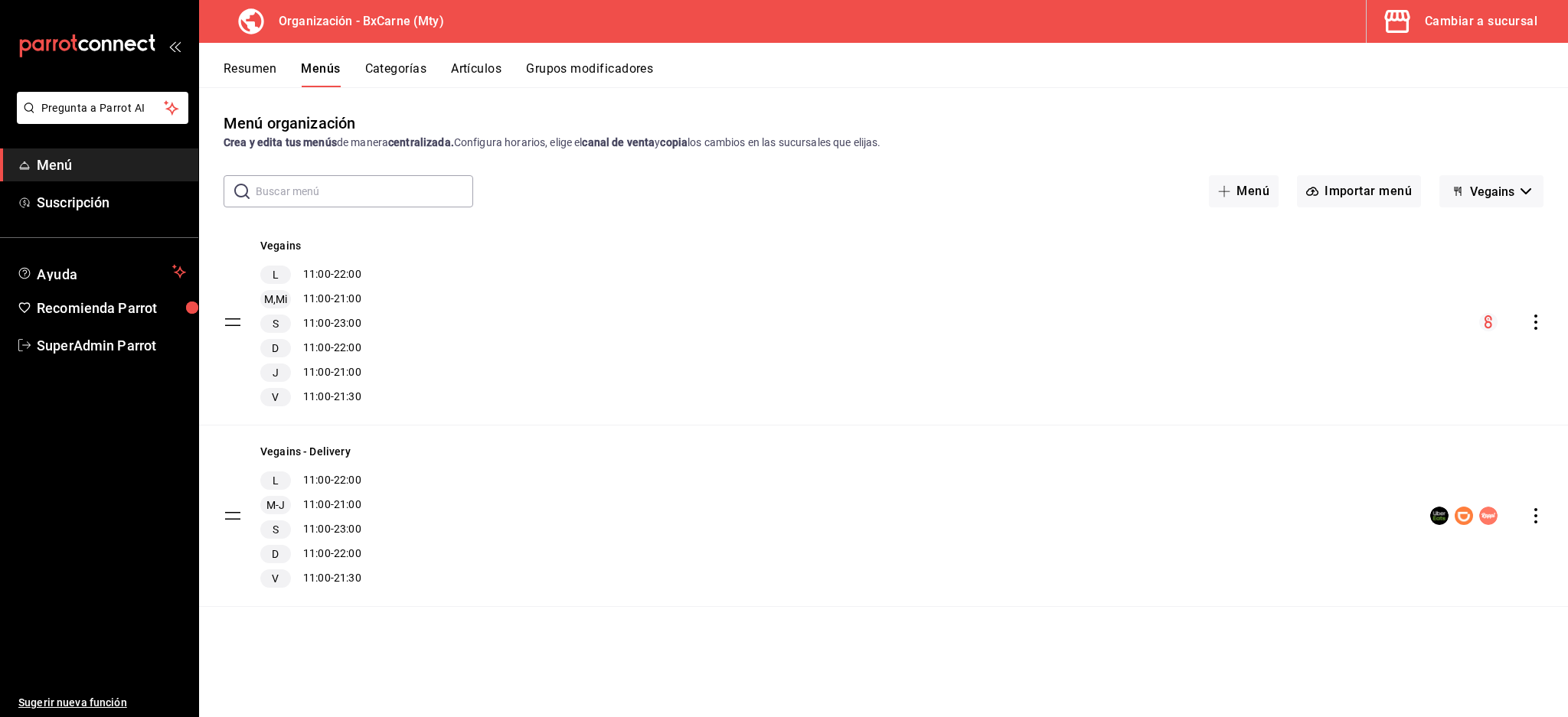
click at [1486, 21] on div "Cambiar a sucursal" at bounding box center [1481, 22] width 113 height 22
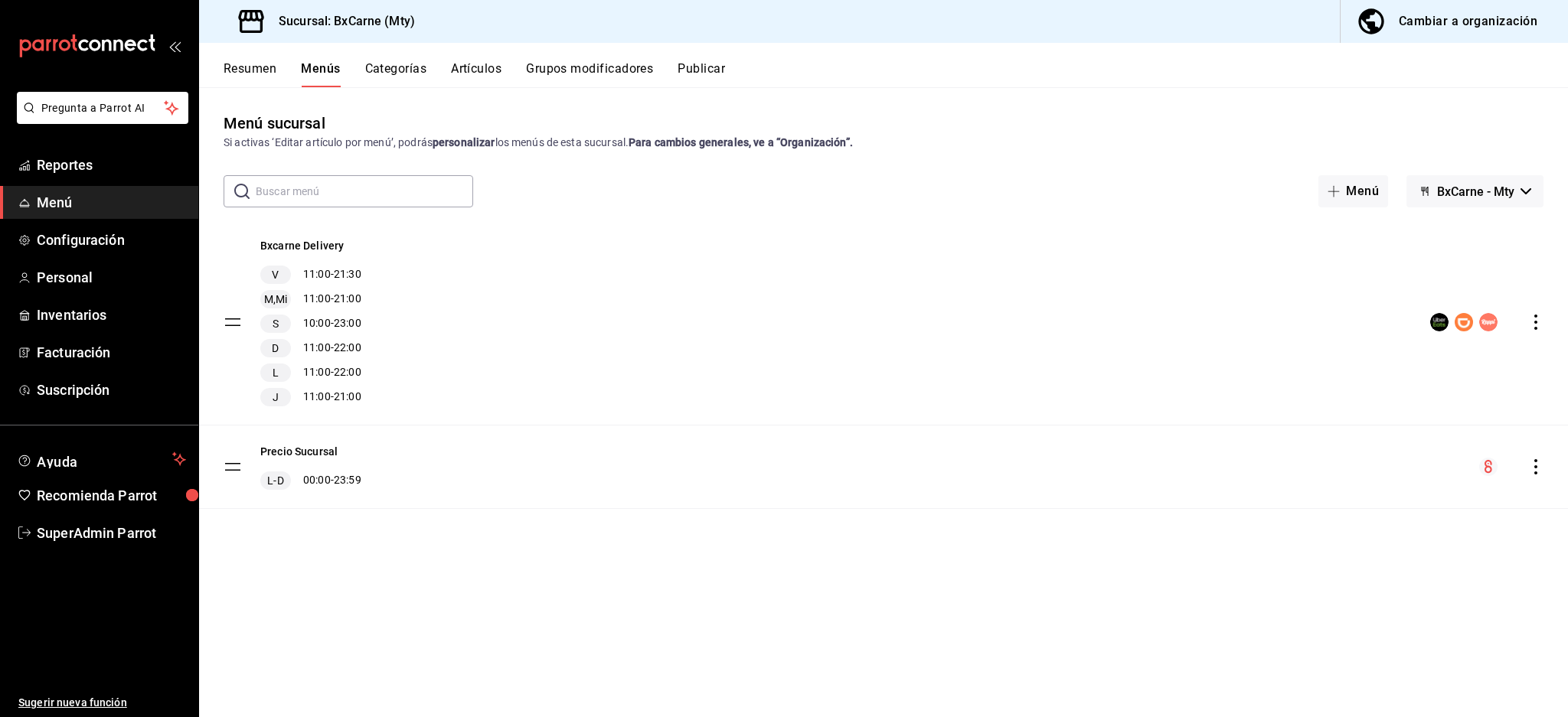
click at [1502, 173] on div "Menú sucursal Si activas ‘Editar artículo por menú’, podrás personalizar los me…" at bounding box center [883, 414] width 1369 height 605
click at [1497, 196] on span "BxCarne - Mty" at bounding box center [1475, 192] width 77 height 15
click at [1465, 266] on li "Vegains" at bounding box center [1474, 269] width 101 height 37
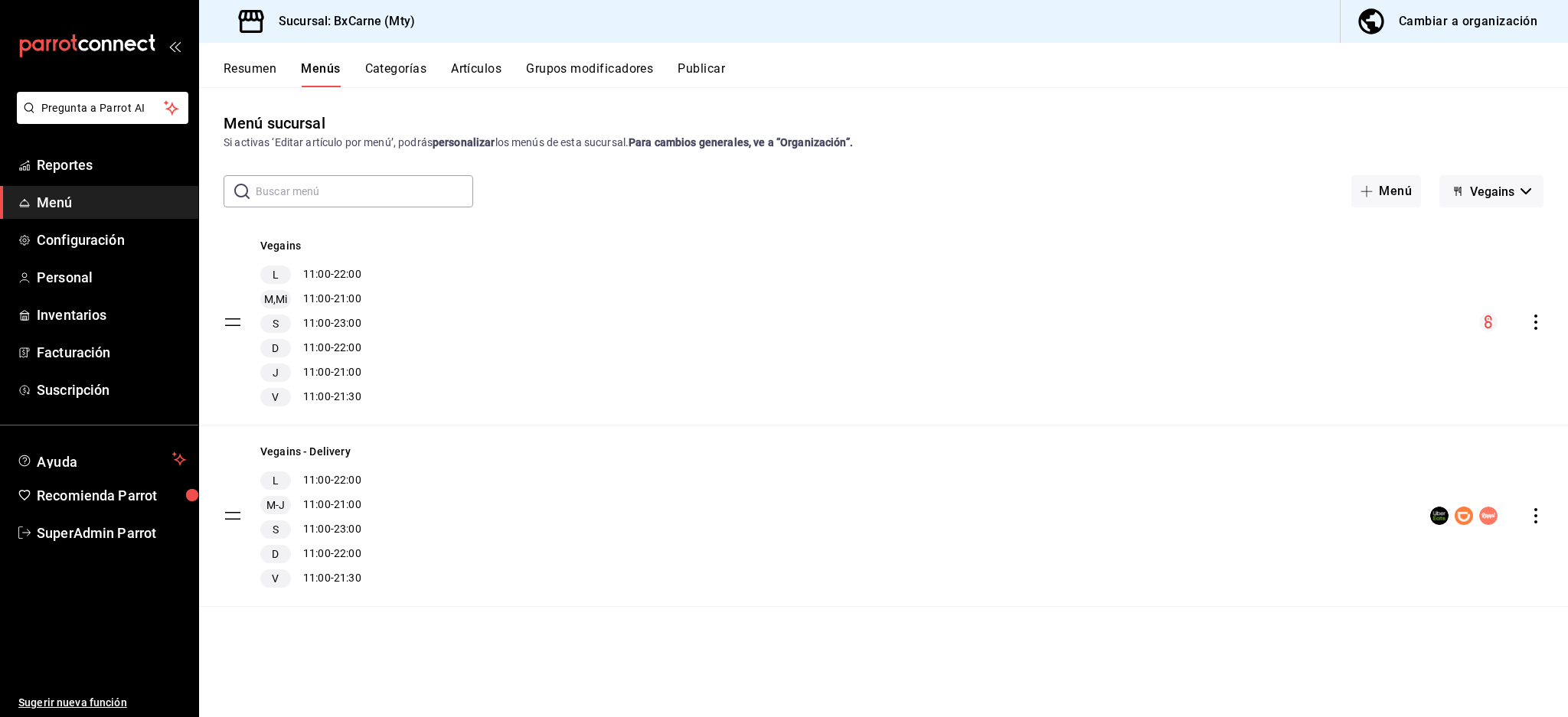
click at [595, 58] on div "Resumen Menús Categorías Artículos Grupos modificadores Publicar" at bounding box center [883, 64] width 1369 height 44
click at [599, 59] on div "Resumen Menús Categorías Artículos Grupos modificadores Publicar" at bounding box center [883, 64] width 1369 height 44
click at [597, 71] on button "Grupos modificadores" at bounding box center [590, 74] width 127 height 26
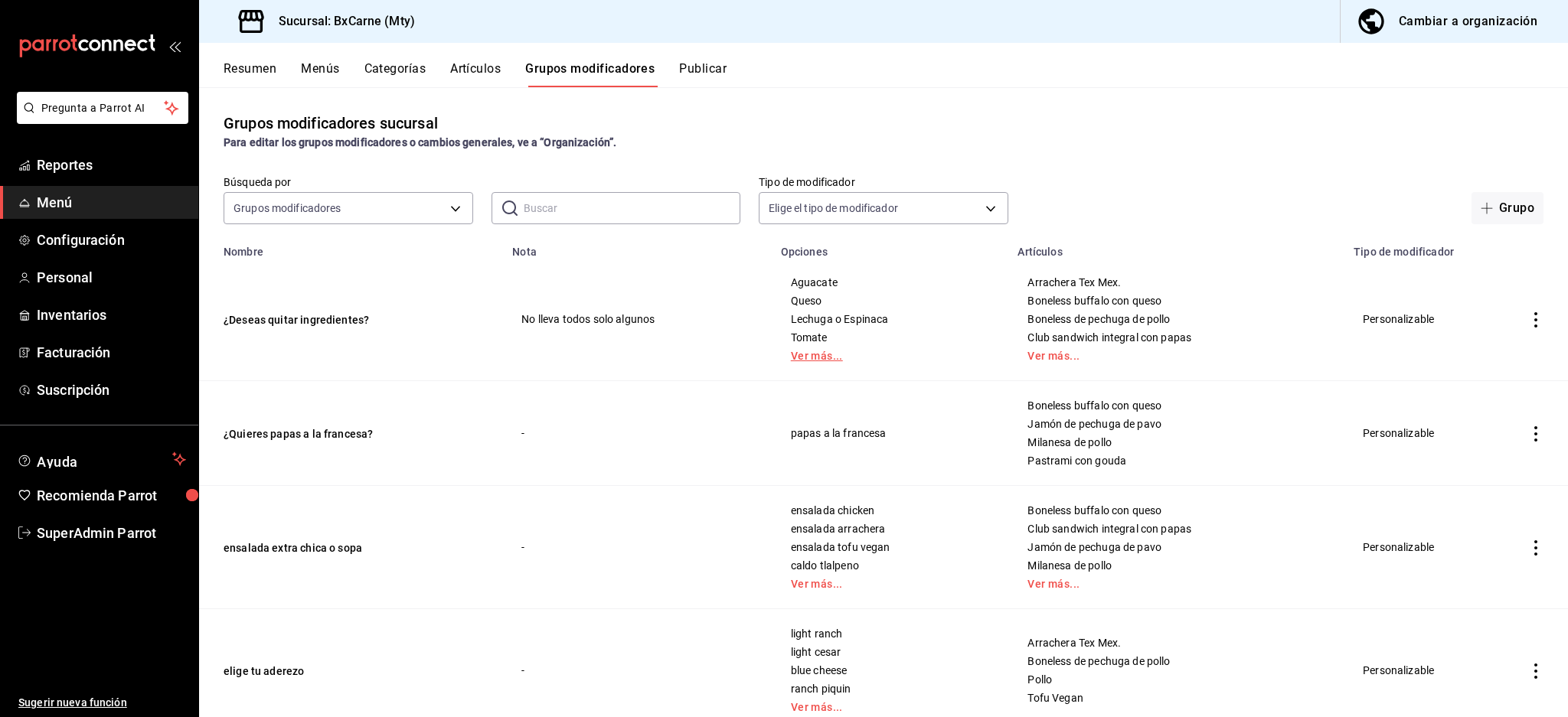
click at [817, 357] on link "Ver más..." at bounding box center [890, 356] width 199 height 11
click at [1039, 356] on link "Ver más..." at bounding box center [1175, 356] width 298 height 11
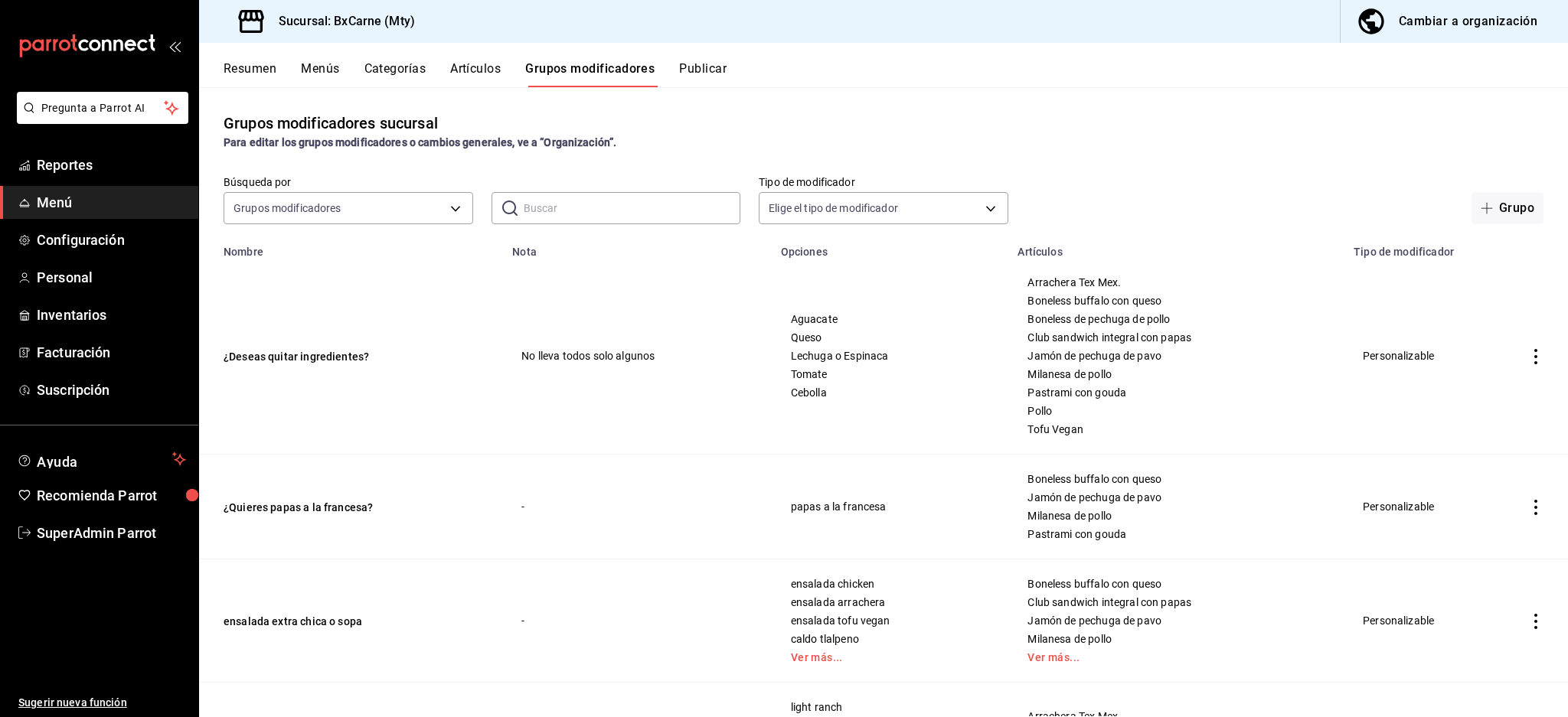
click at [225, 76] on button "Resumen" at bounding box center [250, 74] width 53 height 26
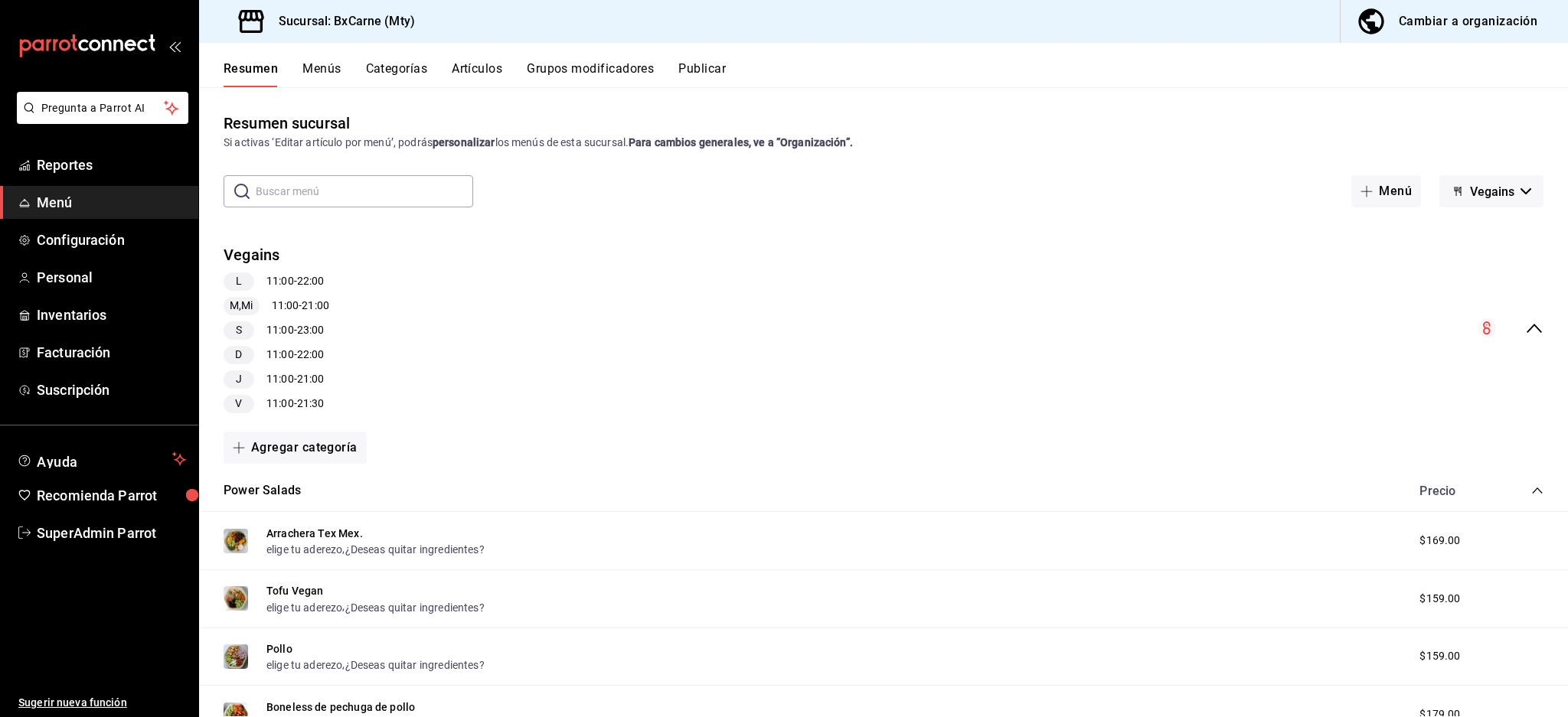
click at [1522, 341] on div "Vegains L 11:00 - 22:00 M,Mi 11:00 - 21:00 S 11:00 - 23:00 D 11:00 - 22:00 J 11…" at bounding box center [883, 328] width 1369 height 194
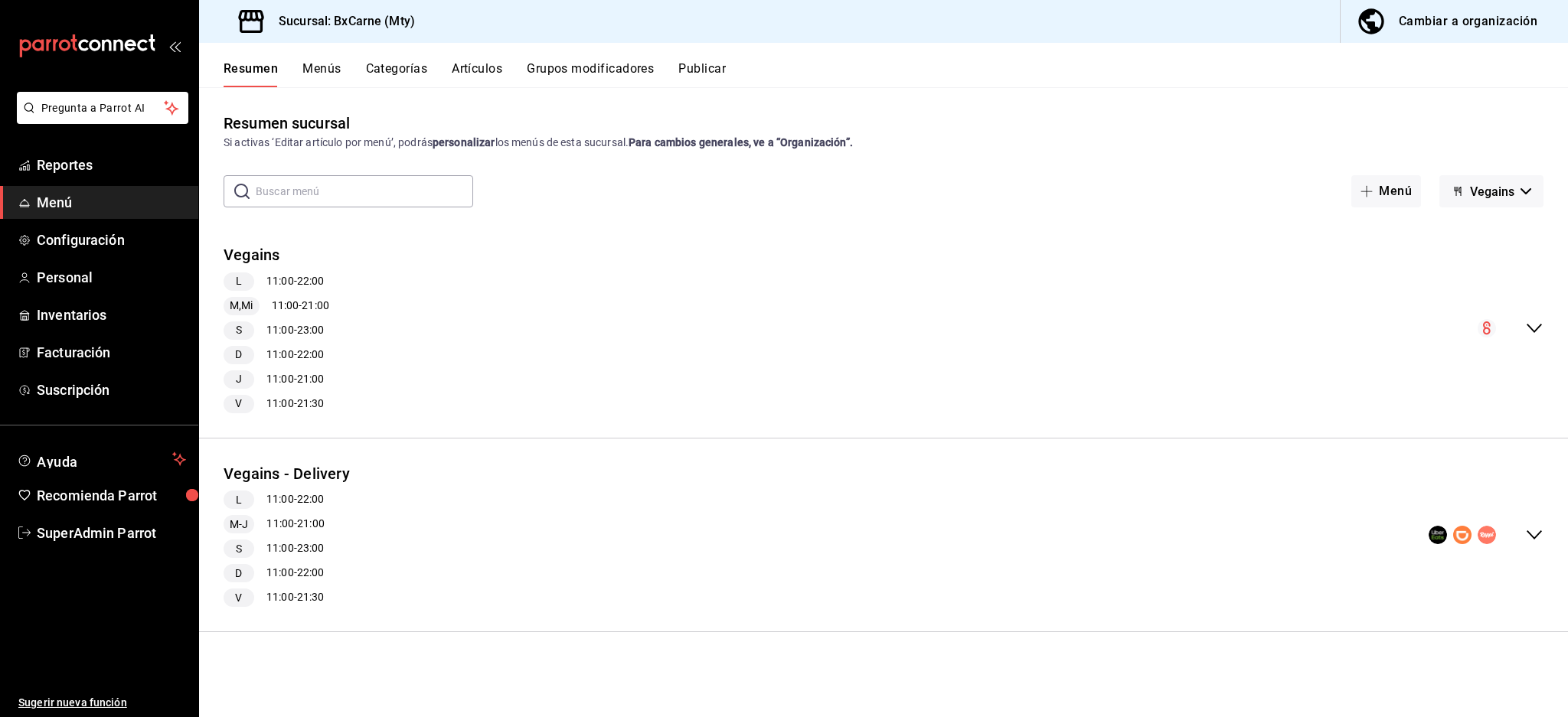
click at [704, 67] on button "Publicar" at bounding box center [702, 74] width 47 height 26
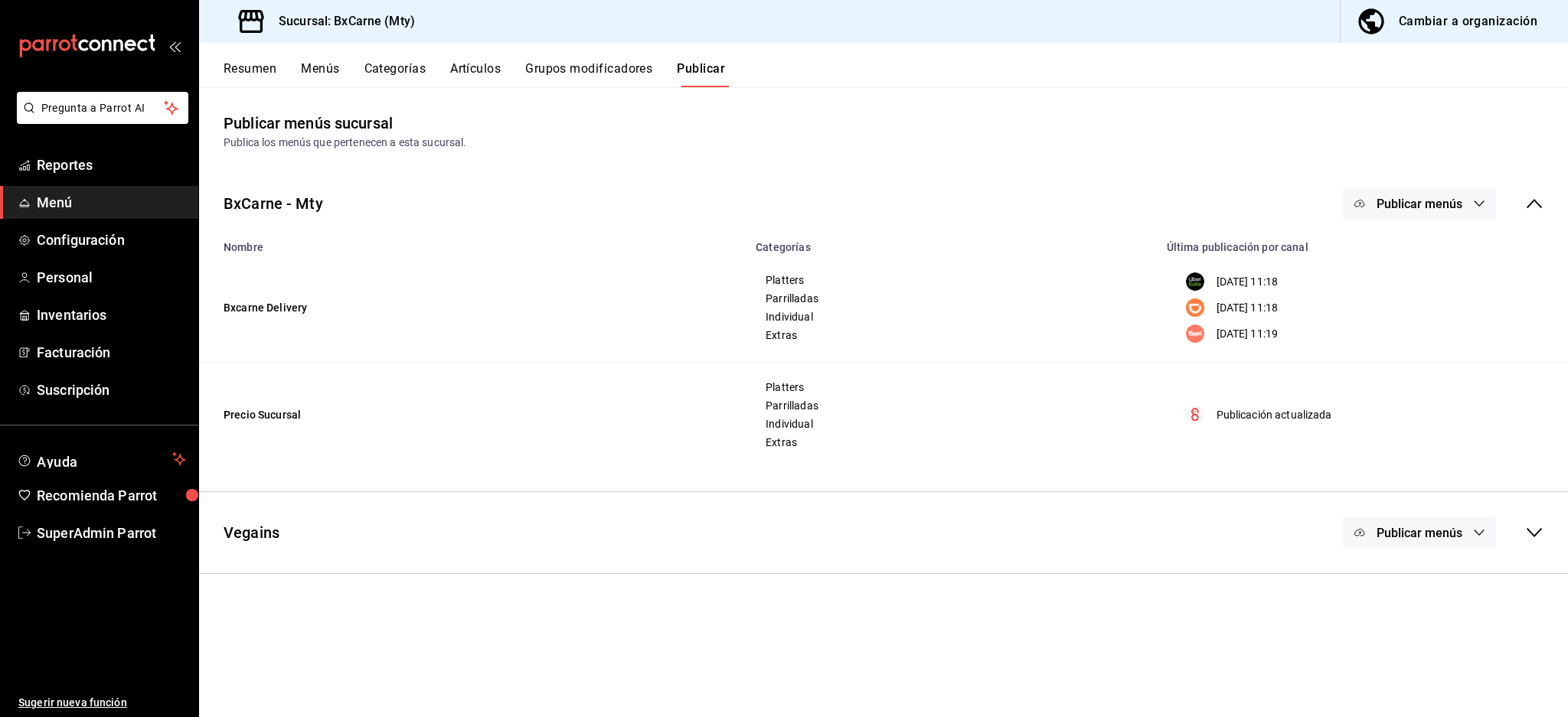
click at [1540, 531] on icon at bounding box center [1534, 533] width 19 height 19
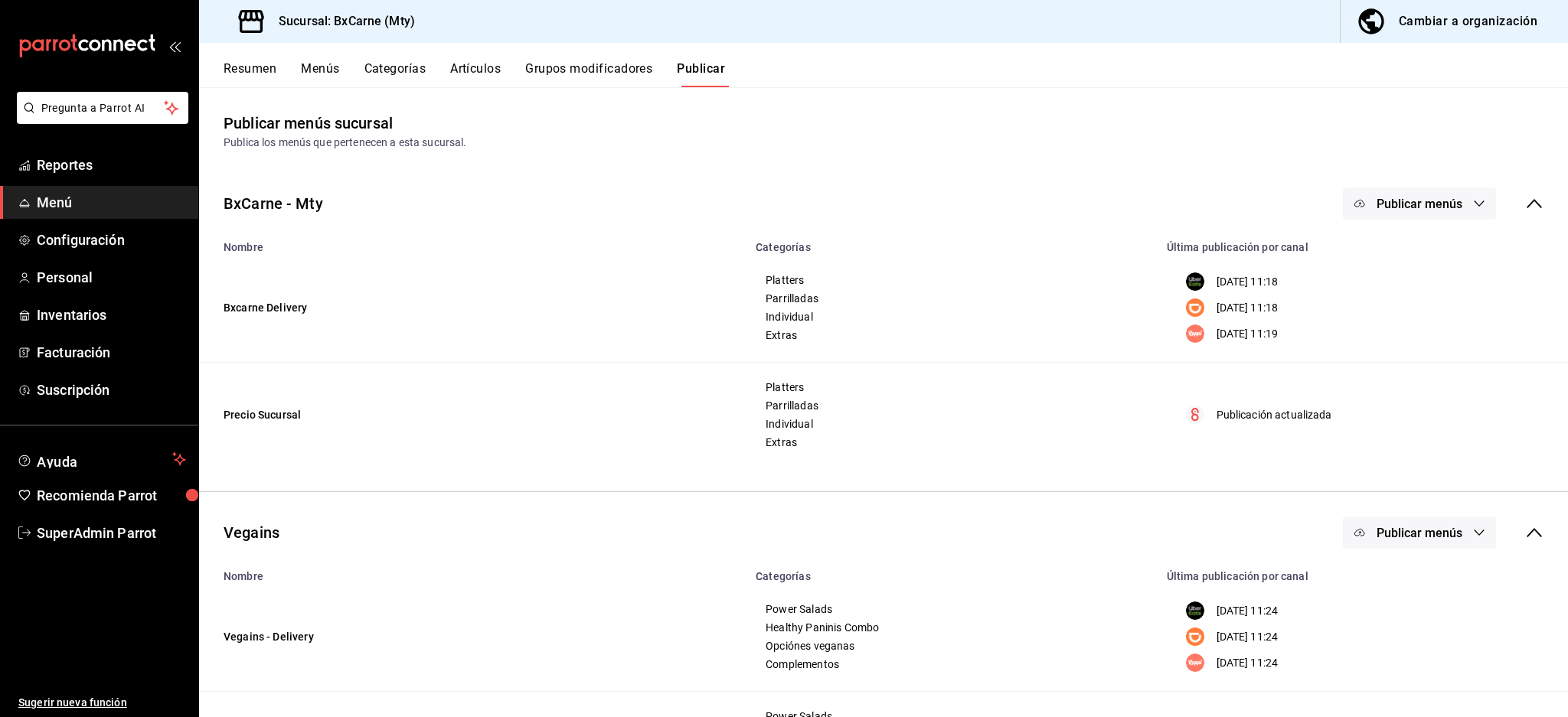
scroll to position [104, 0]
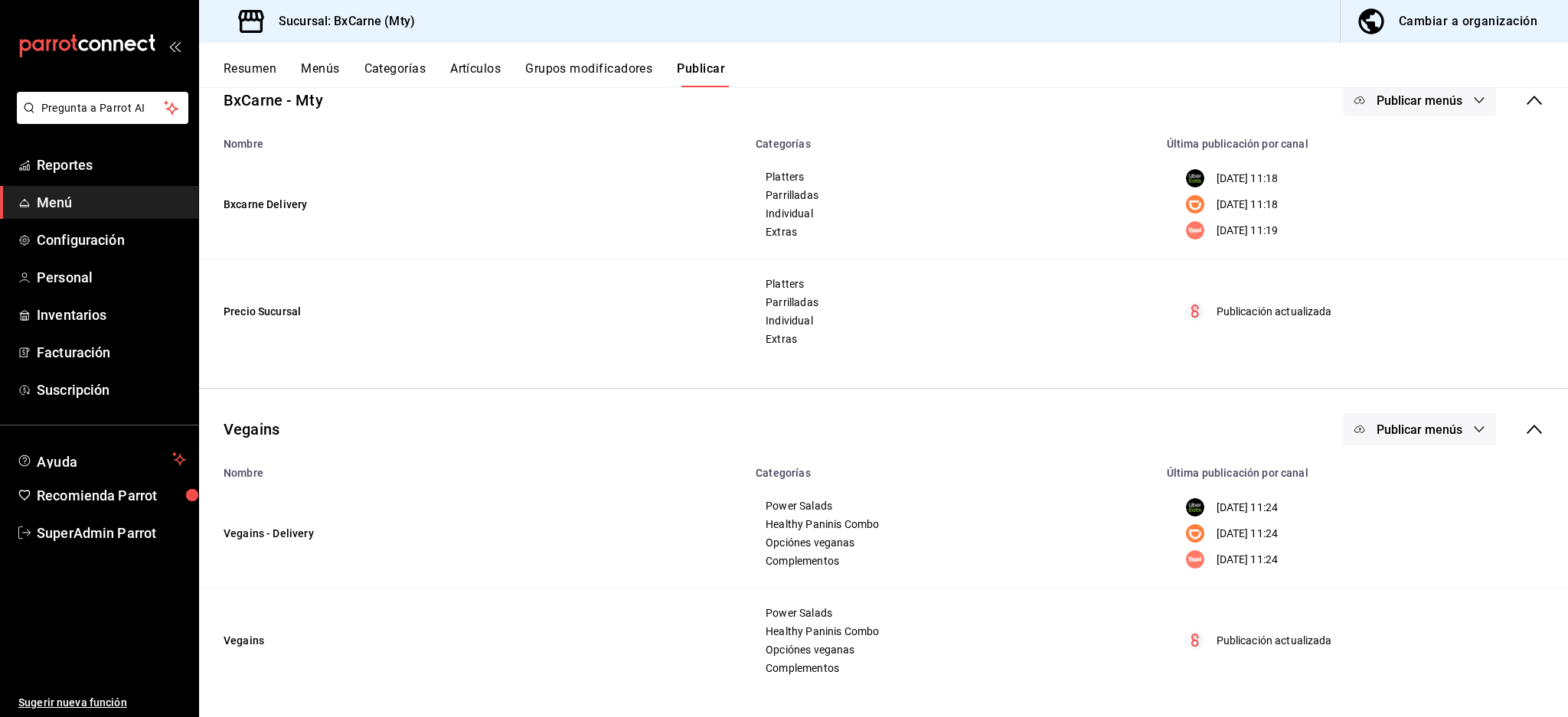
click at [1400, 435] on span "Publicar menús" at bounding box center [1419, 430] width 86 height 15
click at [1396, 478] on span "Uber Eats" at bounding box center [1426, 479] width 73 height 16
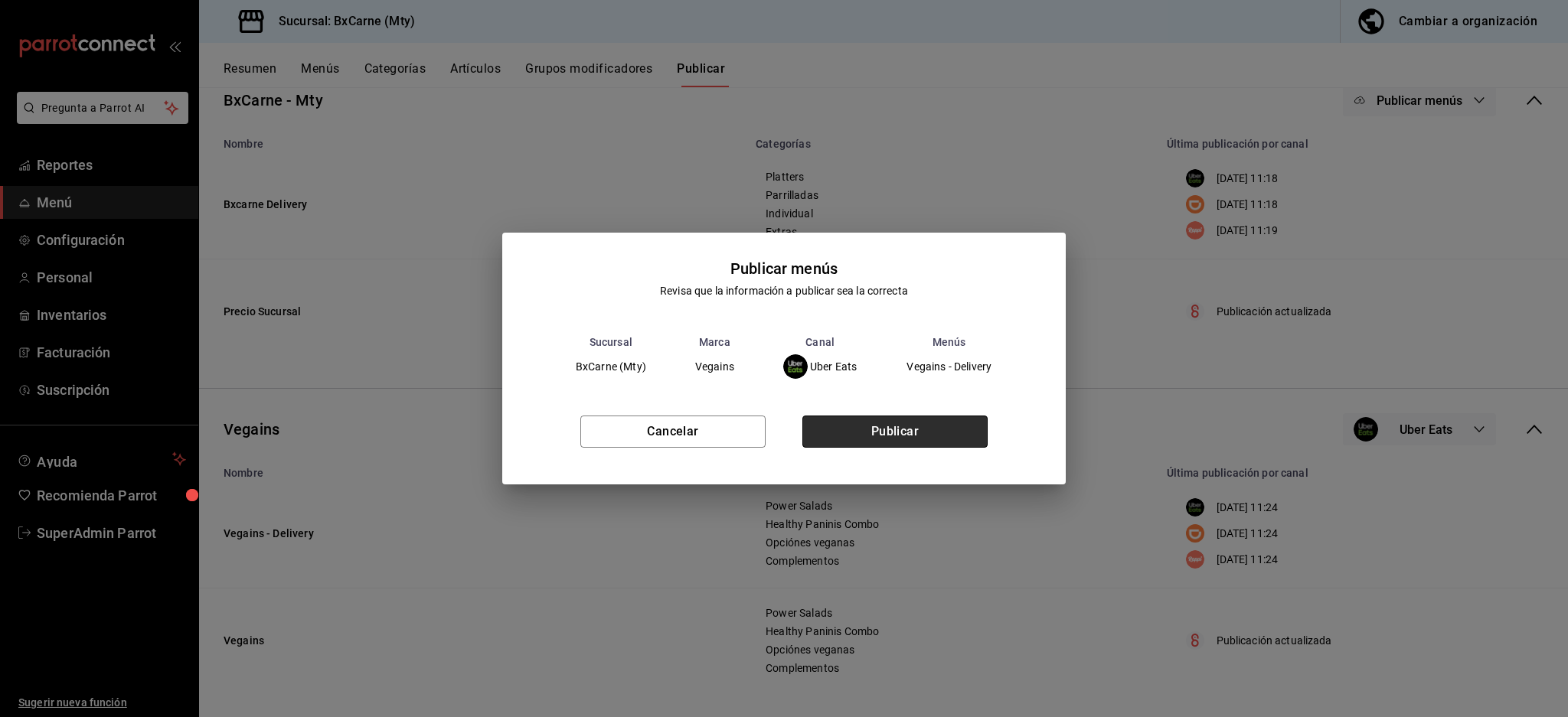
click at [926, 427] on button "Publicar" at bounding box center [895, 432] width 185 height 32
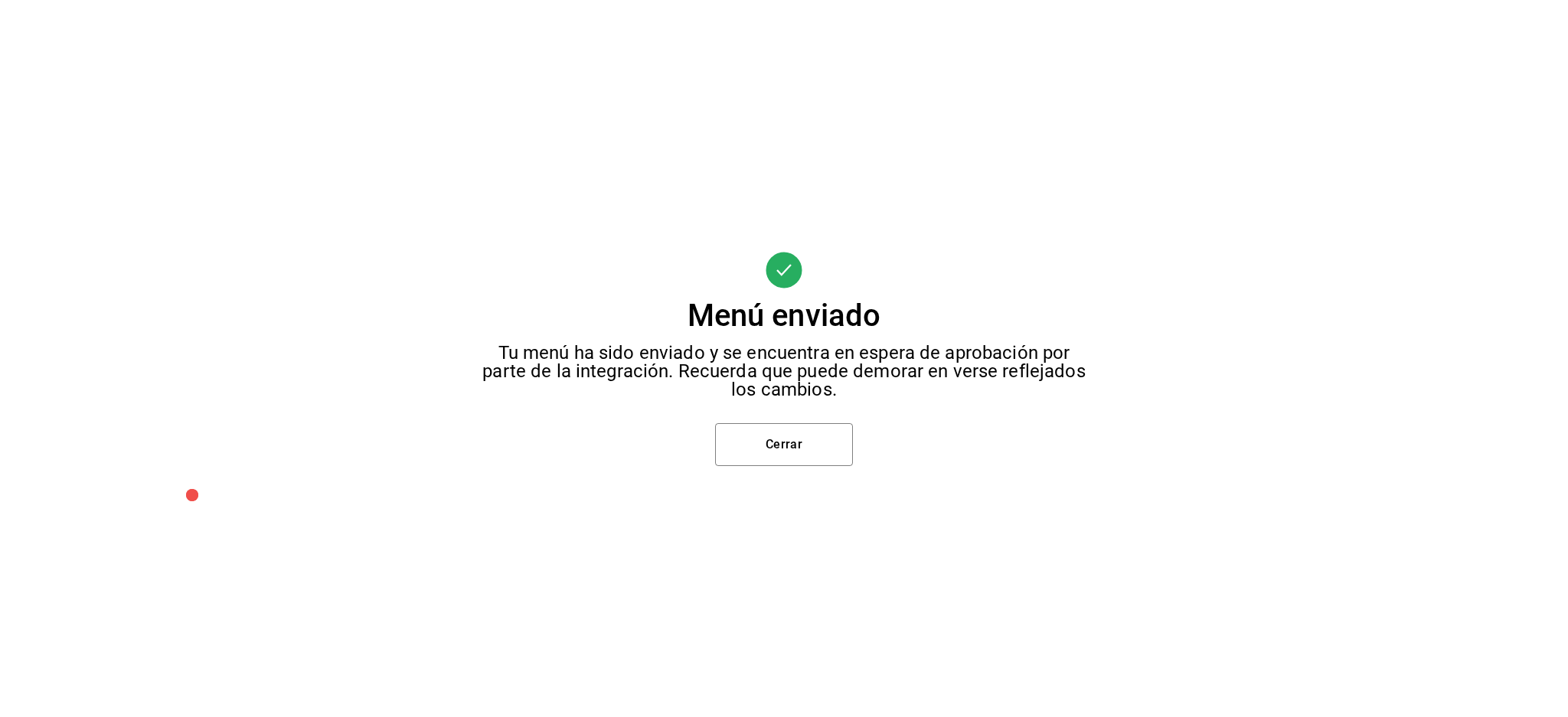
scroll to position [0, 0]
click at [810, 450] on button "Cerrar" at bounding box center [784, 444] width 138 height 42
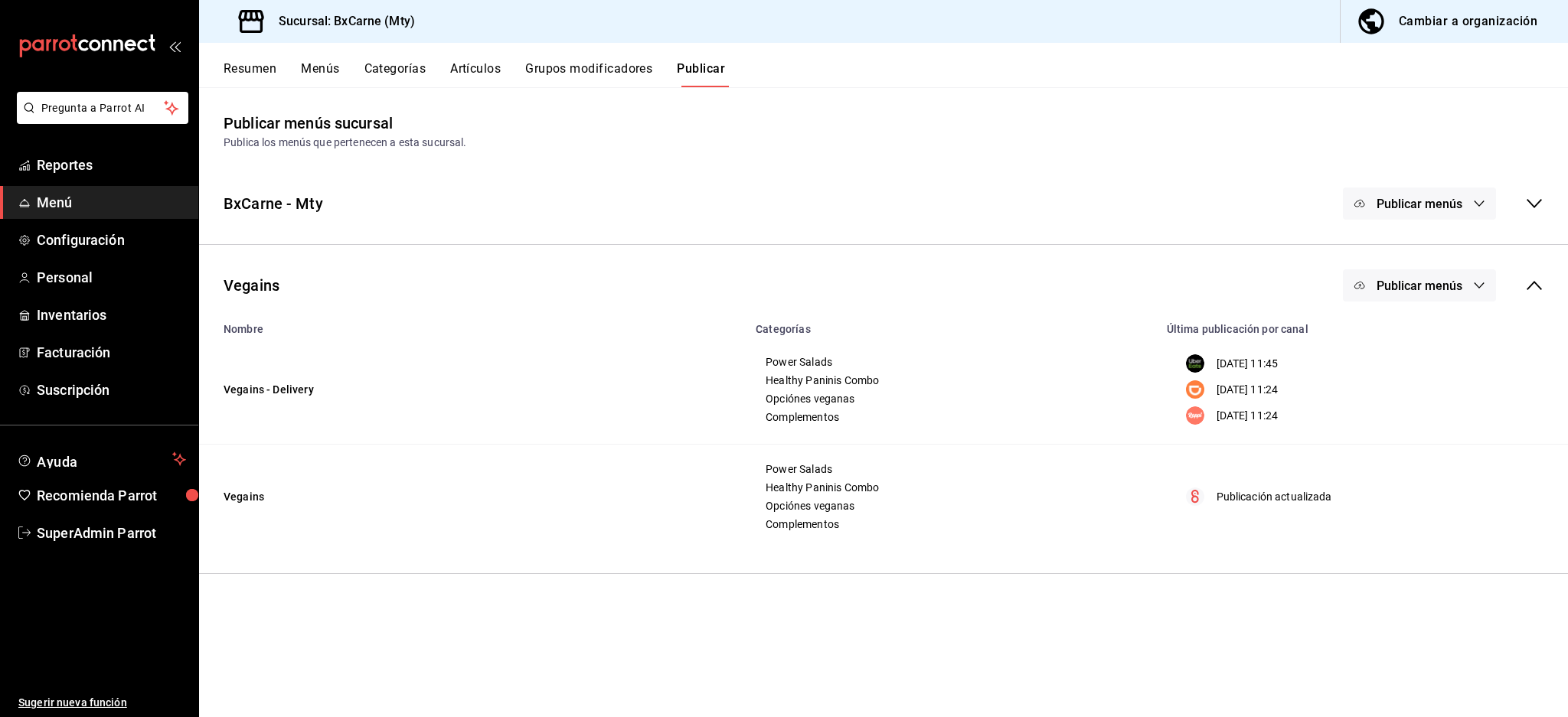
click at [1521, 550] on div "Nombre Categorías Última publicación por canal Vegains - Delivery Power Salads …" at bounding box center [883, 437] width 1369 height 247
click at [1453, 277] on button "Publicar menús" at bounding box center [1420, 286] width 153 height 32
click at [1437, 385] on span "DiDi Food" at bounding box center [1441, 378] width 73 height 16
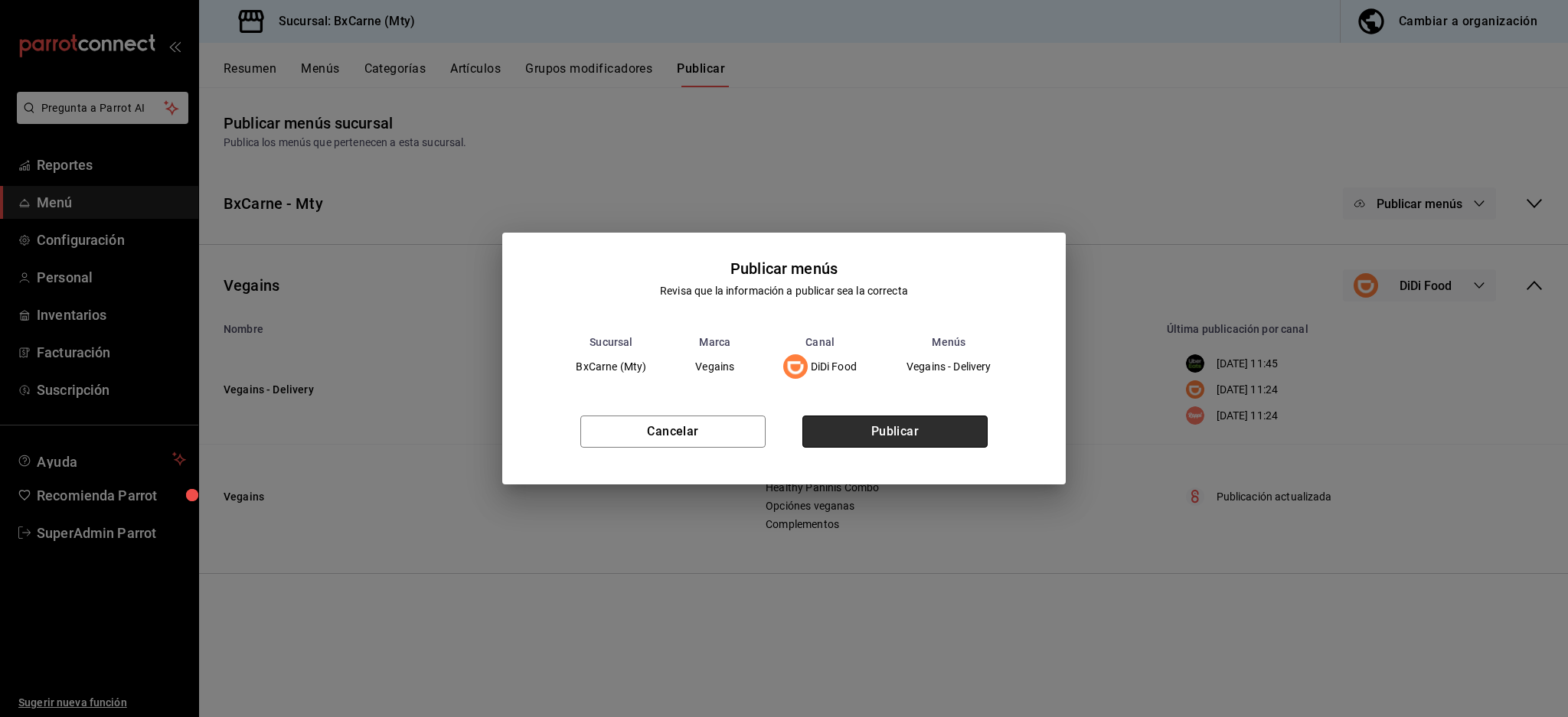
click at [897, 430] on button "Publicar" at bounding box center [895, 432] width 185 height 32
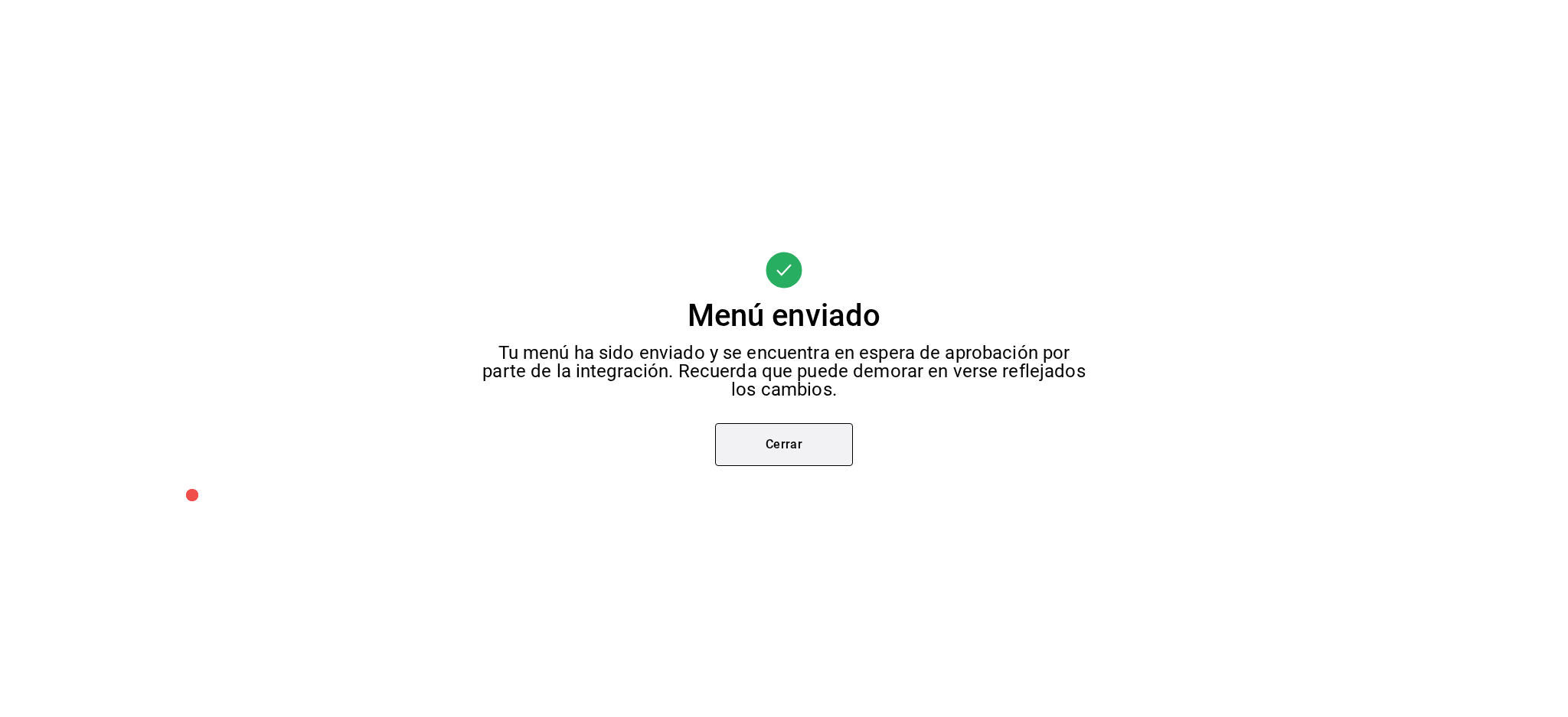
click at [827, 425] on button "Cerrar" at bounding box center [784, 444] width 138 height 42
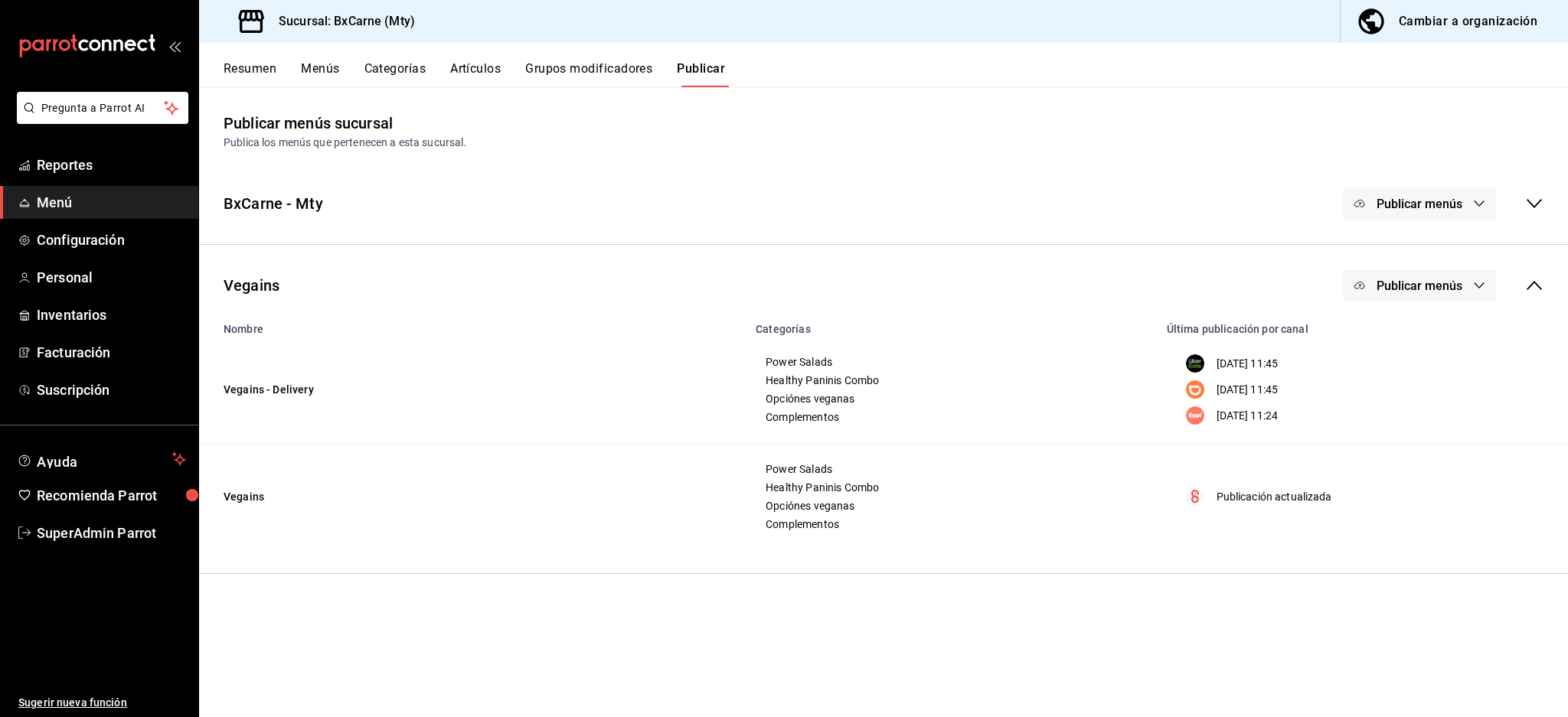
click at [1453, 287] on span "Publicar menús" at bounding box center [1419, 286] width 86 height 15
click at [1430, 418] on span "Rappi" at bounding box center [1441, 421] width 73 height 16
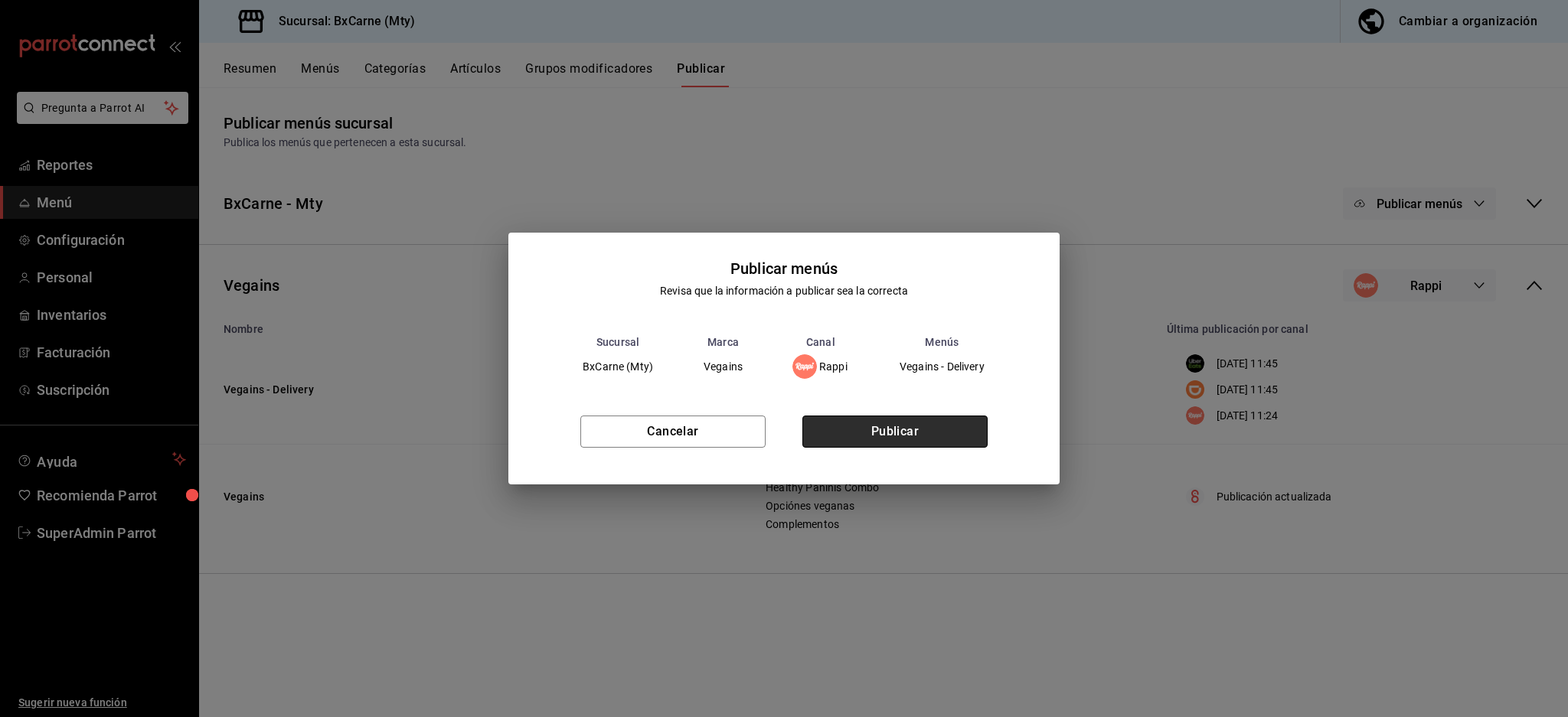
click at [927, 433] on button "Publicar" at bounding box center [895, 432] width 185 height 32
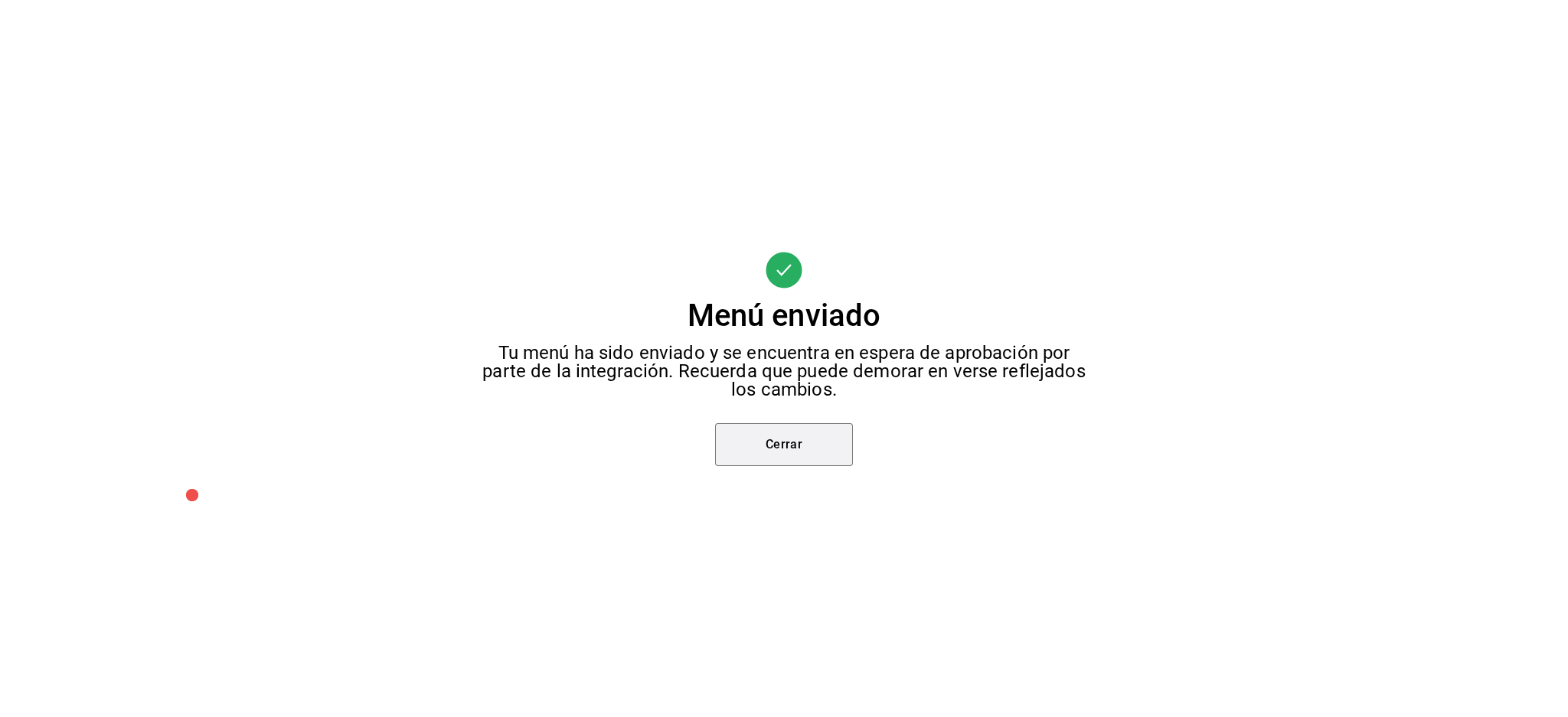
click at [766, 444] on button "Cerrar" at bounding box center [784, 444] width 138 height 42
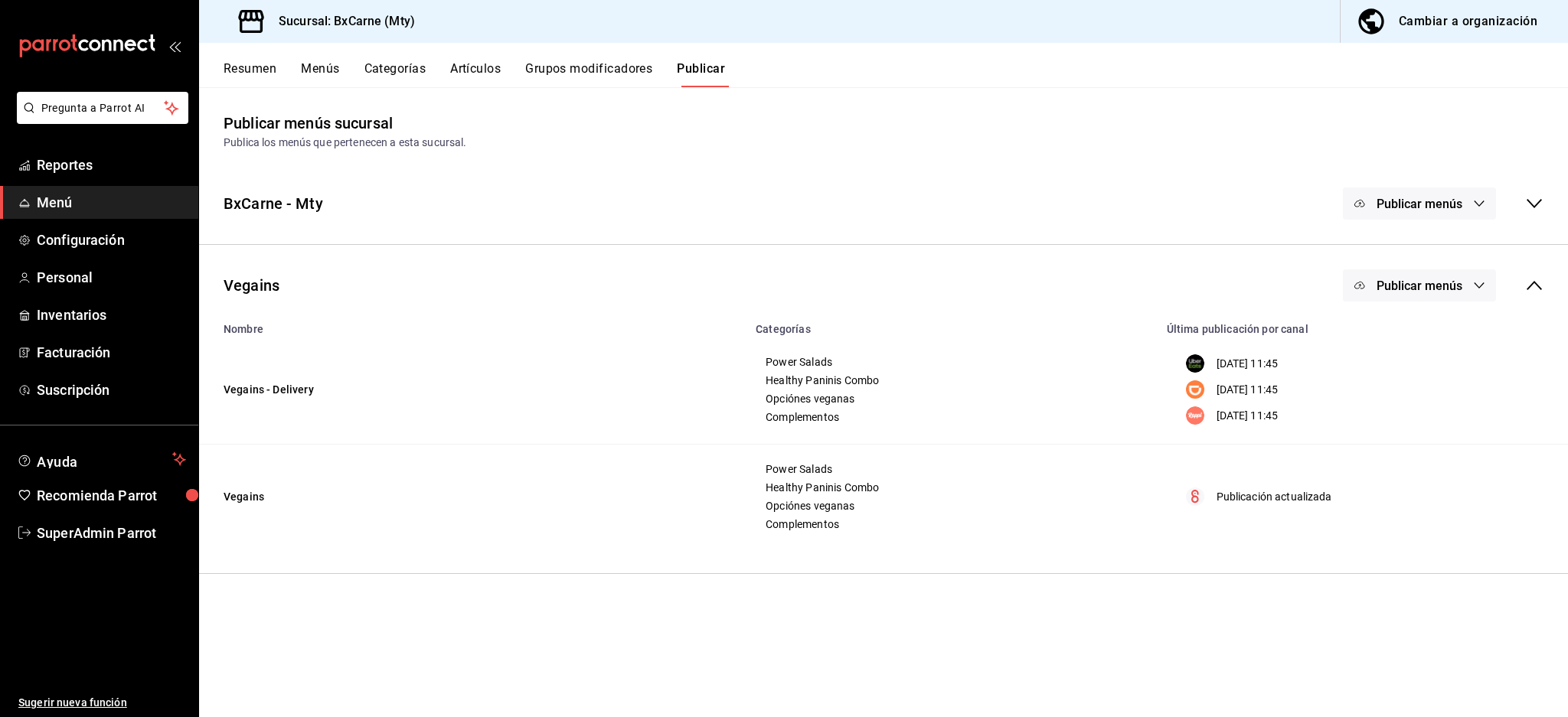
click at [260, 74] on button "Resumen" at bounding box center [250, 74] width 53 height 26
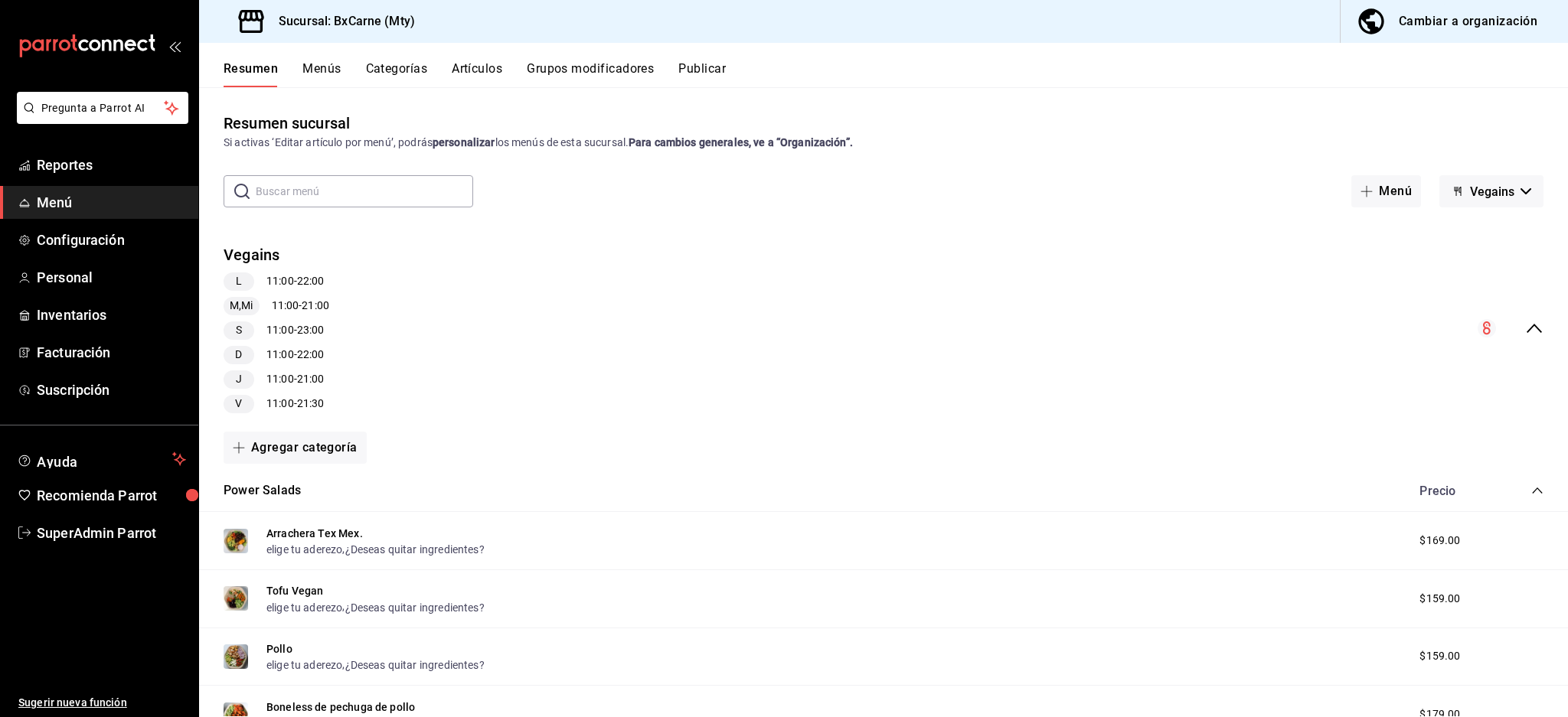
click at [1525, 322] on icon "collapse-menu-row" at bounding box center [1534, 328] width 19 height 19
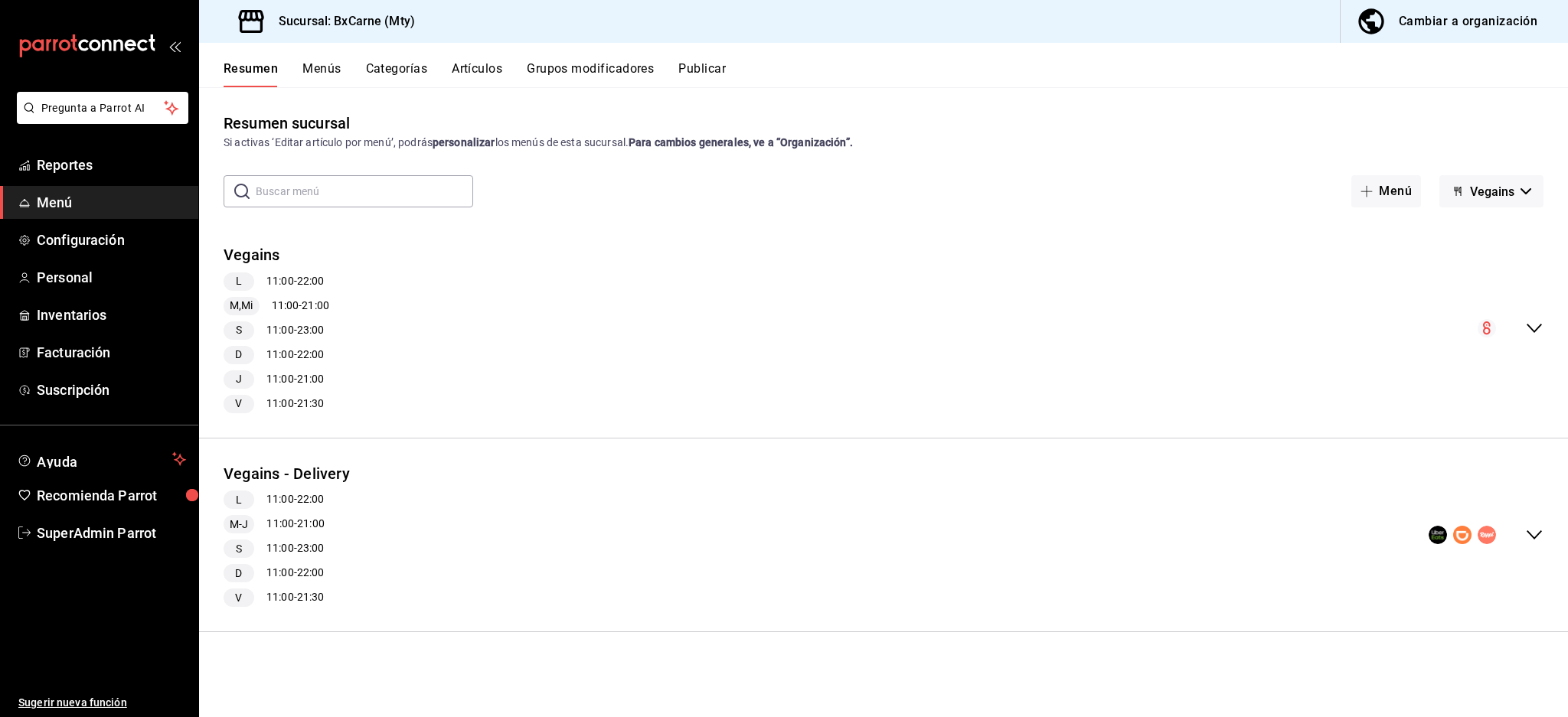
click at [1538, 533] on icon "collapse-menu-row" at bounding box center [1534, 535] width 15 height 9
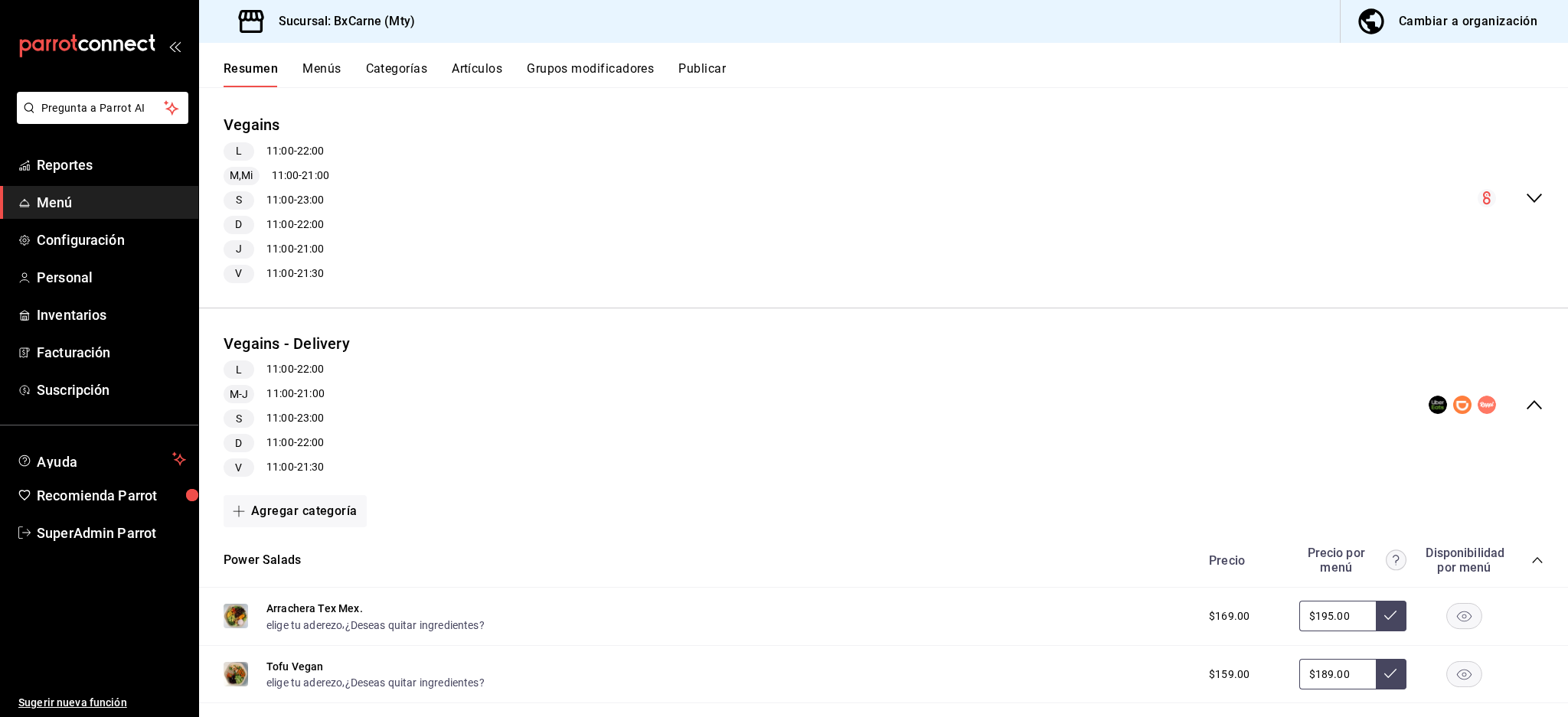
scroll to position [306, 0]
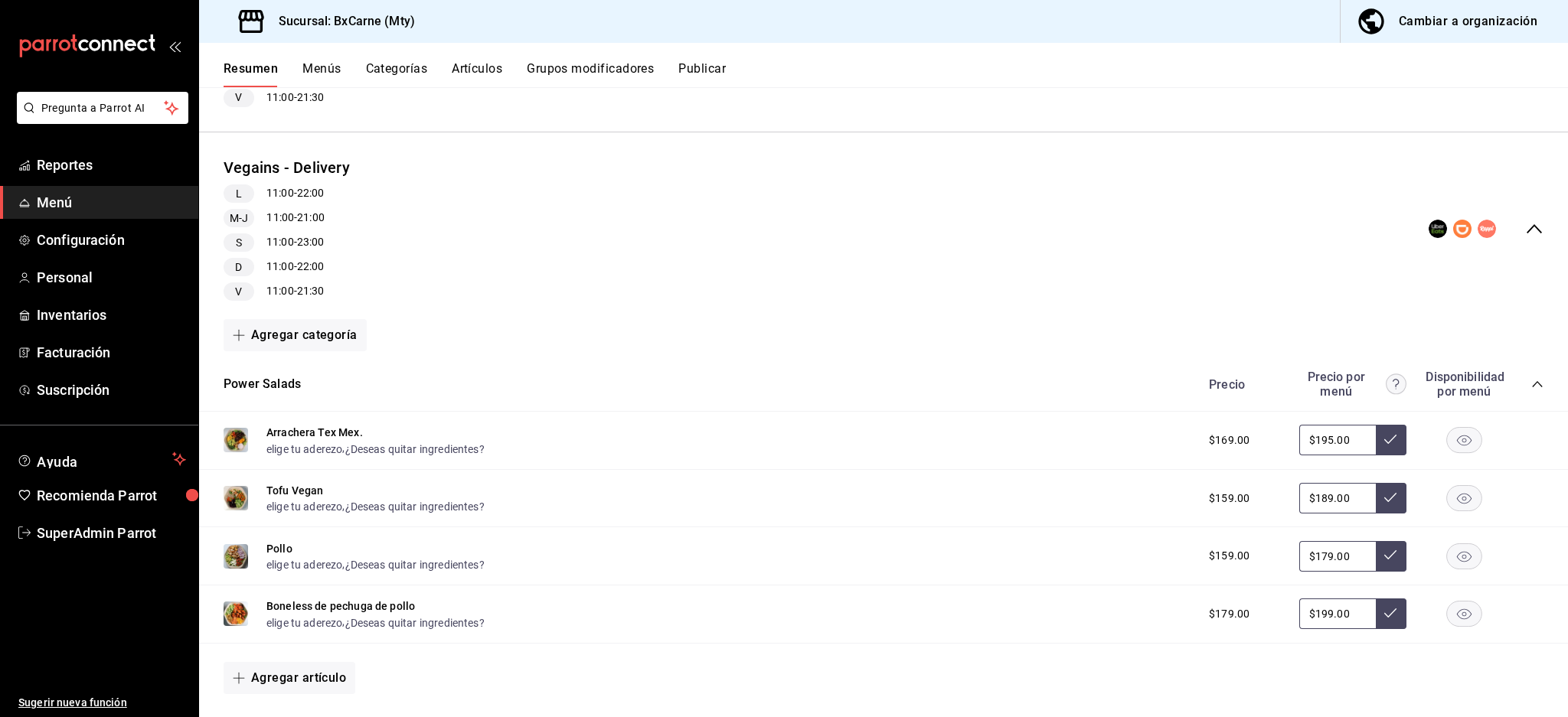
click at [1531, 389] on icon "collapse-category-row" at bounding box center [1537, 384] width 12 height 12
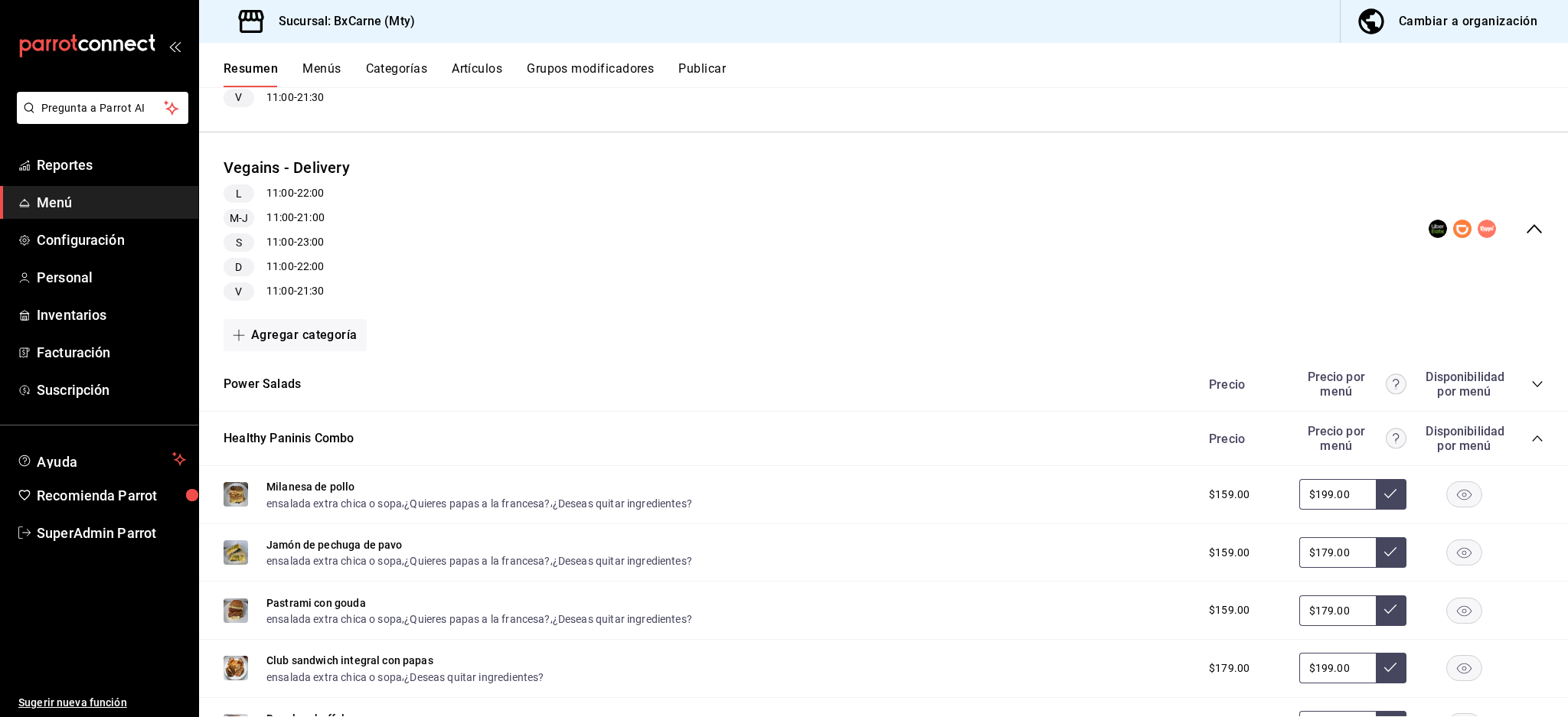
click at [1531, 444] on icon "collapse-category-row" at bounding box center [1537, 439] width 12 height 12
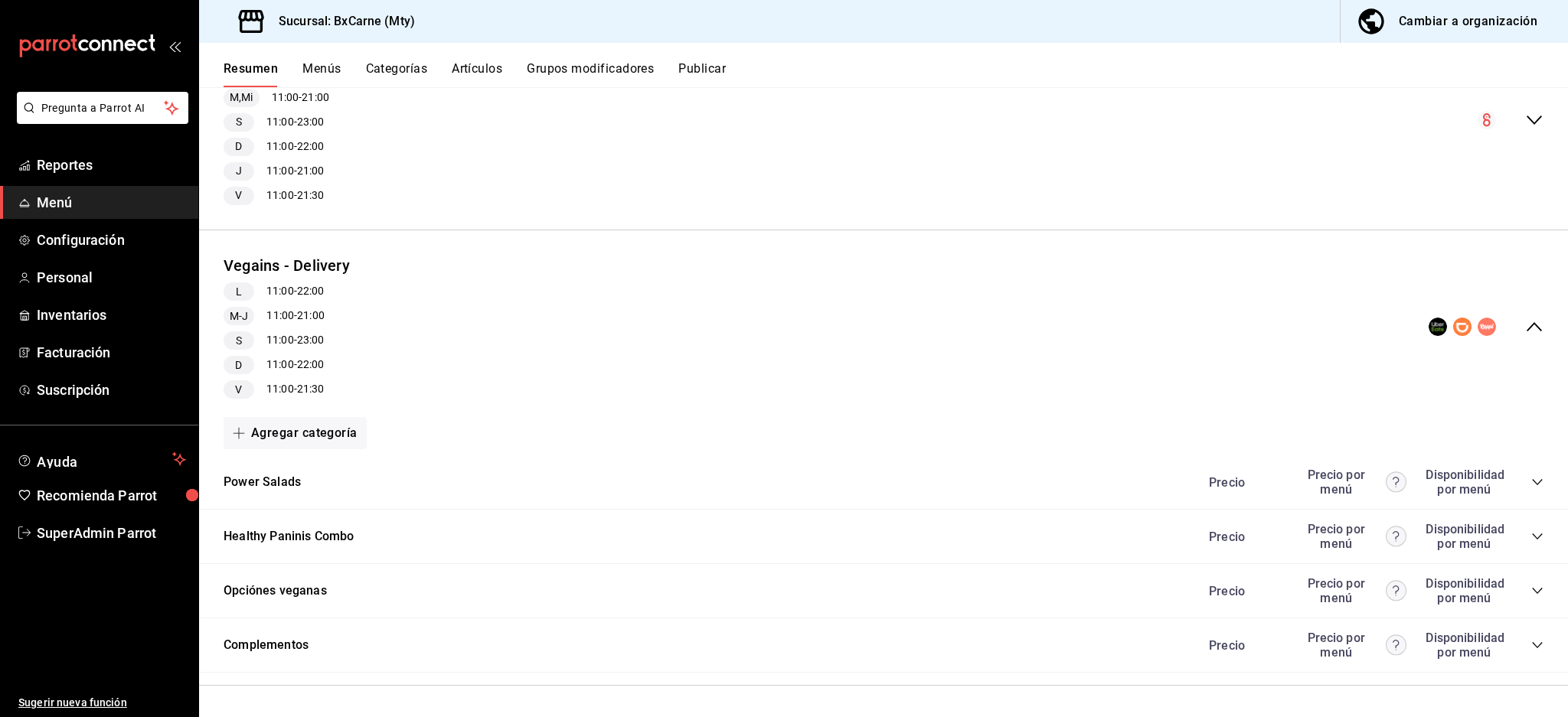
scroll to position [209, 0]
click at [1512, 312] on div "Vegains - Delivery L 11:00 - 22:00 M-J 11:00 - 21:00 S 11:00 - 23:00 D 11:00 - …" at bounding box center [883, 327] width 1369 height 169
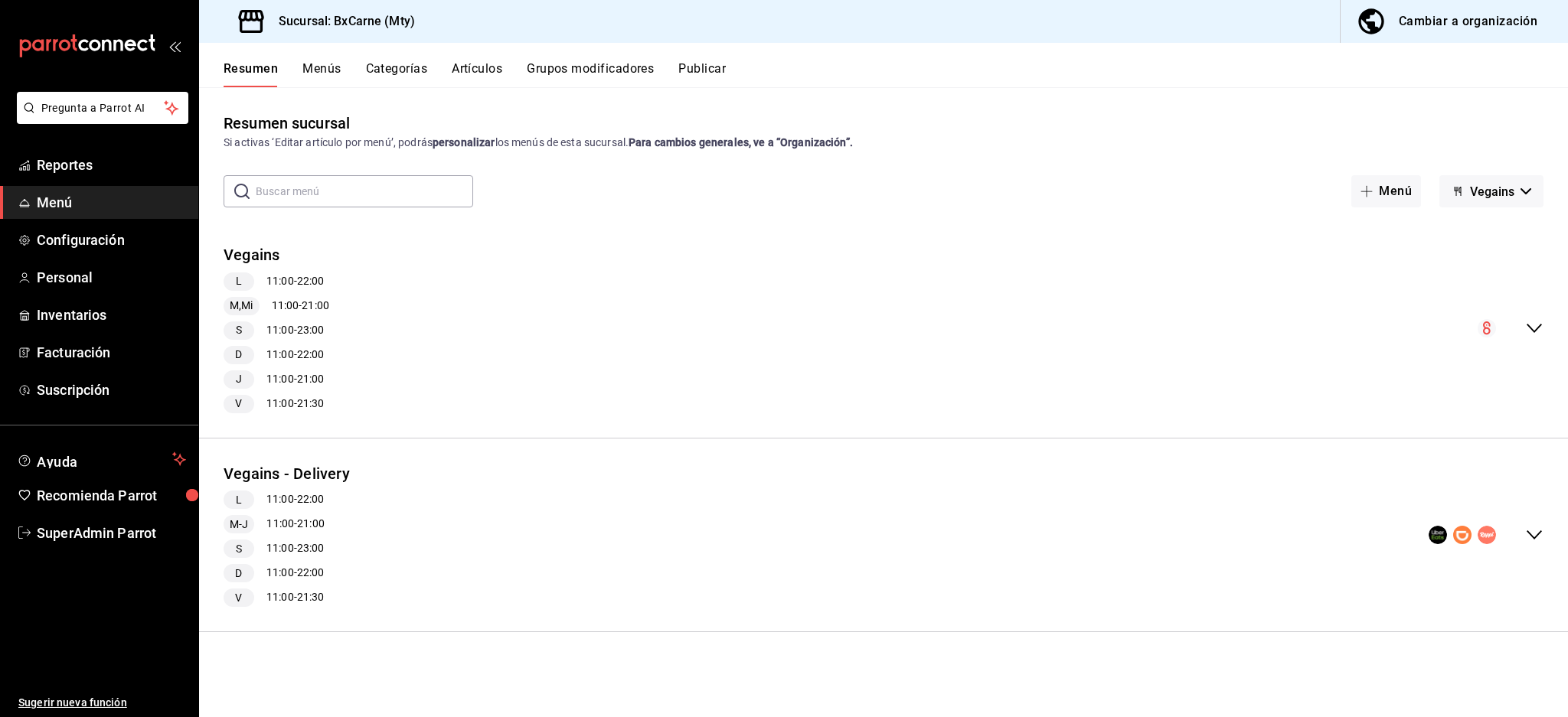
scroll to position [0, 0]
click at [1532, 314] on div "Vegains L 11:00 - 22:00 M,Mi 11:00 - 21:00 S 11:00 - 23:00 D 11:00 - 22:00 J 11…" at bounding box center [883, 328] width 1369 height 194
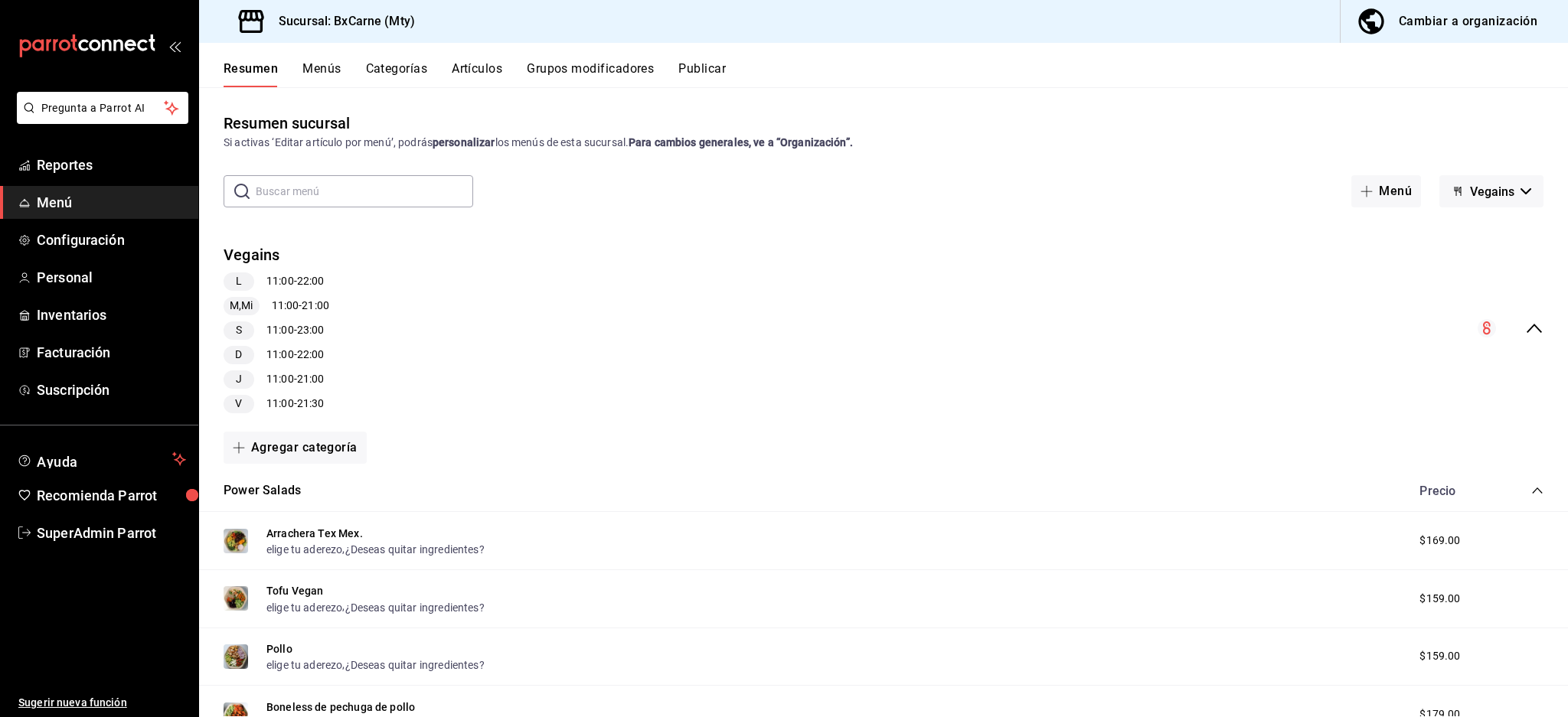
click at [1526, 328] on icon "collapse-menu-row" at bounding box center [1534, 328] width 15 height 9
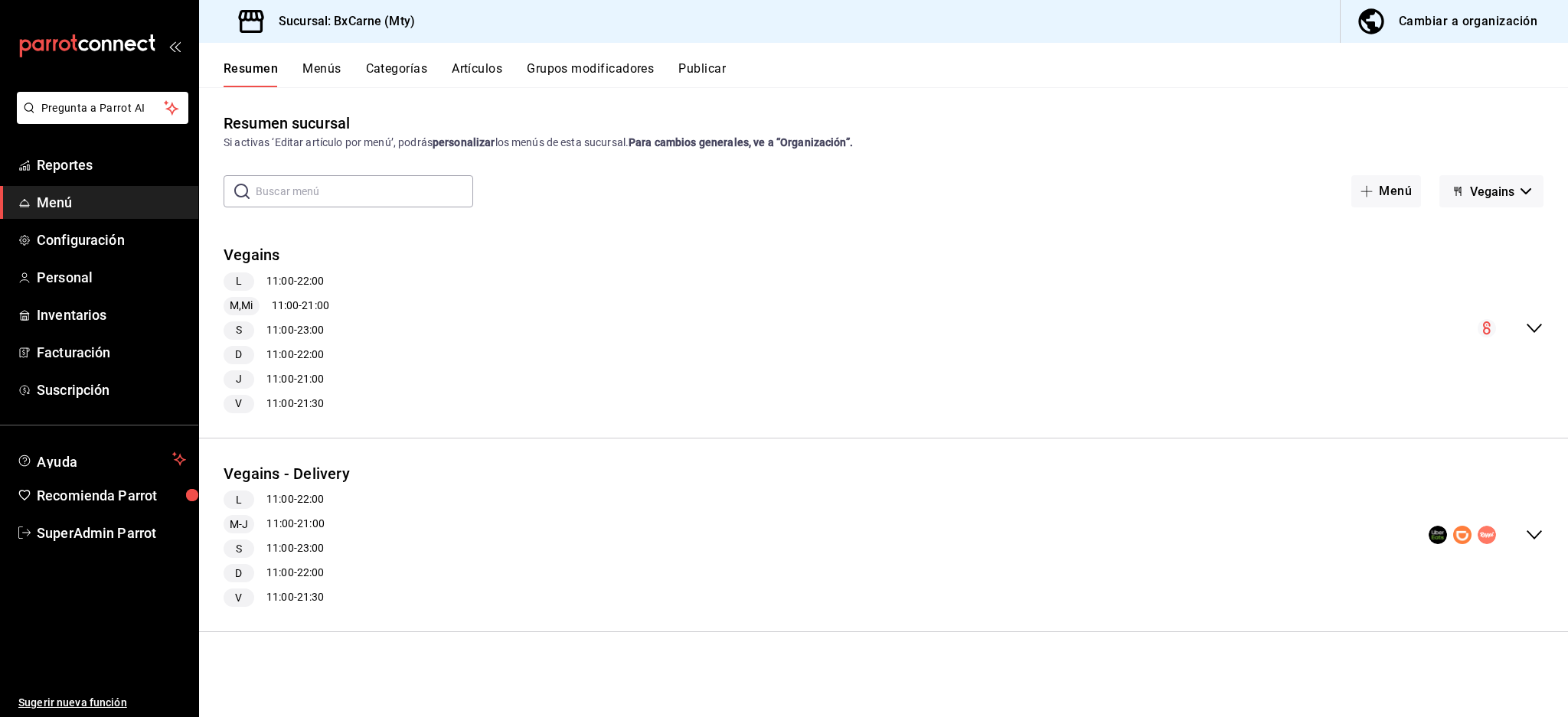
click at [641, 67] on button "Grupos modificadores" at bounding box center [590, 74] width 127 height 26
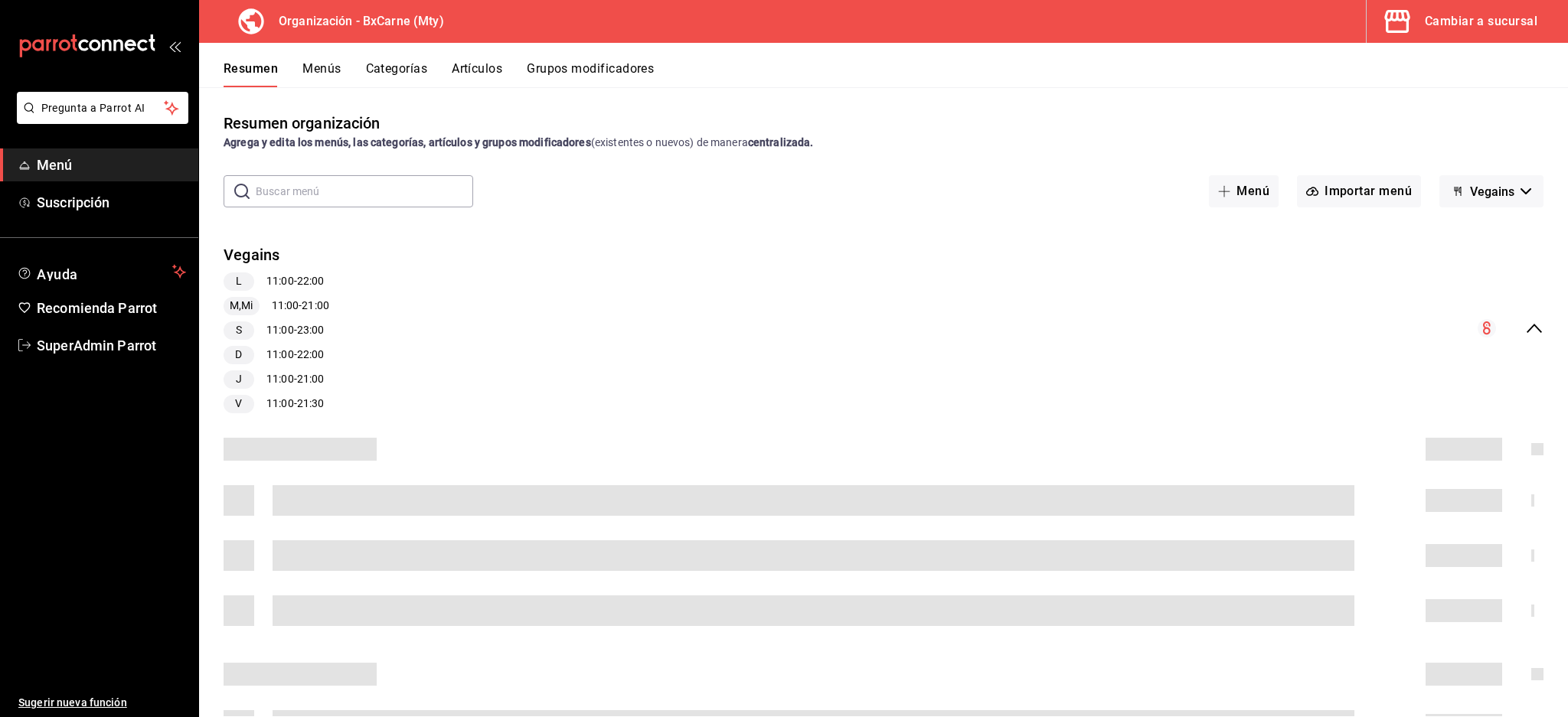
click at [484, 62] on button "Artículos" at bounding box center [476, 74] width 50 height 26
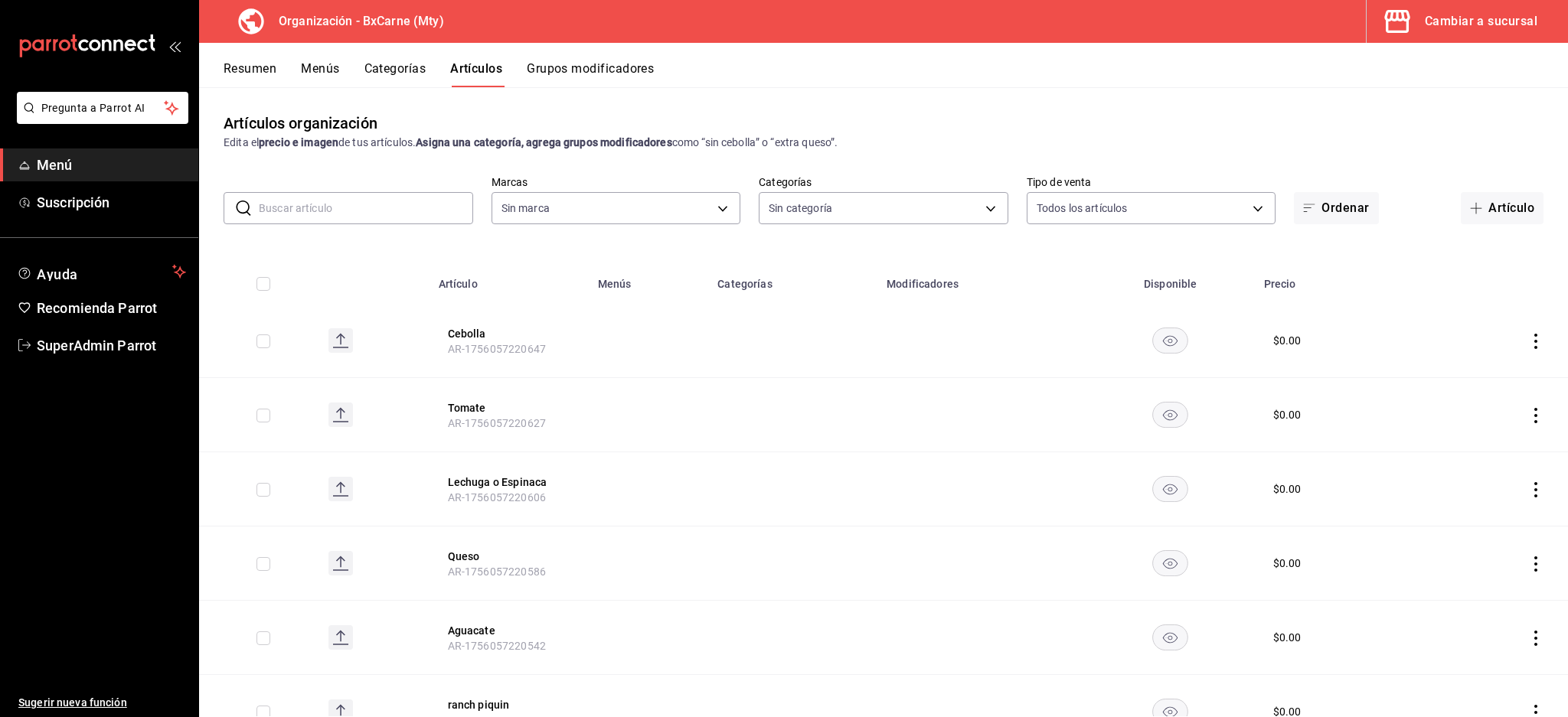
type input "aac85fa4-277a-4fa4-949f-654da81e0b2d,bb8242be-bdcc-4dac-841e-7cd2b2ac3139"
type input "a26de688-3212-4f12-b489-7f4f3857efde,59054836-5c62-44f2-9b39-220d4025fa36,ca3b0…"
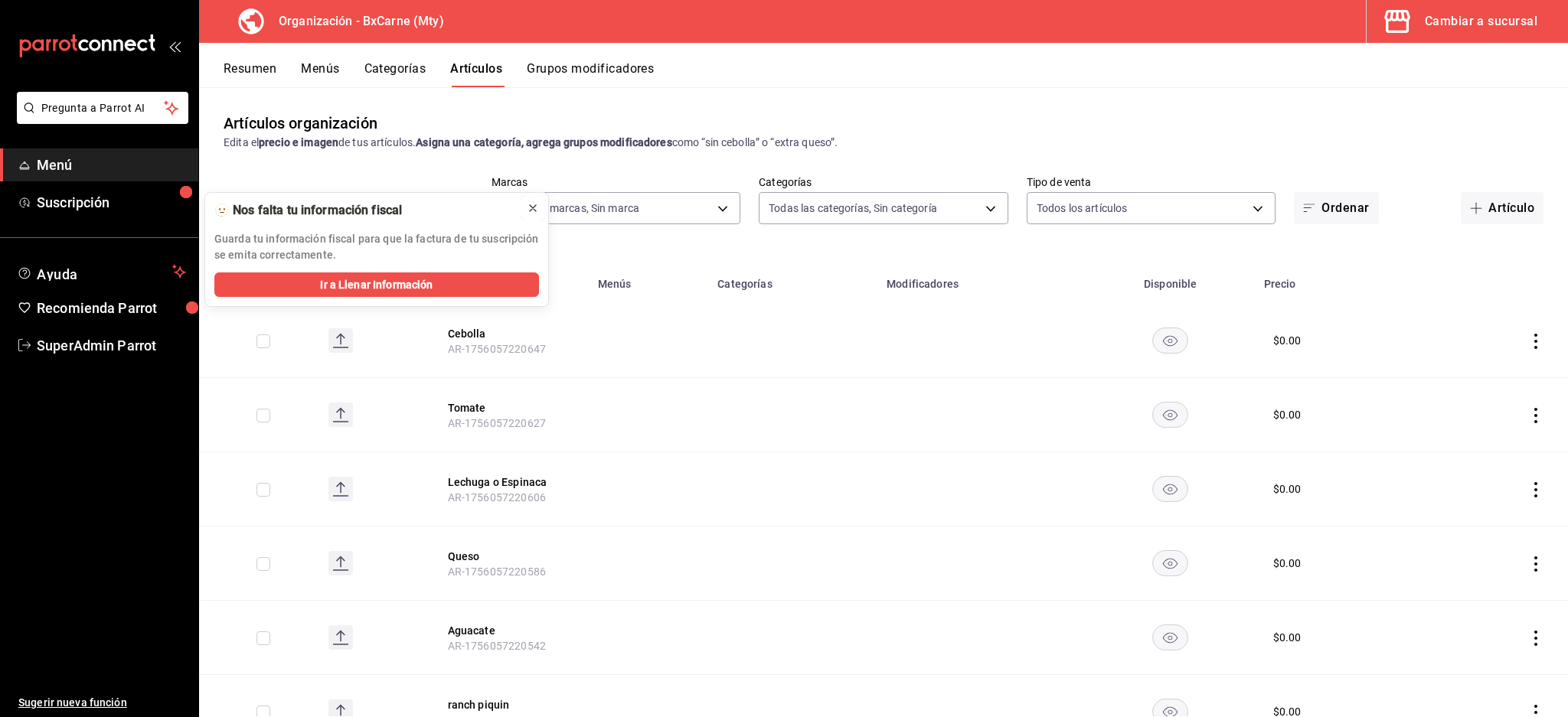
click at [535, 206] on icon at bounding box center [533, 209] width 12 height 12
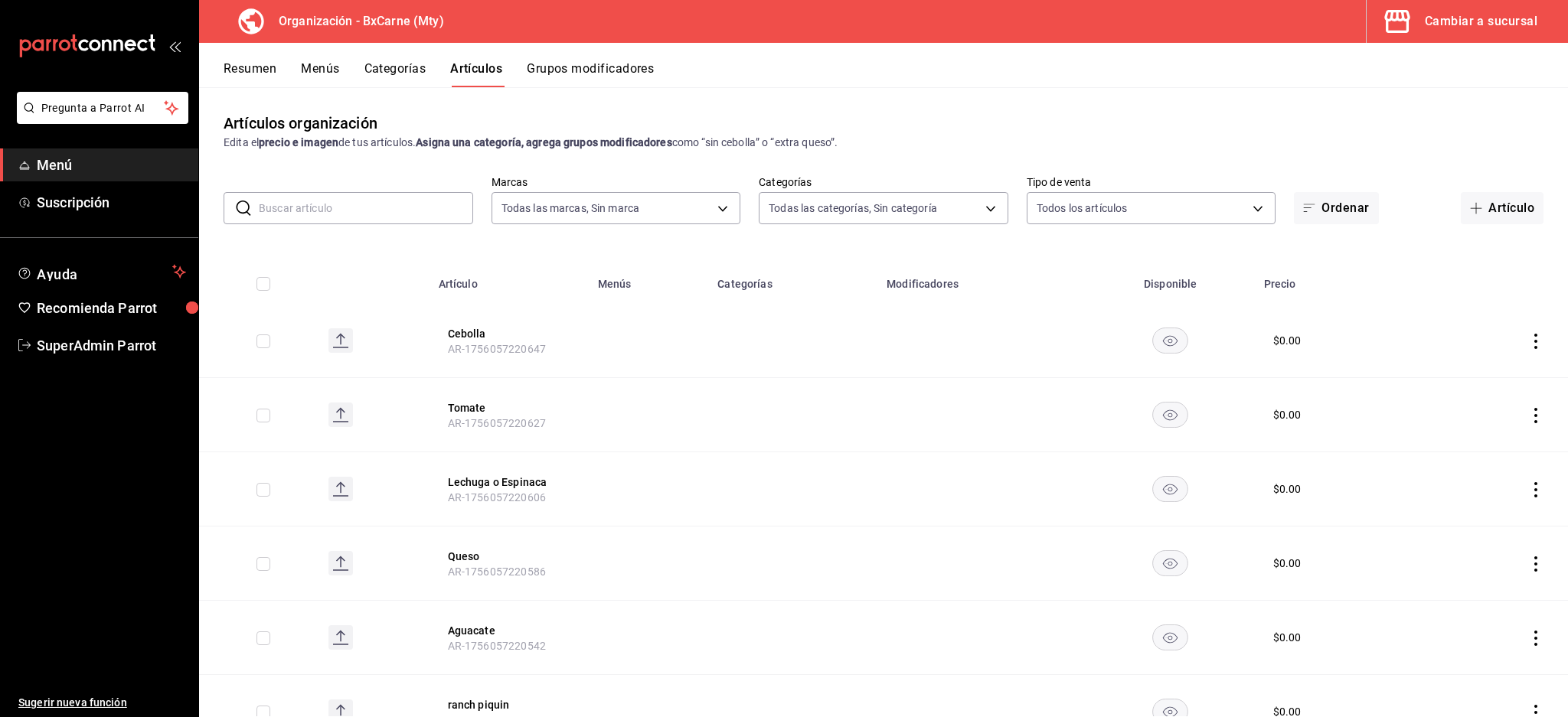
click at [366, 207] on input "text" at bounding box center [366, 209] width 214 height 31
paste input "Arrachera Tex Mex."
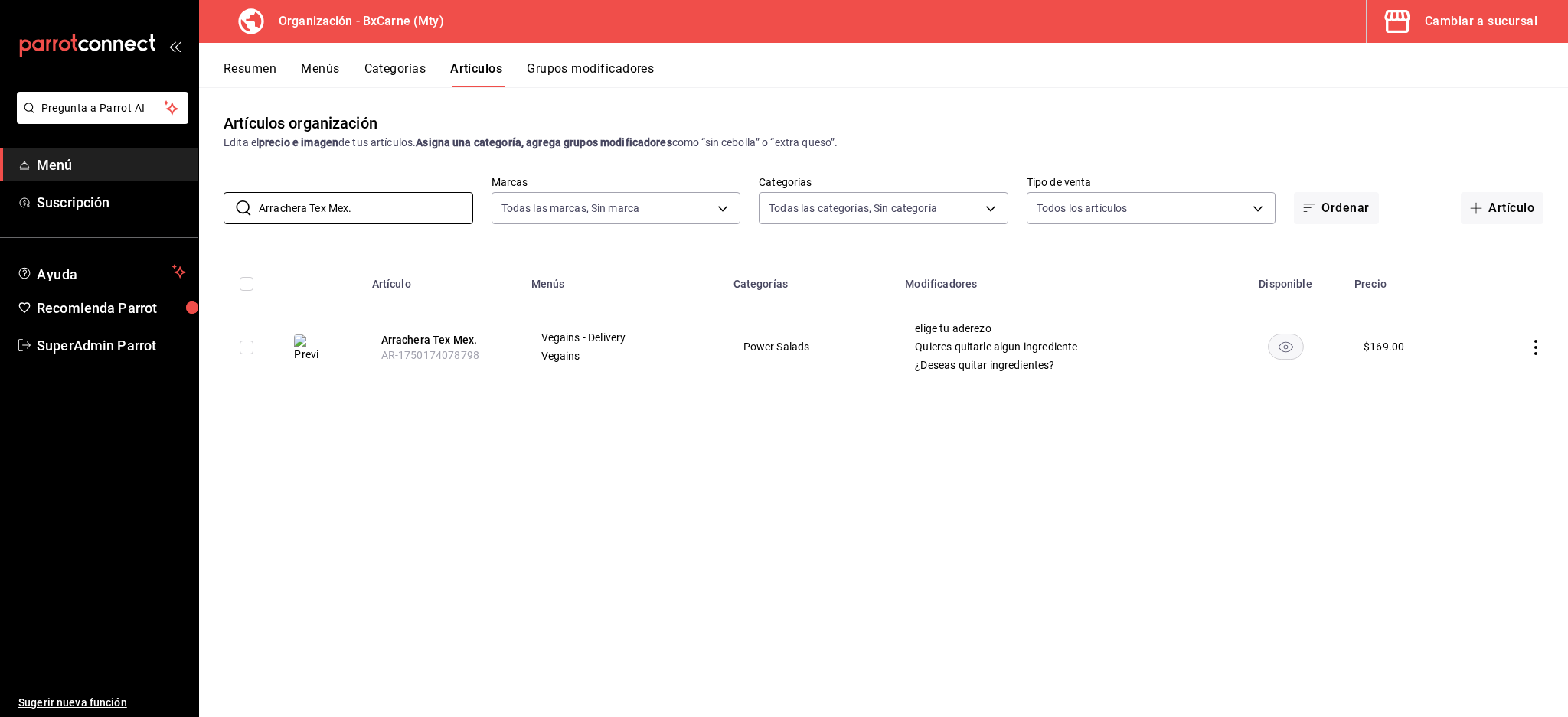
type input "Arrachera Tex Mex."
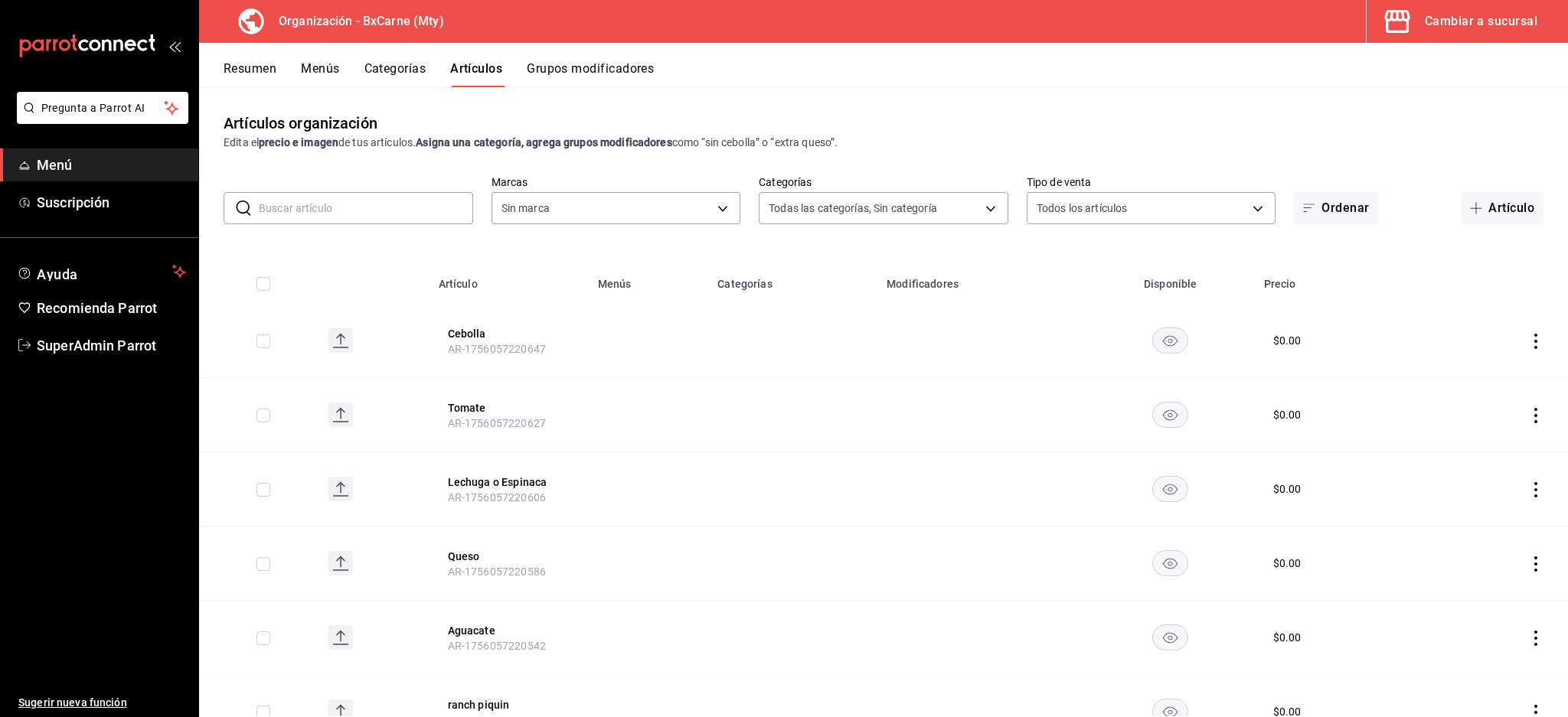
type input "a26de688-3212-4f12-b489-7f4f3857efde,59054836-5c62-44f2-9b39-220d4025fa36,ca3b0…"
type input "aac85fa4-277a-4fa4-949f-654da81e0b2d,bb8242be-bdcc-4dac-841e-7cd2b2ac3139"
click at [332, 214] on input "text" at bounding box center [366, 209] width 214 height 31
paste input "Arrachera Tex Mex."
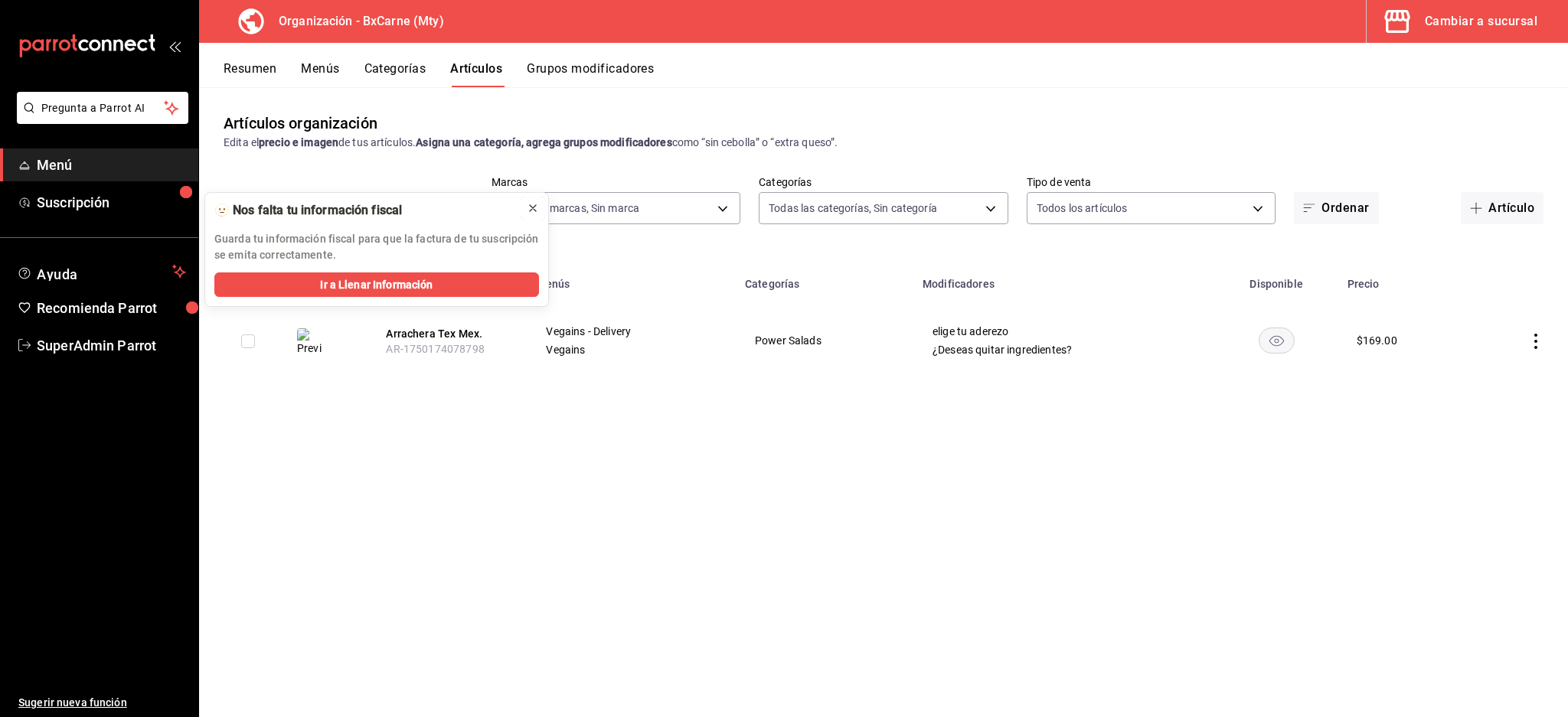
click at [530, 204] on icon at bounding box center [533, 209] width 12 height 12
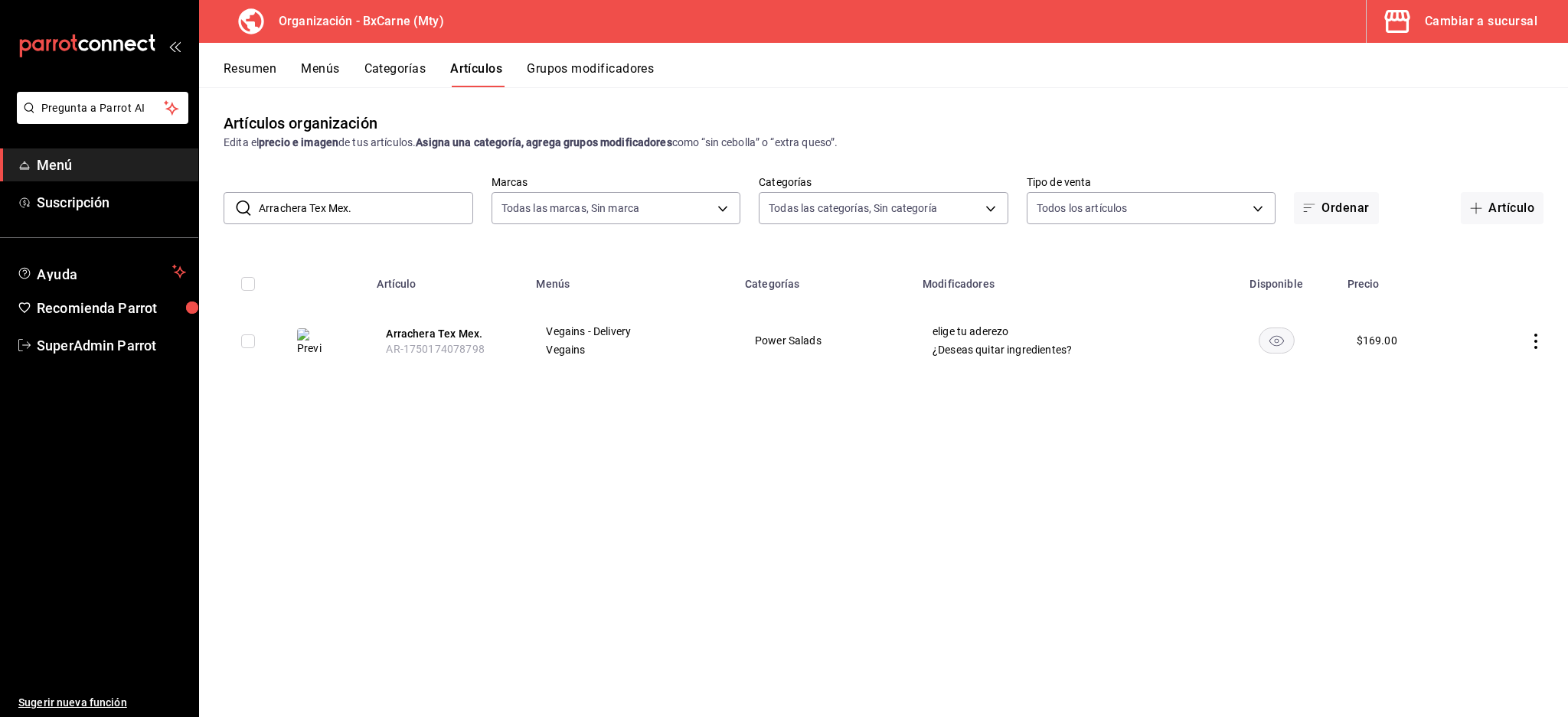
click at [1031, 549] on div "Artículos organización Edita el precio e imagen de tus artículos. Asigna una ca…" at bounding box center [883, 402] width 1369 height 629
drag, startPoint x: 392, startPoint y: 206, endPoint x: 0, endPoint y: 203, distance: 392.0
click at [0, 203] on div "Pregunta a Parrot AI Menú Suscripción Ayuda Recomienda Parrot SuperAdmin Parrot…" at bounding box center [784, 358] width 1568 height 717
paste input "Pastrami con gouda"
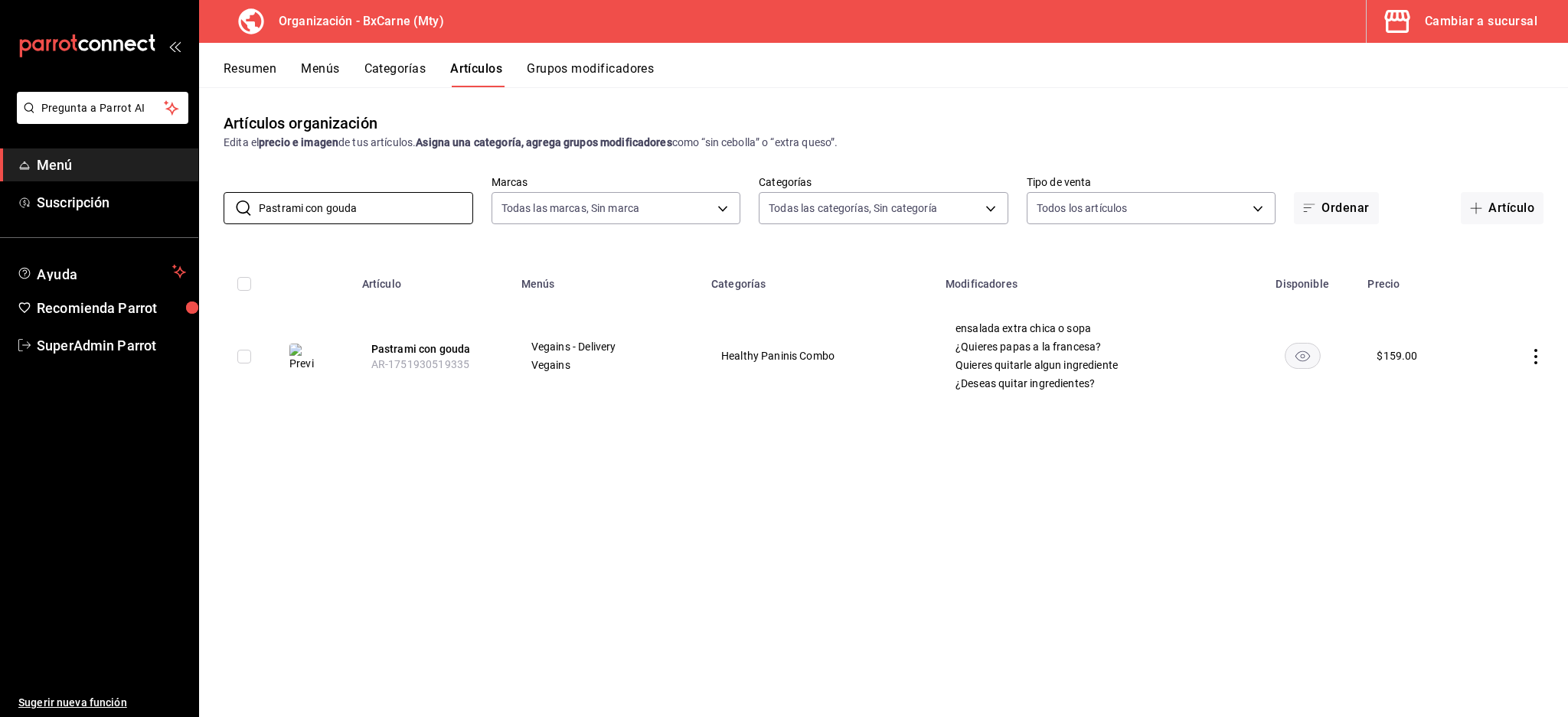
type input "Pastrami con gouda"
click at [274, 74] on button "Resumen" at bounding box center [250, 74] width 53 height 26
